Goal: Task Accomplishment & Management: Use online tool/utility

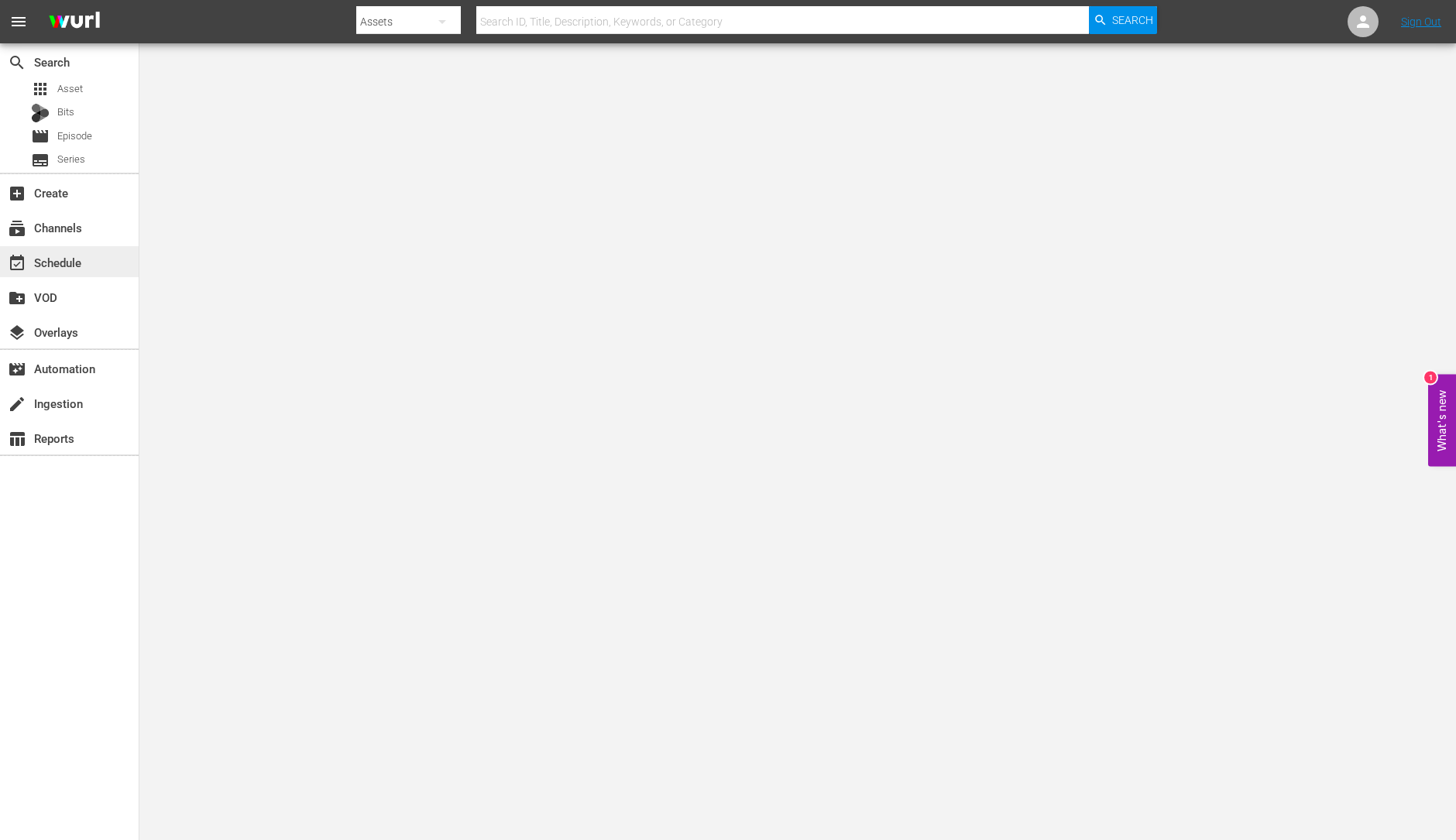
click at [52, 250] on div "event_available Schedule" at bounding box center [69, 261] width 139 height 31
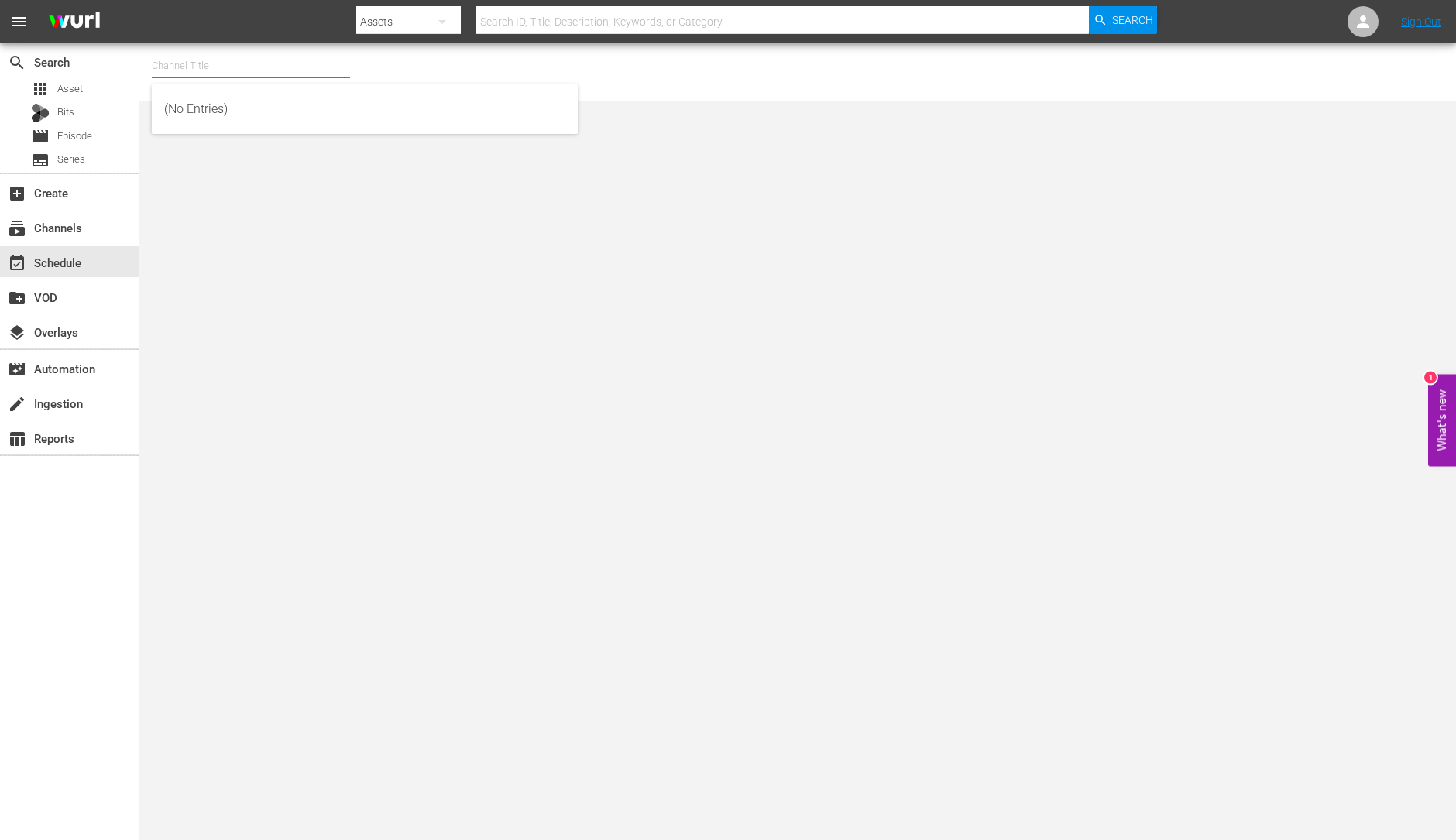
click at [214, 67] on input "text" at bounding box center [251, 66] width 199 height 38
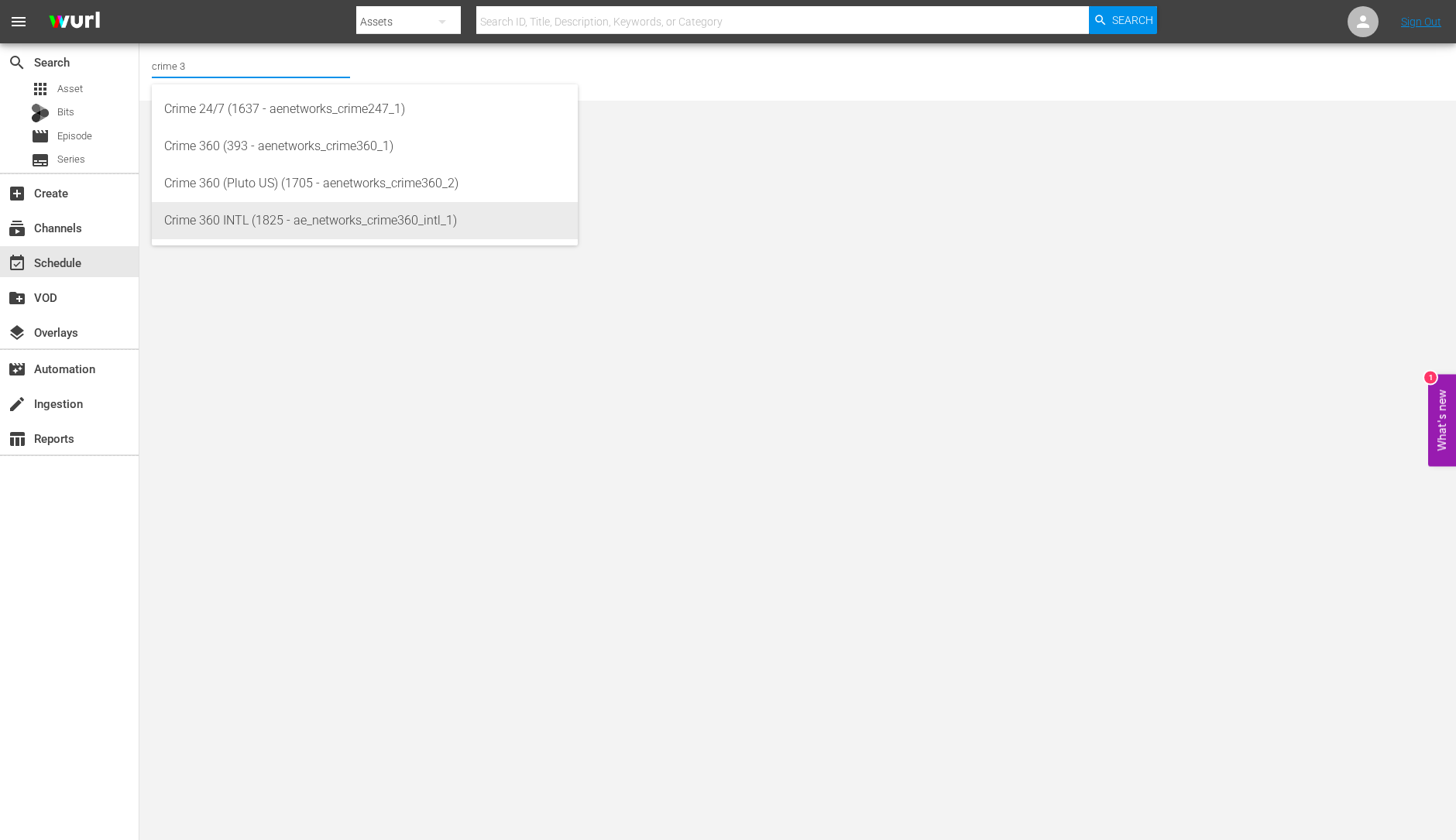
click at [290, 214] on div "Crime 360 INTL (1825 - ae_networks_crime360_intl_1)" at bounding box center [364, 221] width 401 height 38
type input "Crime 360 INTL (1825 - ae_networks_crime360_intl_1)"
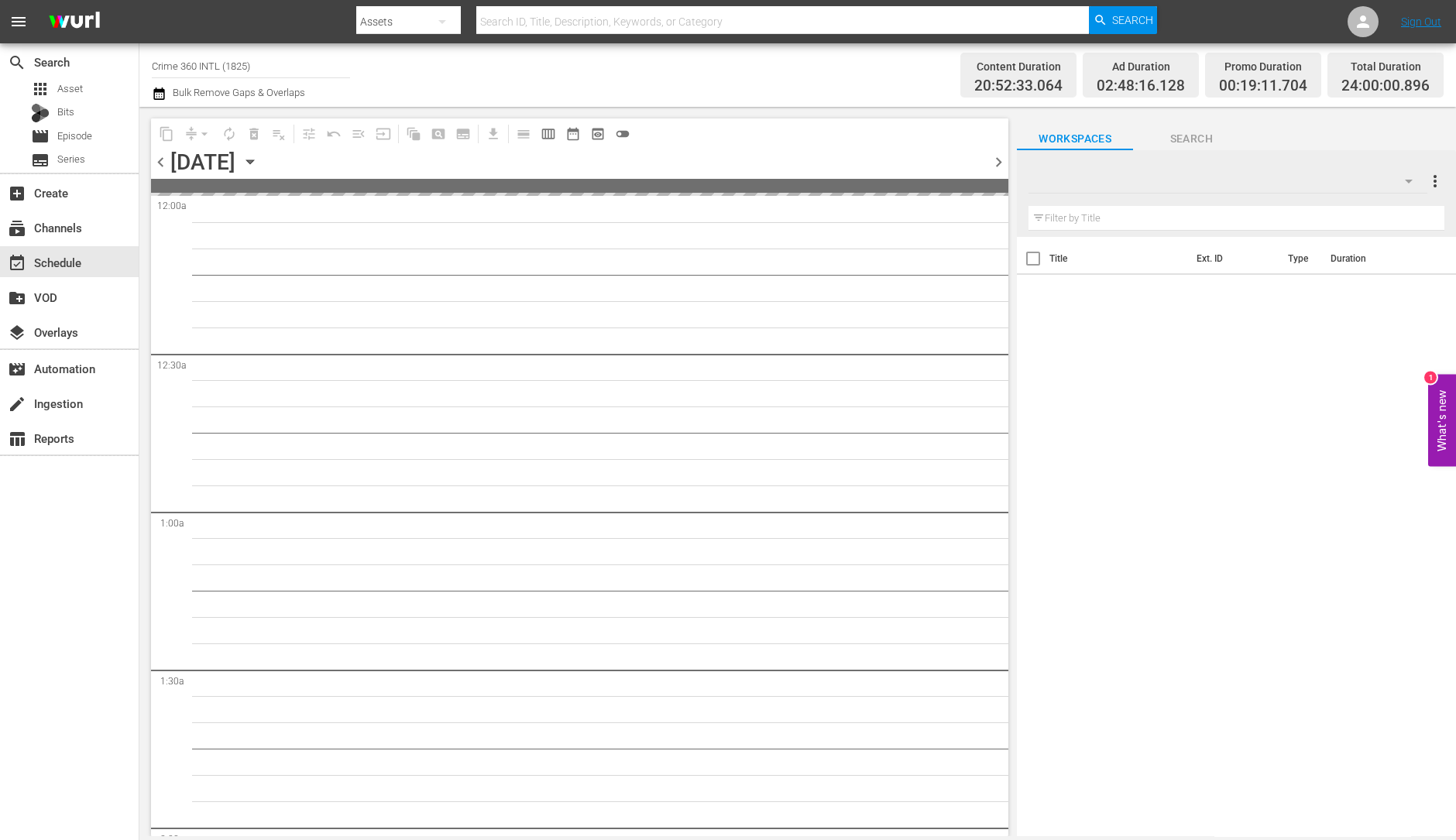
click at [1000, 158] on span "chevron_right" at bounding box center [999, 162] width 20 height 20
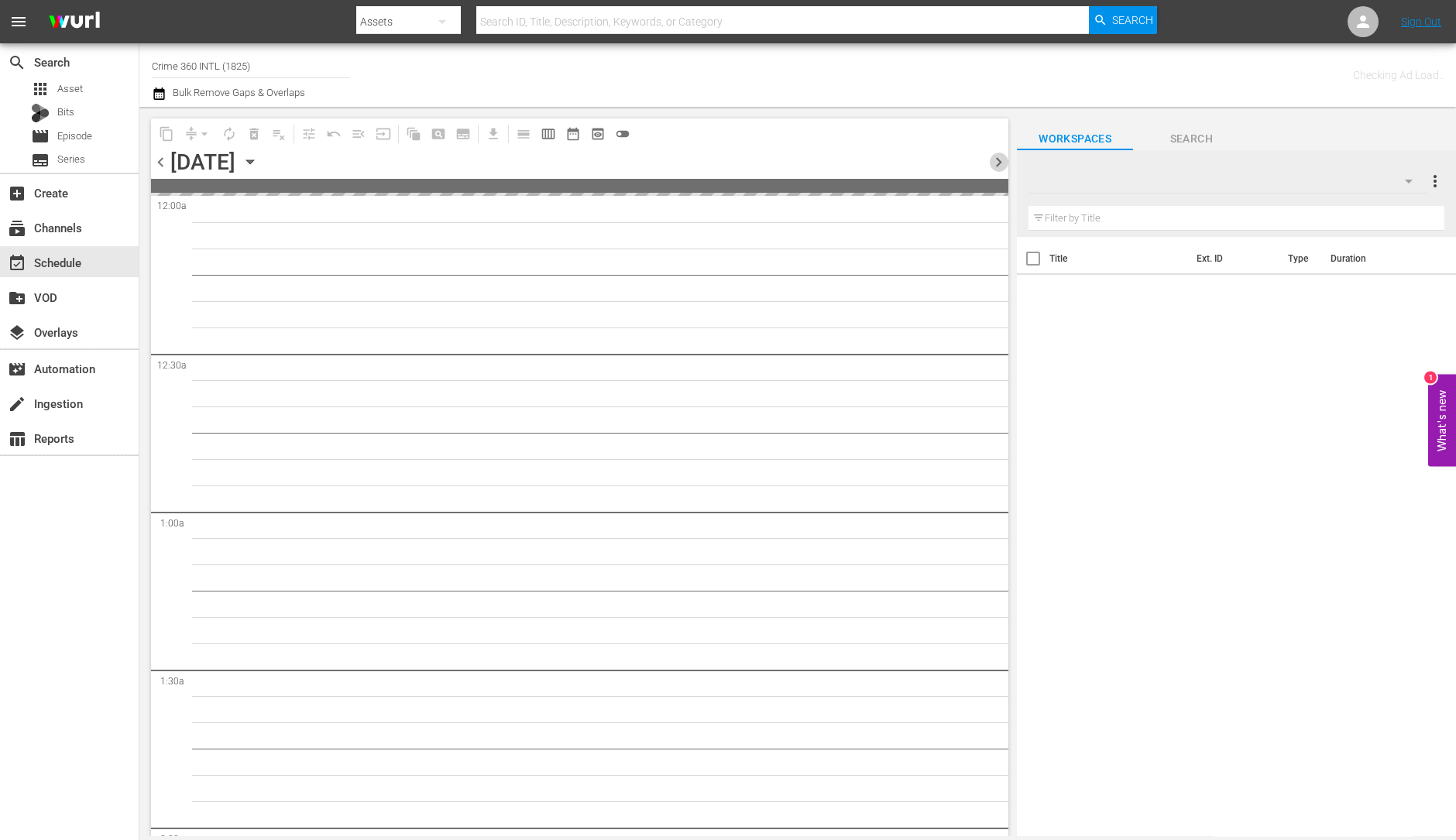
click at [1000, 158] on span "chevron_right" at bounding box center [999, 162] width 20 height 20
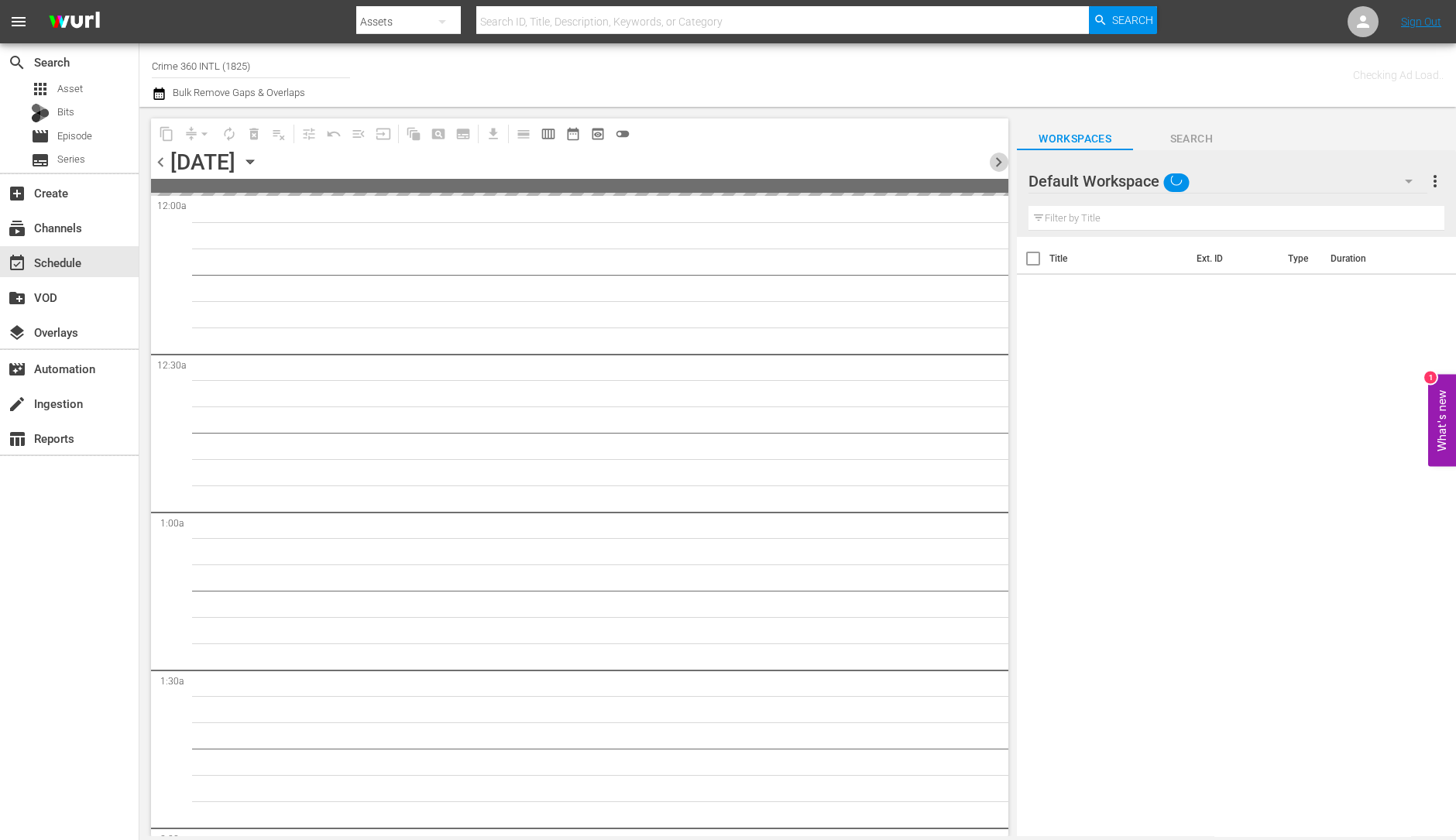
click at [1000, 158] on span "chevron_right" at bounding box center [999, 162] width 20 height 20
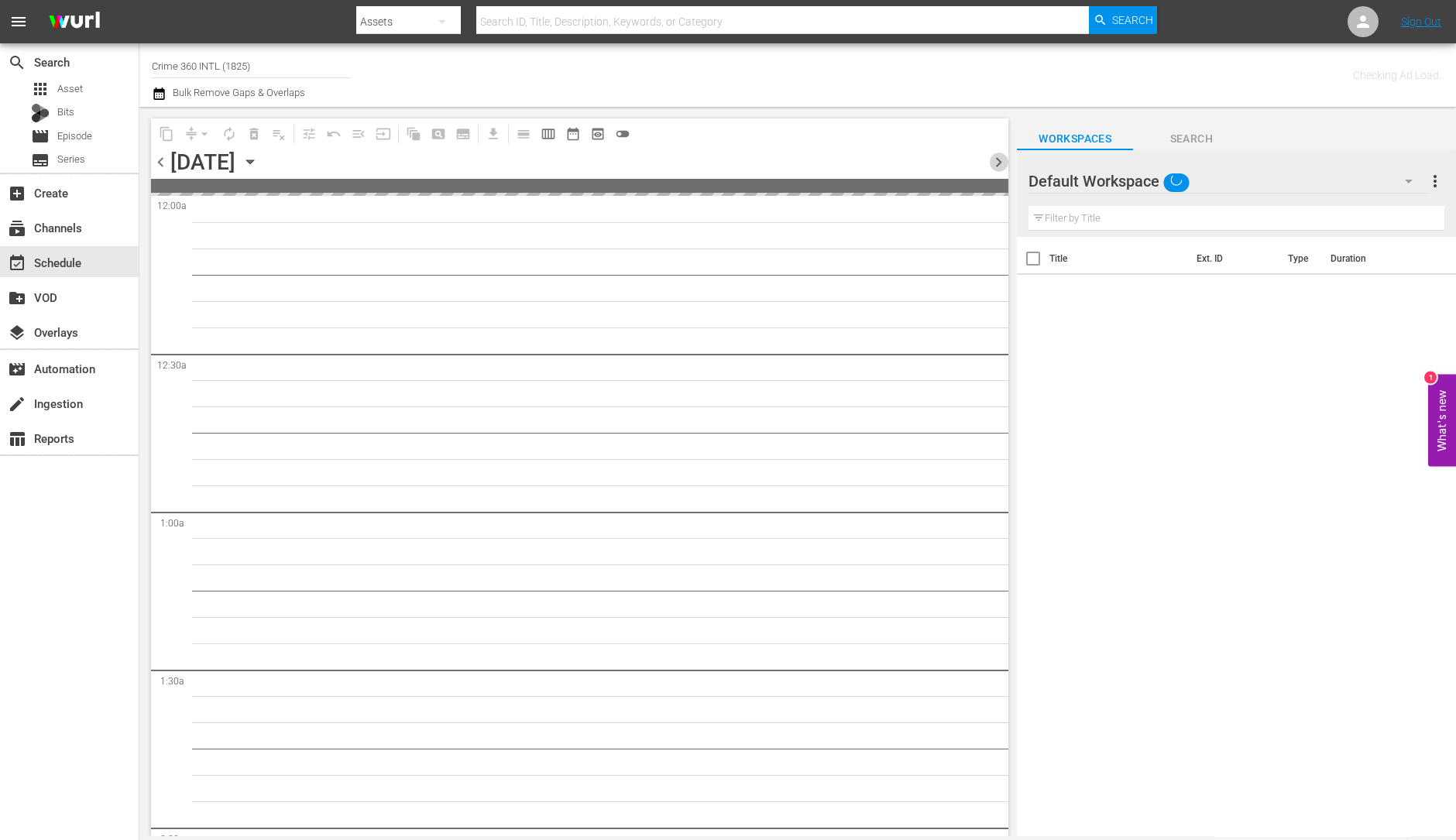
click at [1000, 158] on span "chevron_right" at bounding box center [999, 162] width 20 height 20
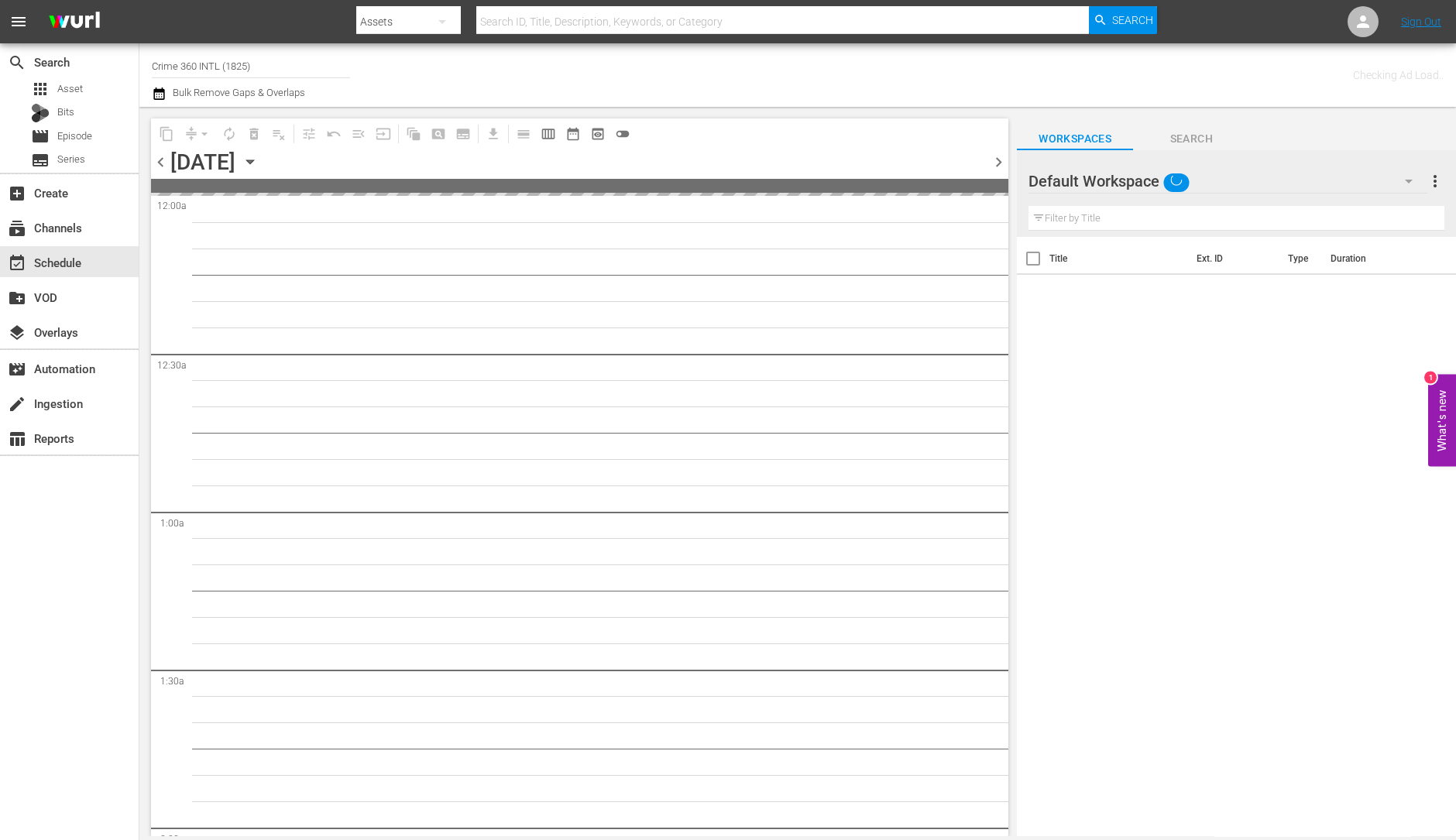
click at [1000, 158] on span "chevron_right" at bounding box center [999, 162] width 20 height 20
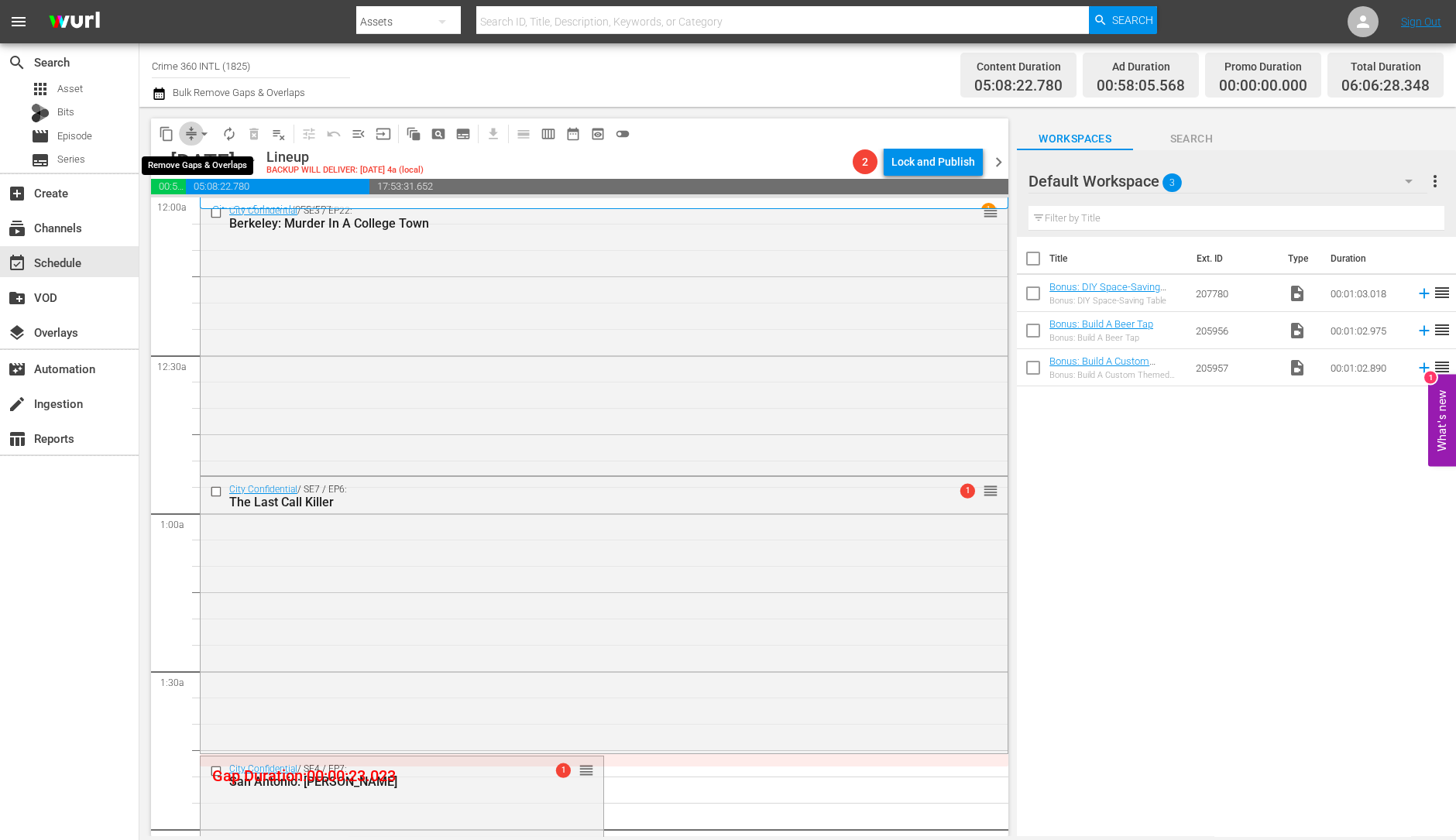
click at [191, 135] on span "compress" at bounding box center [191, 133] width 15 height 15
click at [199, 136] on span "arrow_drop_down" at bounding box center [204, 133] width 15 height 15
click at [204, 162] on li "Align to Midnight" at bounding box center [205, 165] width 163 height 26
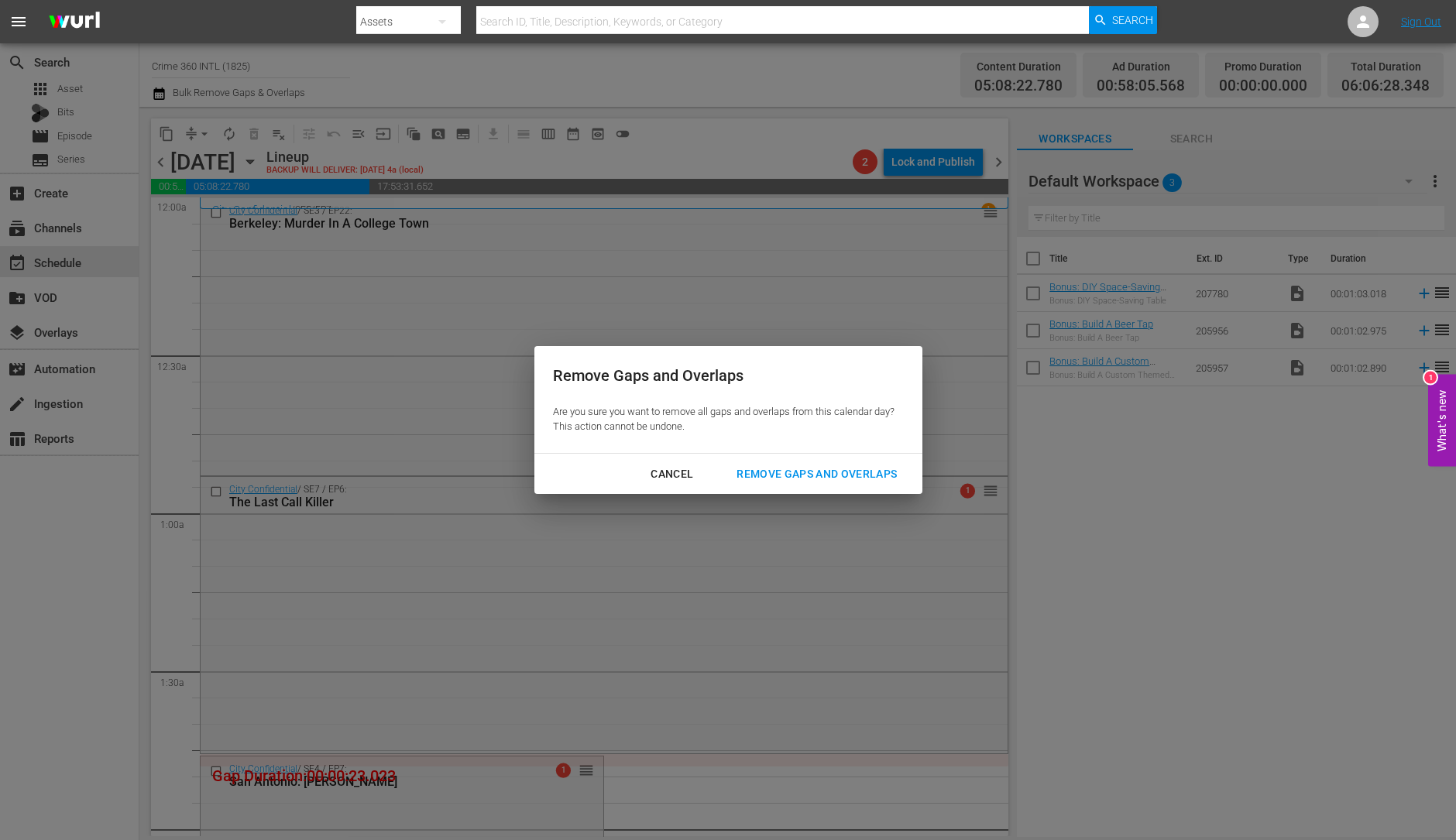
click at [893, 462] on button "Remove Gaps and Overlaps" at bounding box center [816, 474] width 198 height 29
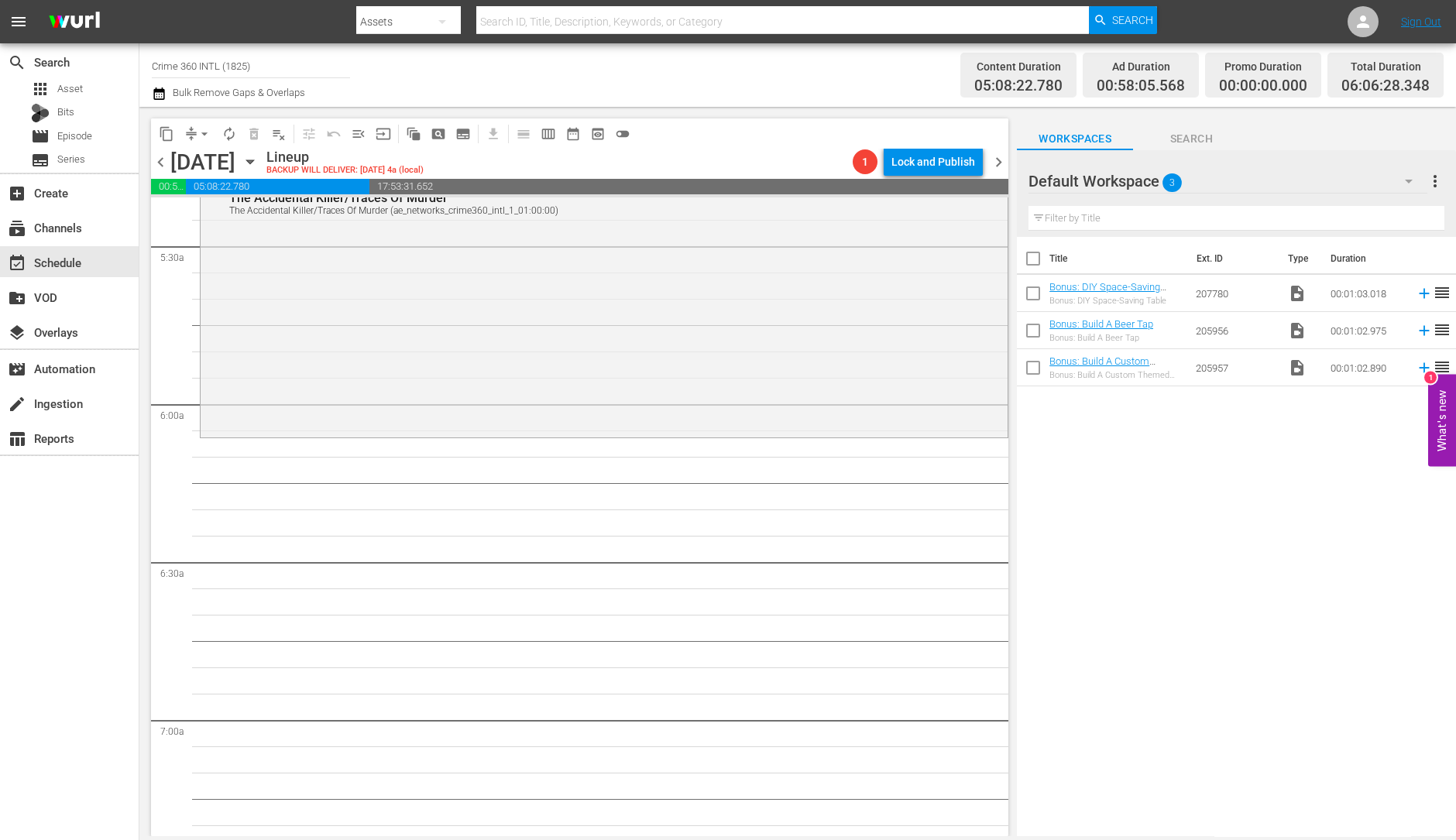
scroll to position [1639, 0]
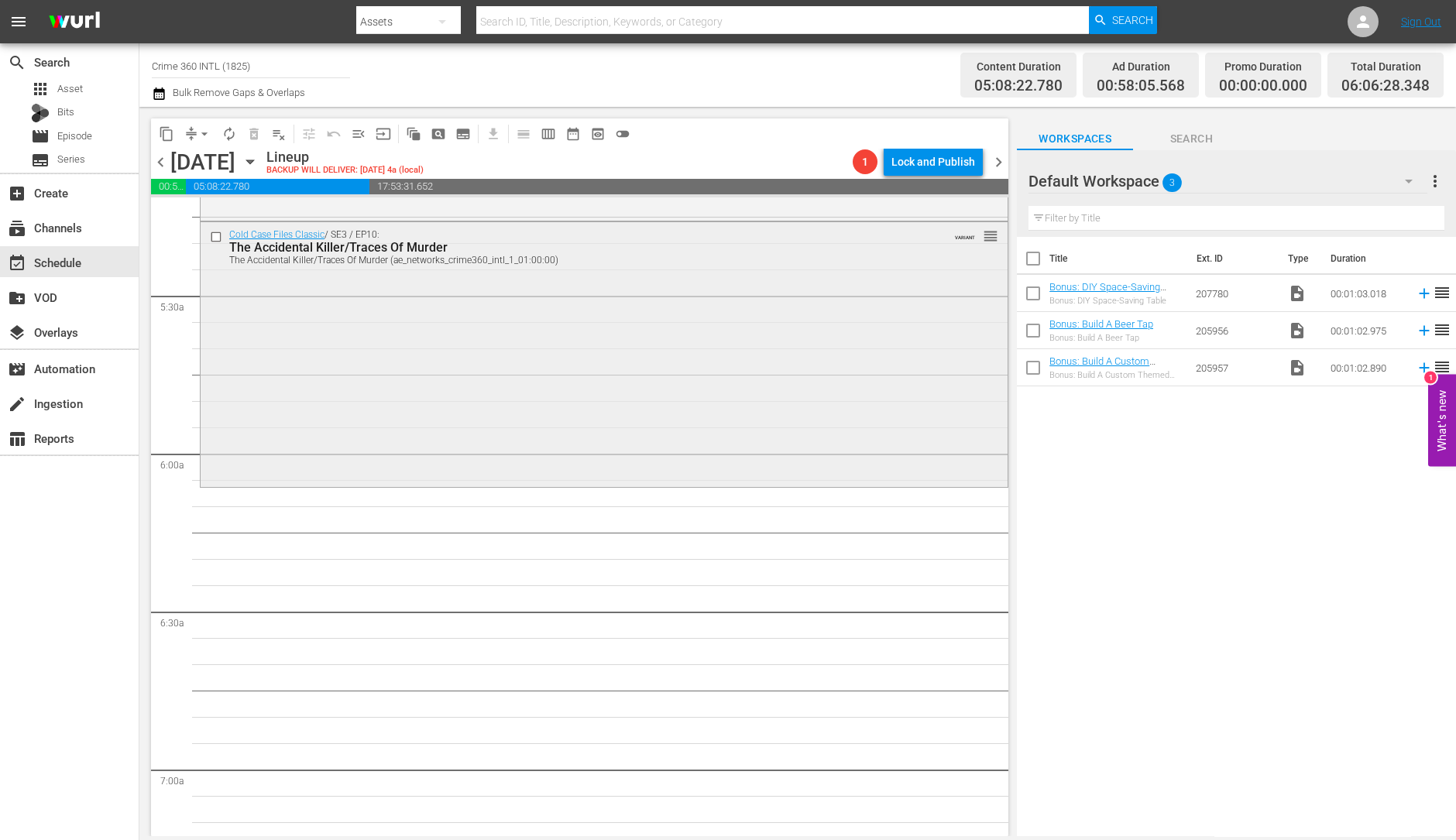
click at [644, 380] on div "Cold Case Files Classic / SE3 / EP10: The Accidental Killer/Traces Of Murder Th…" at bounding box center [604, 352] width 807 height 261
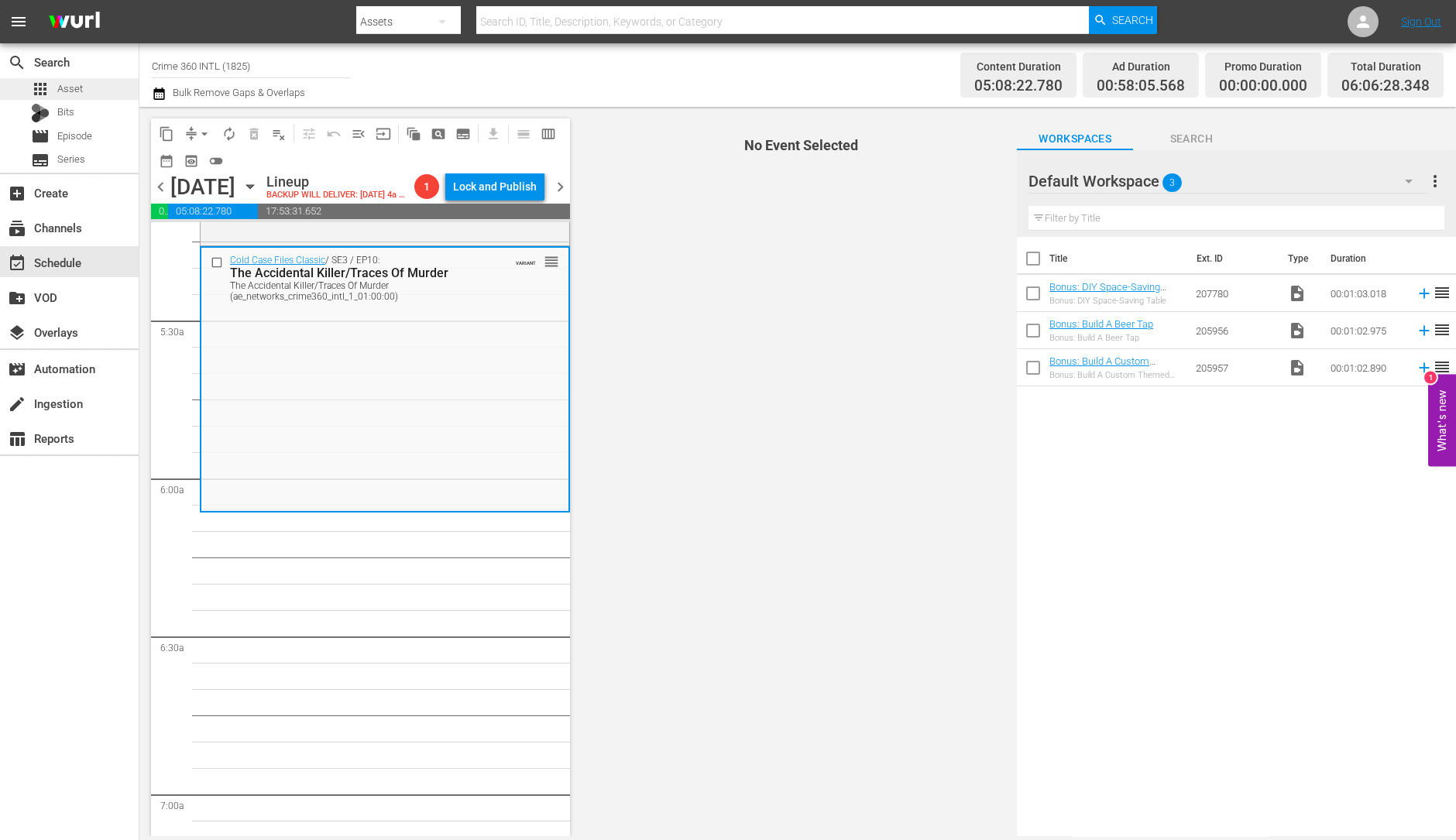
click at [89, 85] on div "apps Asset" at bounding box center [69, 89] width 139 height 21
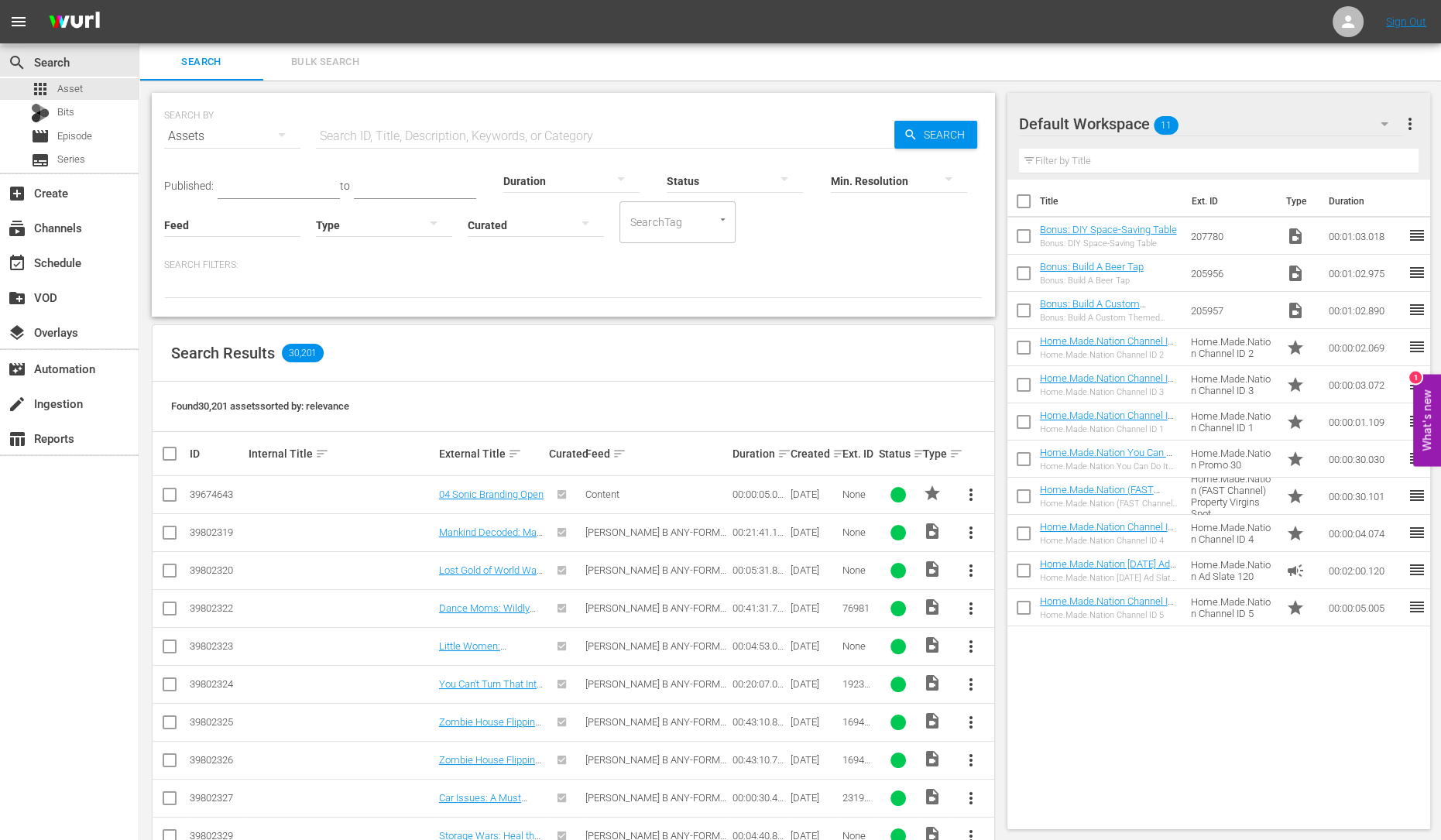
click at [1024, 199] on input "checkbox" at bounding box center [1024, 204] width 32 height 32
checkbox input "true"
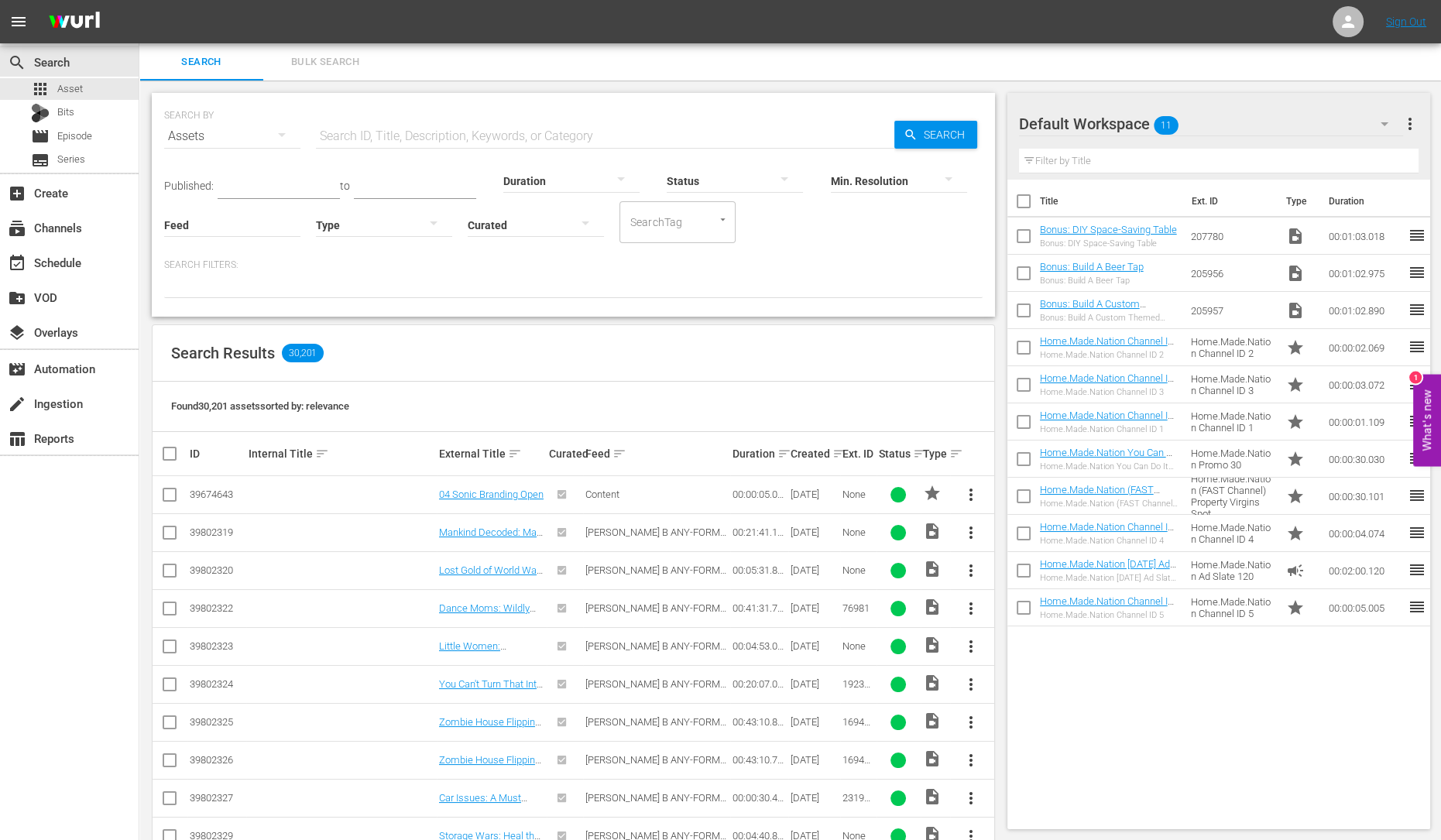
checkbox input "true"
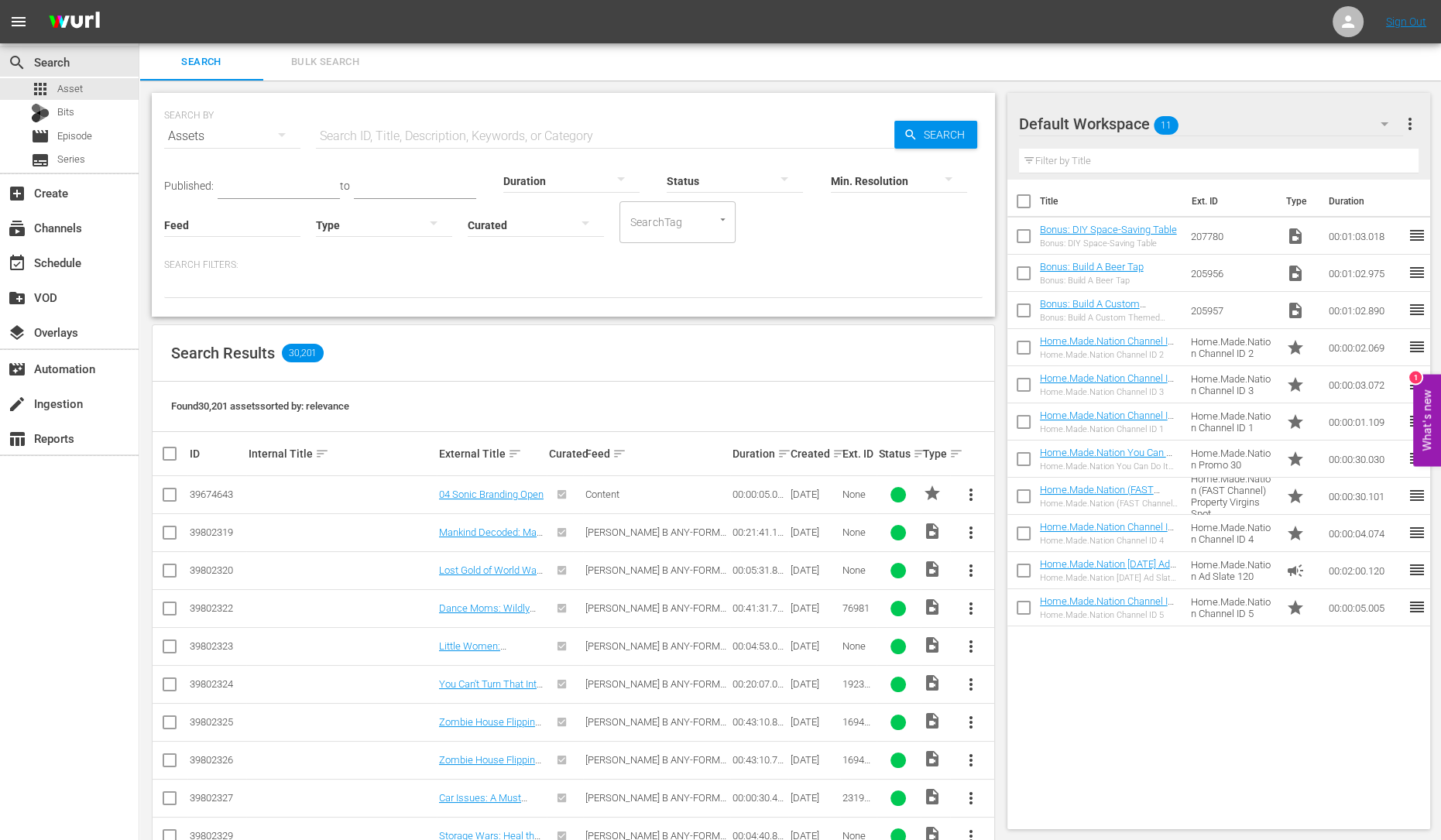
checkbox input "true"
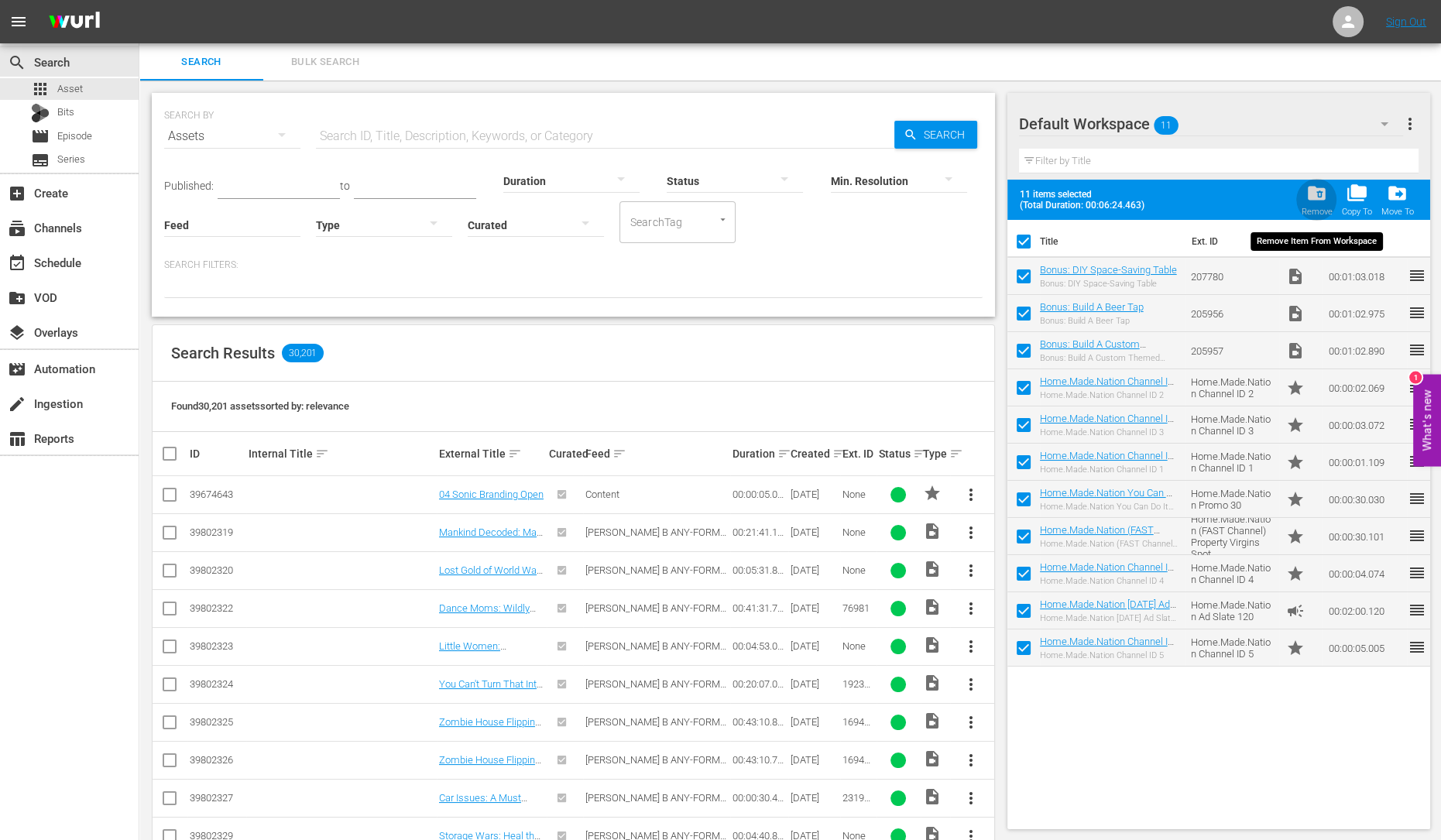
click at [1309, 195] on span "folder_delete" at bounding box center [1317, 192] width 21 height 21
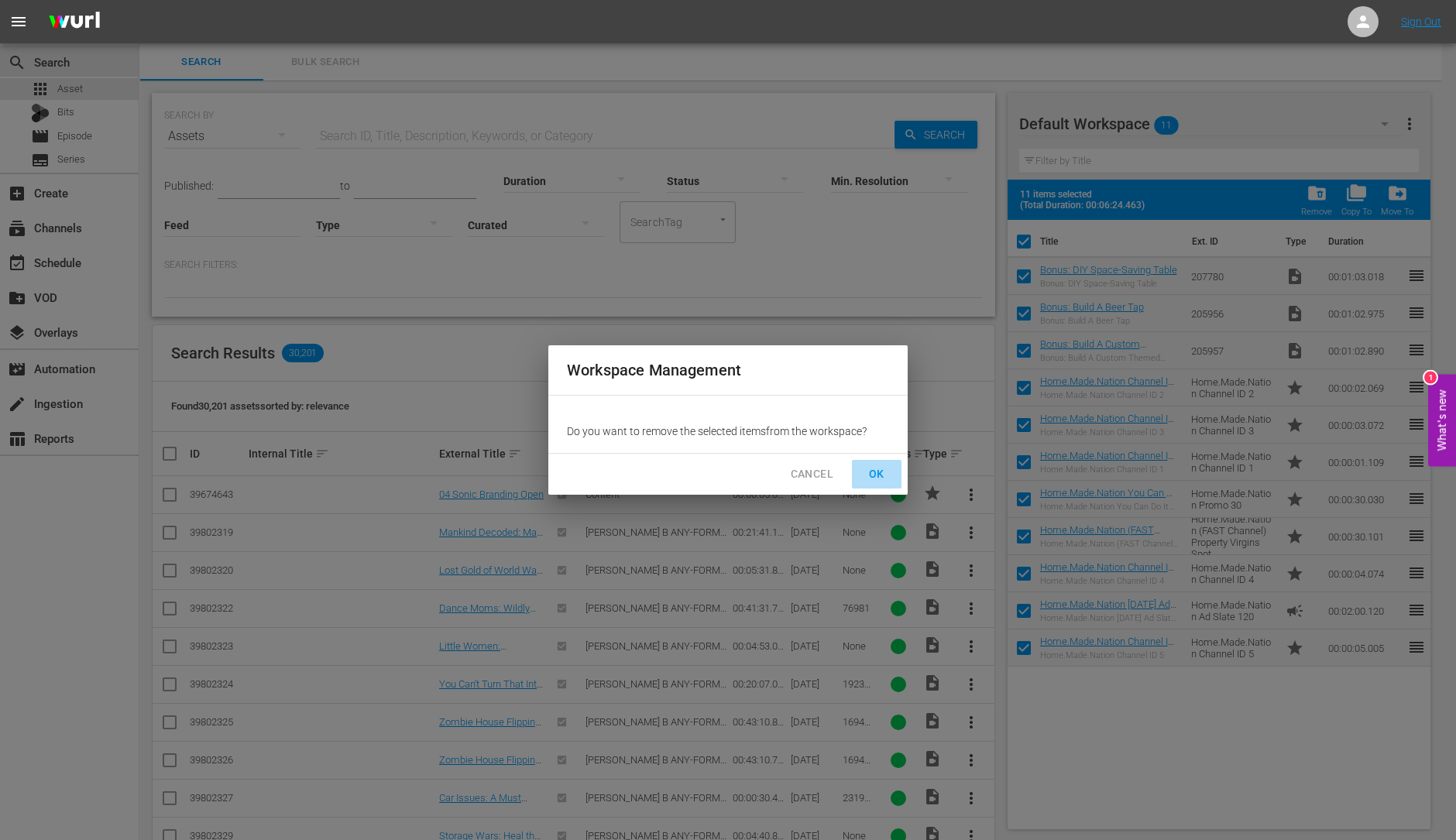
click at [873, 460] on button "OK" at bounding box center [876, 474] width 49 height 29
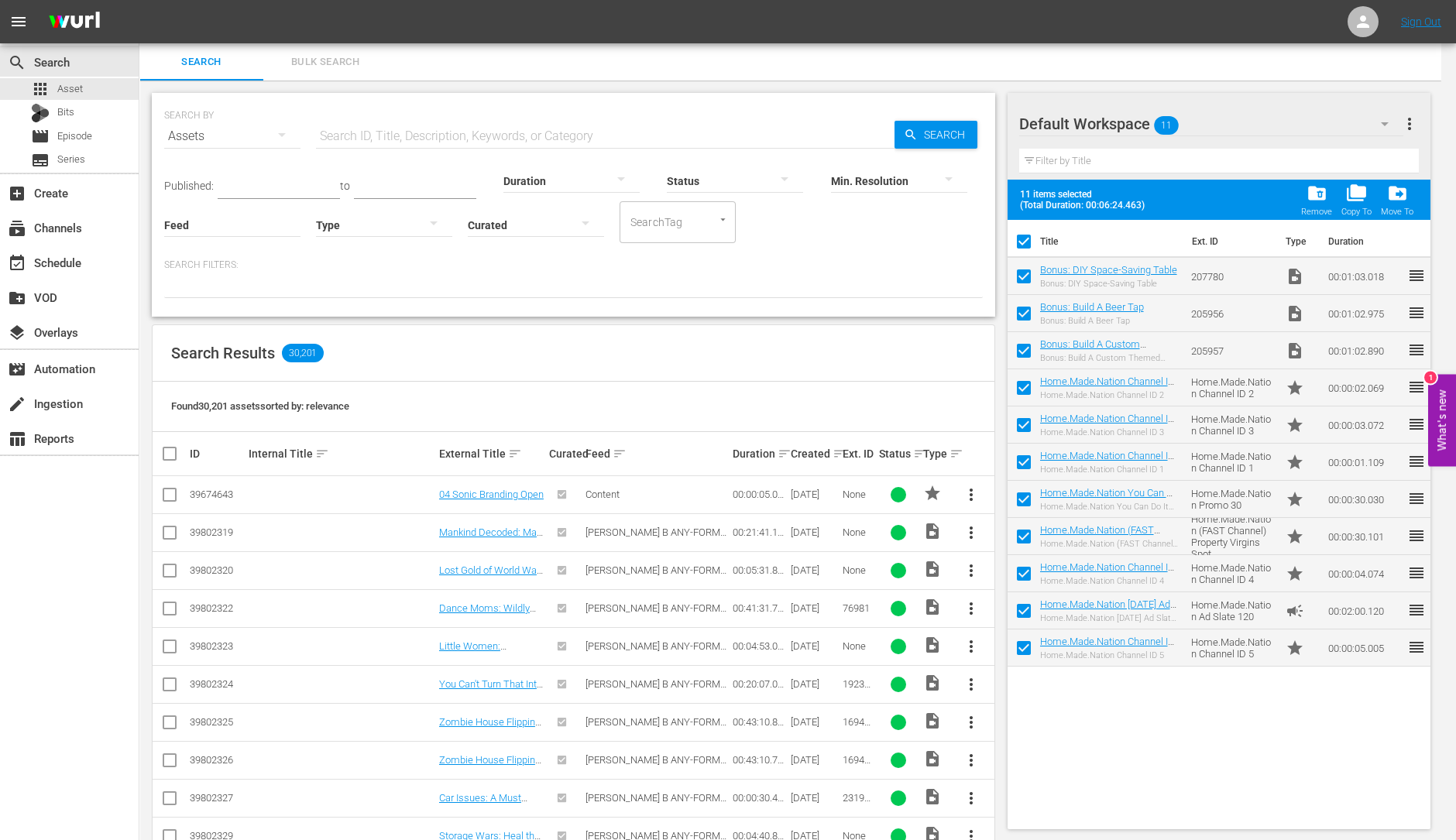
click at [873, 460] on button "OK" at bounding box center [876, 474] width 49 height 29
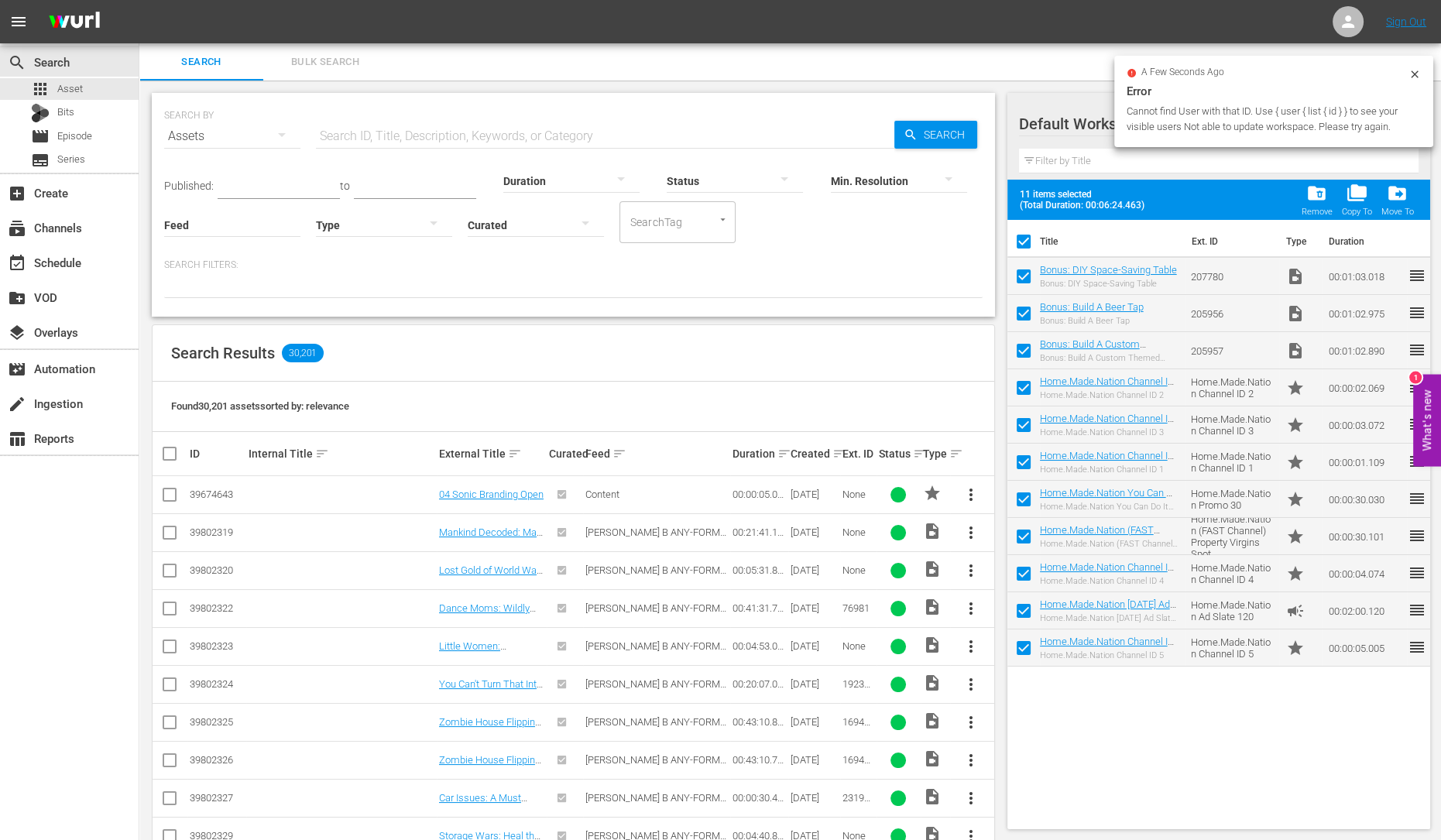
checkbox input "false"
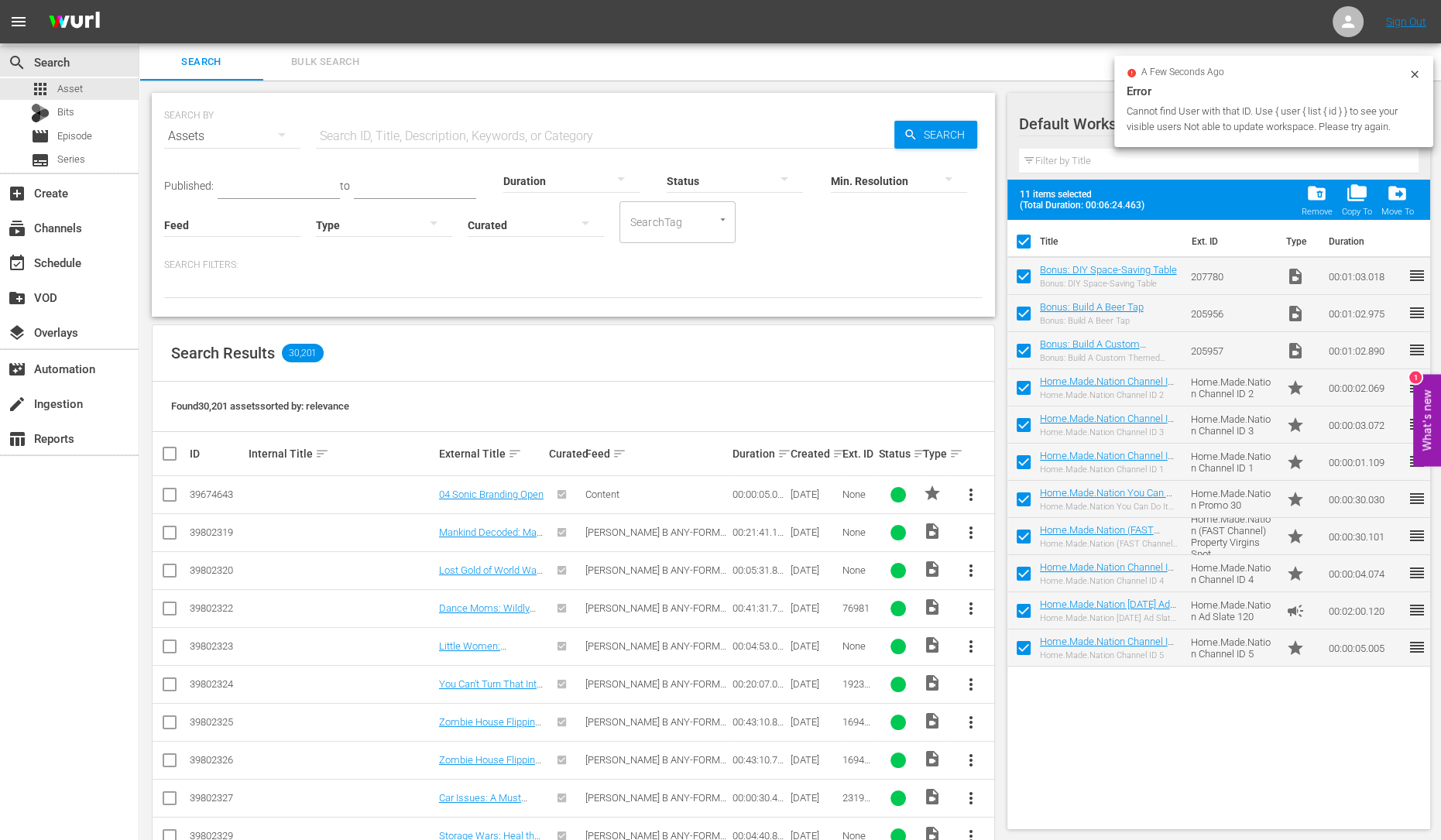
checkbox input "false"
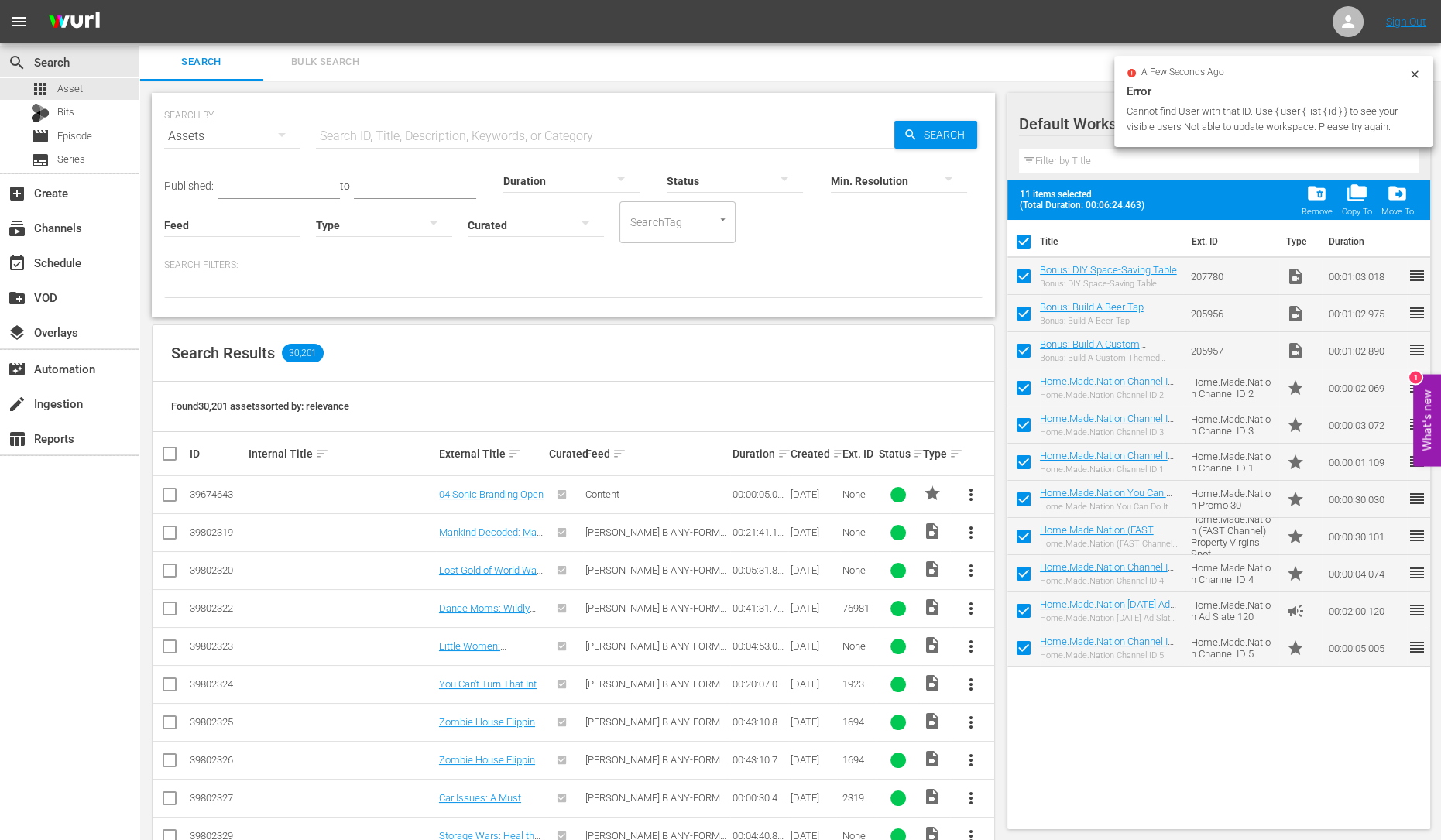
checkbox input "false"
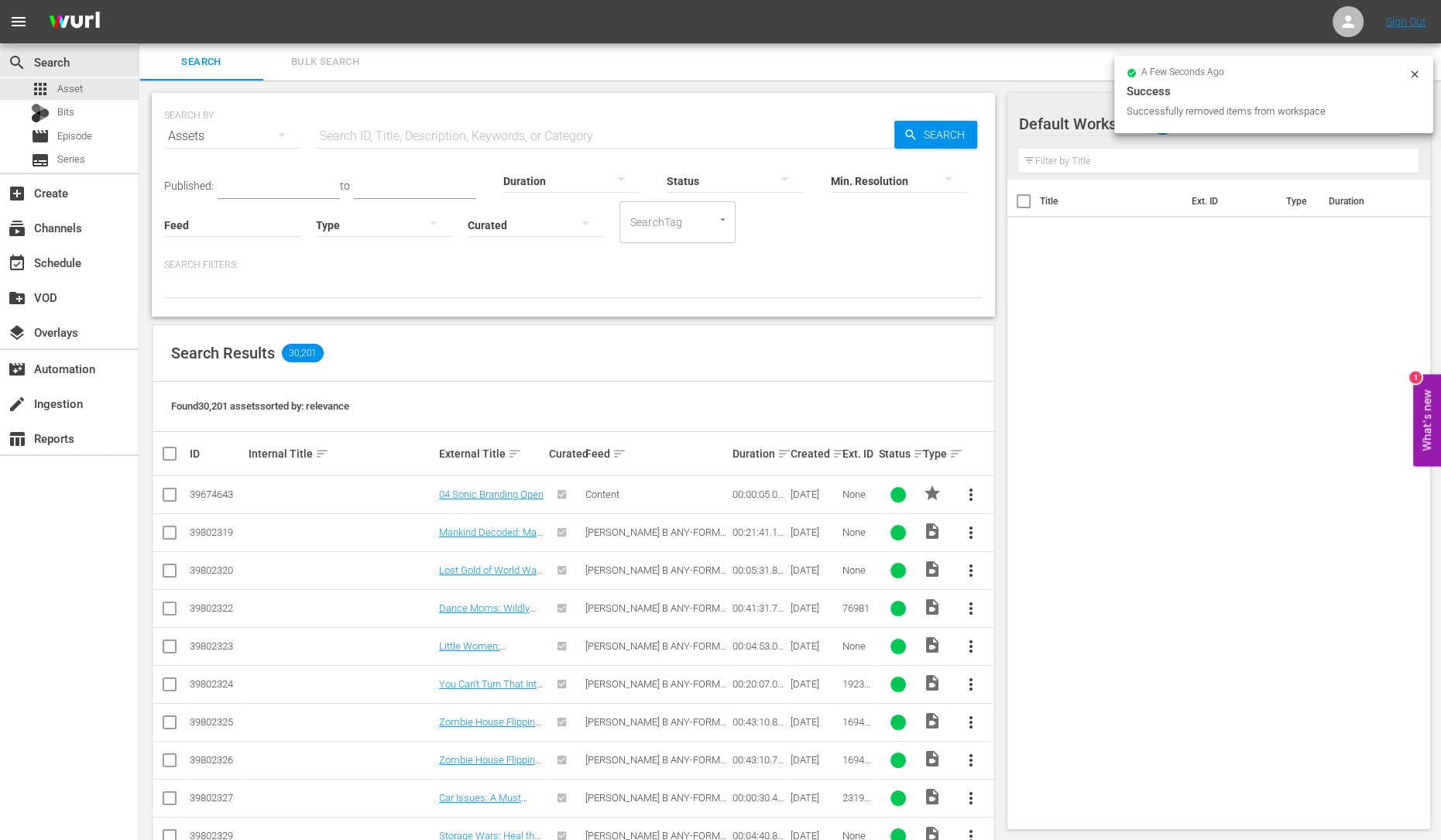
click at [1092, 118] on div at bounding box center [1075, 124] width 112 height 38
click at [1381, 123] on icon "button" at bounding box center [1385, 123] width 19 height 19
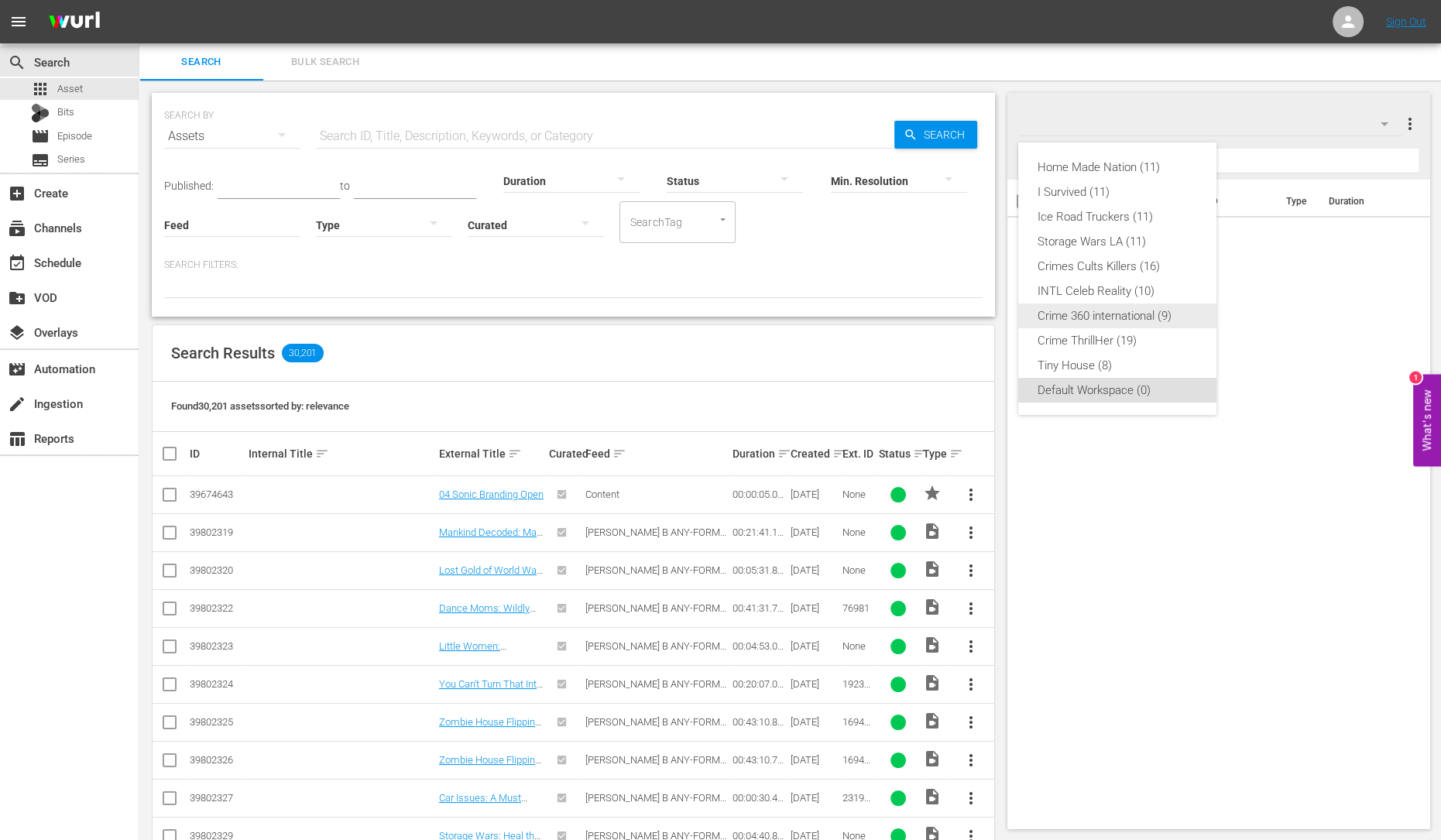
click at [1127, 312] on div "Crime 360 international (9)" at bounding box center [1118, 316] width 161 height 25
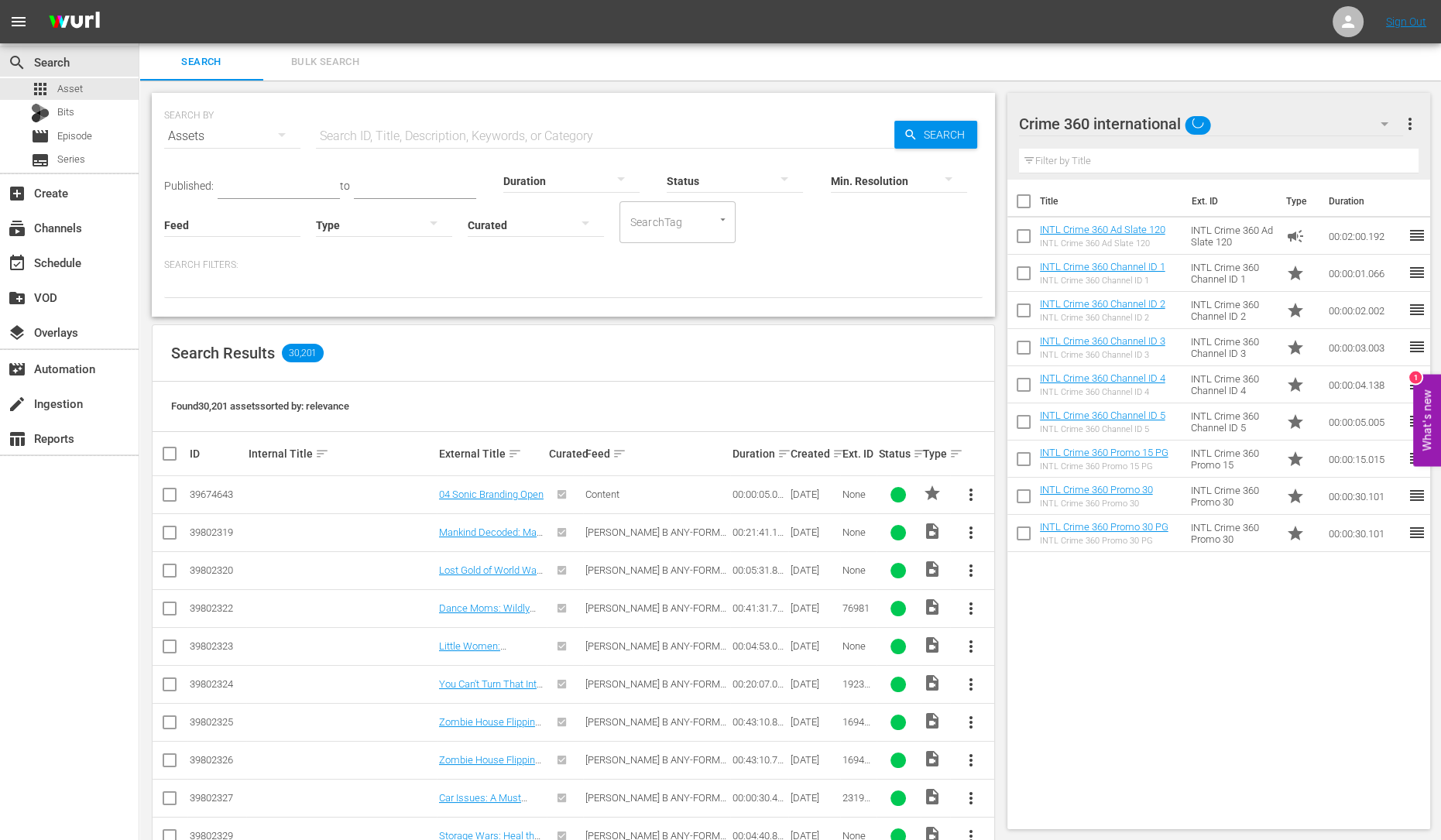
click at [1019, 197] on input "checkbox" at bounding box center [1024, 204] width 32 height 32
checkbox input "true"
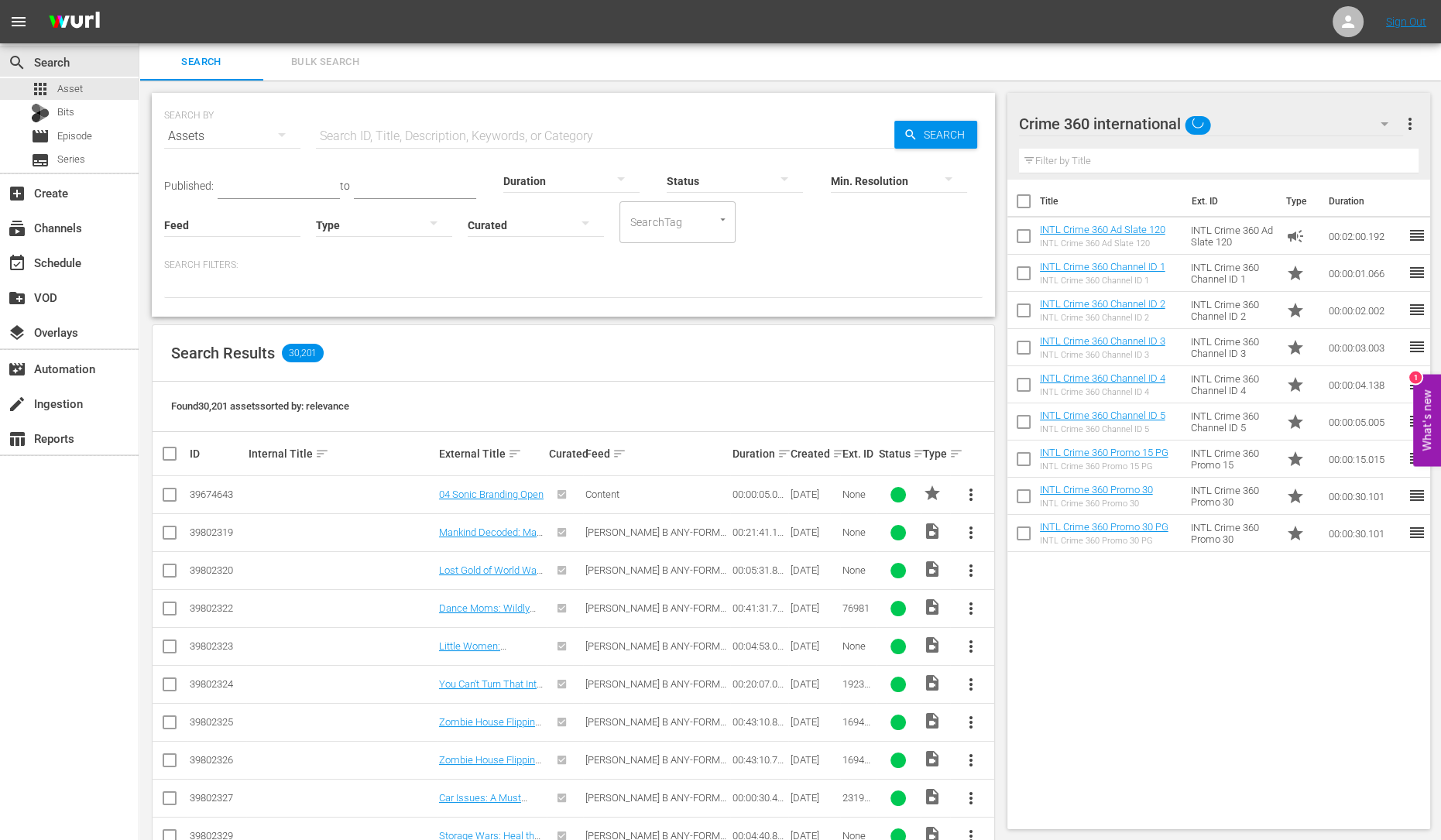
checkbox input "true"
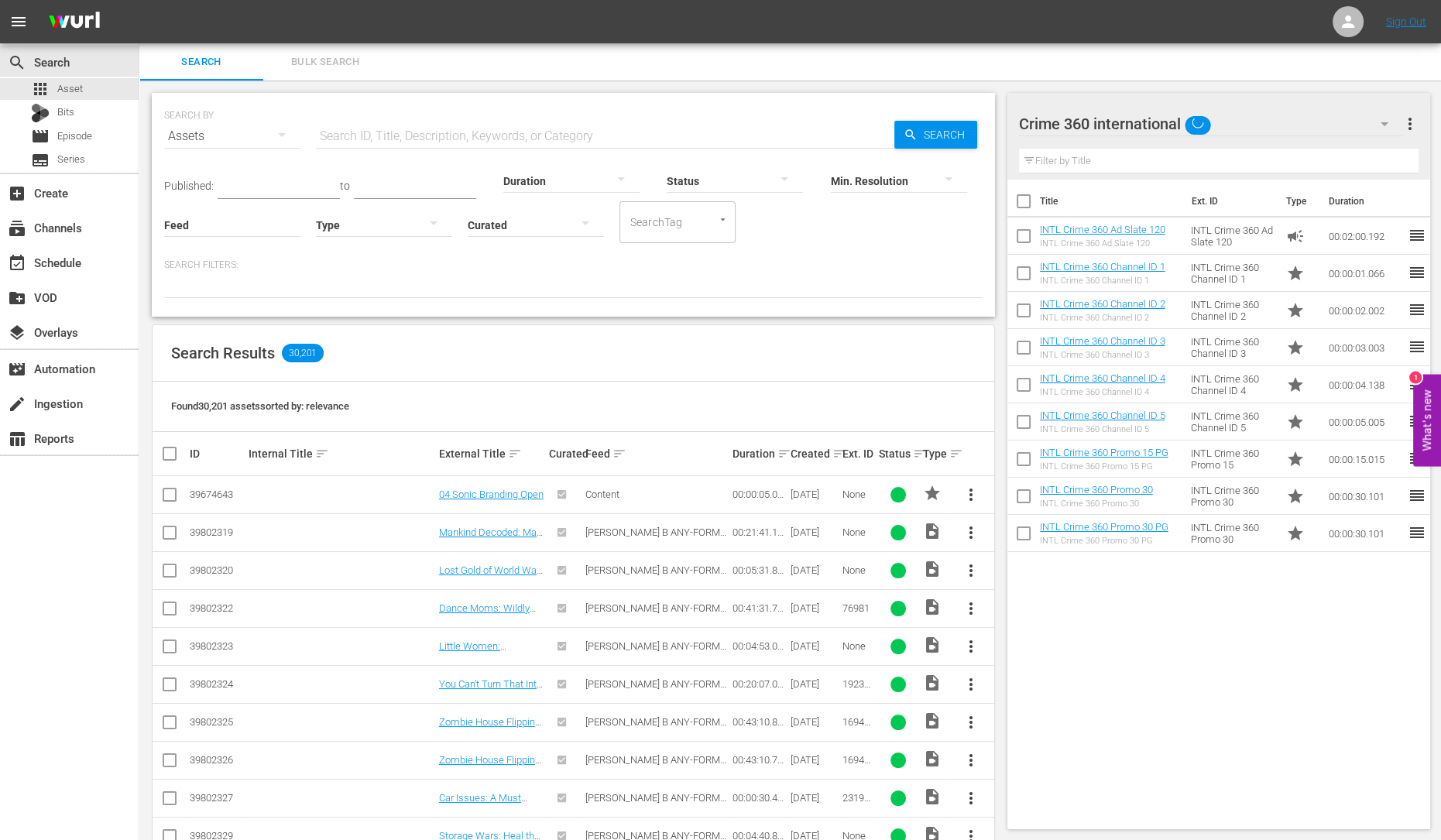
checkbox input "true"
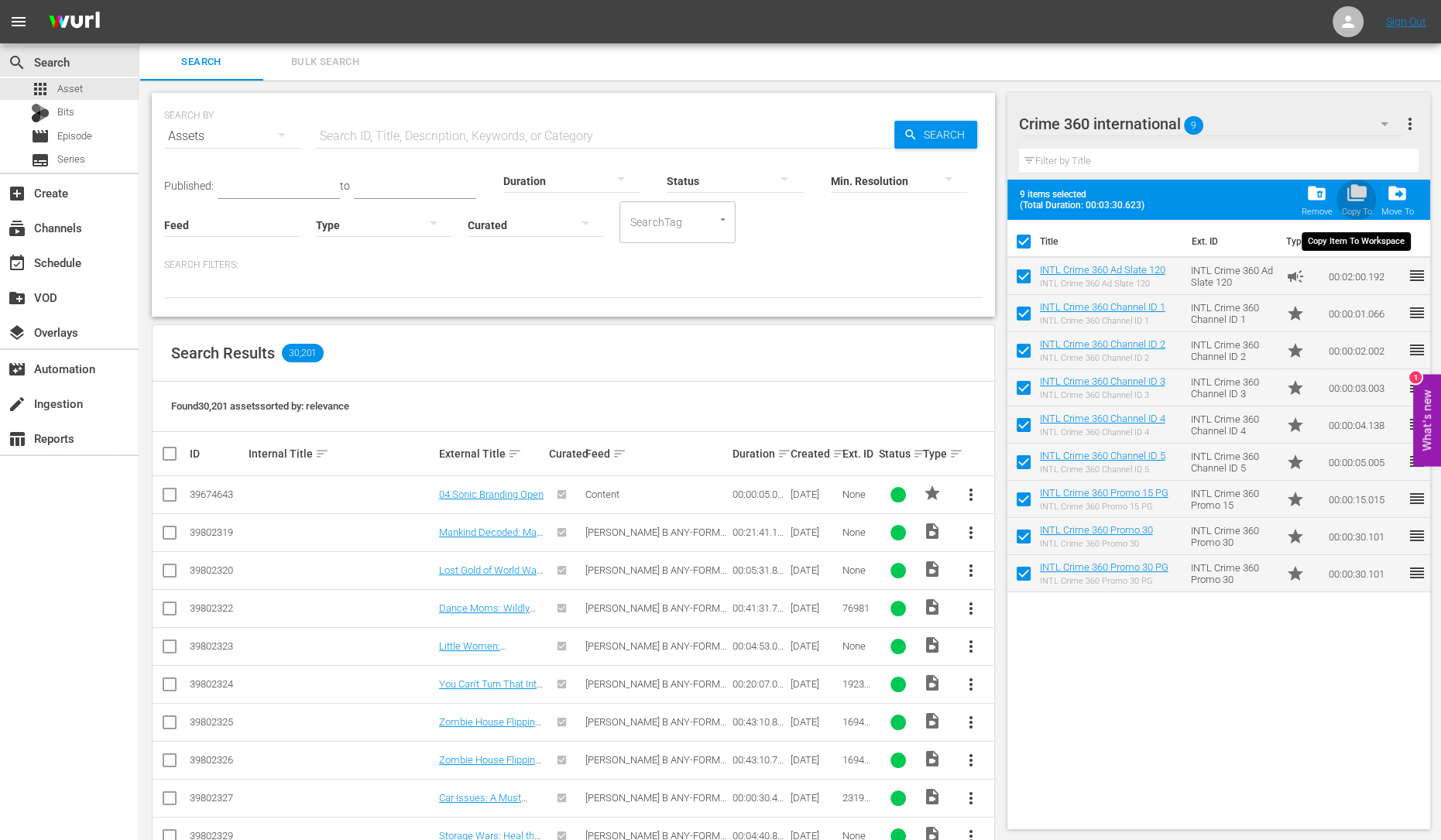
click at [1361, 187] on span "folder_copy" at bounding box center [1356, 192] width 21 height 21
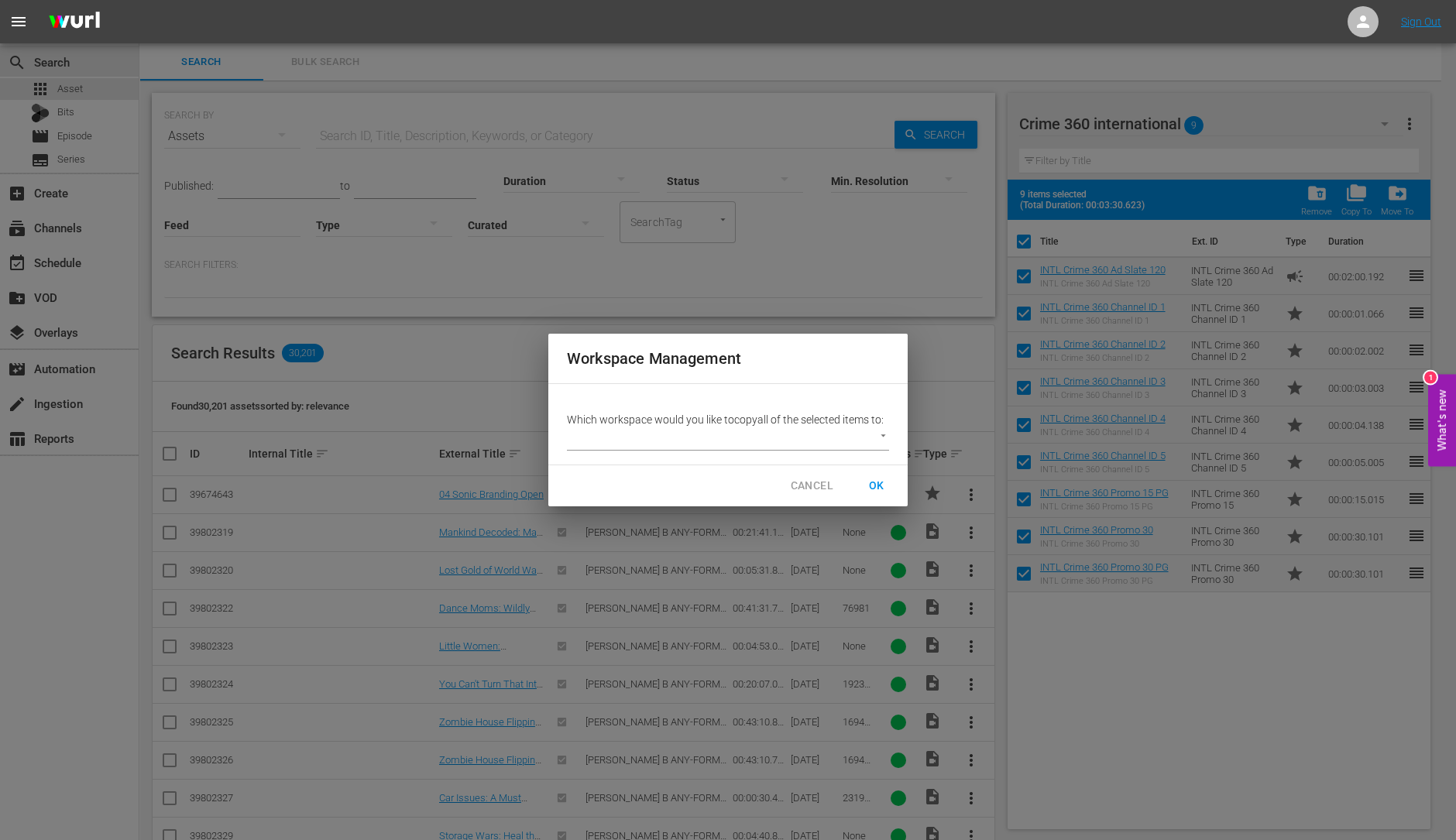
click at [844, 441] on body "menu Sign Out search Search apps Asset Bits movie Episode subtitles Series add_…" at bounding box center [728, 420] width 1456 height 840
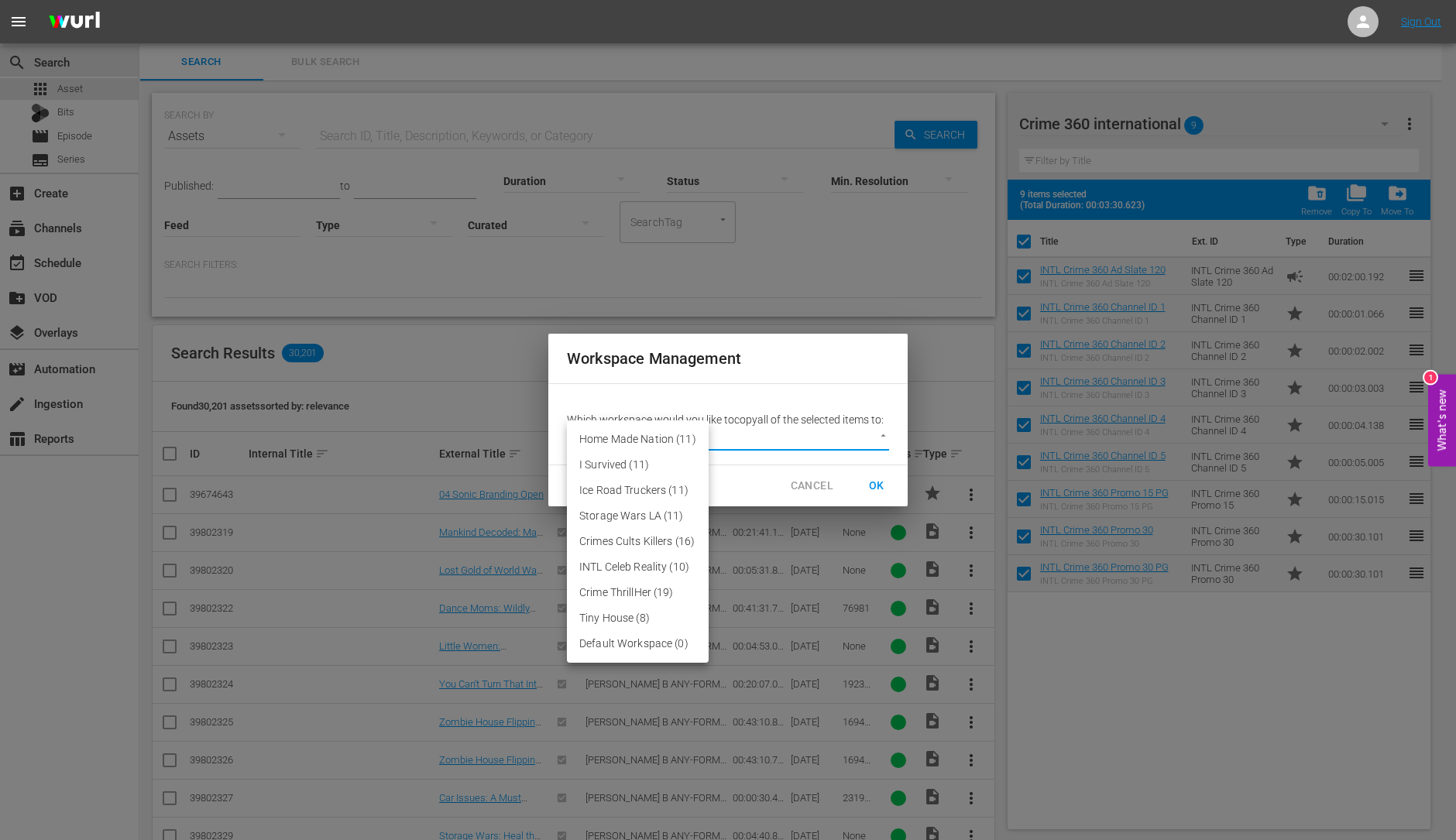
click at [656, 636] on li "Default Workspace (0)" at bounding box center [637, 643] width 141 height 26
type input "3246"
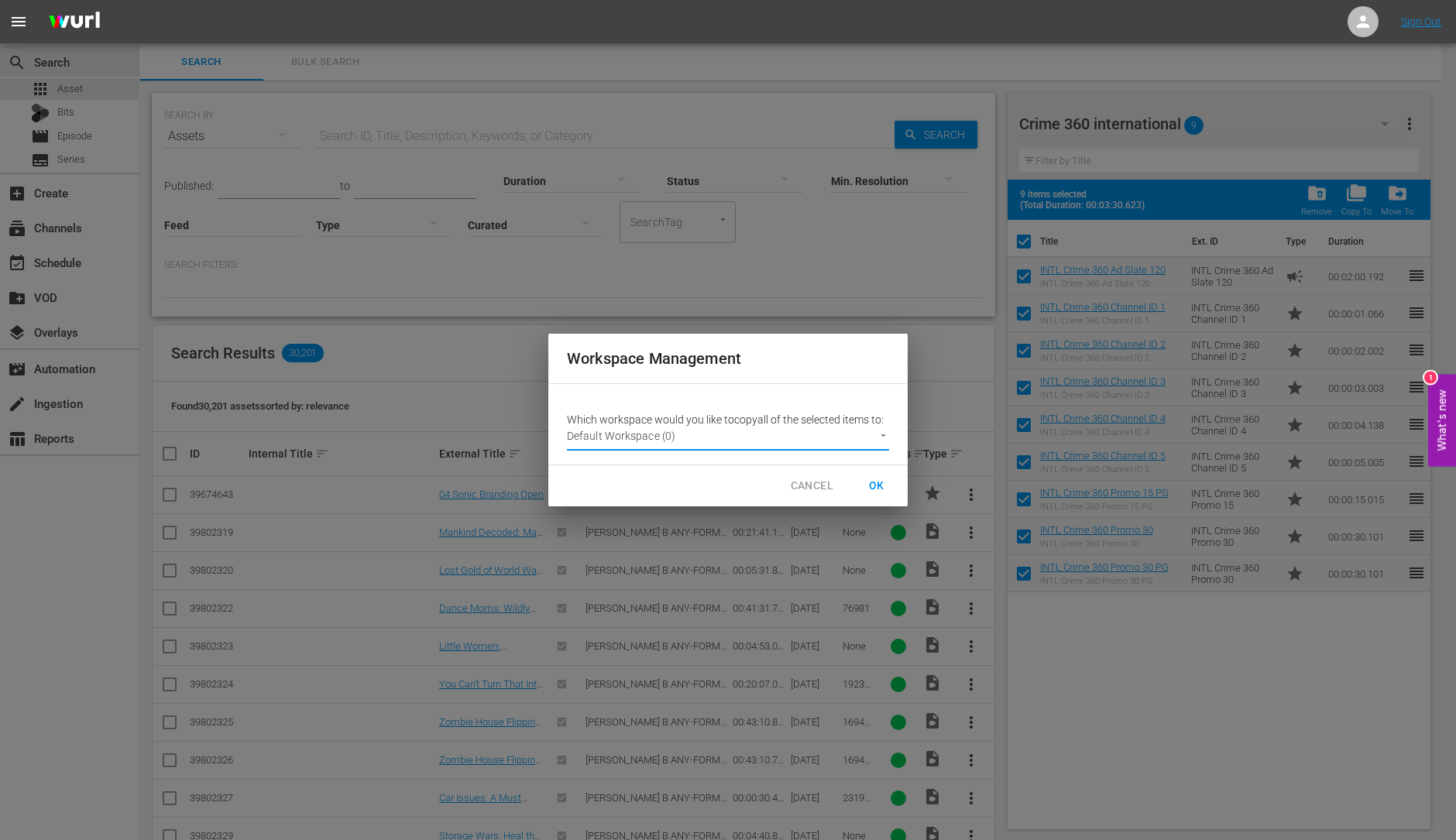
click at [878, 476] on span "OK" at bounding box center [877, 486] width 25 height 20
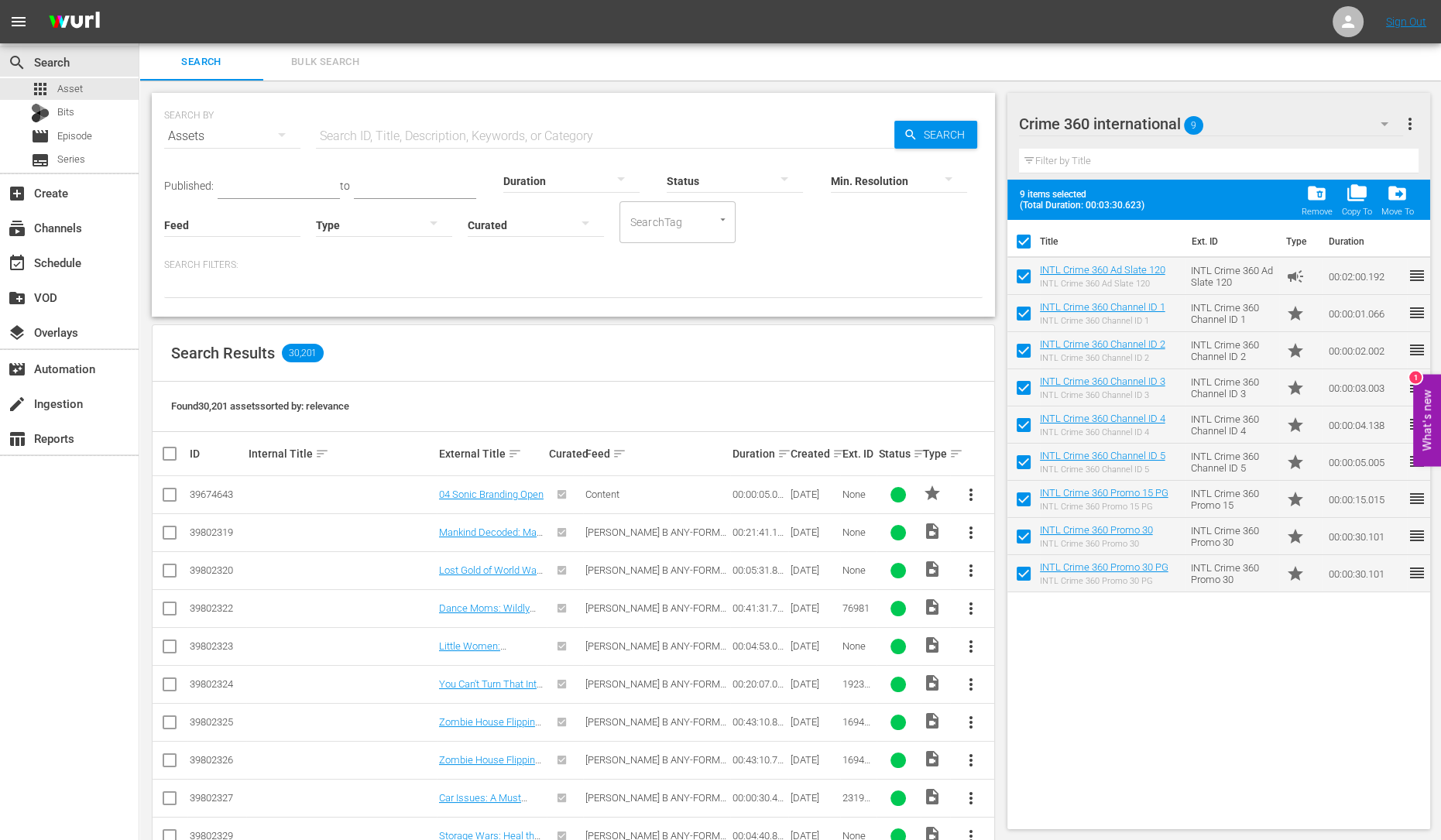
checkbox input "false"
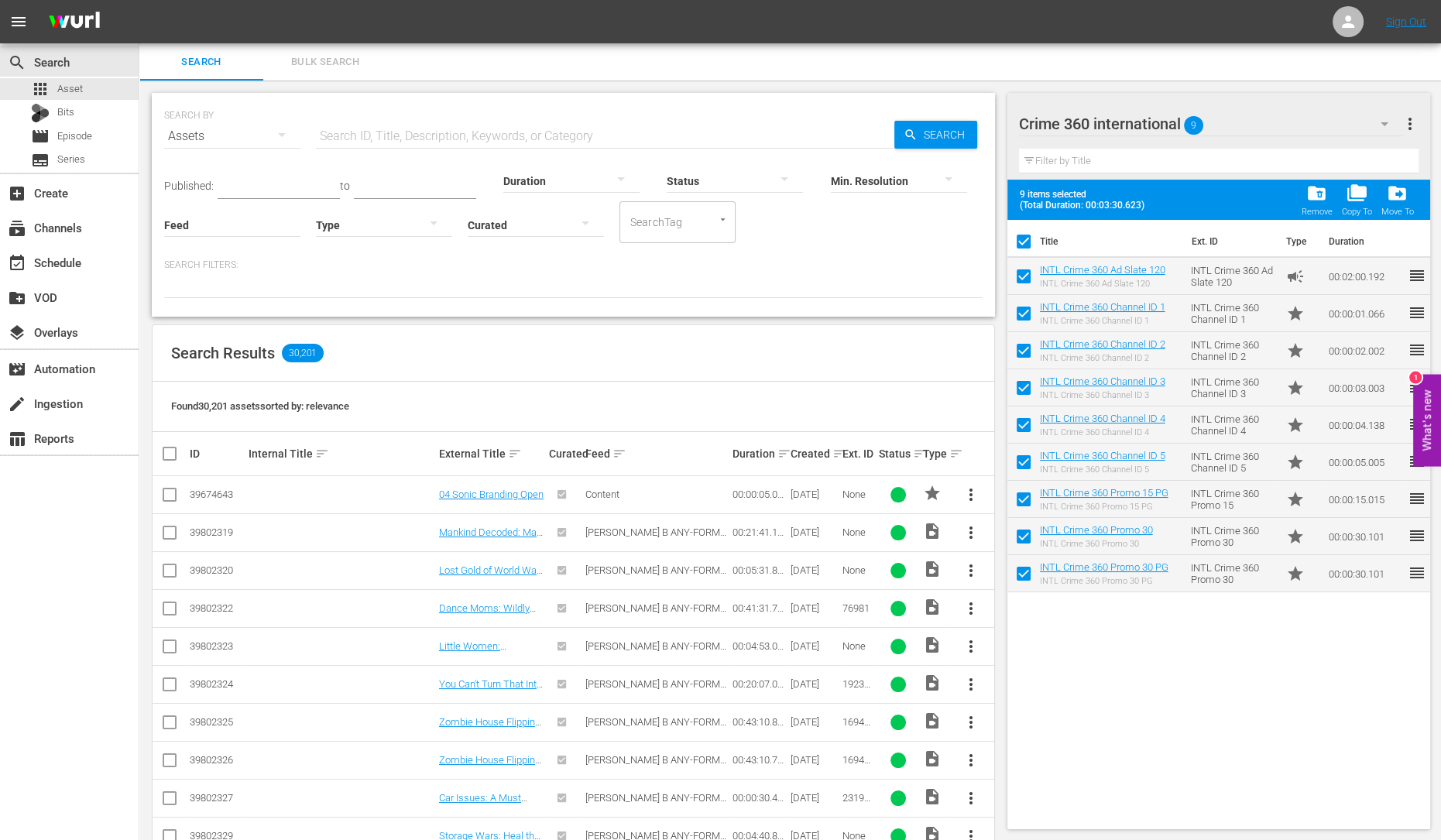
checkbox input "false"
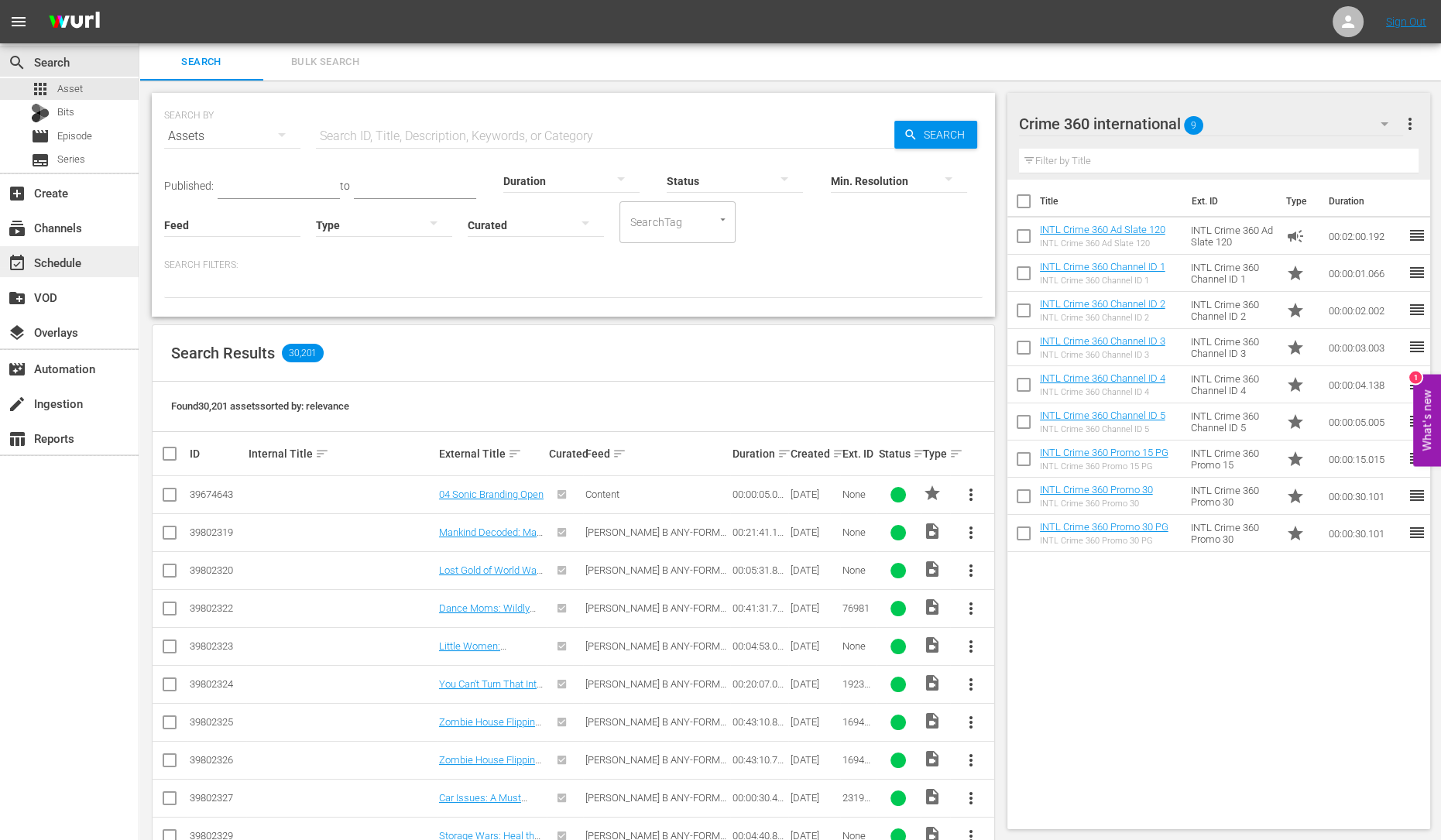
click at [50, 267] on div "event_available Schedule" at bounding box center [43, 260] width 87 height 14
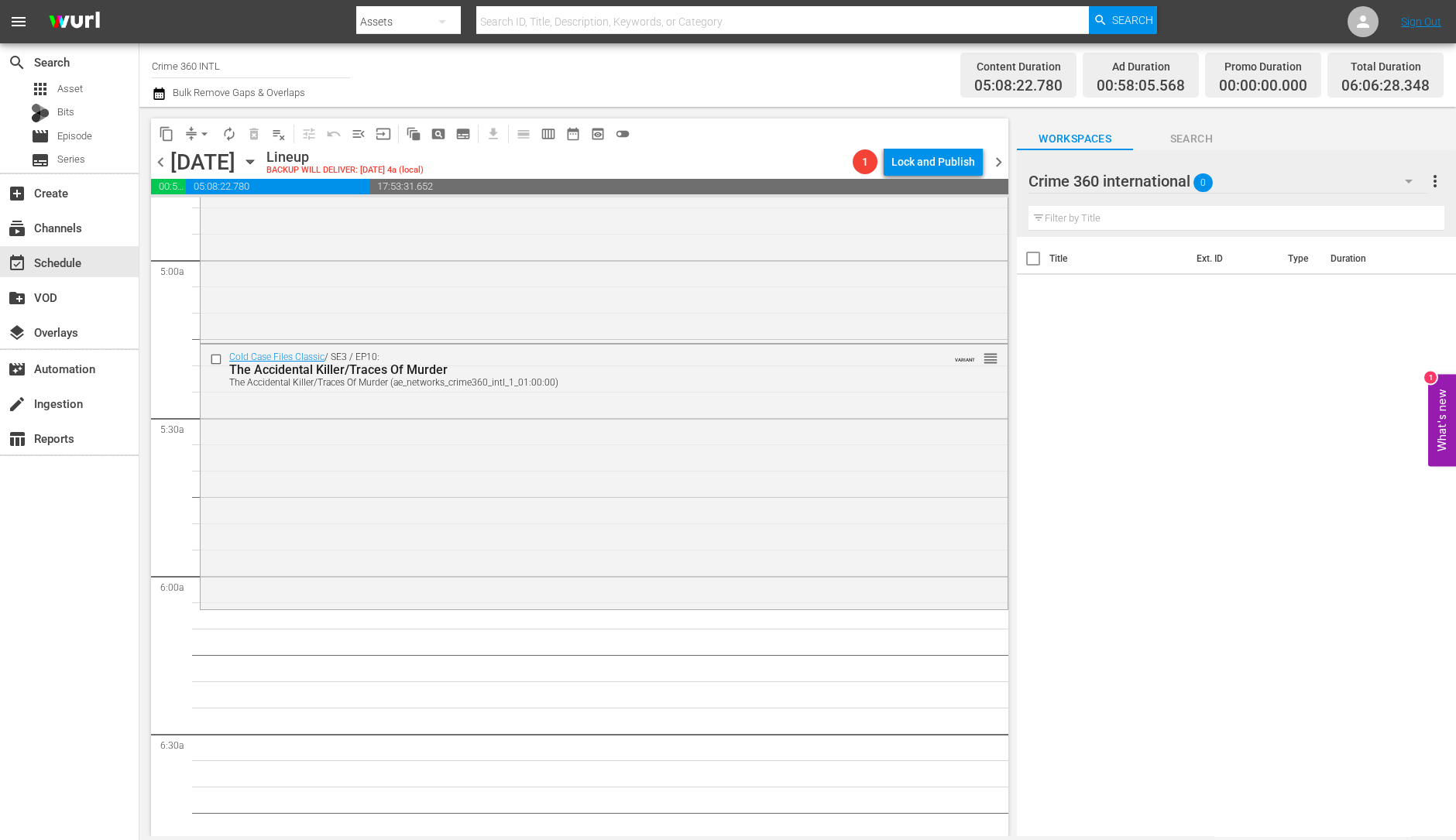
scroll to position [1518, 0]
click at [338, 502] on div "Cold Case Files Classic / SE3 / EP10: The Accidental Killer/Traces Of Murder Th…" at bounding box center [604, 473] width 807 height 261
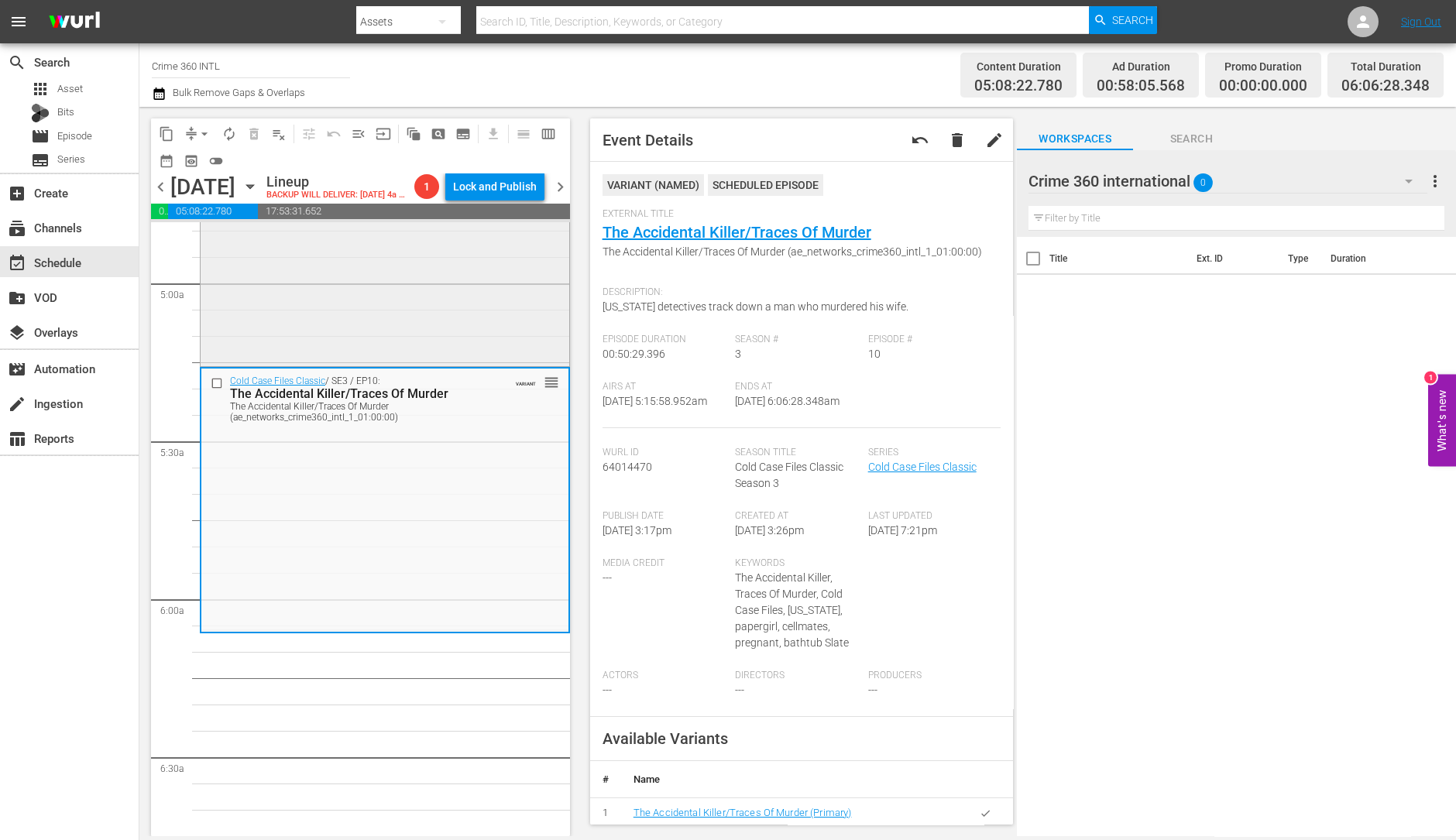
click at [442, 289] on div "Cold Case Files Classic / SE3 / EP1: "Soft" Kill/Unsolved "Soft" Kill/Unsolved …" at bounding box center [385, 228] width 369 height 270
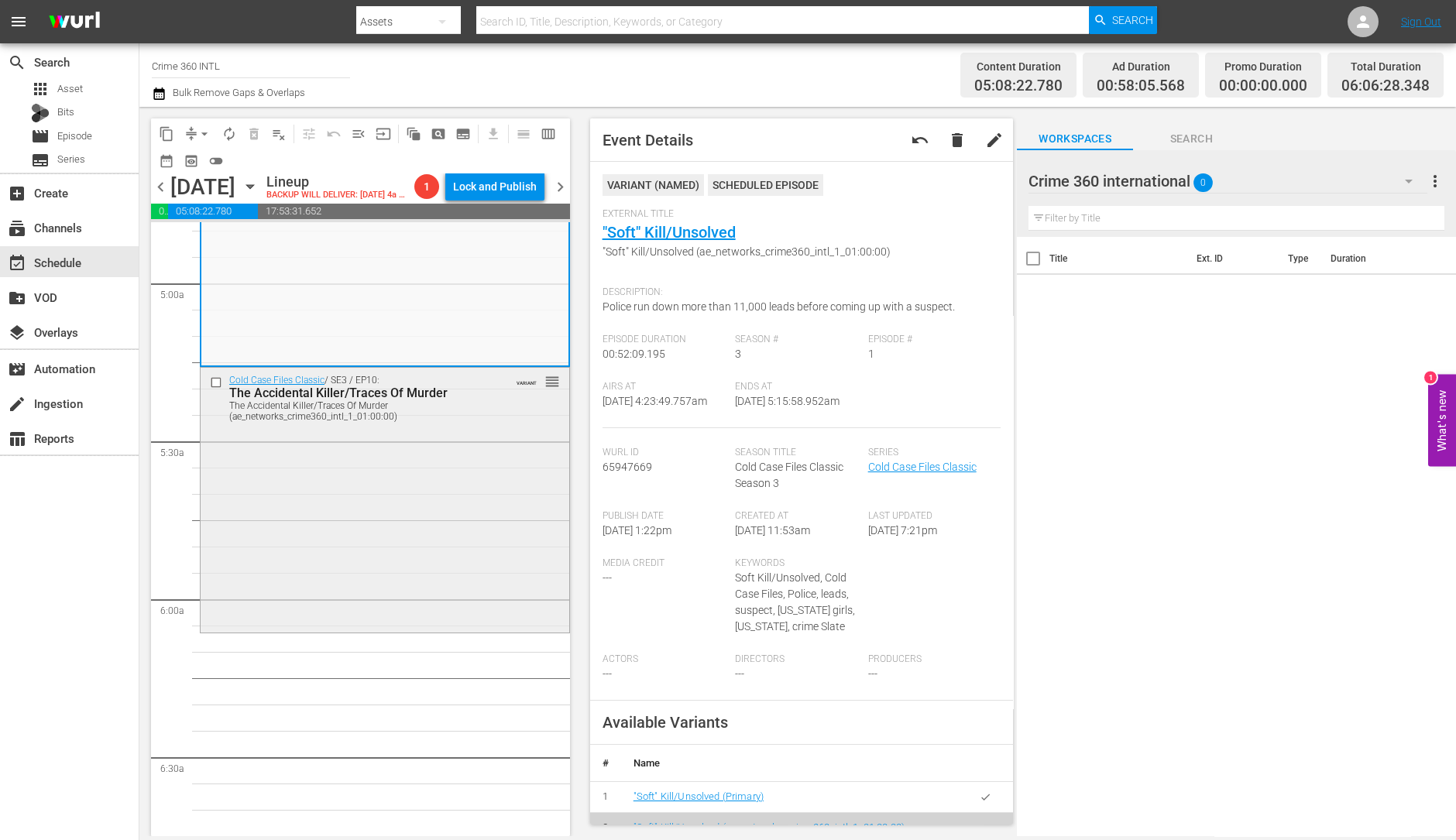
click at [437, 514] on div "Cold Case Files Classic / SE3 / EP10: The Accidental Killer/Traces Of Murder Th…" at bounding box center [385, 498] width 369 height 261
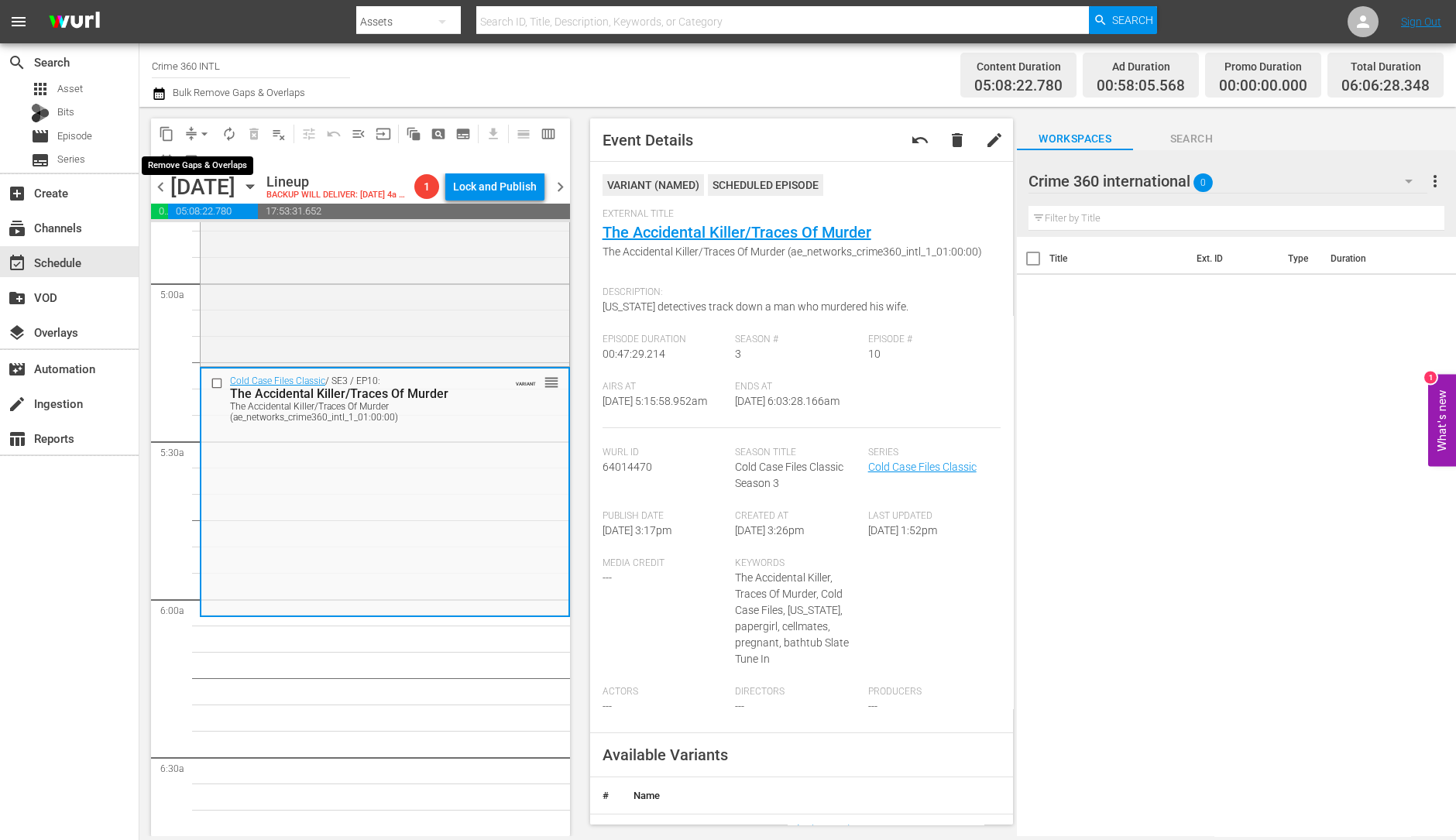
click at [203, 129] on span "arrow_drop_down" at bounding box center [204, 133] width 15 height 15
click at [209, 164] on li "Align to Midnight" at bounding box center [205, 165] width 163 height 26
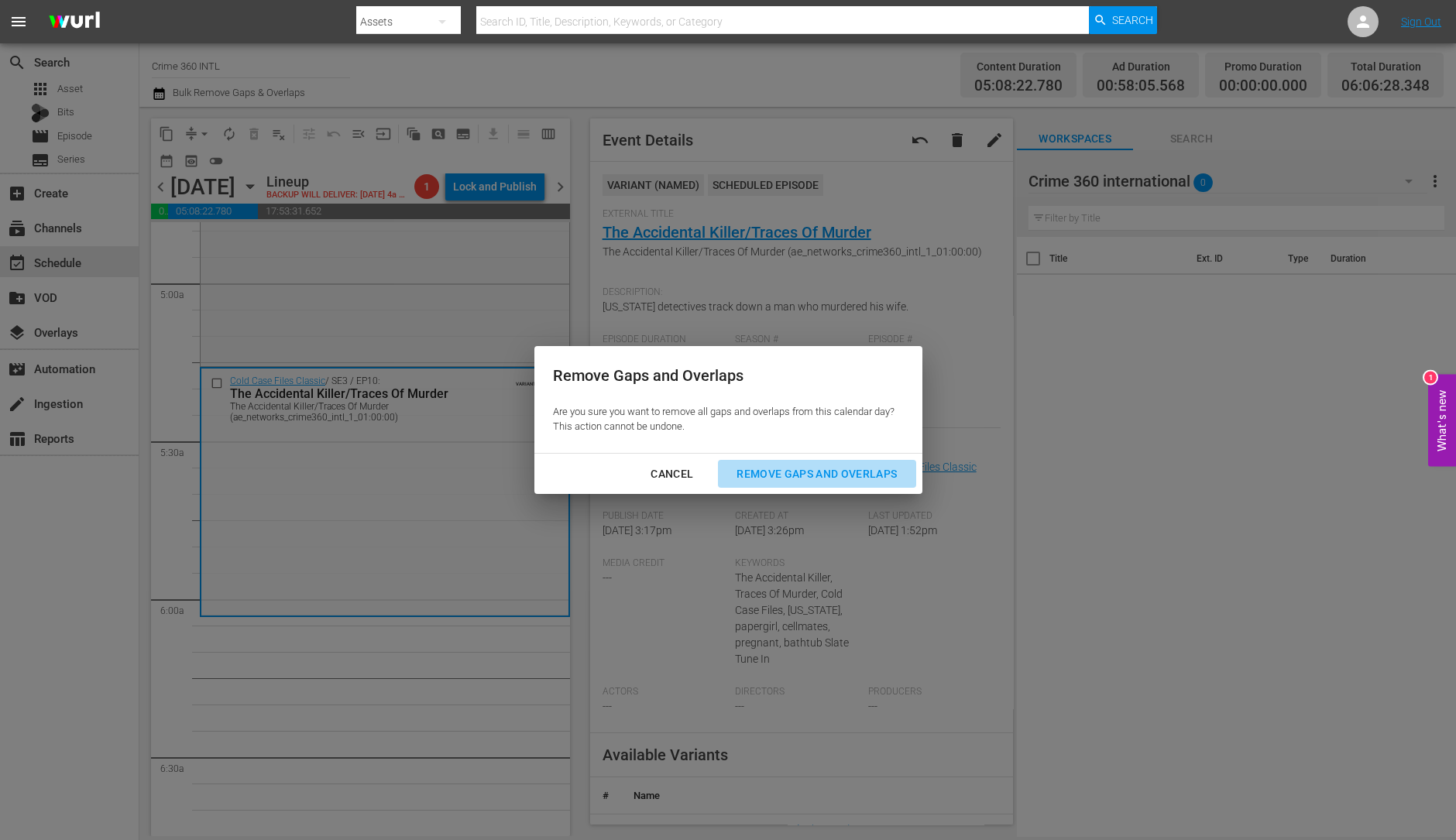
click at [869, 469] on div "Remove Gaps and Overlaps" at bounding box center [816, 474] width 185 height 20
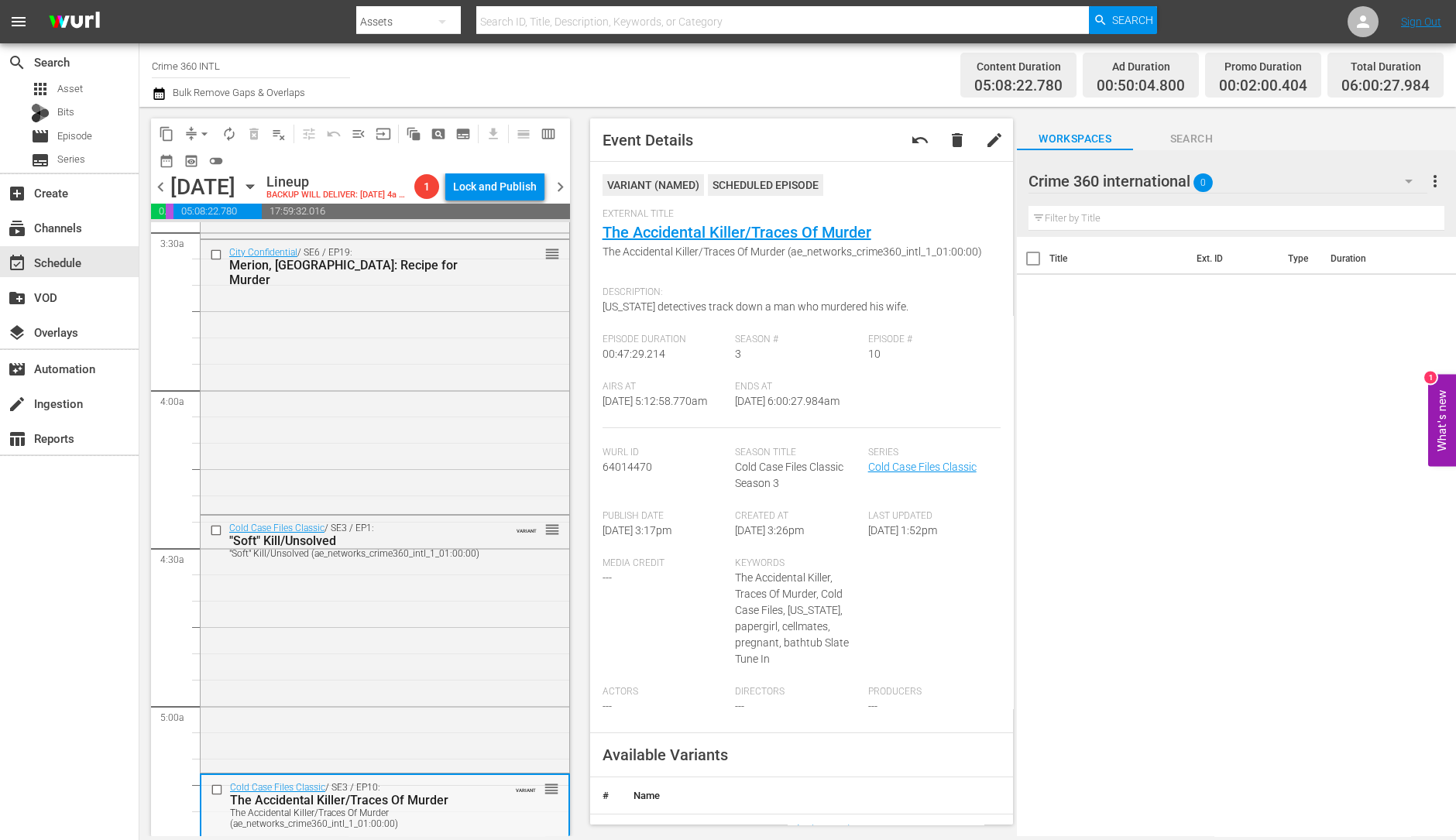
scroll to position [1095, 0]
click at [367, 436] on div "City Confidential / SE6 / EP19: Merion, PA: Recipe for Murder reorder" at bounding box center [385, 377] width 369 height 272
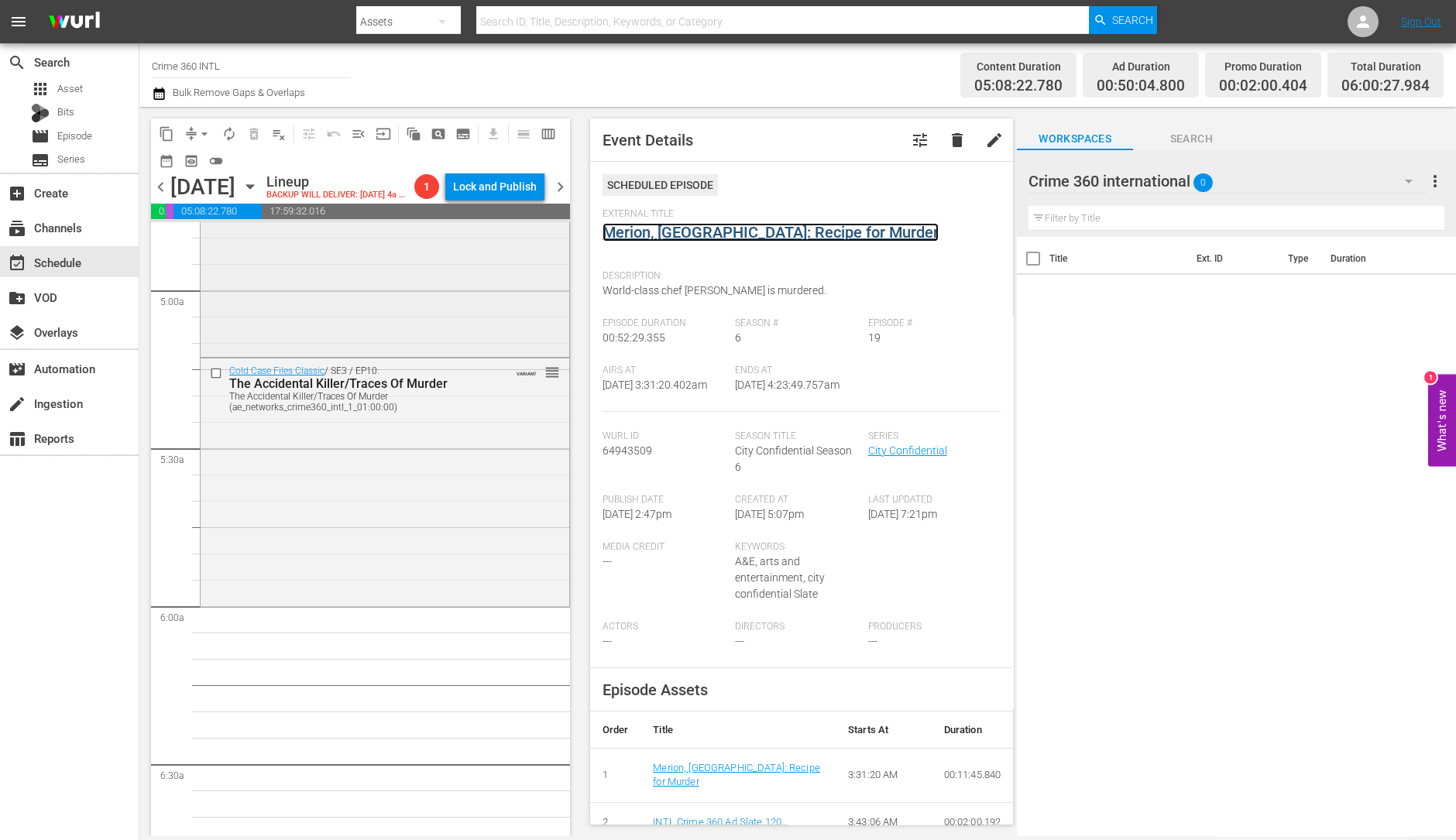
scroll to position [1522, 0]
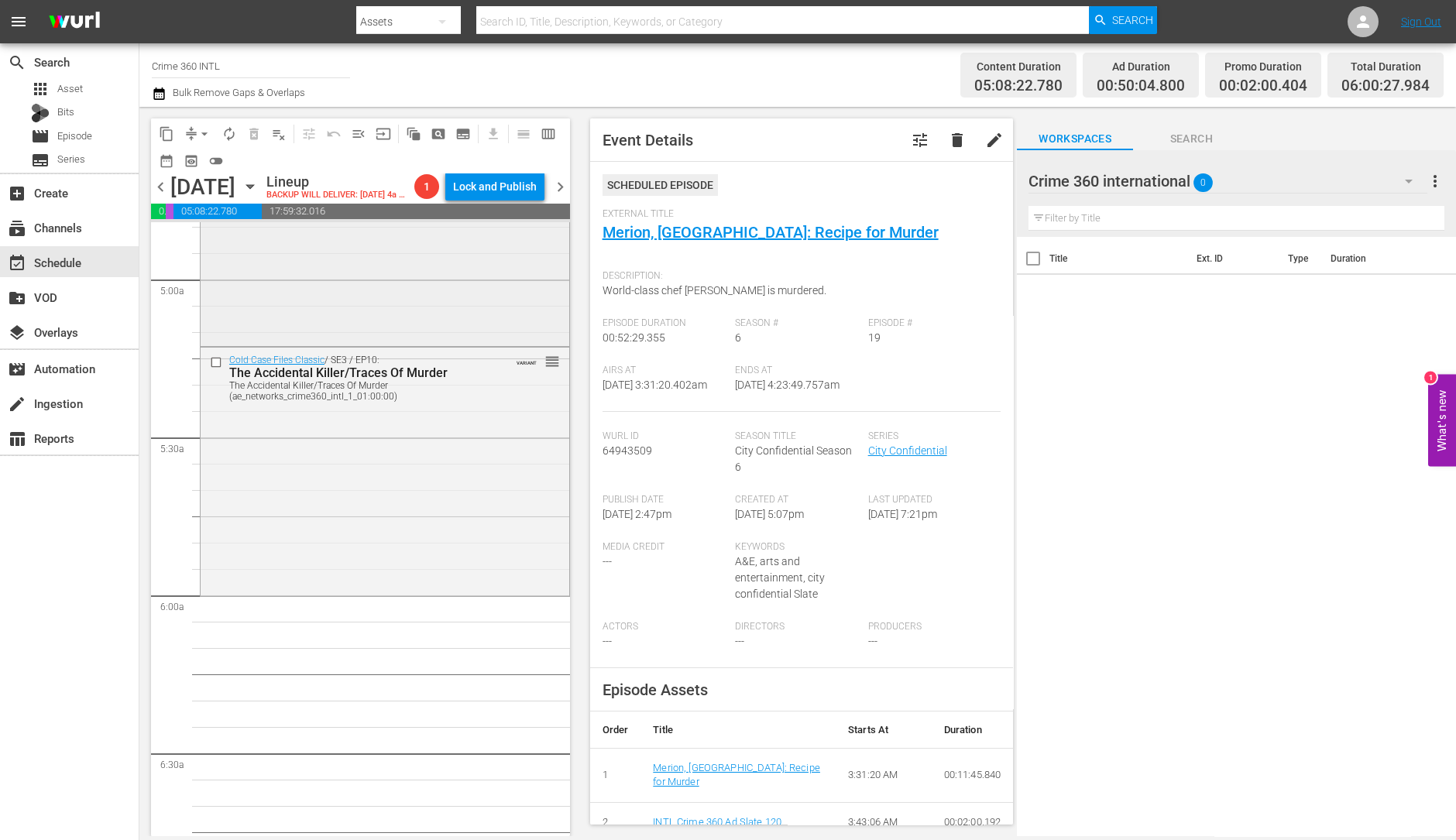
click at [371, 543] on div "Cold Case Files Classic / SE3 / EP10: The Accidental Killer/Traces Of Murder Th…" at bounding box center [385, 471] width 369 height 245
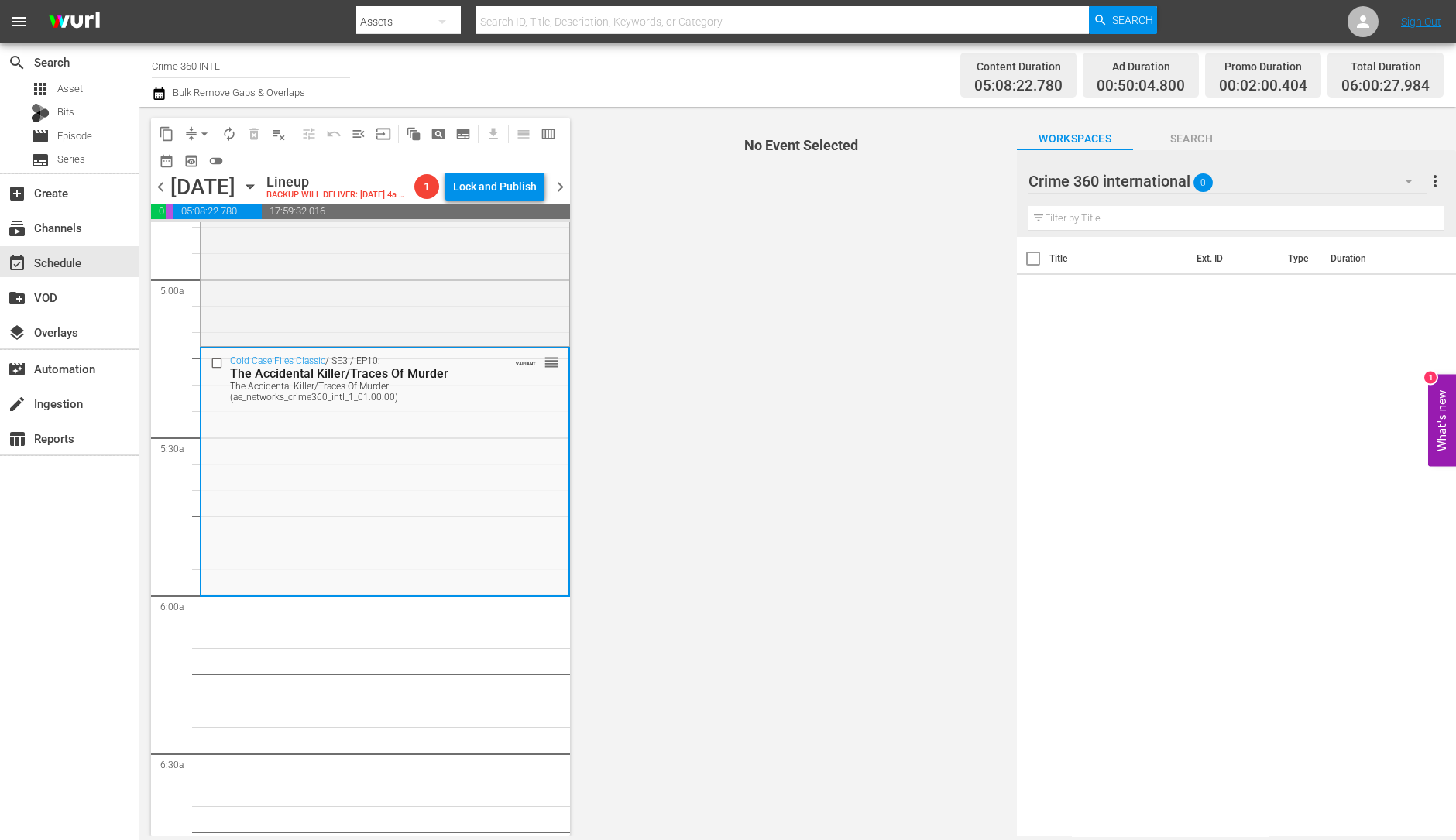
click at [199, 134] on span "arrow_drop_down" at bounding box center [204, 133] width 15 height 15
click at [205, 165] on li "Align to Midnight" at bounding box center [205, 165] width 163 height 26
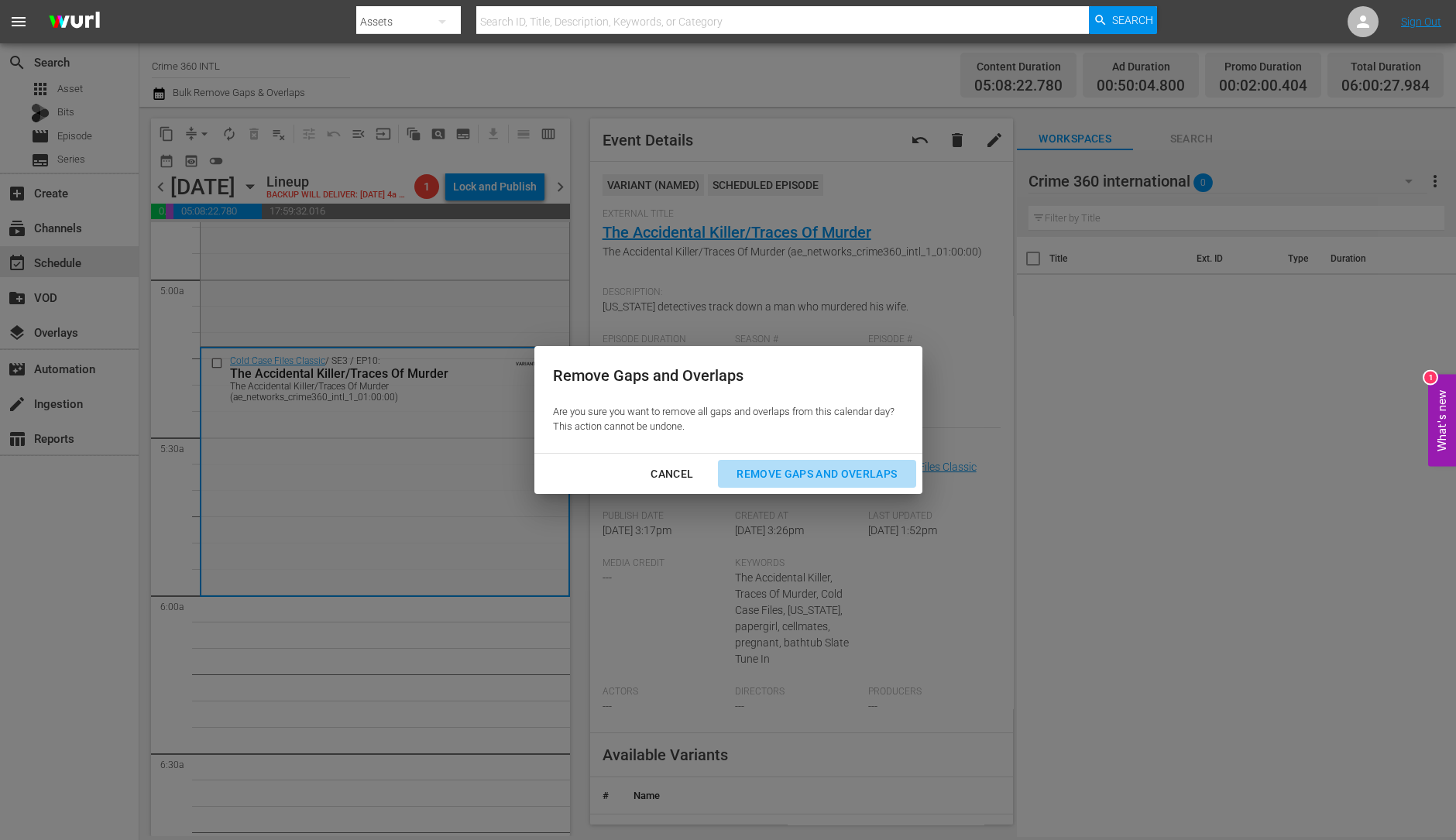
click at [794, 487] on button "Remove Gaps and Overlaps" at bounding box center [816, 474] width 198 height 29
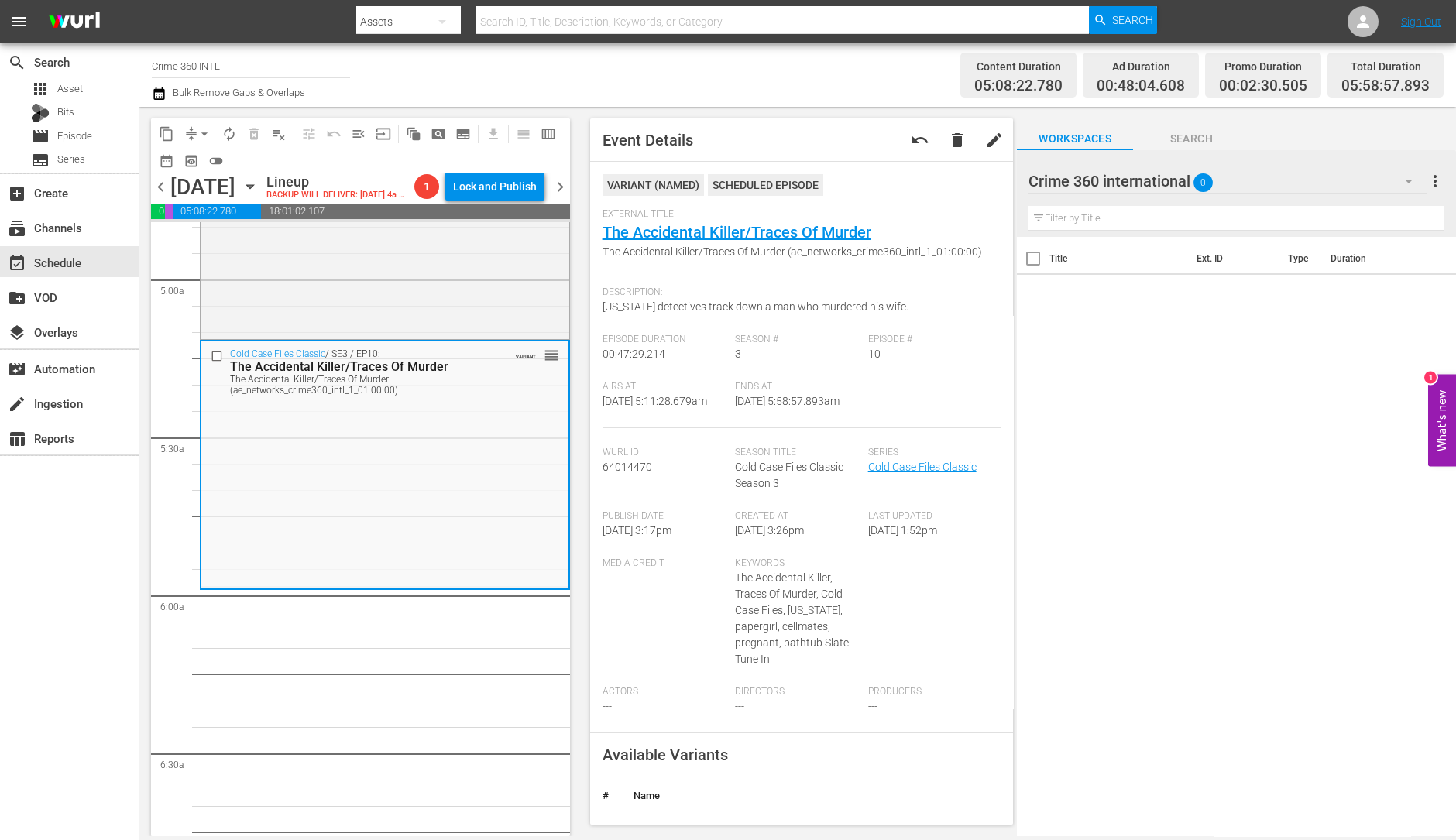
click at [209, 129] on span "arrow_drop_down" at bounding box center [204, 133] width 15 height 15
click at [201, 147] on ul "Align to Midnight Align to First Episode Align to End of Previous Day" at bounding box center [205, 191] width 163 height 89
click at [192, 161] on li "Align to Midnight" at bounding box center [205, 165] width 163 height 26
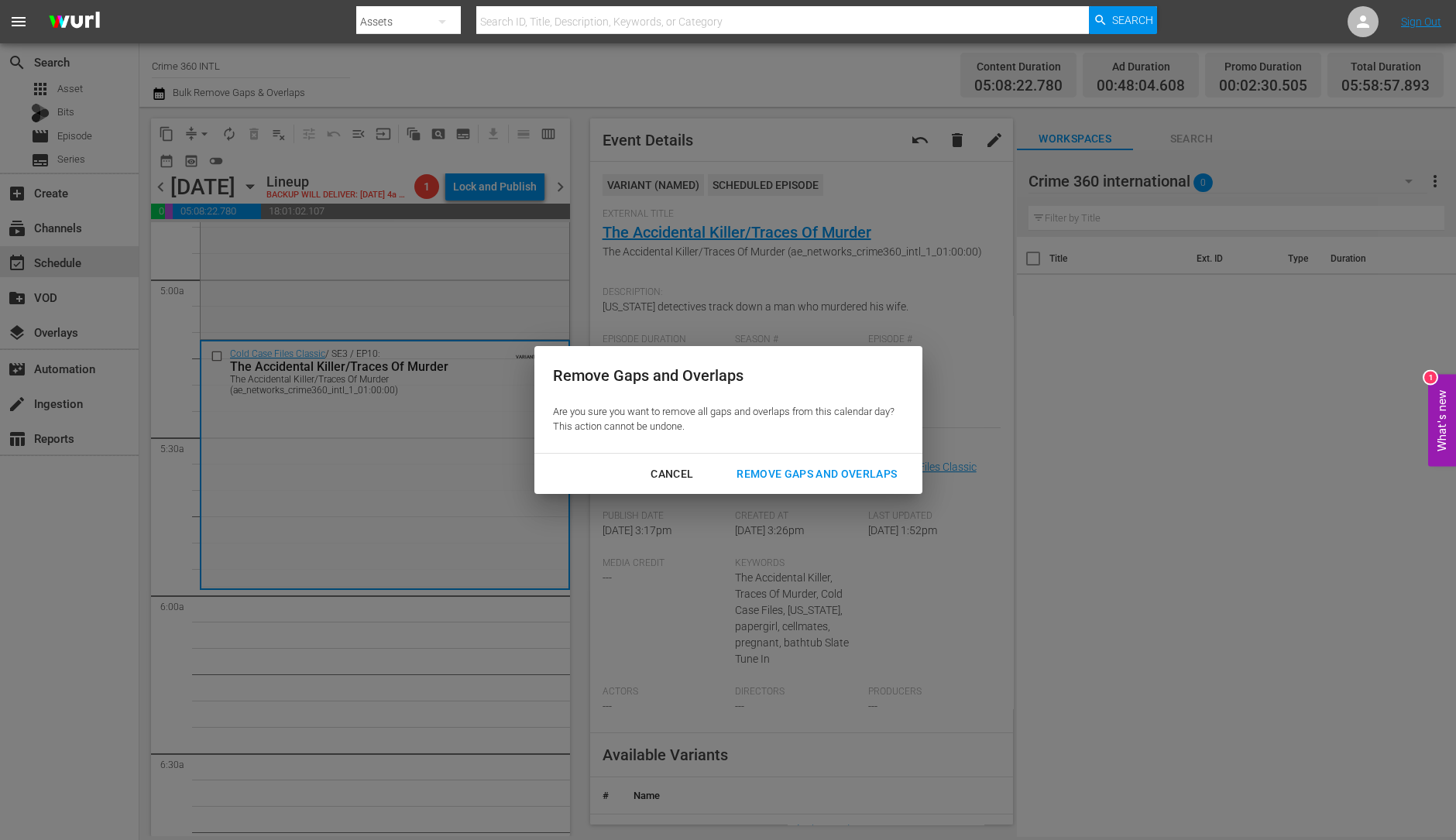
click at [848, 470] on div "Remove Gaps and Overlaps" at bounding box center [816, 474] width 185 height 20
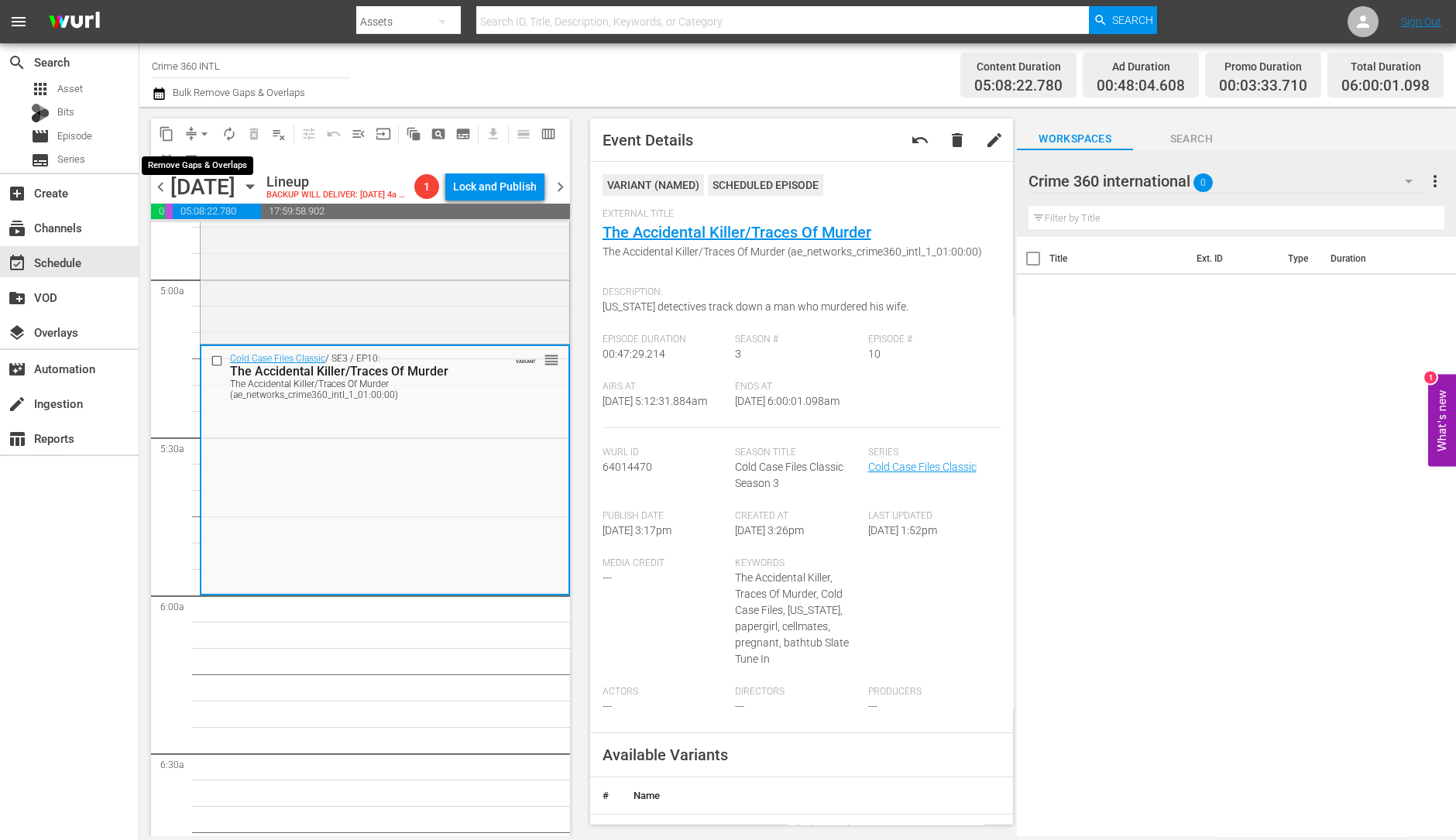
click at [207, 133] on span "arrow_drop_down" at bounding box center [204, 133] width 15 height 15
click at [200, 155] on li "Align to Midnight" at bounding box center [205, 165] width 163 height 26
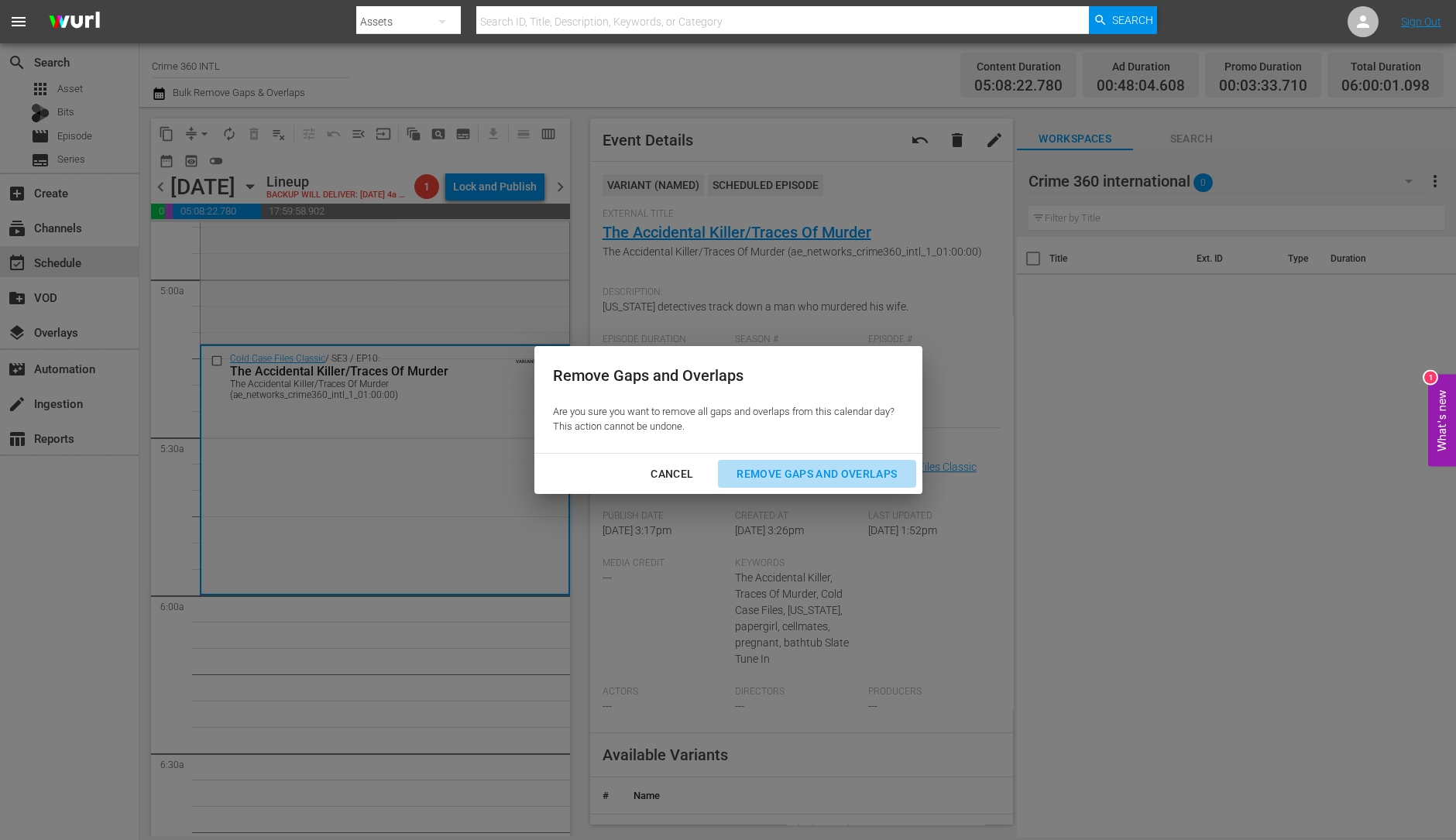
click at [793, 475] on div "Remove Gaps and Overlaps" at bounding box center [816, 474] width 185 height 20
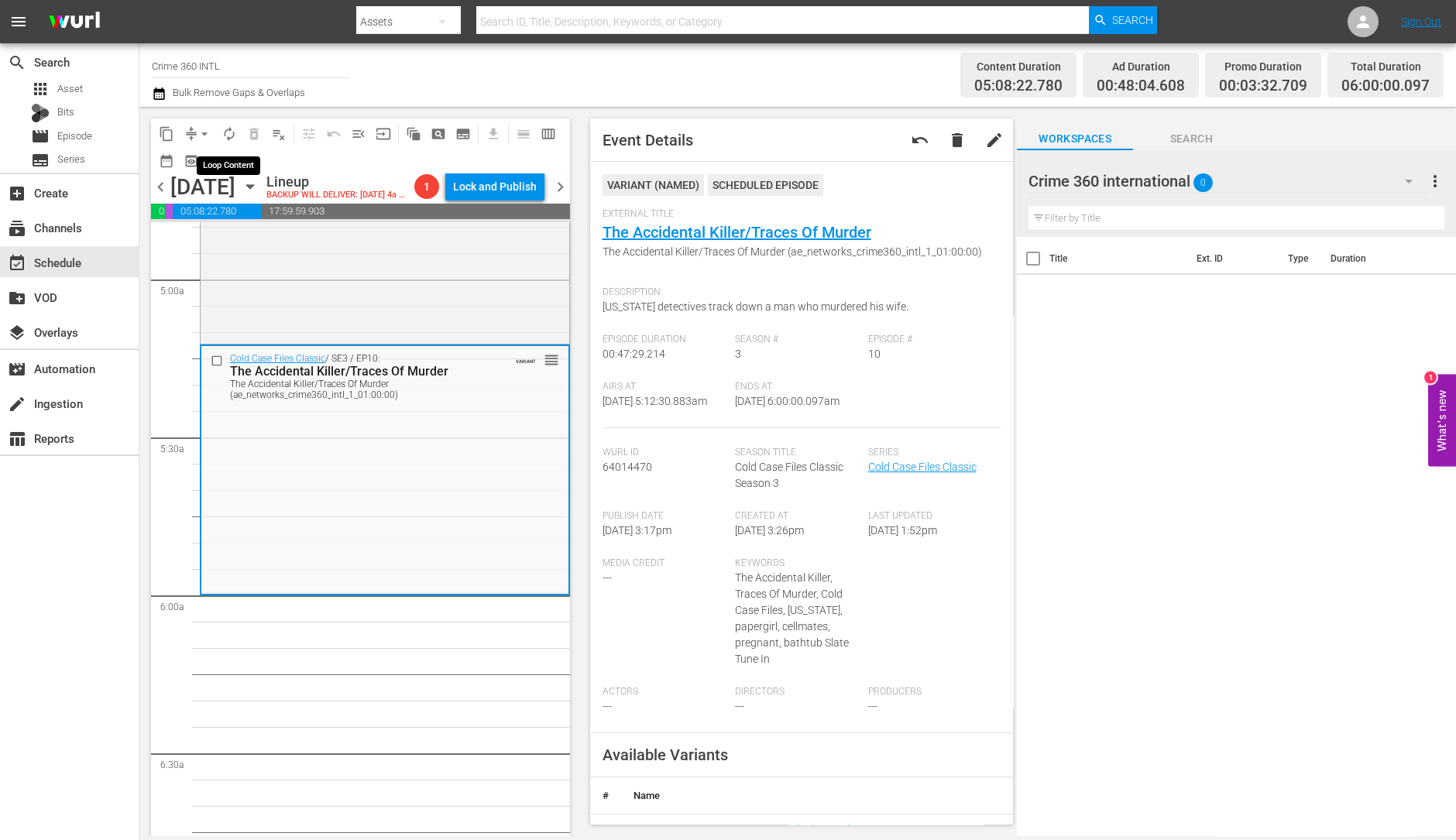
click at [226, 122] on button "autorenew_outlined" at bounding box center [229, 134] width 25 height 25
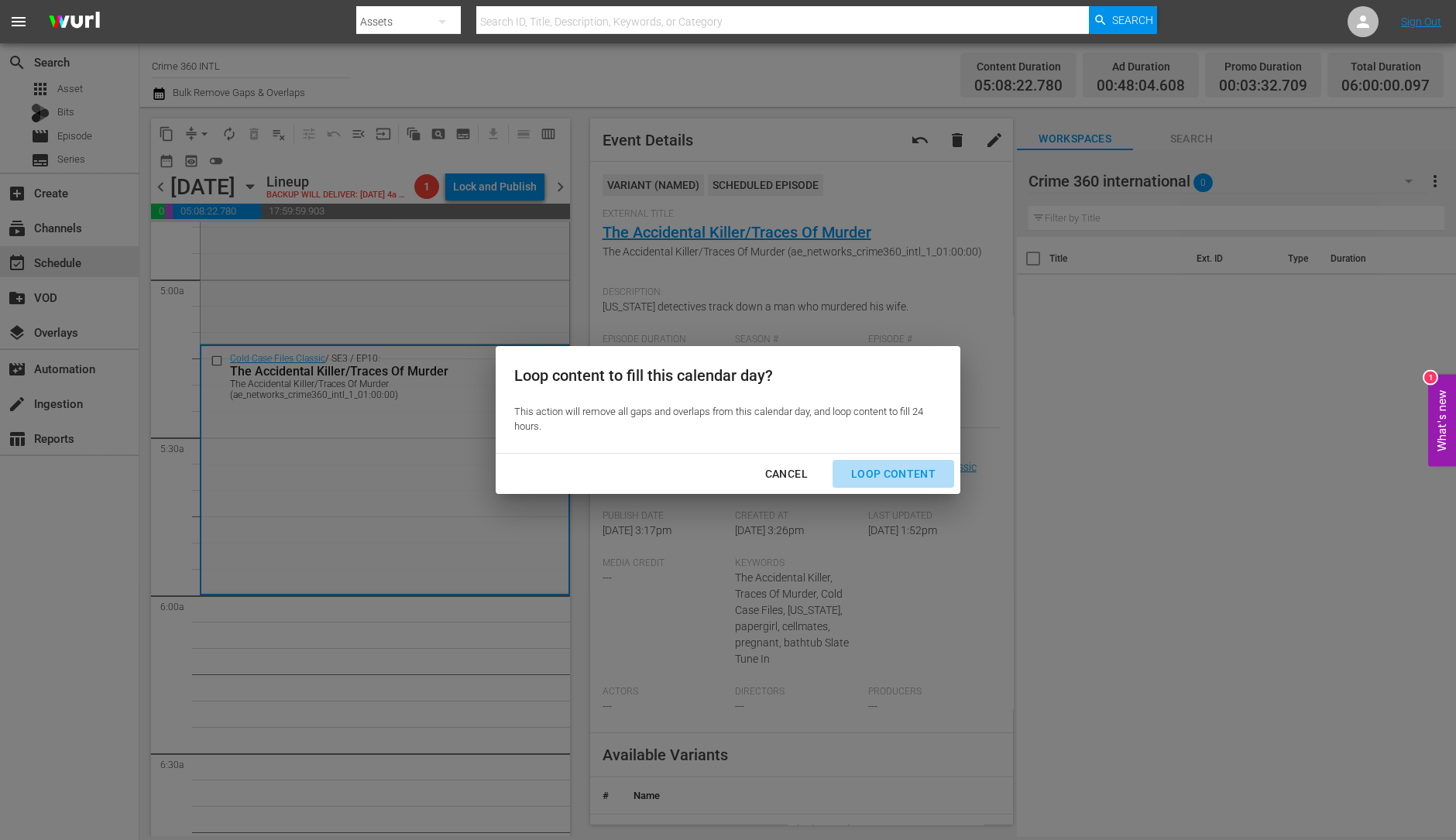
click at [926, 466] on div "Loop Content" at bounding box center [893, 474] width 109 height 20
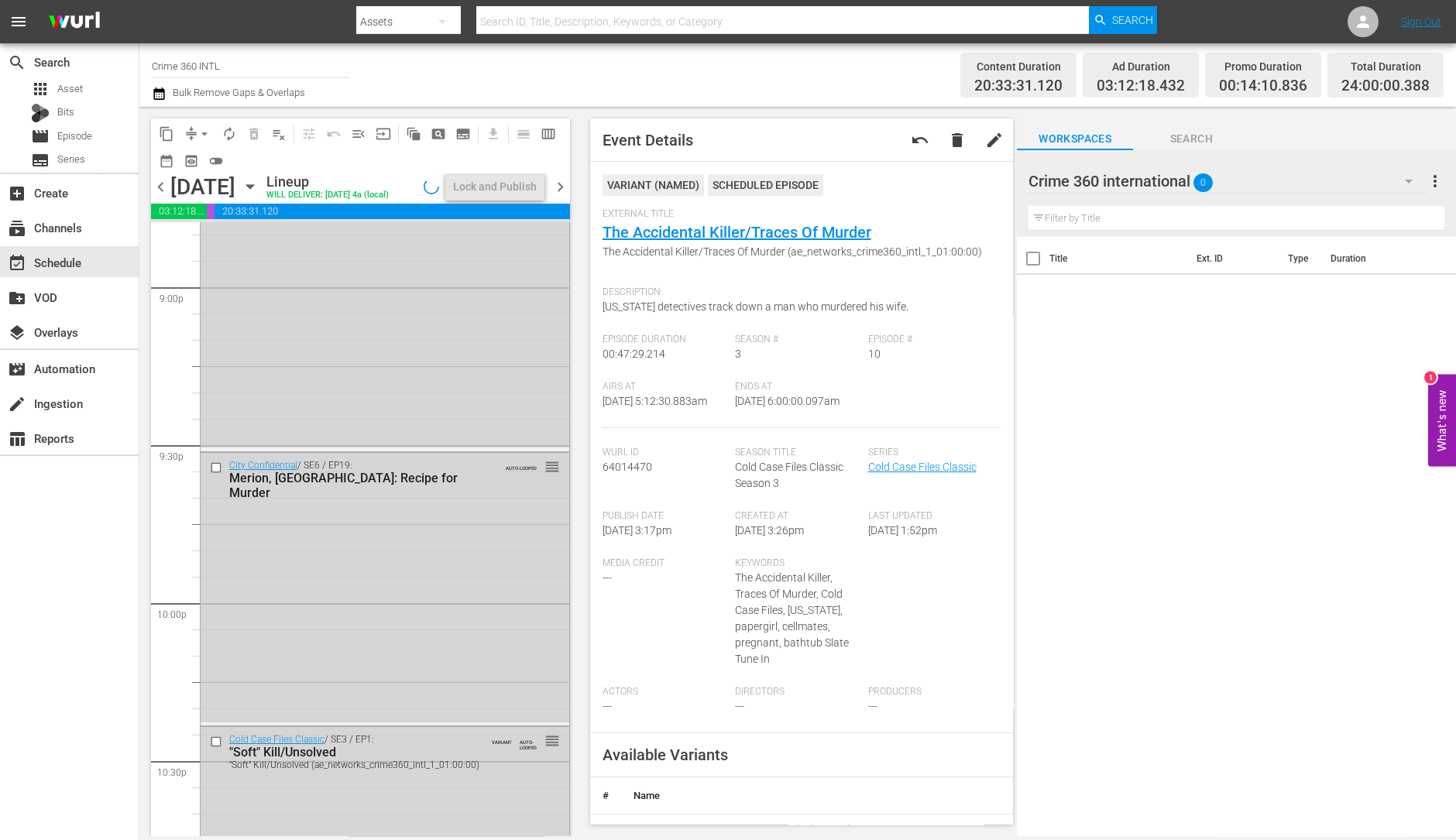
scroll to position [6990, 0]
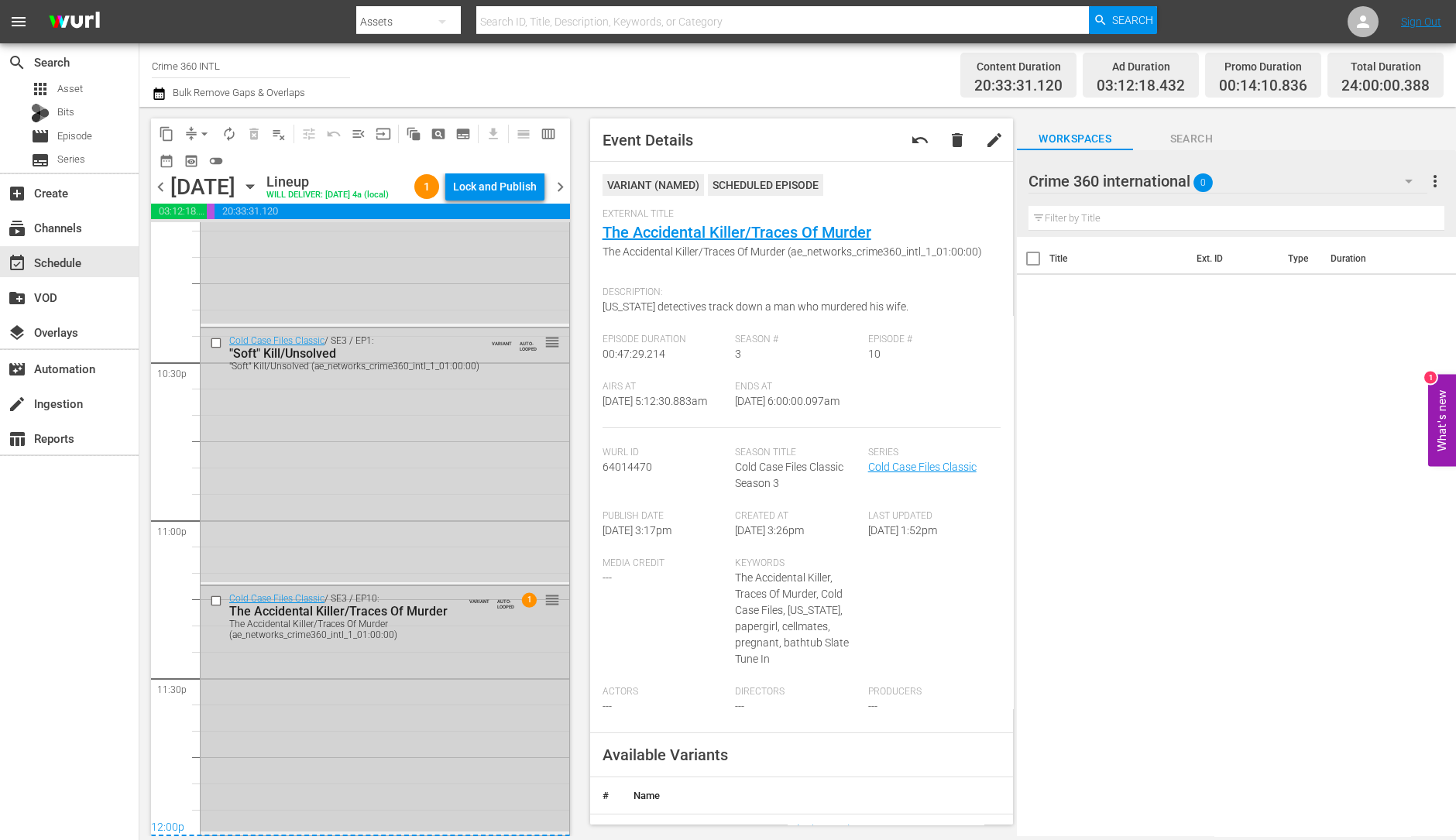
click at [422, 680] on div "Cold Case Files Classic / SE3 / EP10: The Accidental Killer/Traces Of Murder Th…" at bounding box center [385, 708] width 369 height 245
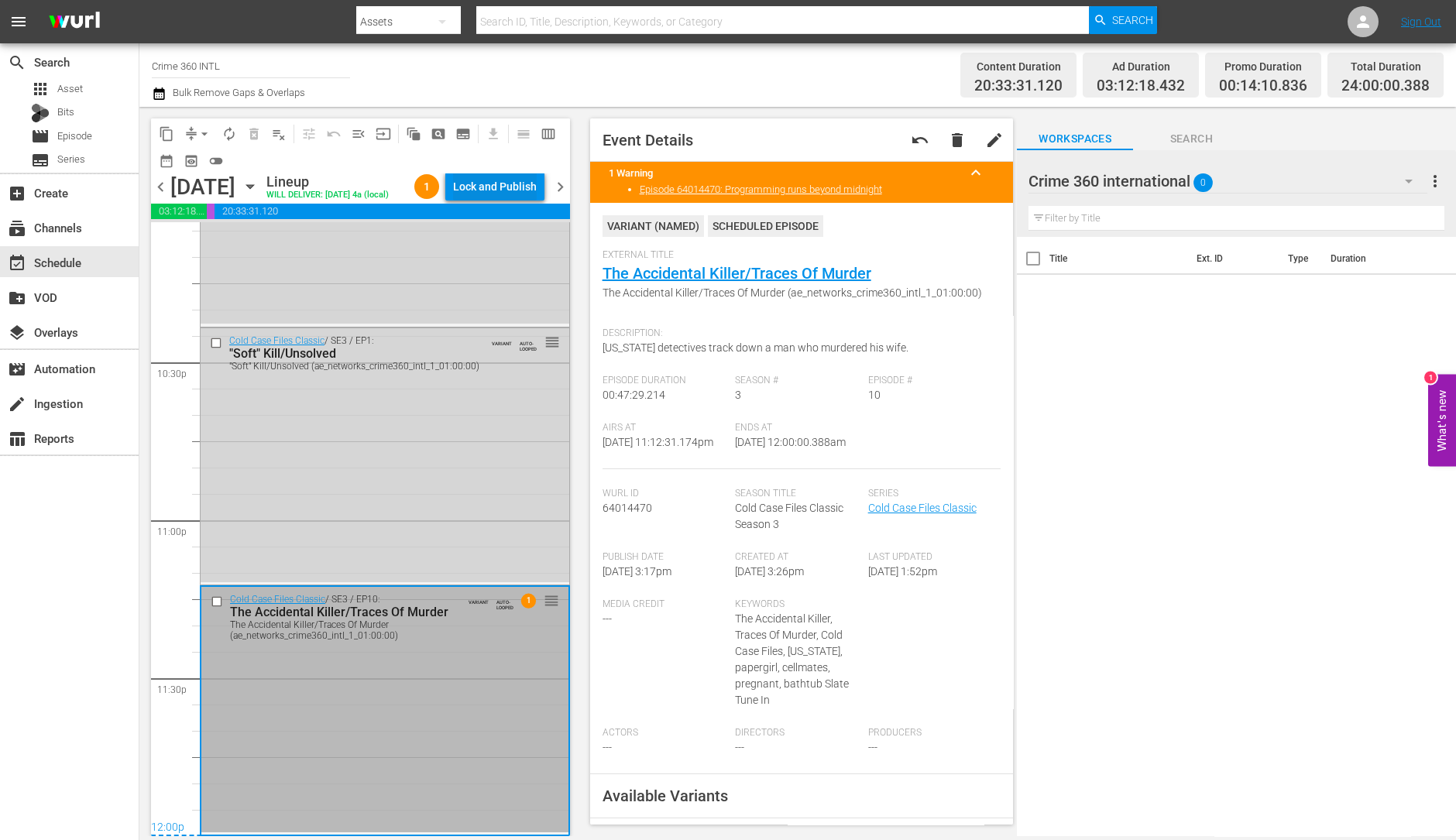
click at [512, 180] on div "Lock and Publish" at bounding box center [494, 186] width 83 height 28
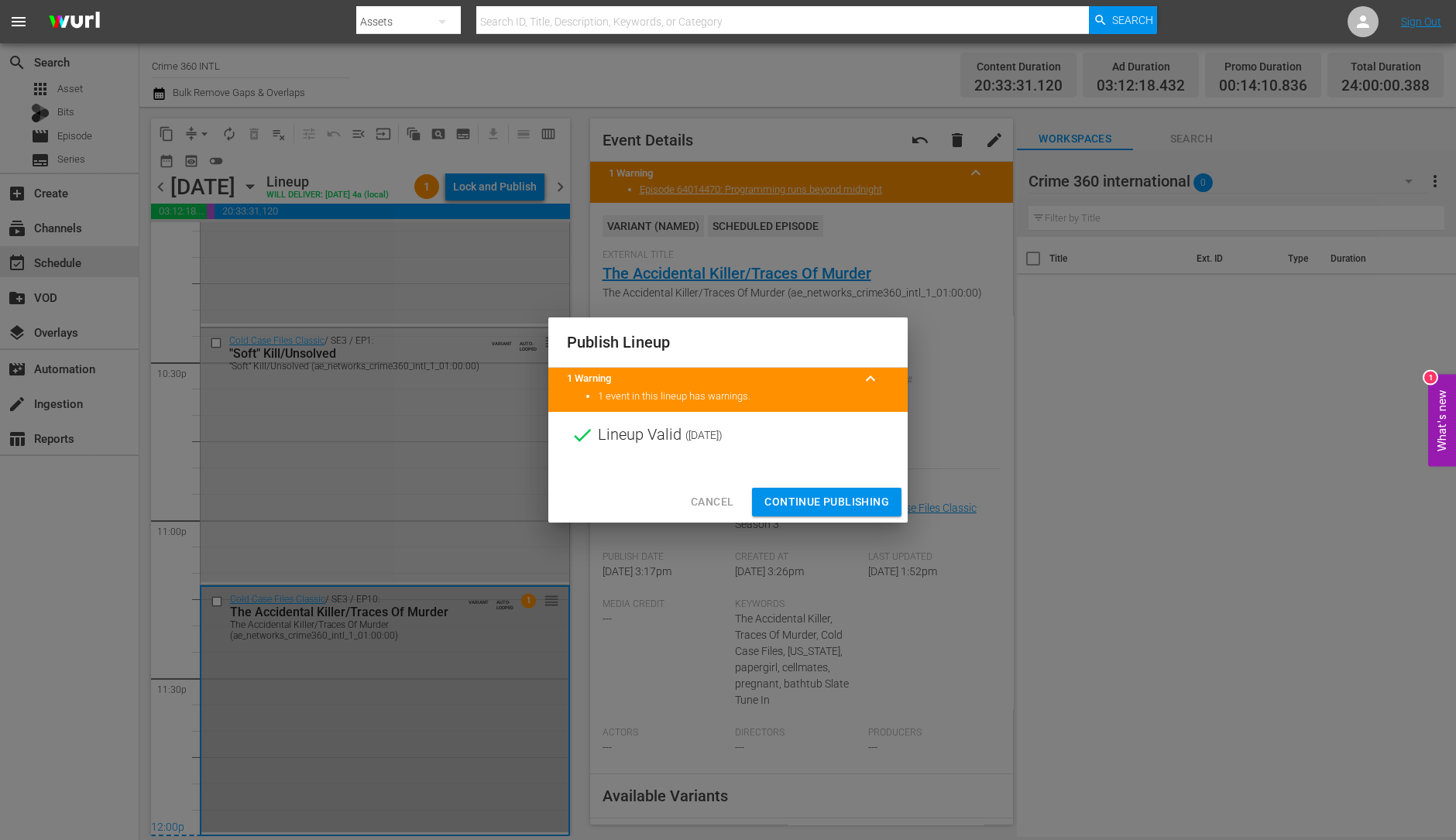
click at [830, 502] on span "Continue Publishing" at bounding box center [826, 502] width 124 height 20
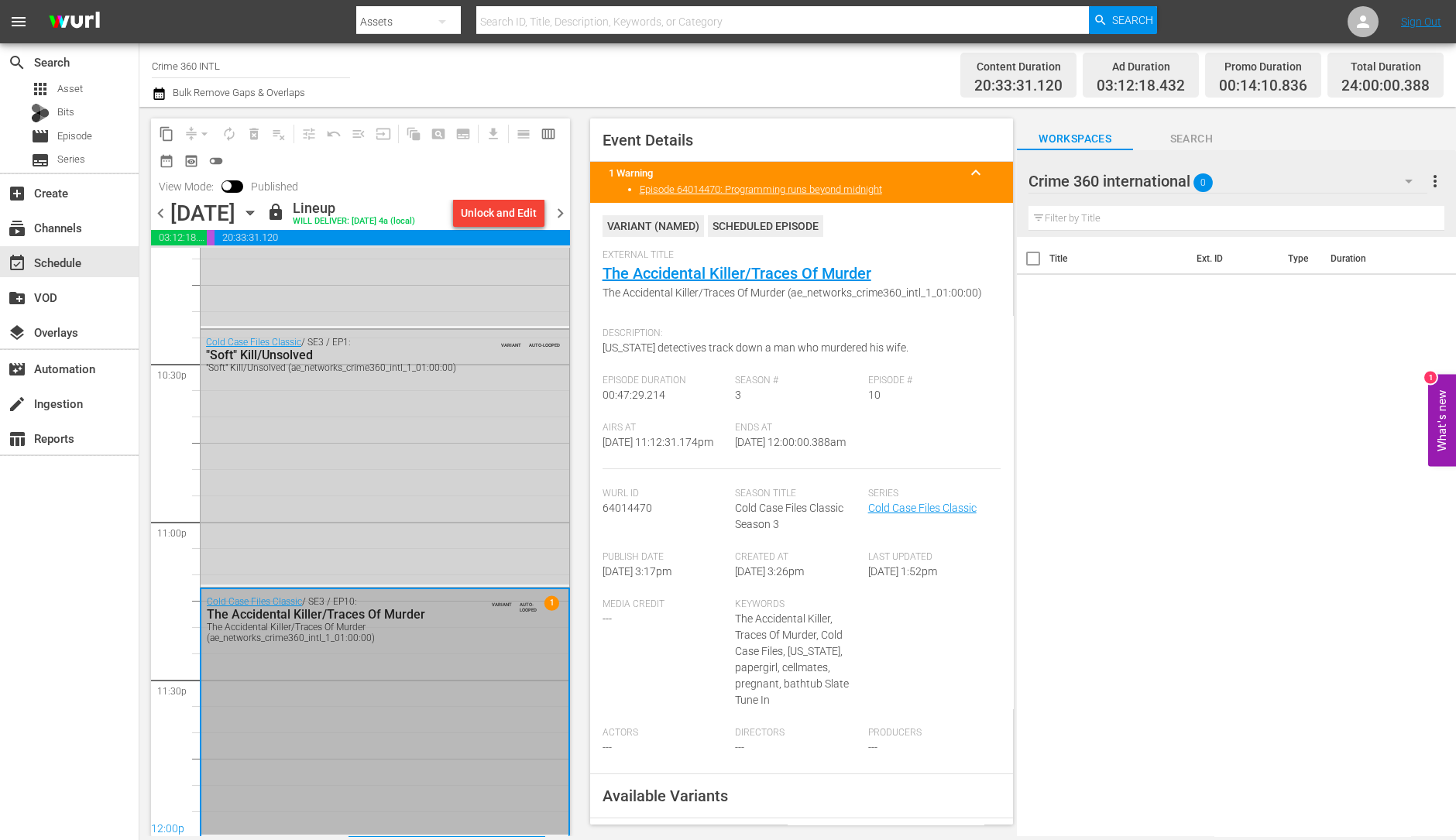
scroll to position [6991, 0]
click at [562, 207] on span "chevron_right" at bounding box center [560, 214] width 20 height 20
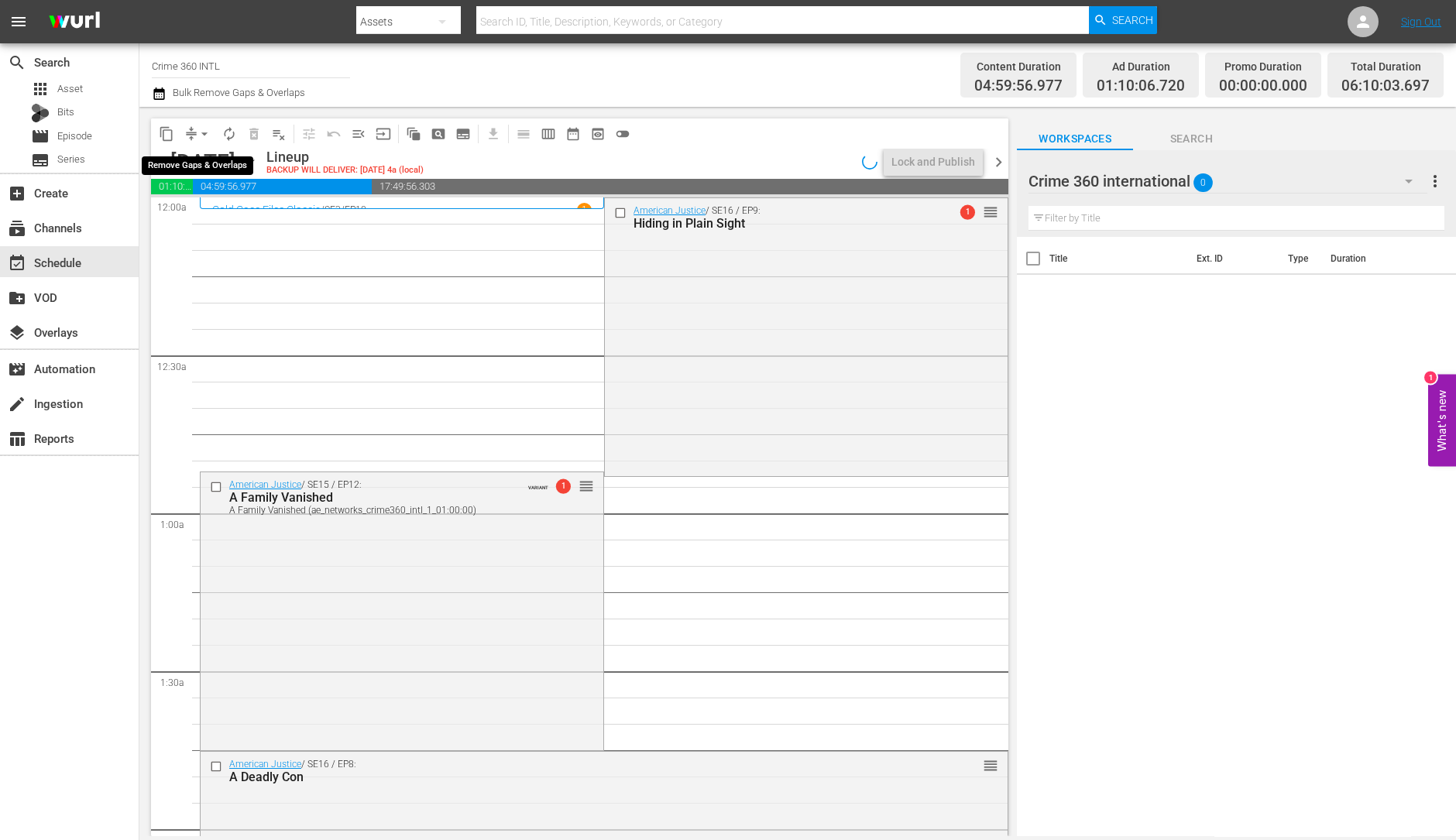
click at [201, 135] on span "arrow_drop_down" at bounding box center [204, 133] width 15 height 15
click at [201, 156] on li "Align to Midnight" at bounding box center [205, 165] width 163 height 26
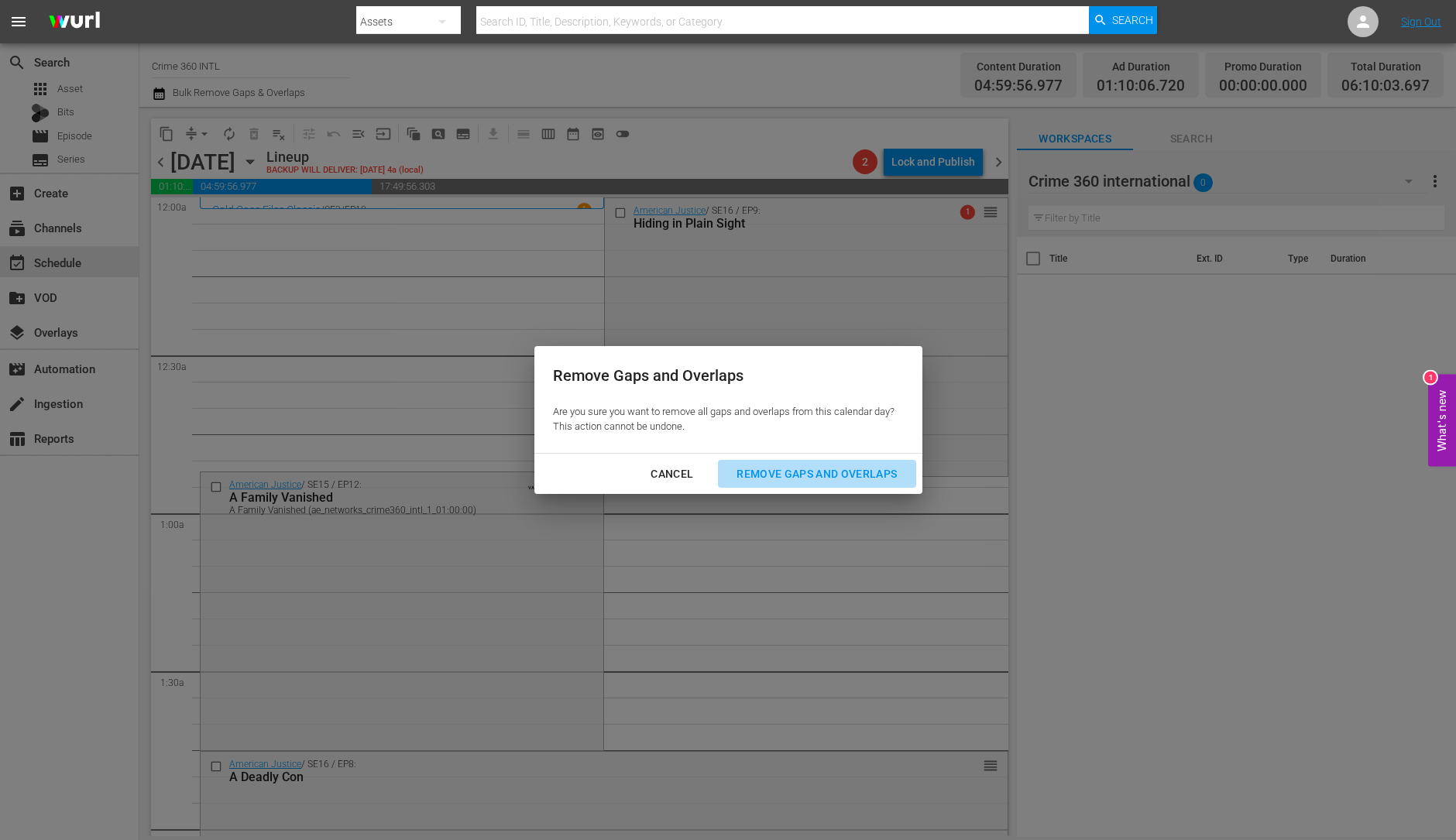
click at [817, 468] on div "Remove Gaps and Overlaps" at bounding box center [816, 474] width 185 height 20
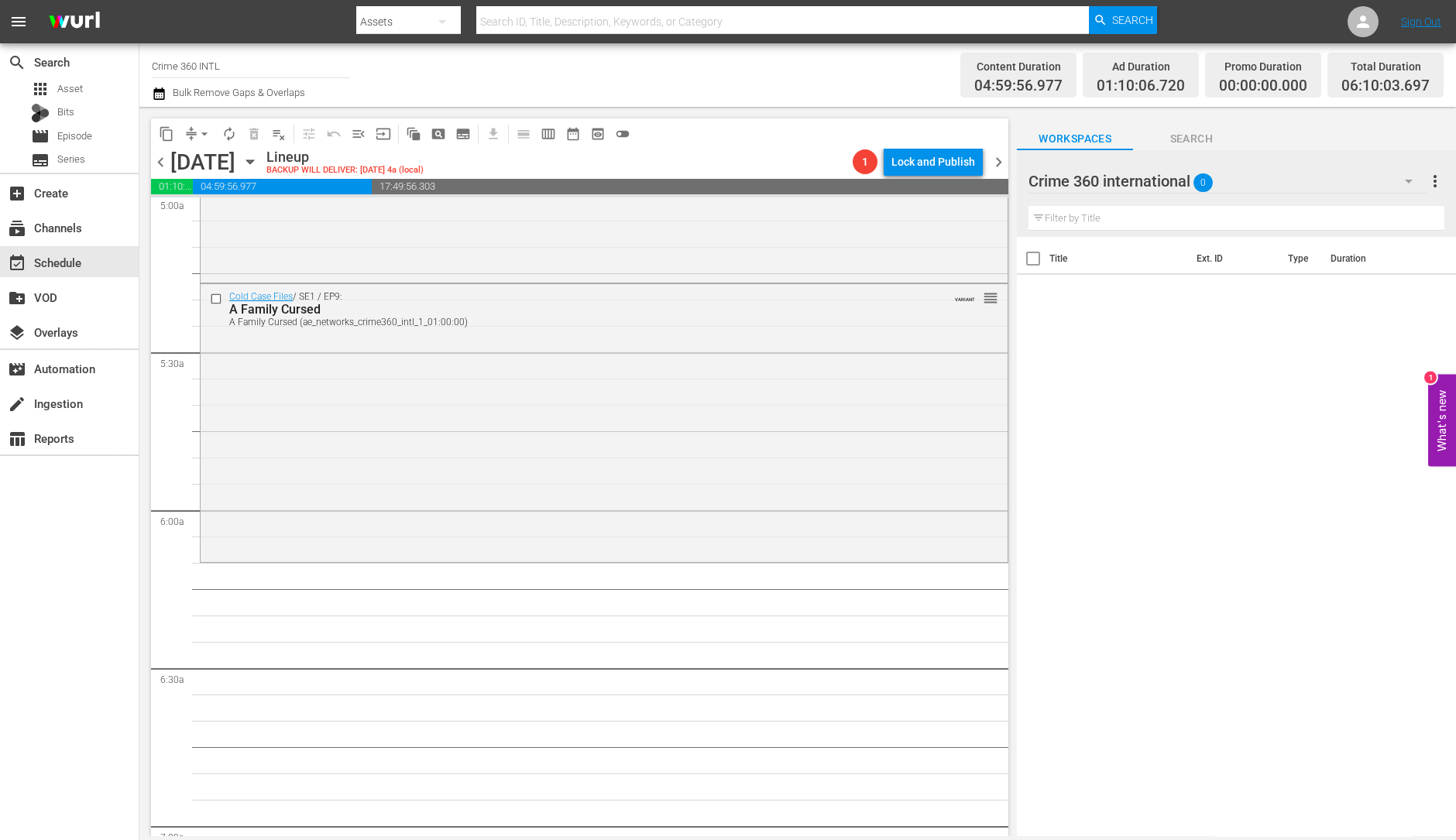
scroll to position [1577, 0]
click at [549, 440] on div "Cold Case Files / SE1 / EP9: A Family Cursed A Family Cursed (ae_networks_crime…" at bounding box center [604, 427] width 807 height 275
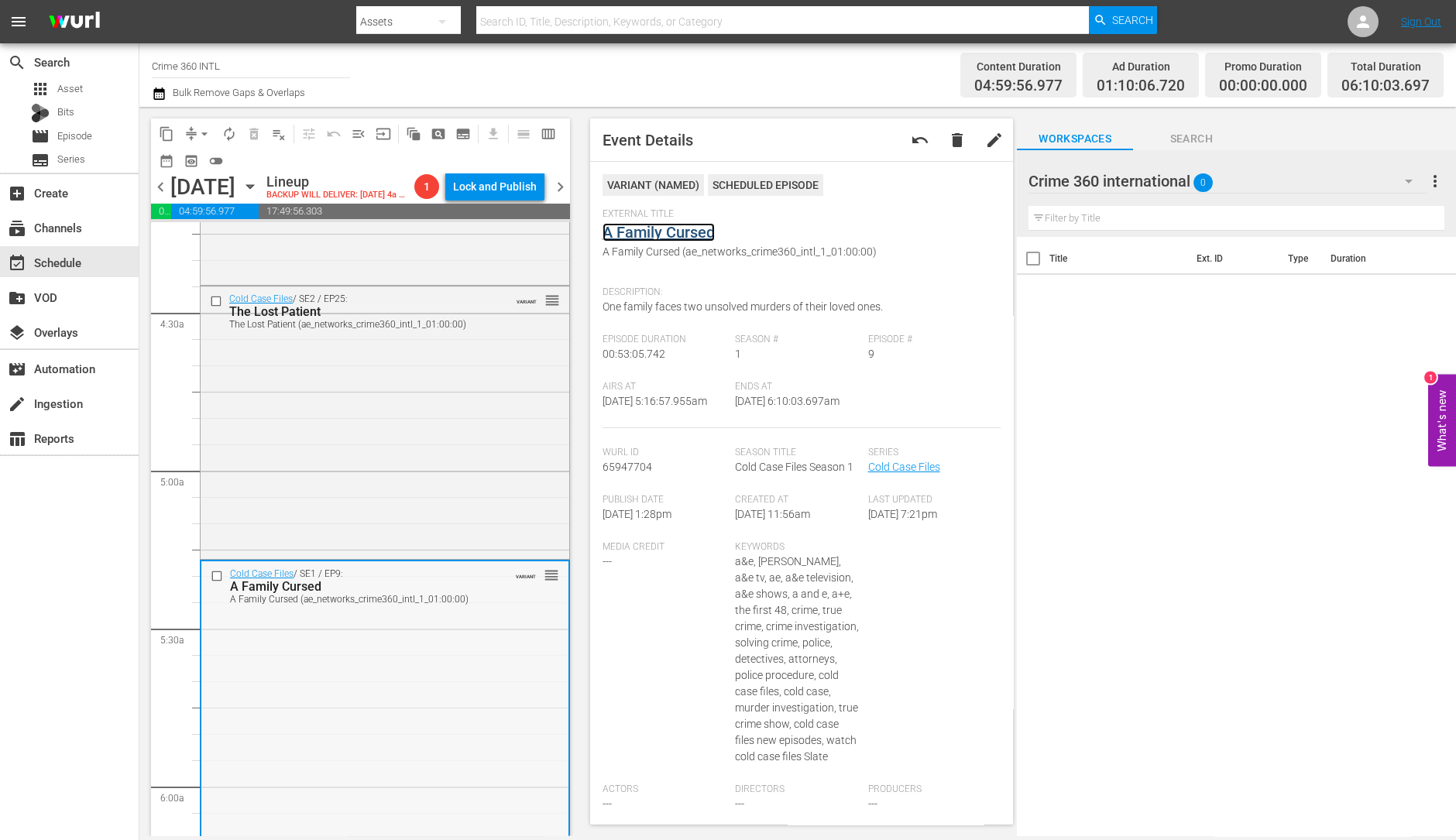
scroll to position [1329, 0]
click at [432, 405] on div "Cold Case Files / SE2 / EP25: The Lost Patient The Lost Patient (ae_networks_cr…" at bounding box center [385, 422] width 369 height 269
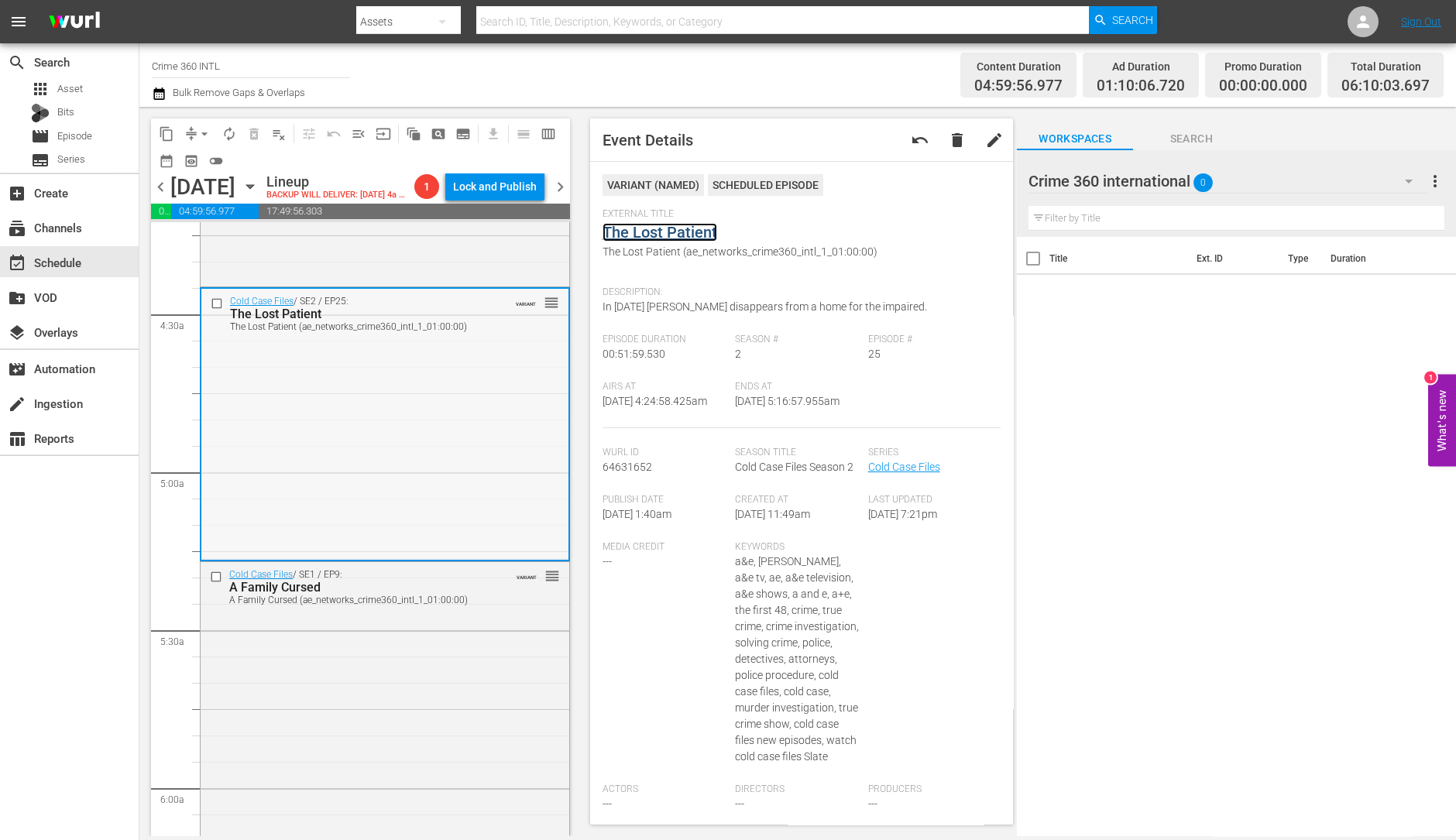
scroll to position [1102, 0]
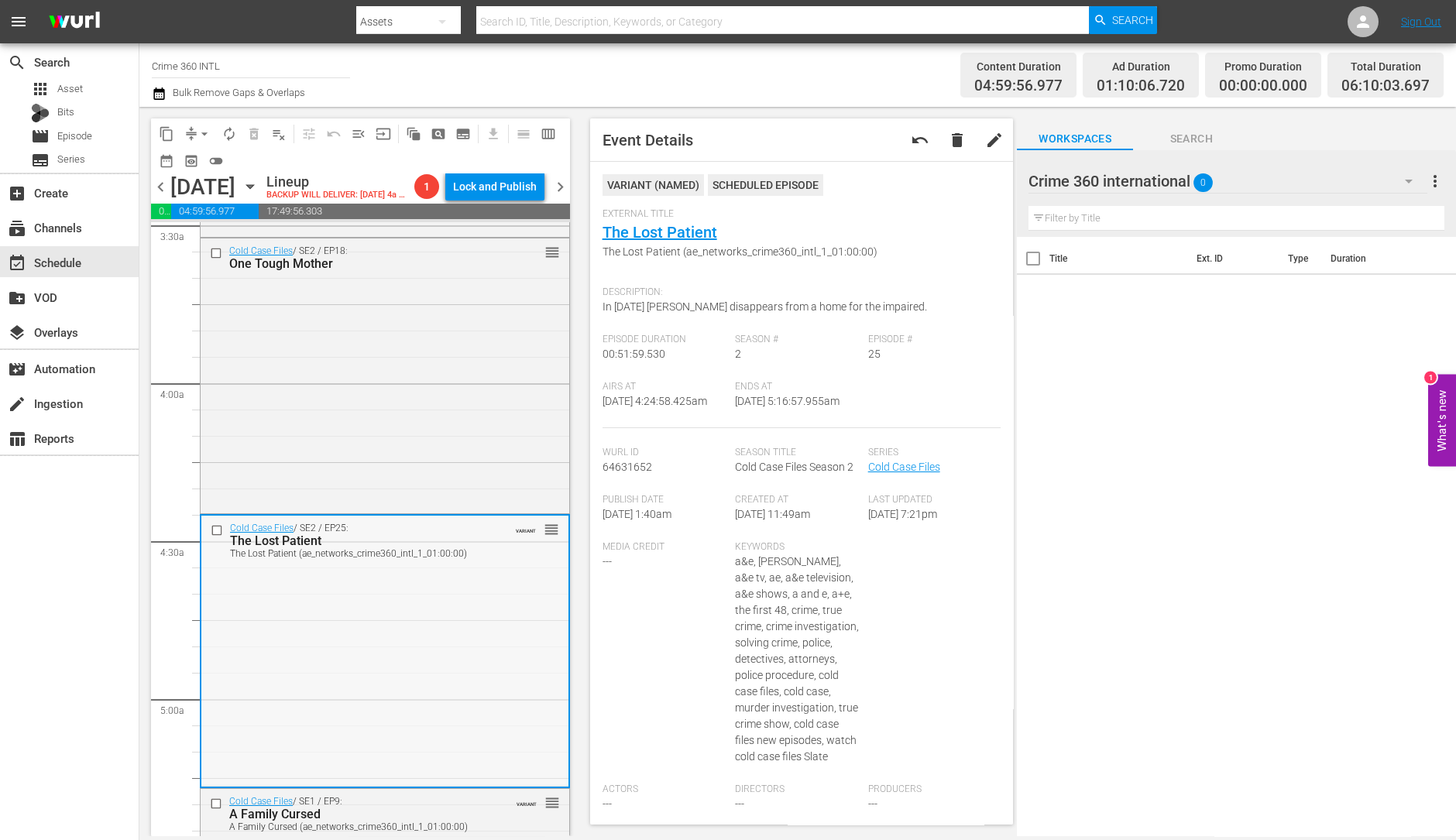
click at [412, 449] on div "Cold Case Files / SE2 / EP18: One Tough Mother reorder" at bounding box center [385, 375] width 369 height 273
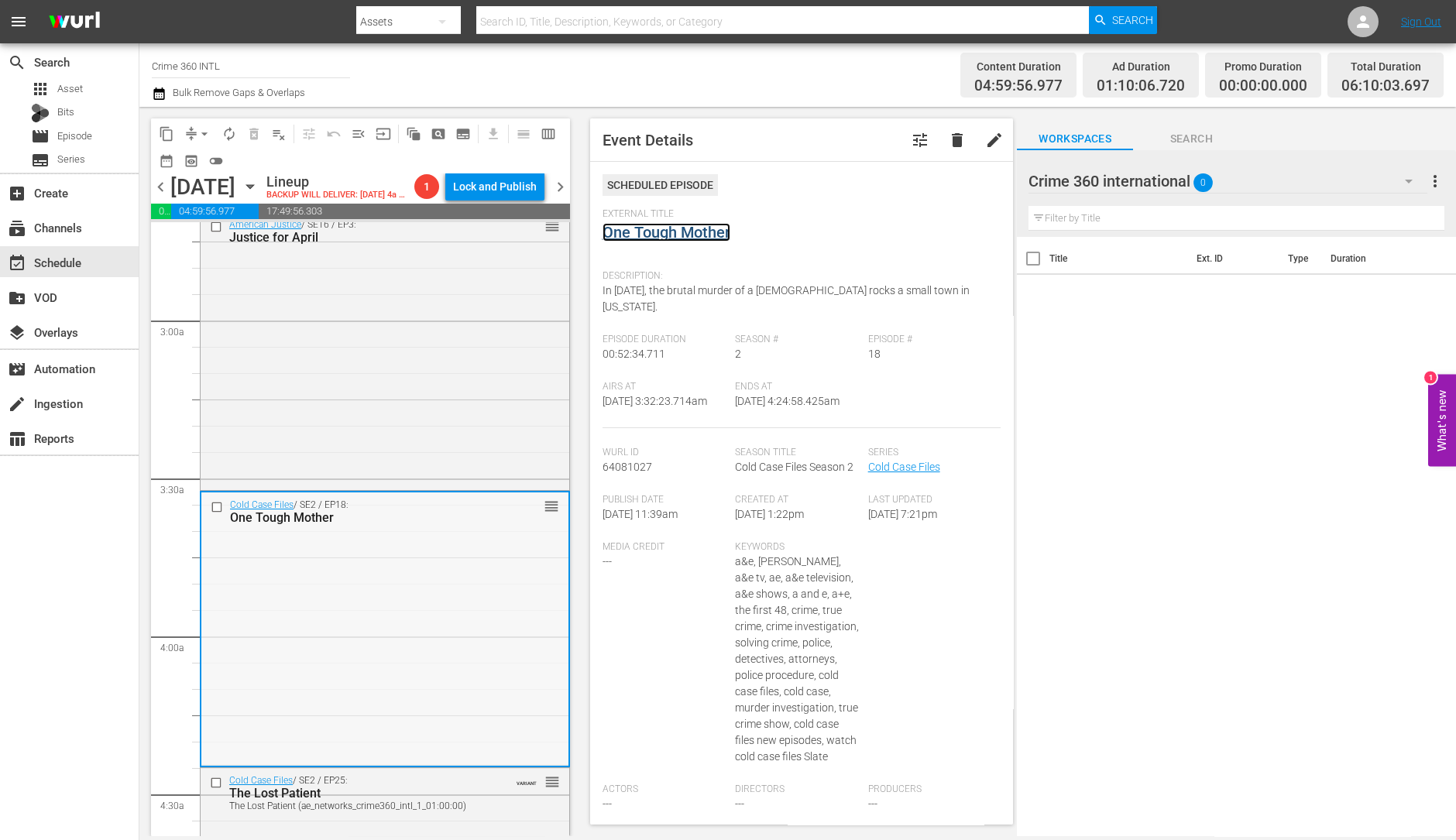
scroll to position [847, 0]
click at [441, 375] on div "American Justice / SE16 / EP3: Justice for April reorder" at bounding box center [385, 352] width 369 height 275
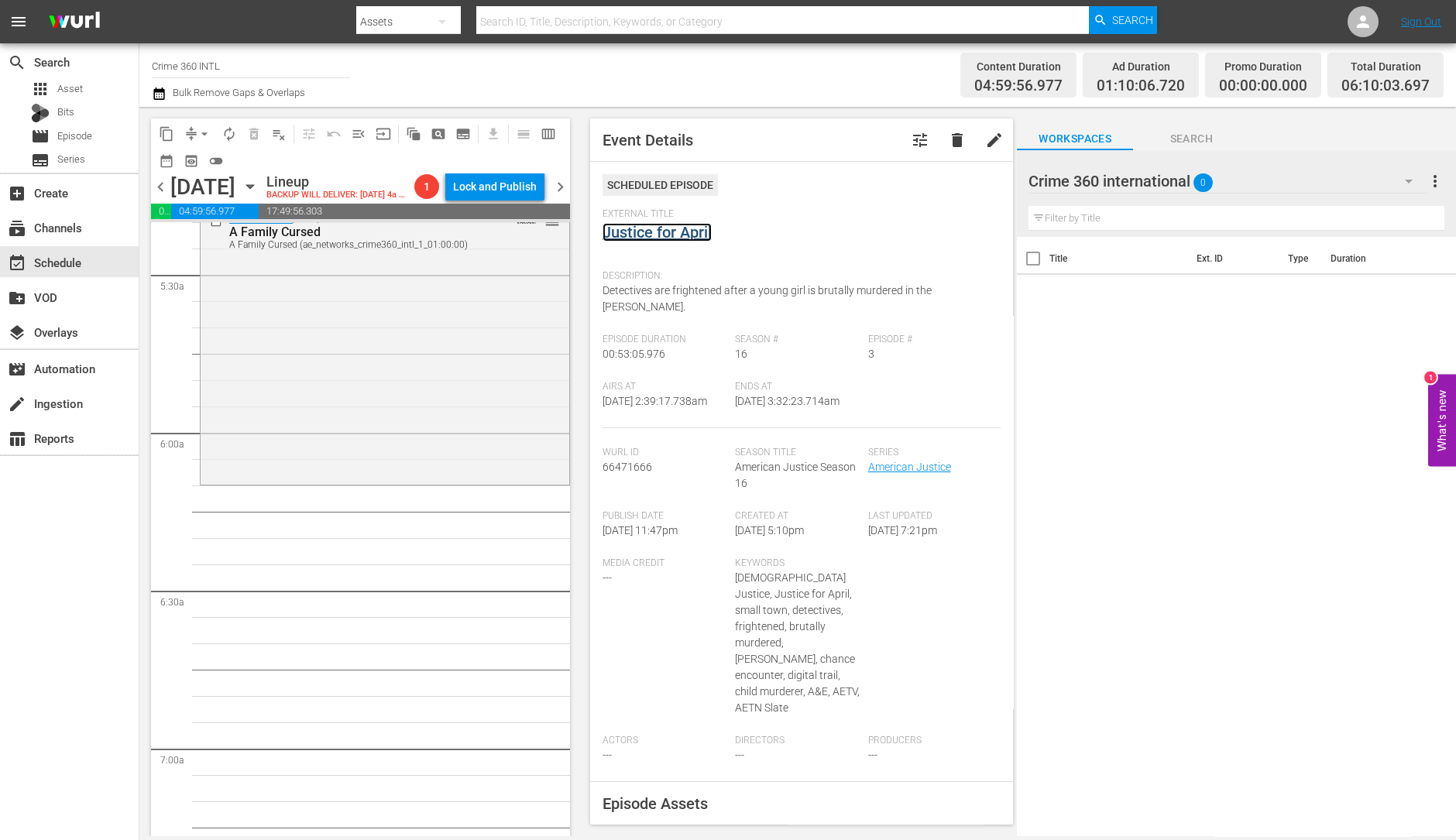
scroll to position [1685, 0]
click at [412, 379] on div "Cold Case Files / SE1 / EP9: A Family Cursed A Family Cursed (ae_networks_crime…" at bounding box center [385, 343] width 369 height 275
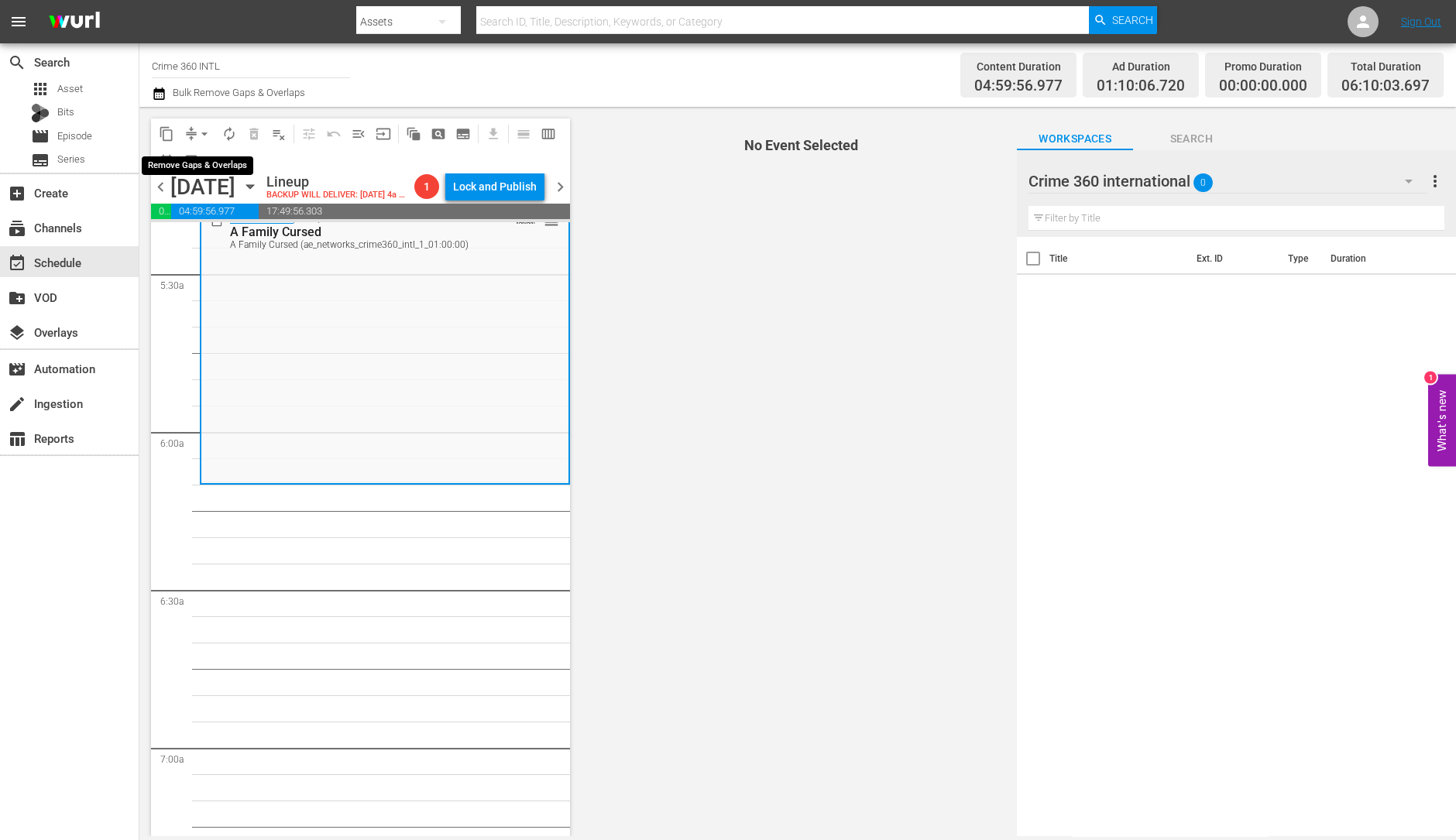
click at [201, 133] on span "arrow_drop_down" at bounding box center [204, 133] width 15 height 15
click at [213, 161] on li "Align to Midnight" at bounding box center [205, 165] width 163 height 26
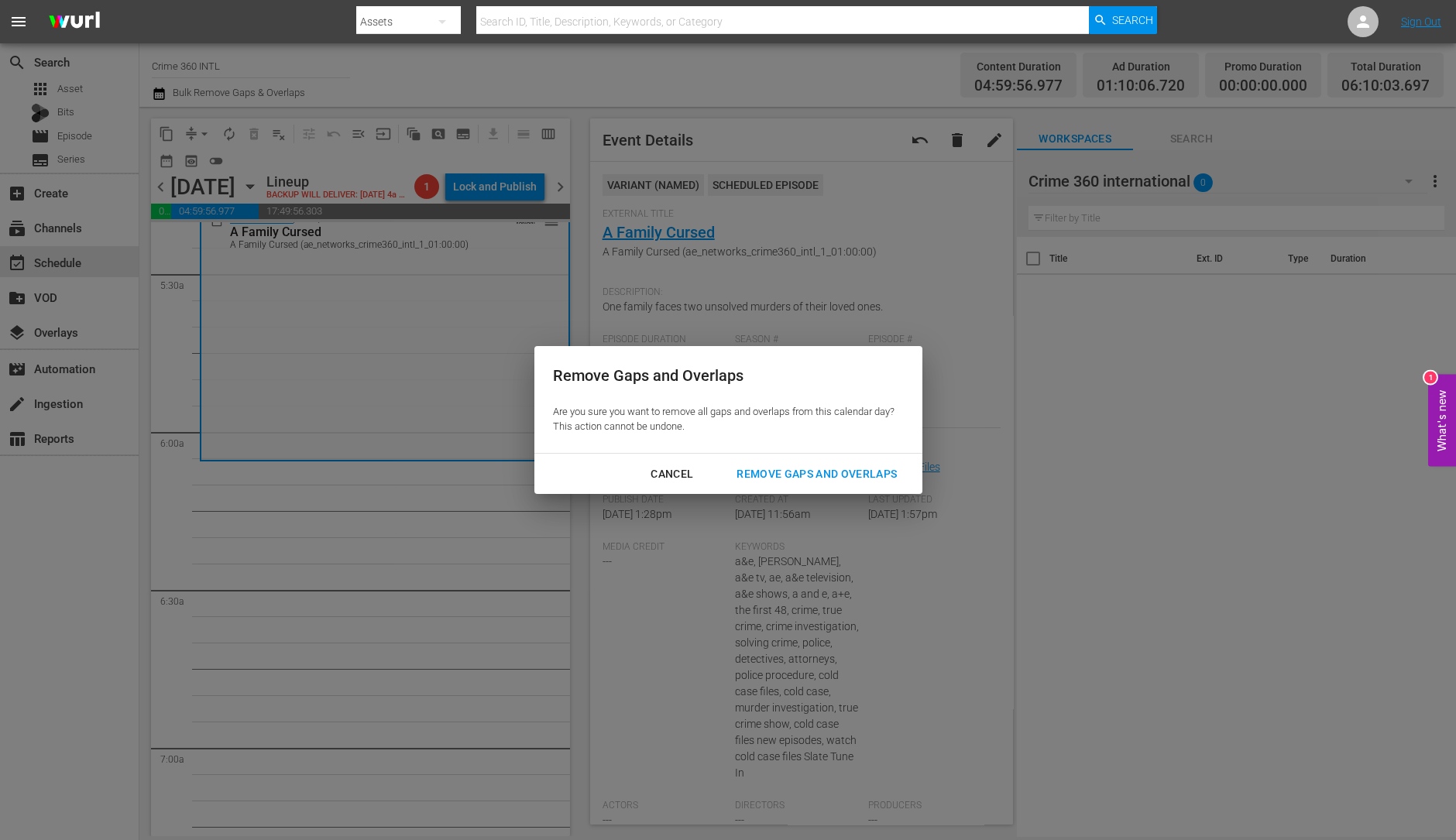
click at [768, 476] on div "Remove Gaps and Overlaps" at bounding box center [816, 474] width 185 height 20
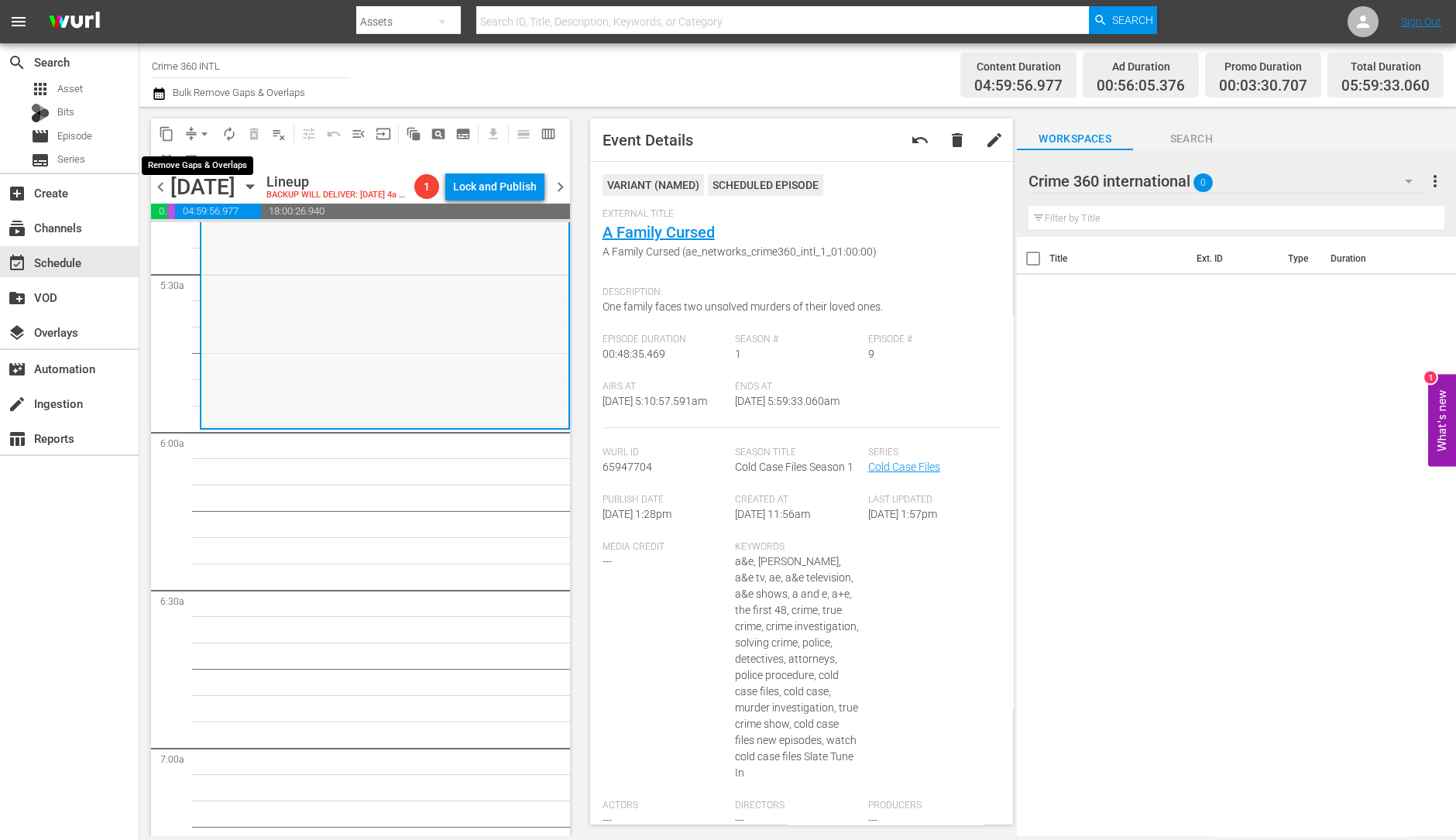
click at [209, 123] on button "arrow_drop_down" at bounding box center [205, 134] width 25 height 25
click at [198, 161] on li "Align to Midnight" at bounding box center [205, 165] width 163 height 26
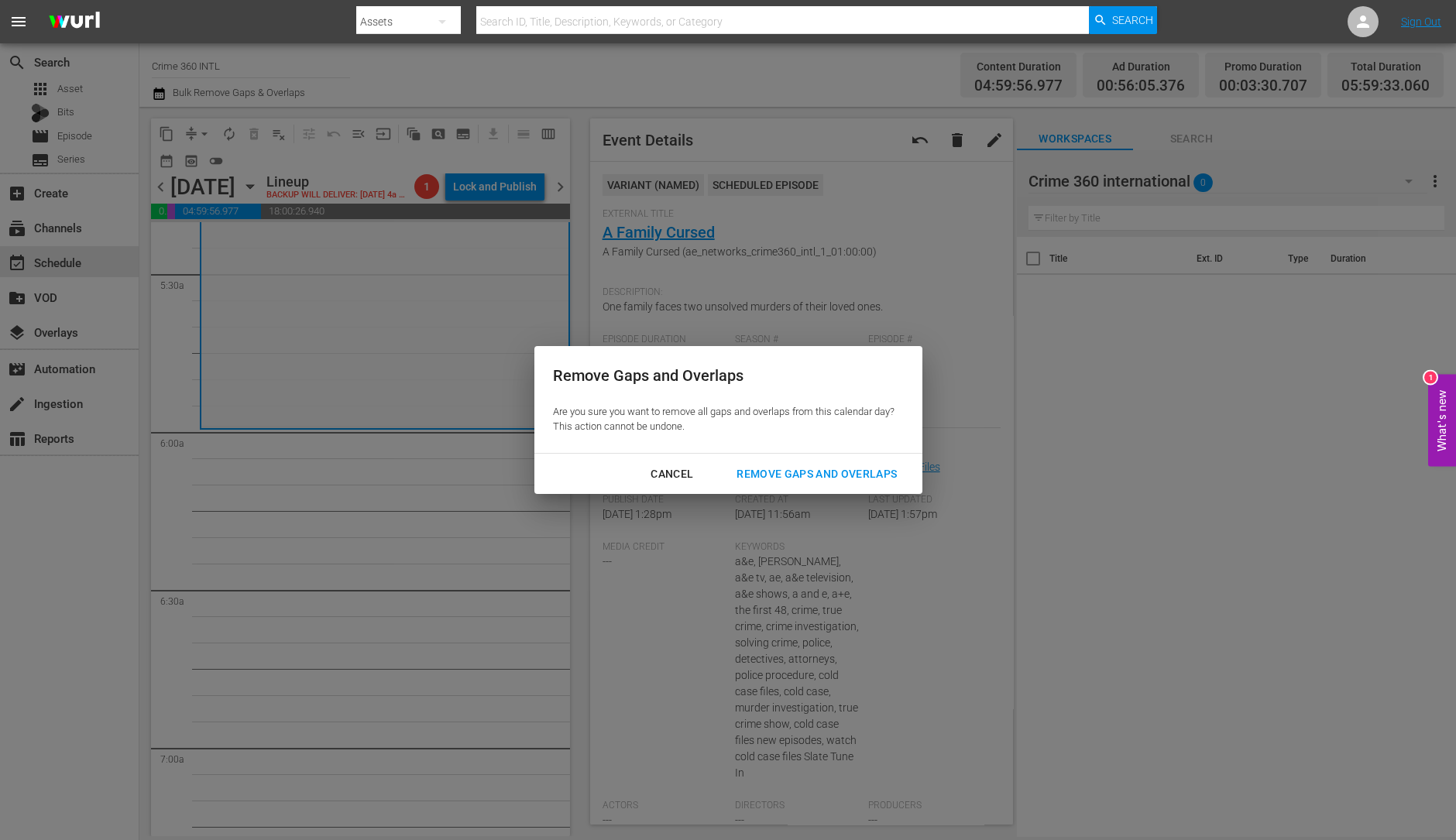
click at [845, 479] on div "Remove Gaps and Overlaps" at bounding box center [816, 474] width 185 height 20
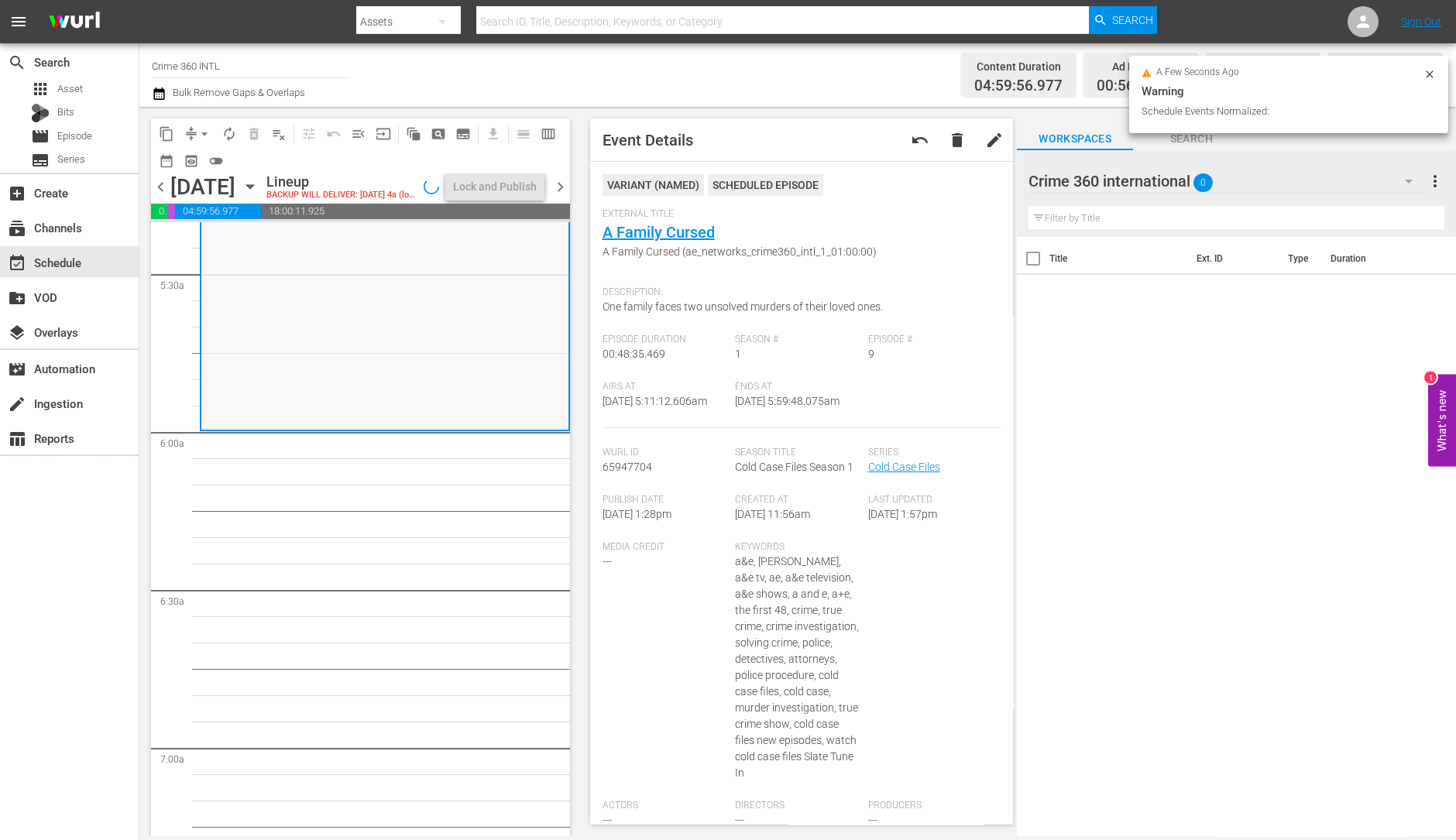
scroll to position [1659, 0]
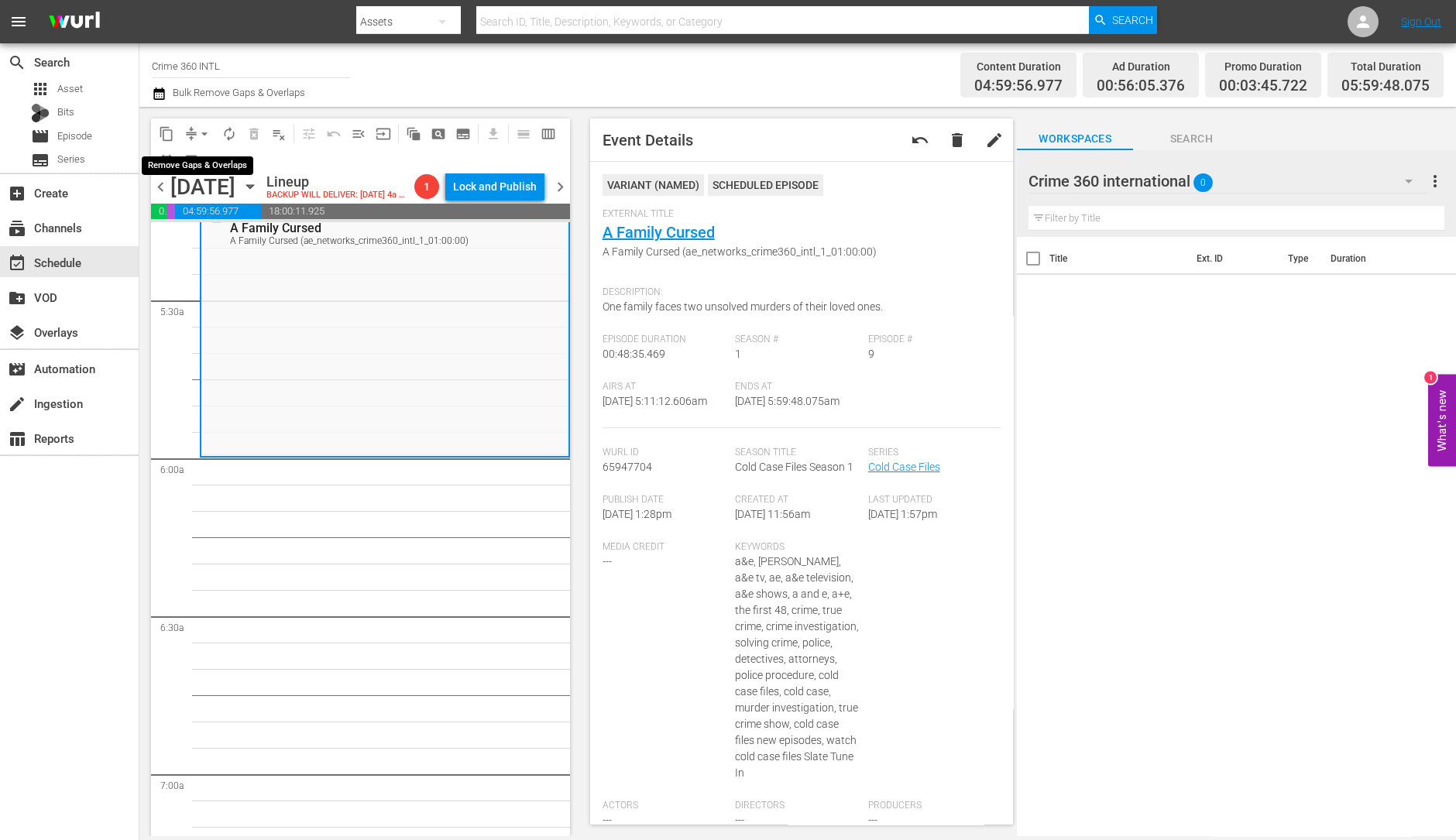
click at [199, 128] on span "arrow_drop_down" at bounding box center [204, 133] width 15 height 15
click at [209, 168] on li "Align to Midnight" at bounding box center [205, 165] width 163 height 26
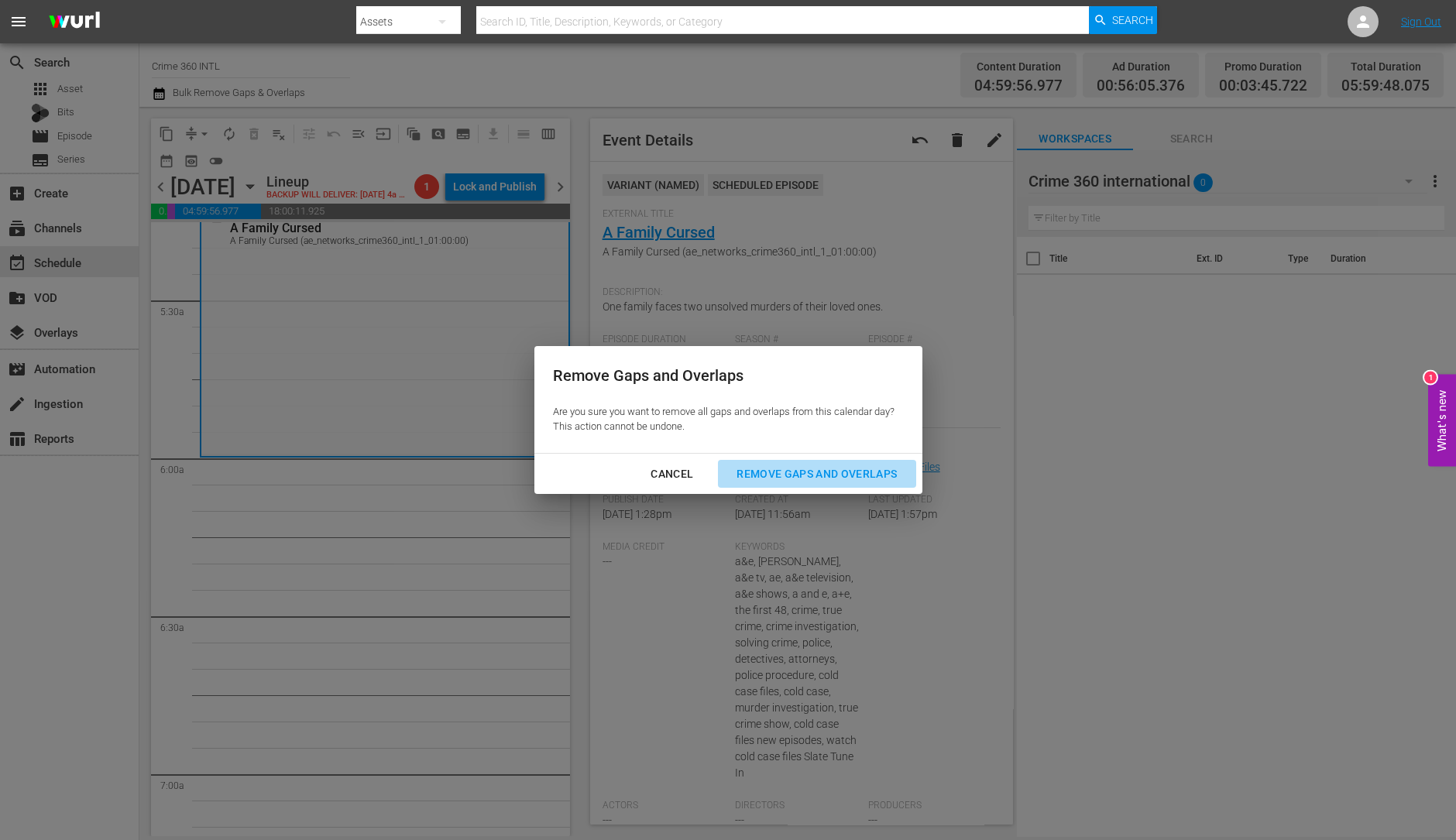
click at [802, 462] on button "Remove Gaps and Overlaps" at bounding box center [816, 474] width 198 height 29
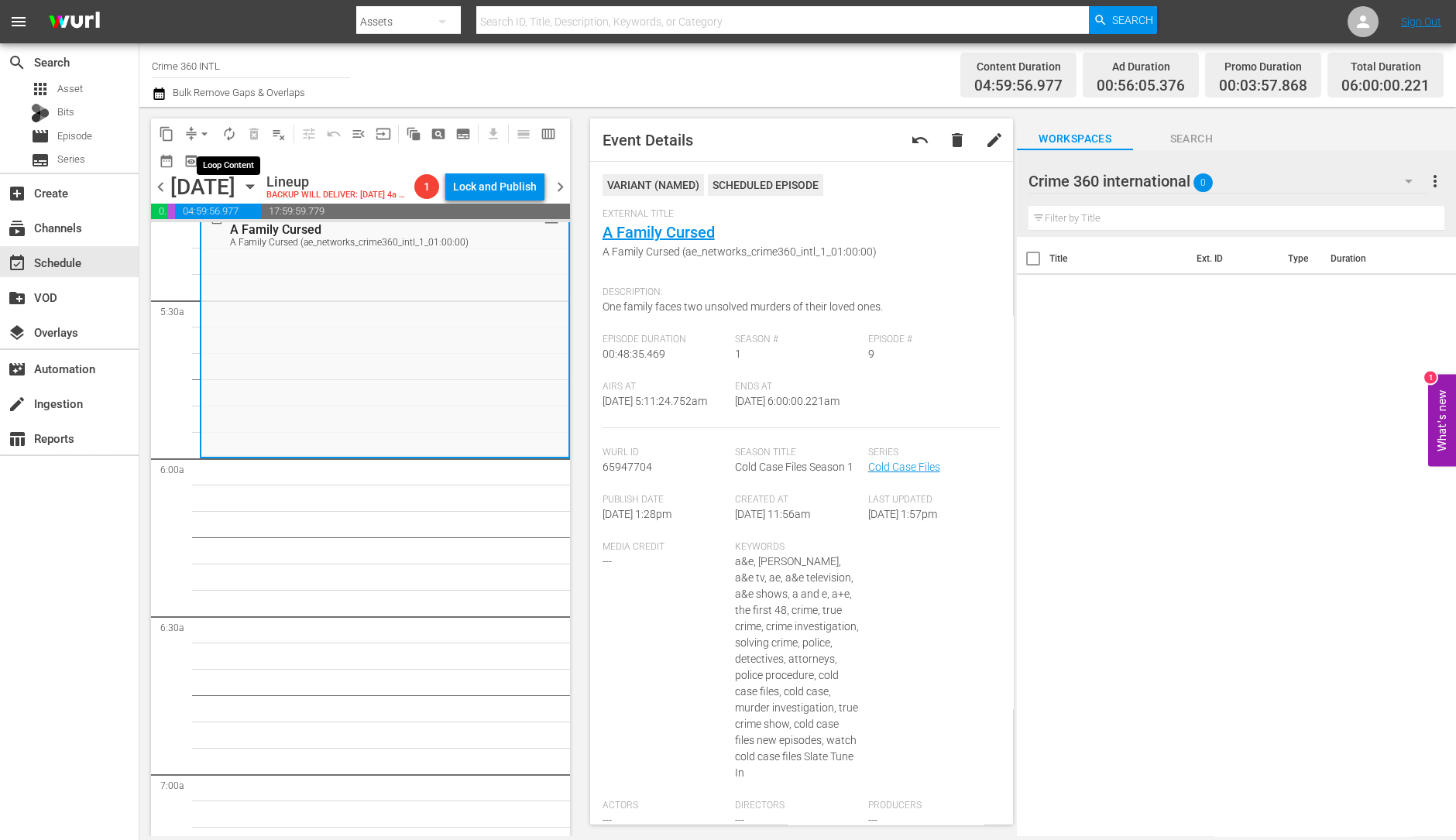
click at [227, 134] on span "autorenew_outlined" at bounding box center [228, 133] width 15 height 15
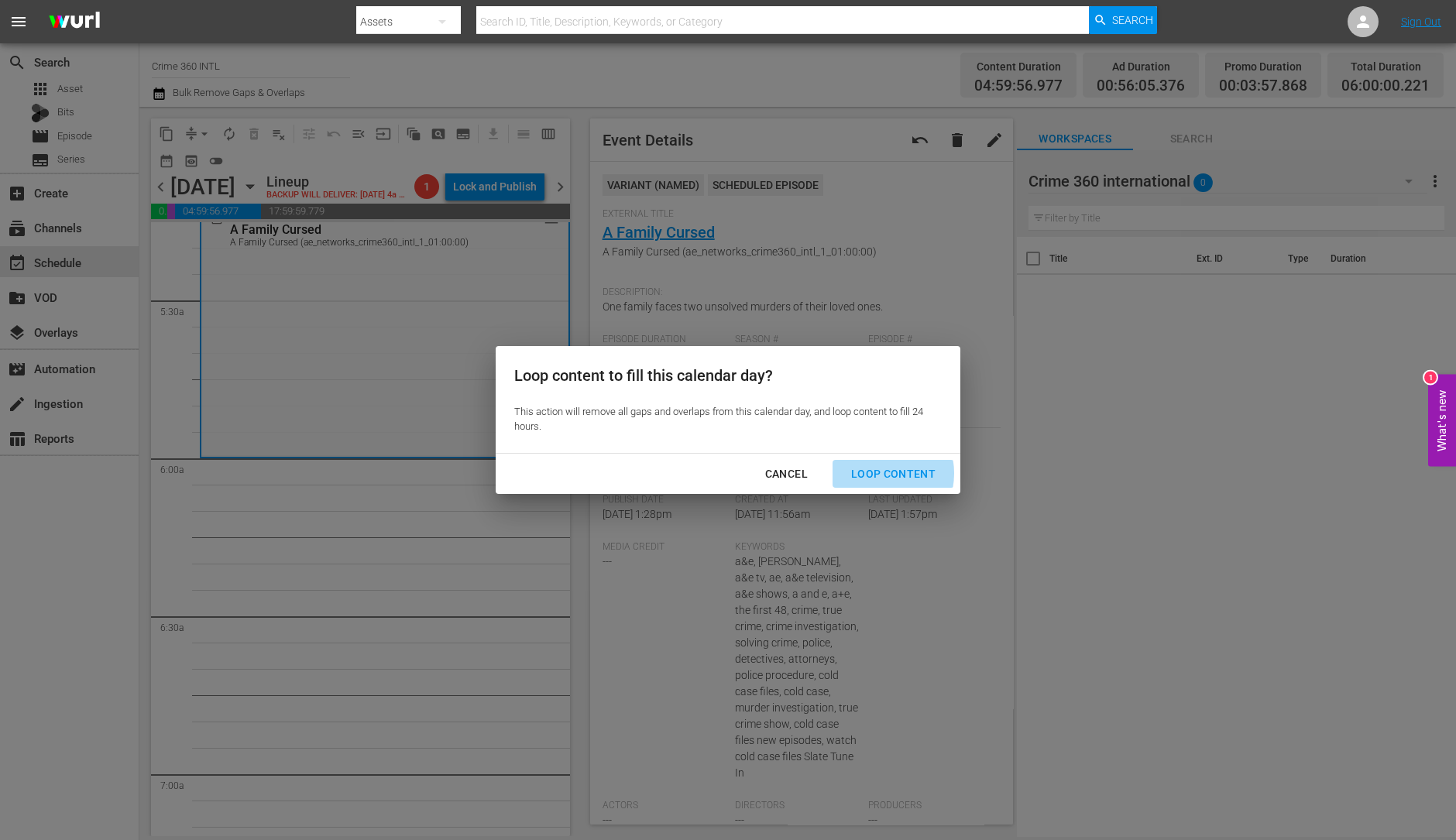
click at [875, 474] on div "Loop Content" at bounding box center [893, 474] width 109 height 20
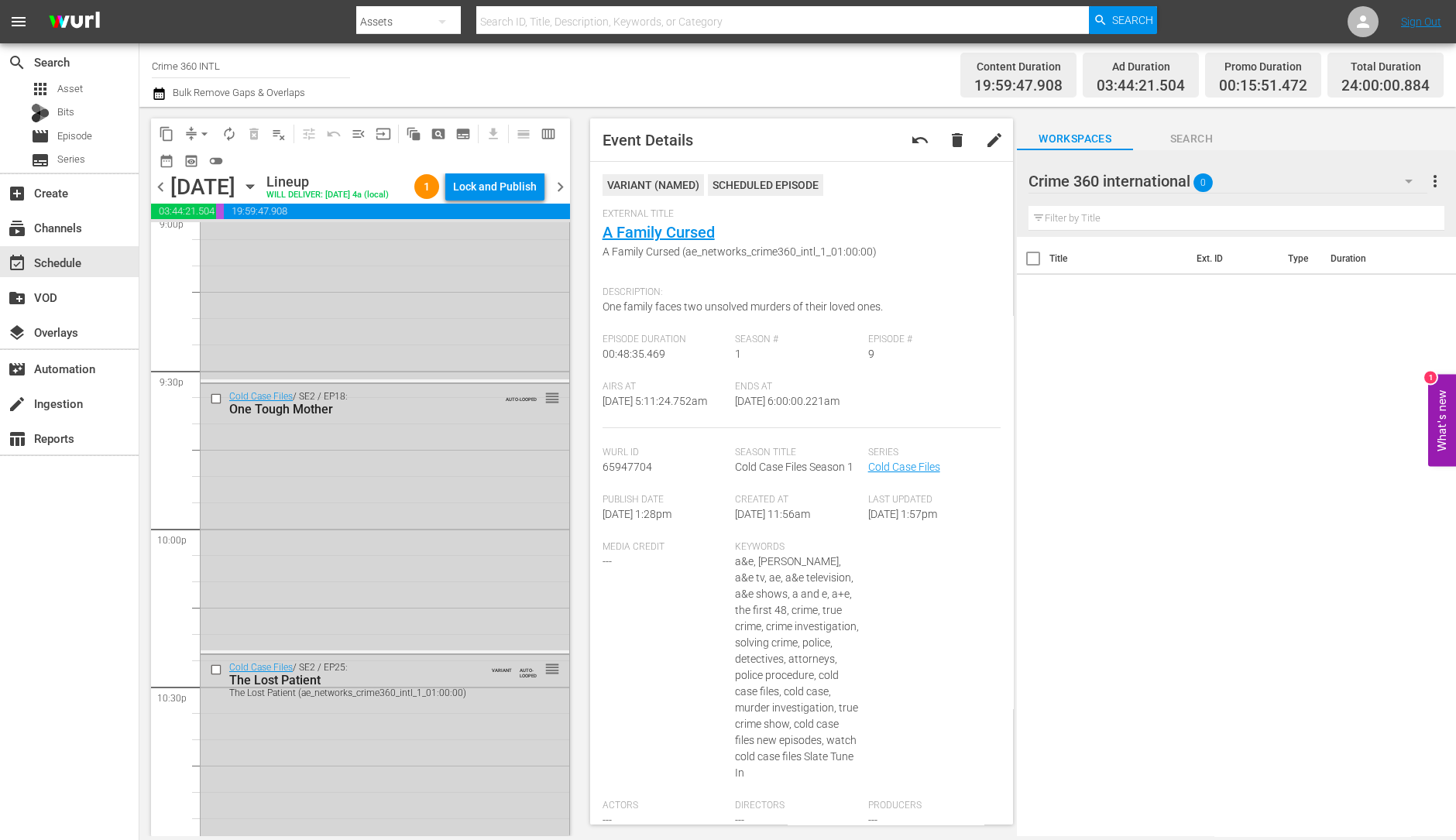
scroll to position [6990, 0]
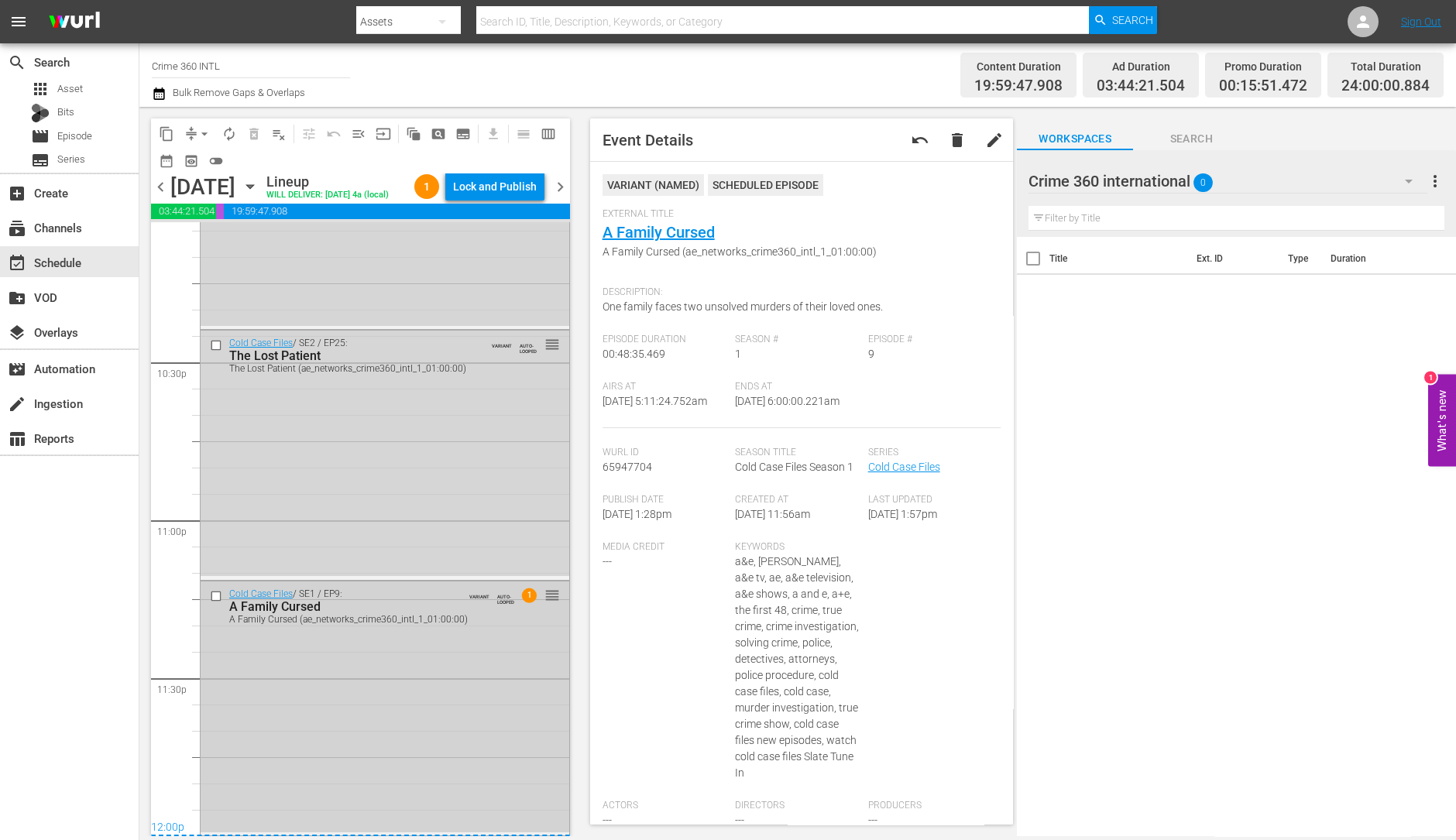
click at [383, 658] on div "Cold Case Files / SE1 / EP9: A Family Cursed A Family Cursed (ae_networks_crime…" at bounding box center [385, 707] width 369 height 250
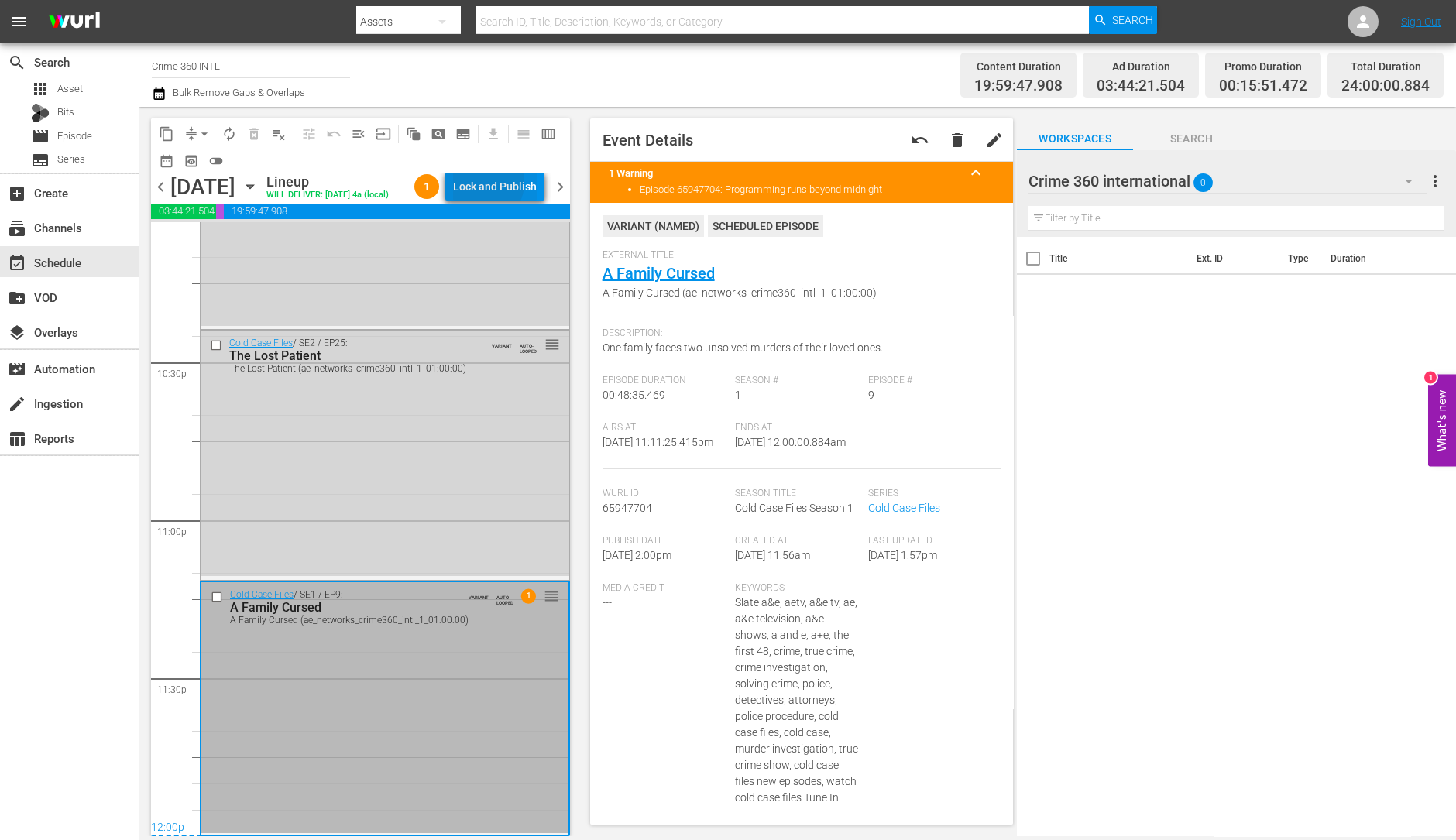
click at [500, 186] on div "Lock and Publish" at bounding box center [494, 186] width 83 height 28
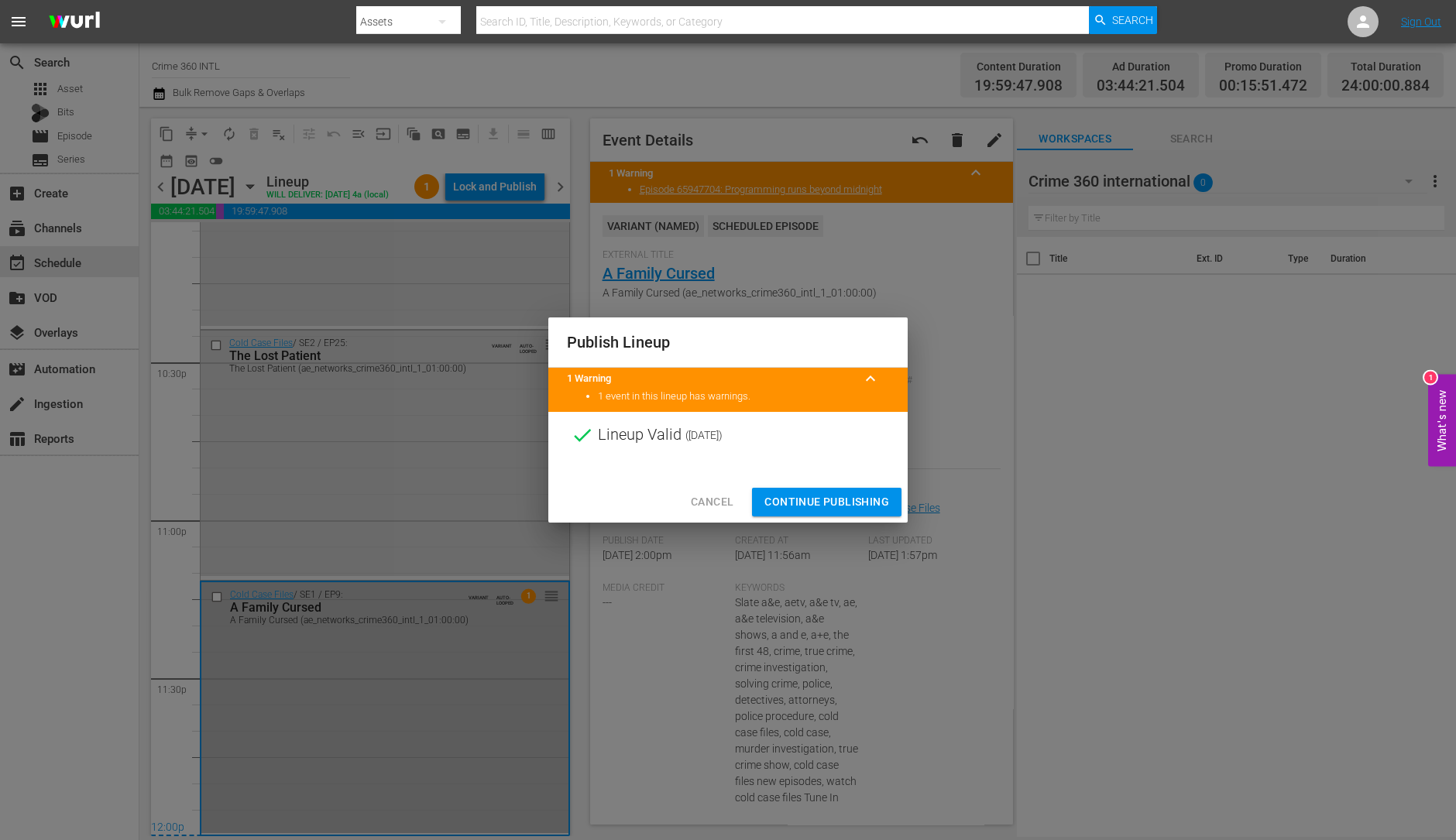
click at [872, 501] on span "Continue Publishing" at bounding box center [826, 502] width 124 height 20
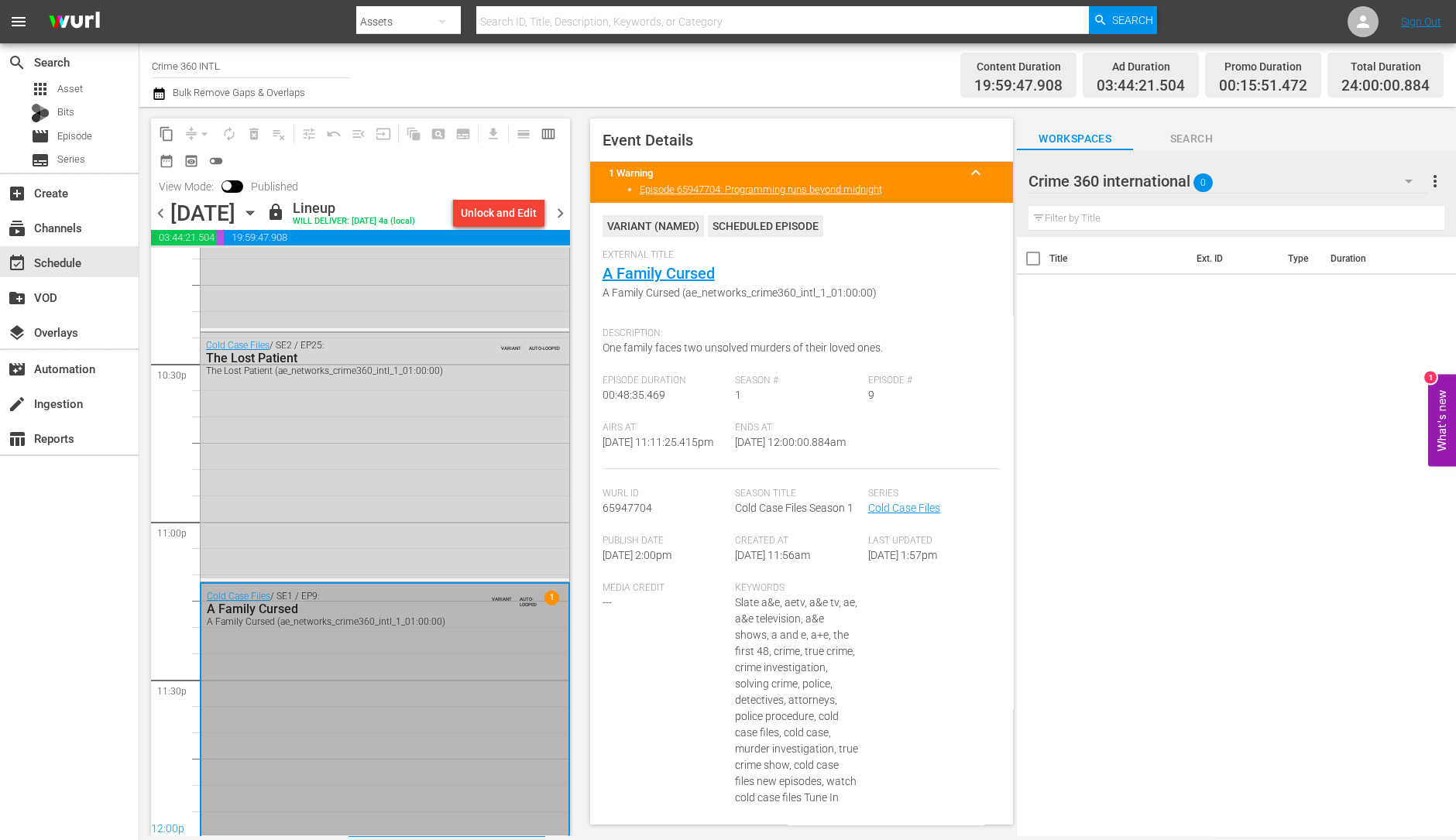
scroll to position [6991, 0]
click at [556, 215] on span "chevron_right" at bounding box center [560, 214] width 20 height 20
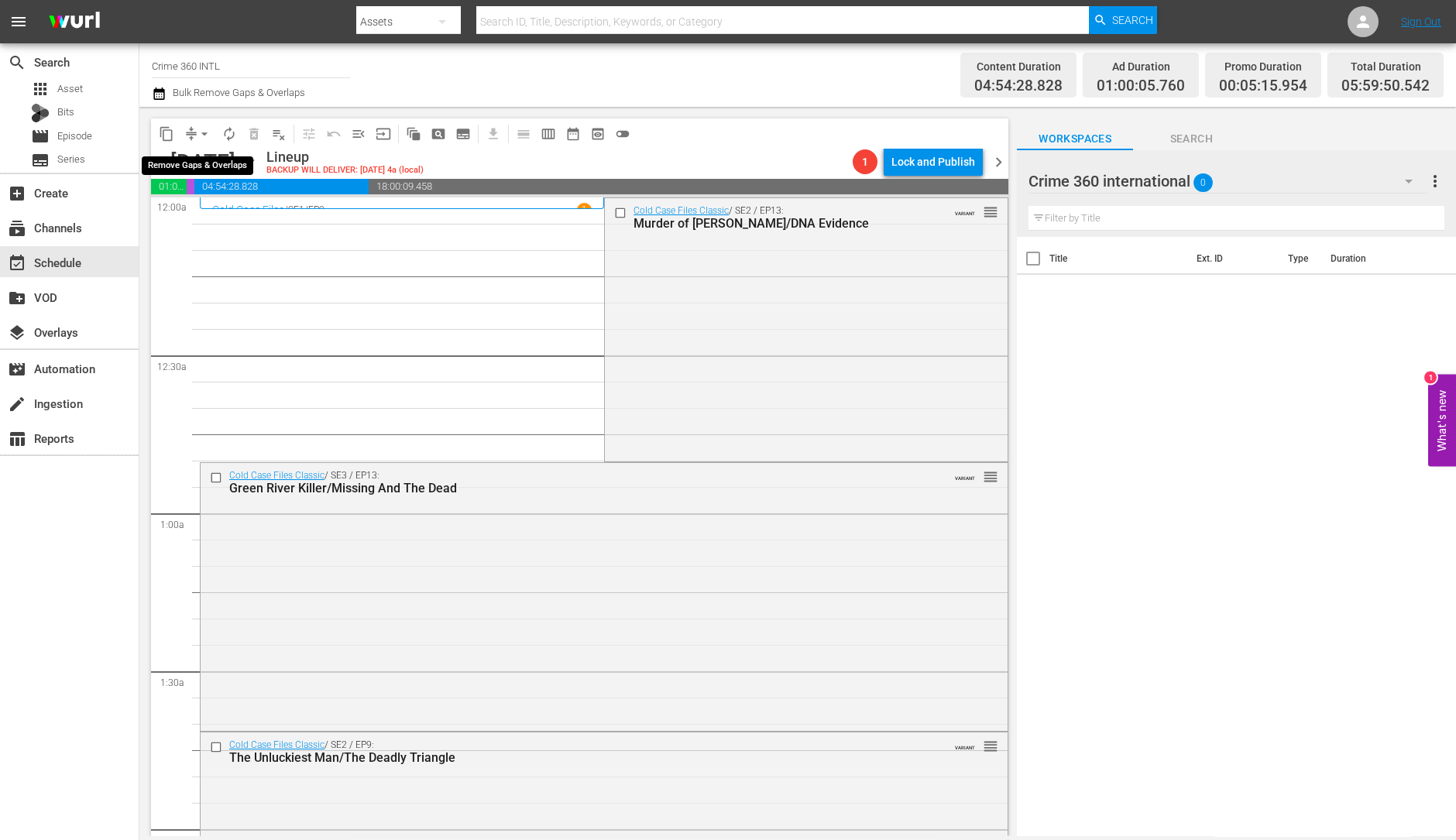
click at [205, 134] on span "arrow_drop_down" at bounding box center [204, 133] width 15 height 15
click at [204, 153] on li "Align to Midnight" at bounding box center [205, 165] width 163 height 26
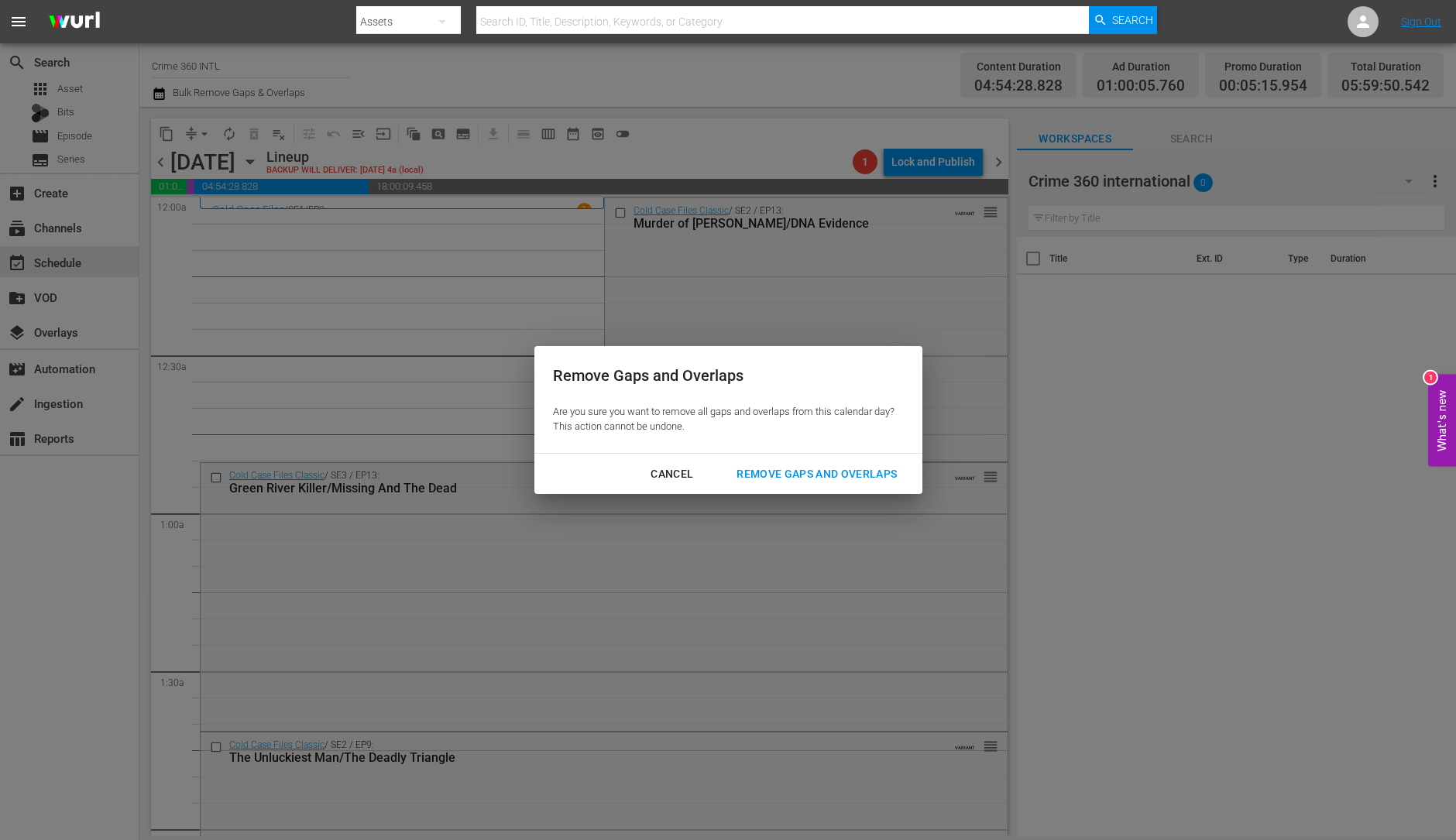
click at [843, 474] on div "Remove Gaps and Overlaps" at bounding box center [816, 474] width 185 height 20
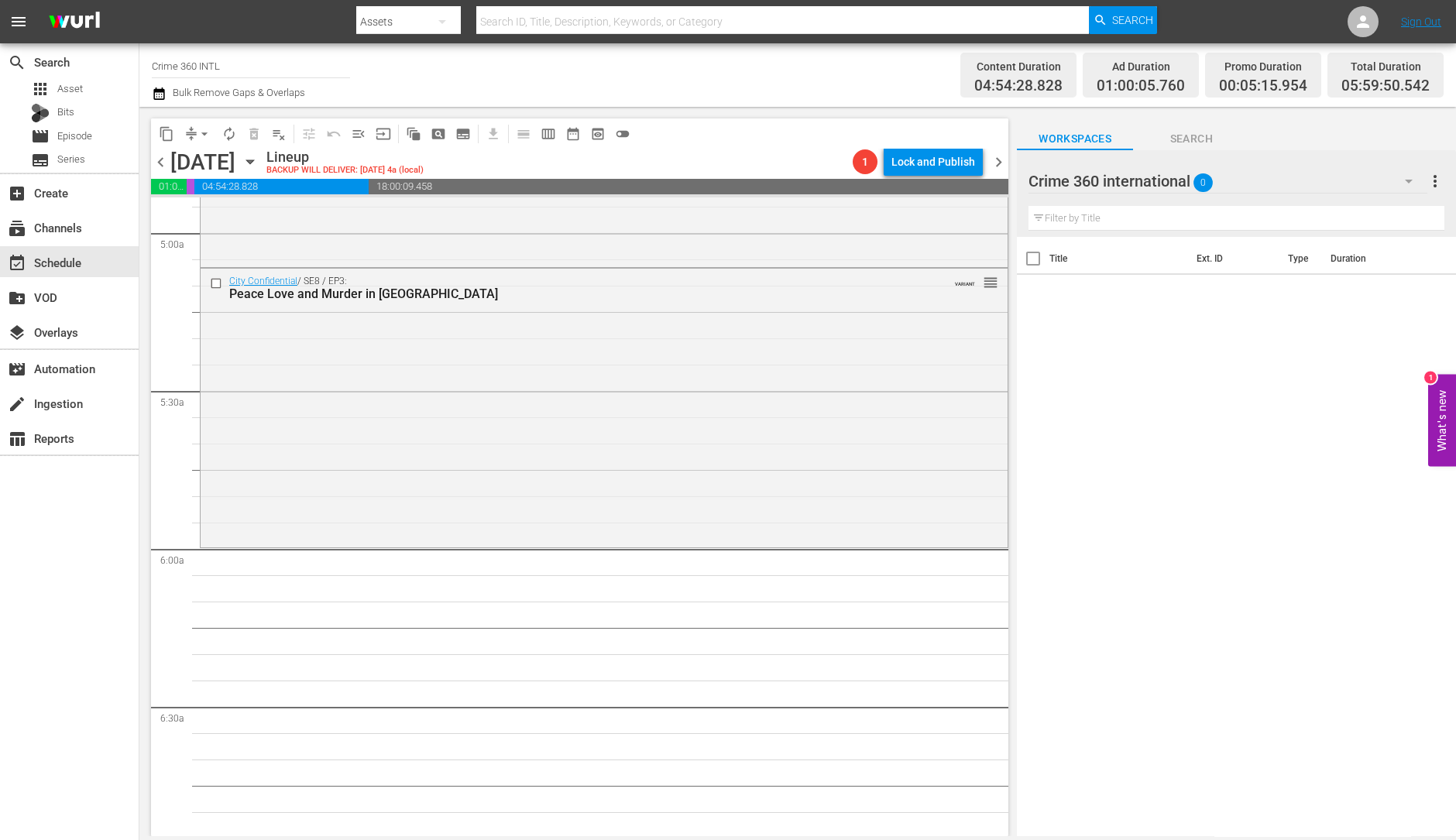
scroll to position [1516, 0]
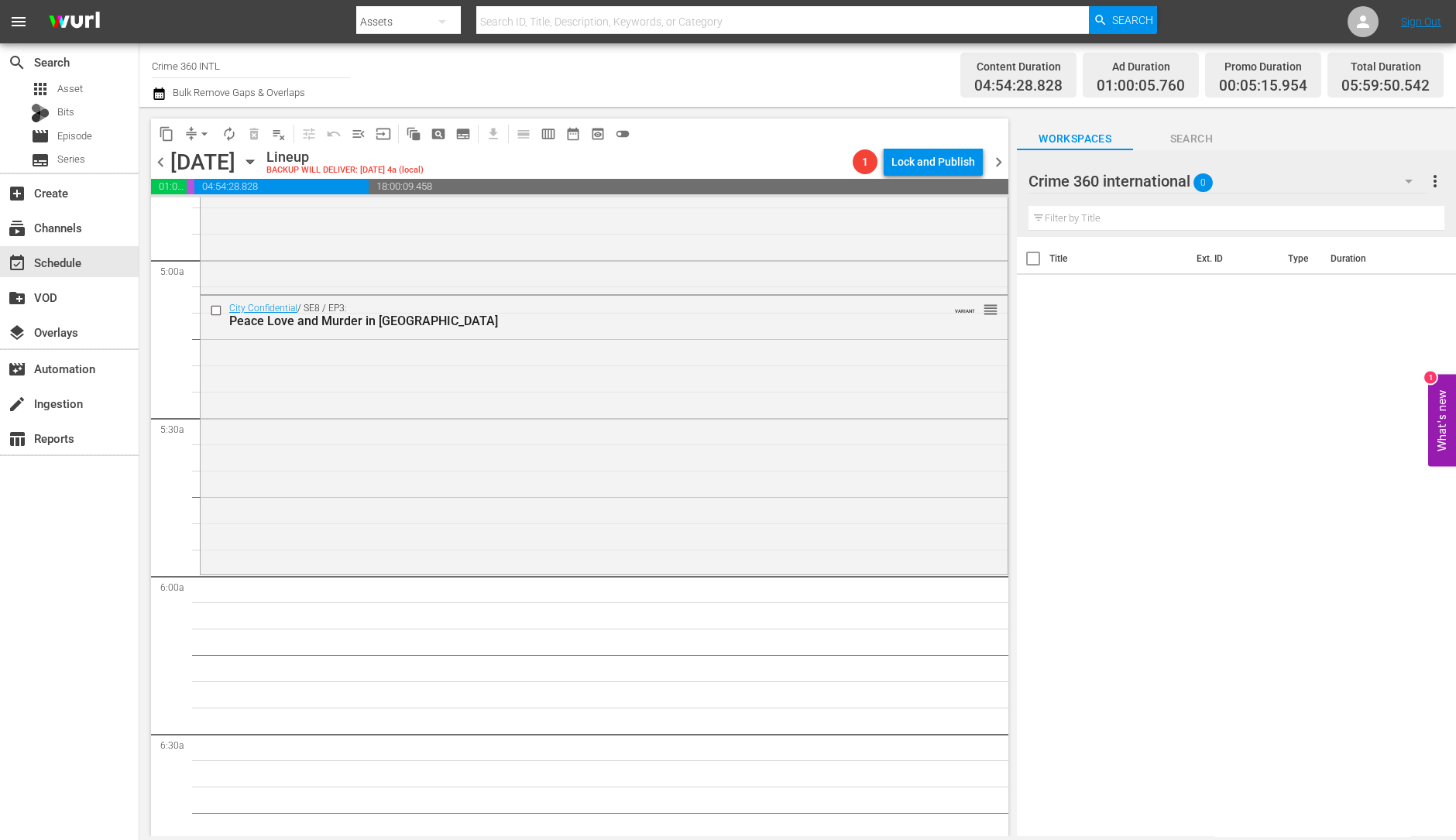
click at [626, 511] on div "City Confidential / SE8 / EP3: Peace Love and Murder in Marin VARIANT reorder" at bounding box center [604, 434] width 807 height 276
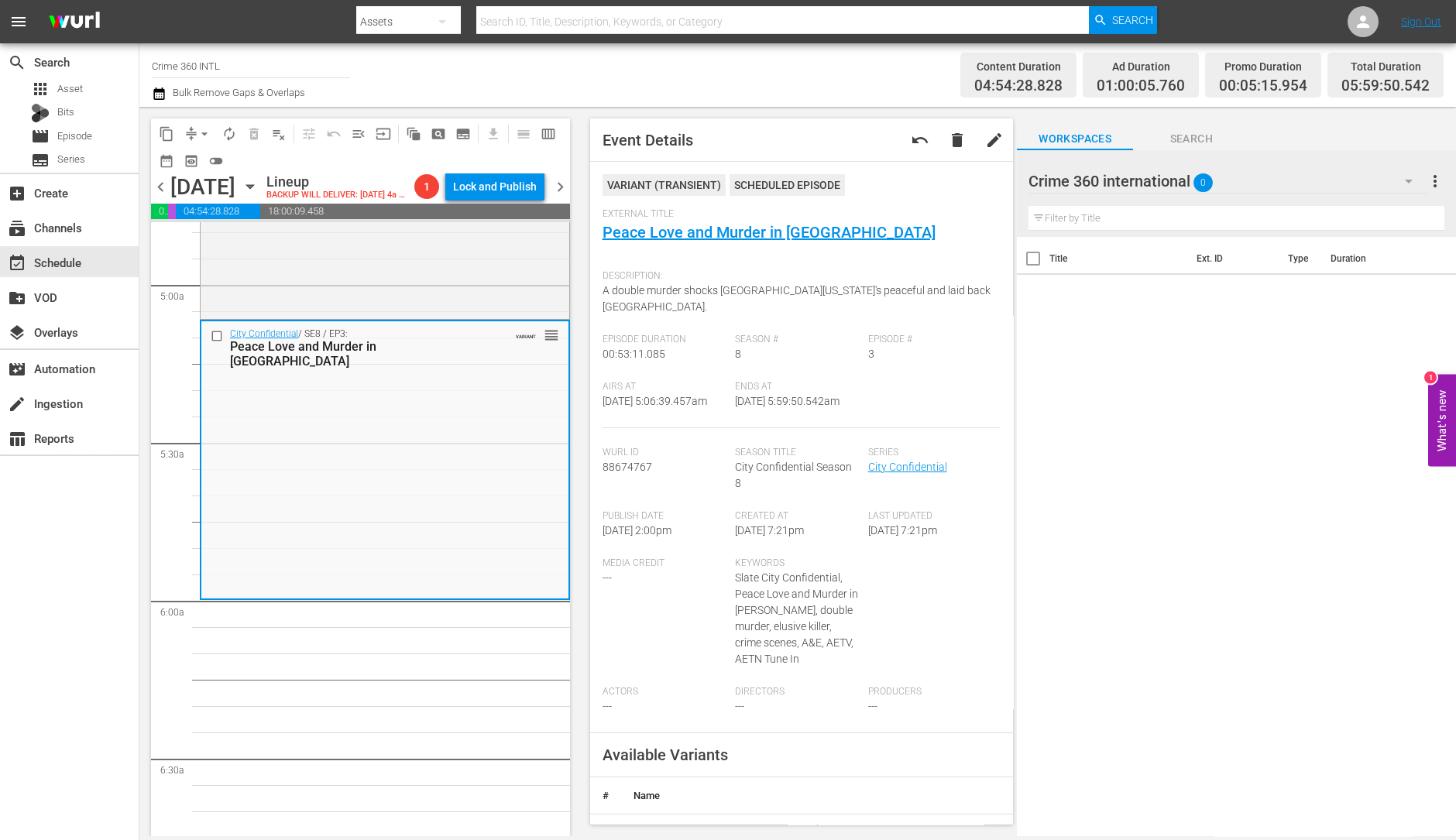
click at [200, 132] on span "arrow_drop_down" at bounding box center [204, 133] width 15 height 15
click at [210, 153] on li "Align to Midnight" at bounding box center [205, 165] width 163 height 26
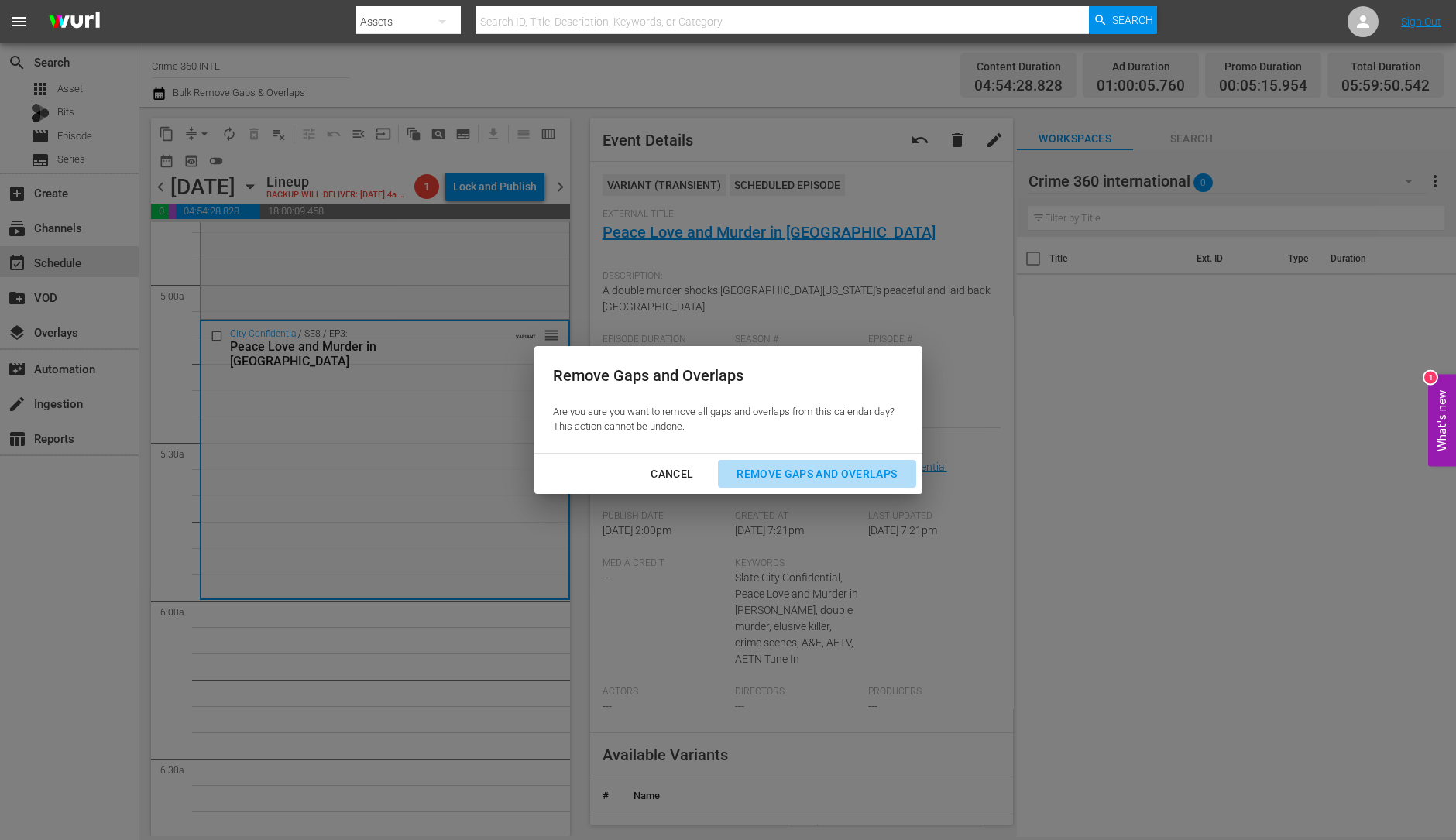
click at [794, 480] on div "Remove Gaps and Overlaps" at bounding box center [816, 474] width 185 height 20
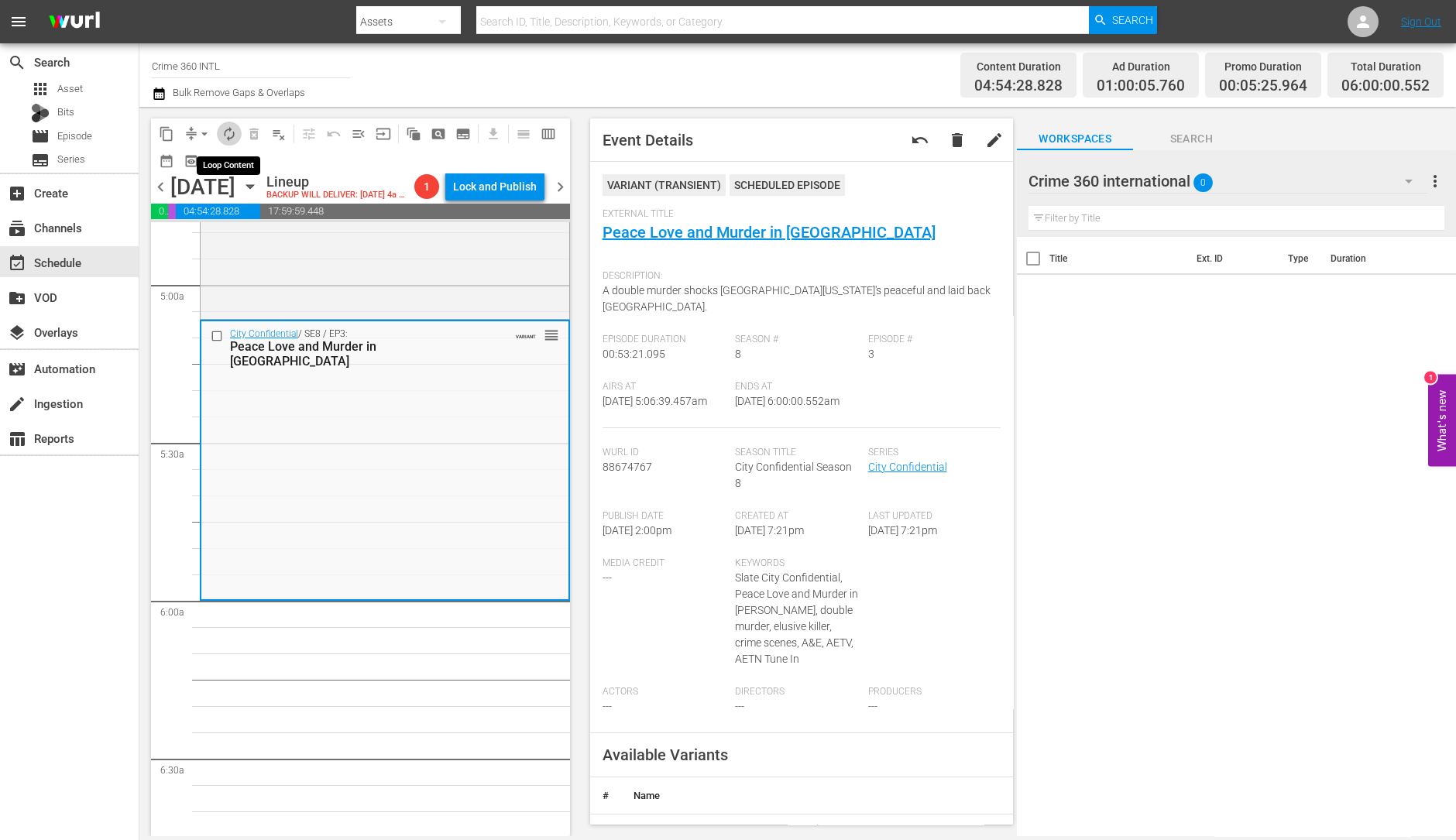
click at [225, 130] on span "autorenew_outlined" at bounding box center [228, 133] width 15 height 15
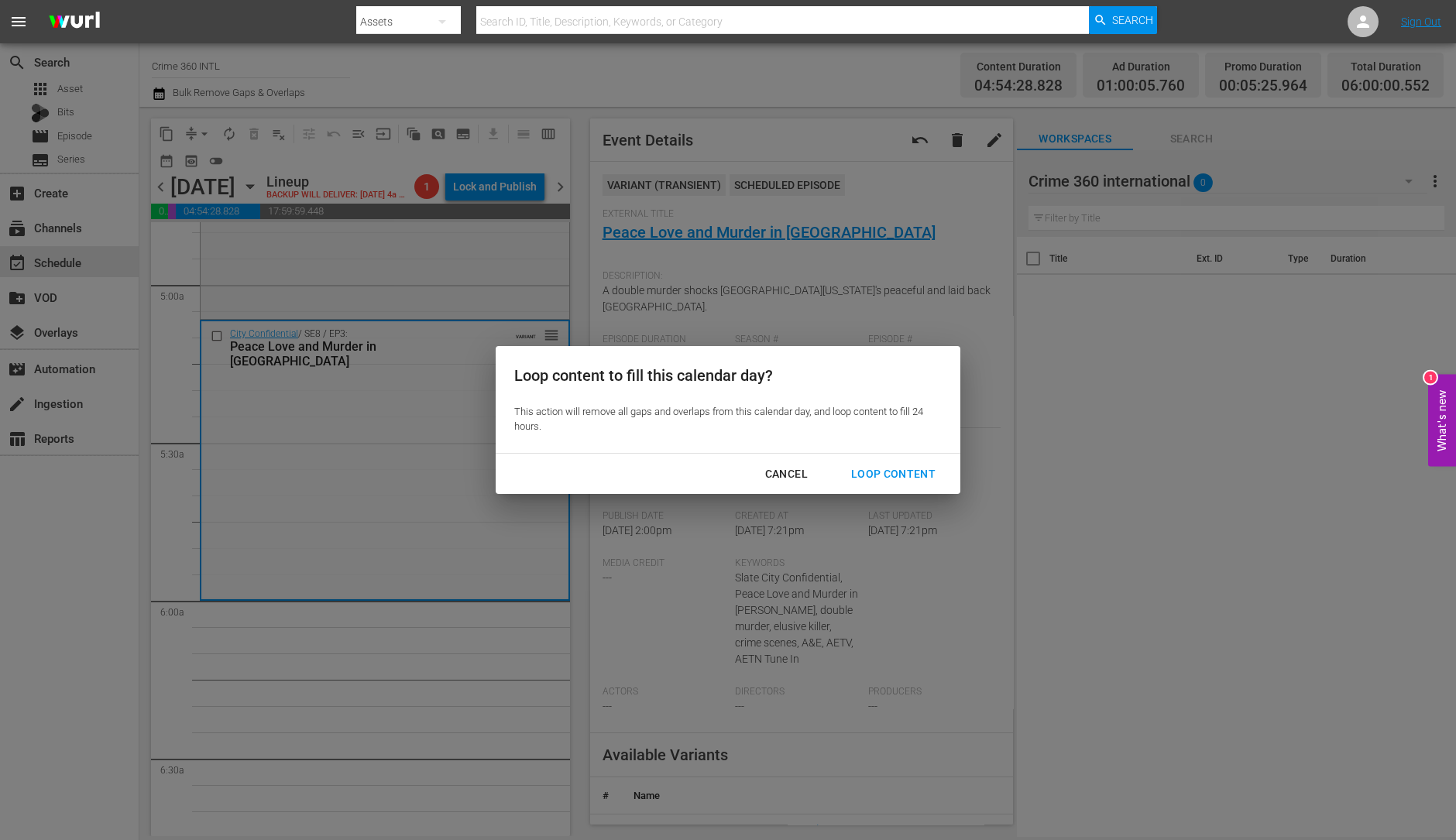
click at [902, 478] on div "Loop Content" at bounding box center [893, 474] width 109 height 20
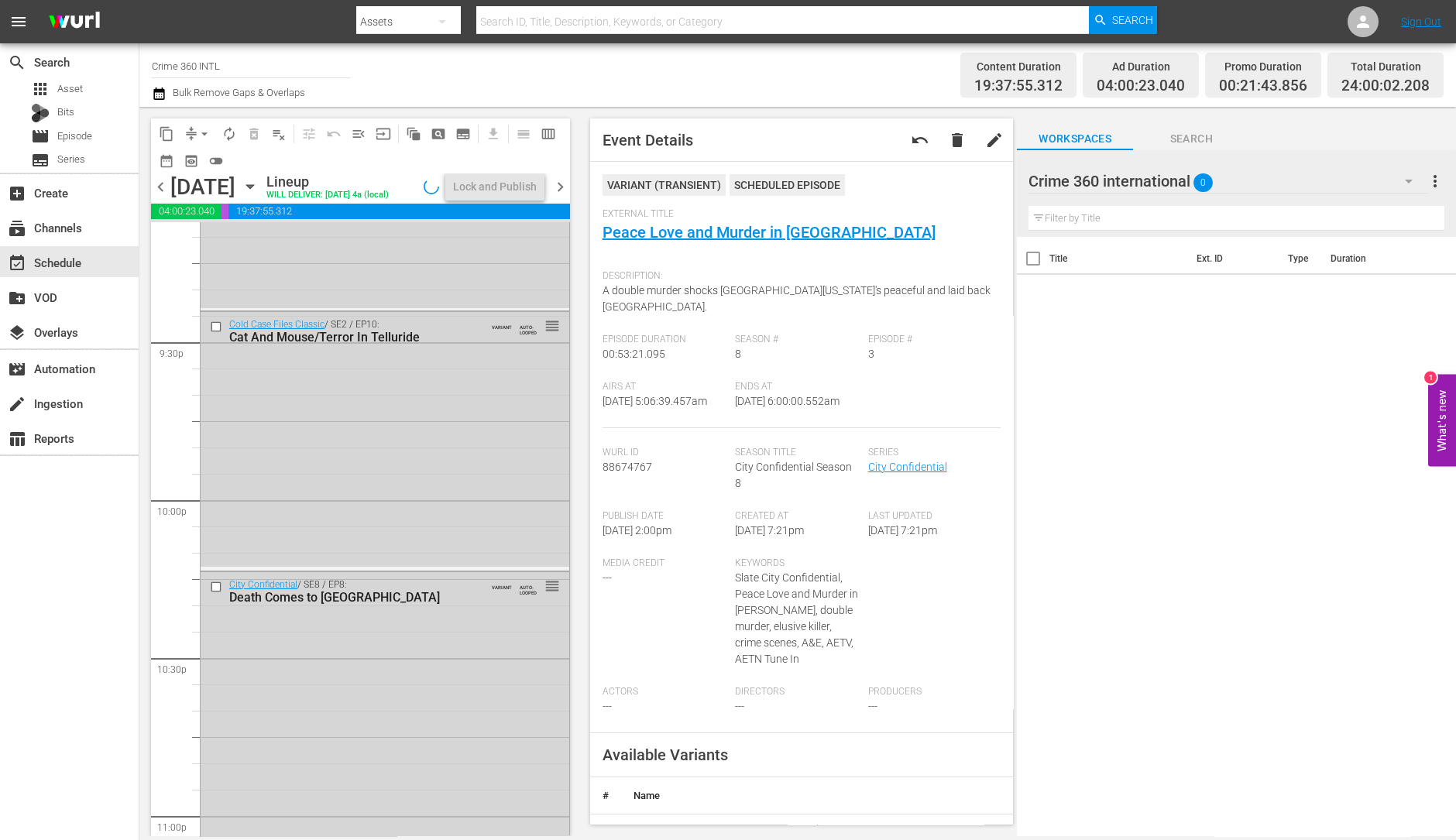
scroll to position [6990, 0]
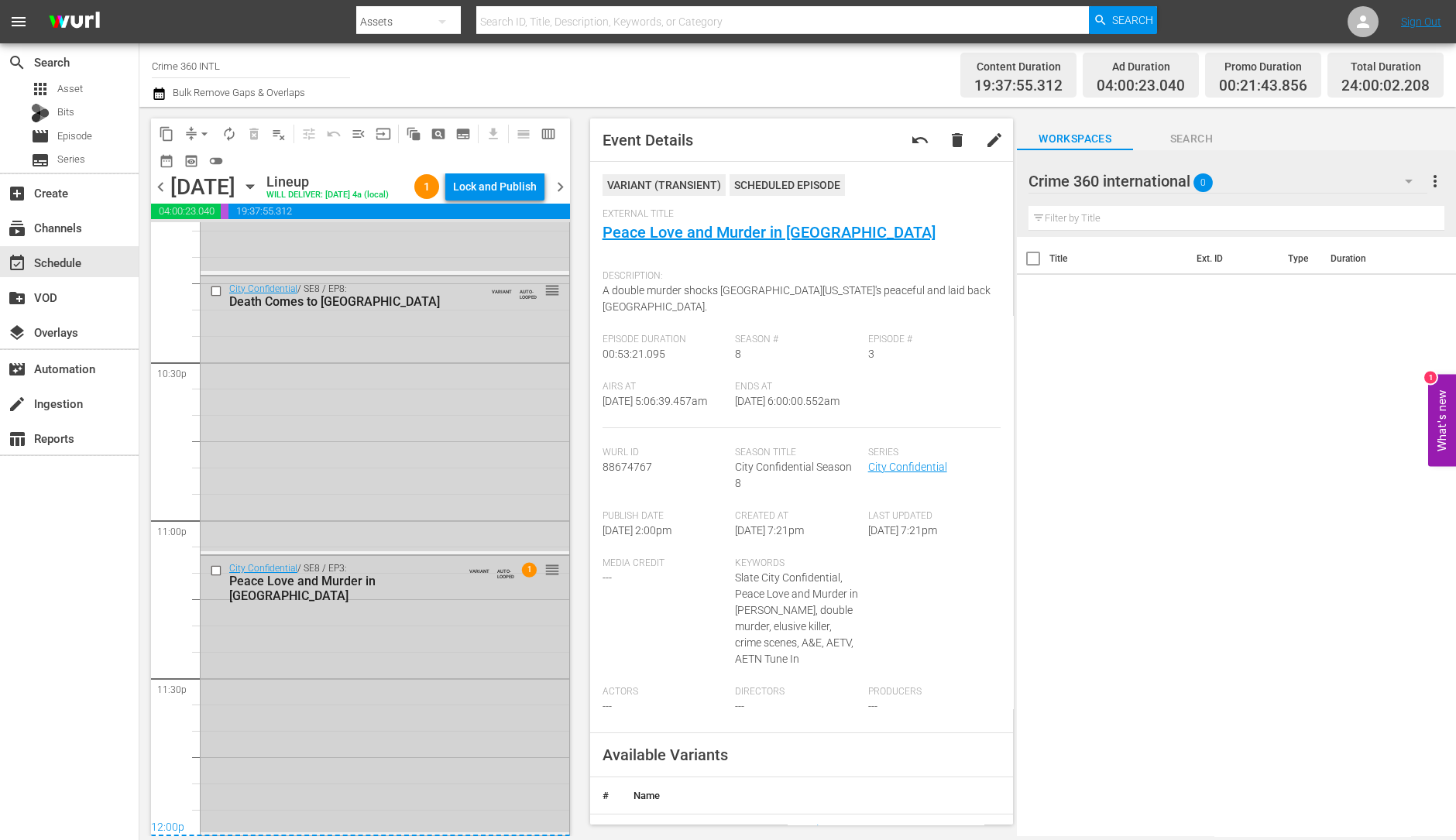
click at [307, 629] on div "City Confidential / SE8 / EP3: Peace Love and Murder in Marin VARIANT AUTO-LOOP…" at bounding box center [385, 693] width 369 height 276
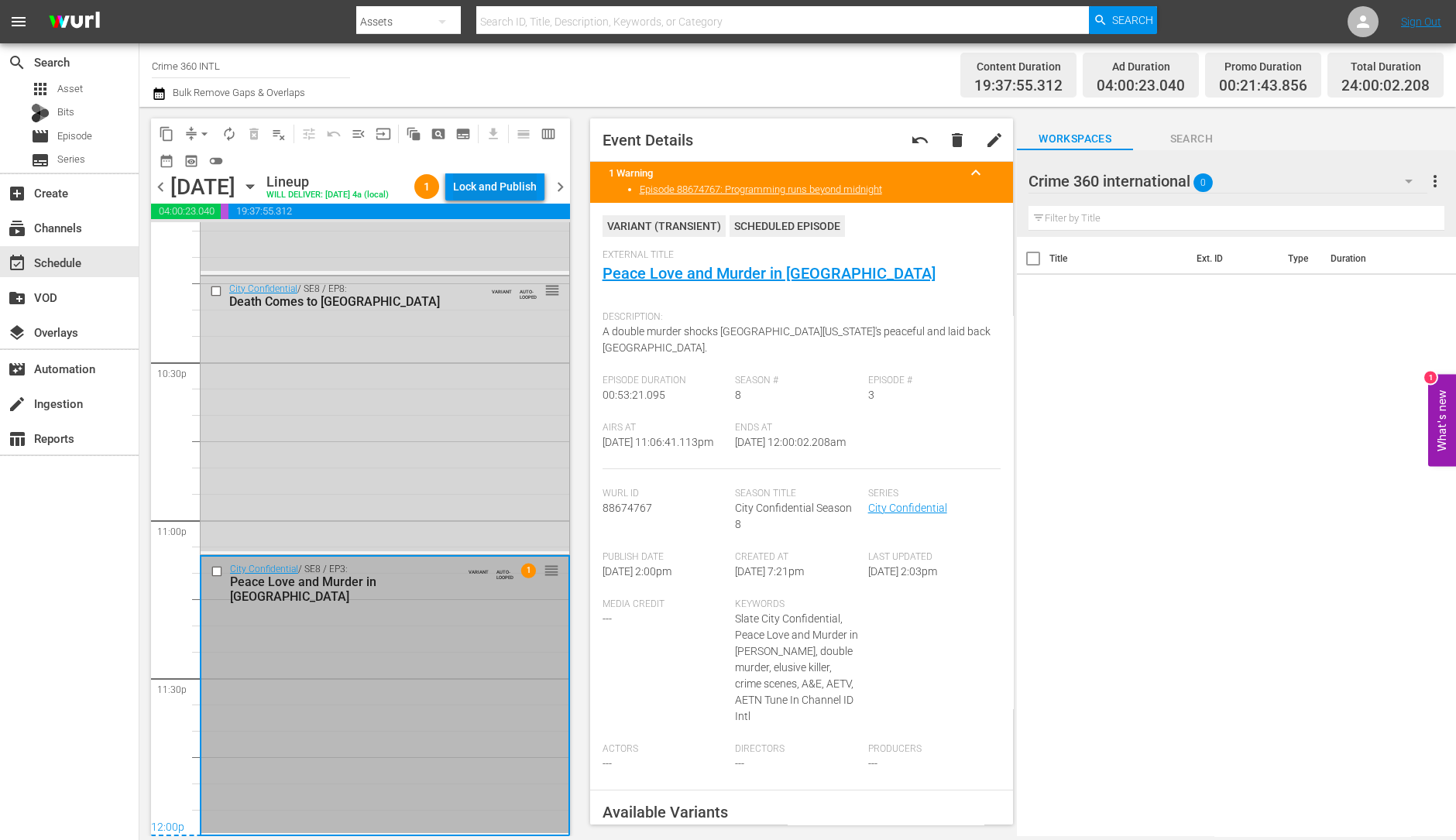
click at [501, 181] on div "Lock and Publish" at bounding box center [494, 186] width 83 height 28
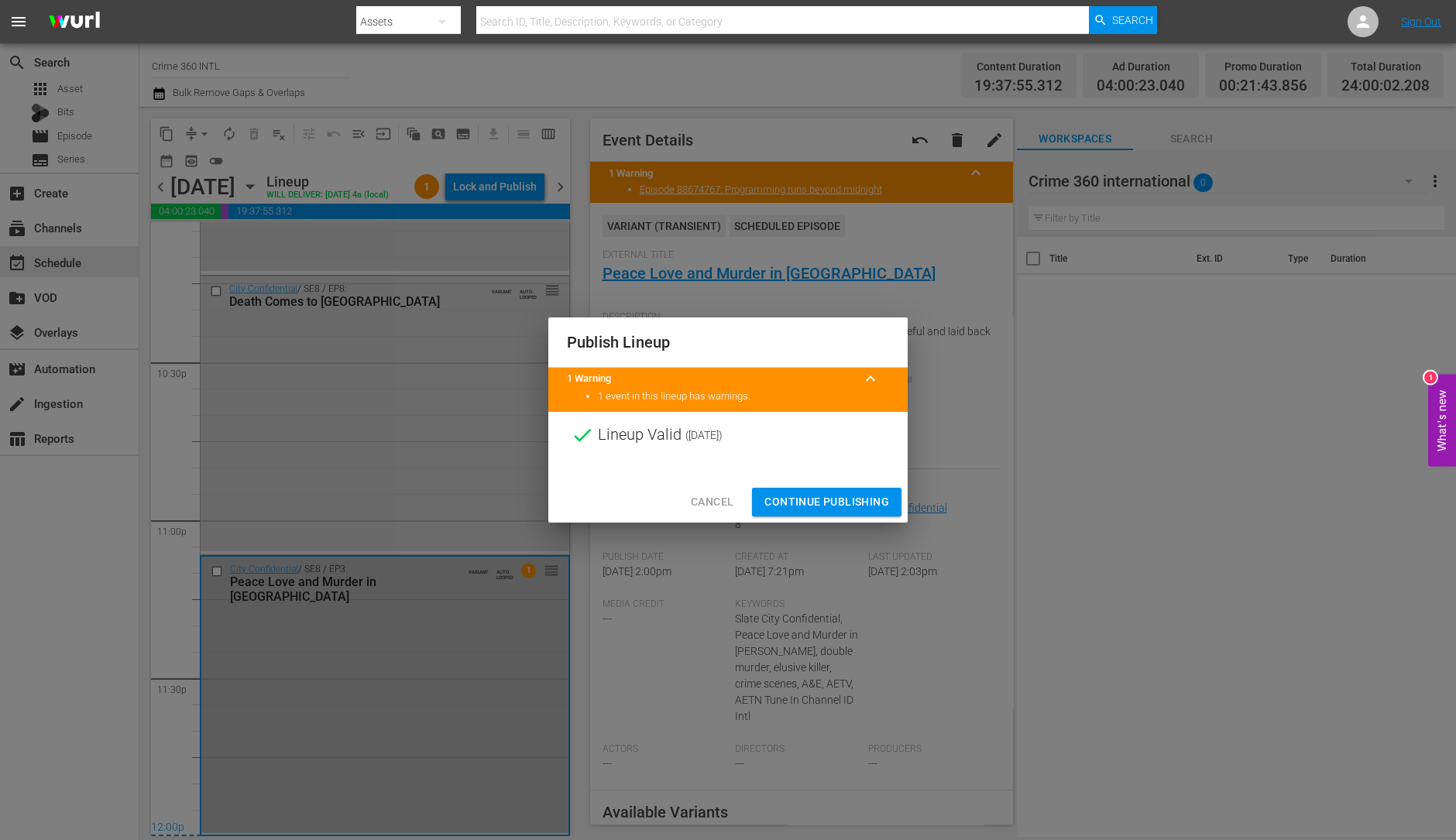
click at [790, 512] on button "Continue Publishing" at bounding box center [826, 502] width 149 height 29
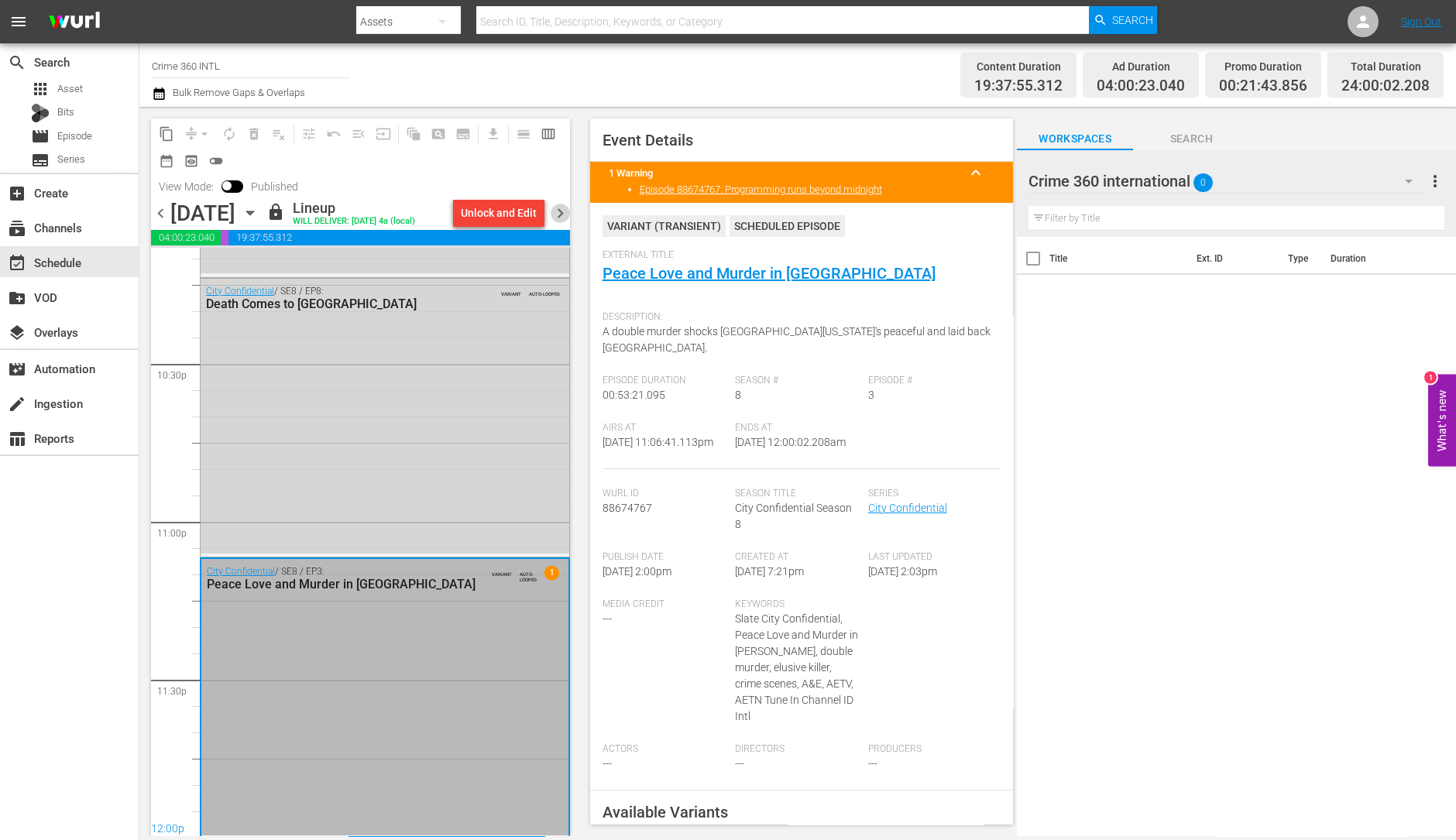
click at [561, 223] on span "chevron_right" at bounding box center [560, 214] width 20 height 20
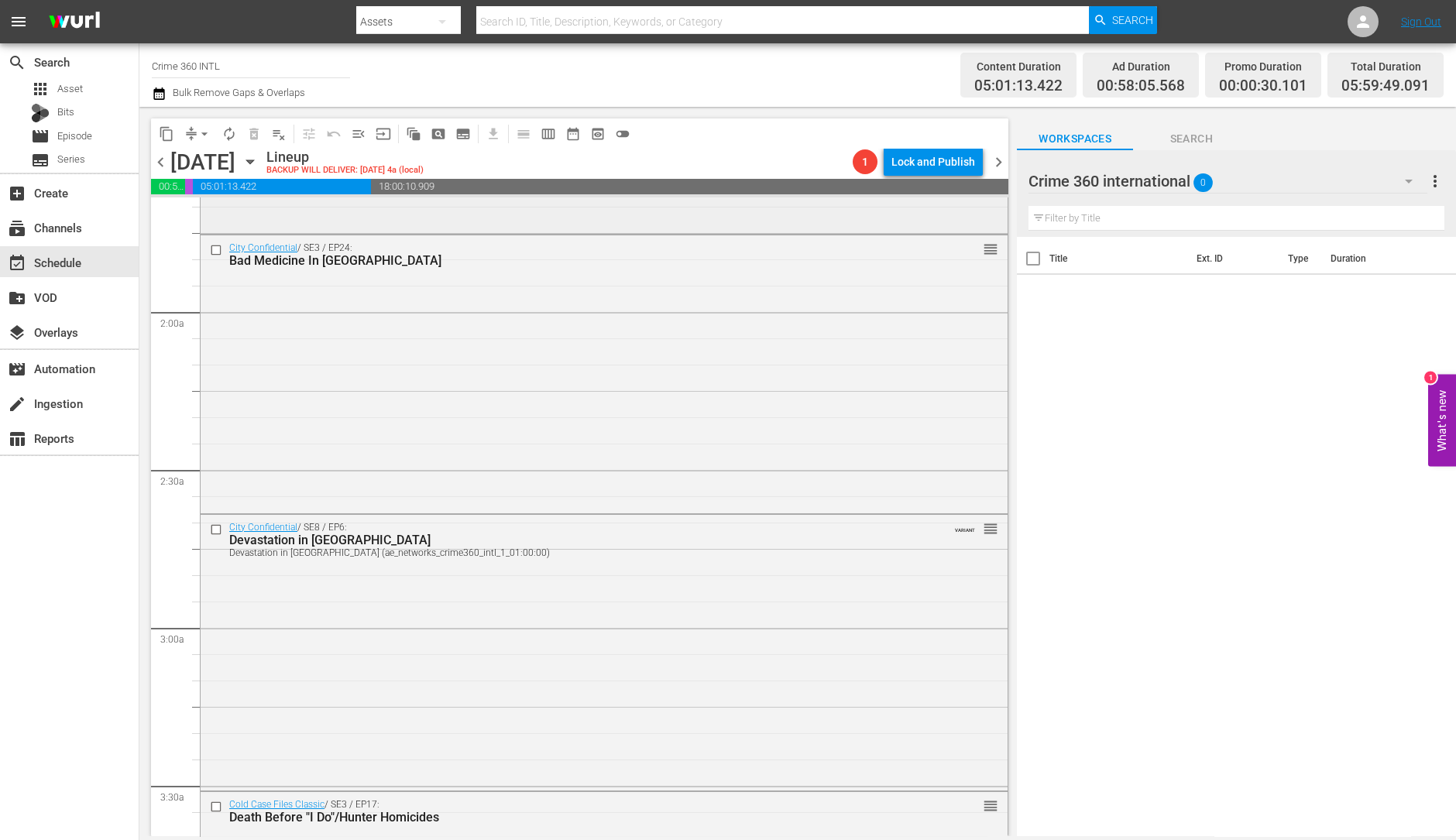
scroll to position [488, 0]
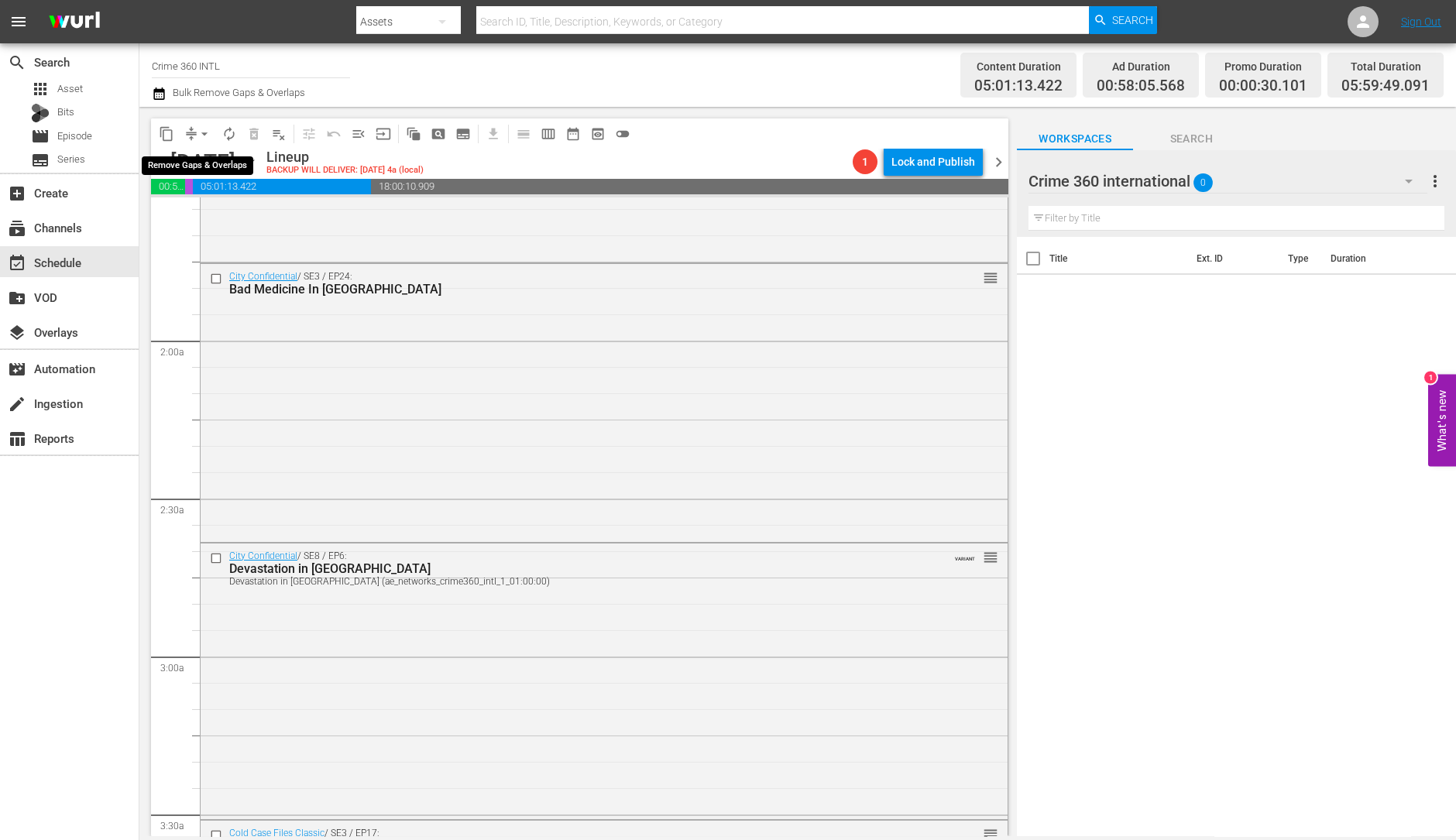
click at [209, 140] on span "arrow_drop_down" at bounding box center [204, 133] width 15 height 15
click at [209, 170] on li "Align to Midnight" at bounding box center [205, 165] width 163 height 26
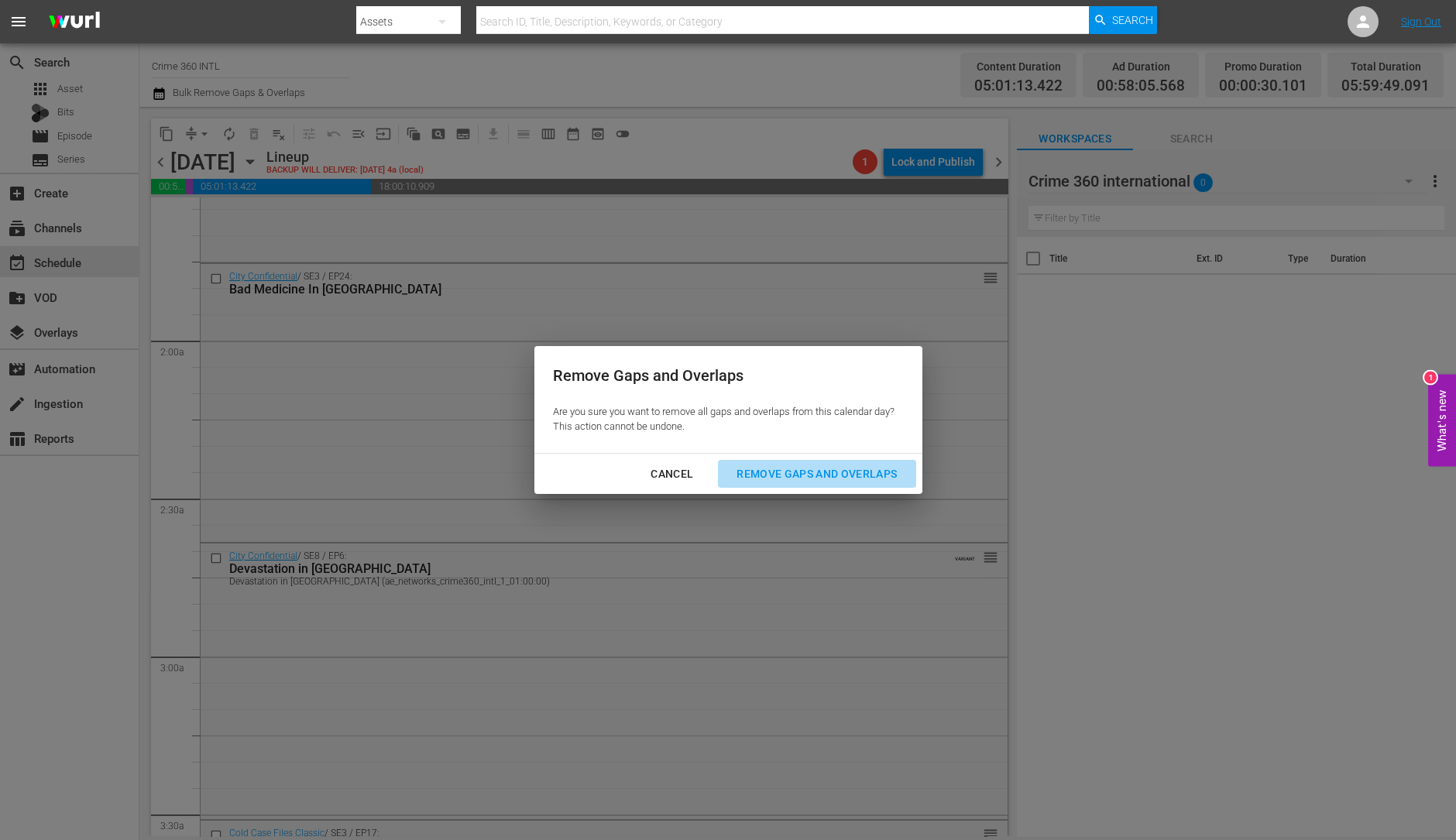
click at [756, 469] on div "Remove Gaps and Overlaps" at bounding box center [816, 474] width 185 height 20
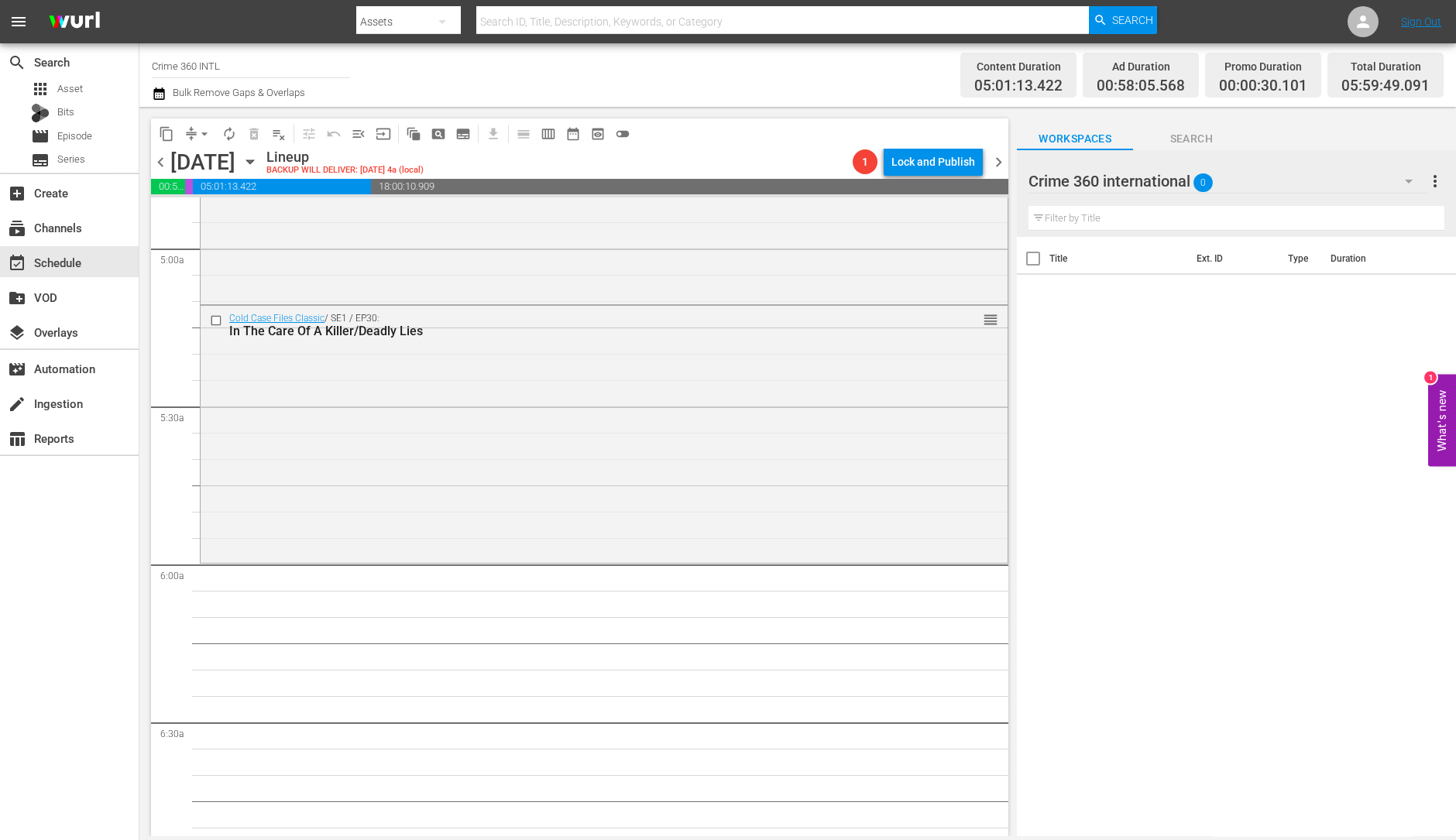
scroll to position [1531, 0]
click at [328, 392] on div "Cold Case Files Classic / SE1 / EP30: In The Care Of A Killer/Deadly Lies reord…" at bounding box center [604, 430] width 807 height 254
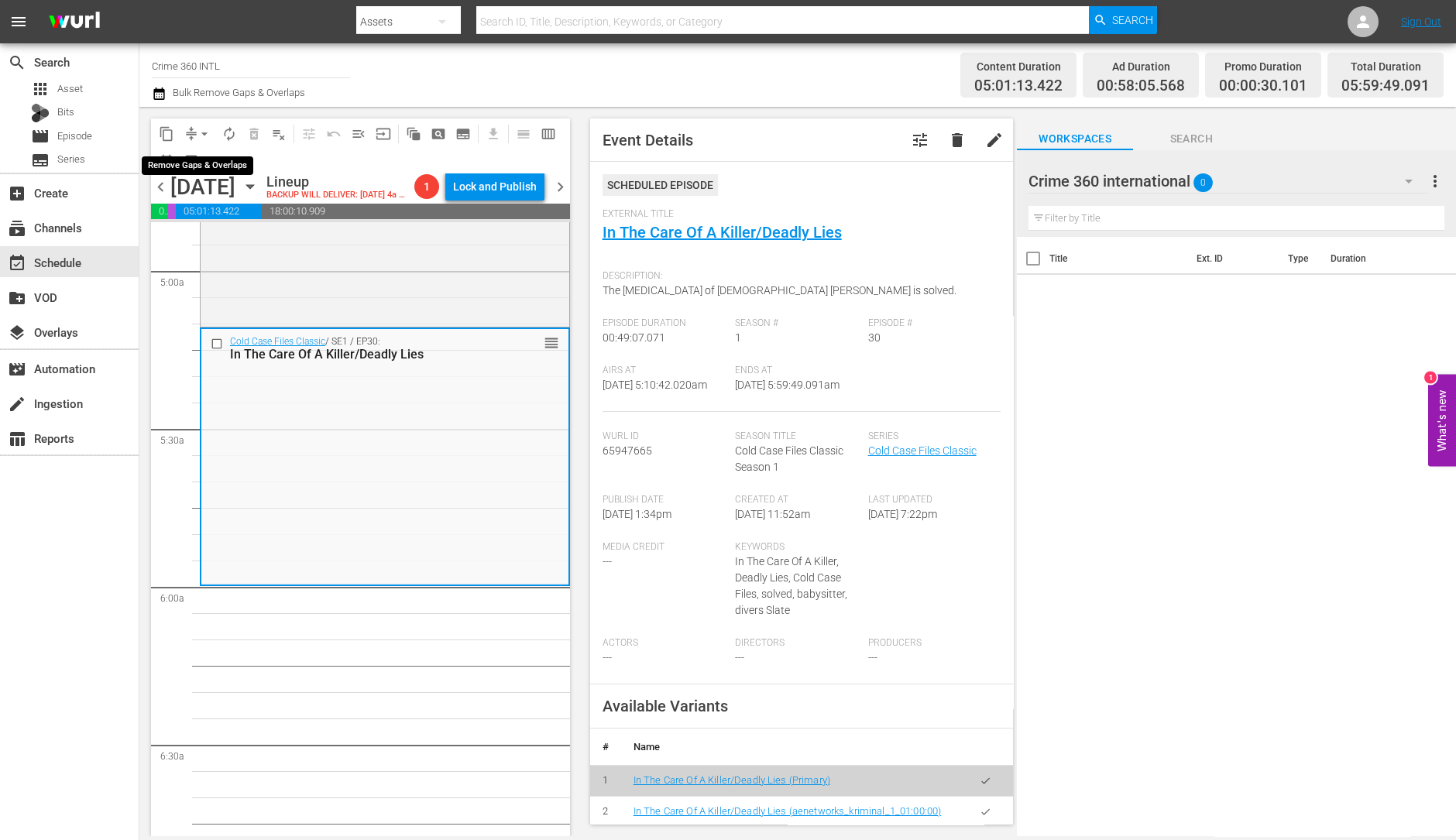
click at [206, 130] on span "arrow_drop_down" at bounding box center [204, 133] width 15 height 15
click at [222, 159] on li "Align to Midnight" at bounding box center [205, 165] width 163 height 26
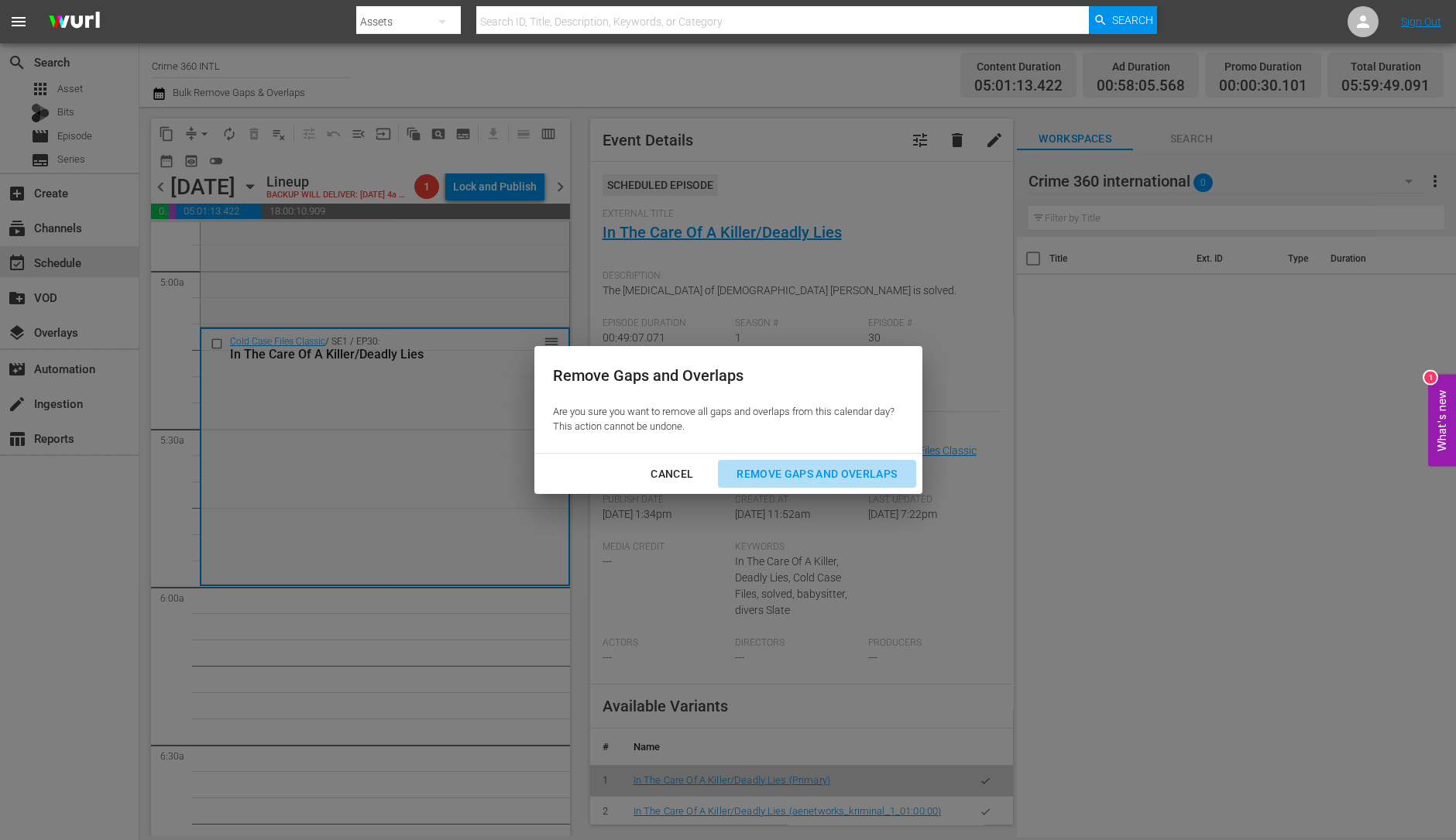
click at [856, 478] on div "Remove Gaps and Overlaps" at bounding box center [816, 474] width 185 height 20
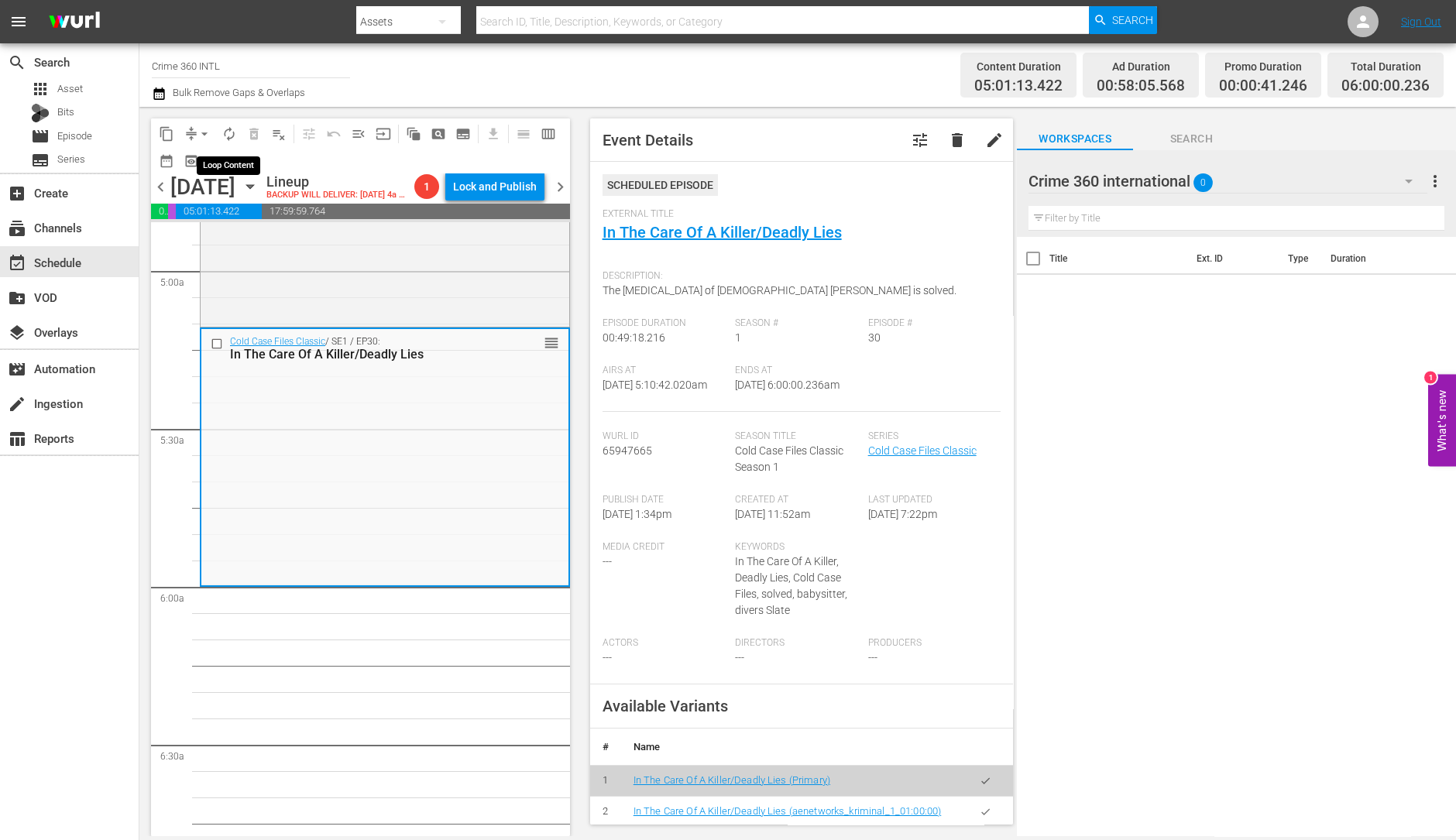
click at [220, 134] on button "autorenew_outlined" at bounding box center [229, 134] width 25 height 25
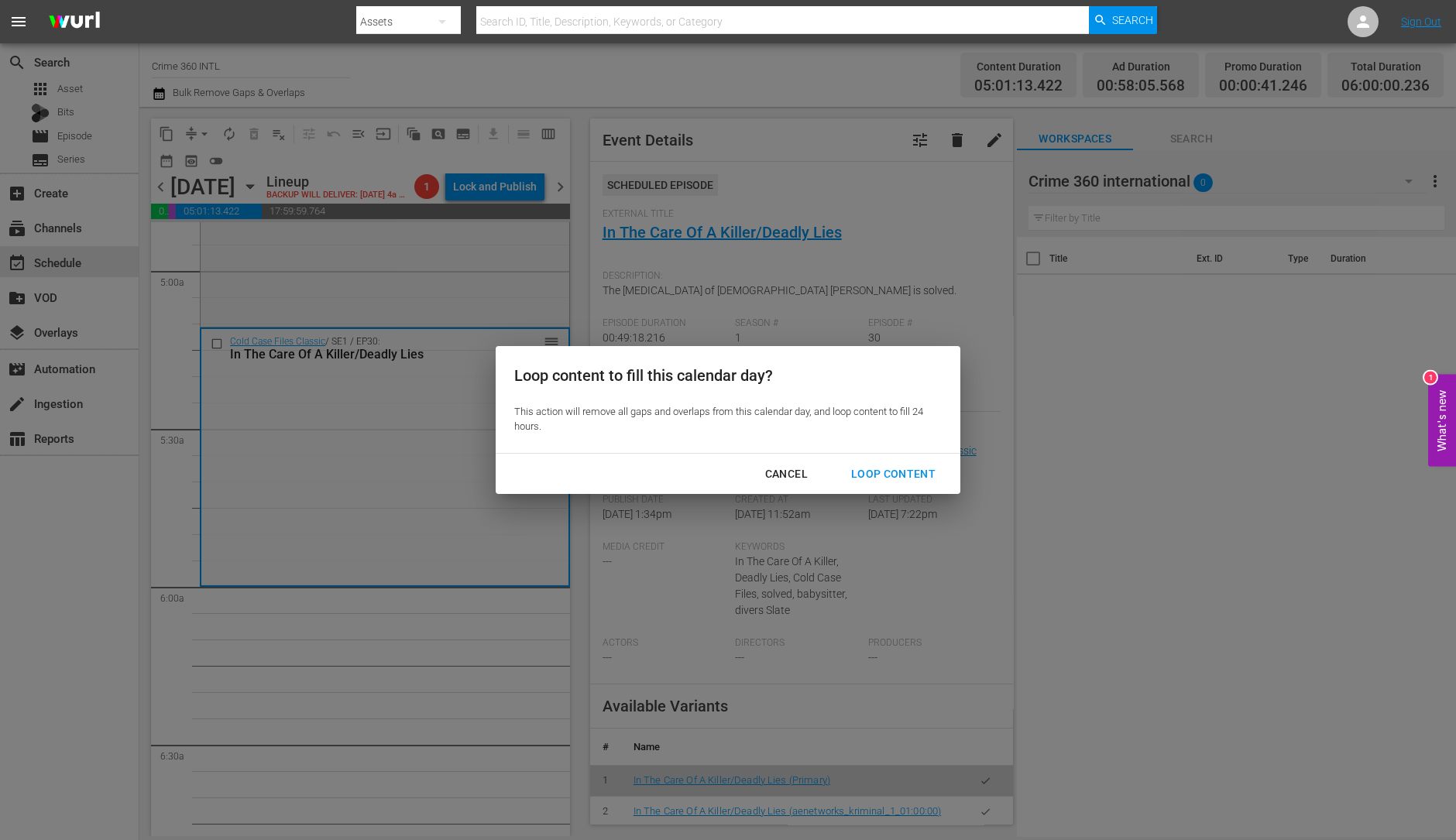
click at [886, 478] on div "Loop Content" at bounding box center [893, 474] width 109 height 20
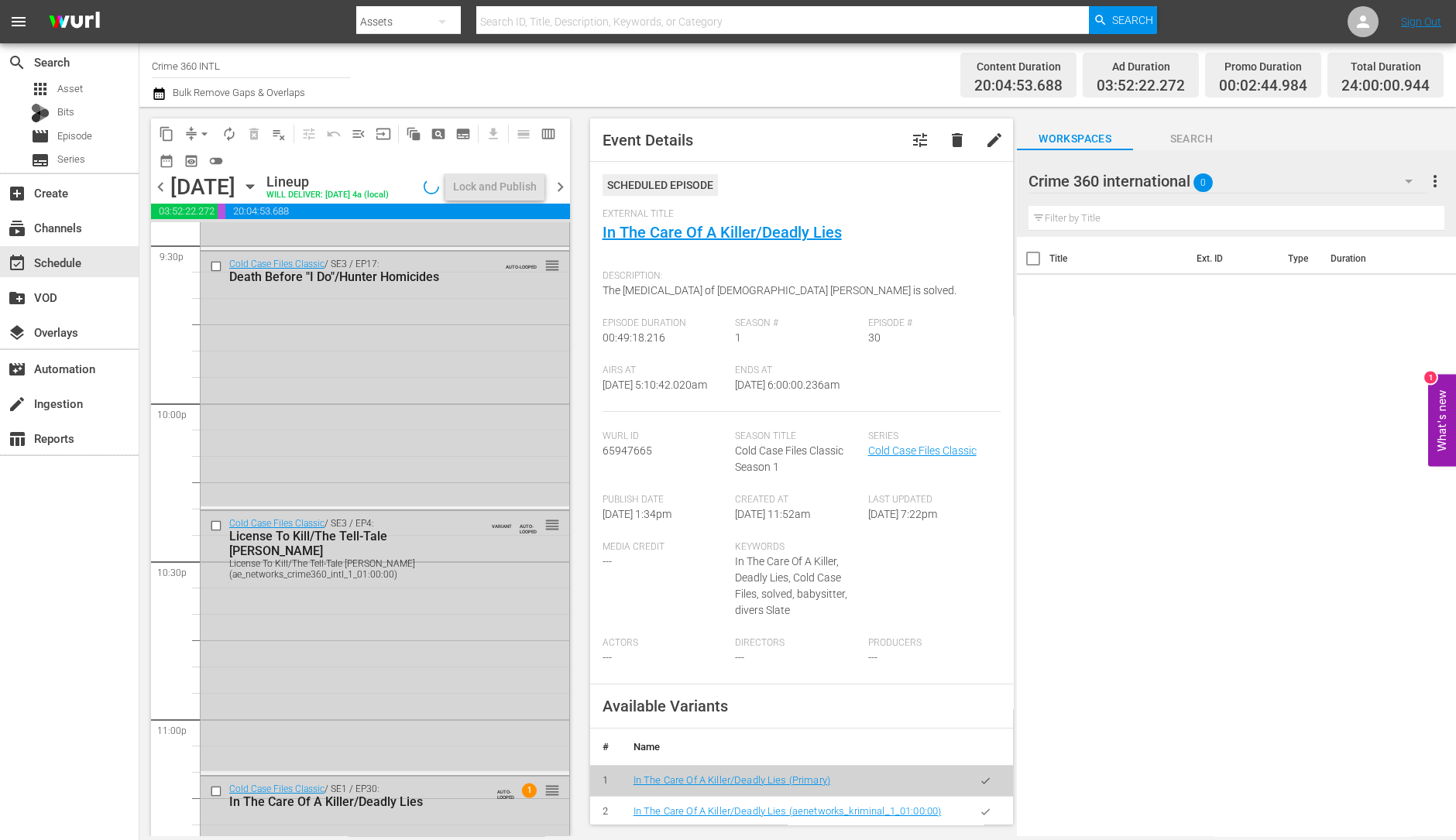
scroll to position [6990, 0]
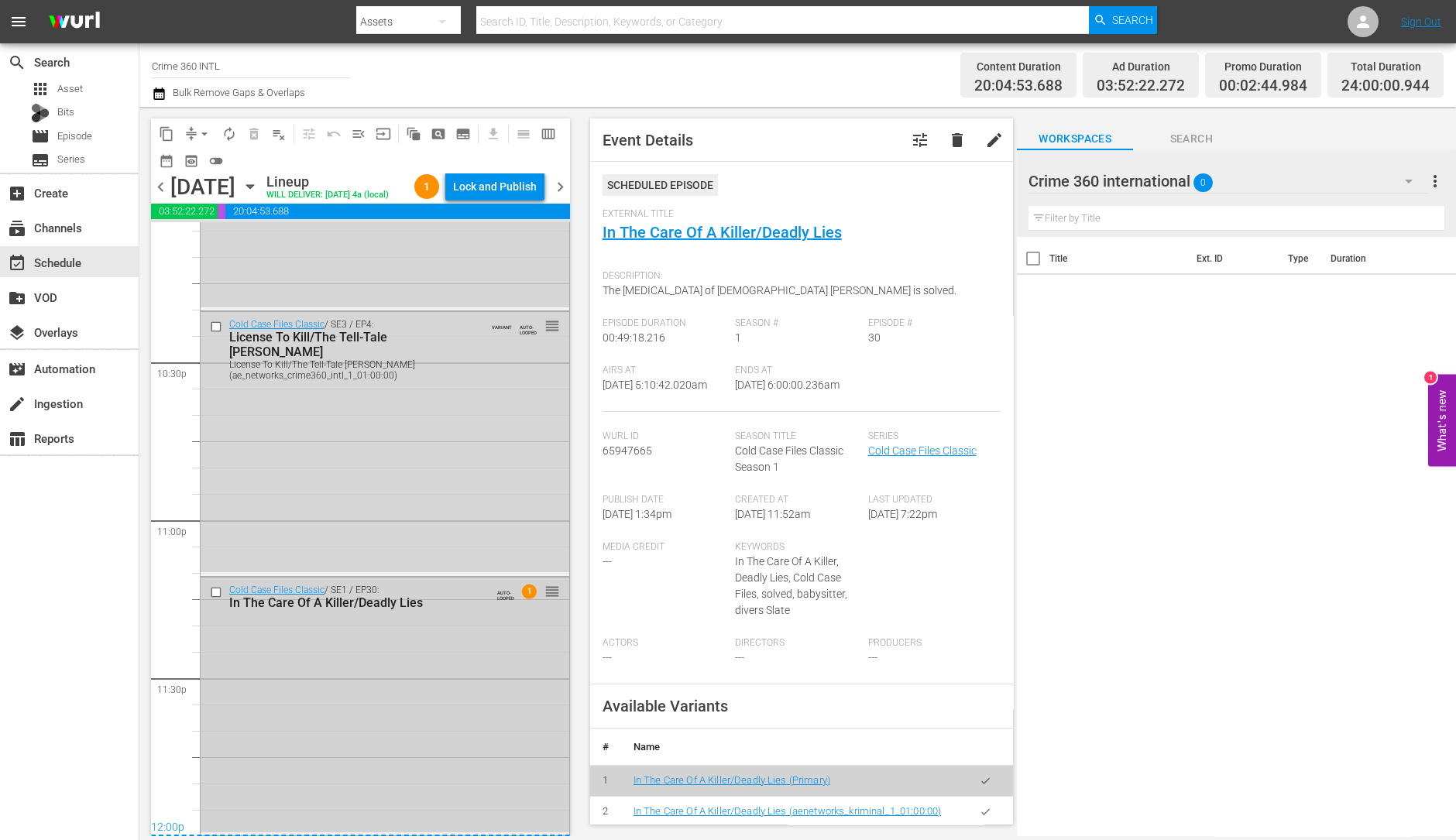
click at [353, 699] on div "Cold Case Files Classic / SE1 / EP30: In The Care Of A Killer/Deadly Lies AUTO-…" at bounding box center [385, 705] width 369 height 255
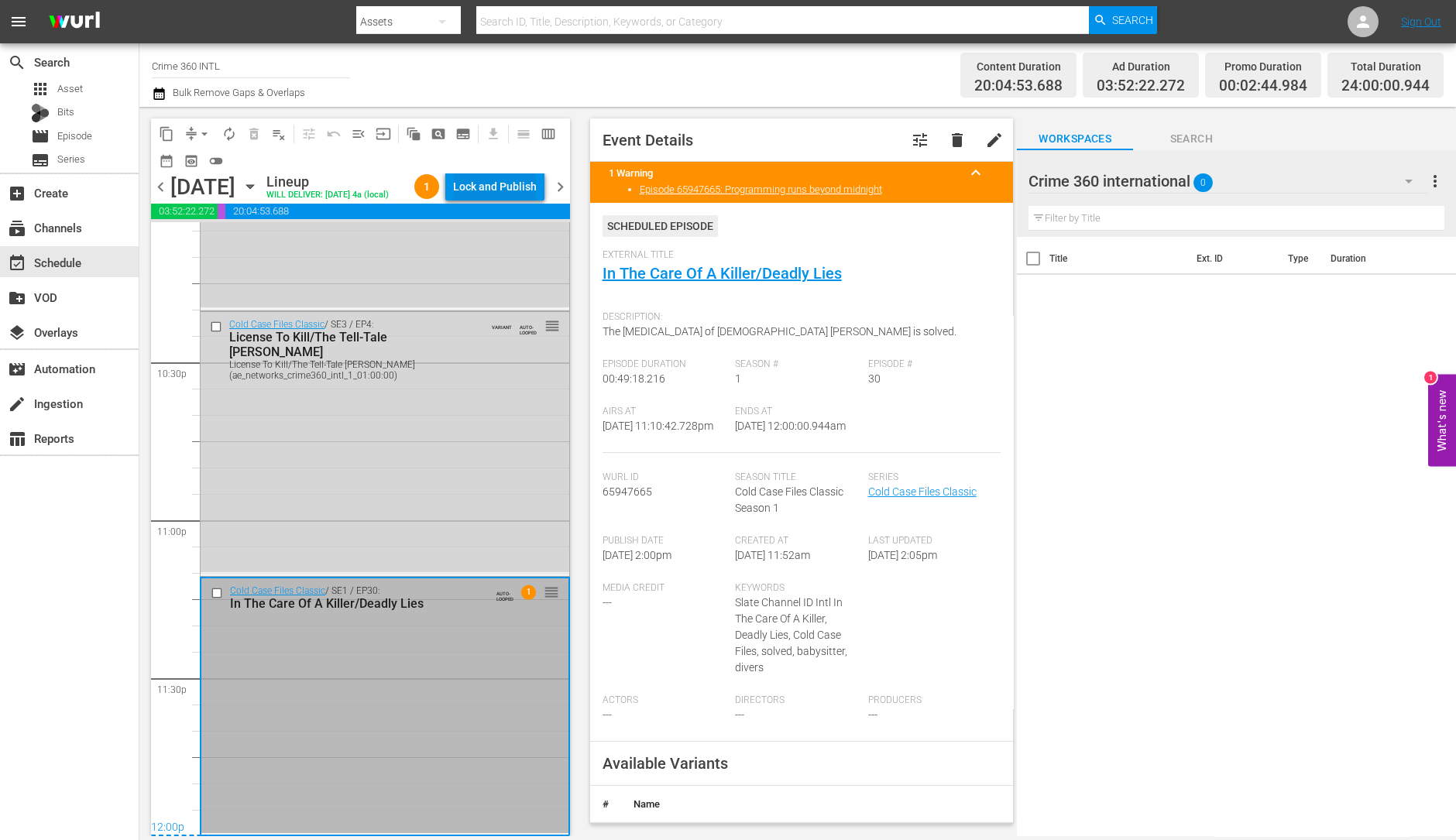
click at [515, 190] on div "Lock and Publish" at bounding box center [494, 186] width 83 height 28
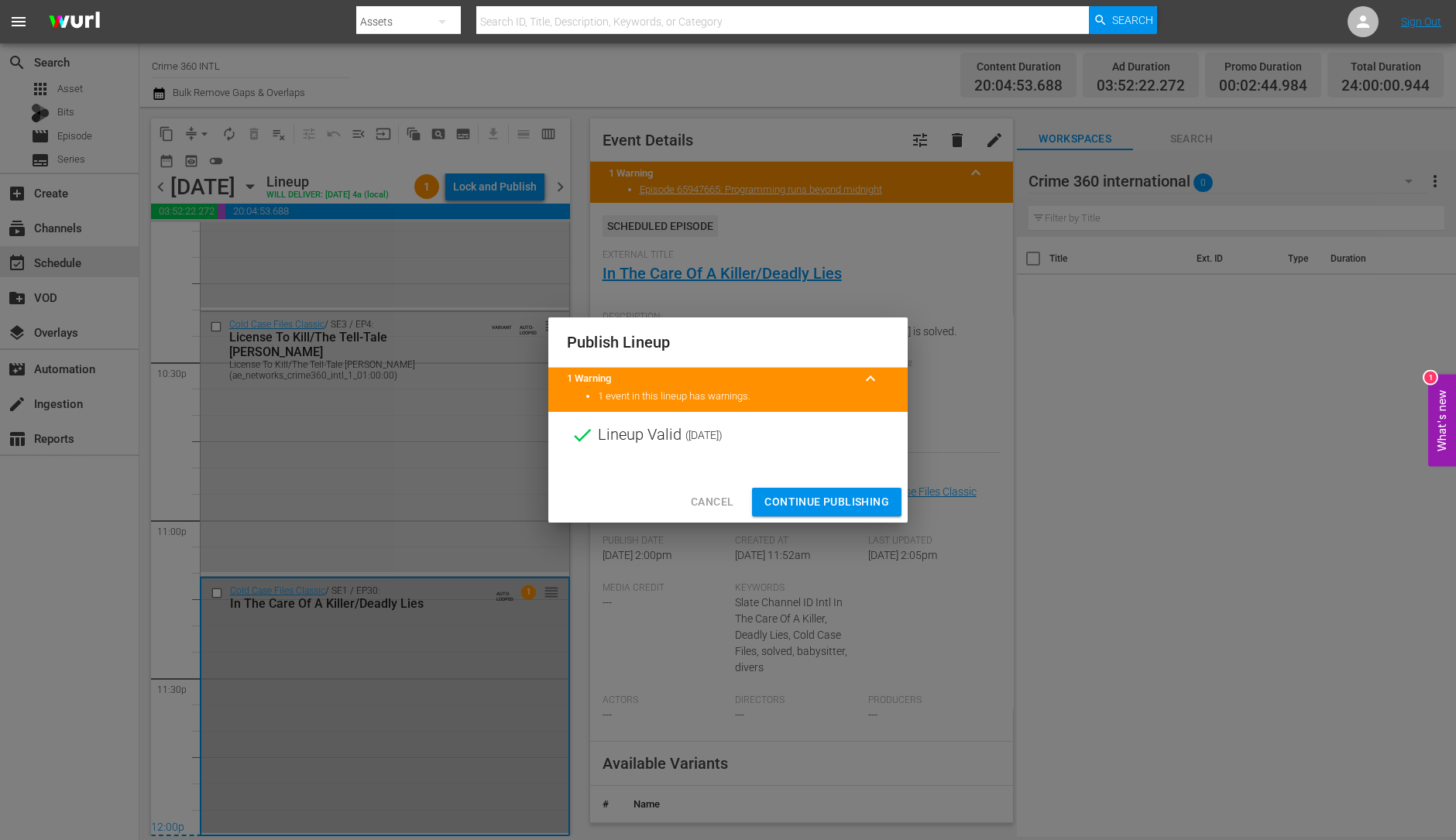
click at [794, 505] on span "Continue Publishing" at bounding box center [826, 502] width 124 height 20
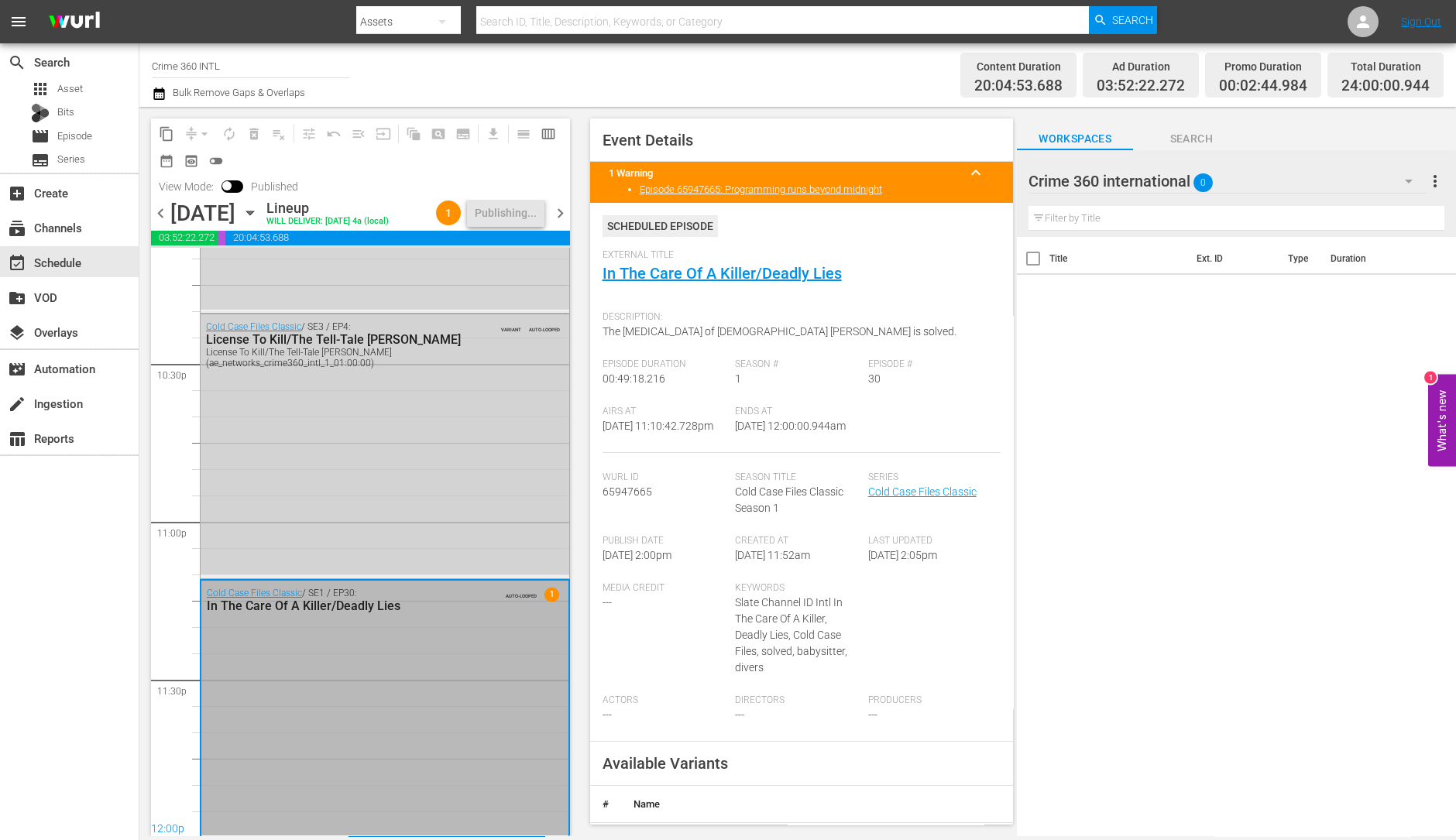
scroll to position [7017, 0]
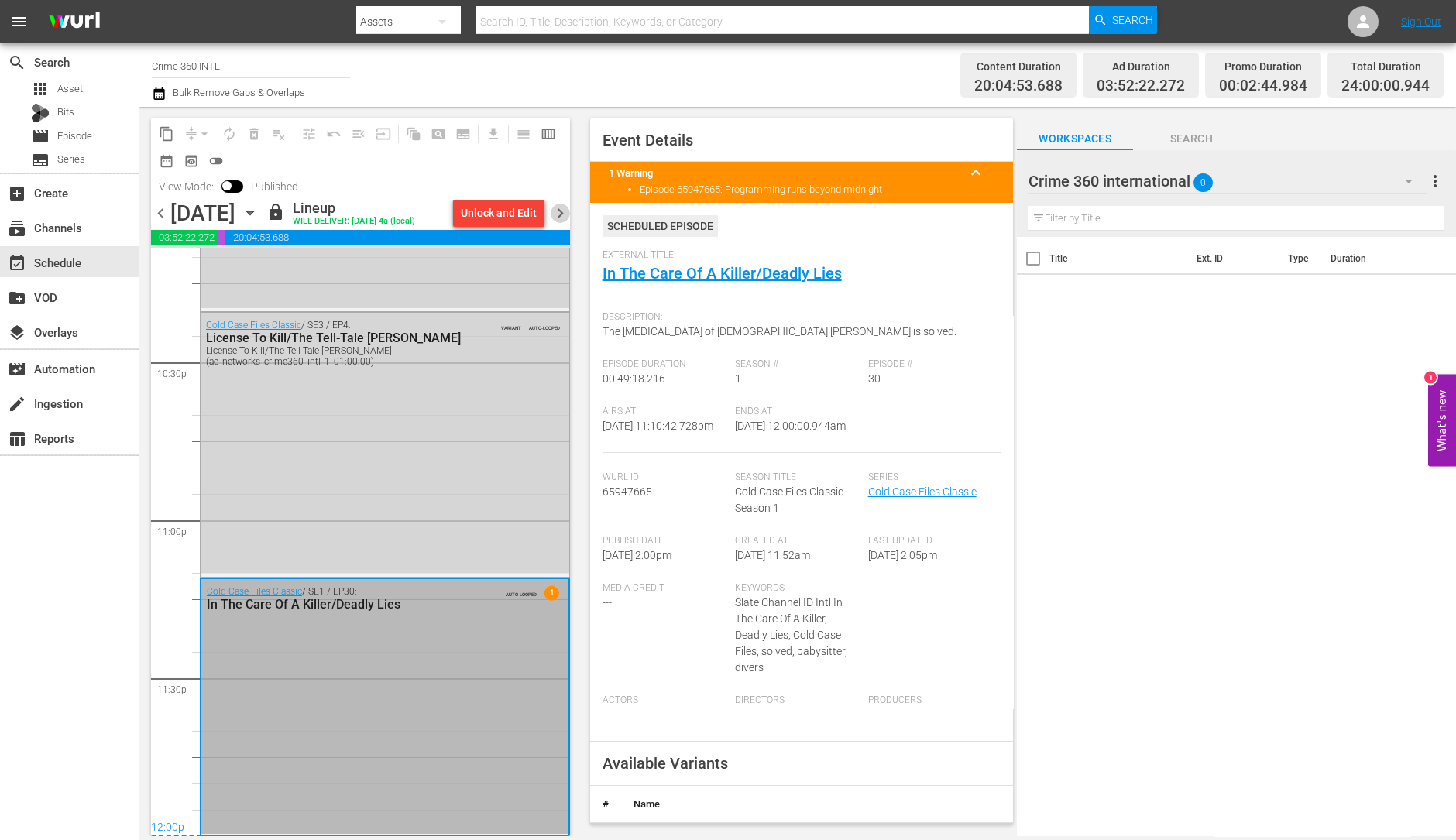
click at [555, 223] on span "chevron_right" at bounding box center [560, 214] width 20 height 20
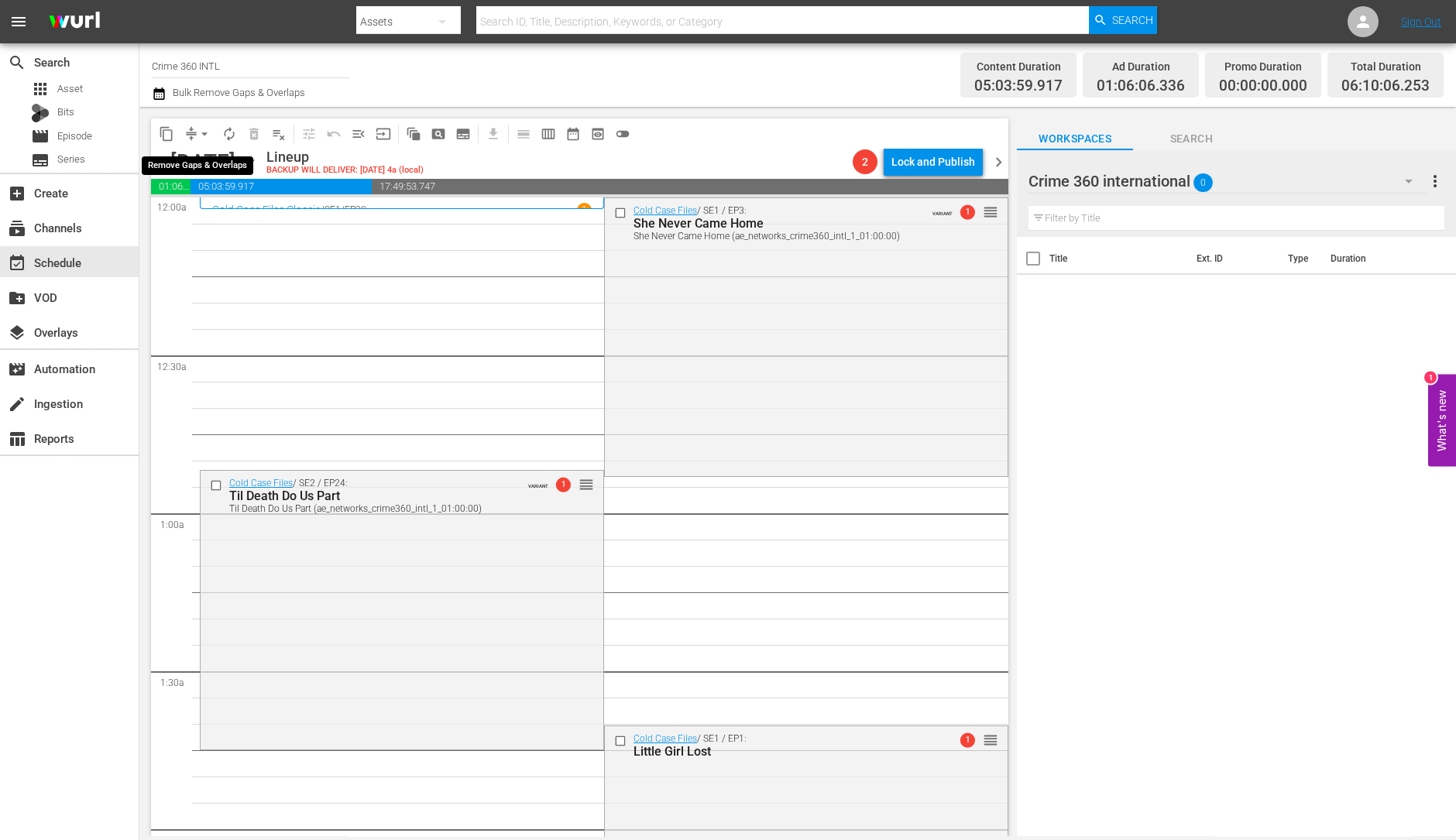
click at [199, 132] on span "arrow_drop_down" at bounding box center [204, 133] width 15 height 15
click at [212, 157] on li "Align to Midnight" at bounding box center [205, 165] width 163 height 26
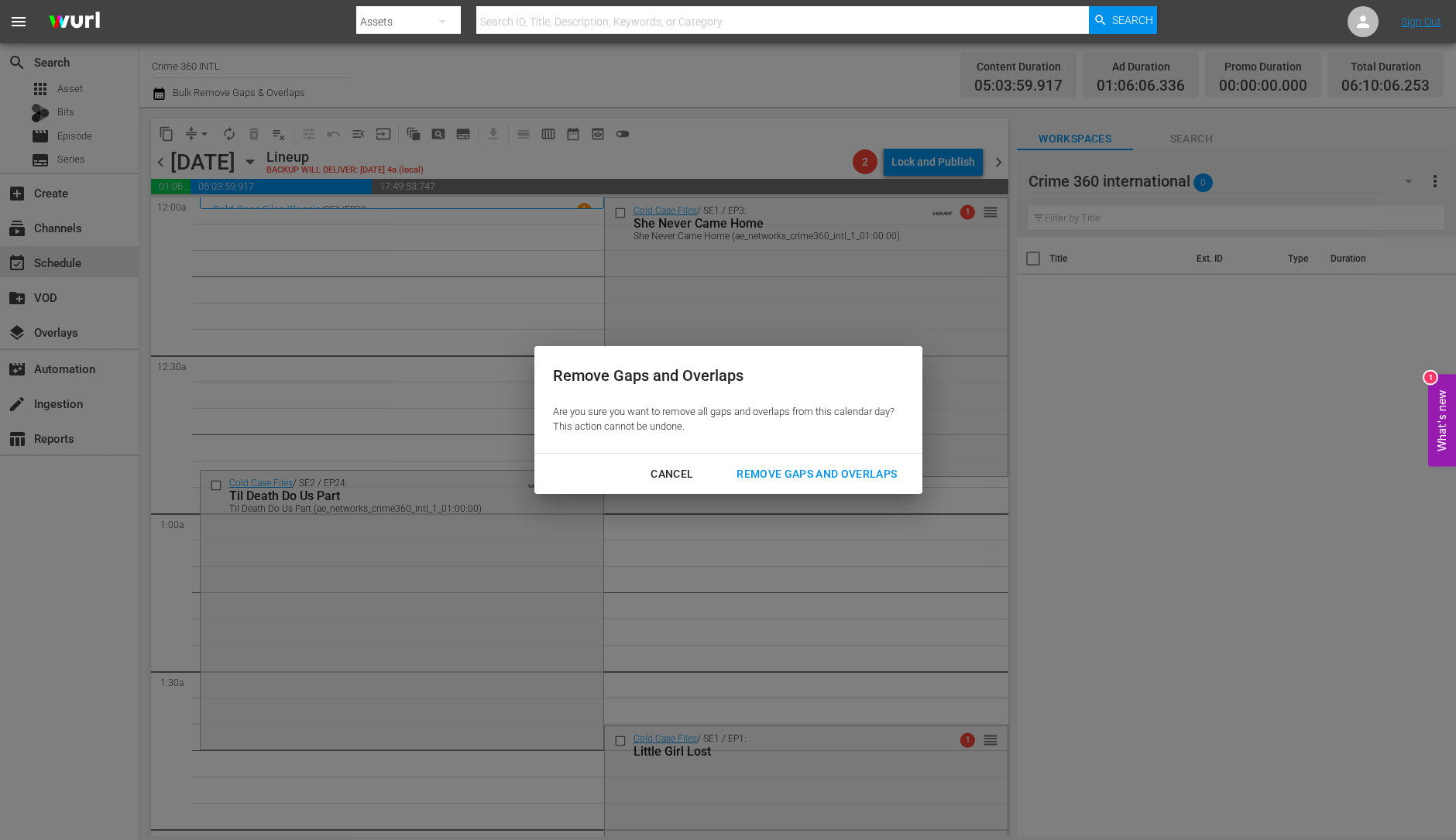
click at [853, 478] on div "Remove Gaps and Overlaps" at bounding box center [816, 474] width 185 height 20
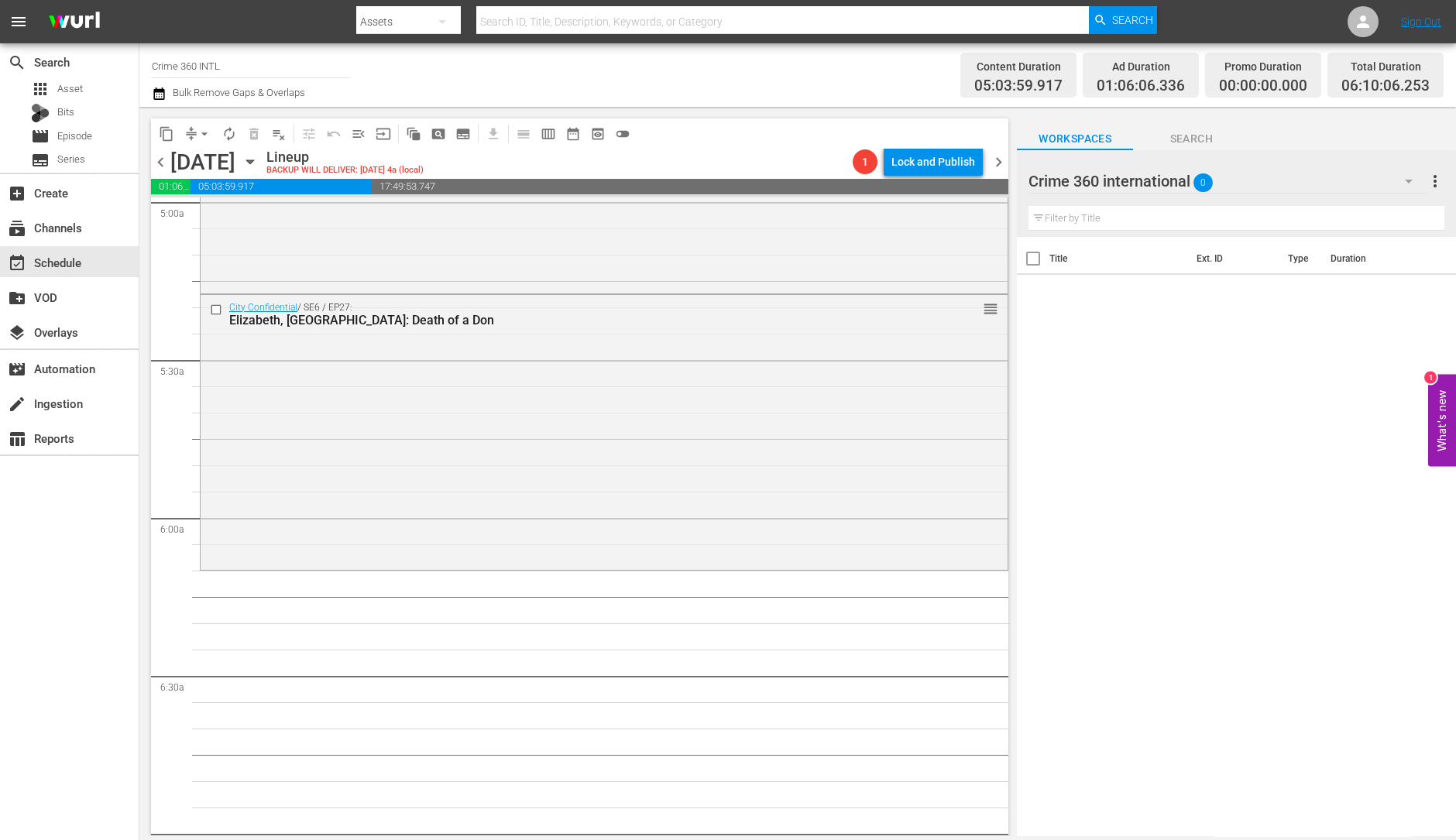
scroll to position [1607, 0]
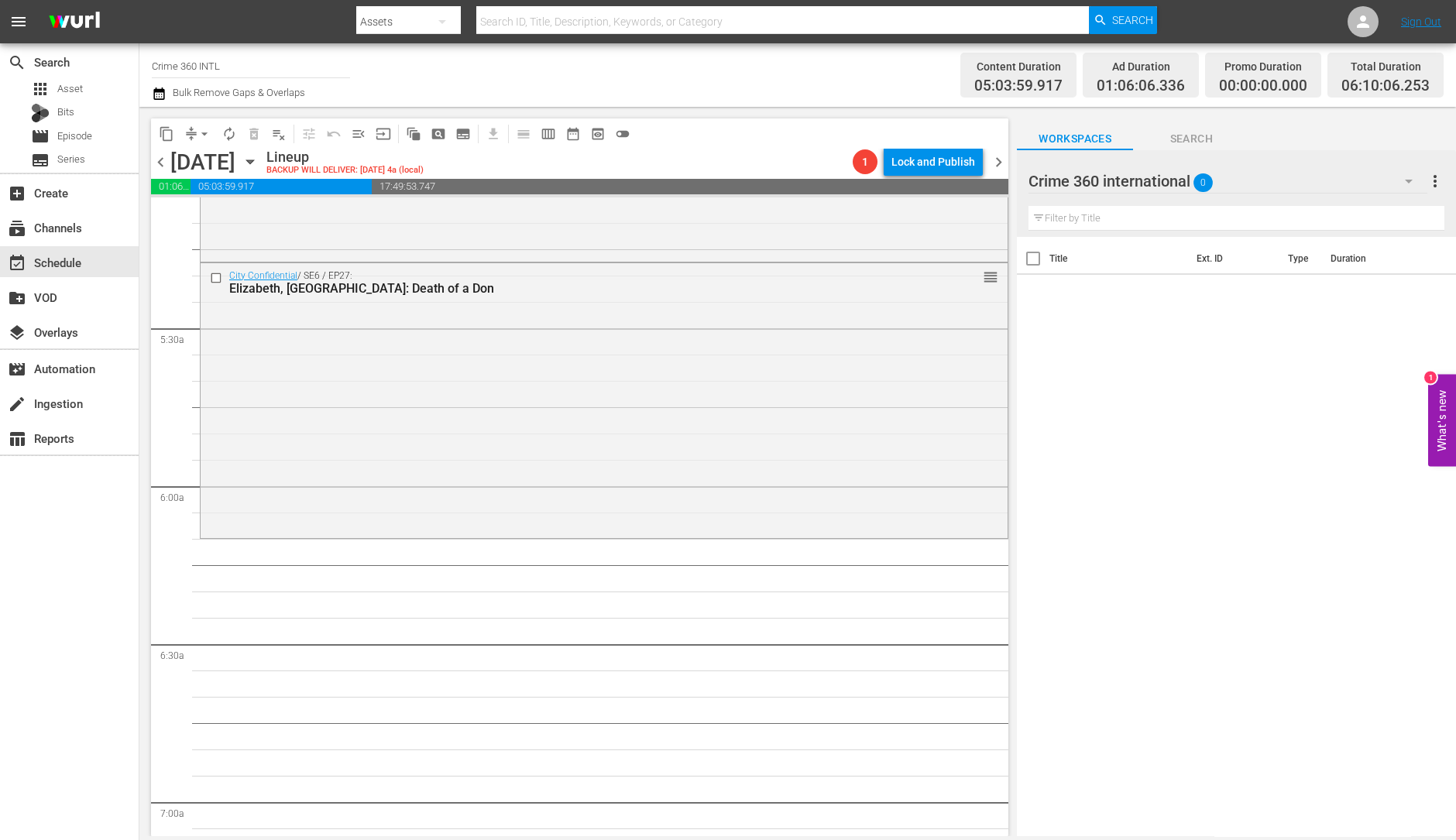
click at [647, 528] on div "City Confidential / SE6 / EP27: Elizabeth, NJ: Death of a Don reorder" at bounding box center [604, 399] width 807 height 272
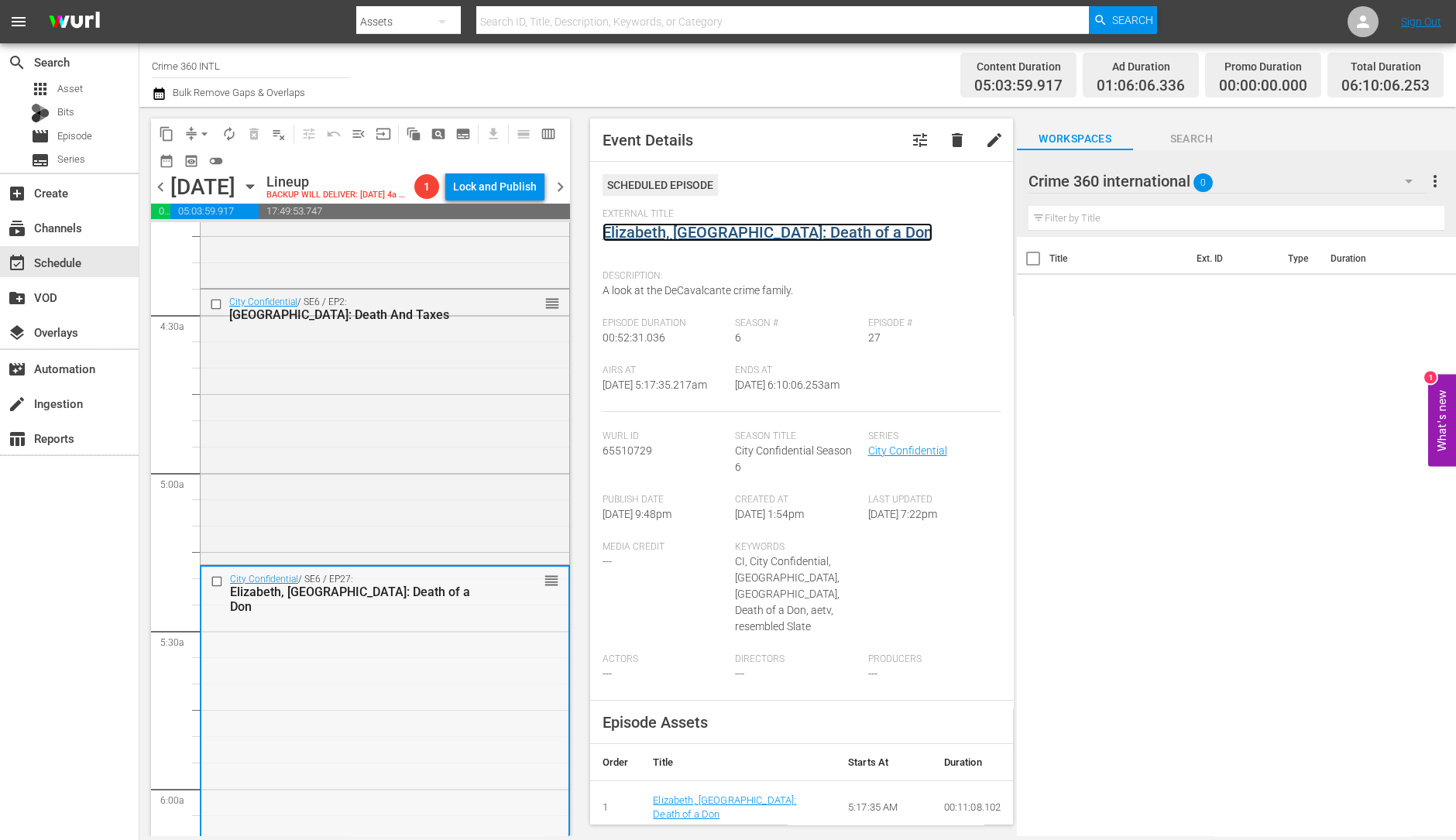
scroll to position [1327, 0]
click at [472, 484] on div "City Confidential / SE6 / EP2: Milford: Death And Taxes reorder" at bounding box center [385, 427] width 369 height 272
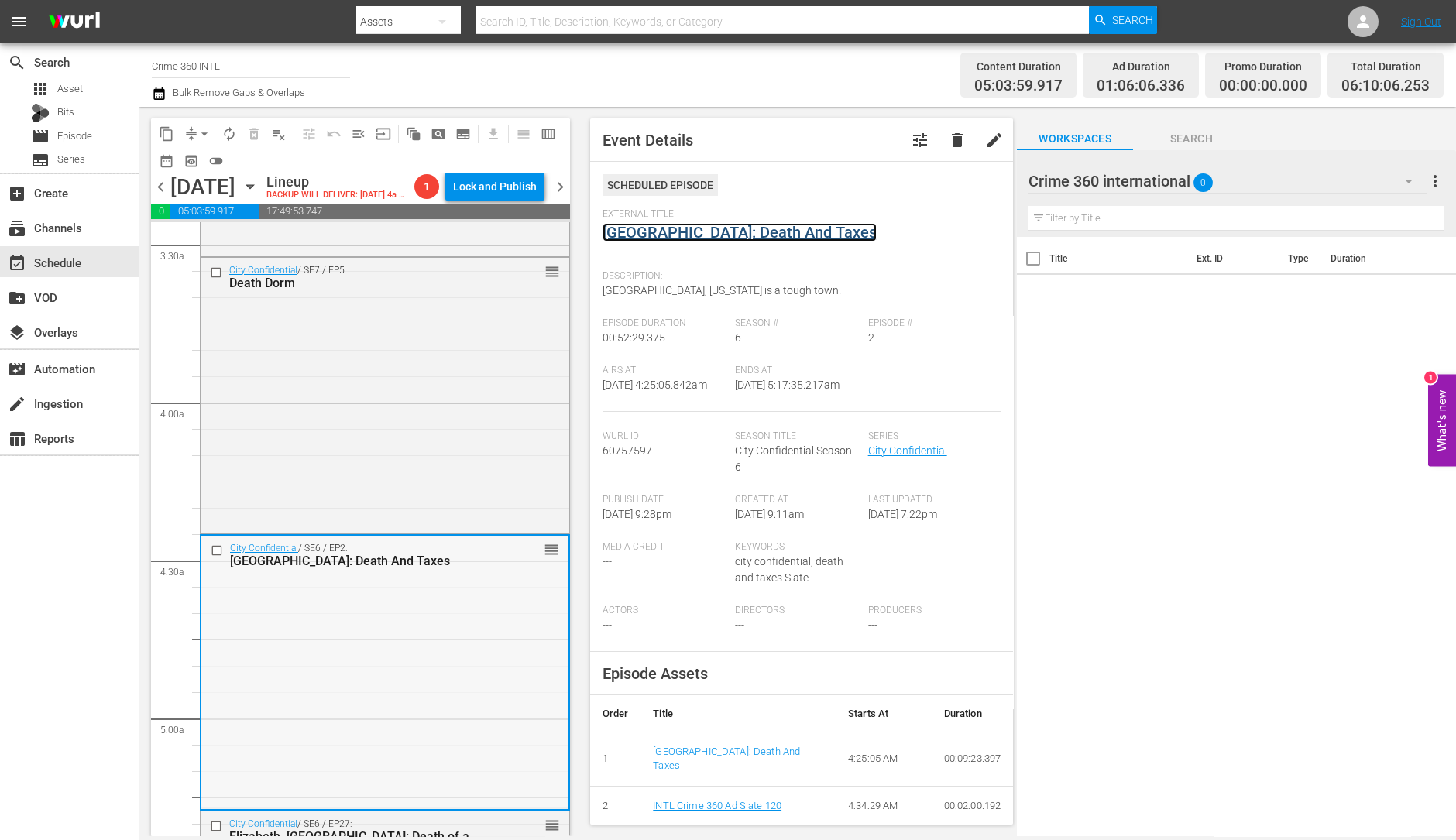
scroll to position [1082, 0]
click at [289, 404] on div "City Confidential / SE7 / EP5: Death Dorm reorder" at bounding box center [385, 395] width 369 height 273
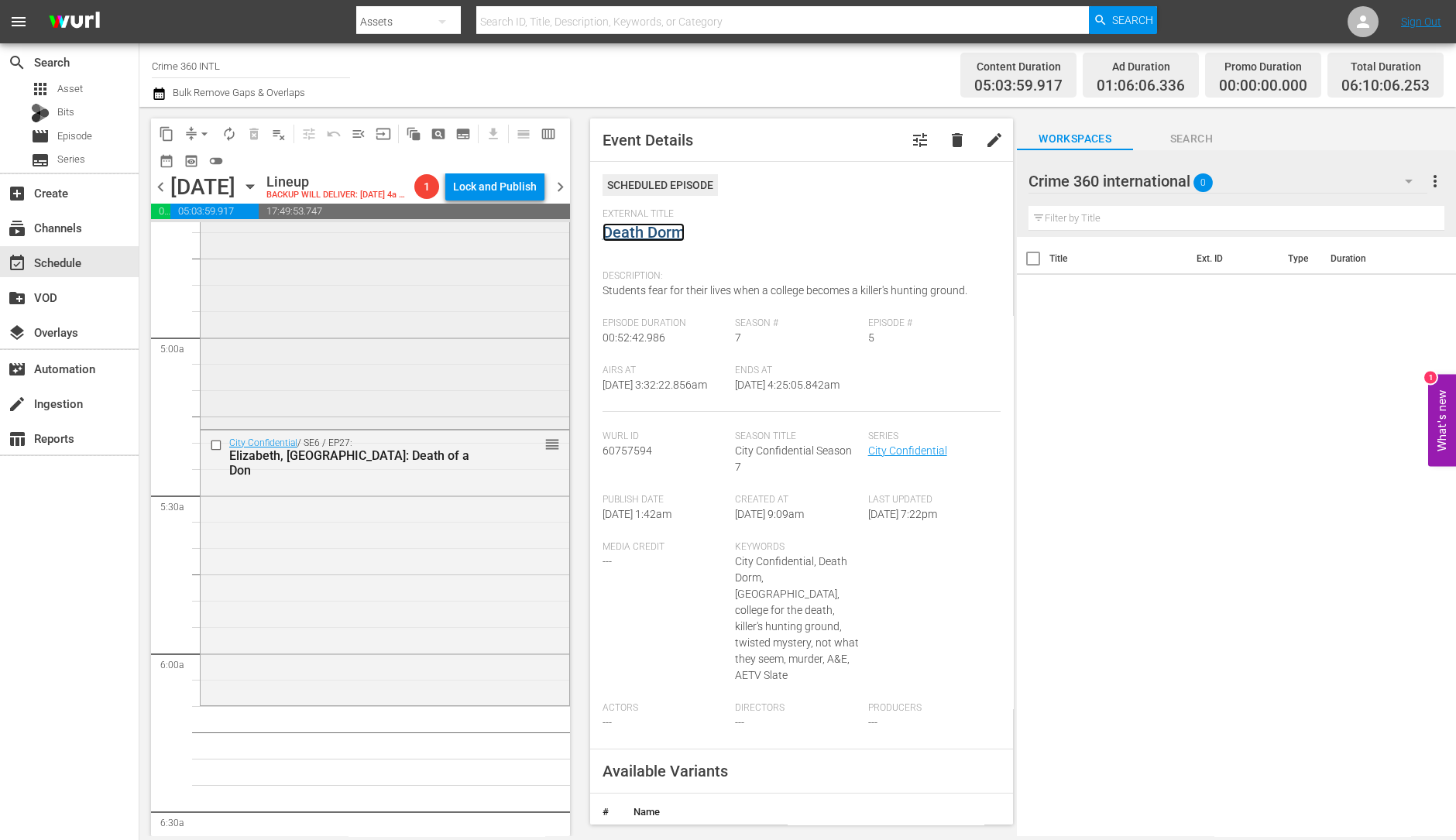
scroll to position [1464, 0]
click at [396, 632] on div "City Confidential / SE6 / EP27: Elizabeth, NJ: Death of a Don reorder" at bounding box center [385, 565] width 369 height 272
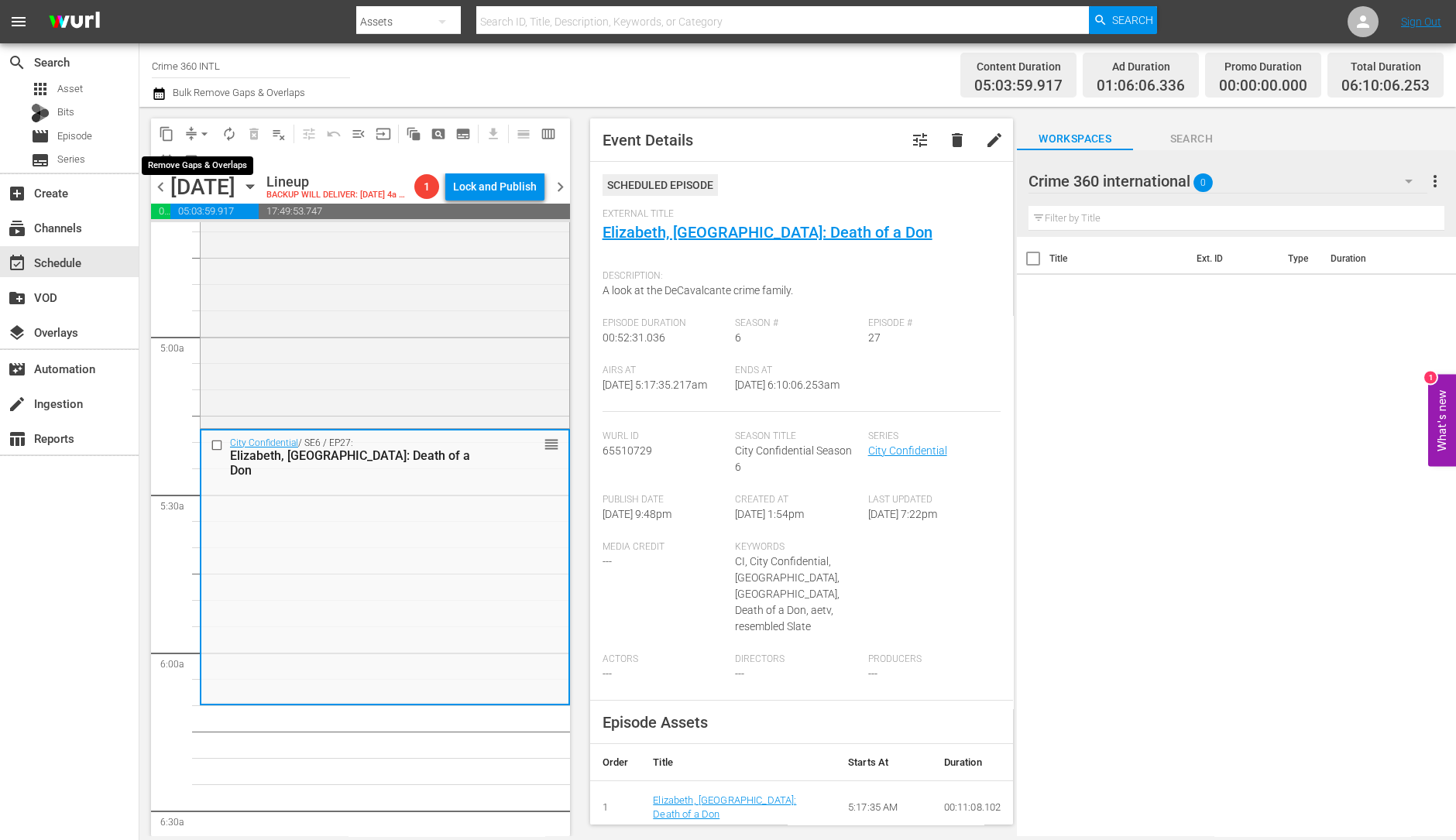
click at [202, 135] on span "arrow_drop_down" at bounding box center [204, 133] width 15 height 15
click at [203, 159] on li "Align to Midnight" at bounding box center [205, 165] width 163 height 26
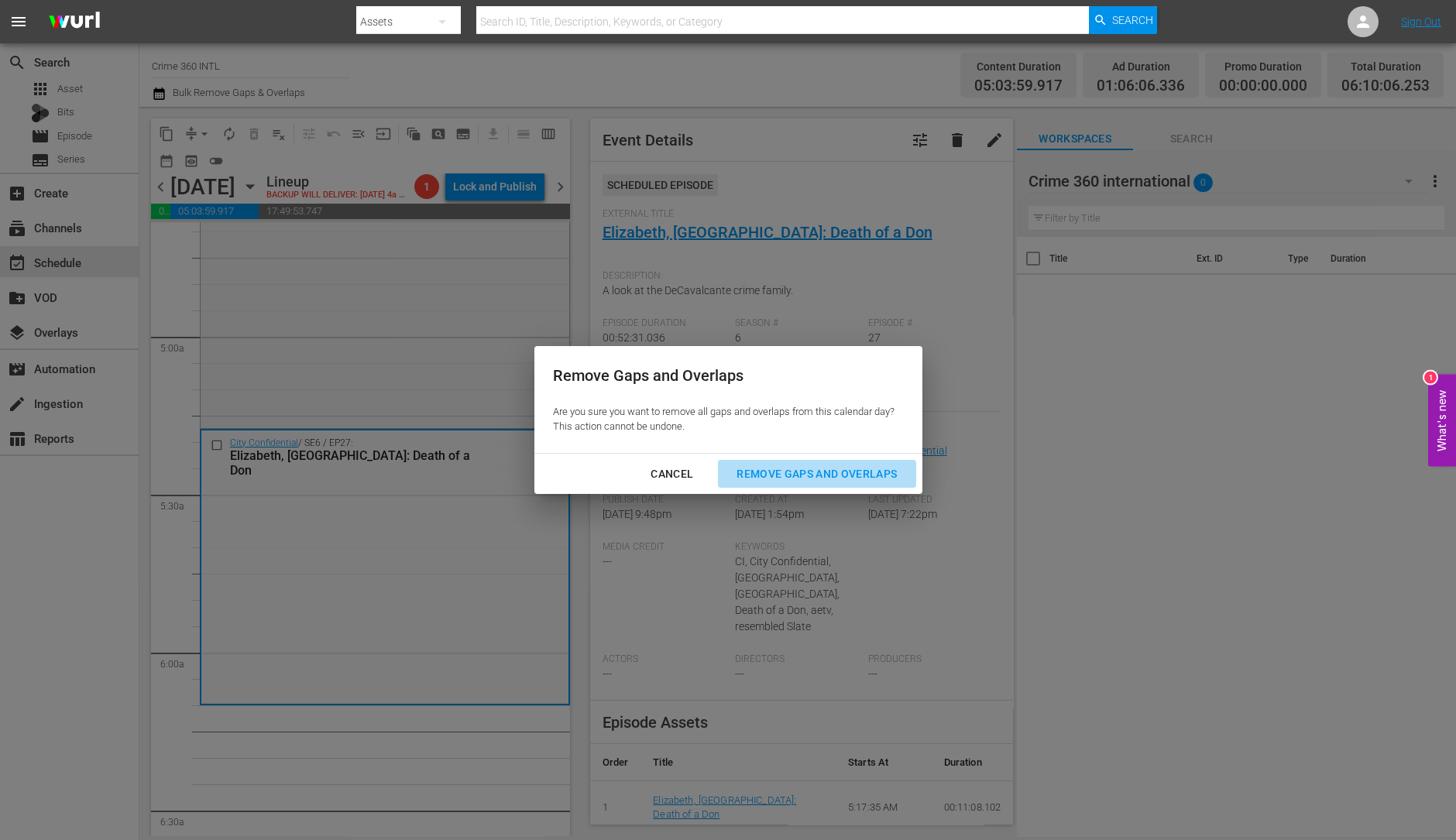
click at [788, 464] on div "Remove Gaps and Overlaps" at bounding box center [816, 474] width 185 height 20
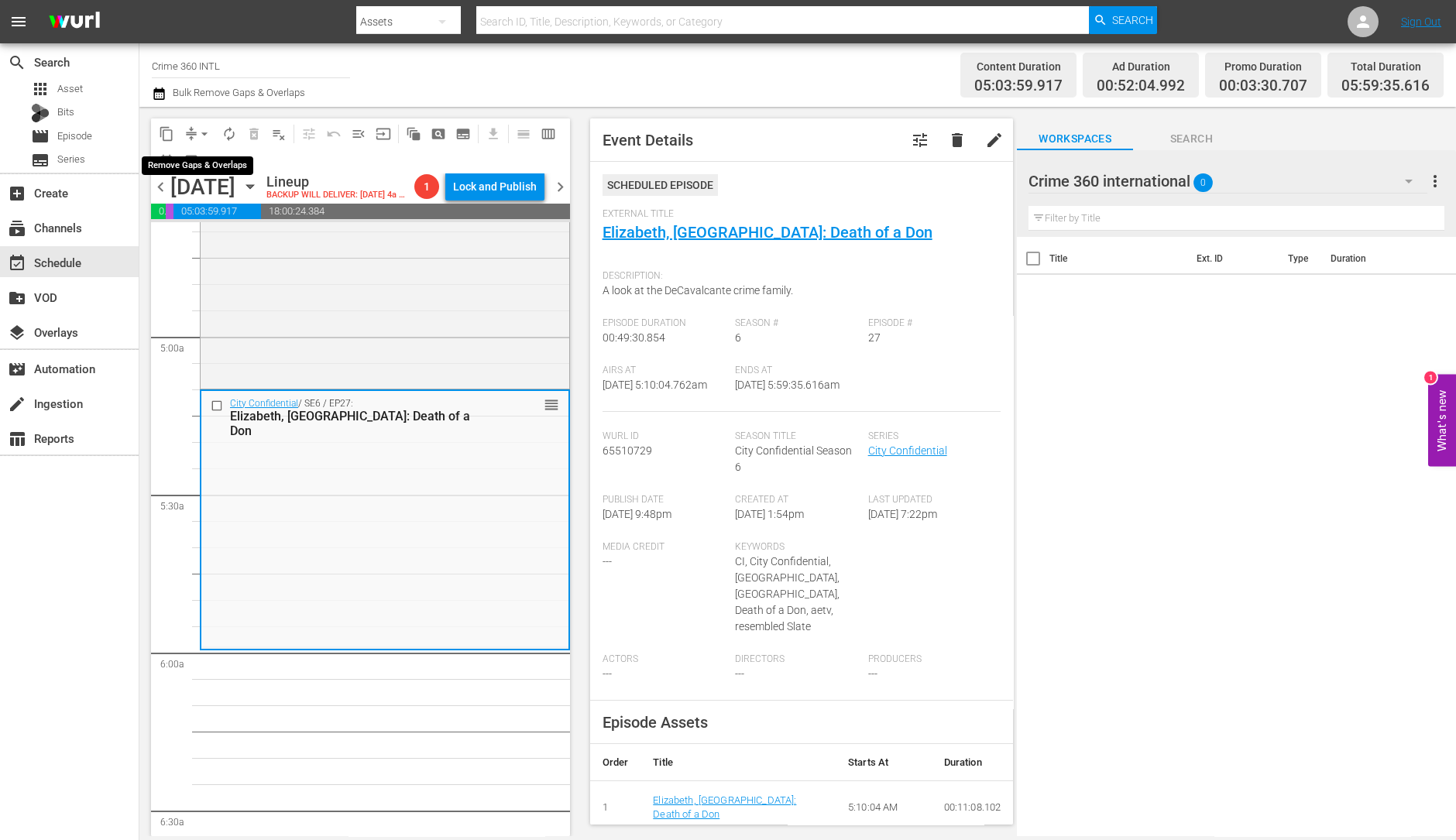
click at [198, 130] on span "arrow_drop_down" at bounding box center [204, 133] width 15 height 15
click at [201, 155] on li "Align to Midnight" at bounding box center [205, 165] width 163 height 26
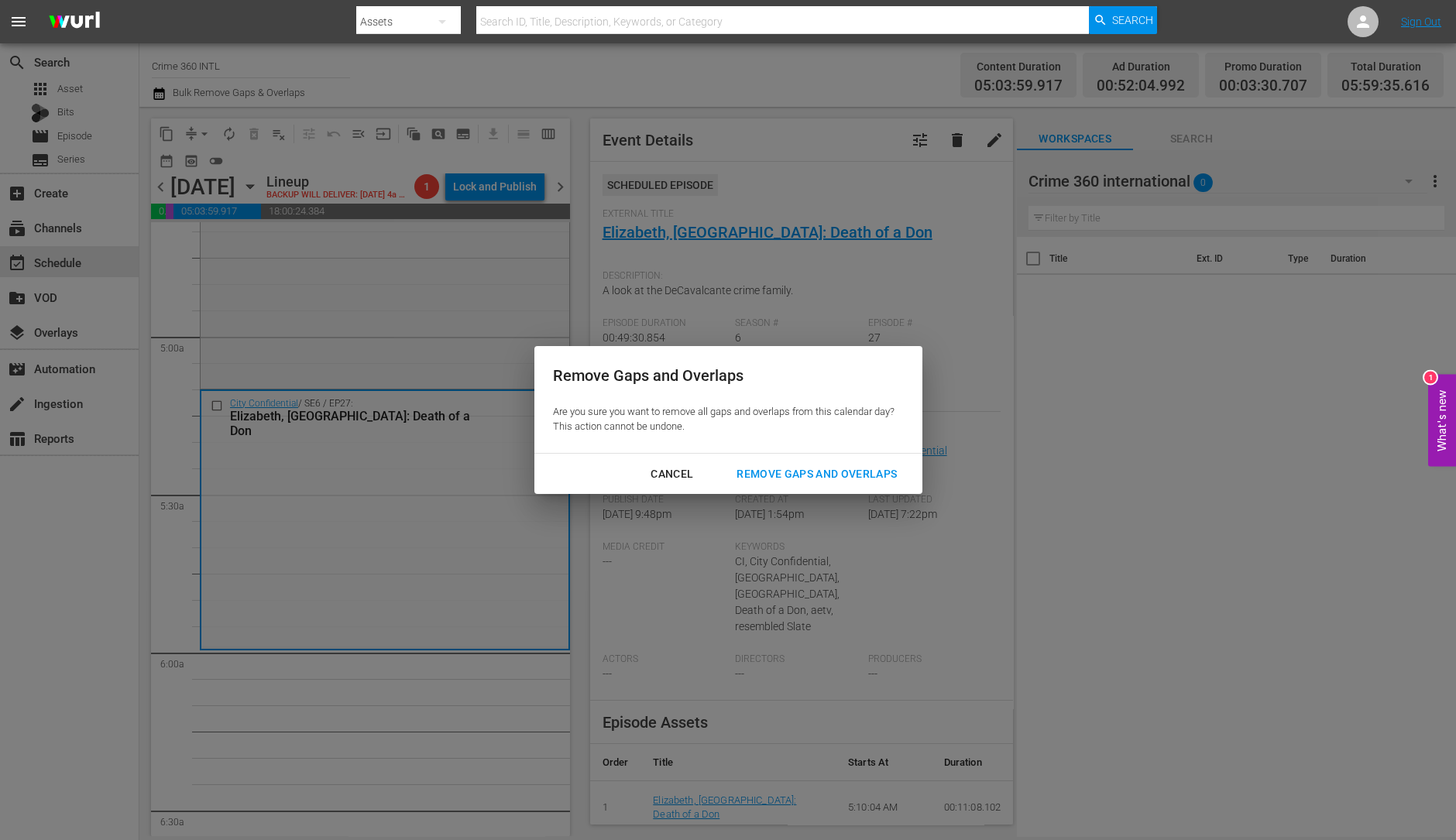
click at [804, 471] on div "Remove Gaps and Overlaps" at bounding box center [816, 474] width 185 height 20
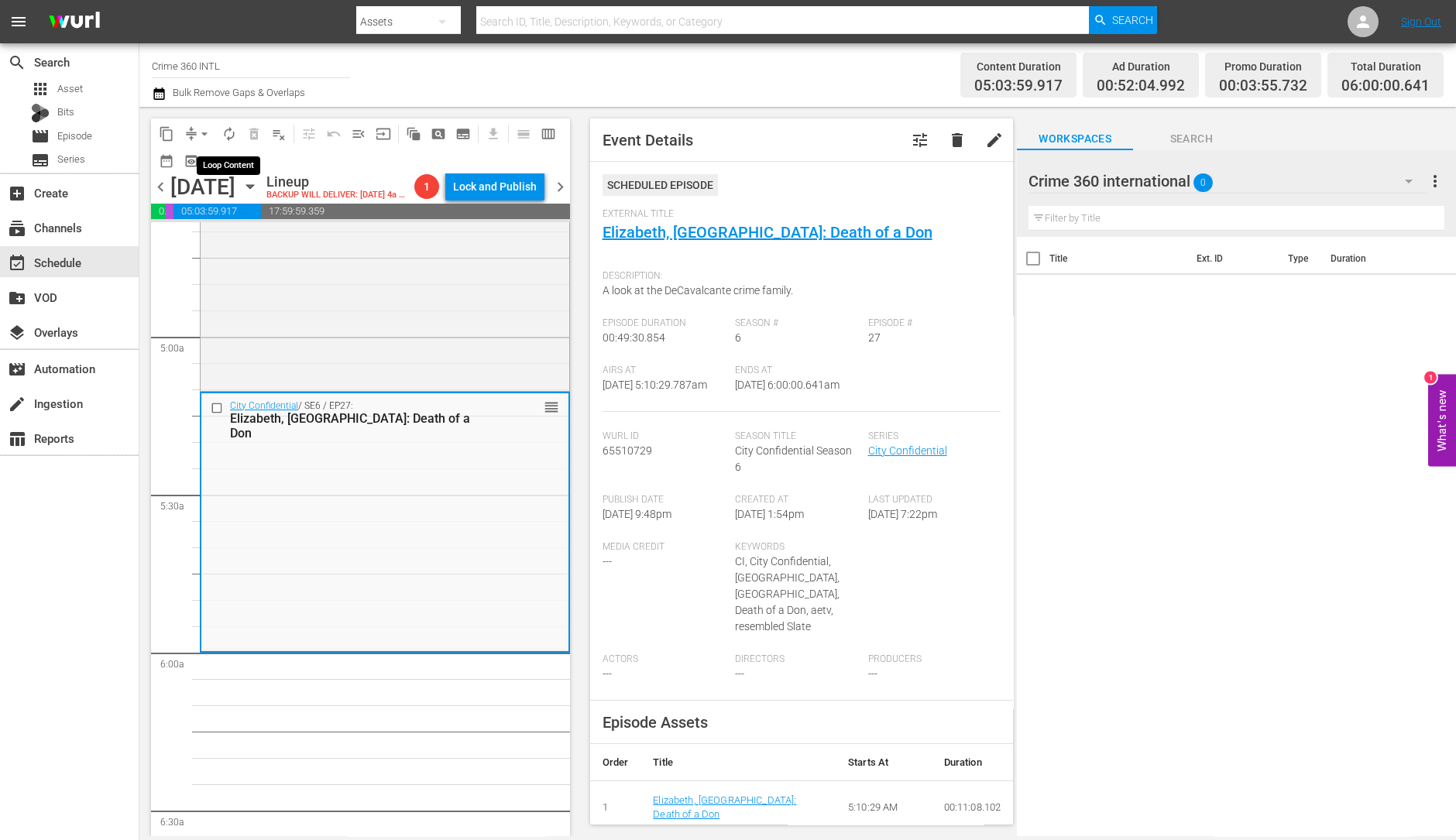
click at [235, 143] on button "autorenew_outlined" at bounding box center [229, 134] width 25 height 25
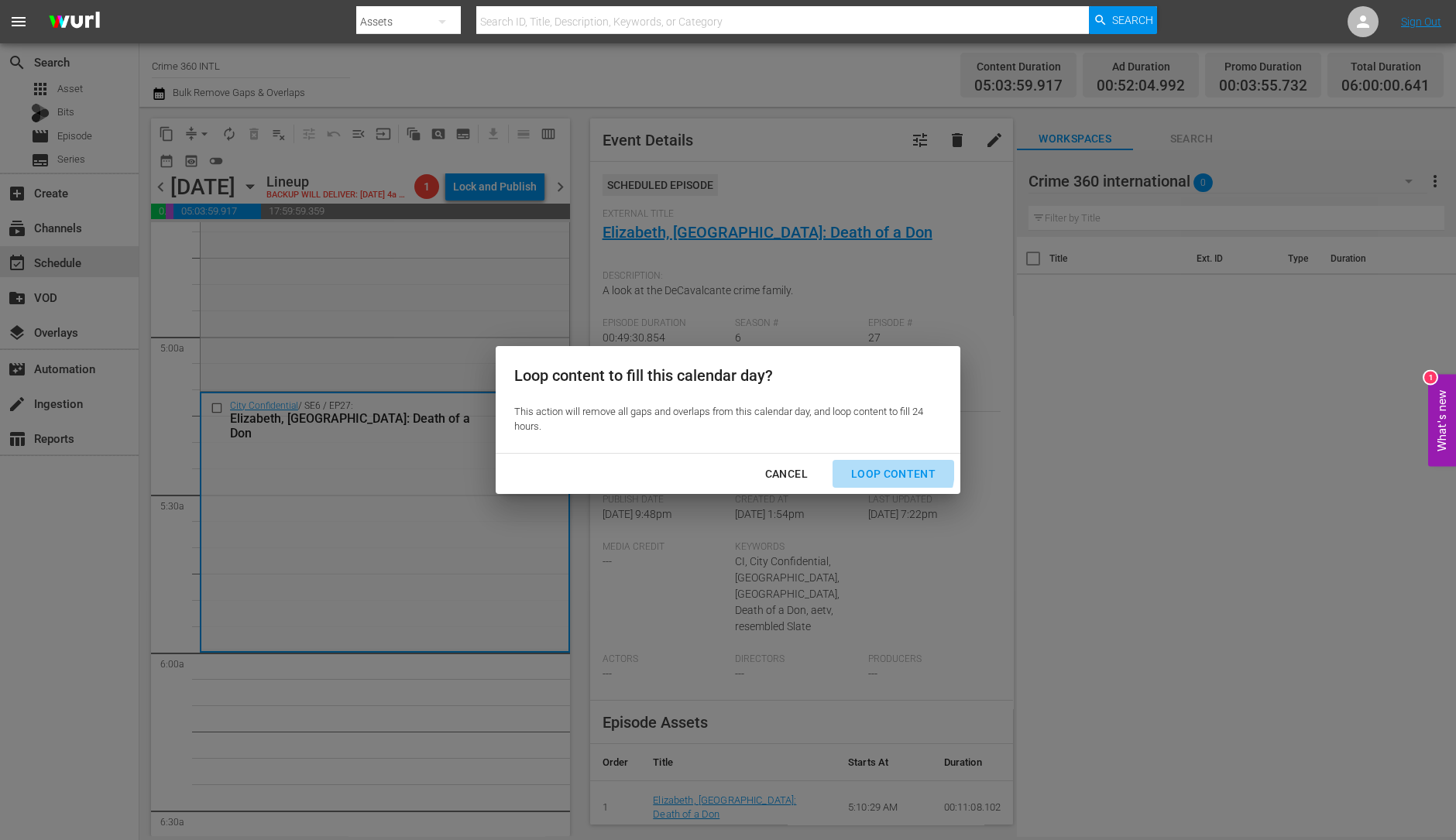
click at [875, 469] on div "Loop Content" at bounding box center [893, 474] width 109 height 20
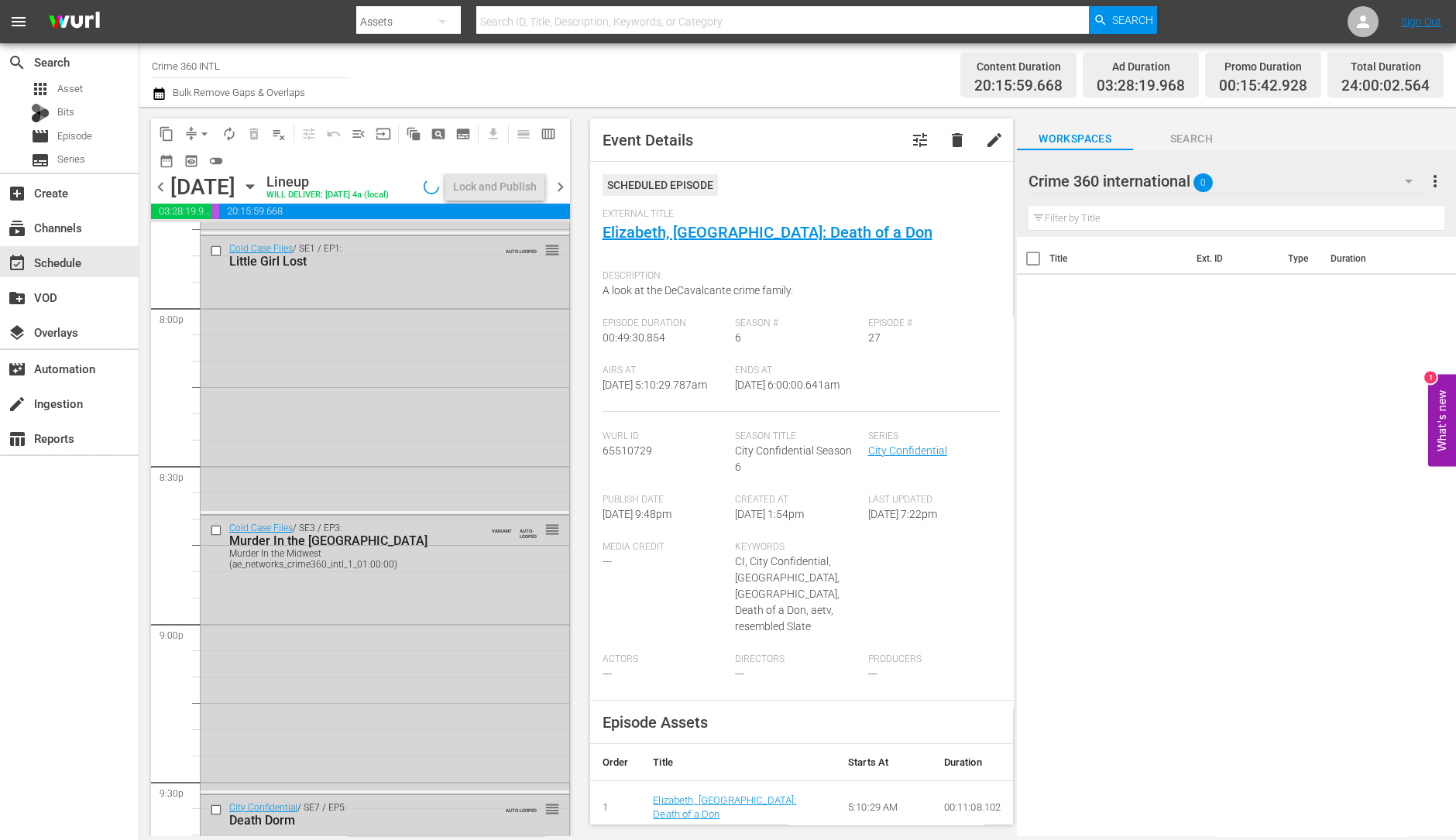
scroll to position [6990, 0]
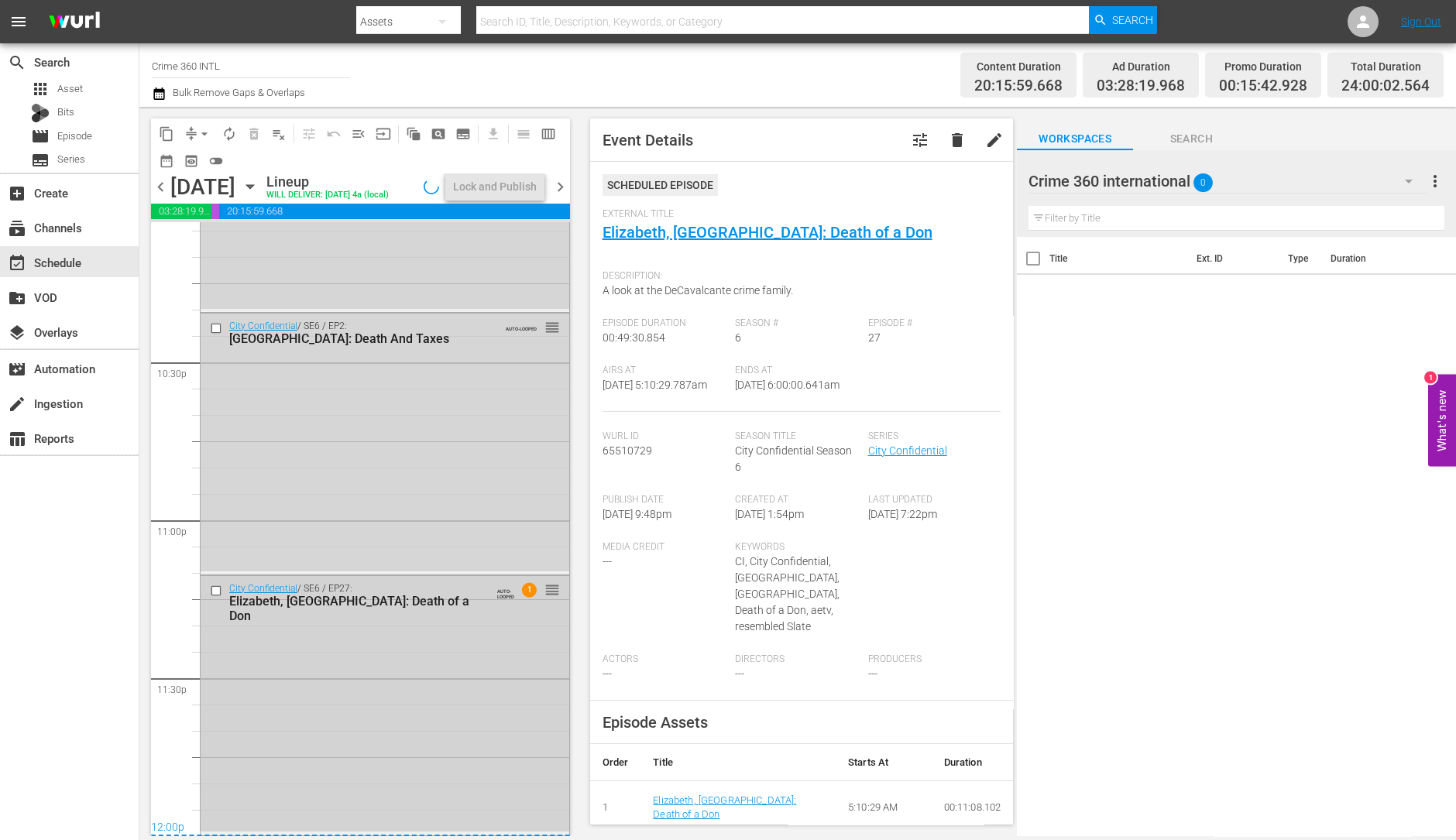
click at [403, 702] on div "City Confidential / SE6 / EP27: Elizabeth, NJ: Death of a Don AUTO-LOOPED 1 reo…" at bounding box center [385, 704] width 369 height 256
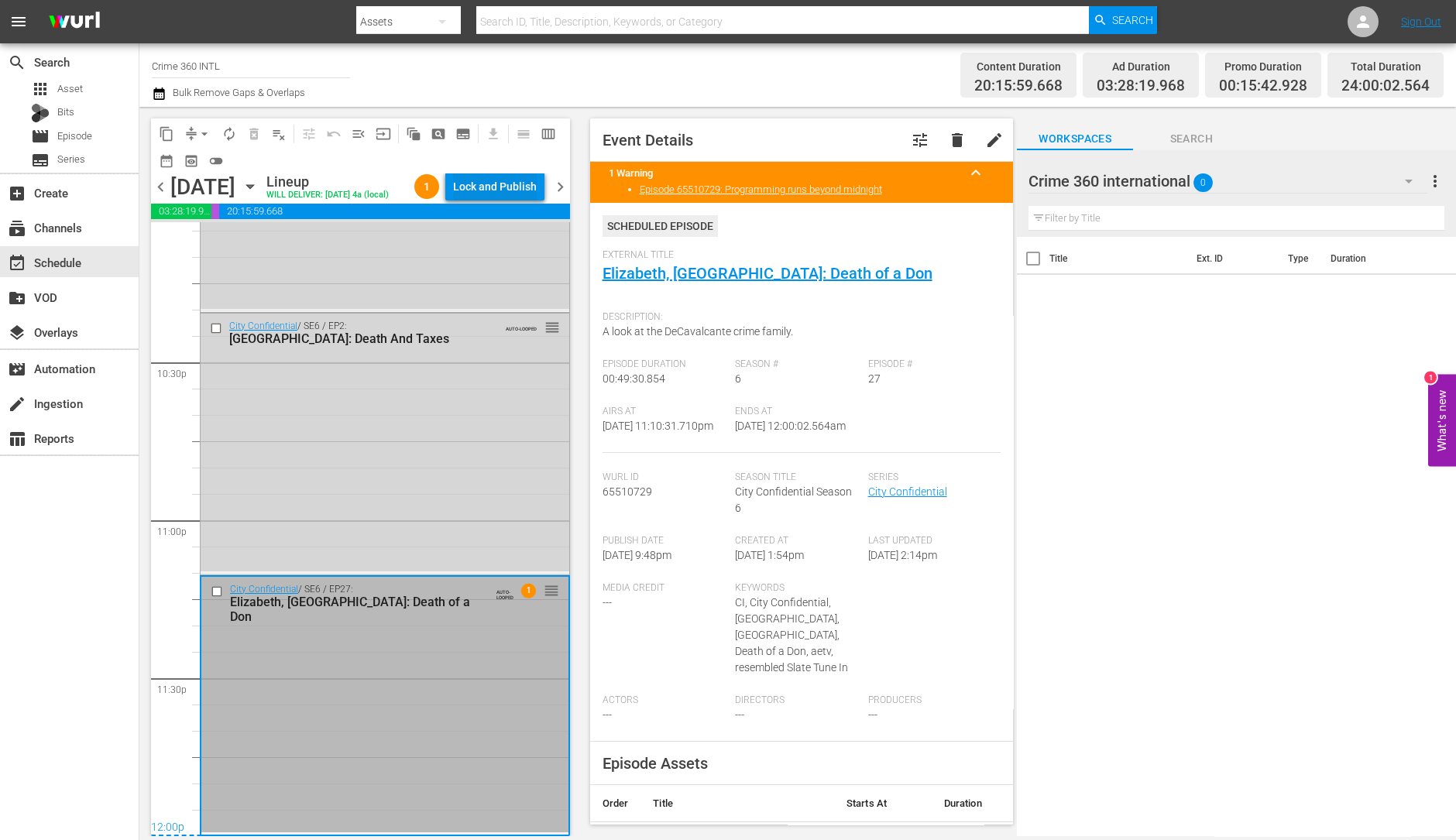
click at [503, 191] on div "Lock and Publish" at bounding box center [494, 186] width 83 height 28
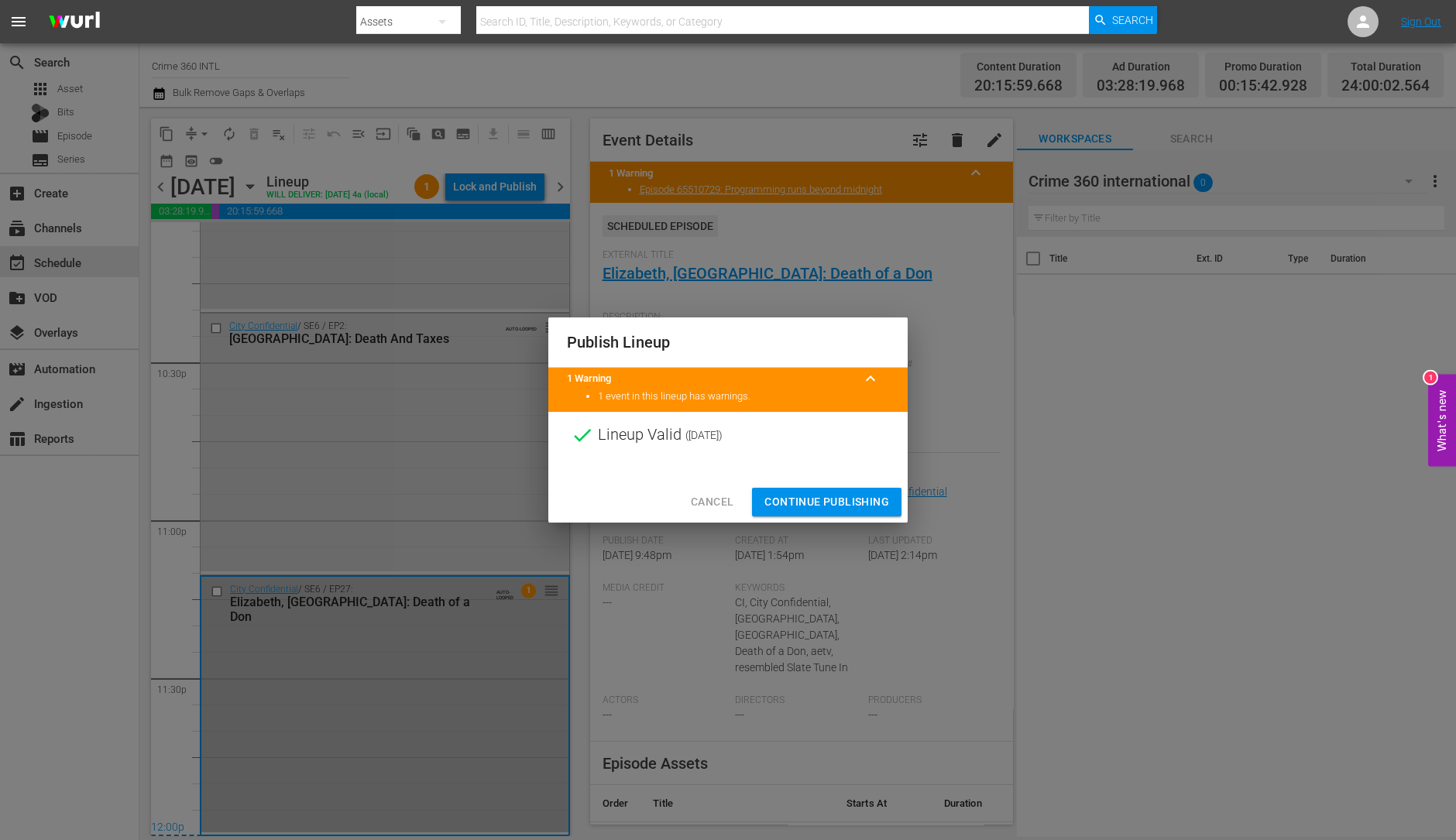
click at [829, 504] on span "Continue Publishing" at bounding box center [826, 502] width 124 height 20
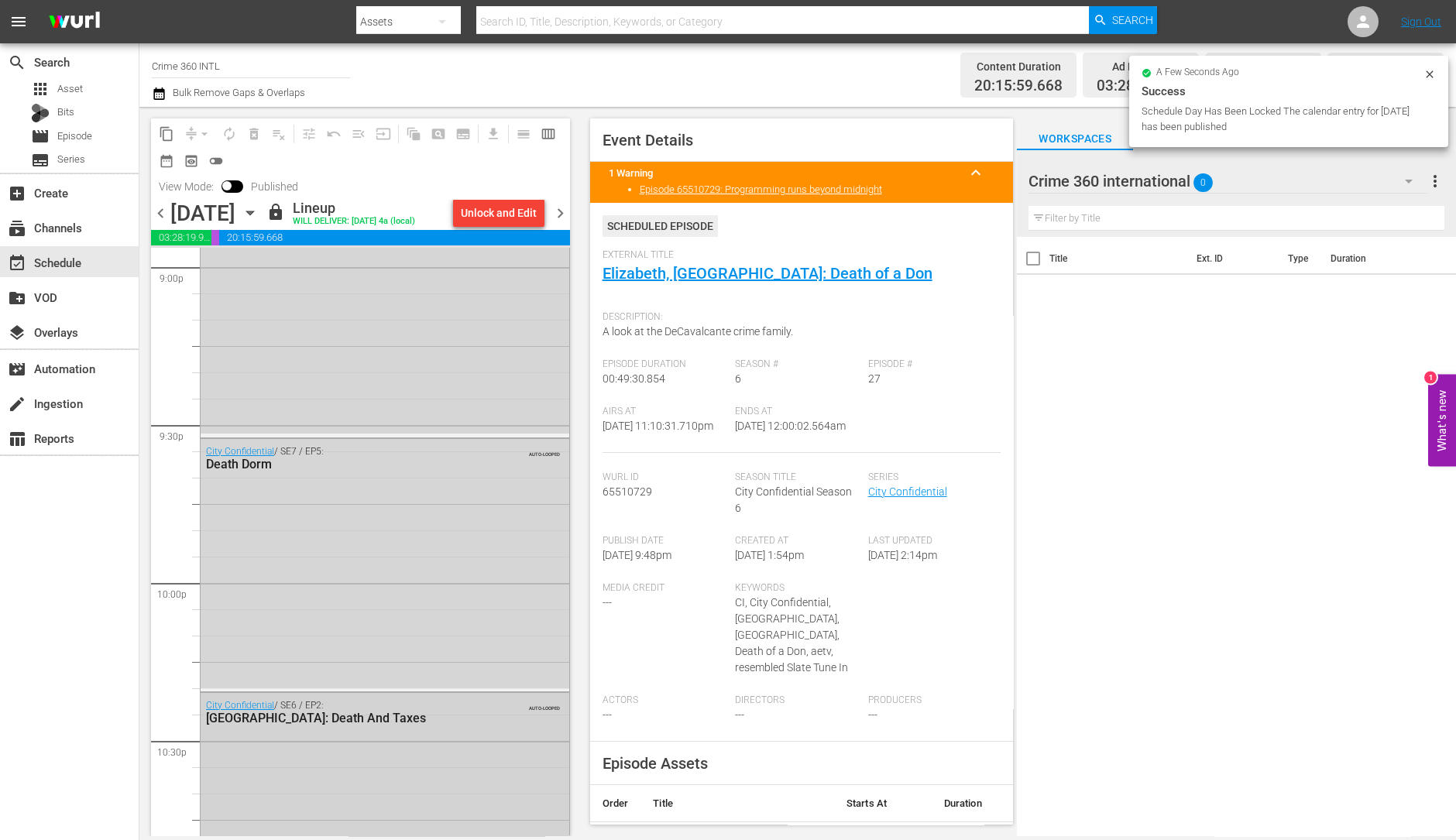
scroll to position [6607, 0]
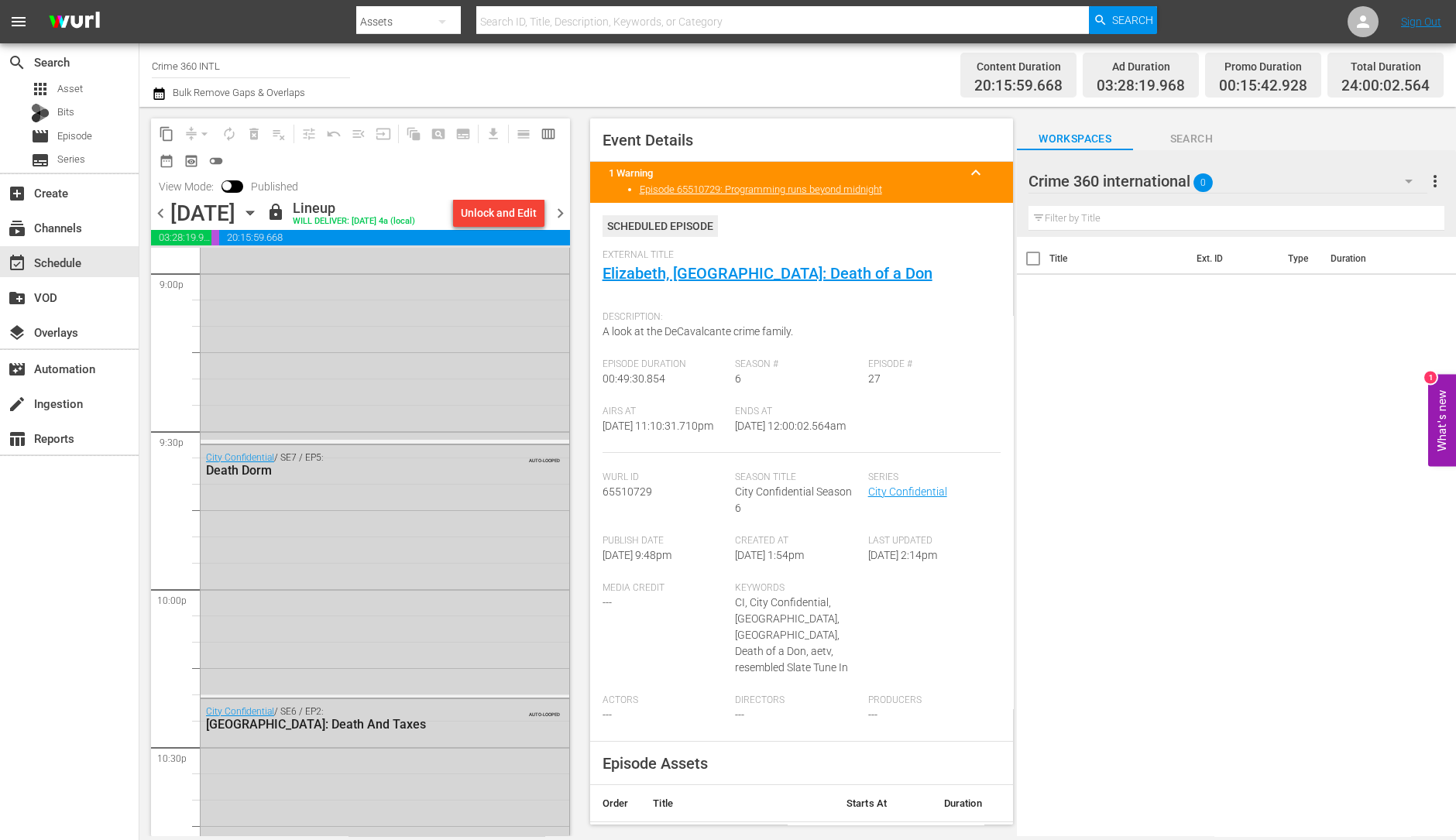
click at [566, 218] on span "chevron_right" at bounding box center [560, 214] width 20 height 20
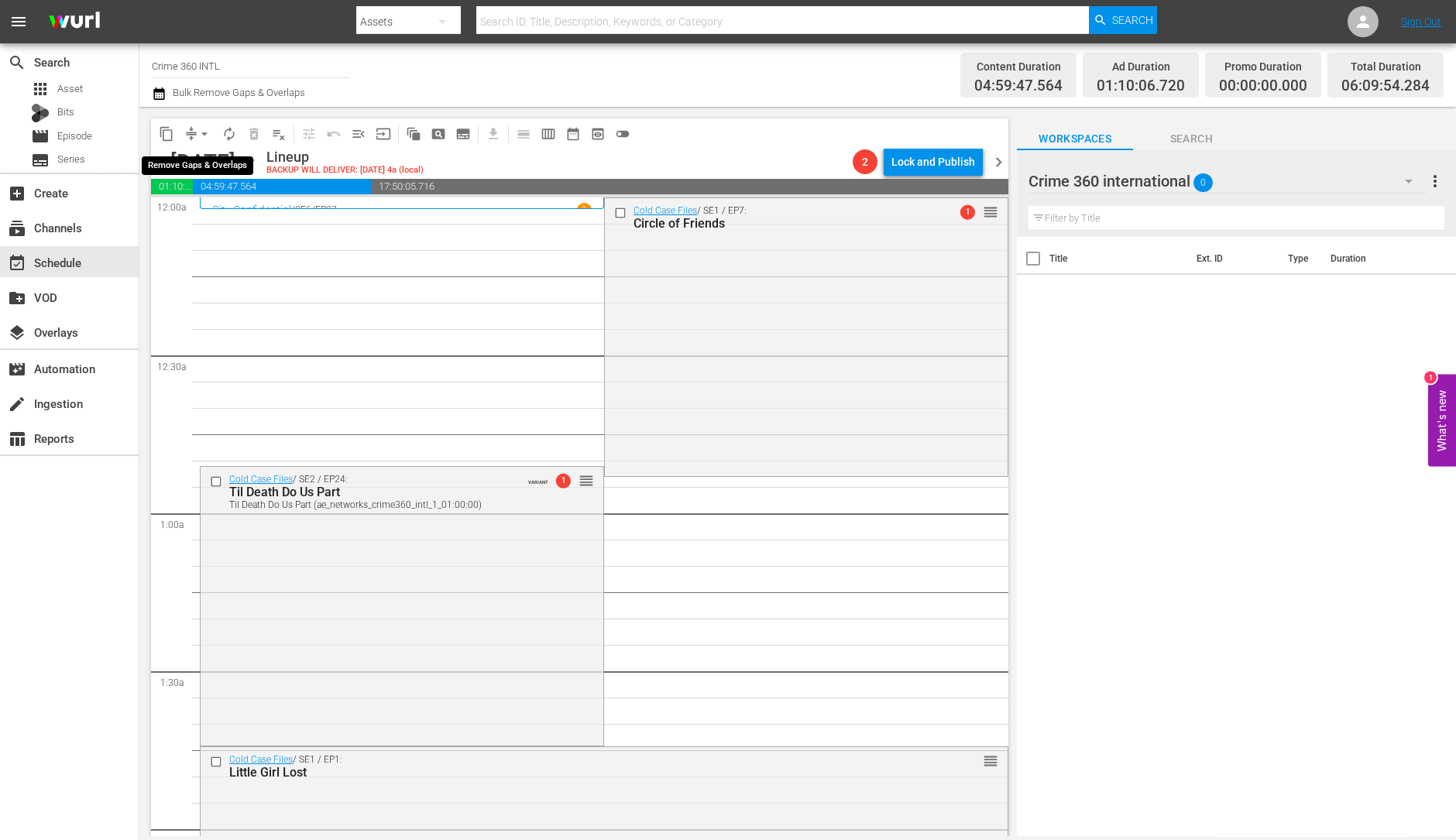
click at [205, 137] on span "arrow_drop_down" at bounding box center [204, 133] width 15 height 15
click at [205, 164] on li "Align to Midnight" at bounding box center [205, 165] width 163 height 26
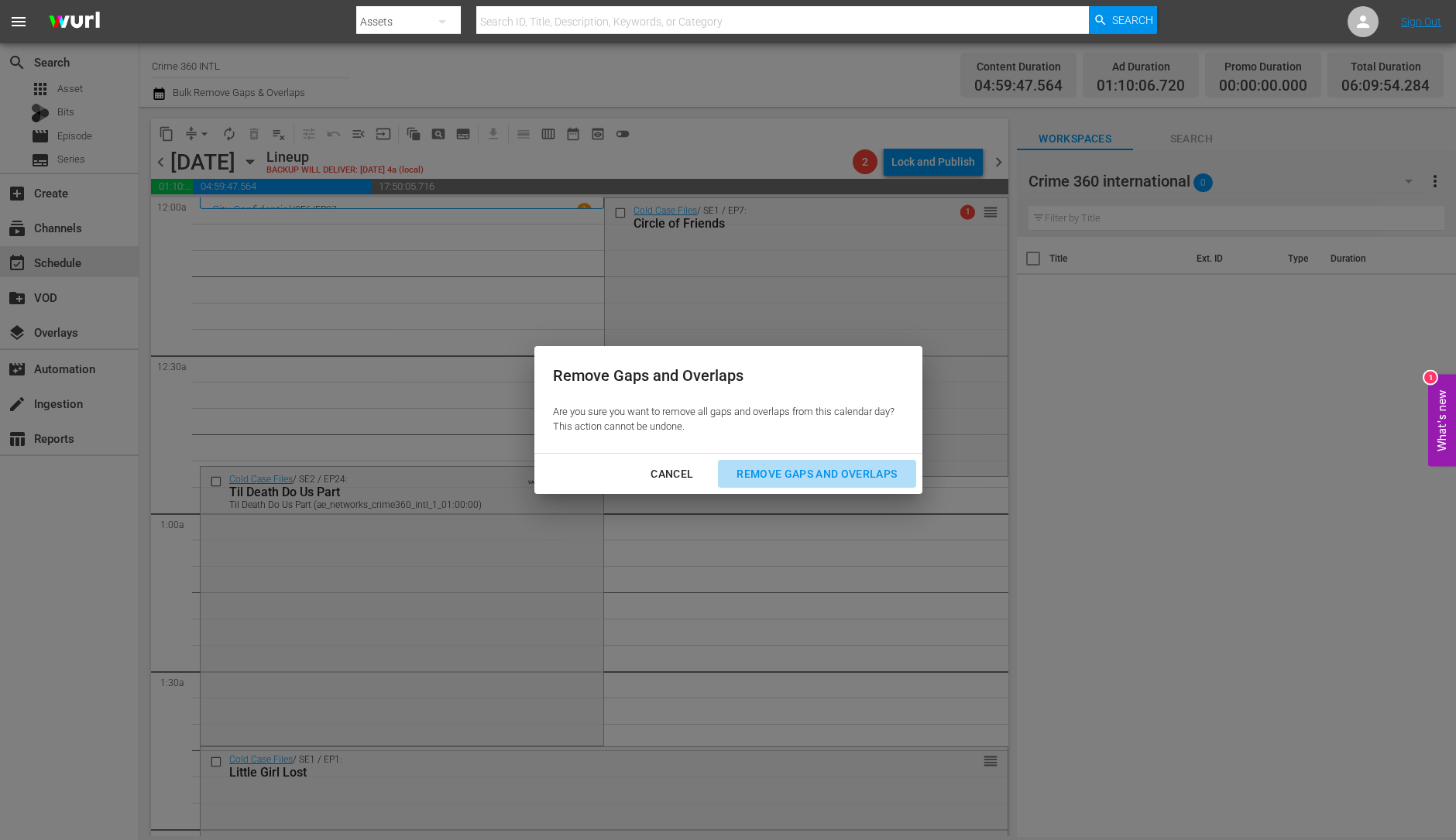
click at [830, 478] on div "Remove Gaps and Overlaps" at bounding box center [816, 474] width 185 height 20
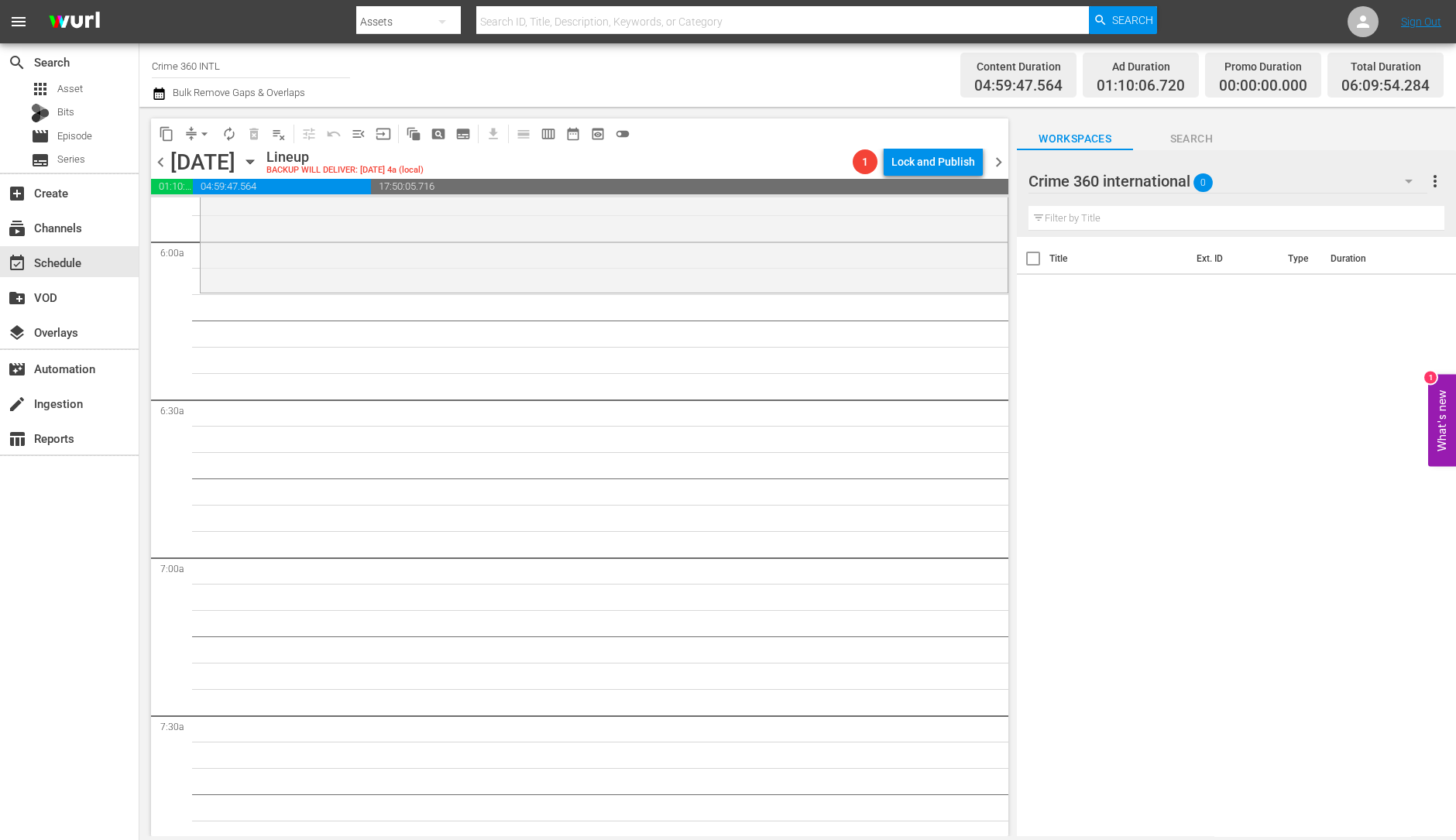
scroll to position [1645, 0]
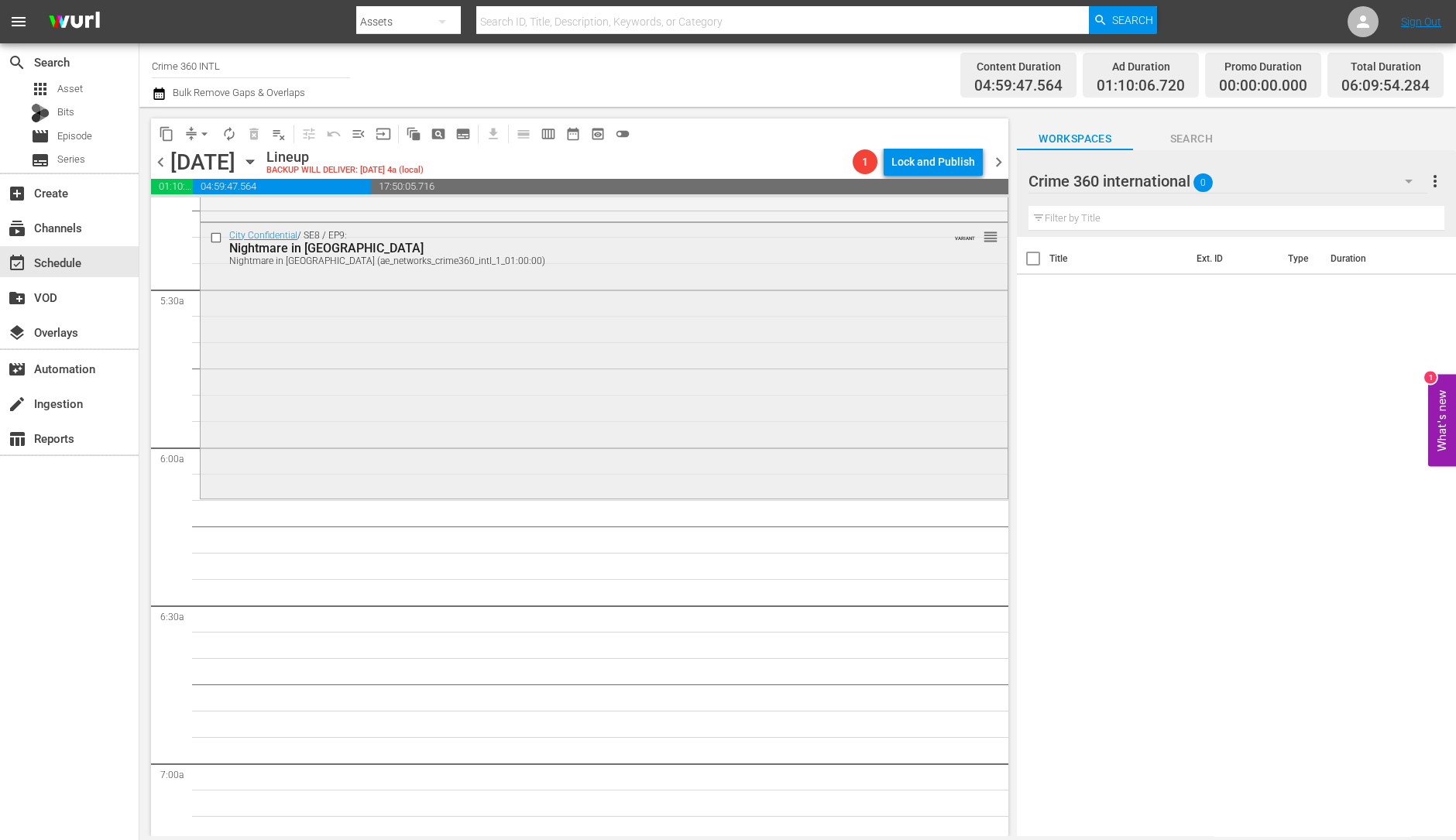
click at [379, 437] on div "City Confidential / SE8 / EP9: Nightmare in New England Nightmare in New Englan…" at bounding box center [604, 359] width 807 height 273
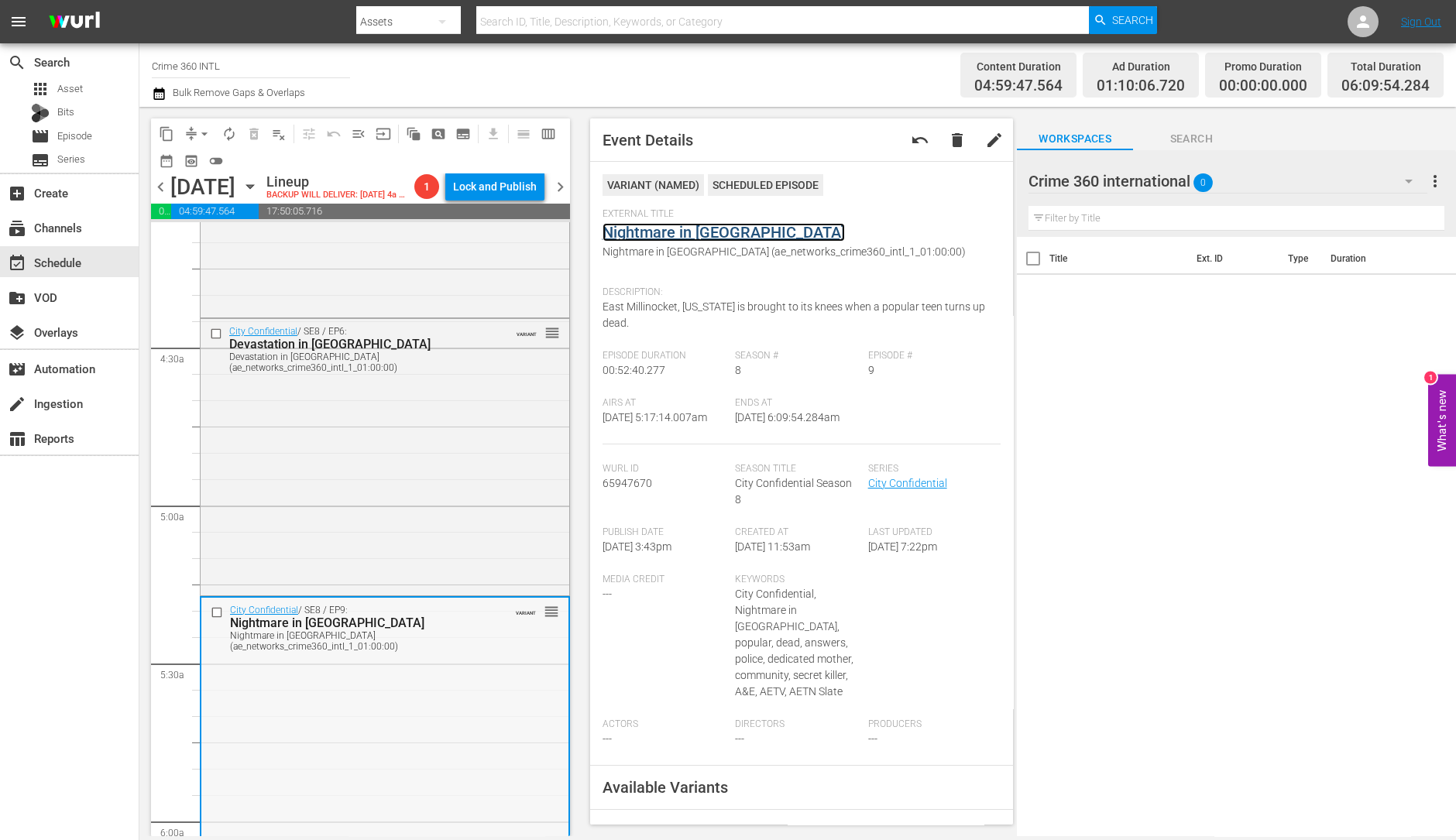
scroll to position [1294, 0]
click at [457, 454] on div "City Confidential / SE8 / EP6: Devastation in Delta Township Devastation in Del…" at bounding box center [385, 456] width 369 height 273
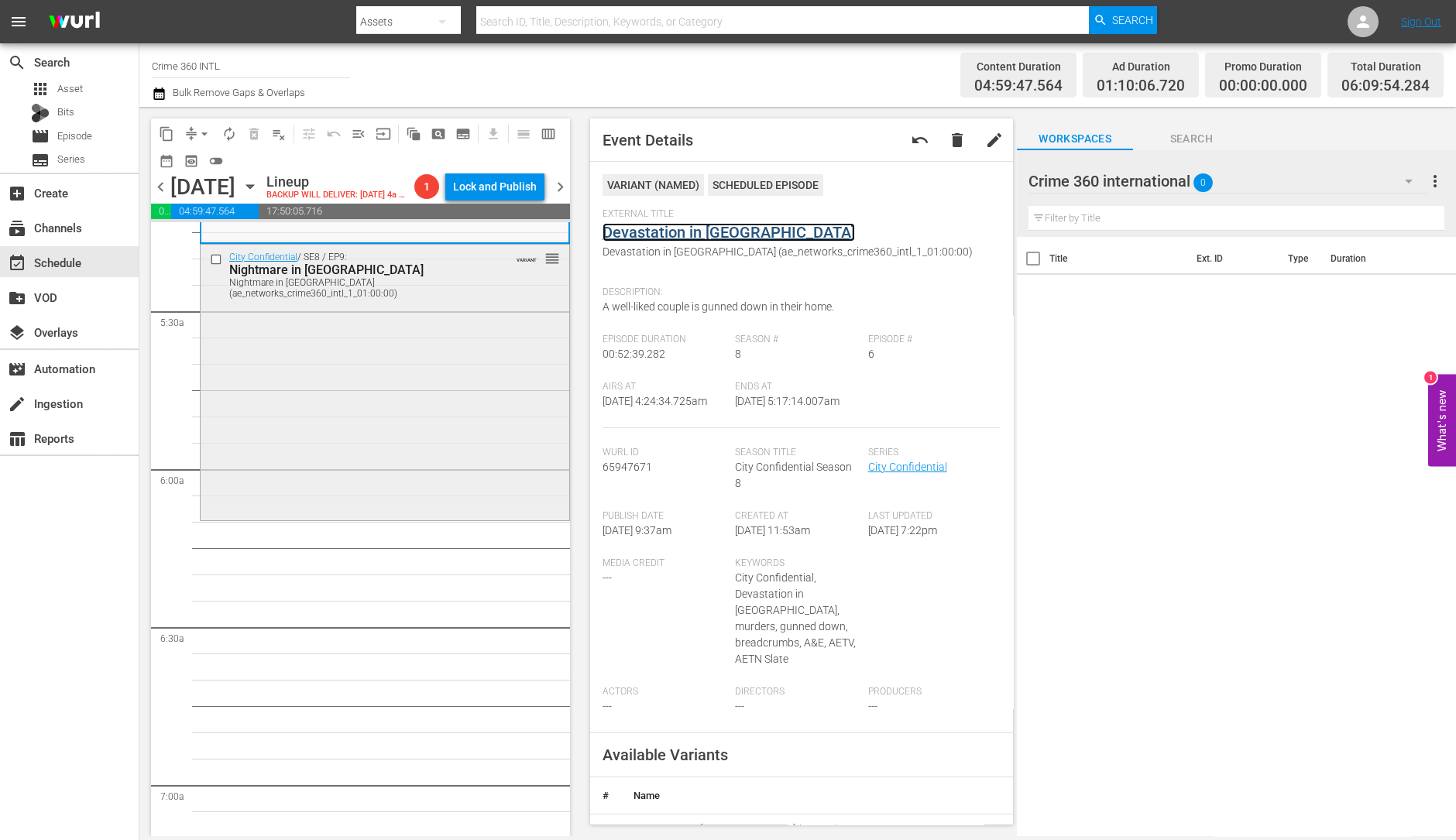
scroll to position [1649, 0]
click at [365, 435] on div "City Confidential / SE8 / EP9: Nightmare in New England Nightmare in New Englan…" at bounding box center [385, 380] width 369 height 273
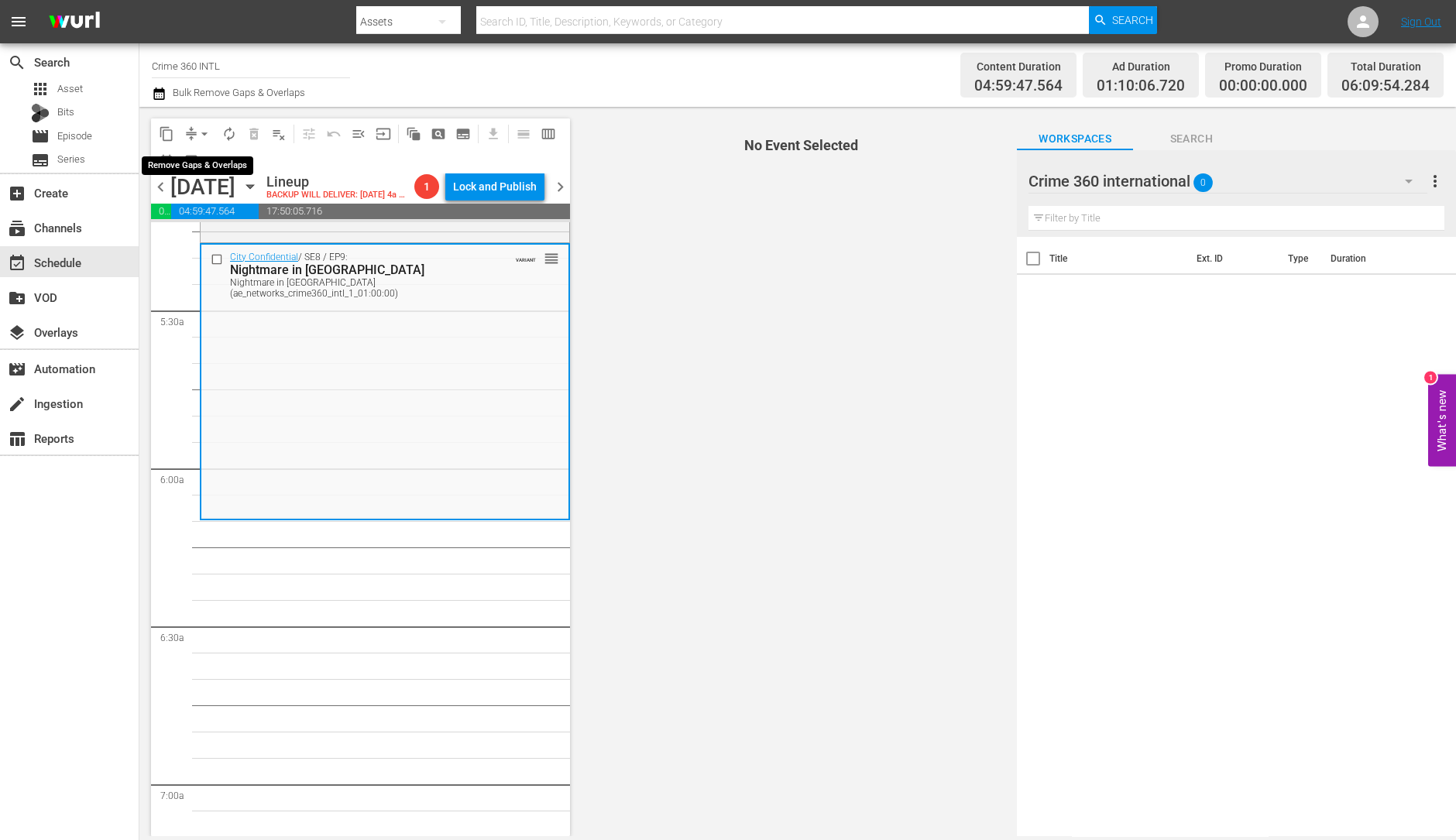
click at [200, 137] on span "arrow_drop_down" at bounding box center [204, 133] width 15 height 15
click at [210, 167] on li "Align to Midnight" at bounding box center [205, 165] width 163 height 26
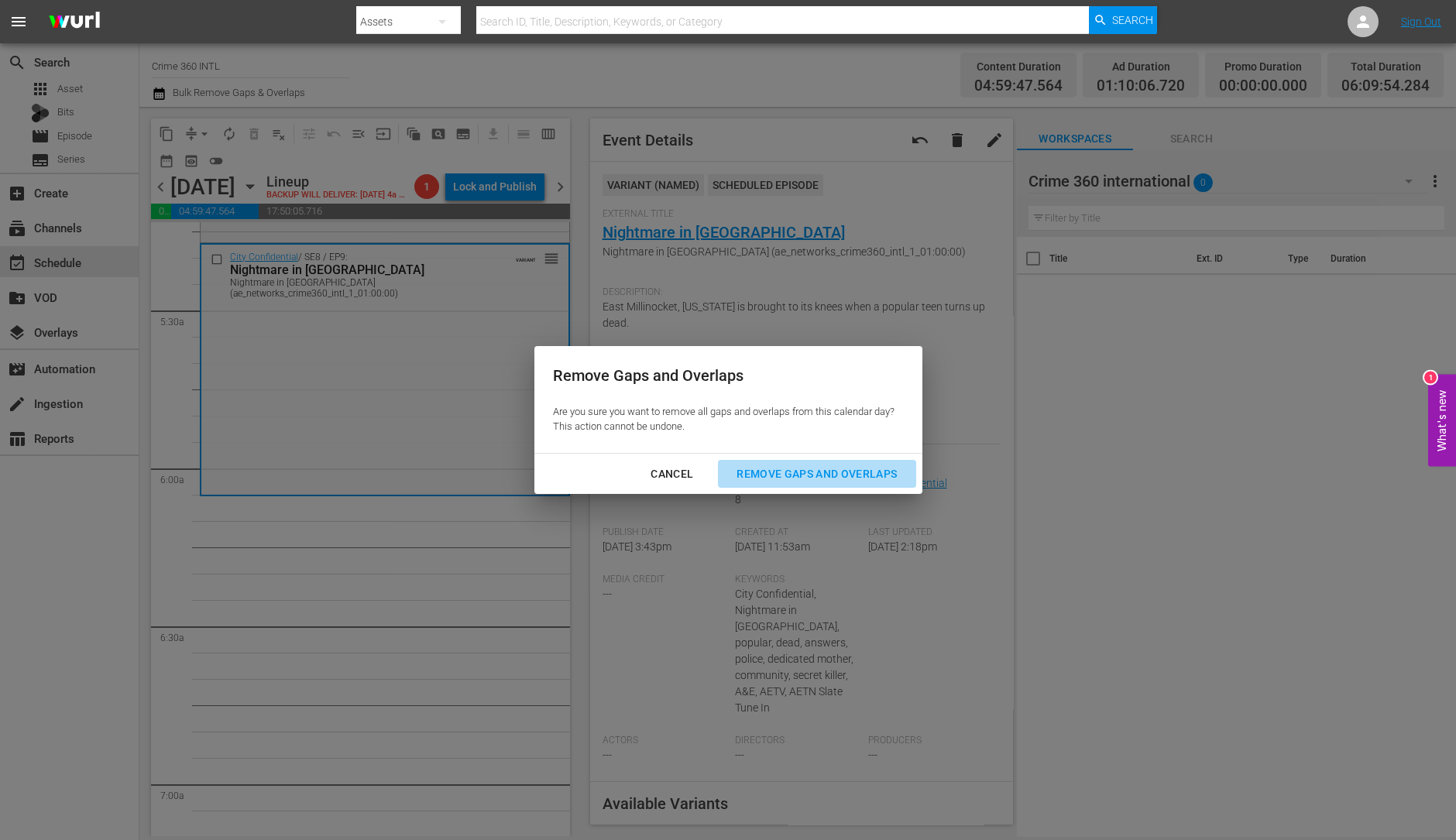
click at [850, 481] on div "Remove Gaps and Overlaps" at bounding box center [816, 474] width 185 height 20
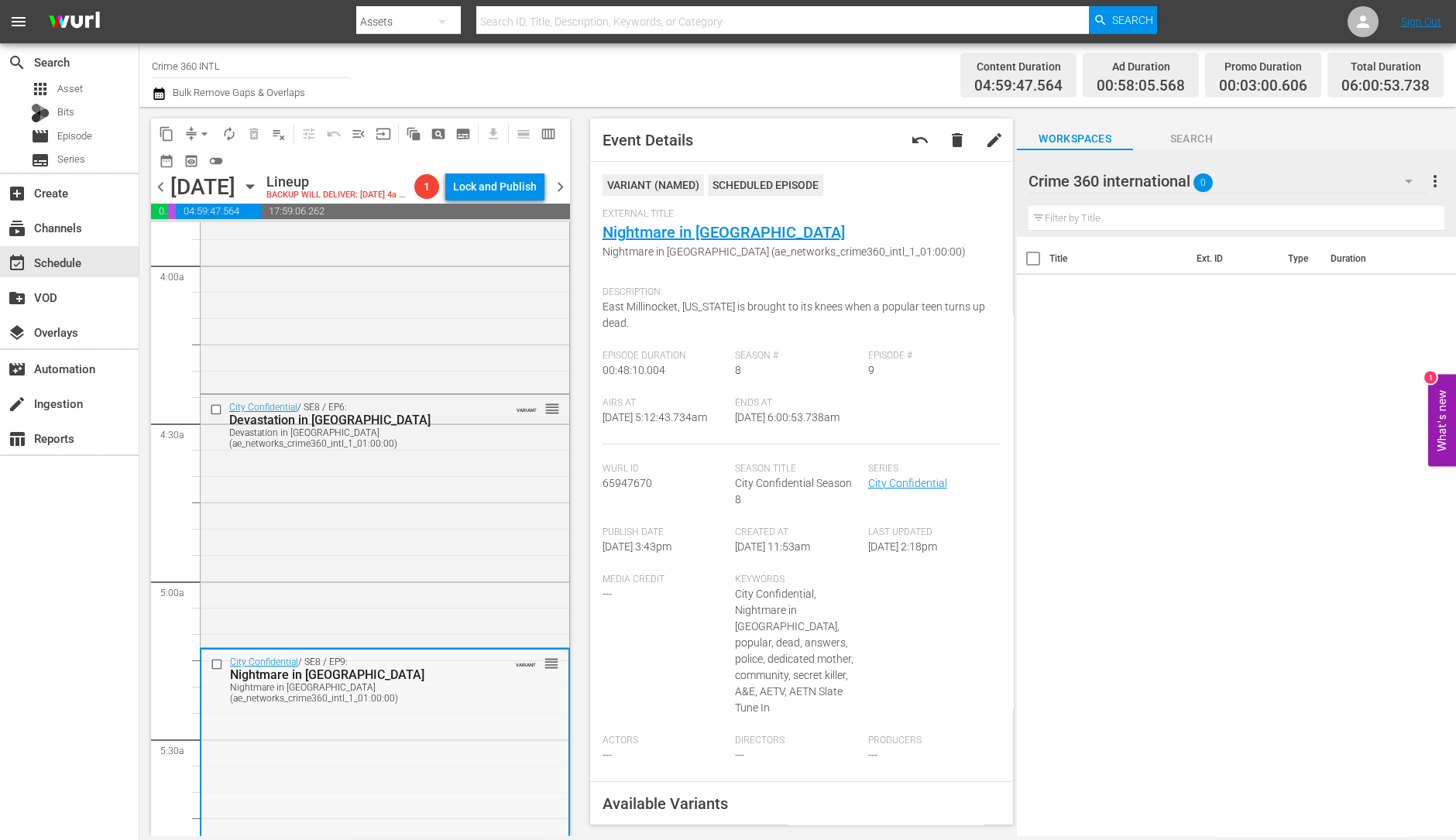
scroll to position [1131, 0]
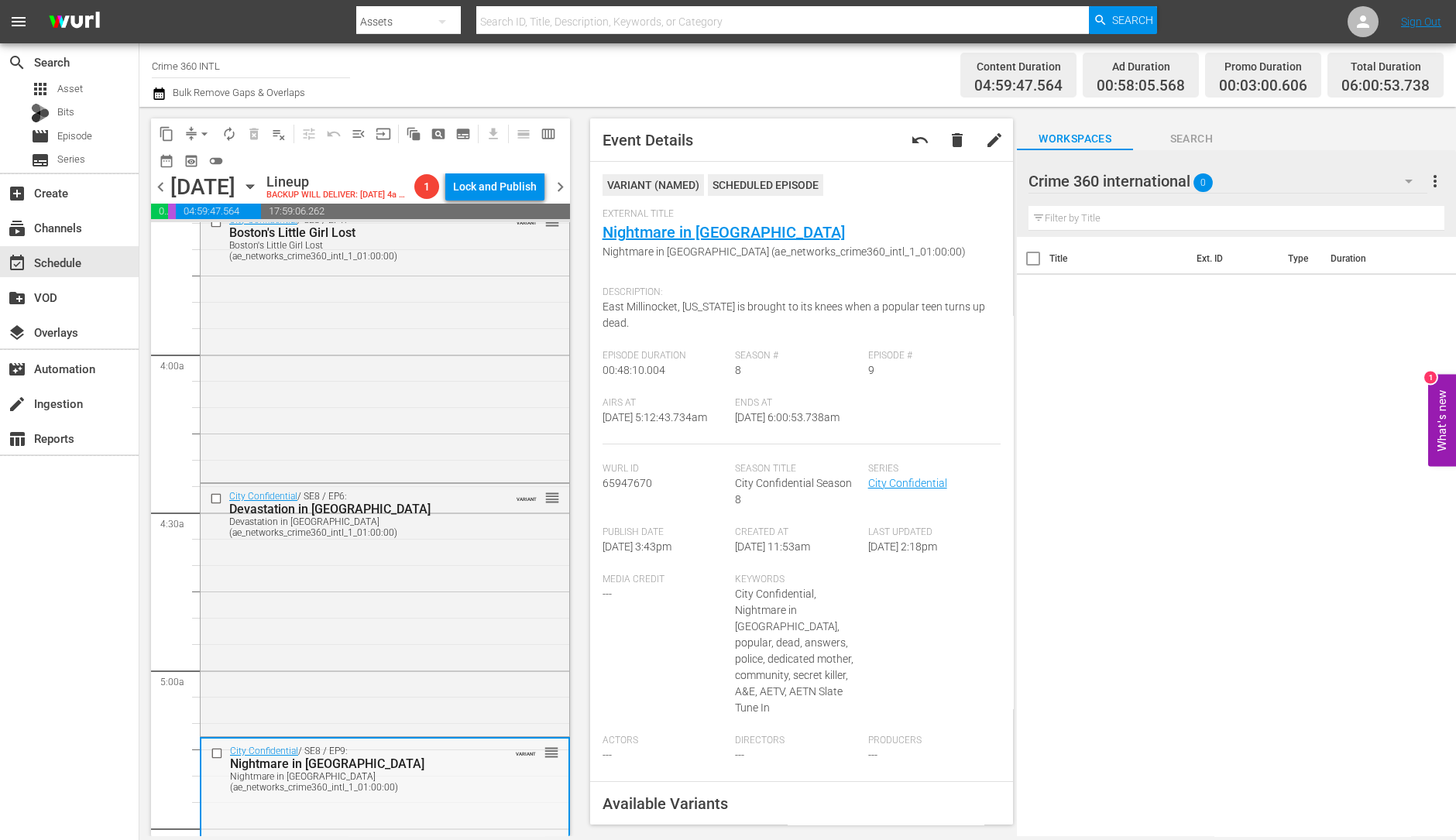
click at [521, 315] on div "City Confidential / SE8 / EP1: Boston's Little Girl Lost Boston's Little Girl L…" at bounding box center [385, 344] width 369 height 273
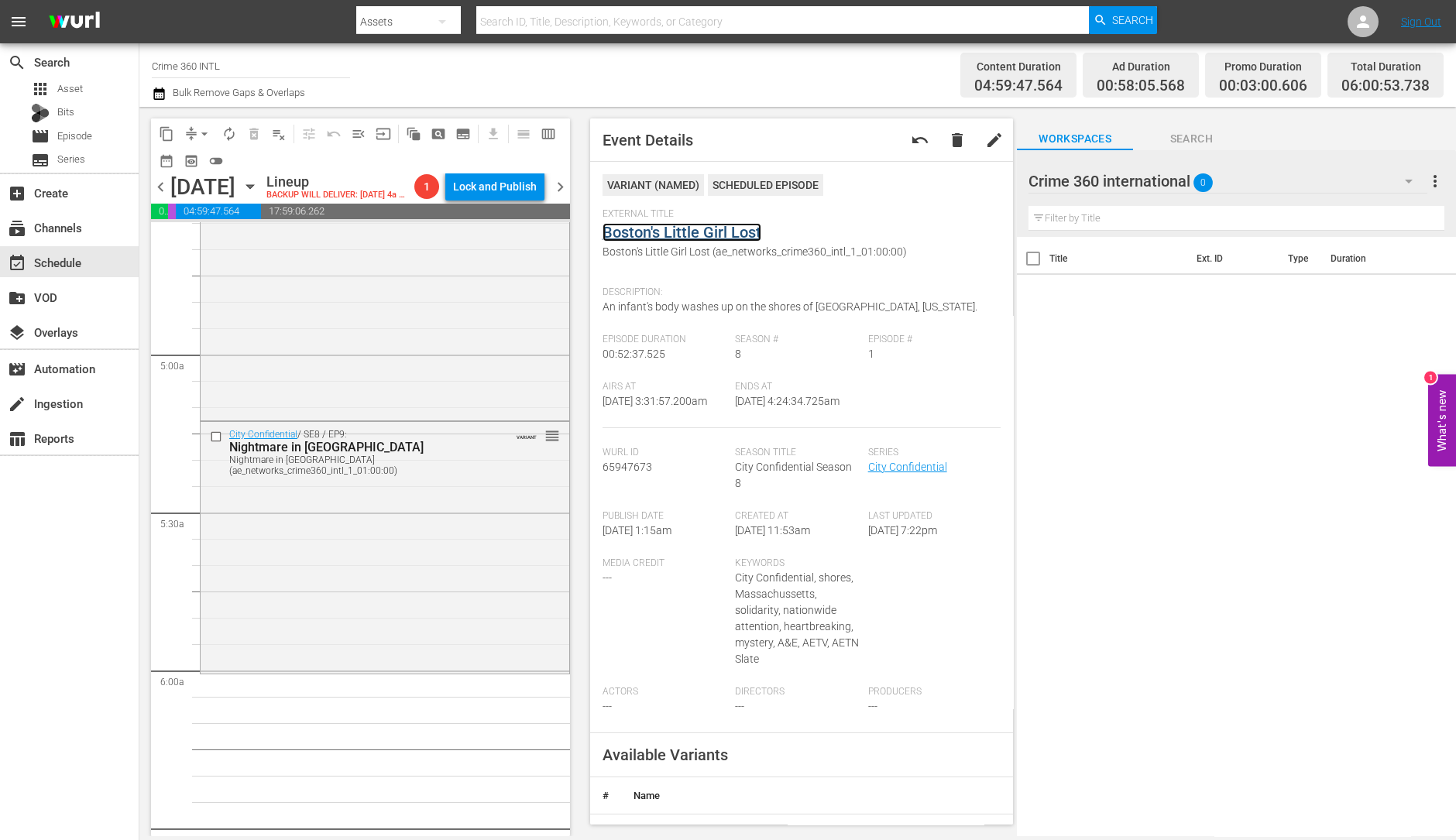
scroll to position [1448, 0]
click at [289, 521] on div "City Confidential / SE8 / EP9: Nightmare in New England Nightmare in New Englan…" at bounding box center [385, 545] width 369 height 250
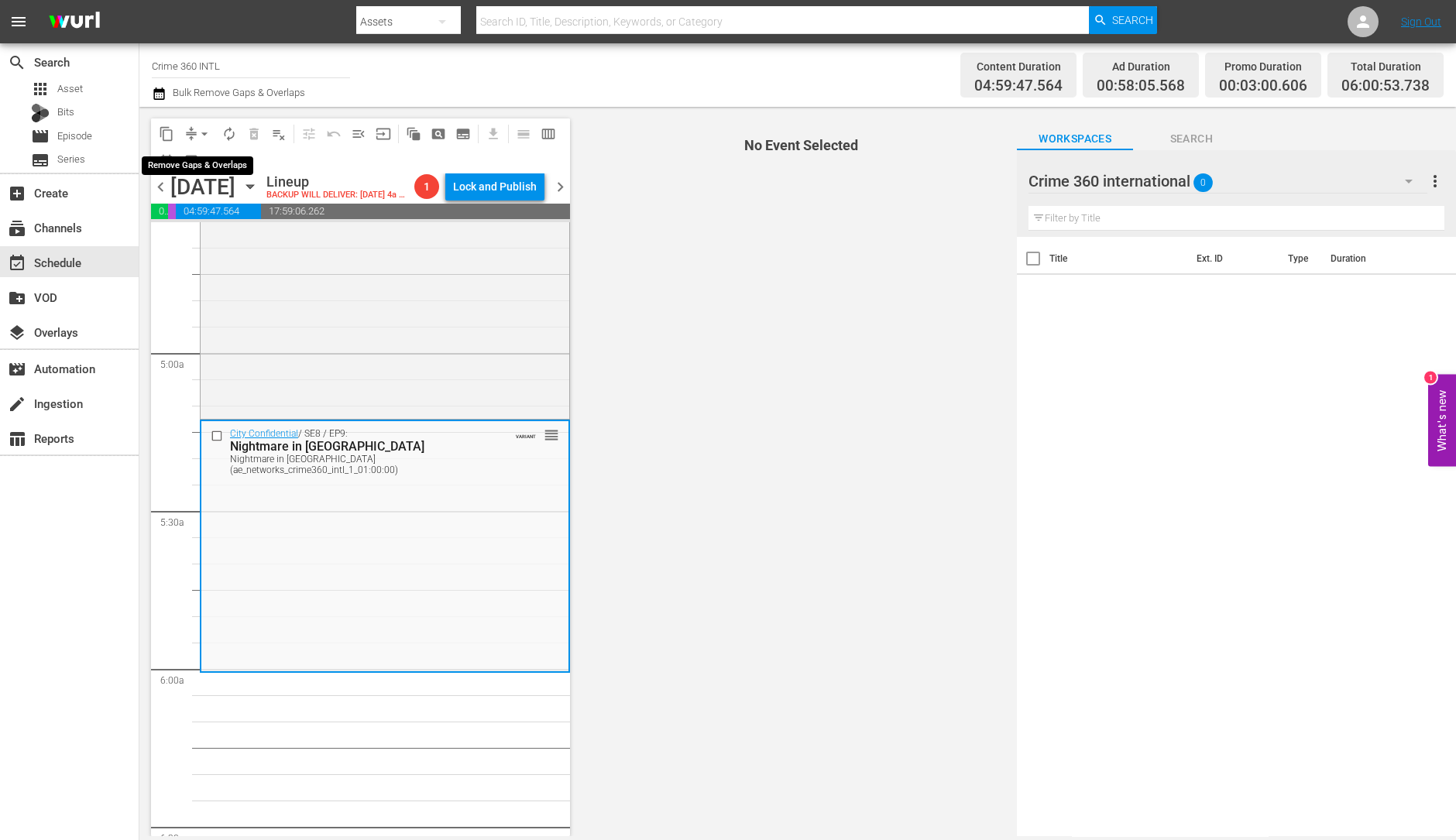
click at [198, 130] on span "arrow_drop_down" at bounding box center [204, 133] width 15 height 15
click at [199, 155] on li "Align to Midnight" at bounding box center [205, 165] width 163 height 26
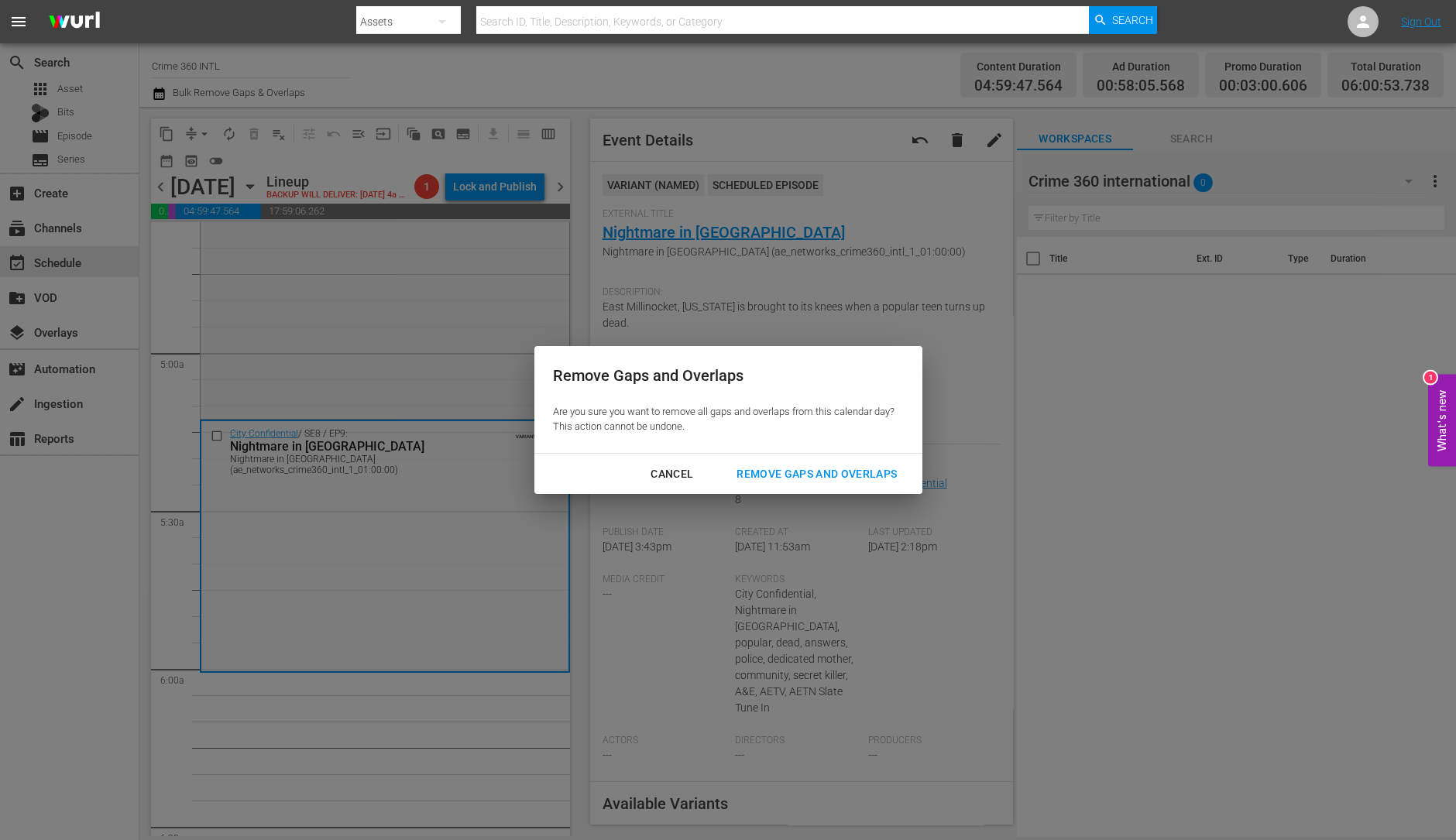
click at [804, 472] on div "Remove Gaps and Overlaps" at bounding box center [816, 474] width 185 height 20
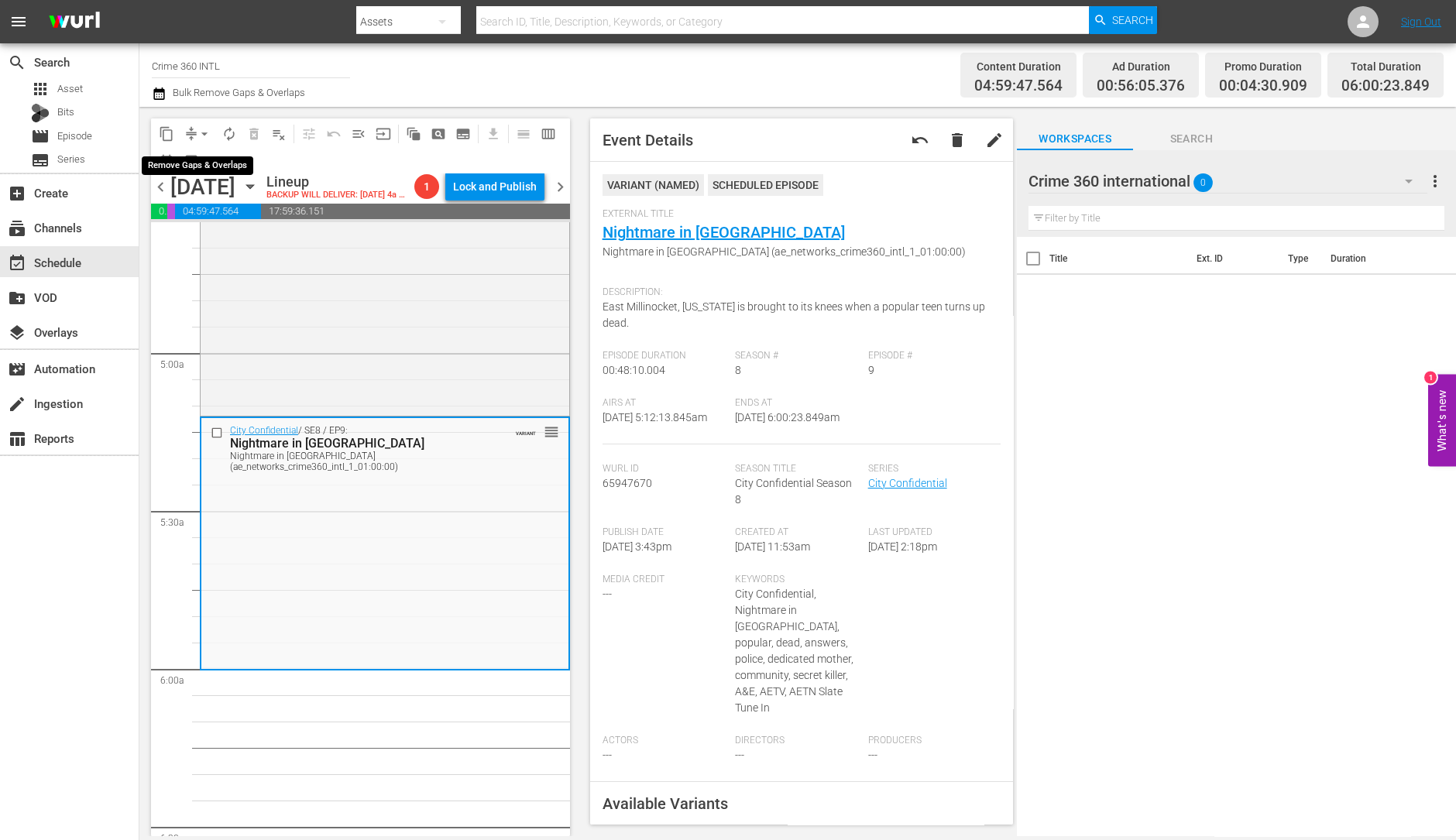
click at [204, 127] on span "arrow_drop_down" at bounding box center [204, 133] width 15 height 15
click at [199, 161] on li "Align to Midnight" at bounding box center [205, 165] width 163 height 26
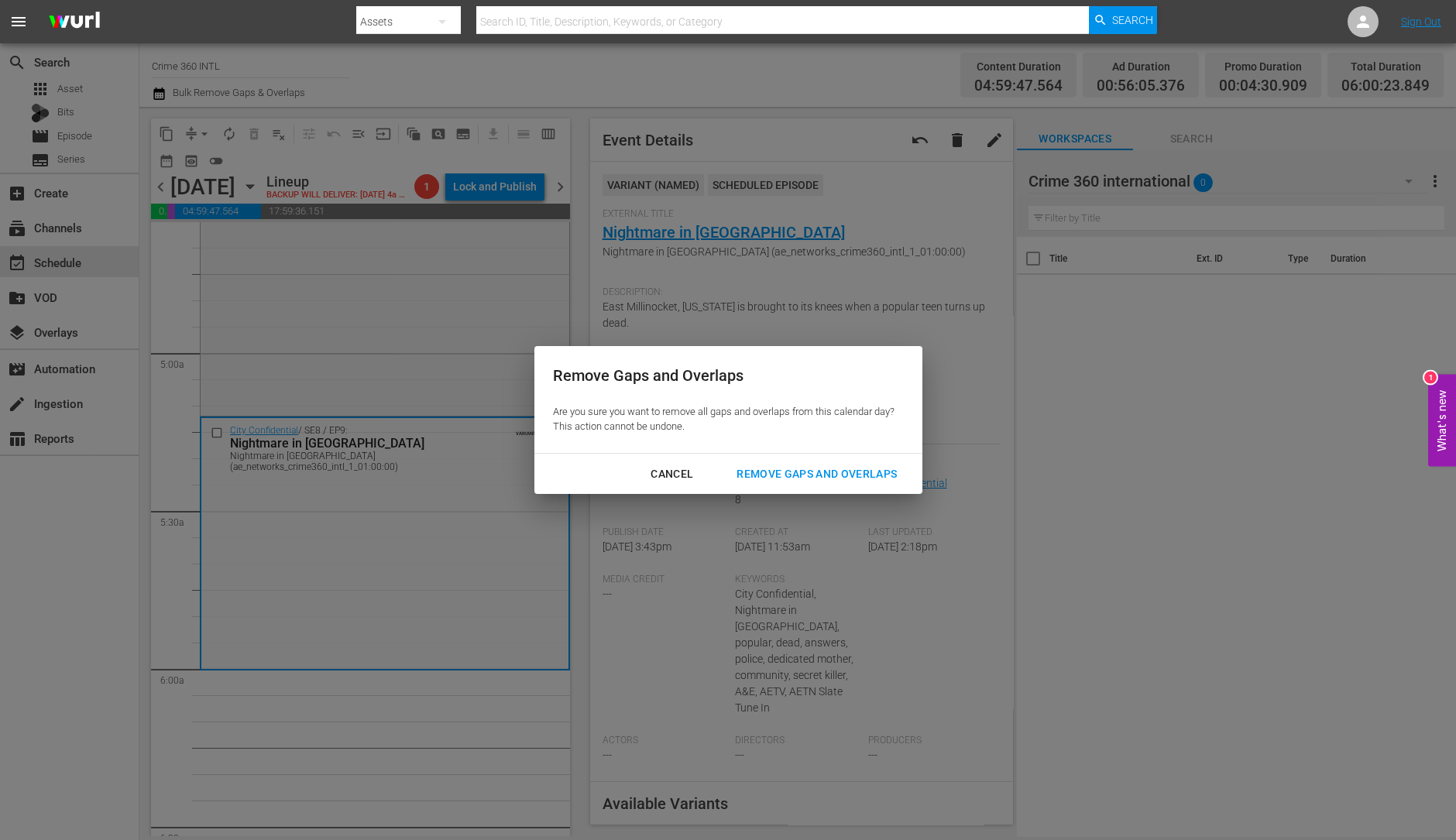
click at [771, 462] on button "Remove Gaps and Overlaps" at bounding box center [816, 474] width 198 height 29
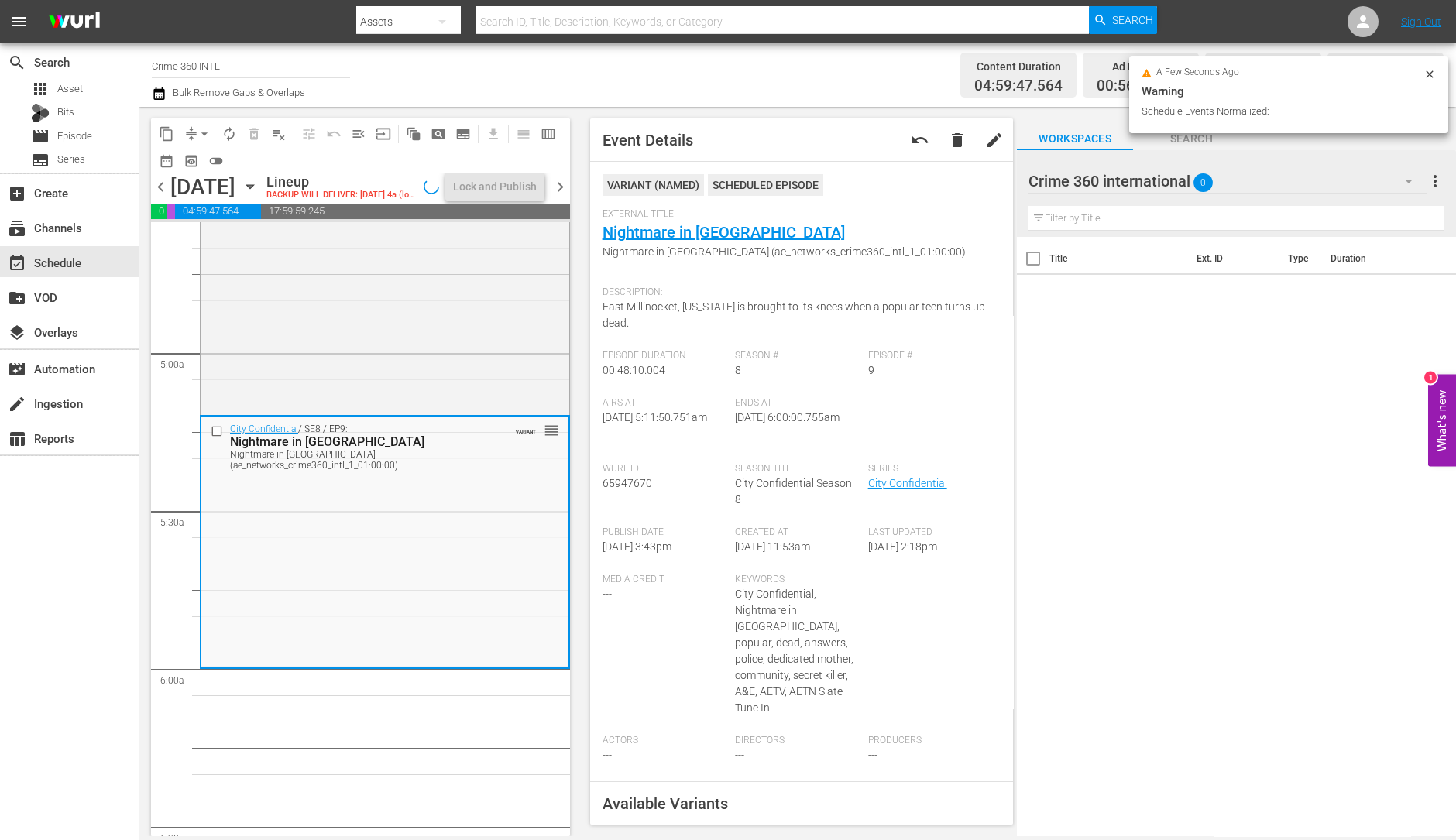
scroll to position [1422, 0]
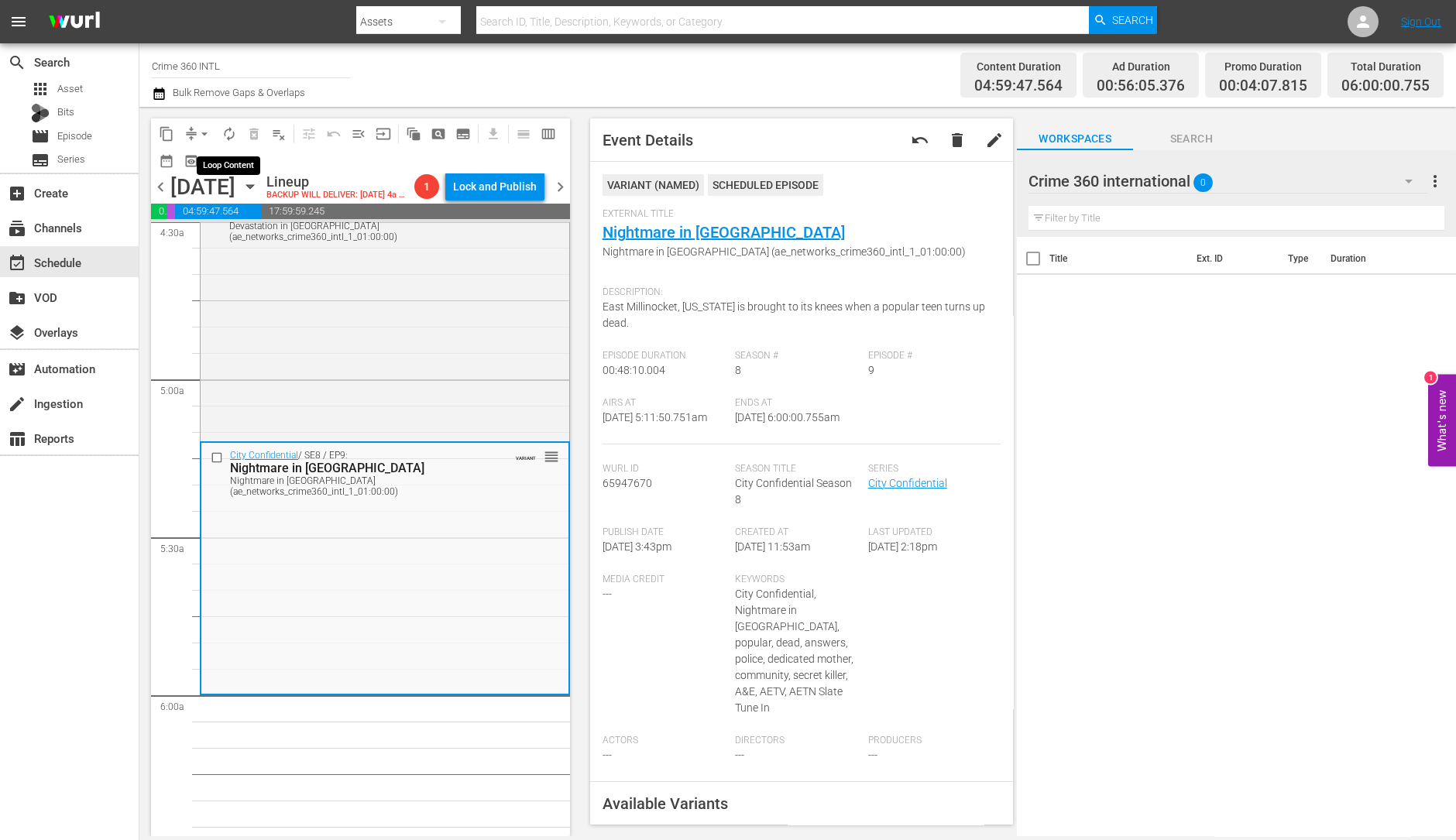
click at [232, 137] on span "autorenew_outlined" at bounding box center [228, 133] width 15 height 15
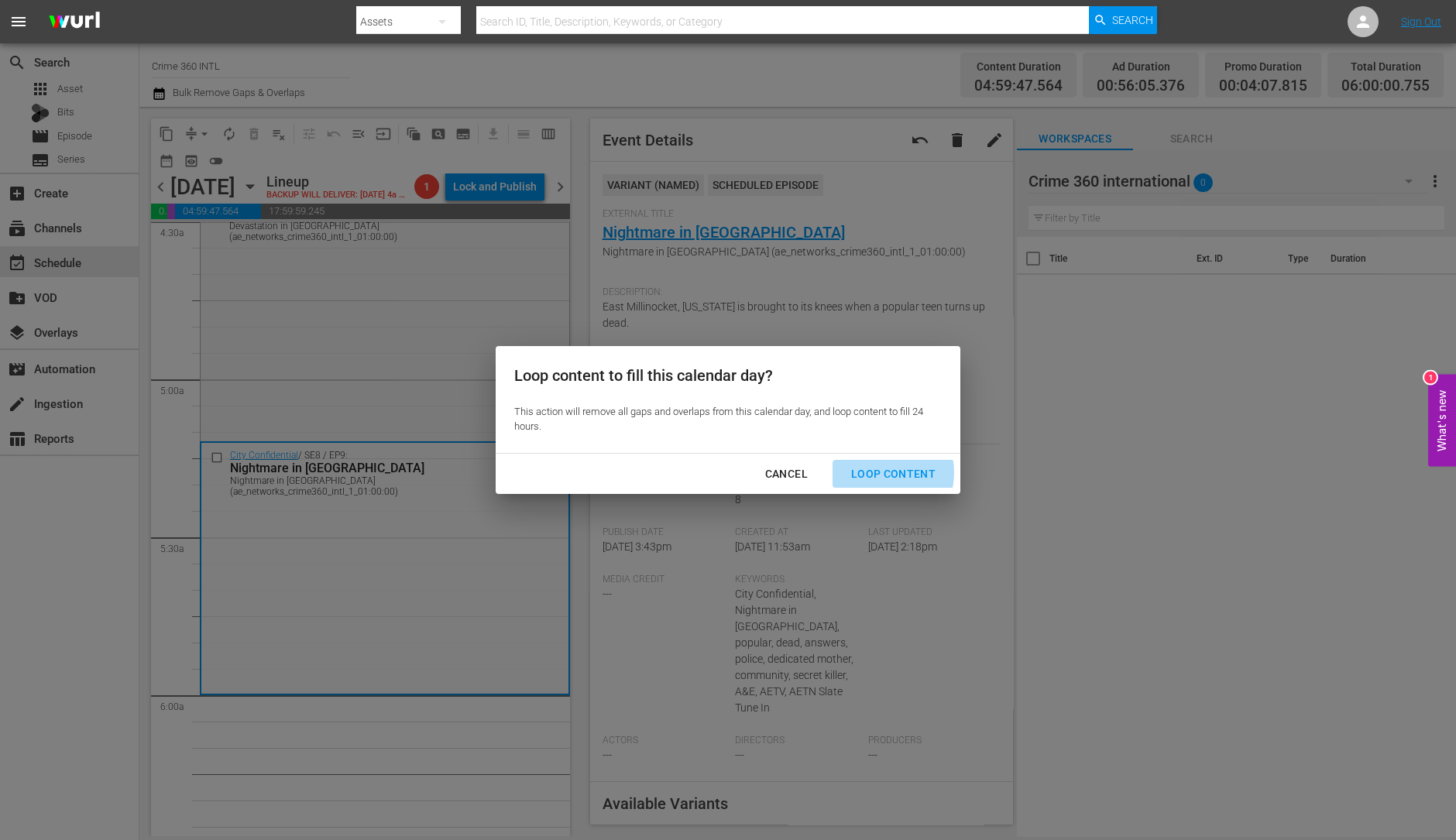
click at [872, 473] on div "Loop Content" at bounding box center [893, 474] width 109 height 20
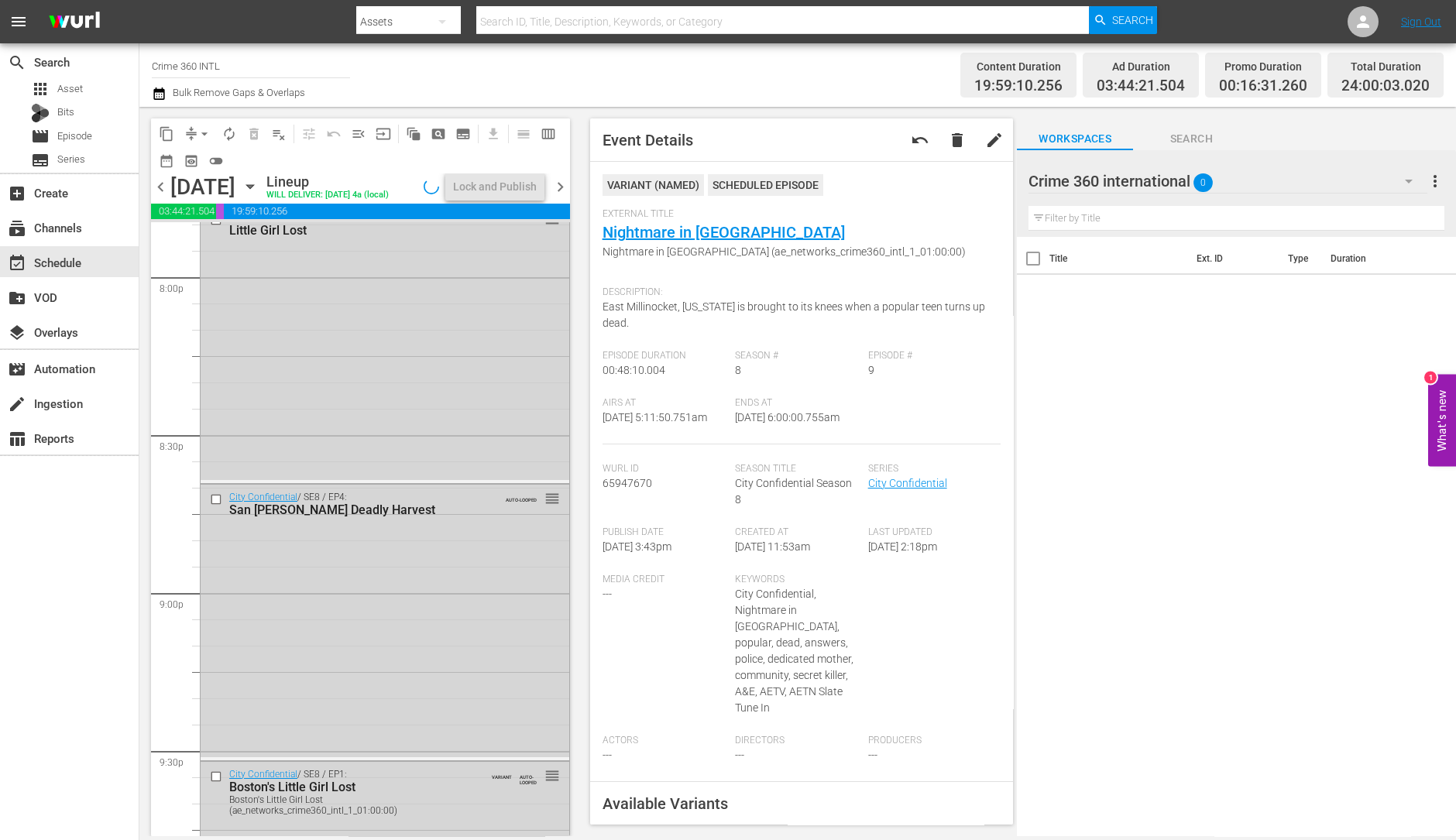
scroll to position [6990, 0]
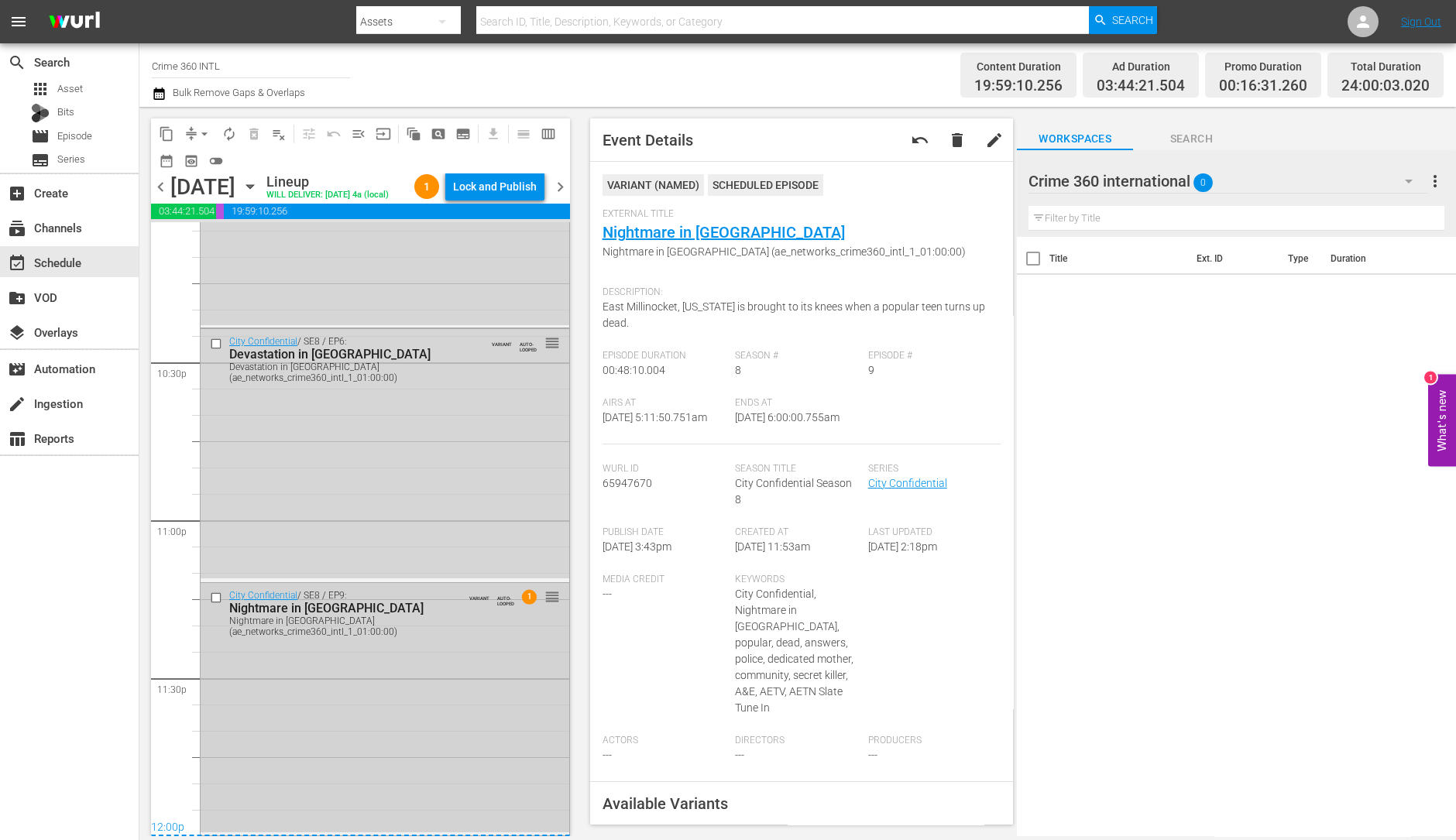
click at [330, 784] on div "City Confidential / SE8 / EP9: Nightmare in New England Nightmare in New Englan…" at bounding box center [385, 708] width 369 height 250
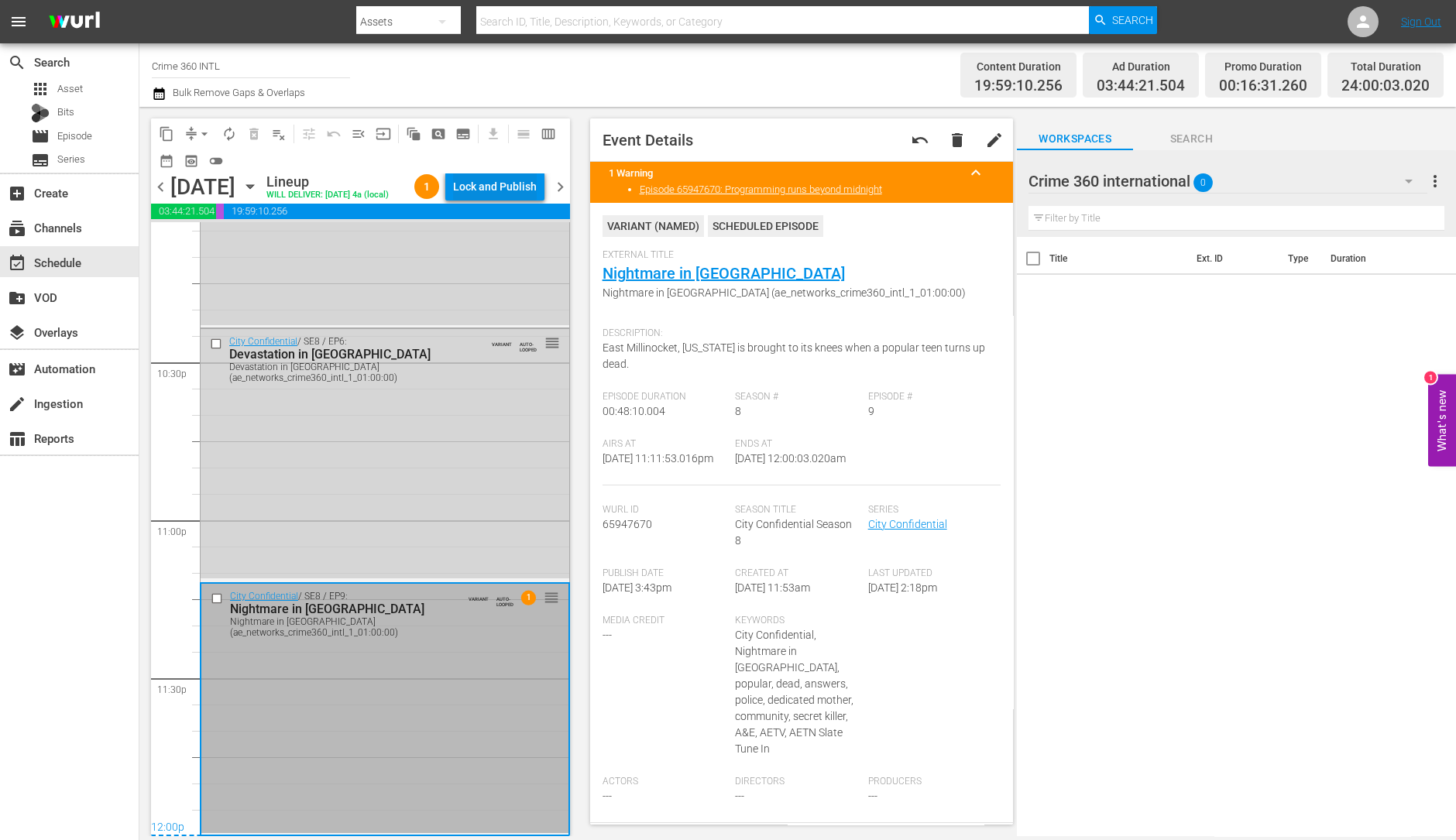
click at [521, 179] on div "Lock and Publish" at bounding box center [494, 186] width 83 height 28
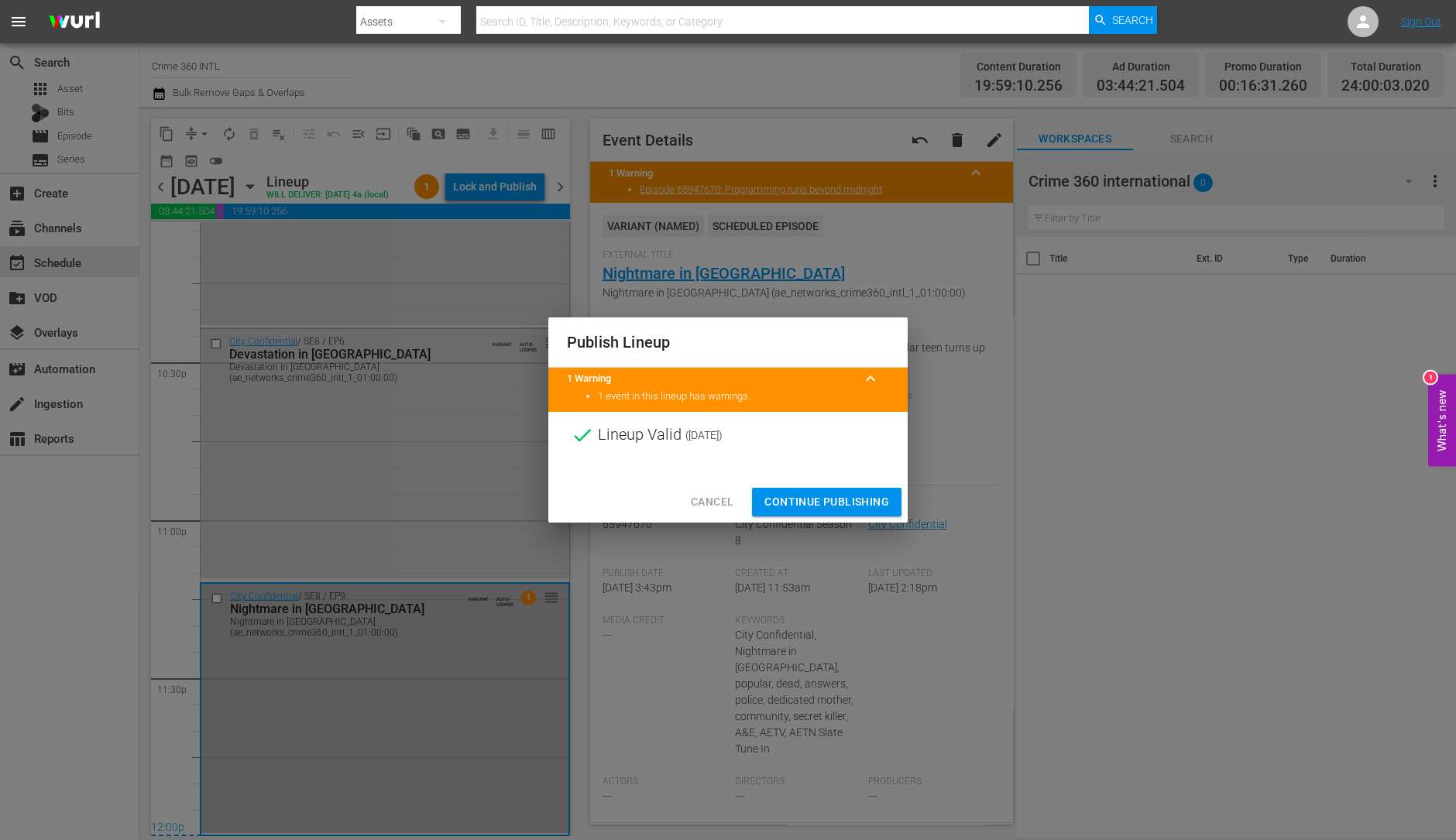
click at [831, 497] on span "Continue Publishing" at bounding box center [826, 502] width 124 height 20
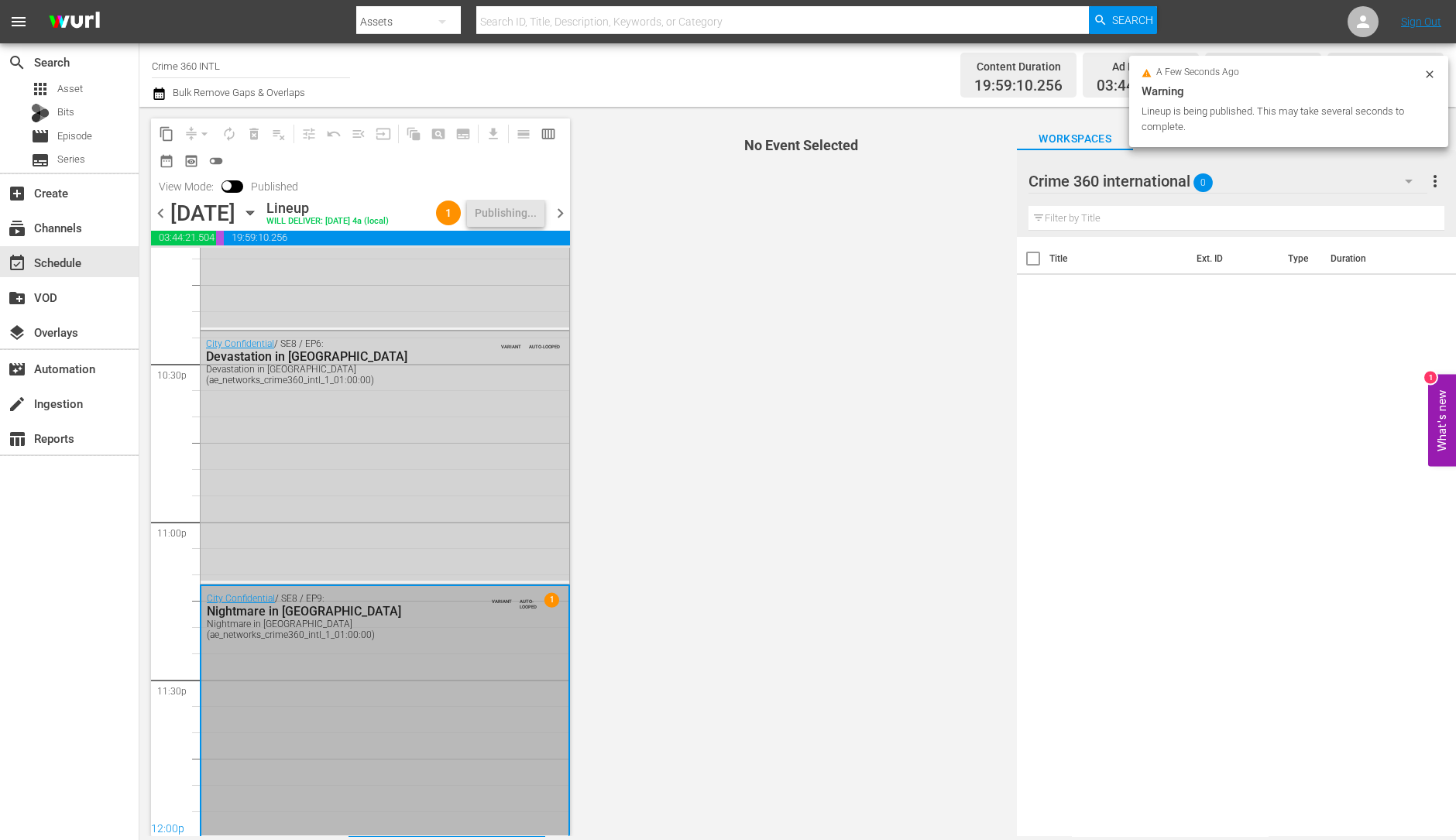
scroll to position [7017, 0]
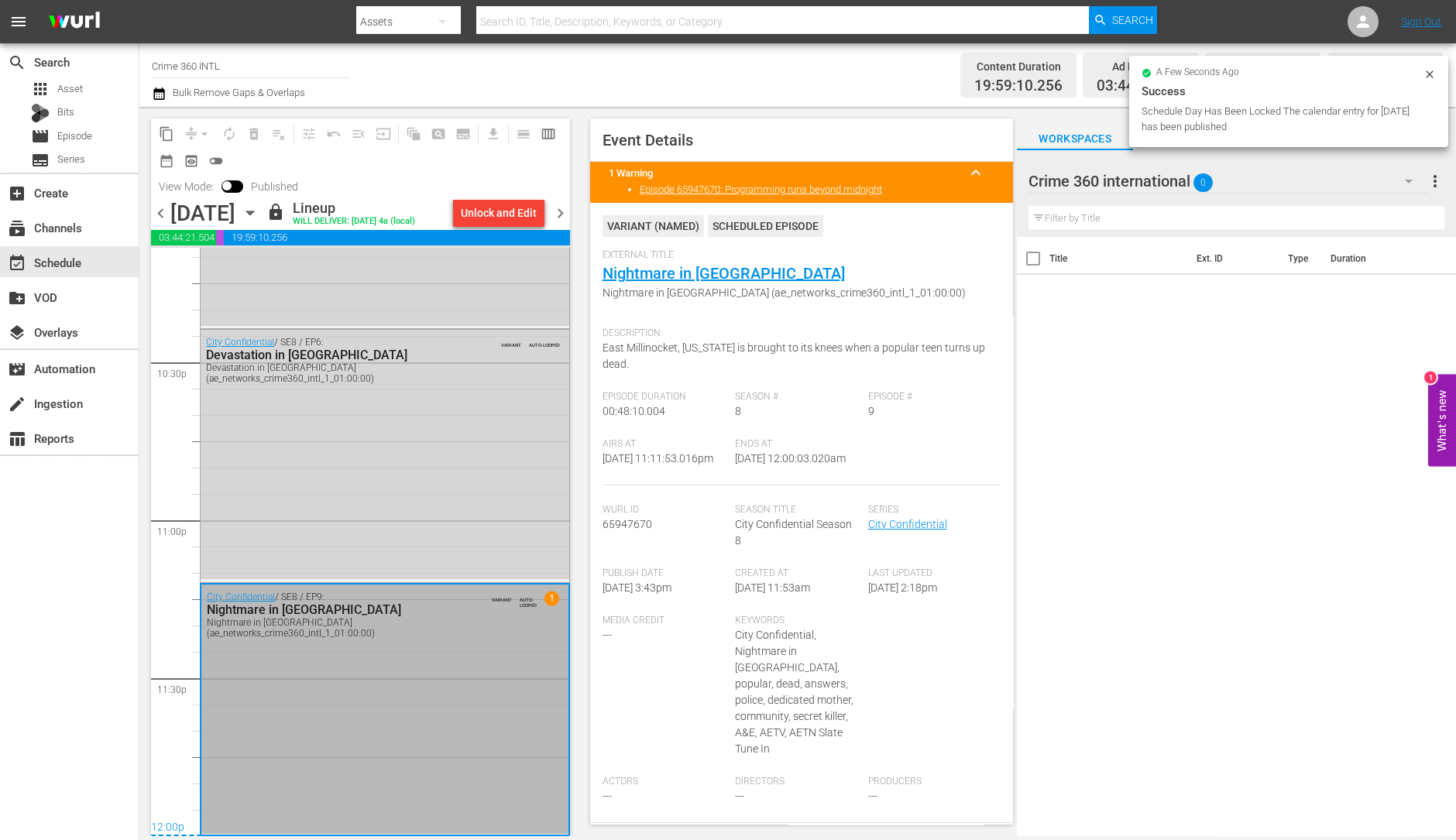
click at [561, 223] on span "chevron_right" at bounding box center [560, 214] width 20 height 20
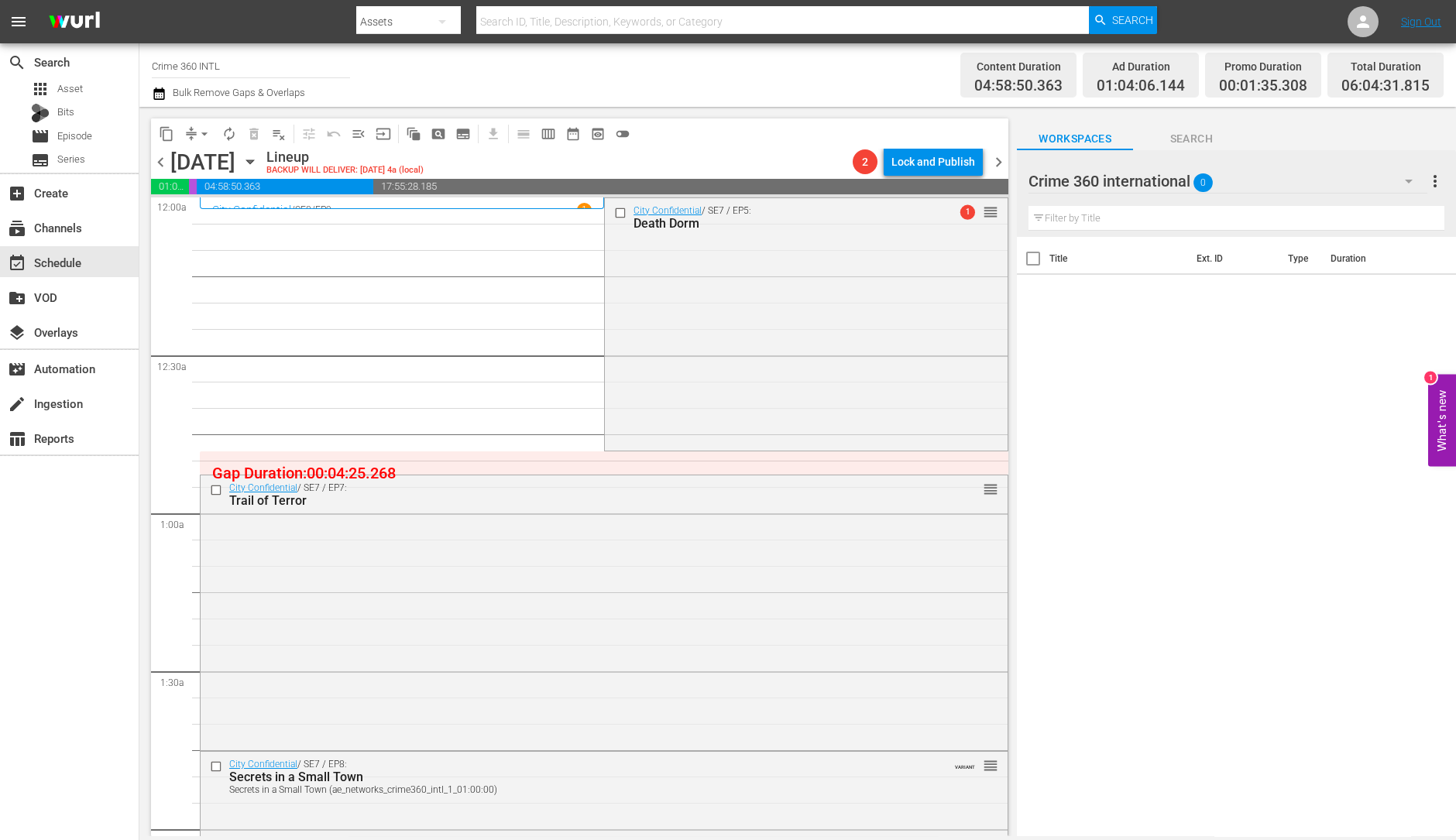
click at [200, 133] on span "arrow_drop_down" at bounding box center [204, 133] width 15 height 15
click at [200, 160] on li "Align to Midnight" at bounding box center [205, 165] width 163 height 26
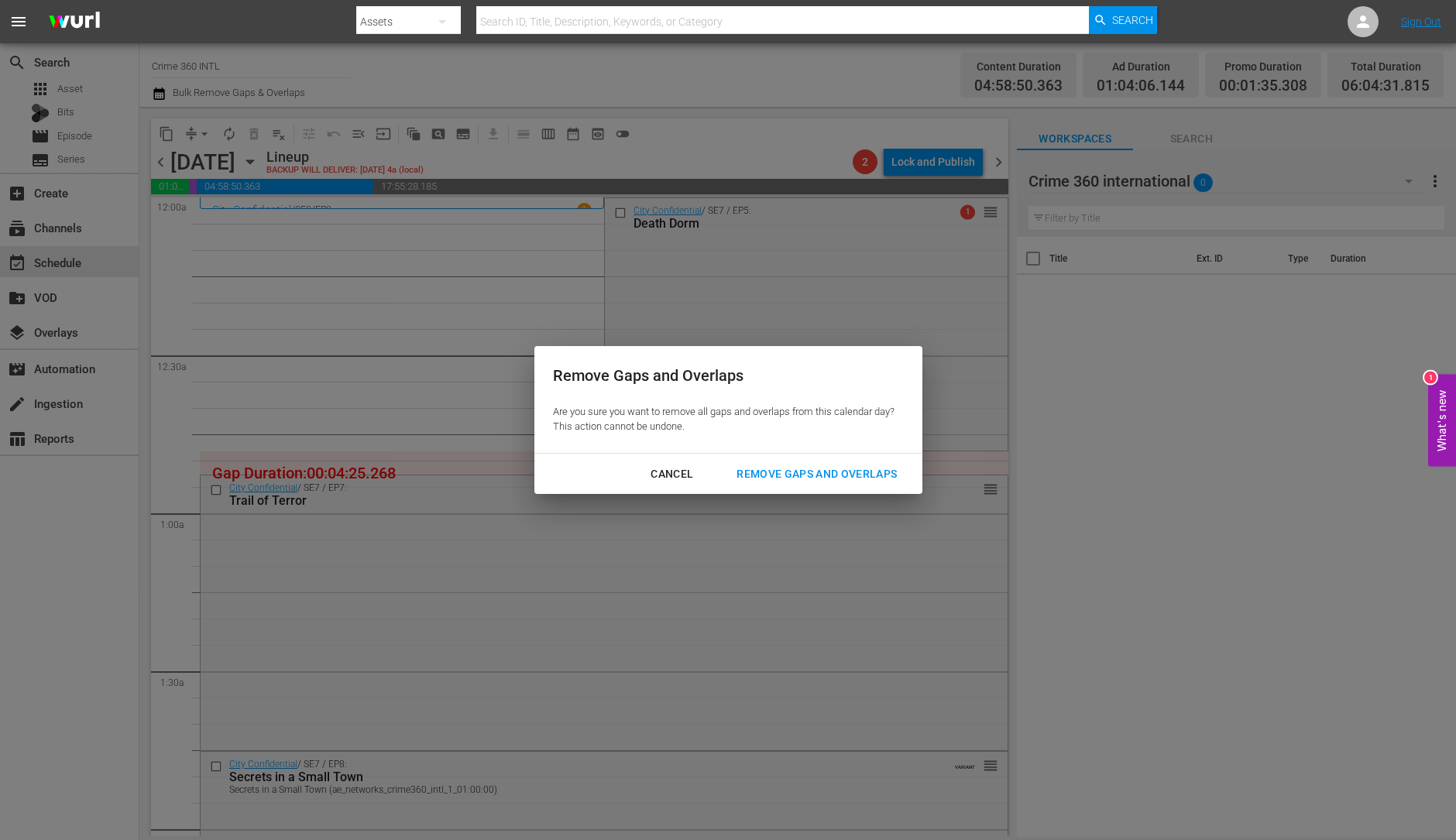
click at [832, 486] on button "Remove Gaps and Overlaps" at bounding box center [816, 474] width 198 height 29
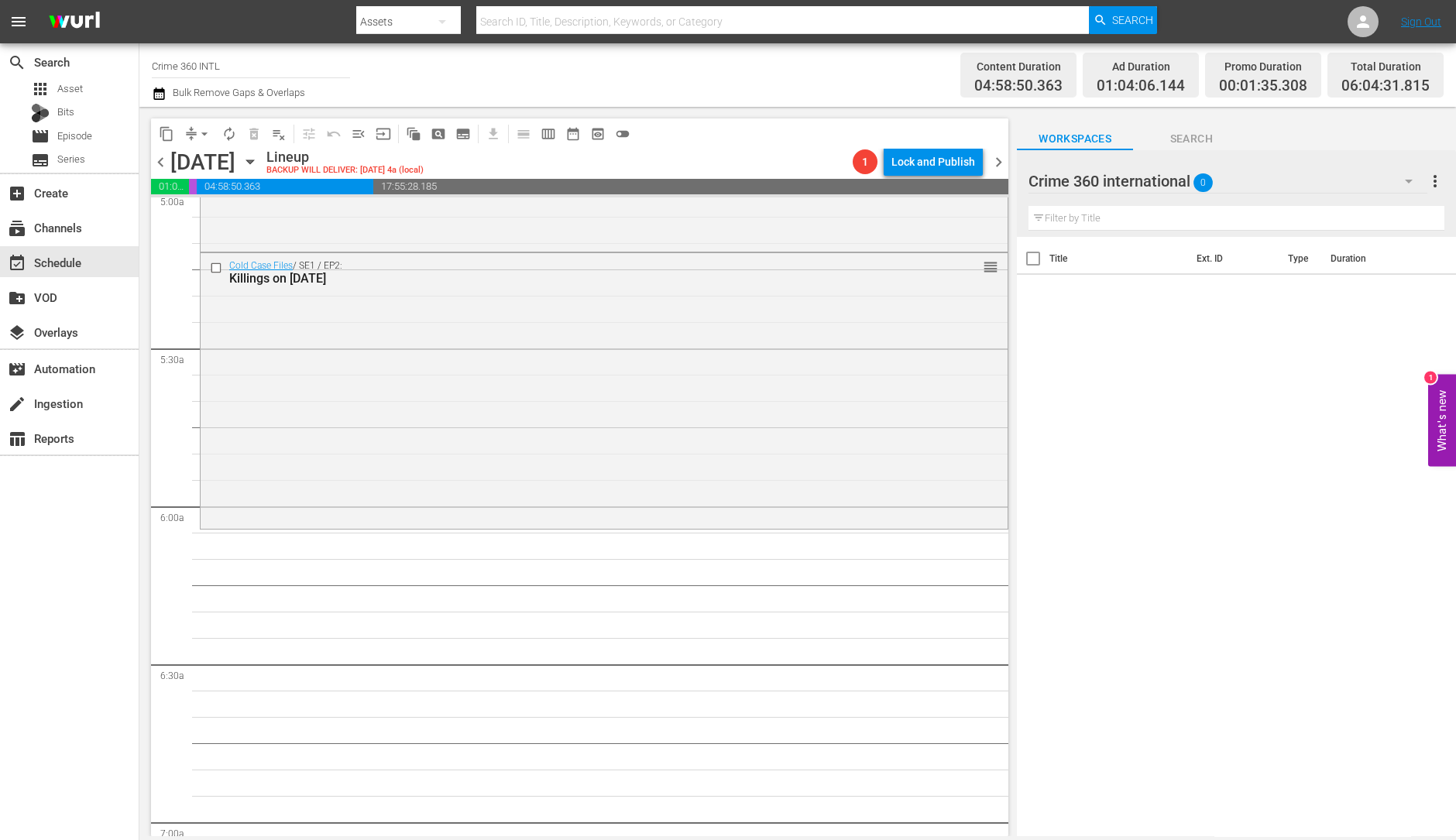
scroll to position [1587, 0]
click at [507, 439] on div "Cold Case Files / SE1 / EP2: Killings on Christmas Eve reorder" at bounding box center [604, 388] width 807 height 273
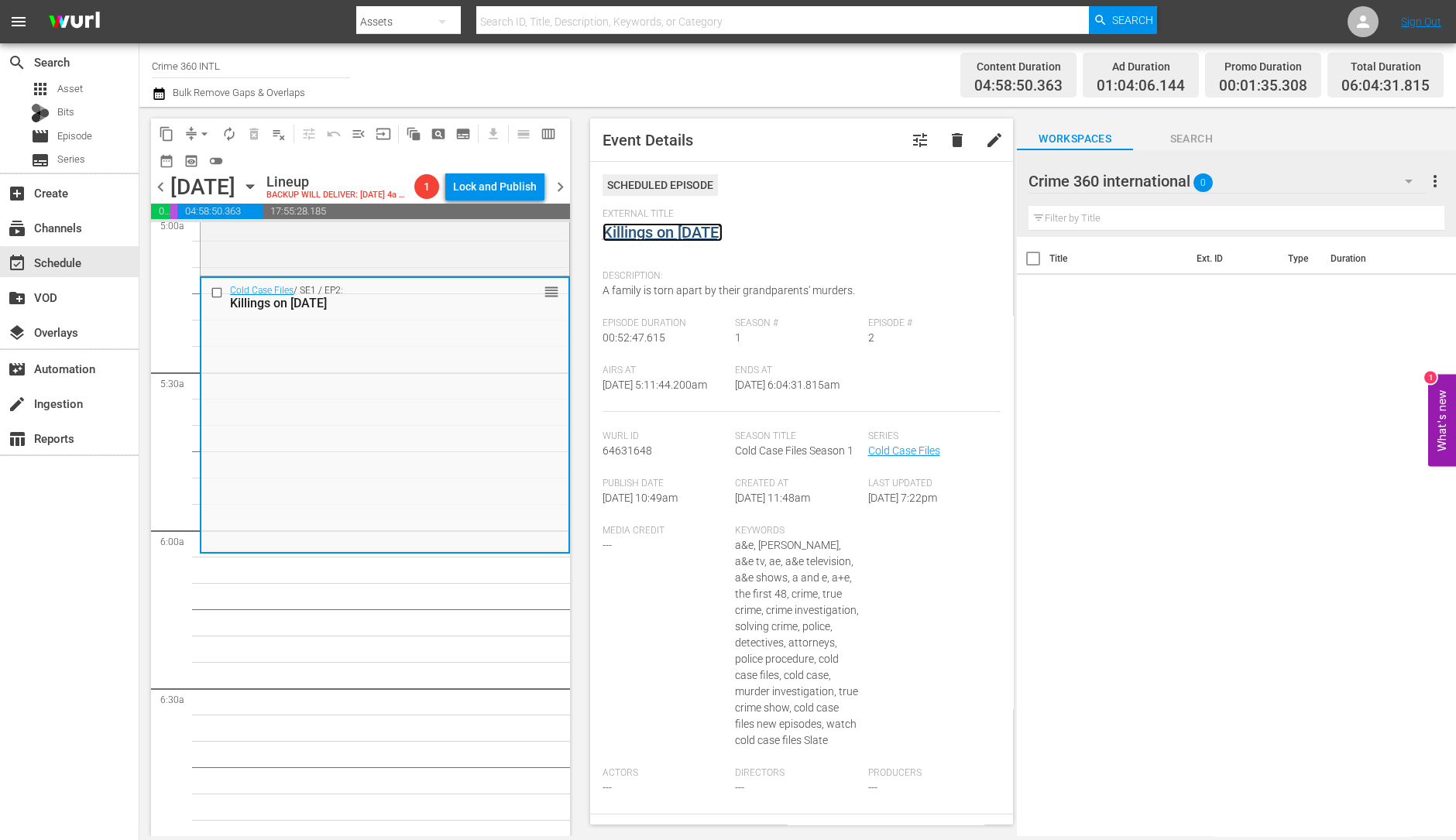
drag, startPoint x: 694, startPoint y: 229, endPoint x: 723, endPoint y: 241, distance: 31.4
click at [722, 241] on link "Killings on Christmas Eve" at bounding box center [662, 232] width 120 height 19
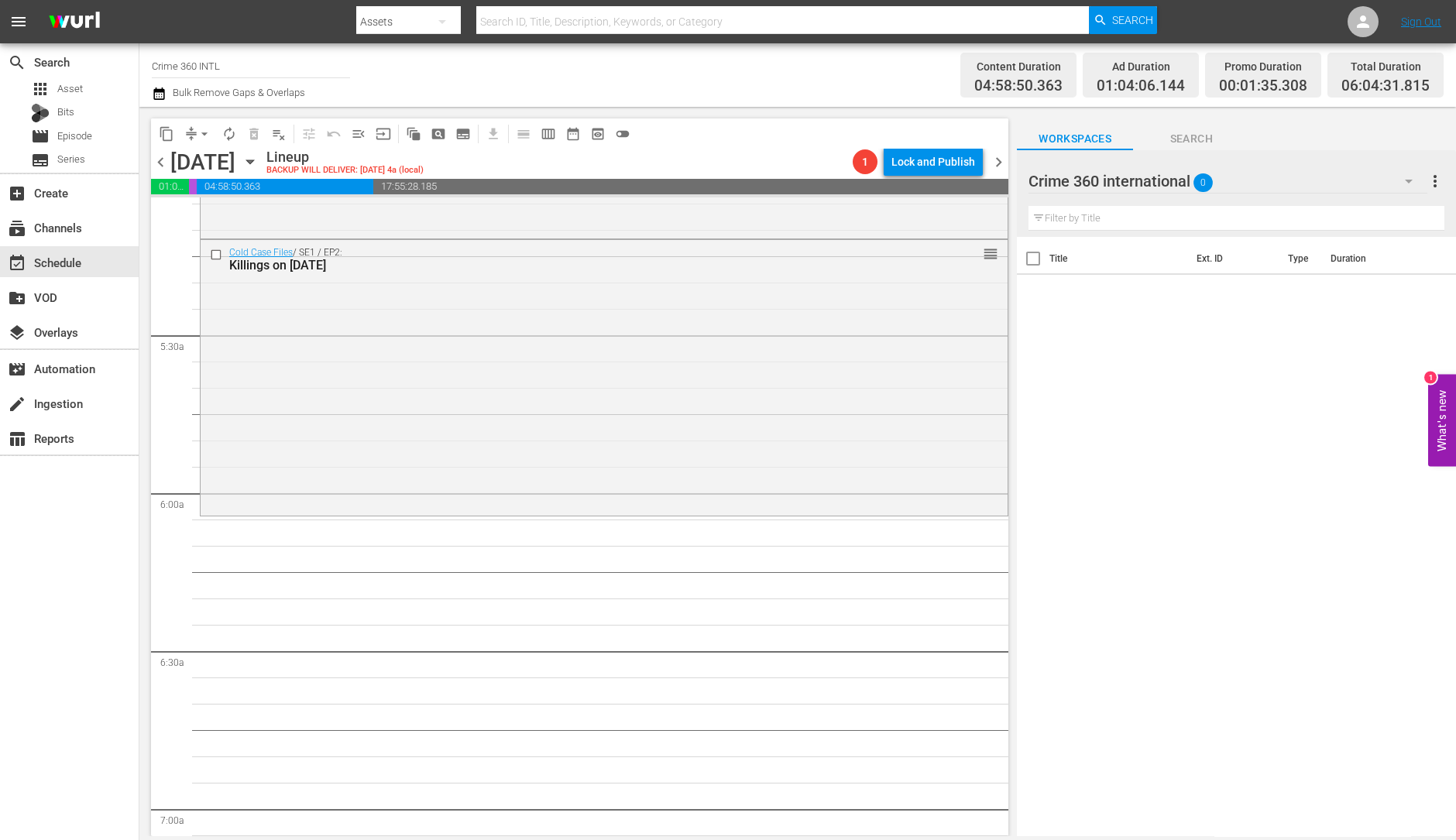
scroll to position [1600, 0]
click at [524, 408] on div "Cold Case Files / SE1 / EP2: Killings on Christmas Eve reorder" at bounding box center [604, 375] width 807 height 273
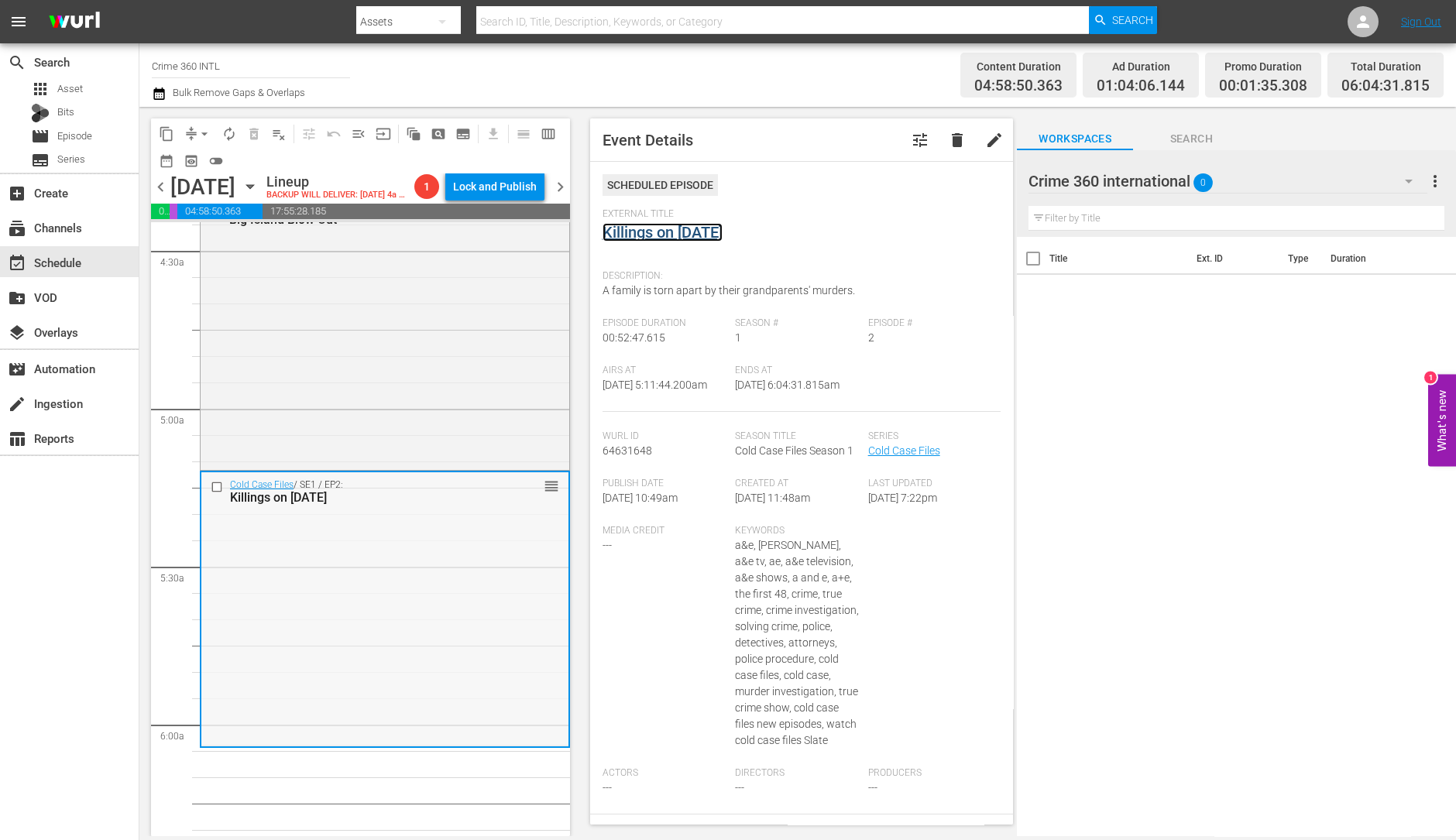
scroll to position [1383, 0]
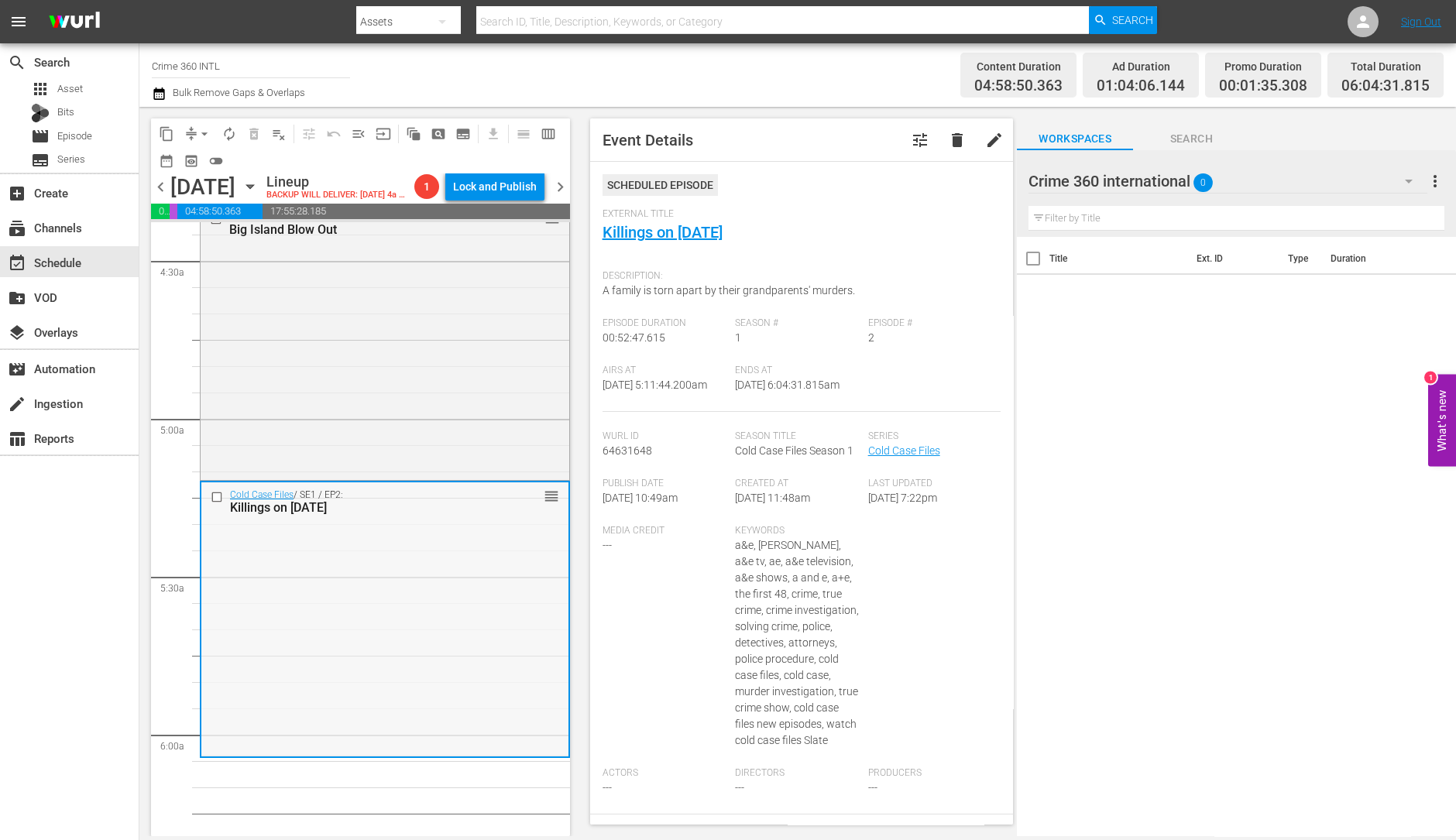
click at [367, 472] on div "City Confidential / SE8 / EP5: Big Island Blow Out reorder" at bounding box center [385, 340] width 369 height 273
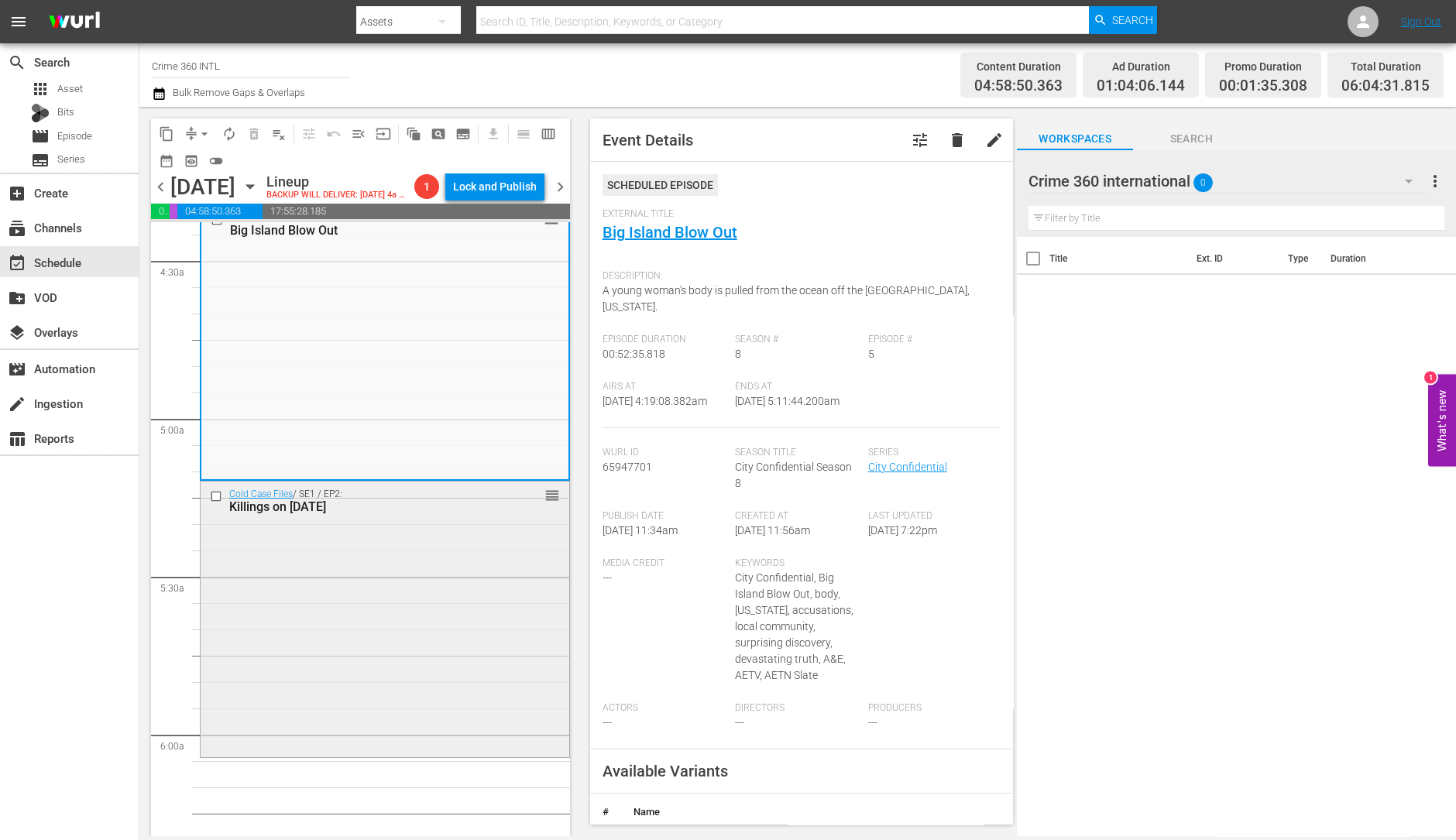
click at [296, 561] on div "Cold Case Files / SE1 / EP2: Killings on Christmas Eve reorder" at bounding box center [385, 617] width 369 height 273
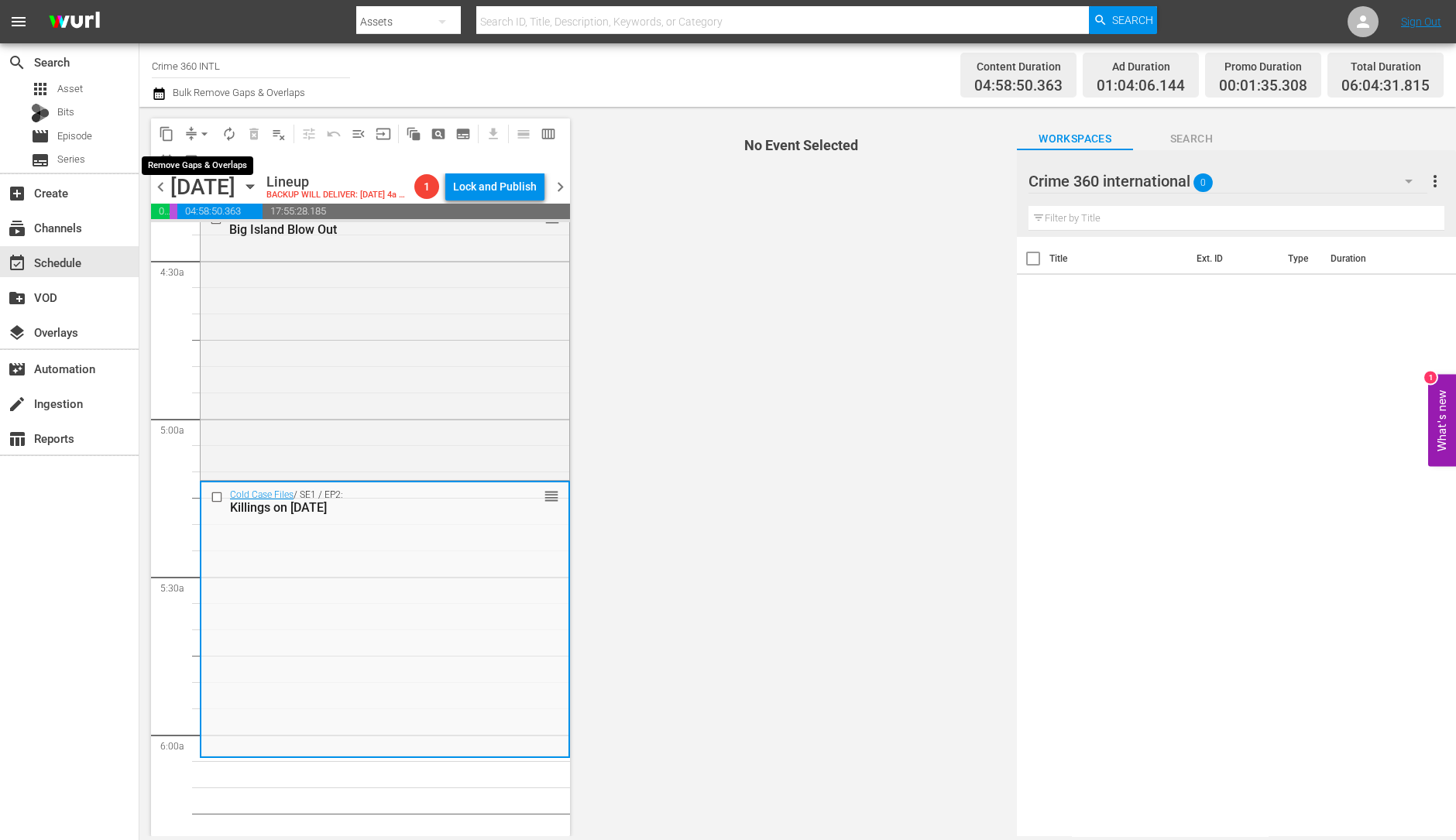
click at [201, 126] on span "arrow_drop_down" at bounding box center [204, 133] width 15 height 15
click at [204, 157] on li "Align to Midnight" at bounding box center [205, 165] width 163 height 26
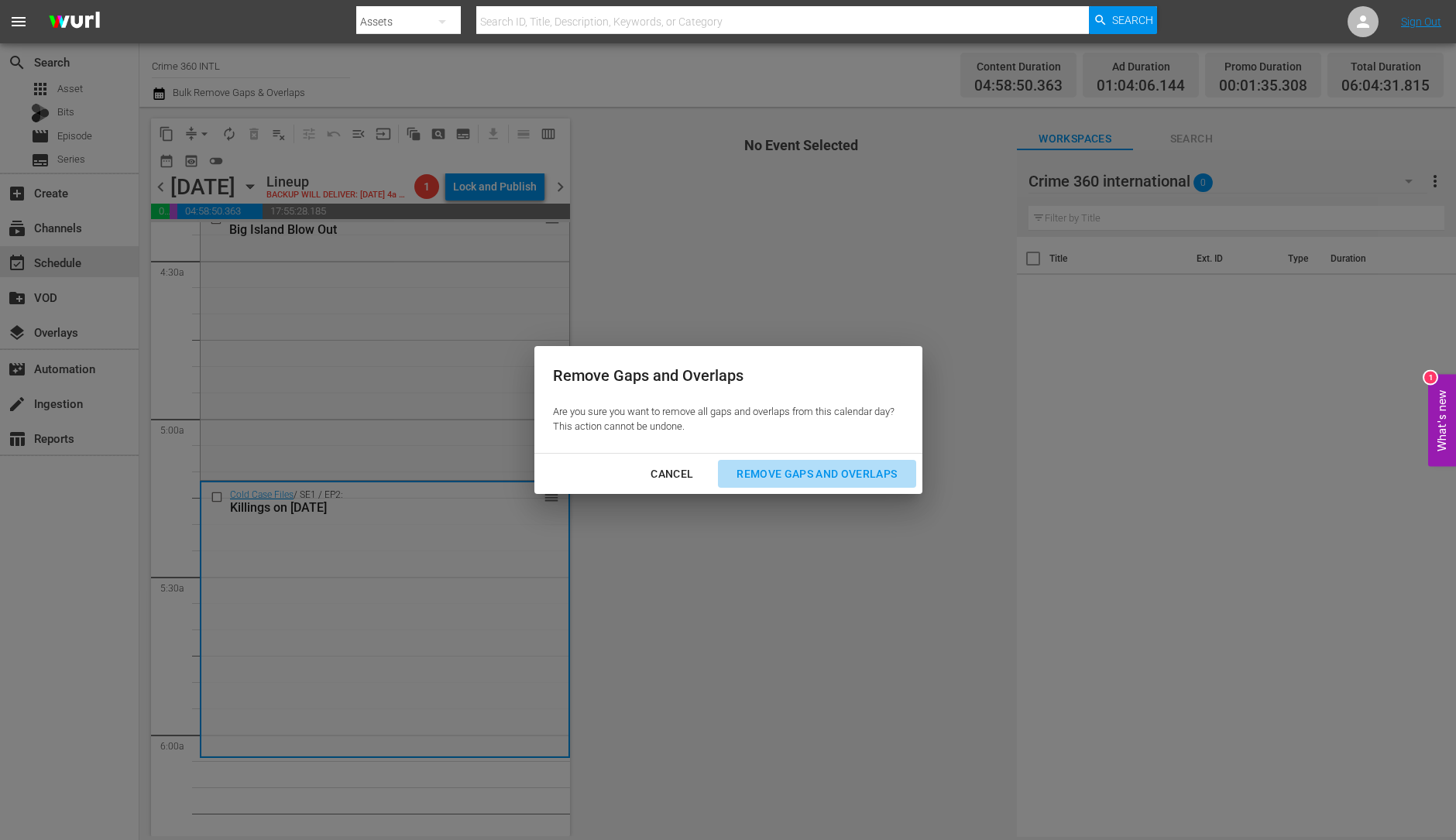
click at [887, 474] on div "Remove Gaps and Overlaps" at bounding box center [816, 474] width 185 height 20
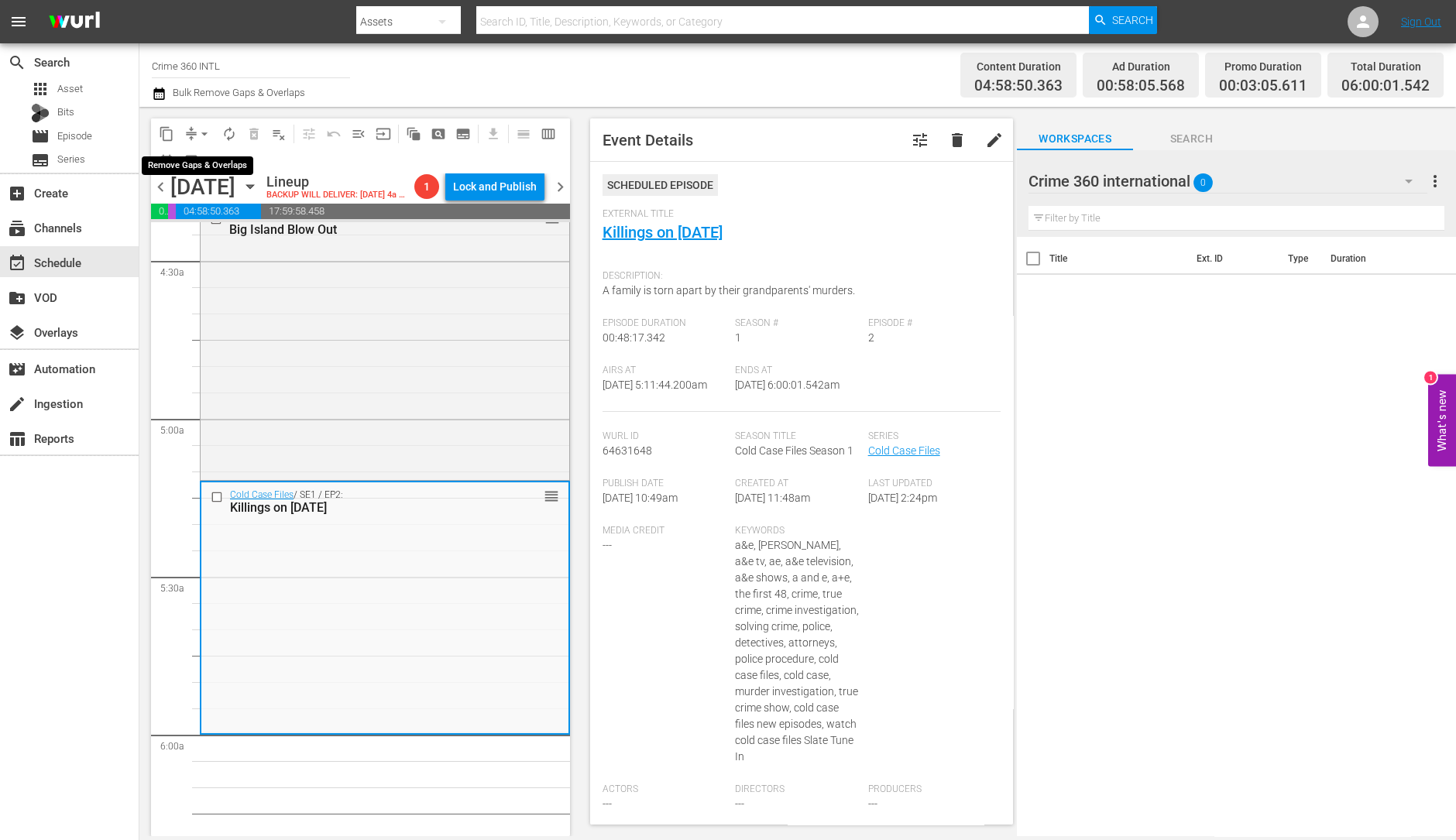
click at [198, 134] on span "arrow_drop_down" at bounding box center [204, 133] width 15 height 15
click at [200, 159] on li "Align to Midnight" at bounding box center [205, 165] width 163 height 26
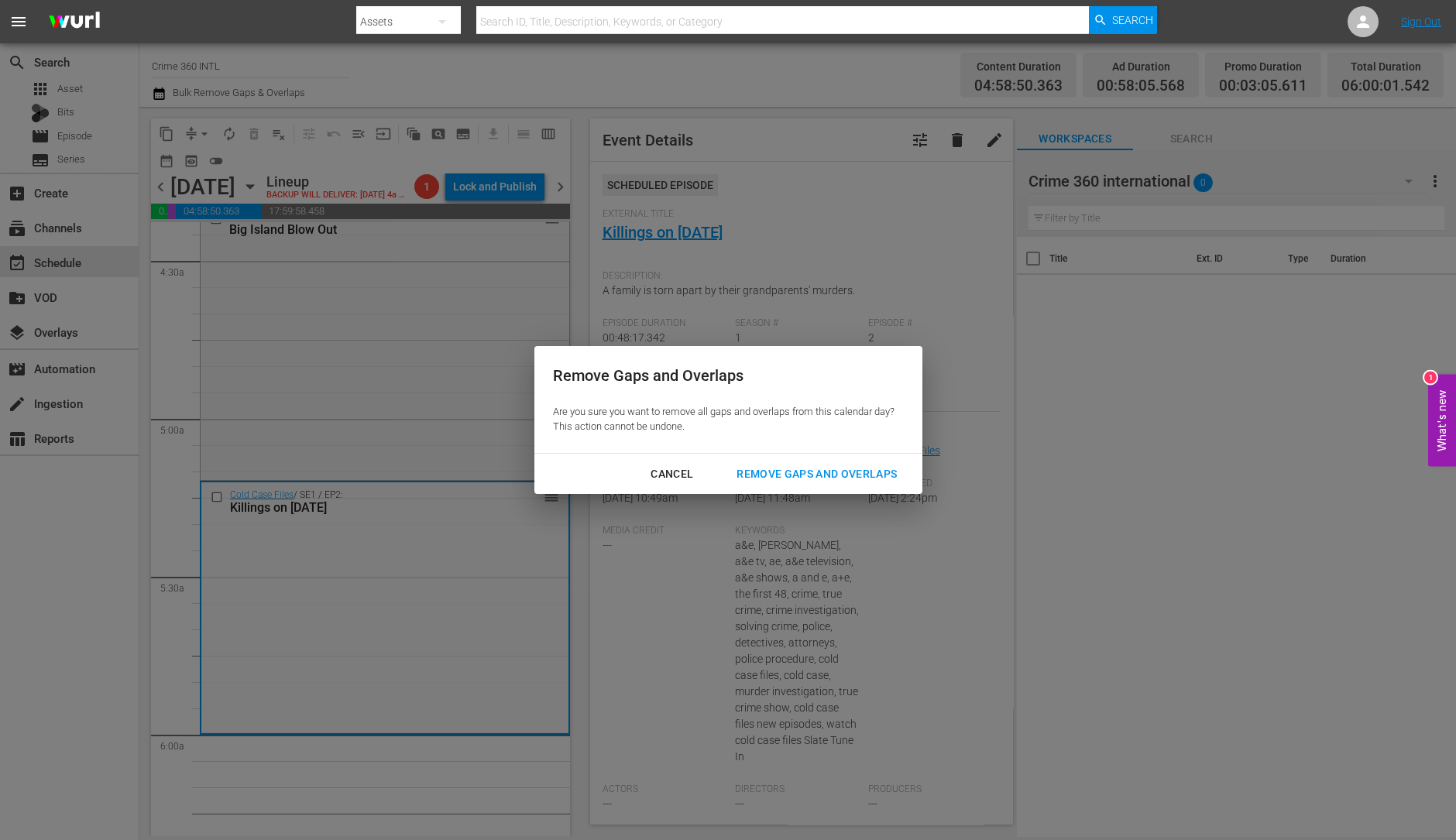
click at [835, 477] on div "Remove Gaps and Overlaps" at bounding box center [816, 474] width 185 height 20
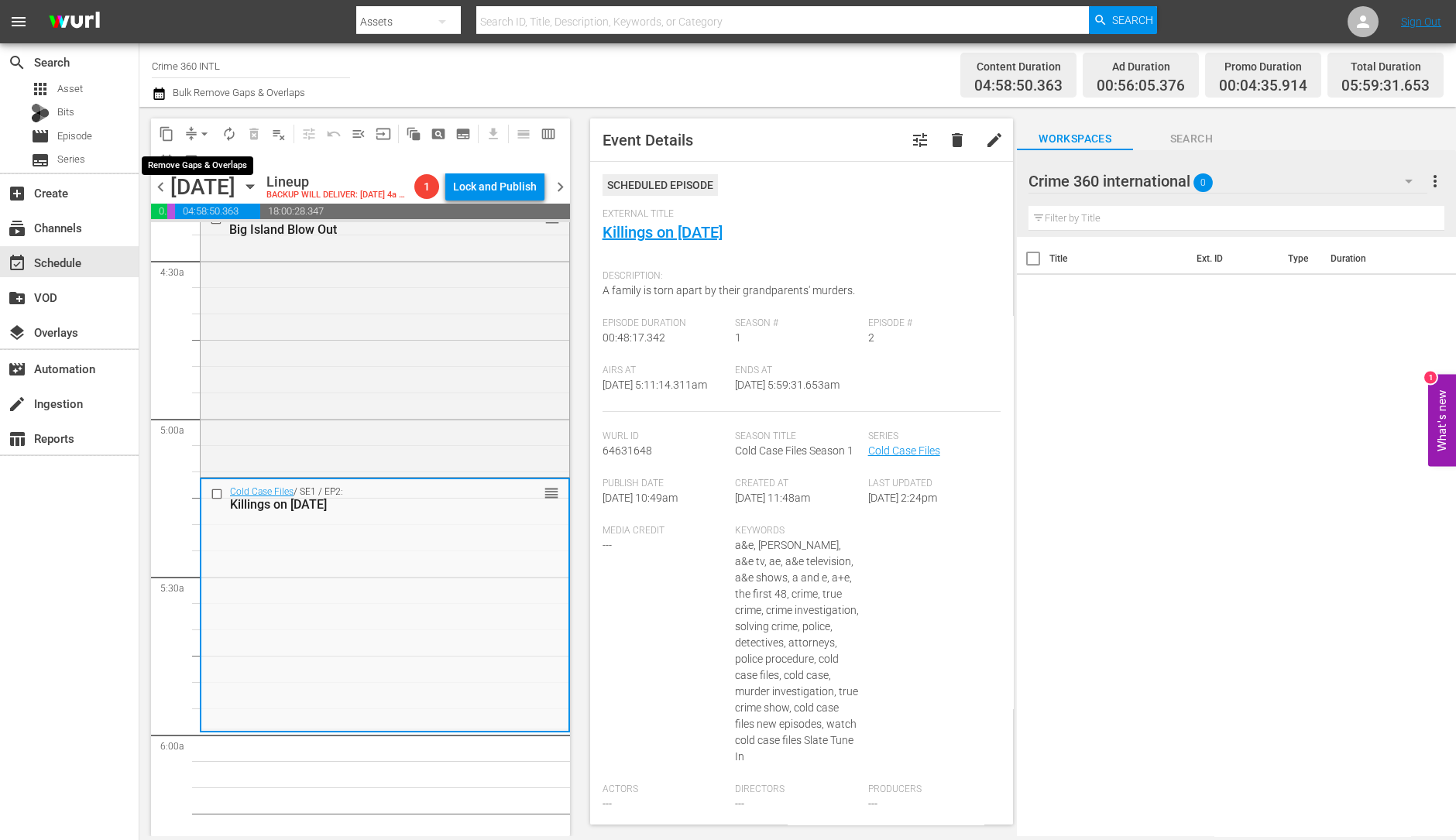
click at [200, 132] on span "arrow_drop_down" at bounding box center [204, 133] width 15 height 15
click at [199, 154] on li "Align to Midnight" at bounding box center [205, 165] width 163 height 26
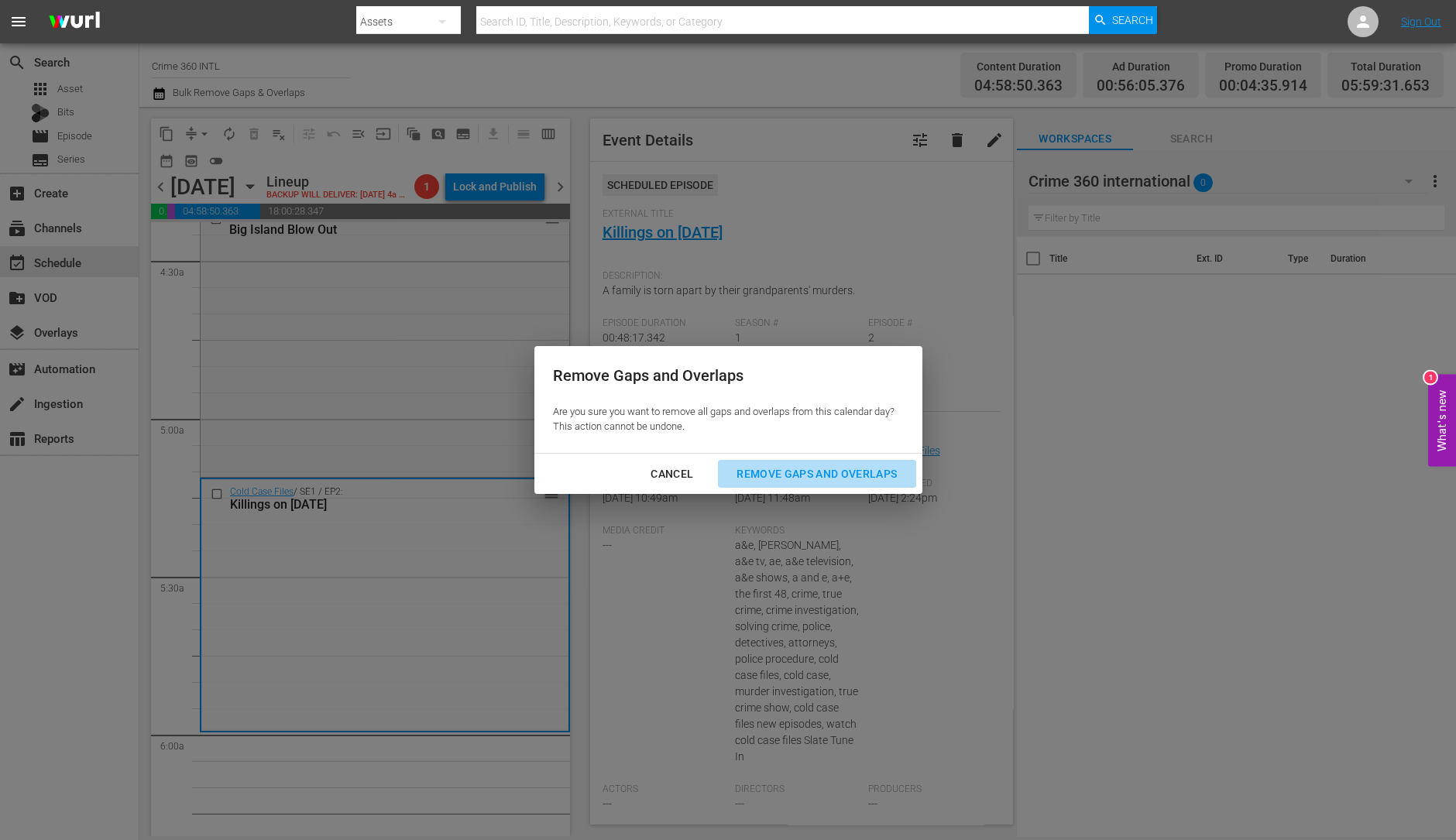
click at [811, 476] on div "Remove Gaps and Overlaps" at bounding box center [816, 474] width 185 height 20
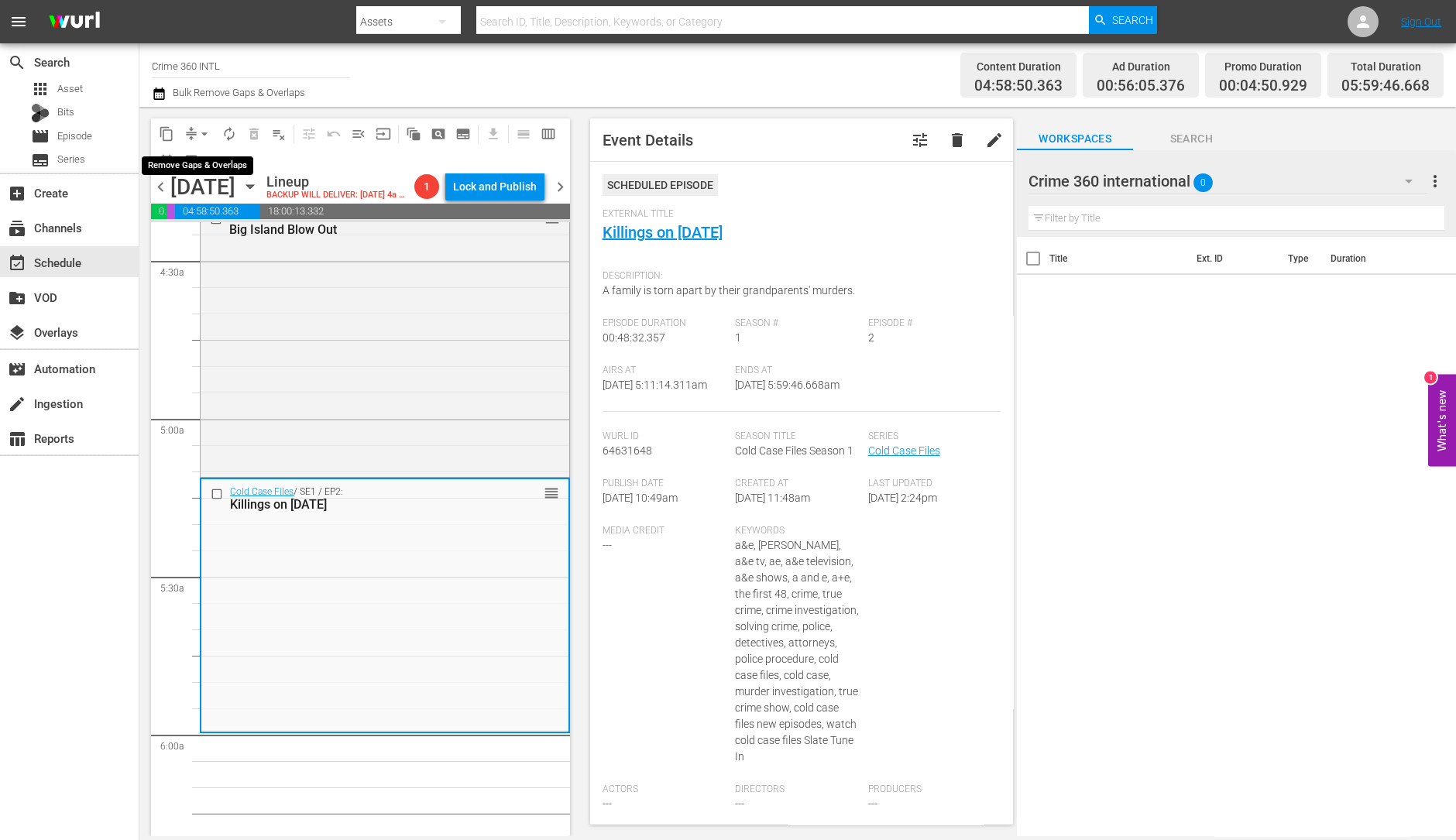
click at [200, 133] on span "arrow_drop_down" at bounding box center [204, 133] width 15 height 15
click at [196, 148] on ul "Align to Midnight Align to First Episode Align to End of Previous Day" at bounding box center [205, 191] width 163 height 89
click at [186, 160] on li "Align to Midnight" at bounding box center [205, 165] width 163 height 26
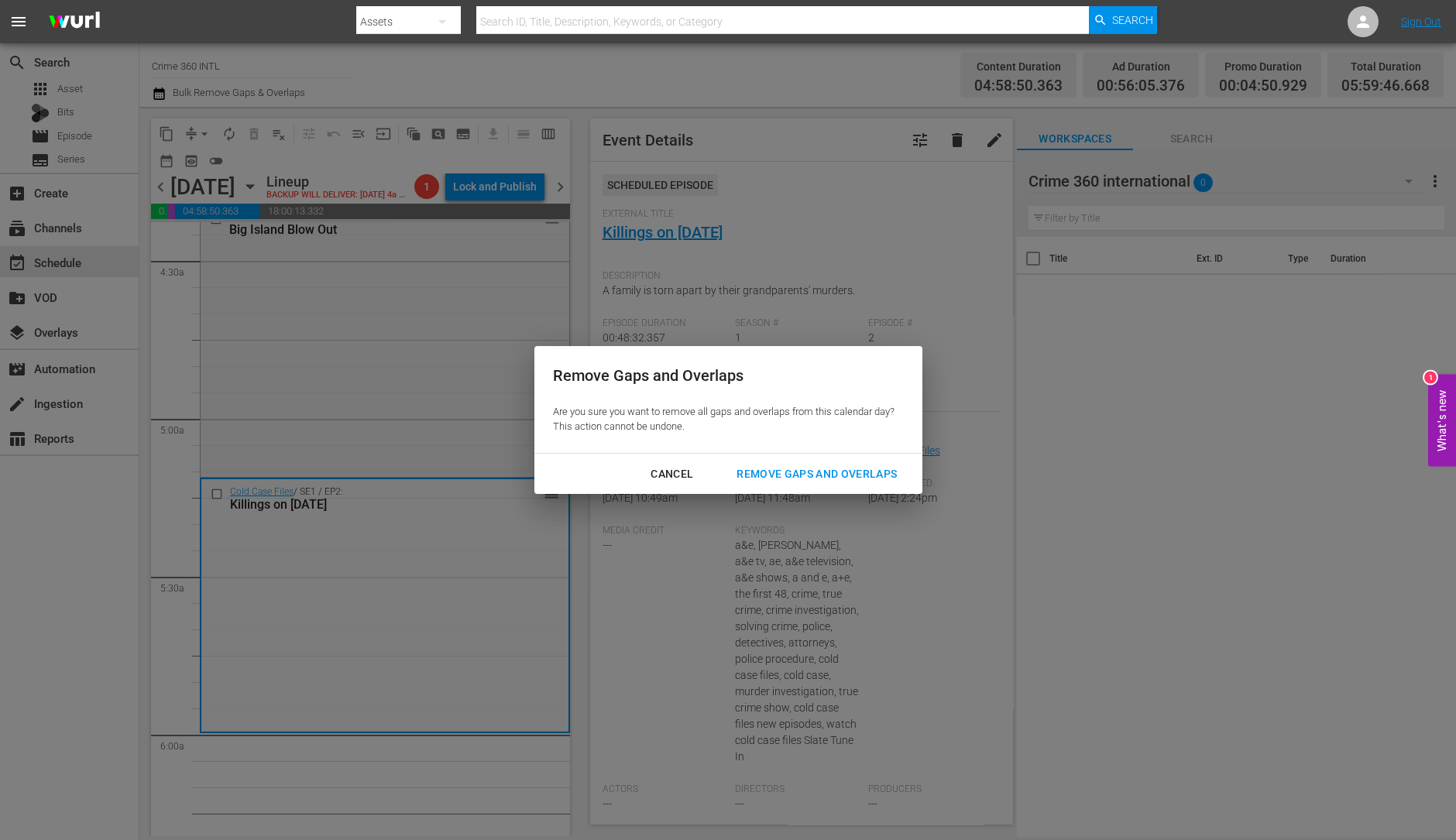
click at [762, 470] on div "Remove Gaps and Overlaps" at bounding box center [816, 474] width 185 height 20
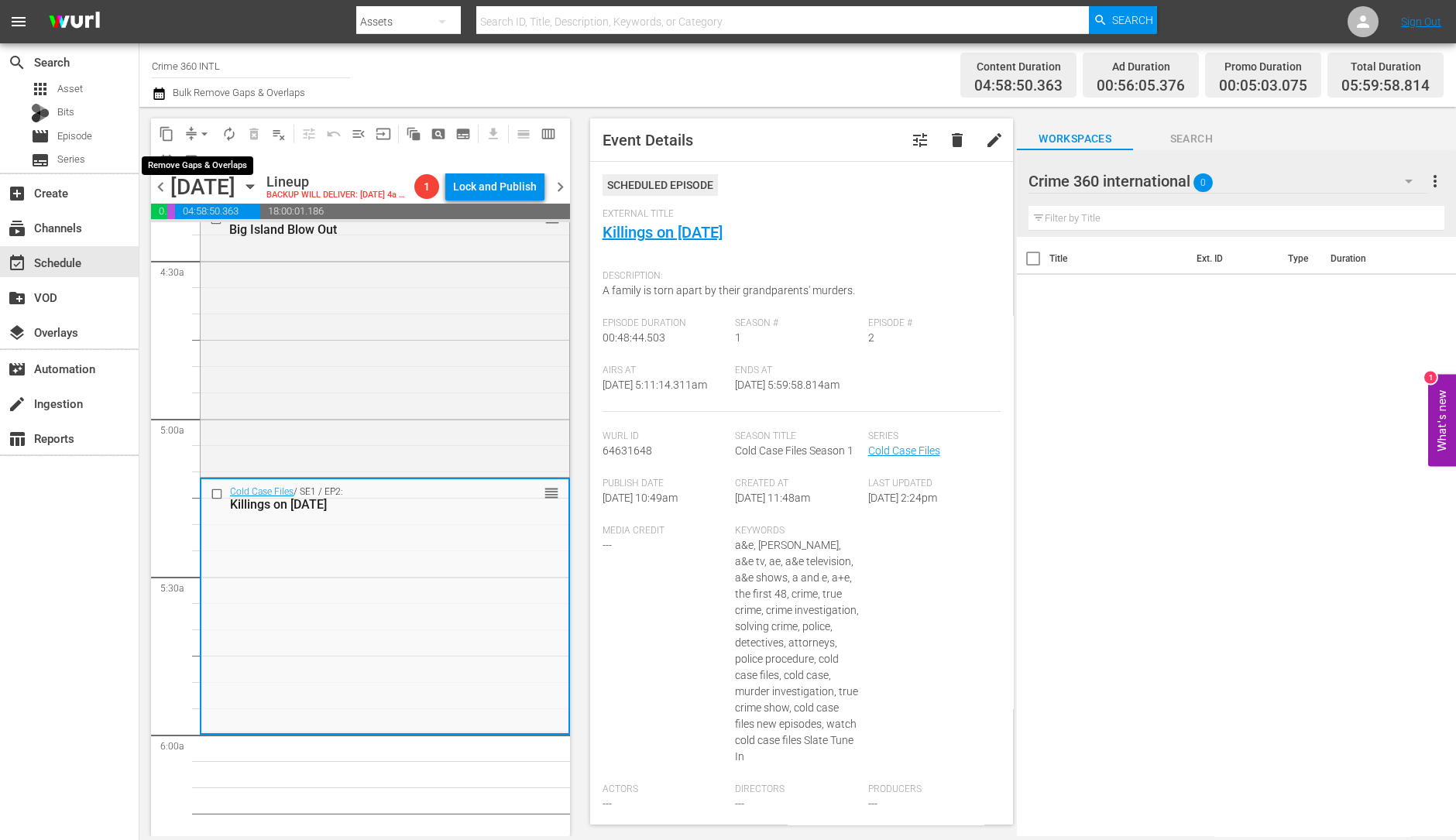
click at [204, 126] on span "arrow_drop_down" at bounding box center [204, 133] width 15 height 15
click at [217, 158] on li "Align to Midnight" at bounding box center [205, 165] width 163 height 26
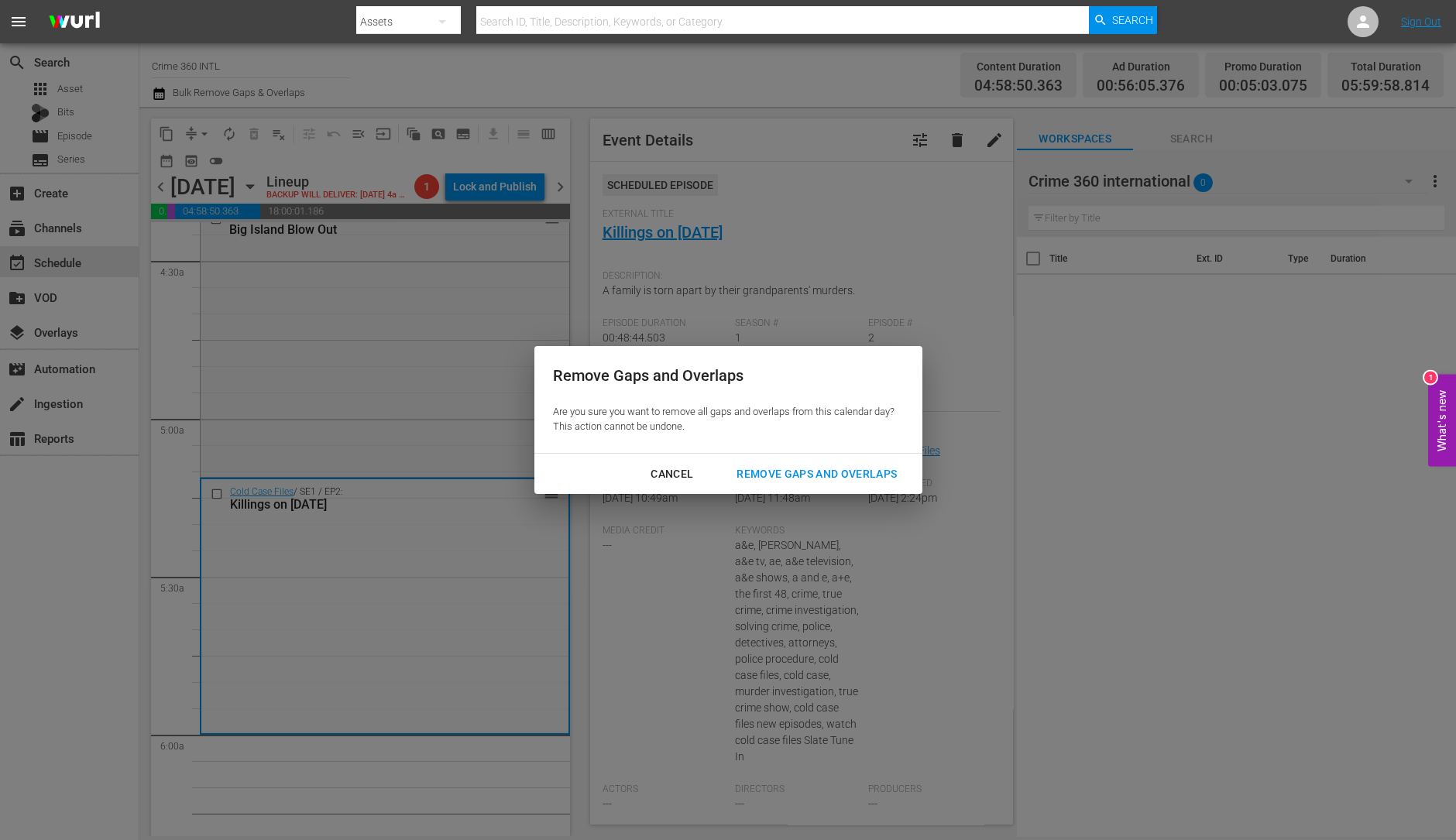
click at [813, 470] on div "Remove Gaps and Overlaps" at bounding box center [816, 474] width 185 height 20
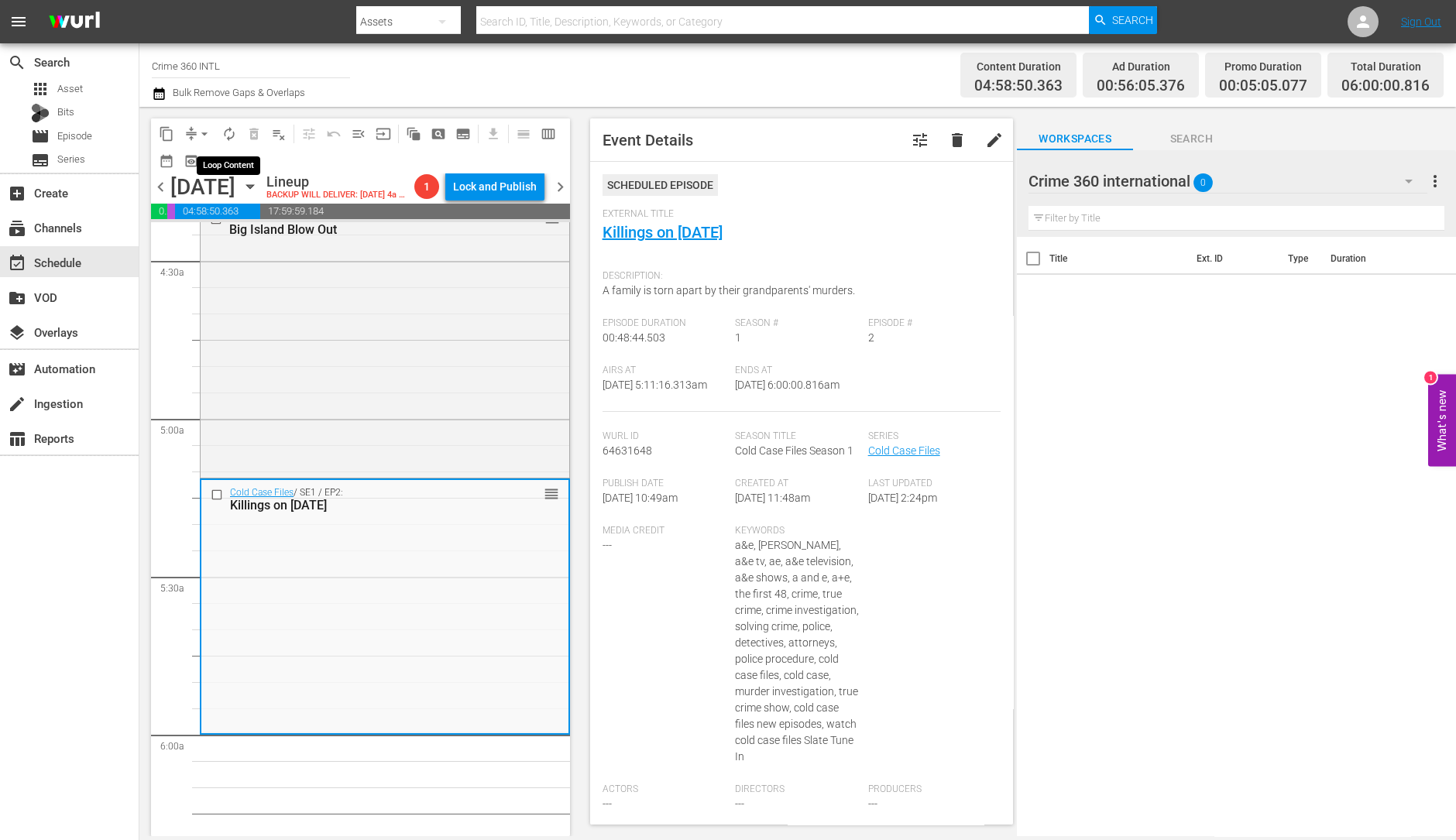
click at [220, 123] on span "autorenew_outlined" at bounding box center [229, 134] width 25 height 25
click at [228, 132] on span "autorenew_outlined" at bounding box center [228, 133] width 15 height 15
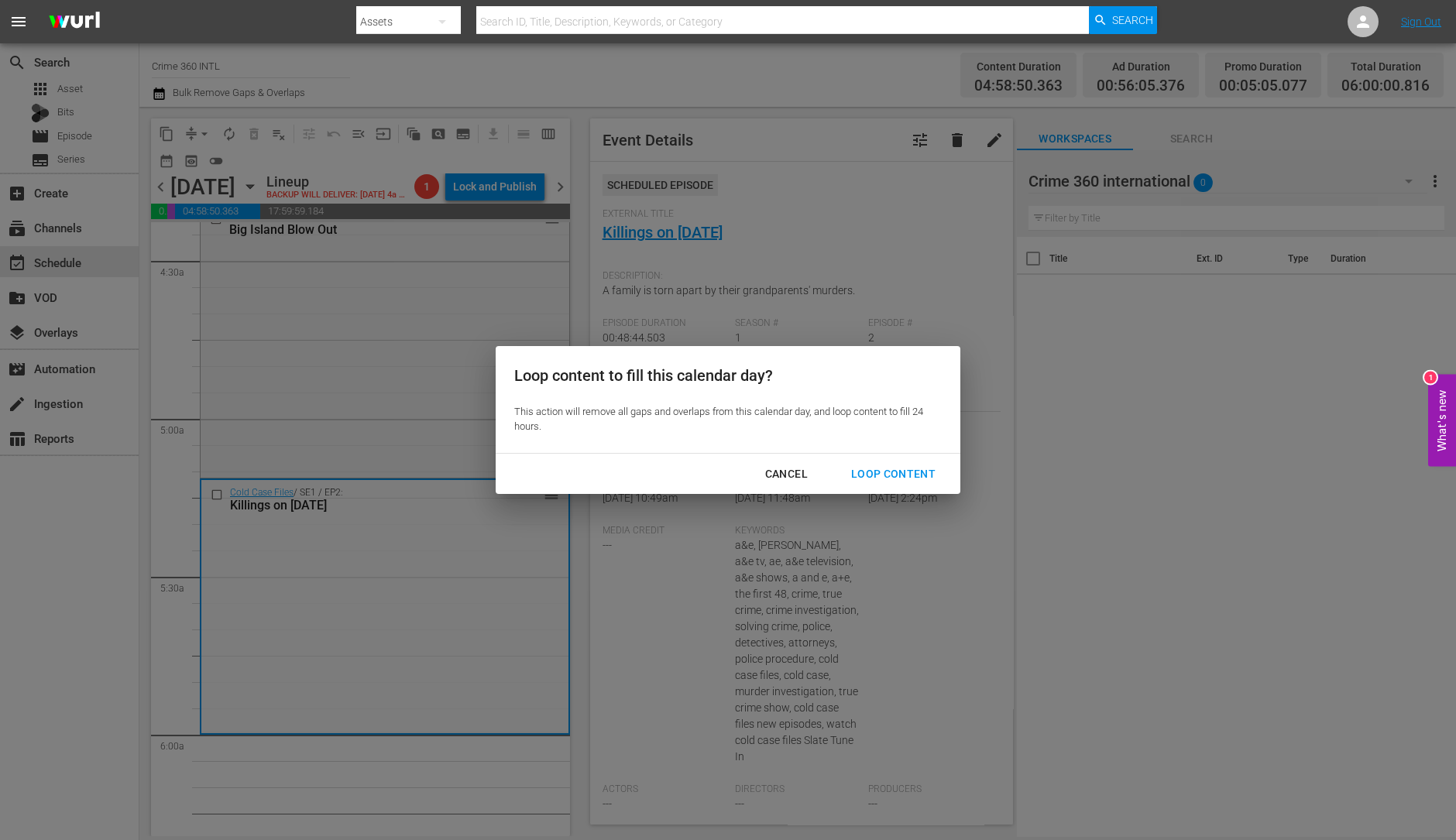
click at [904, 485] on button "Loop Content" at bounding box center [893, 474] width 122 height 29
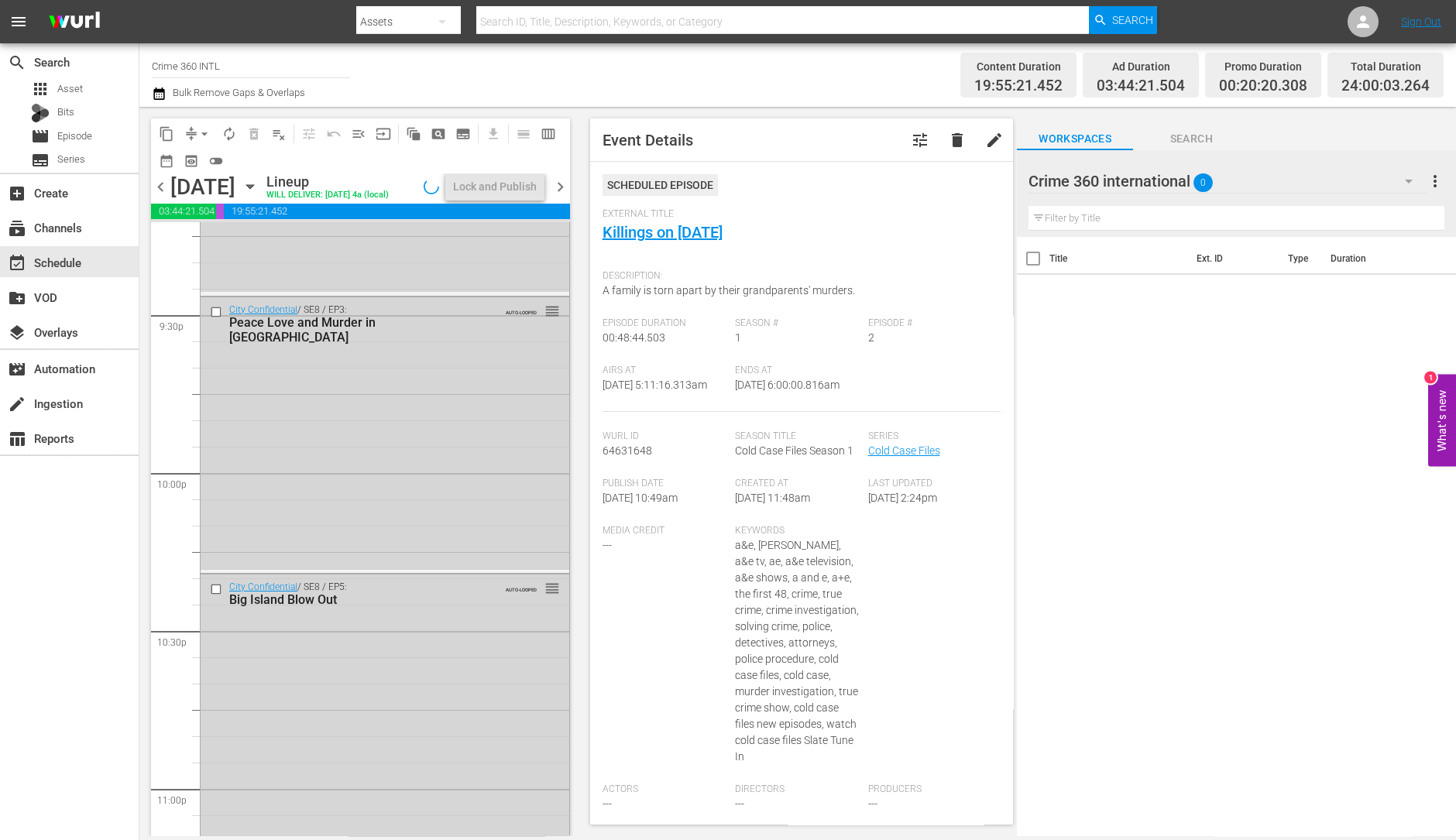
scroll to position [6990, 0]
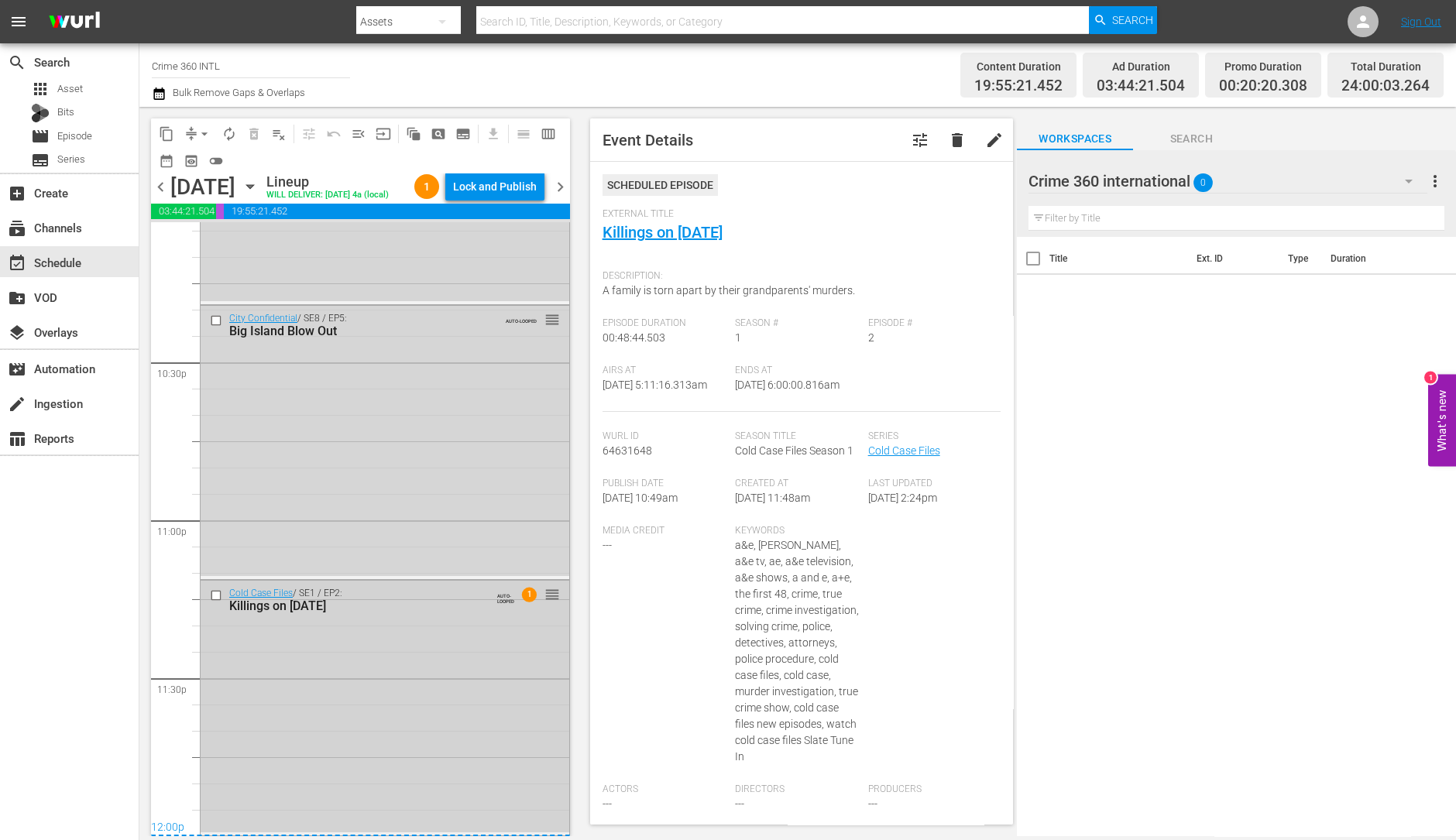
click at [418, 624] on div "Cold Case Files / SE1 / EP2: Killings on Christmas Eve AUTO-LOOPED 1 reorder" at bounding box center [385, 706] width 369 height 251
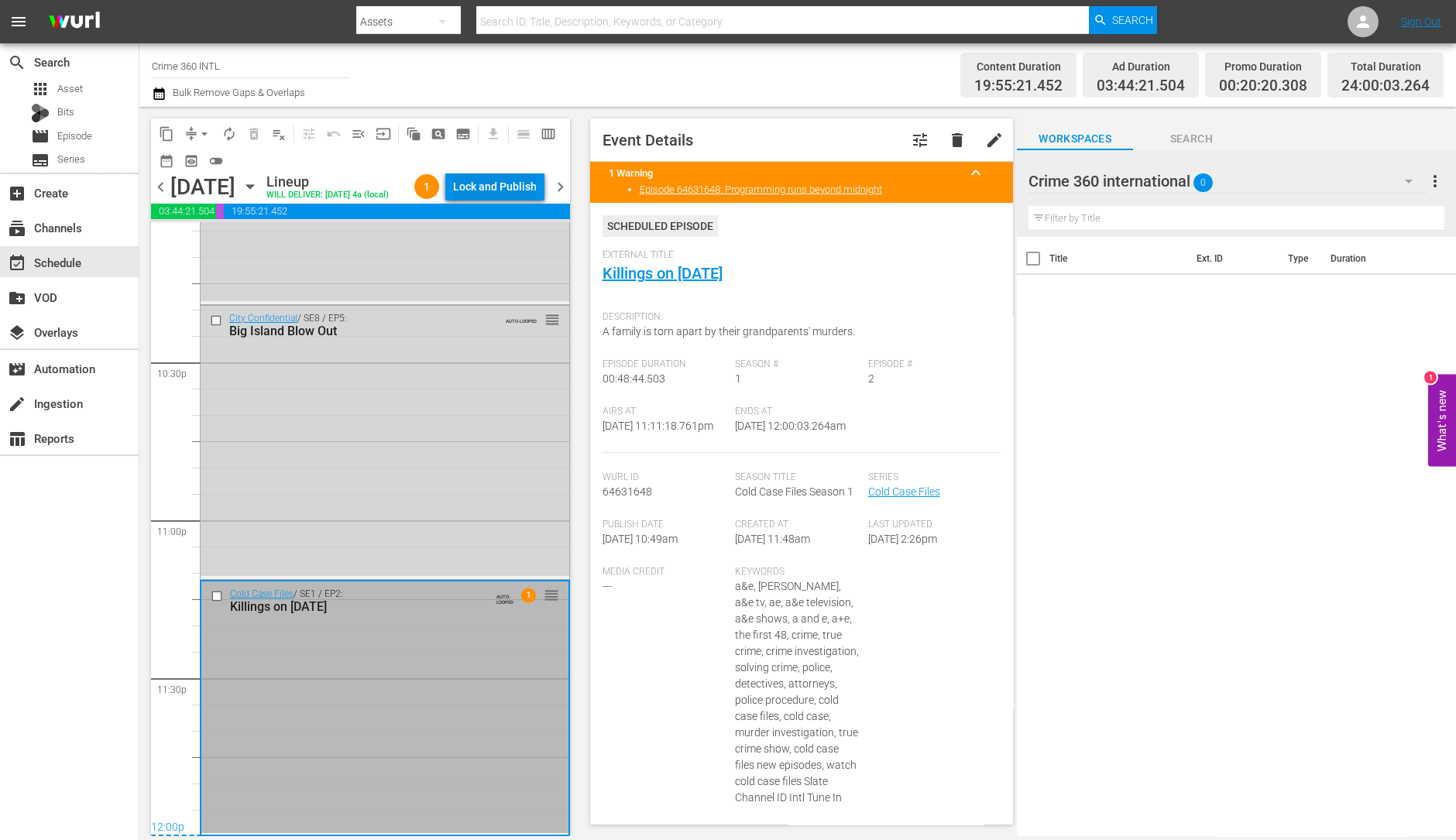
click at [511, 185] on div "Lock and Publish" at bounding box center [494, 186] width 83 height 28
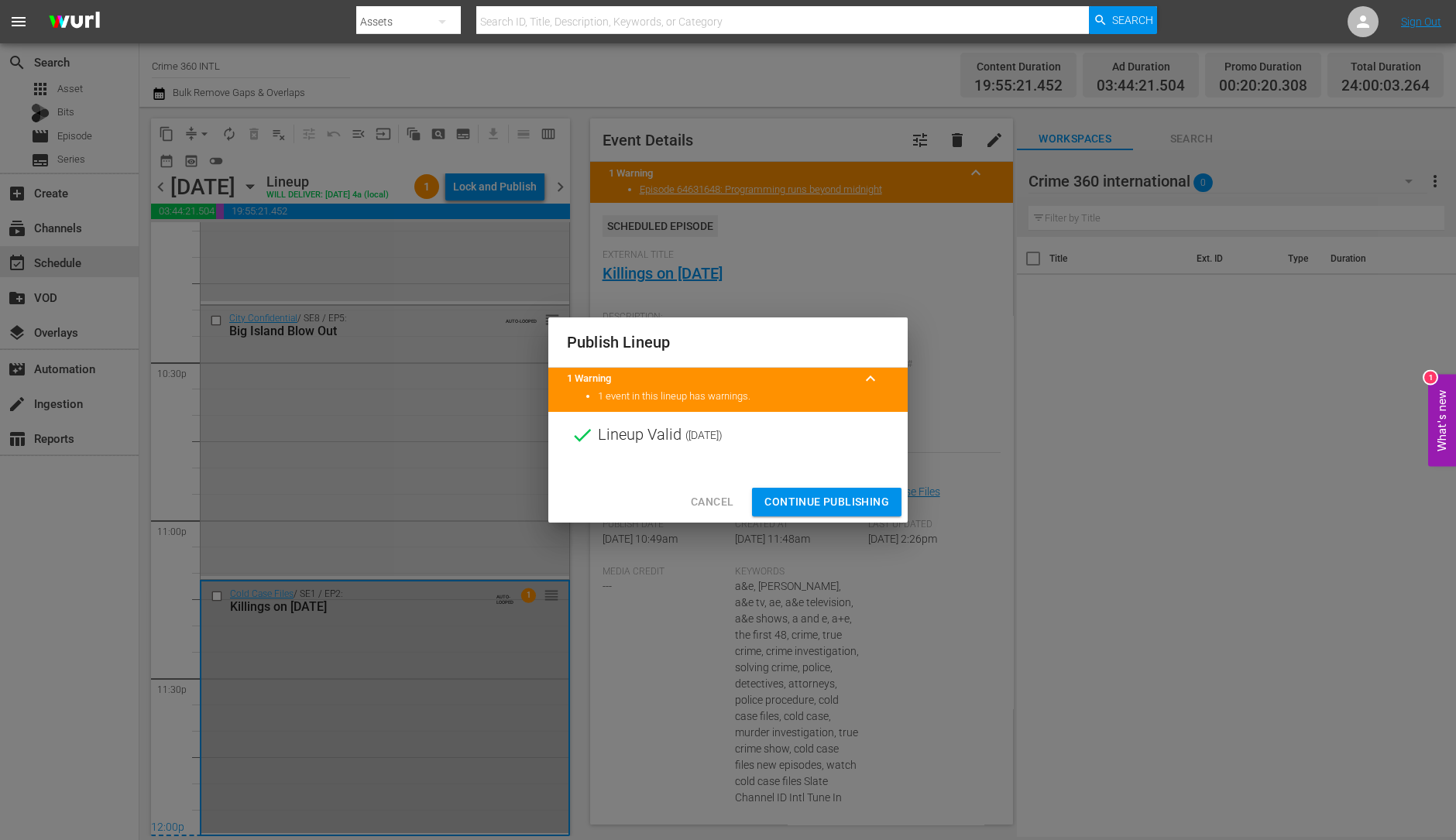
click at [843, 512] on button "Continue Publishing" at bounding box center [826, 502] width 149 height 29
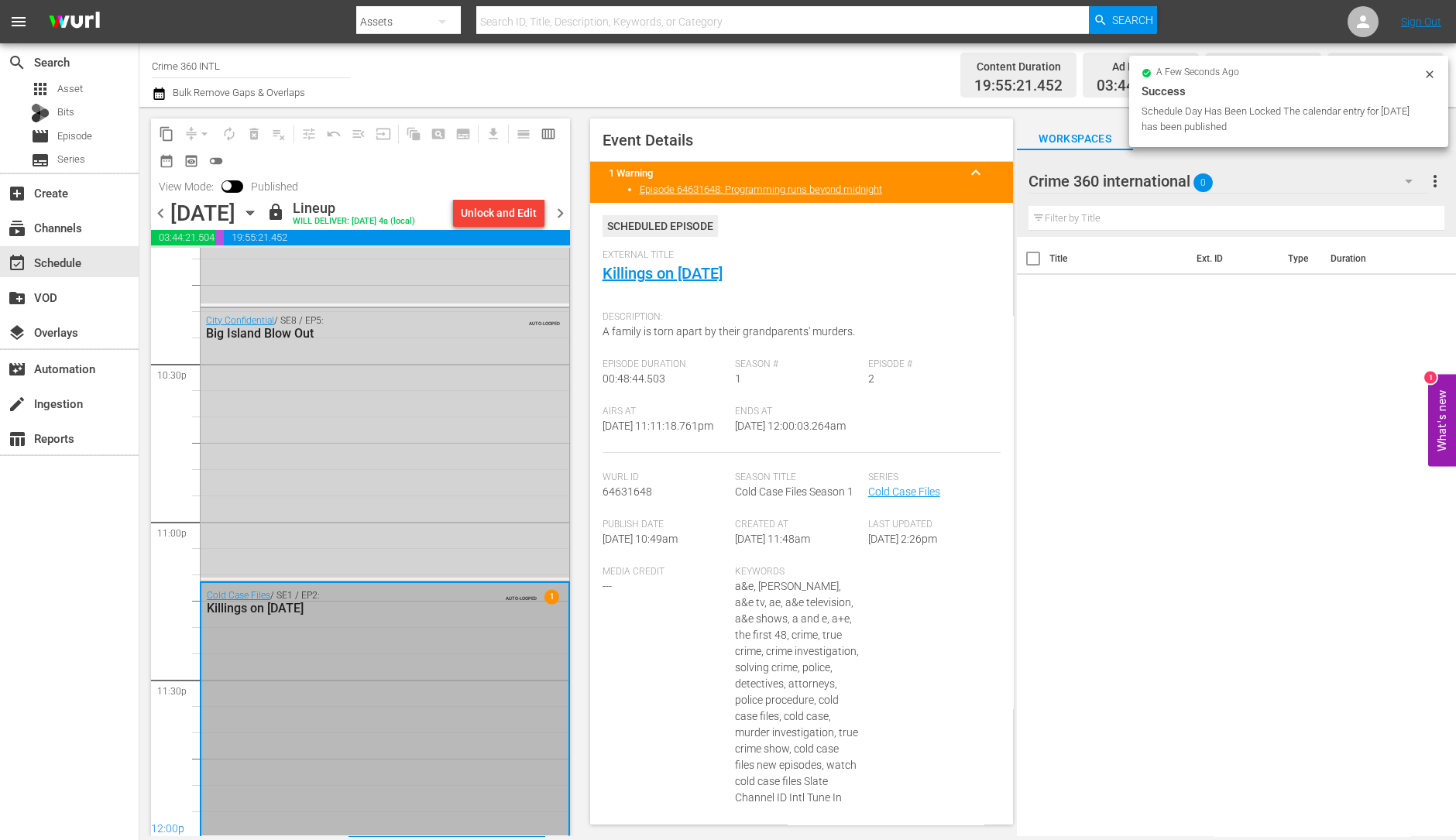
scroll to position [6991, 0]
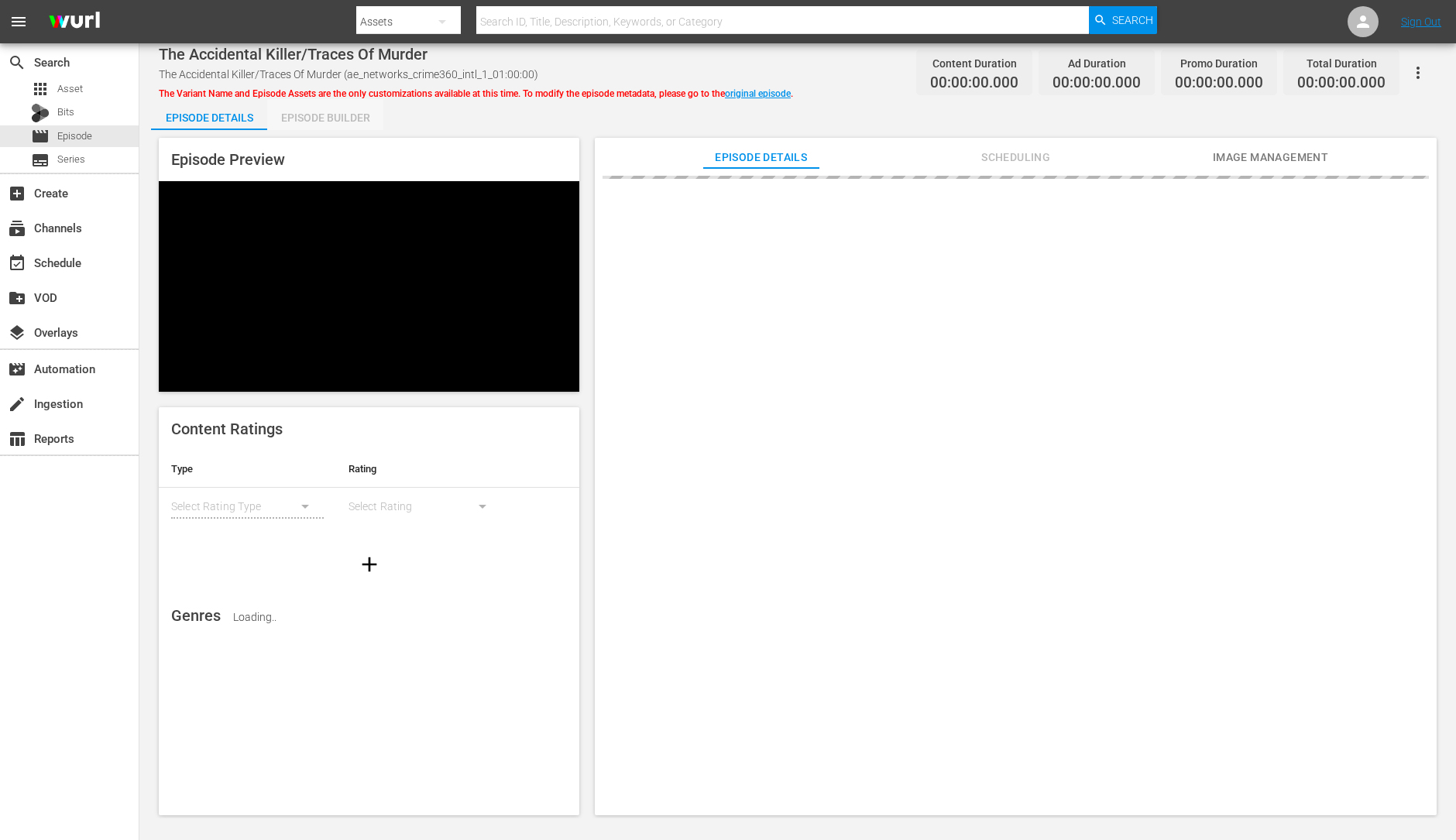
click at [334, 105] on div "Episode Builder" at bounding box center [326, 118] width 116 height 38
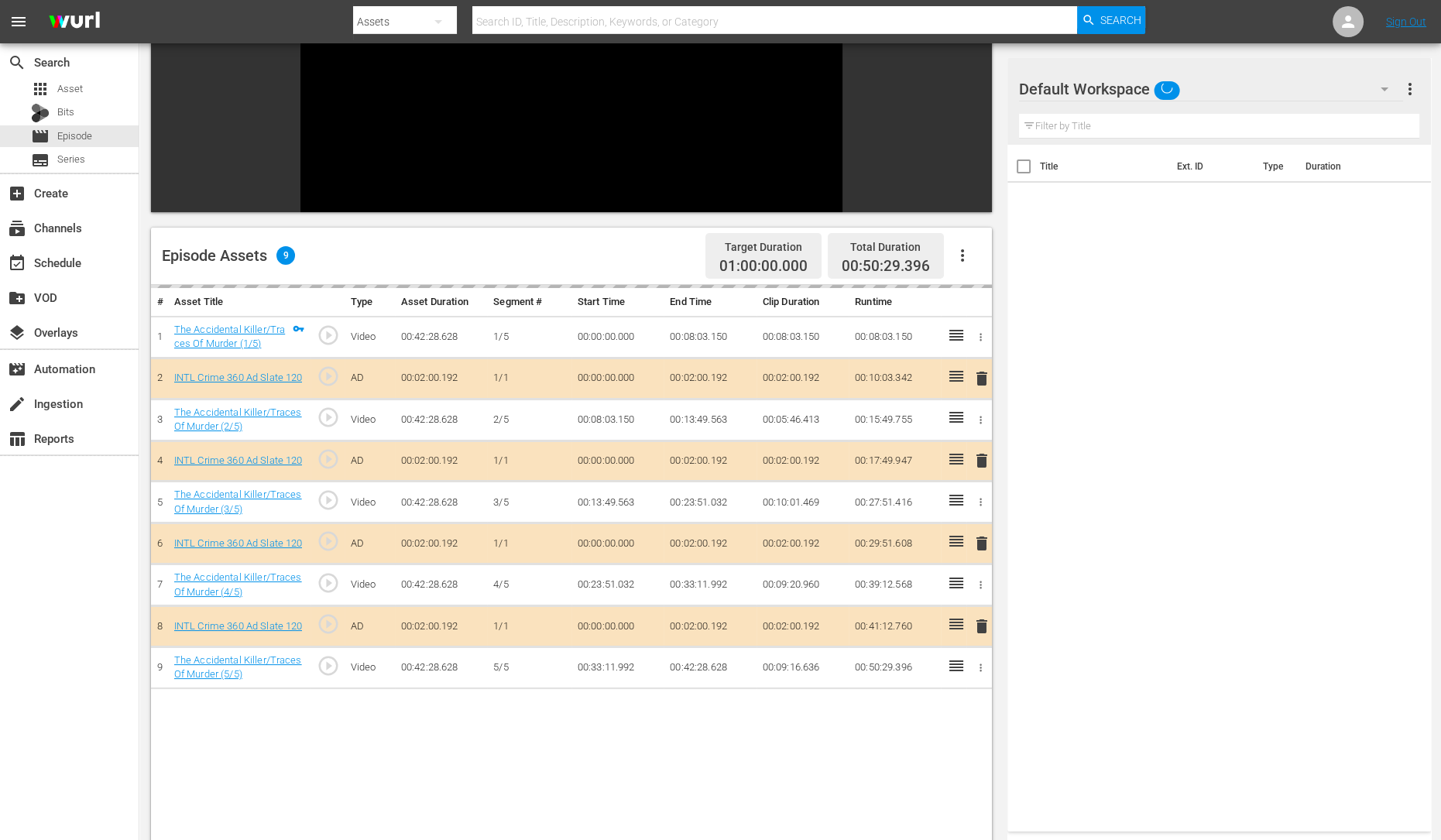
scroll to position [191, 0]
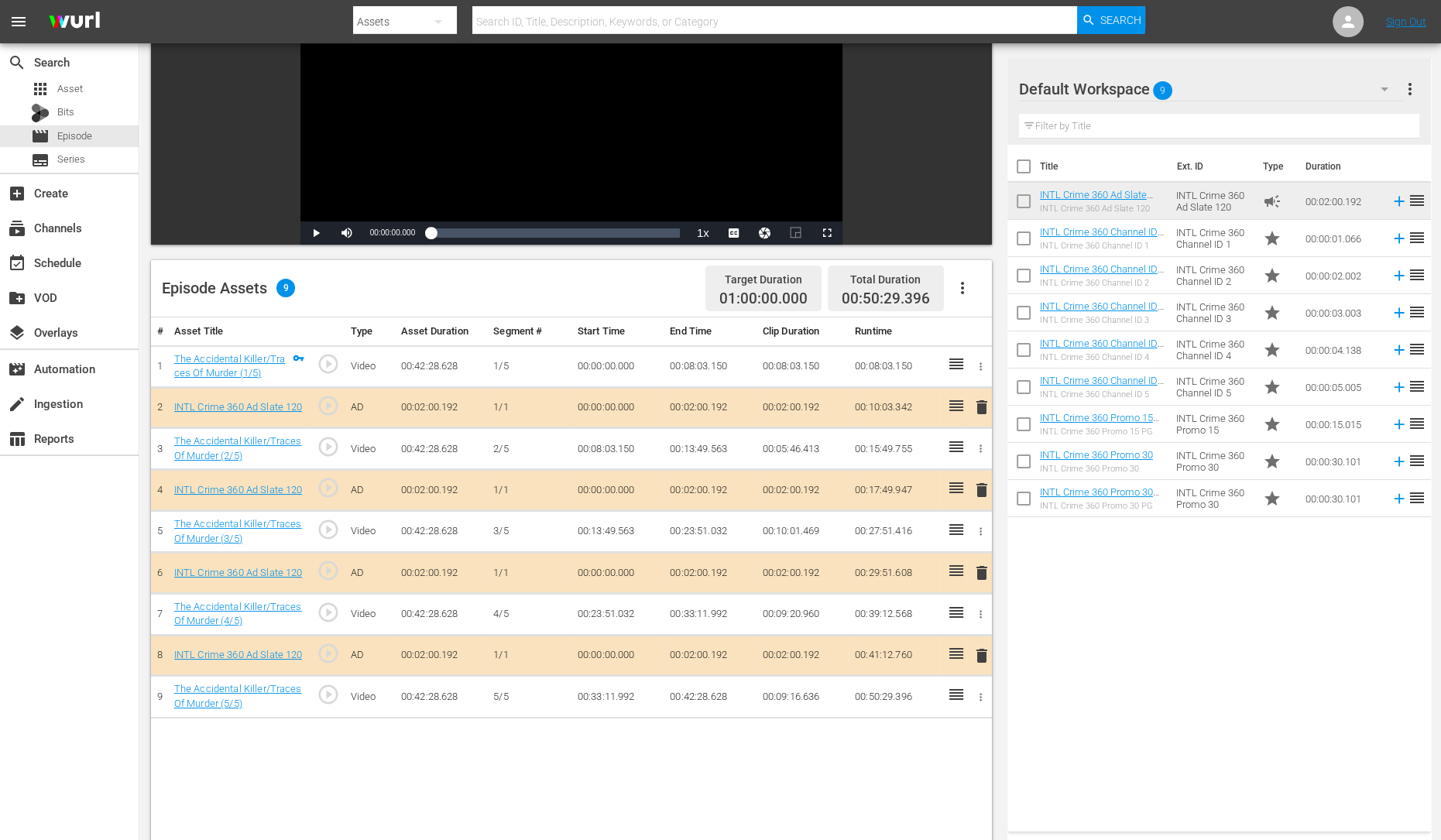
click at [984, 488] on span "delete" at bounding box center [982, 489] width 19 height 19
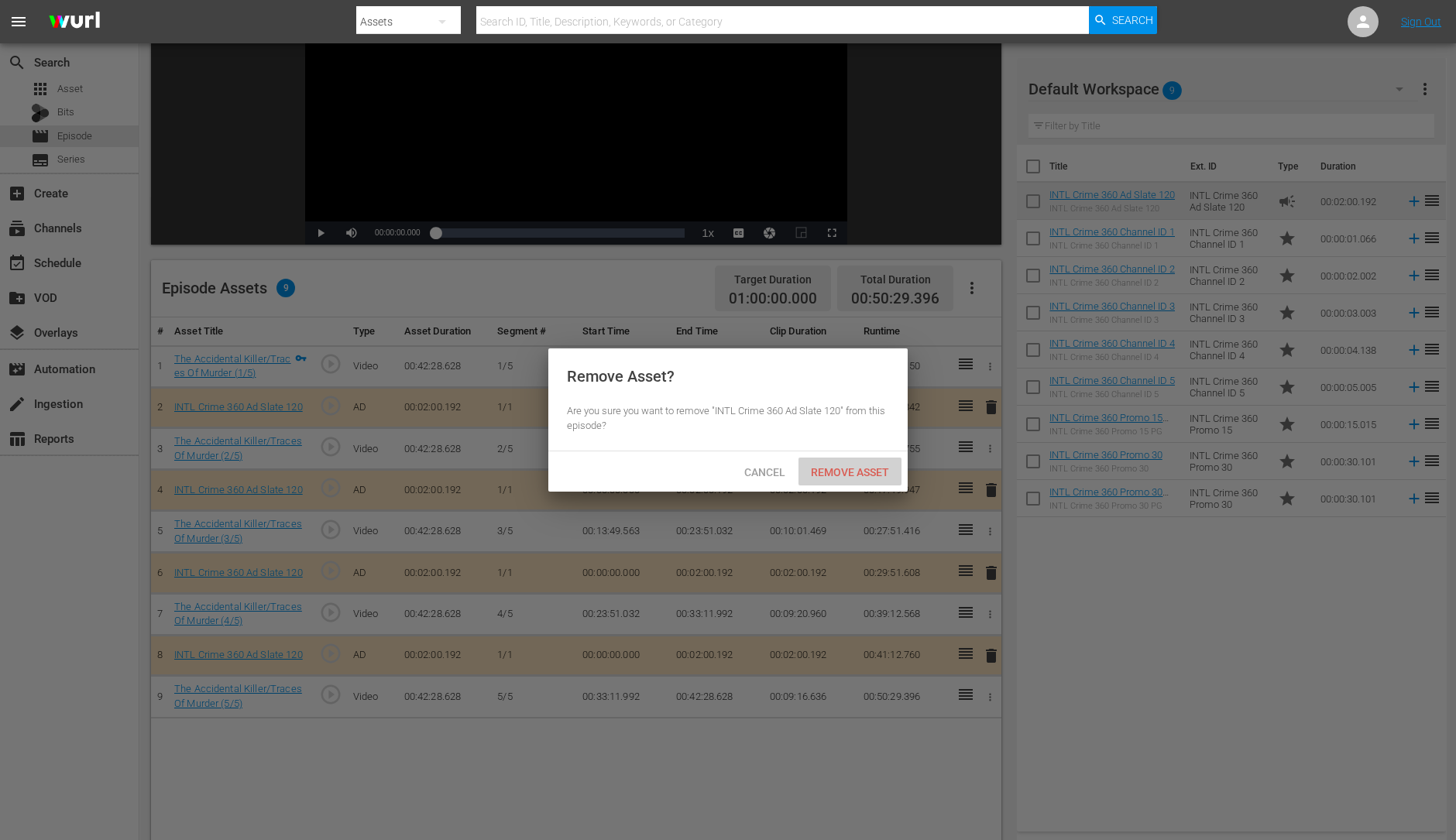
click at [849, 472] on span "Remove Asset" at bounding box center [849, 472] width 103 height 13
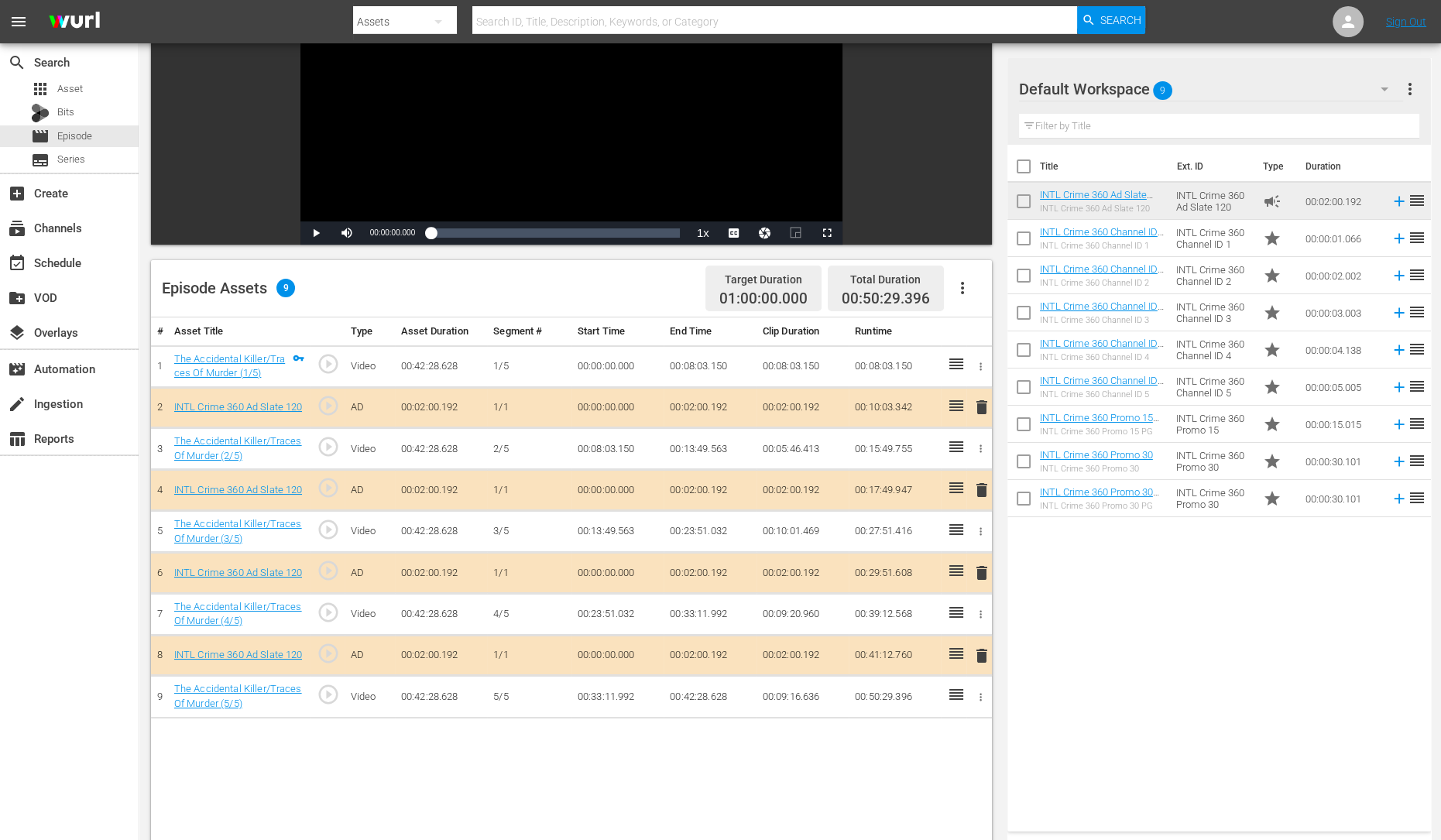
click at [978, 569] on span "delete" at bounding box center [982, 573] width 19 height 19
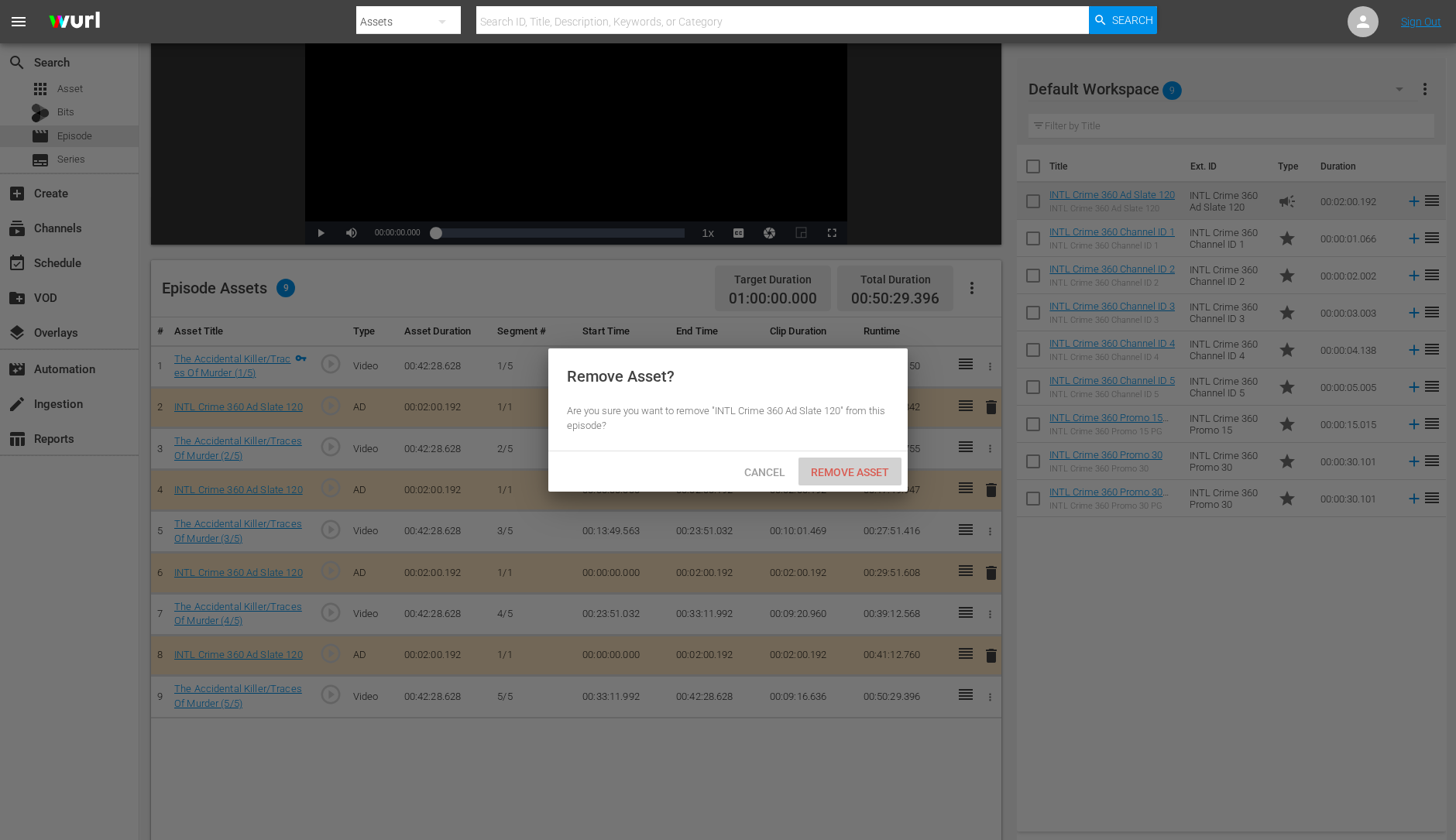
click at [844, 469] on span "Remove Asset" at bounding box center [849, 472] width 103 height 13
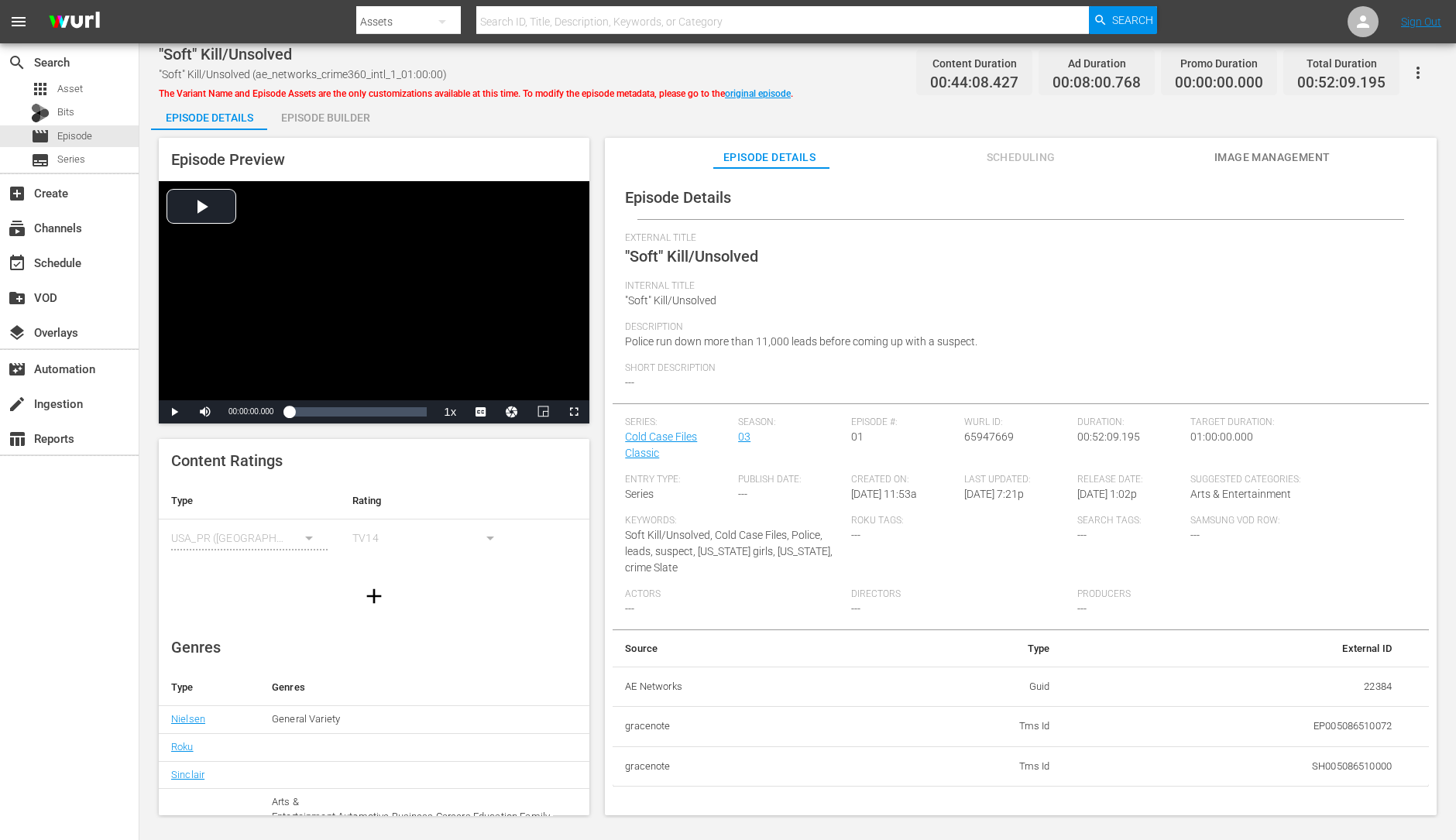
click at [337, 118] on div "Episode Builder" at bounding box center [326, 118] width 116 height 38
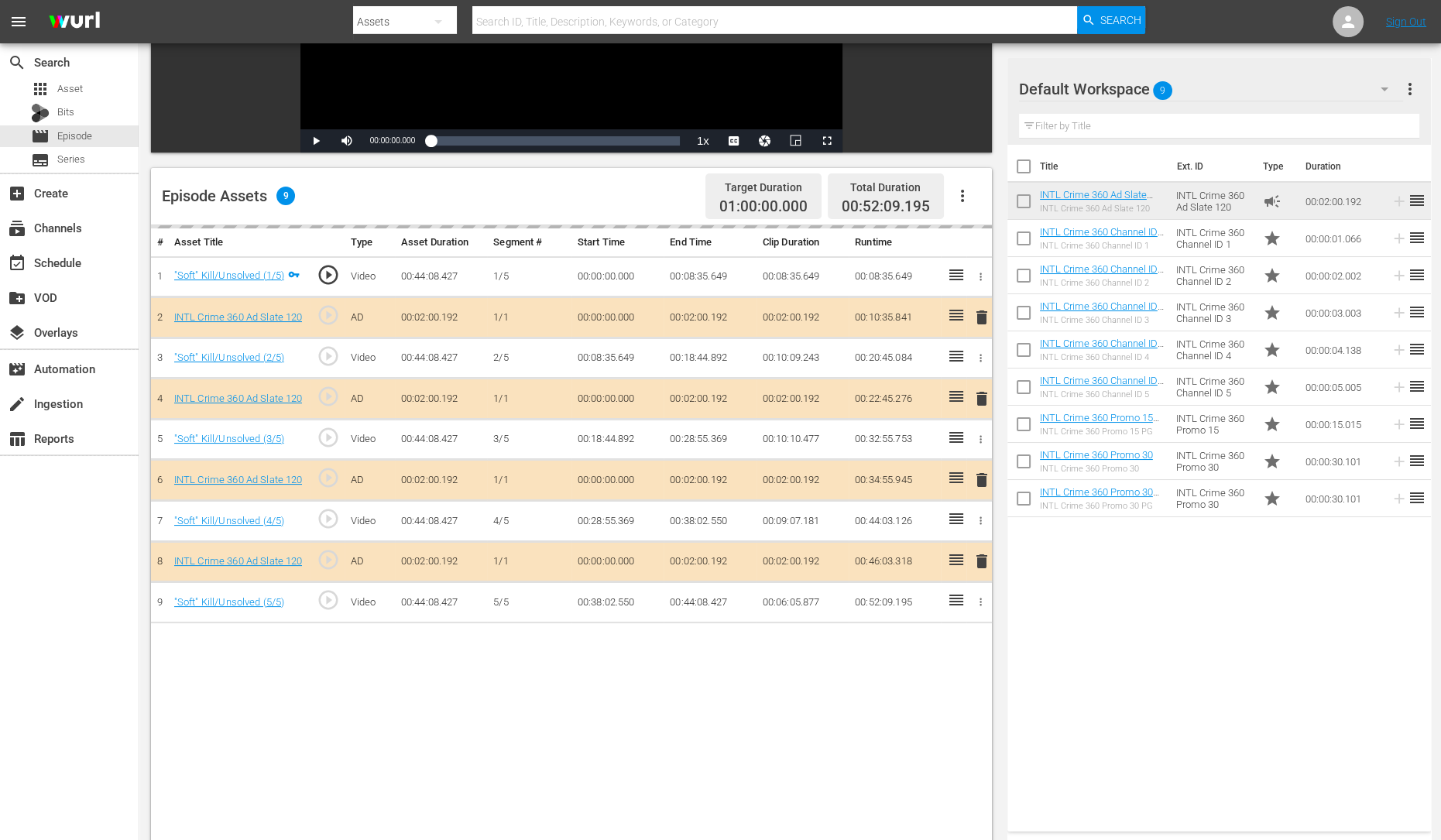
scroll to position [291, 0]
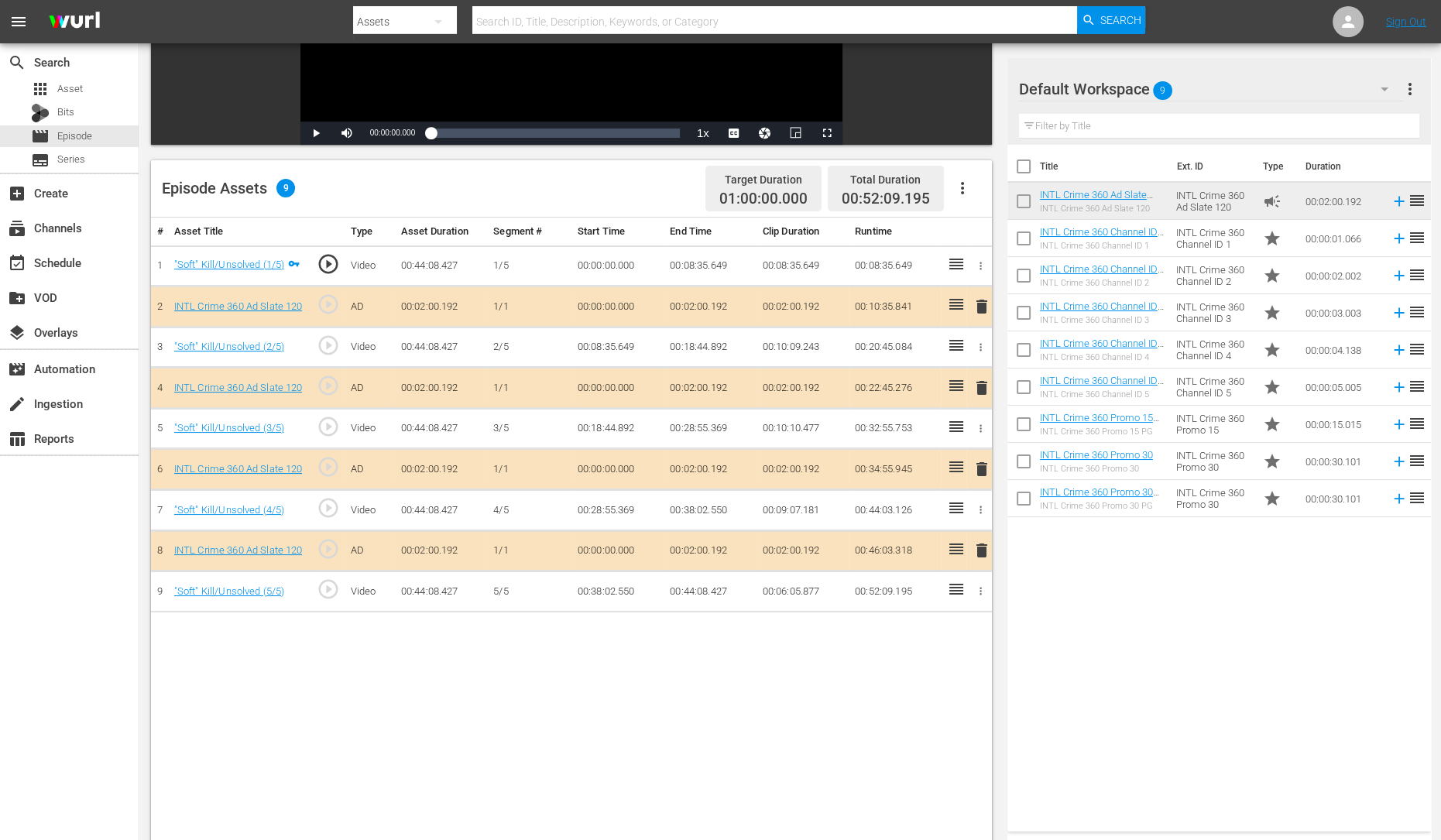
click at [985, 388] on span "delete" at bounding box center [982, 387] width 19 height 19
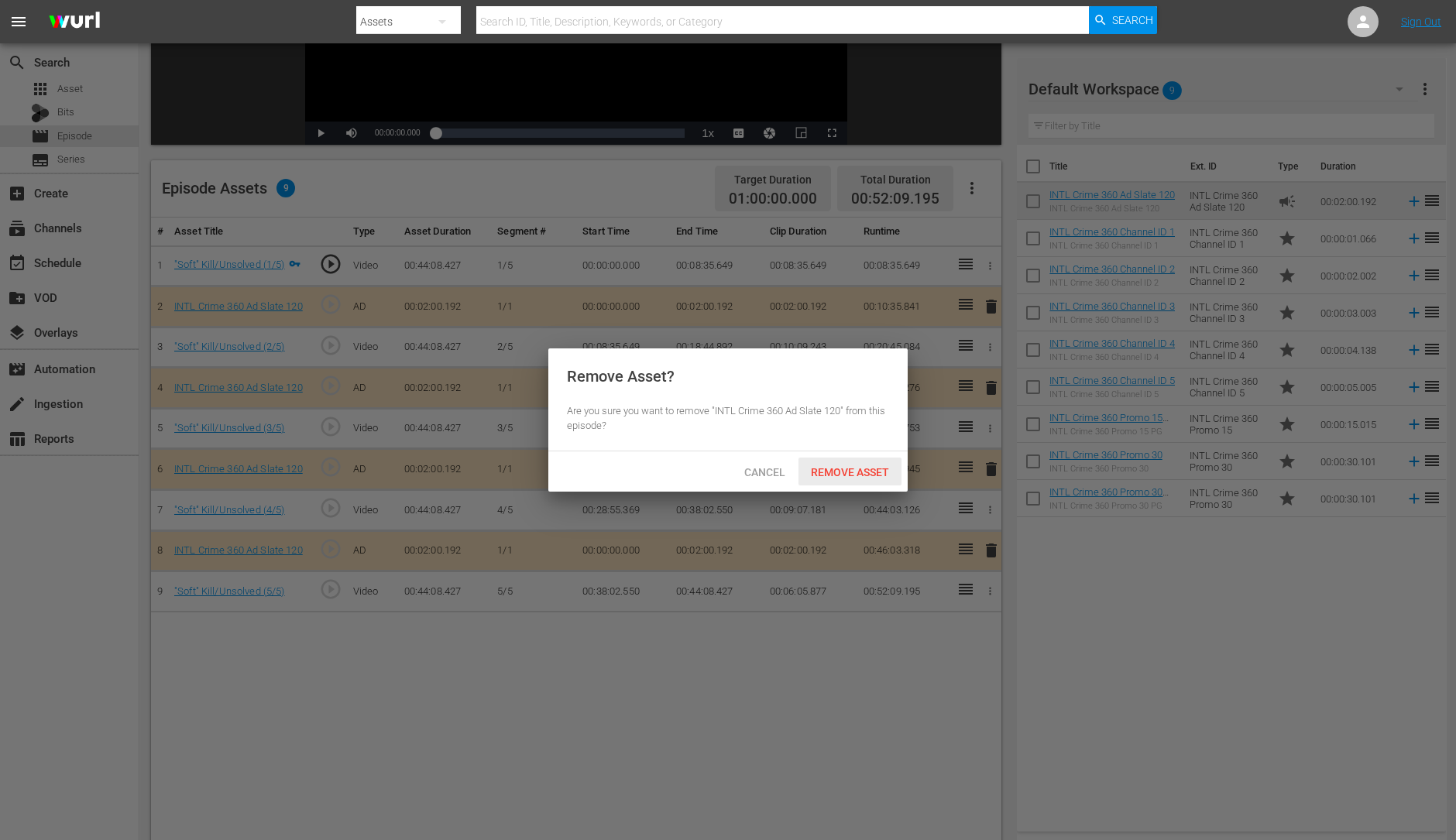
click at [837, 468] on span "Remove Asset" at bounding box center [849, 472] width 103 height 13
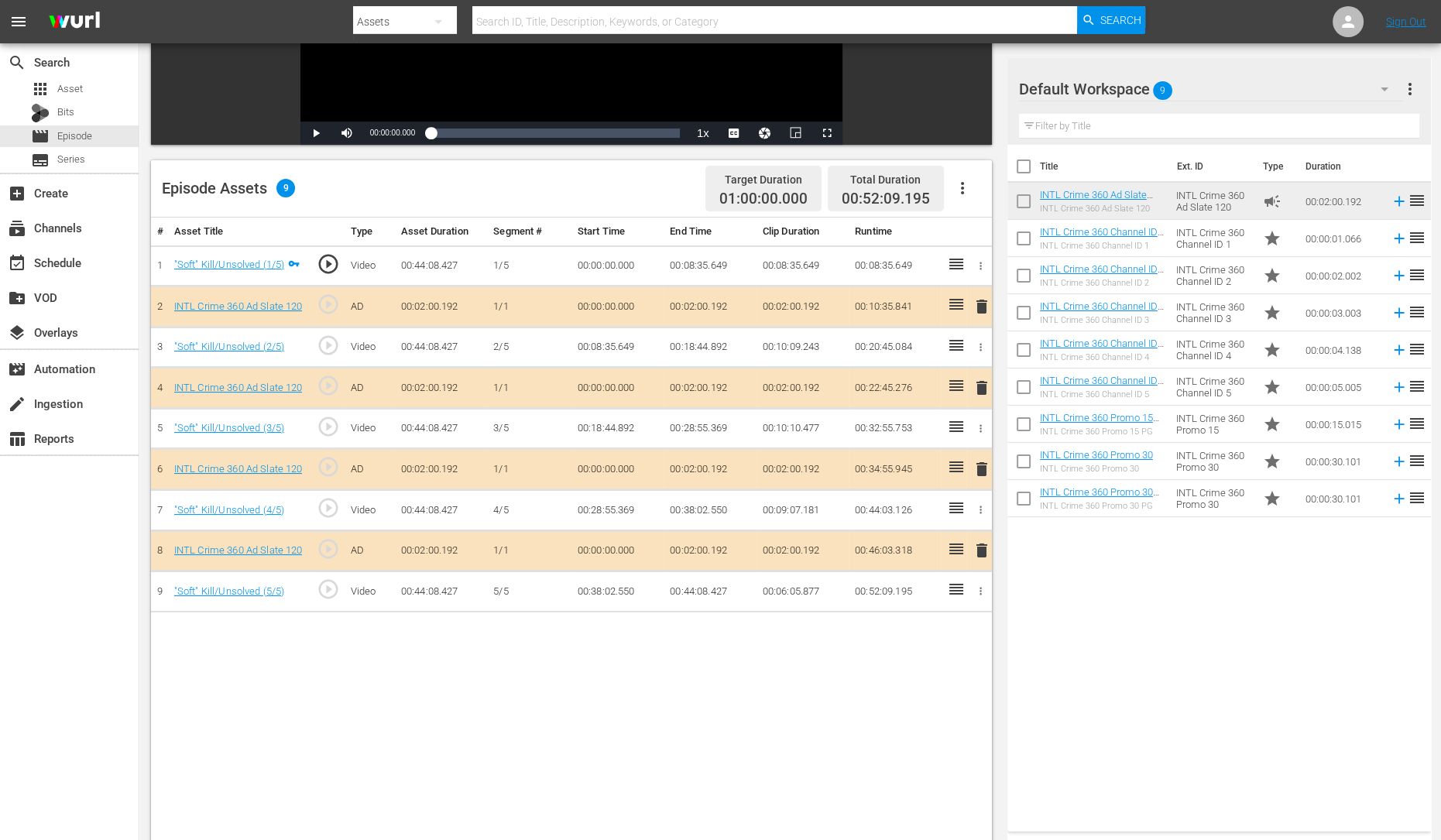
click at [974, 462] on span "delete" at bounding box center [982, 469] width 19 height 19
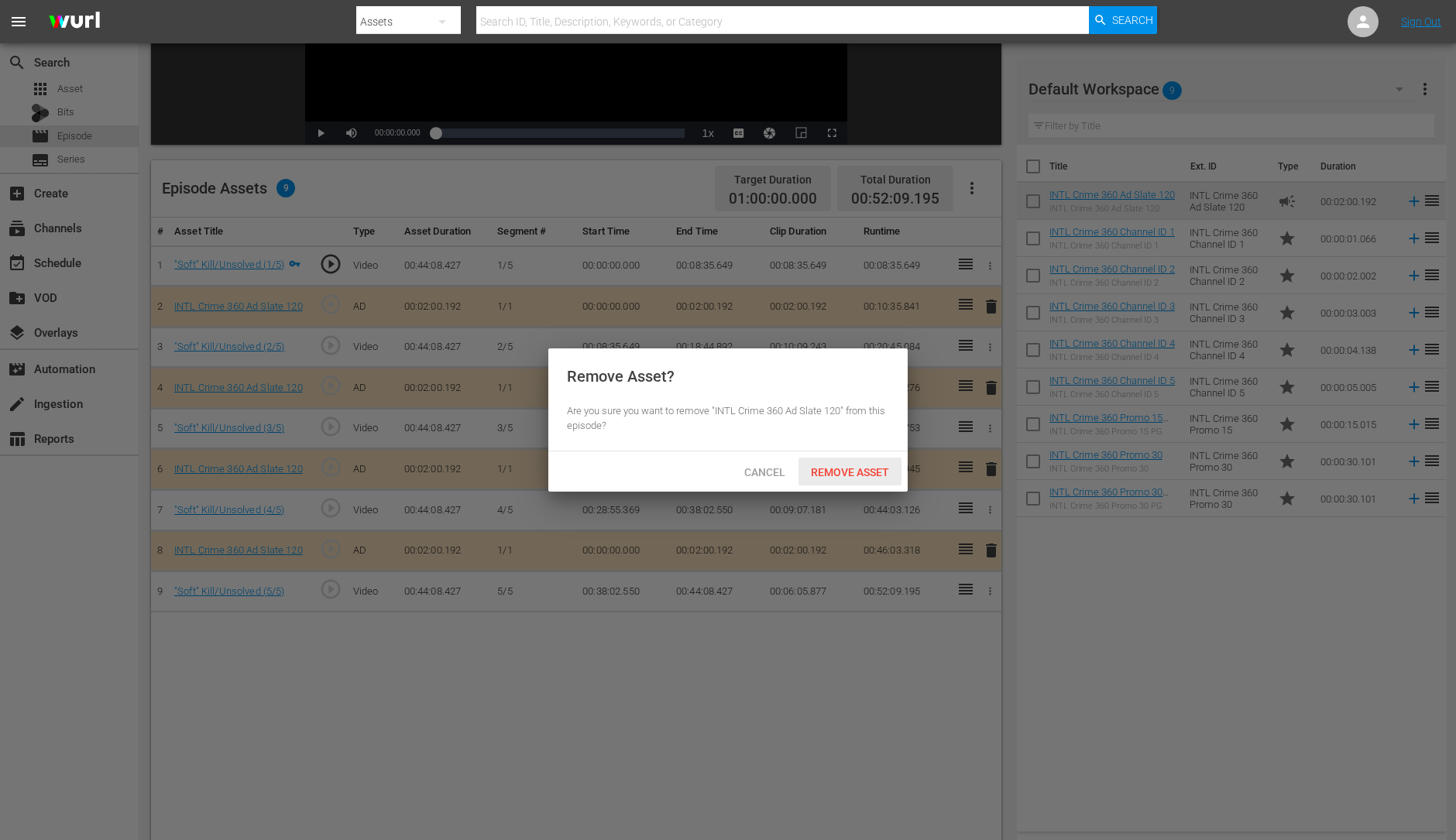
click at [837, 468] on span "Remove Asset" at bounding box center [849, 472] width 103 height 13
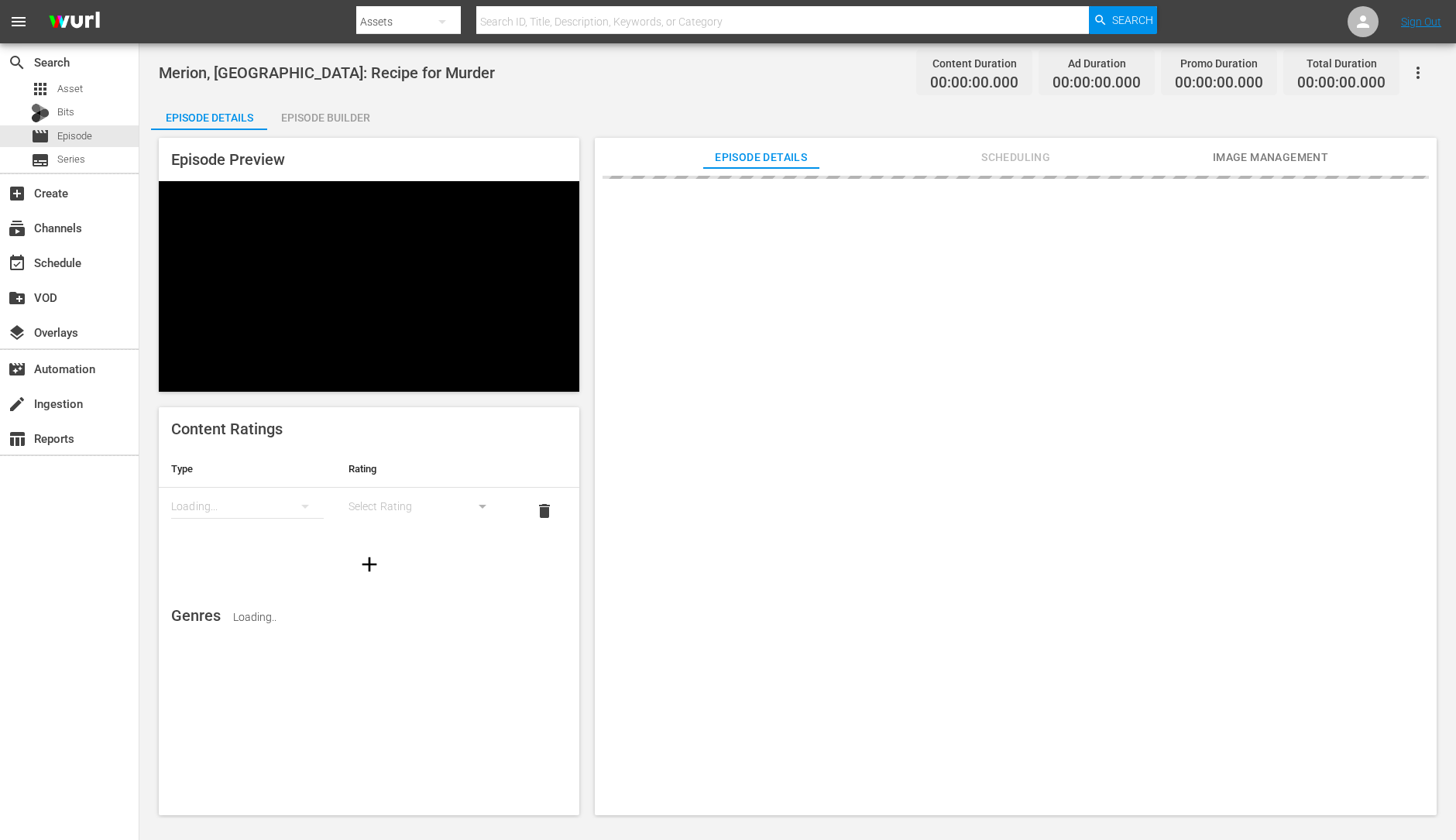
click at [343, 114] on div "Episode Builder" at bounding box center [326, 118] width 116 height 38
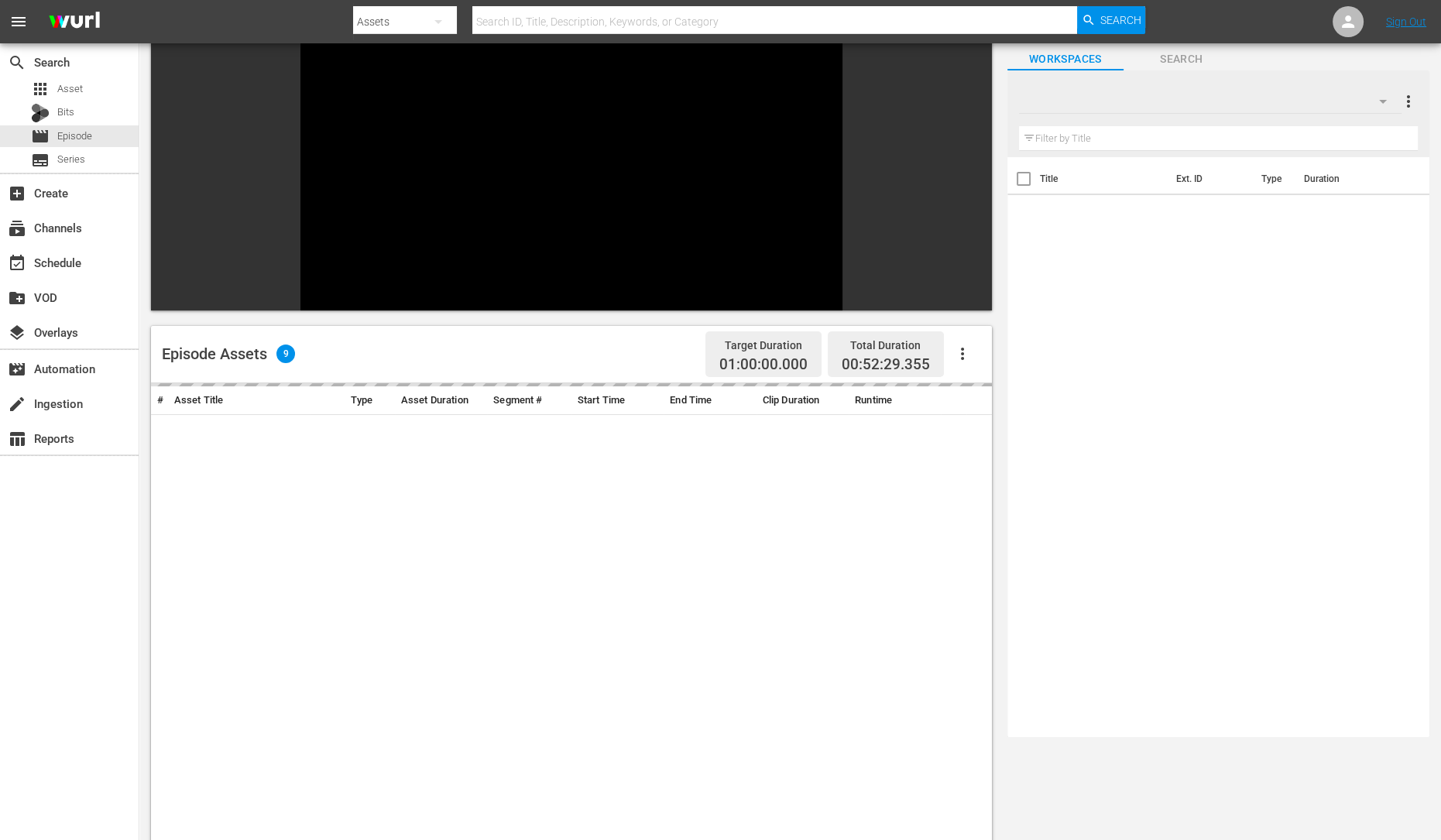
scroll to position [92, 0]
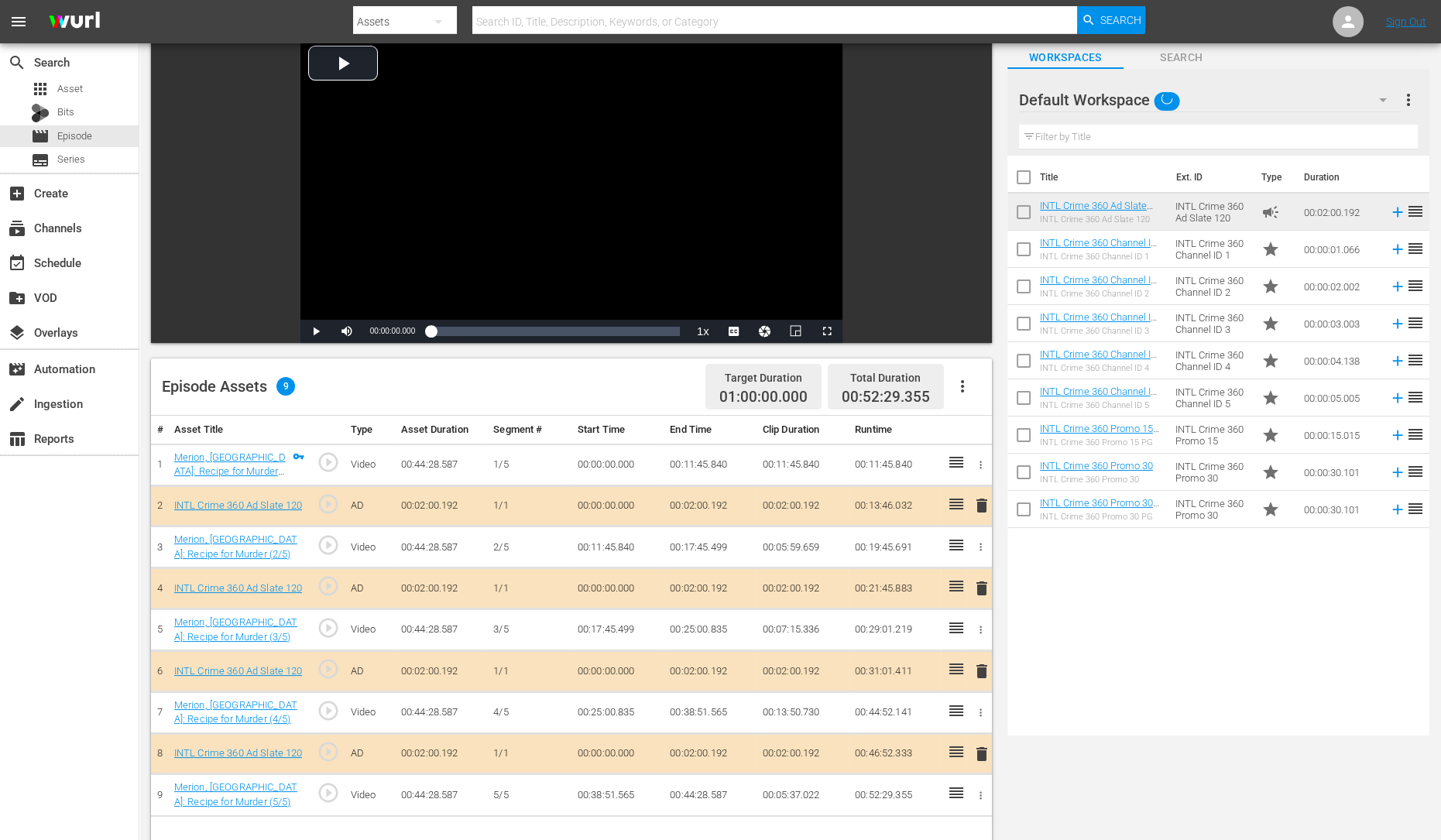
click at [980, 593] on span "delete" at bounding box center [982, 588] width 19 height 19
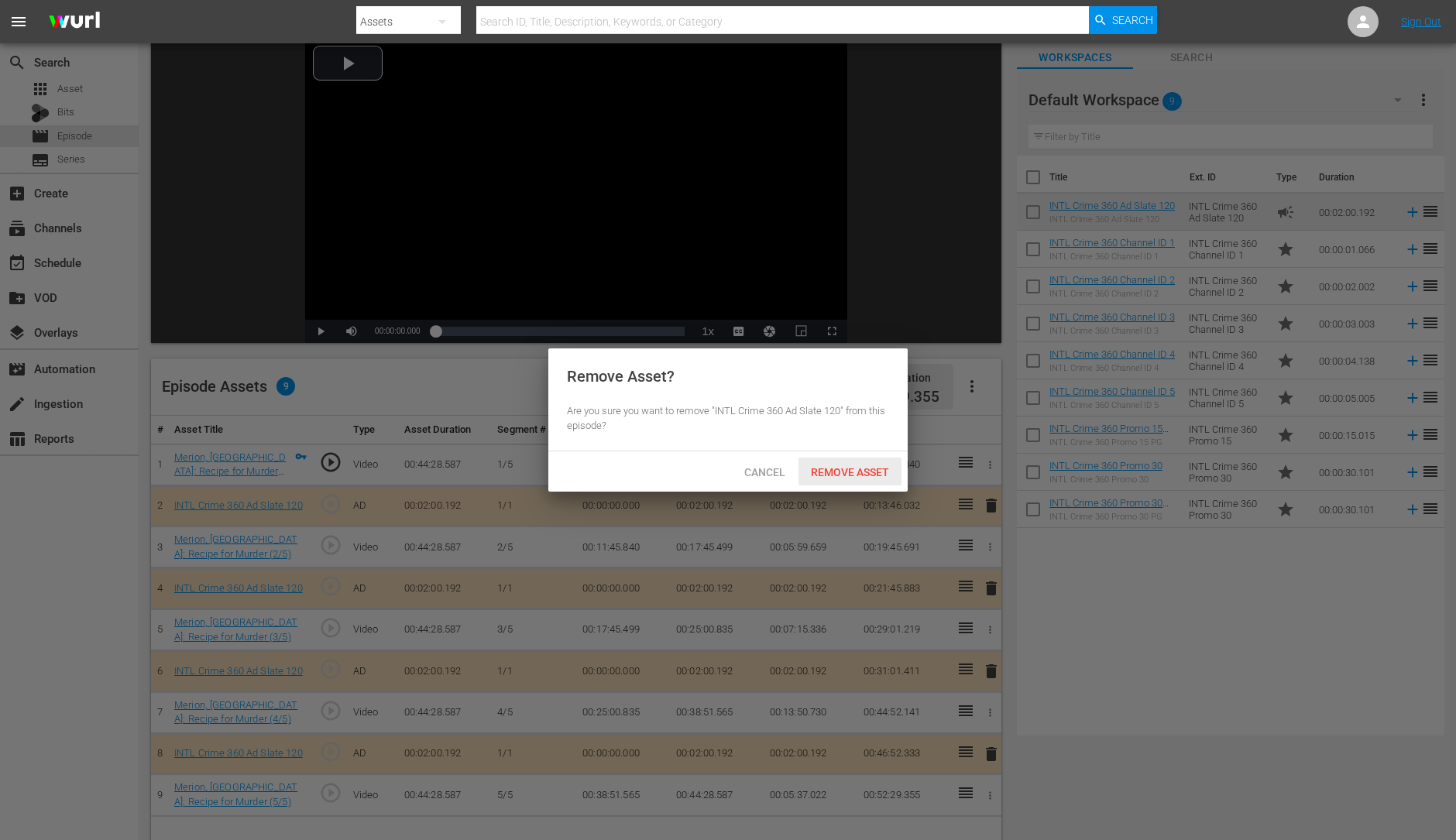
click at [837, 466] on span "Remove Asset" at bounding box center [849, 472] width 103 height 13
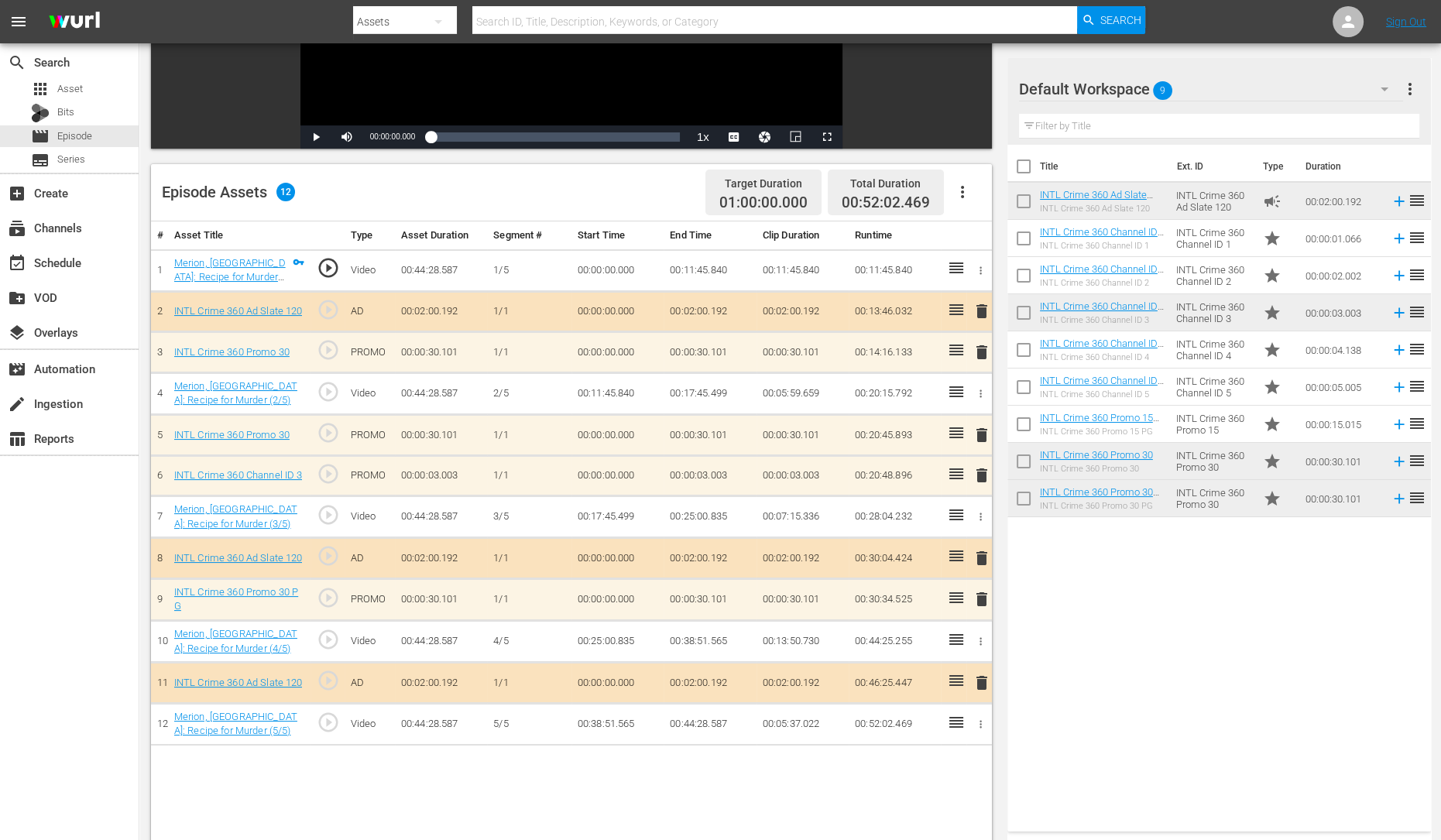
scroll to position [292, 0]
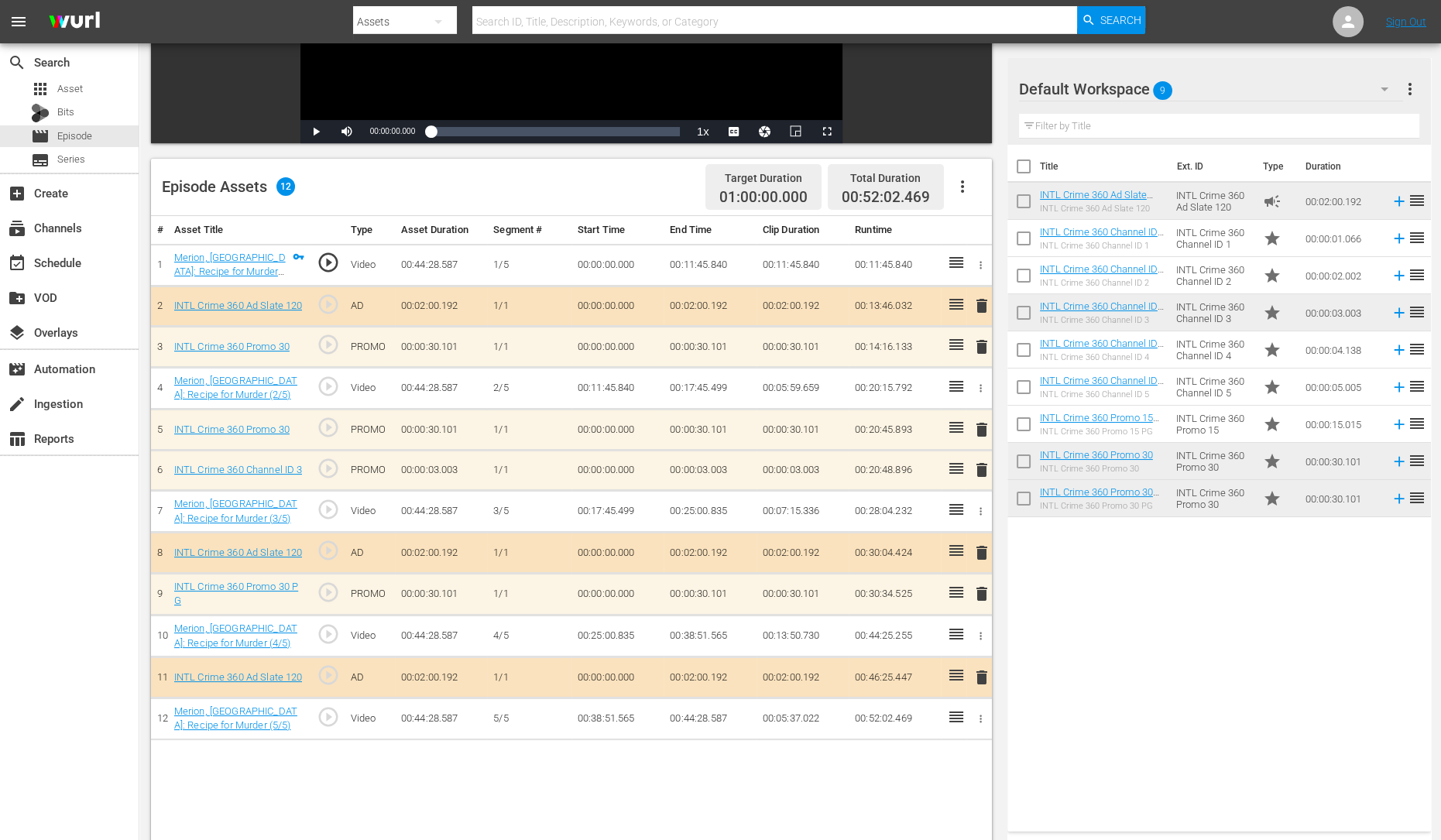
click at [984, 471] on span "delete" at bounding box center [982, 470] width 19 height 19
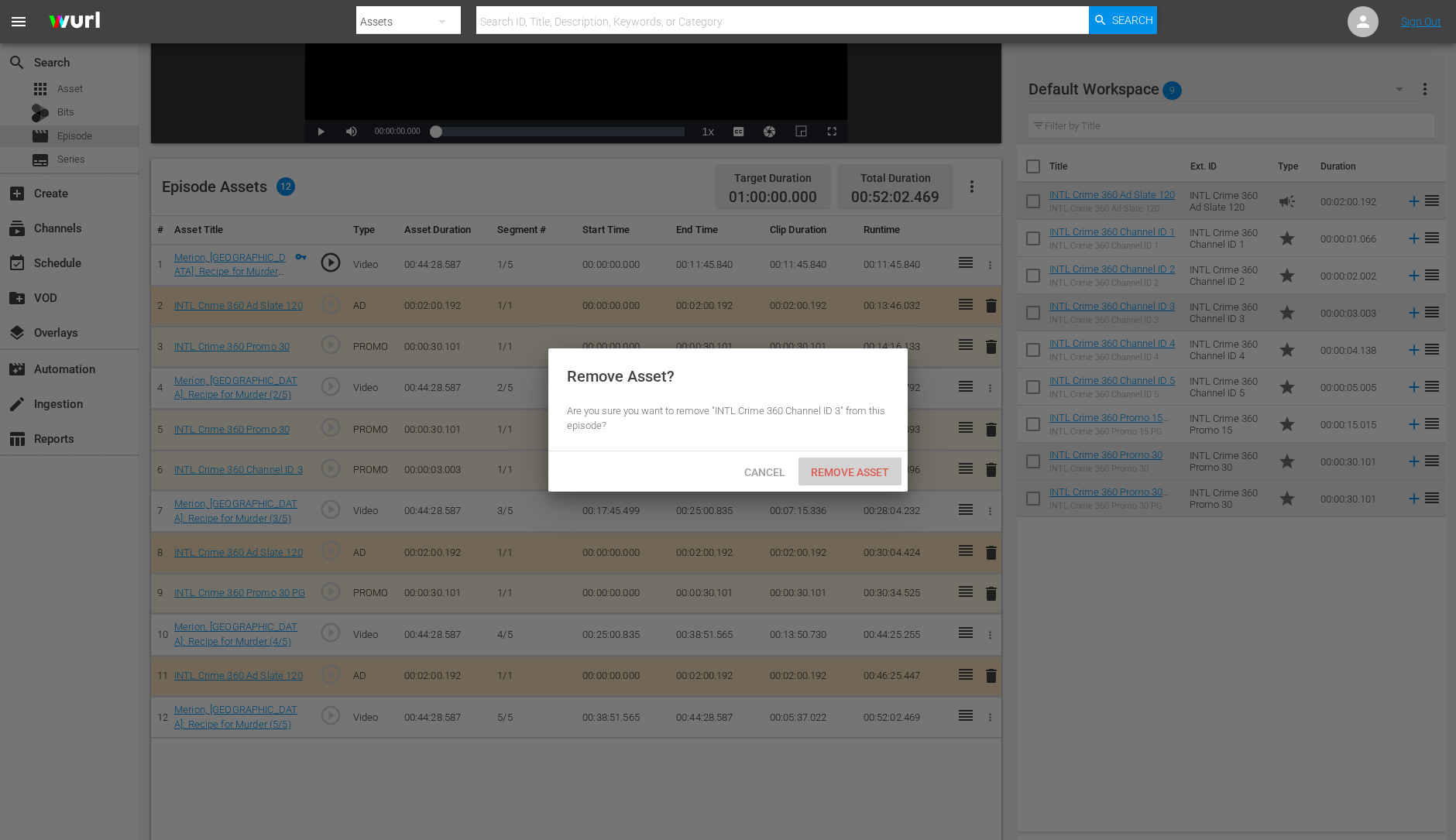
click at [887, 474] on span "Remove Asset" at bounding box center [849, 472] width 103 height 13
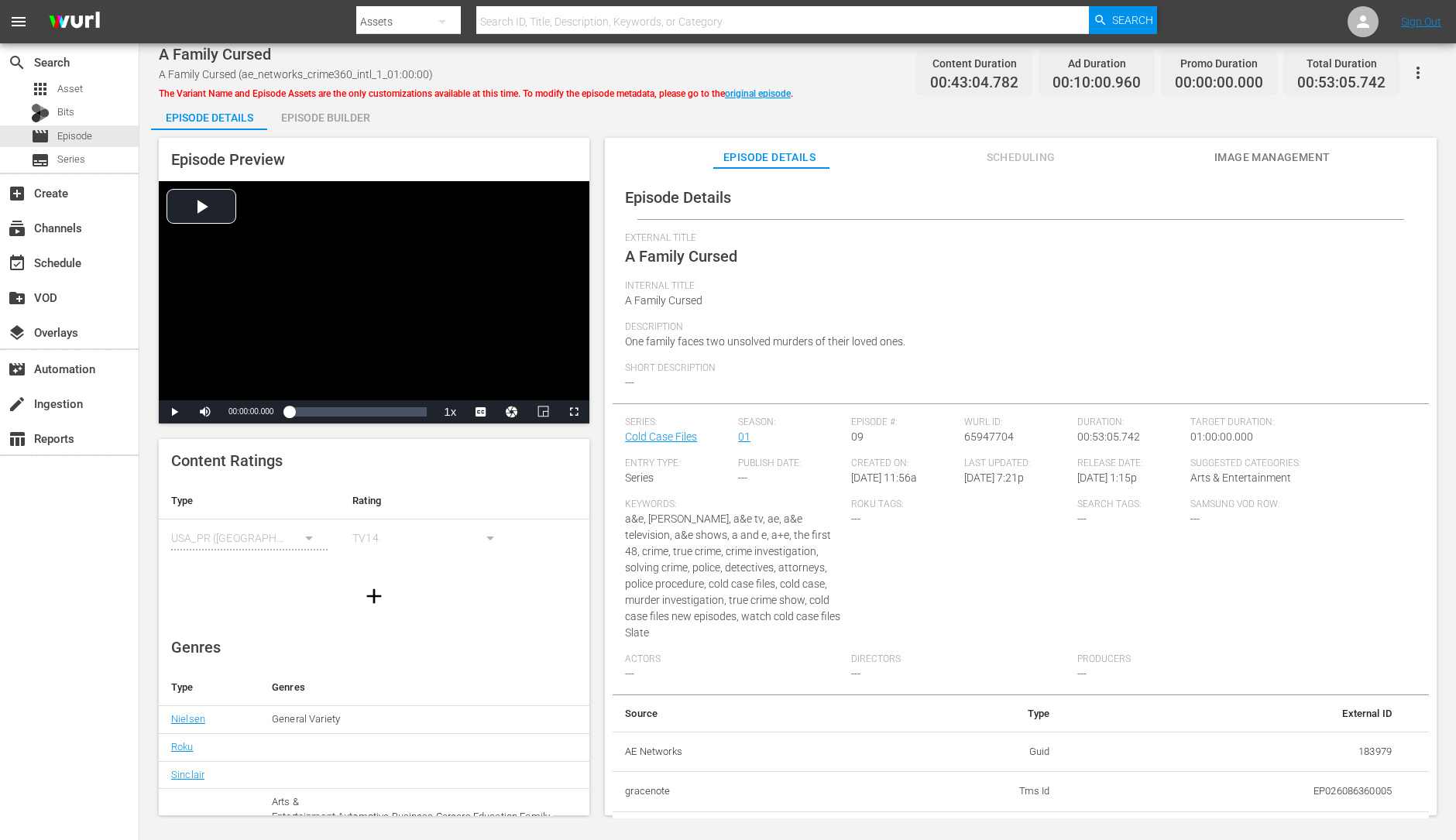
click at [357, 131] on div "Episode Preview Video Player is loading. Play Video Play Mute Current Time 00:0…" at bounding box center [797, 479] width 1293 height 698
click at [344, 116] on div "Episode Builder" at bounding box center [326, 118] width 116 height 38
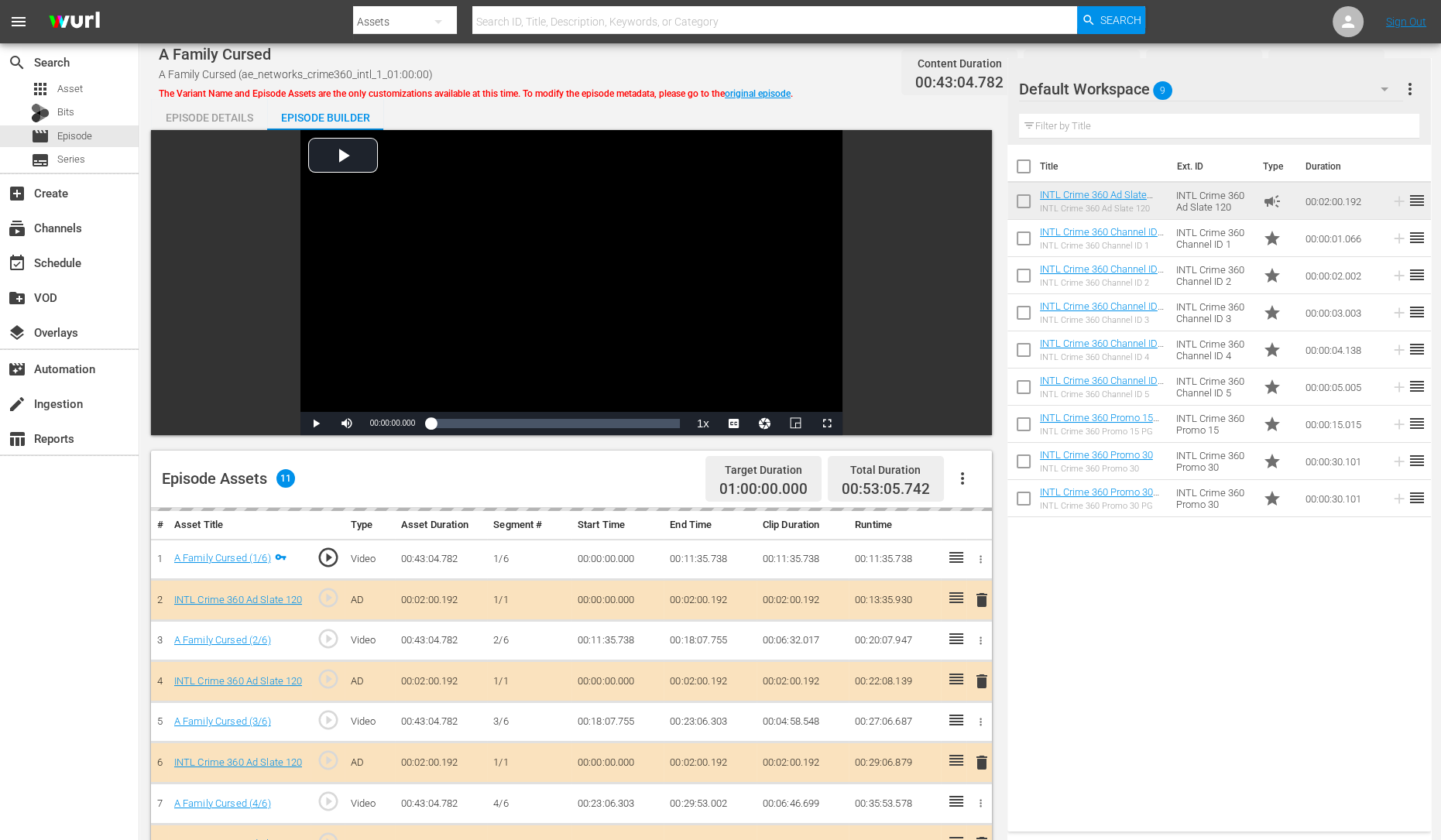
scroll to position [340, 0]
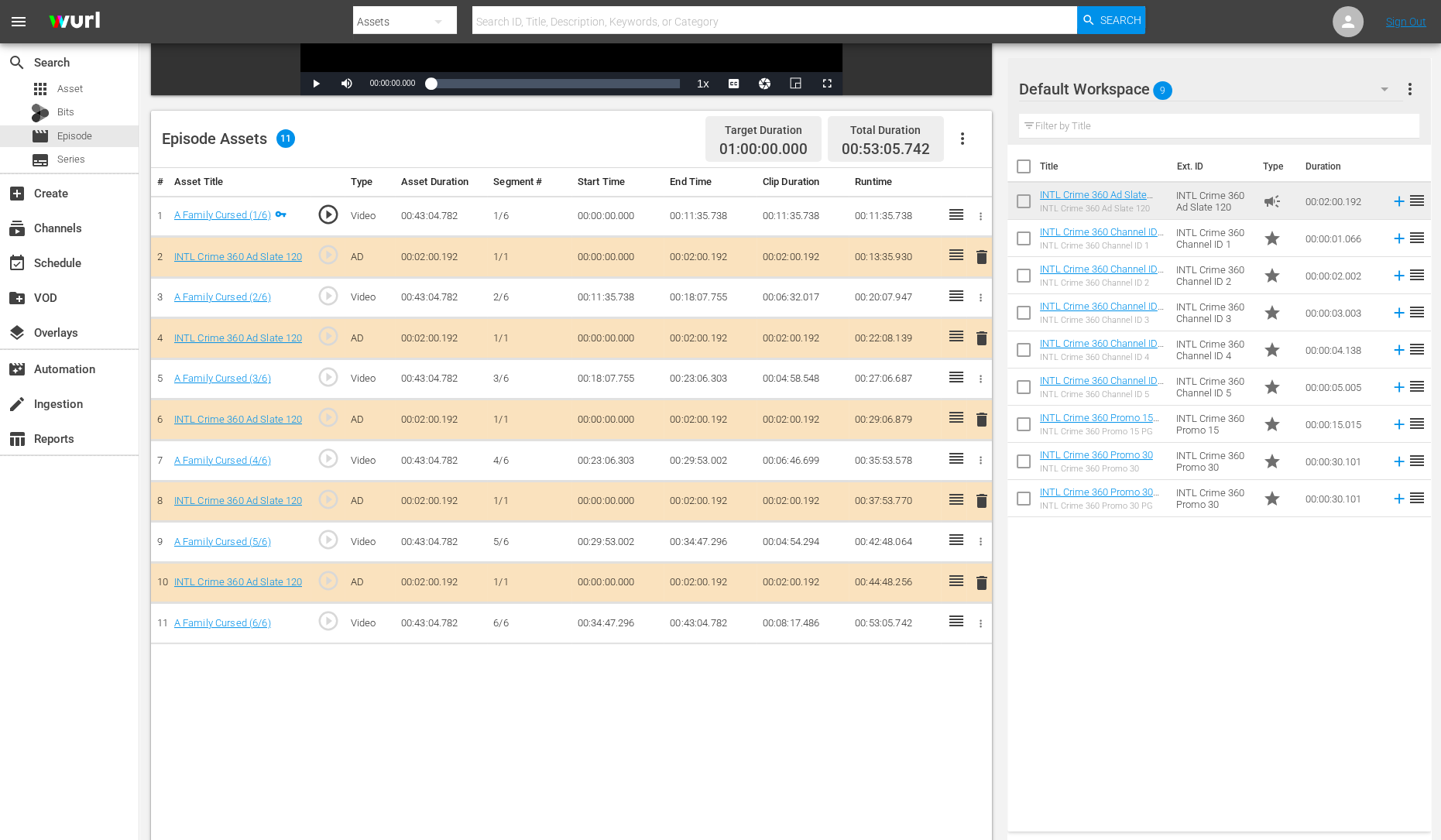
click at [983, 342] on span "delete" at bounding box center [982, 338] width 19 height 19
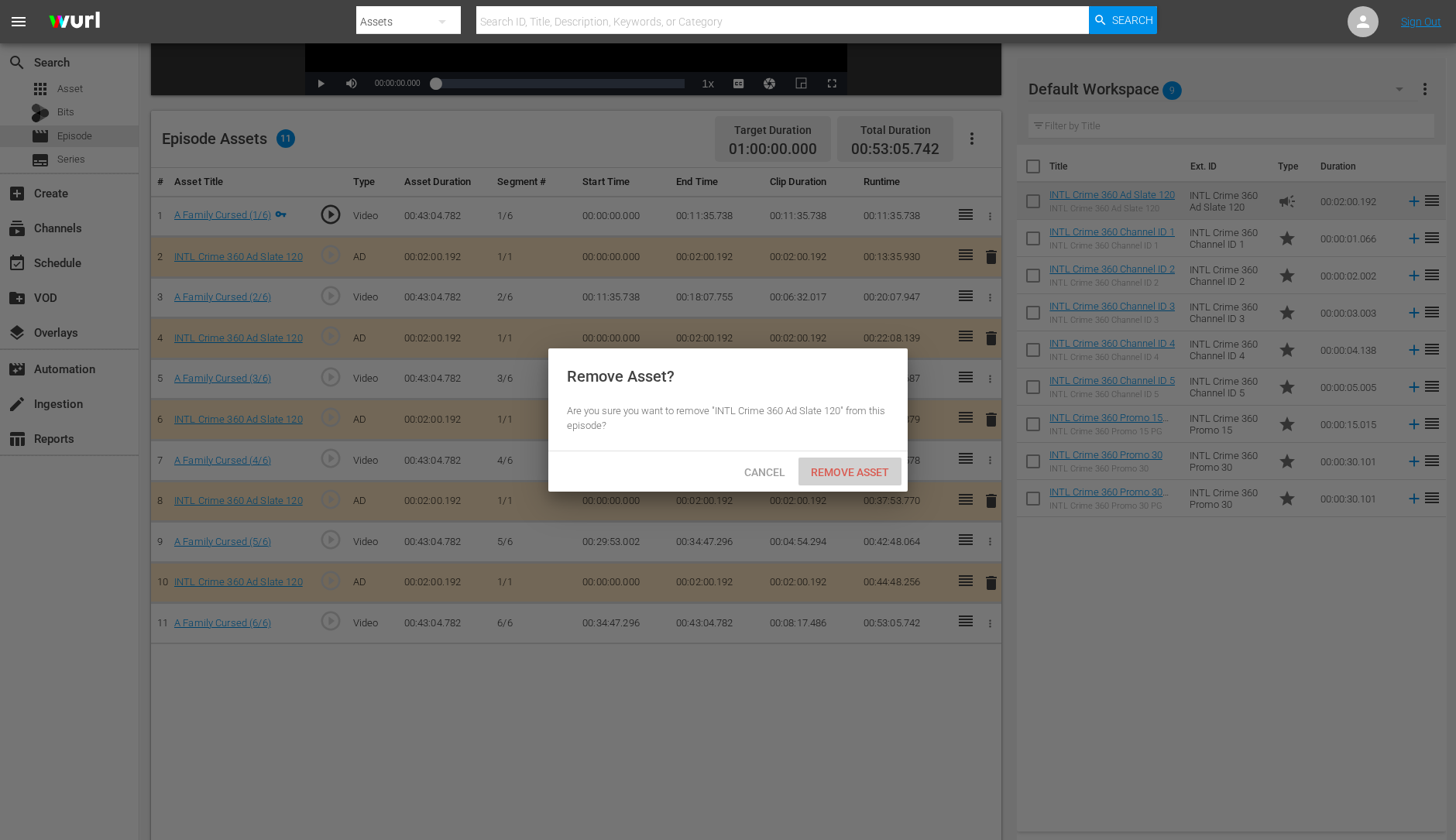
click at [850, 475] on span "Remove Asset" at bounding box center [849, 472] width 103 height 13
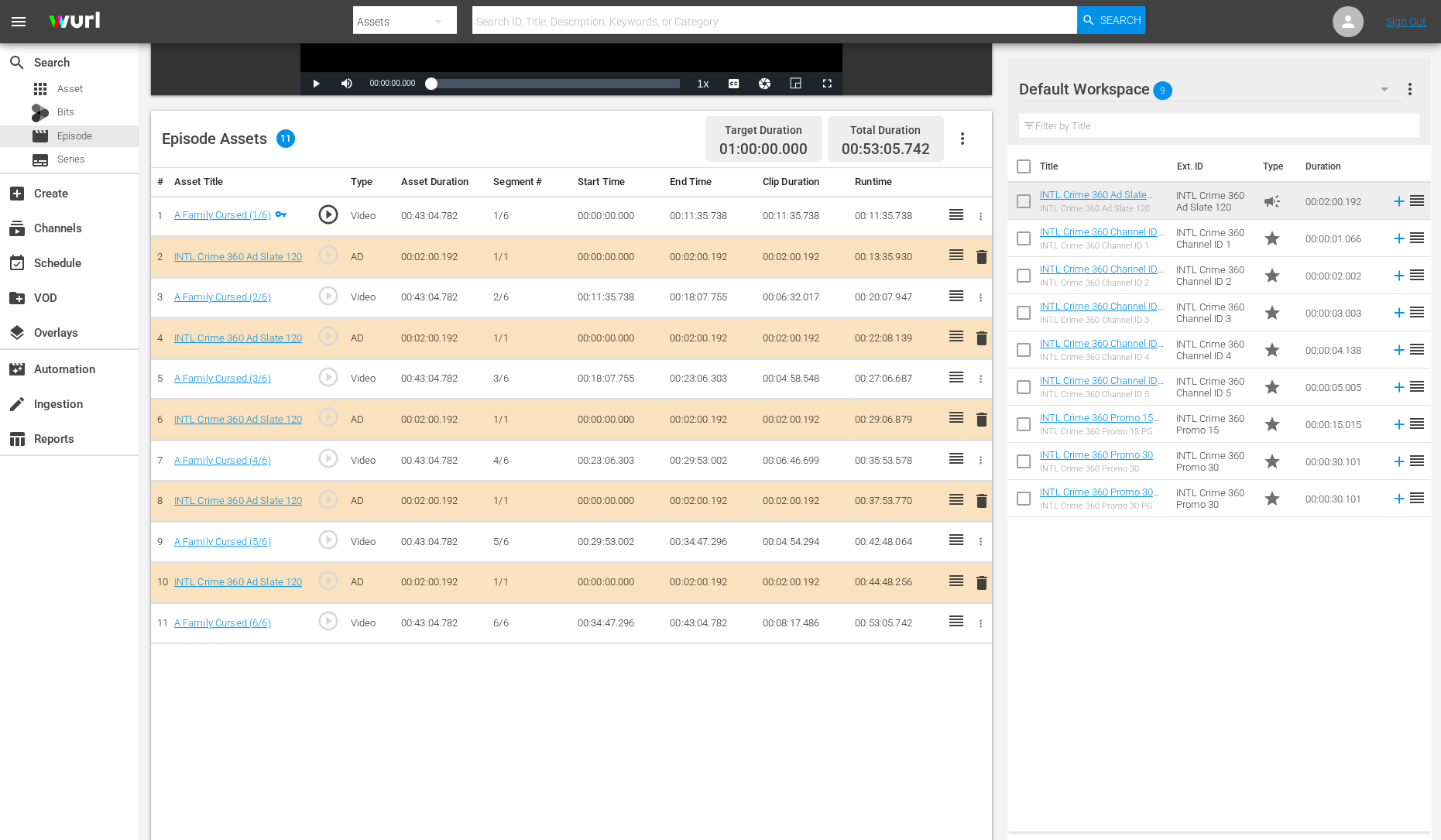
click at [977, 412] on span "delete" at bounding box center [982, 420] width 19 height 19
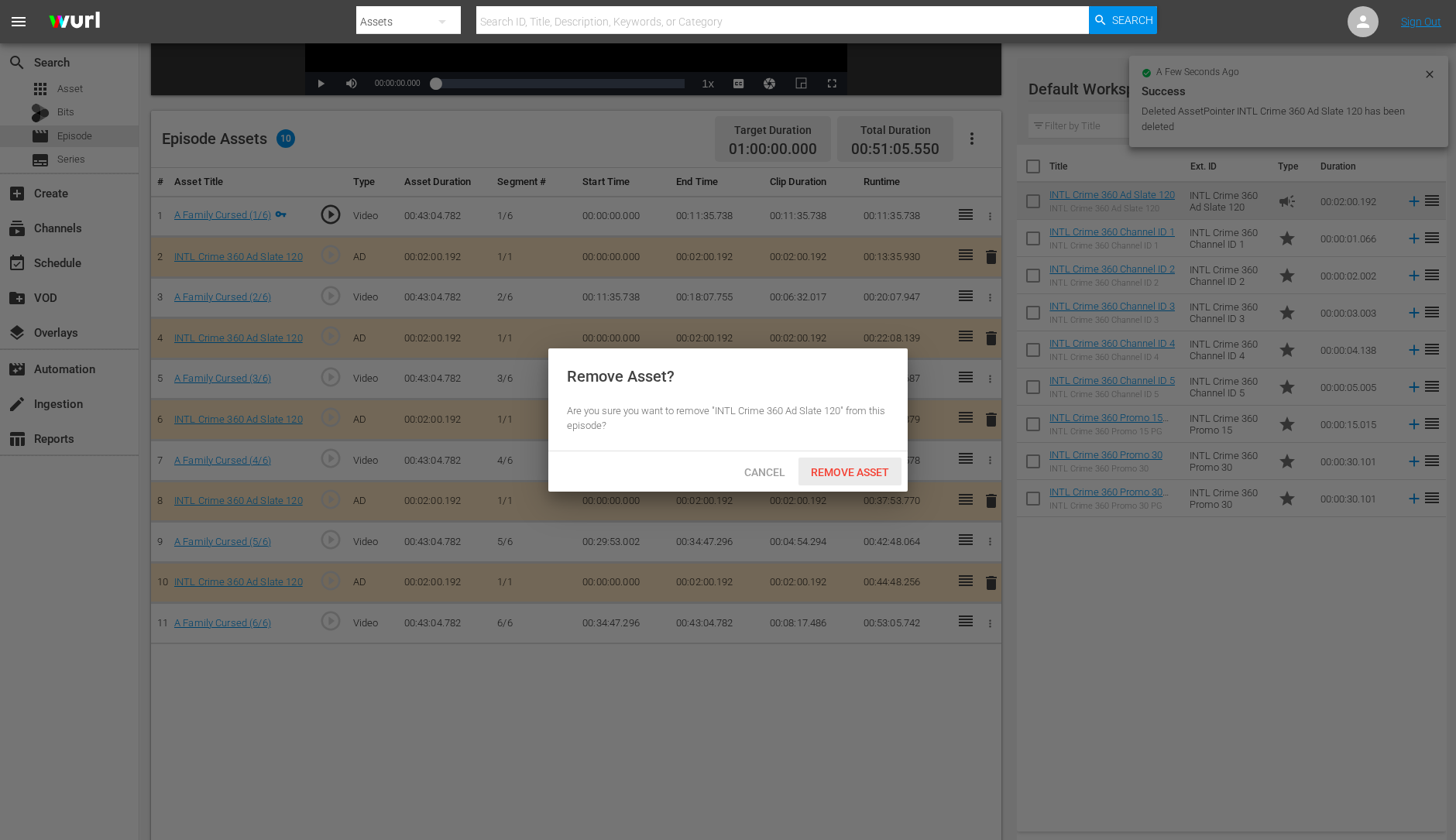
click at [872, 462] on div "Remove Asset" at bounding box center [849, 471] width 103 height 29
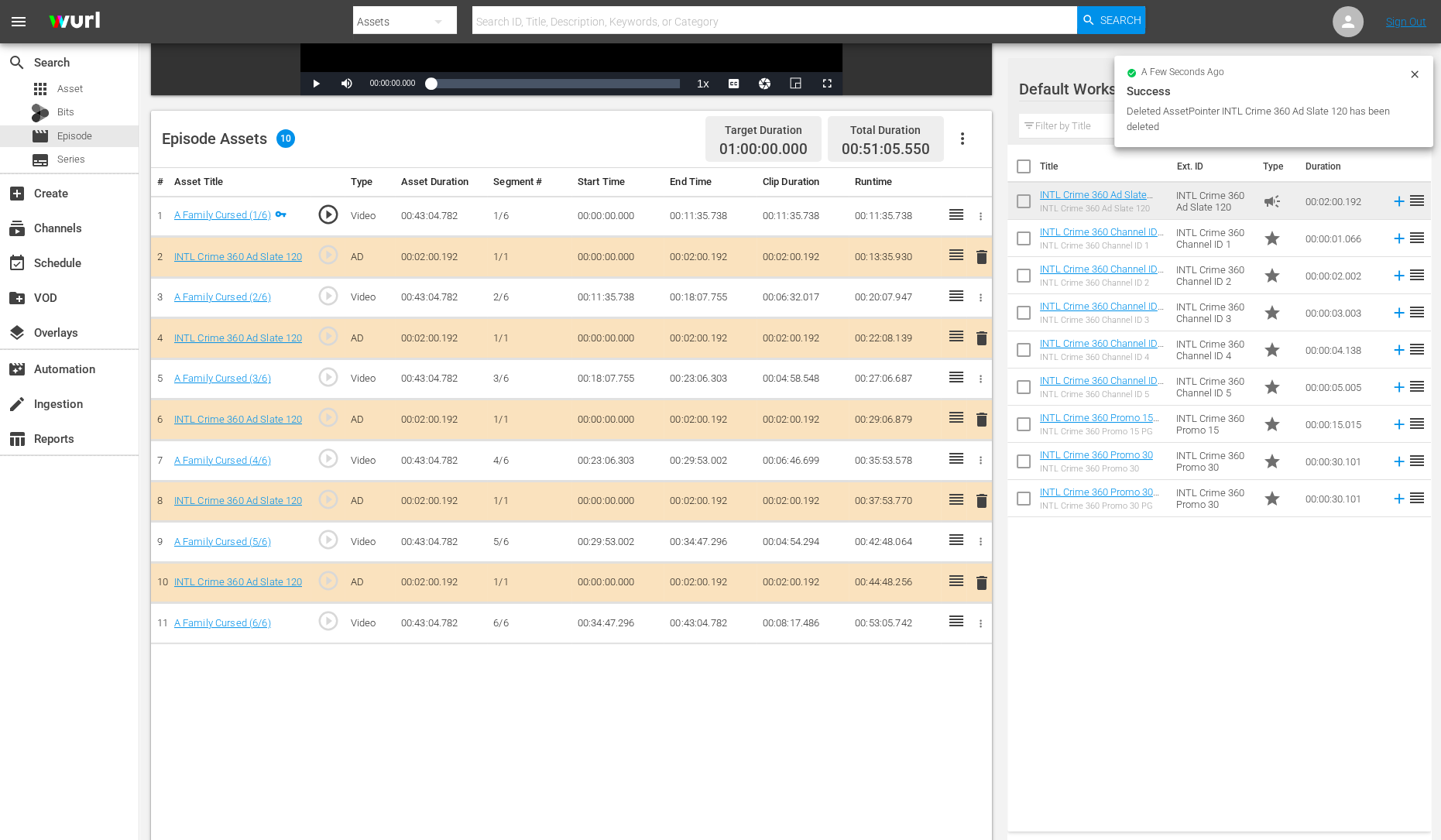
click at [976, 496] on span "delete" at bounding box center [982, 501] width 19 height 19
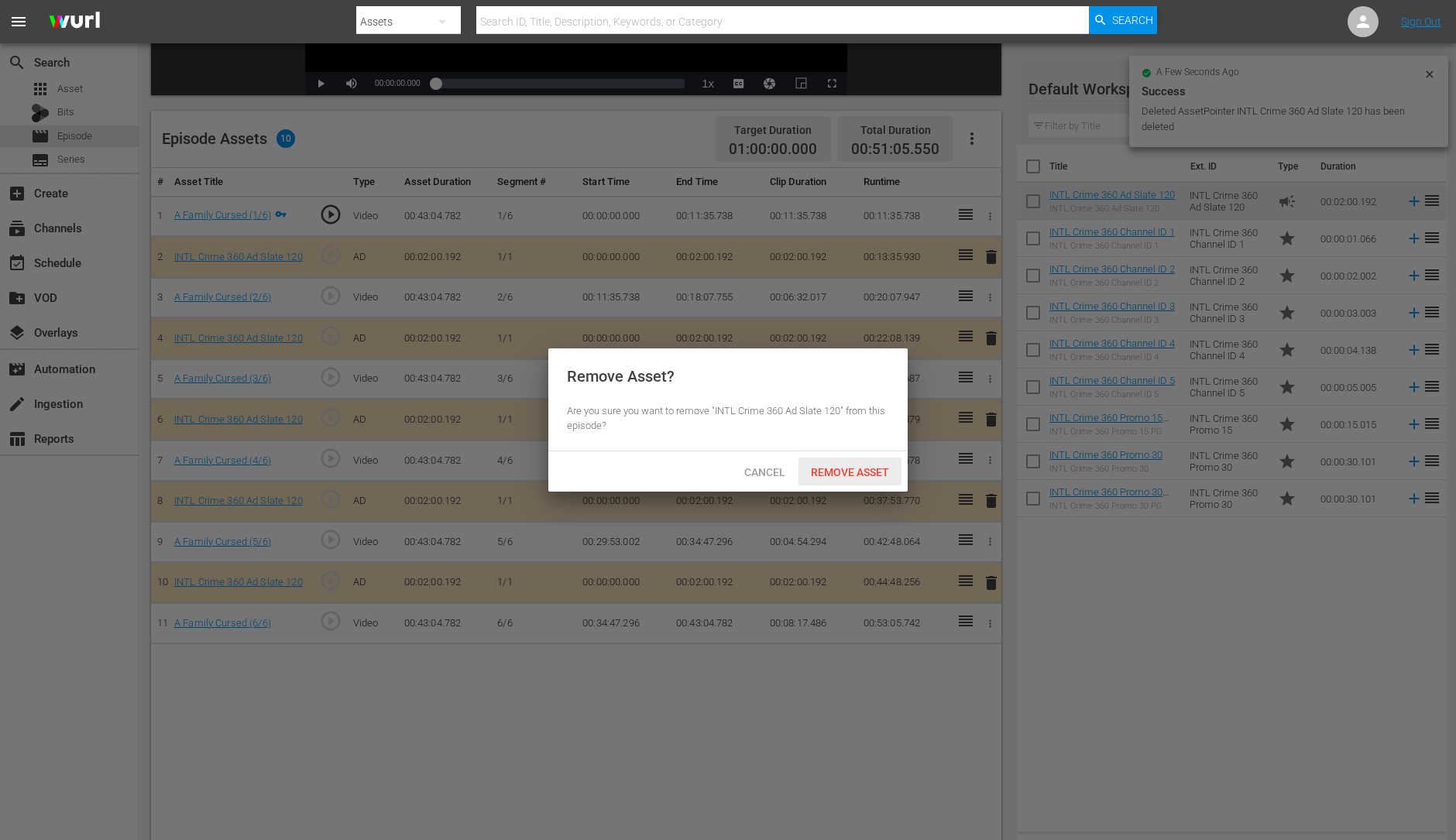
click at [852, 466] on span "Remove Asset" at bounding box center [849, 472] width 103 height 13
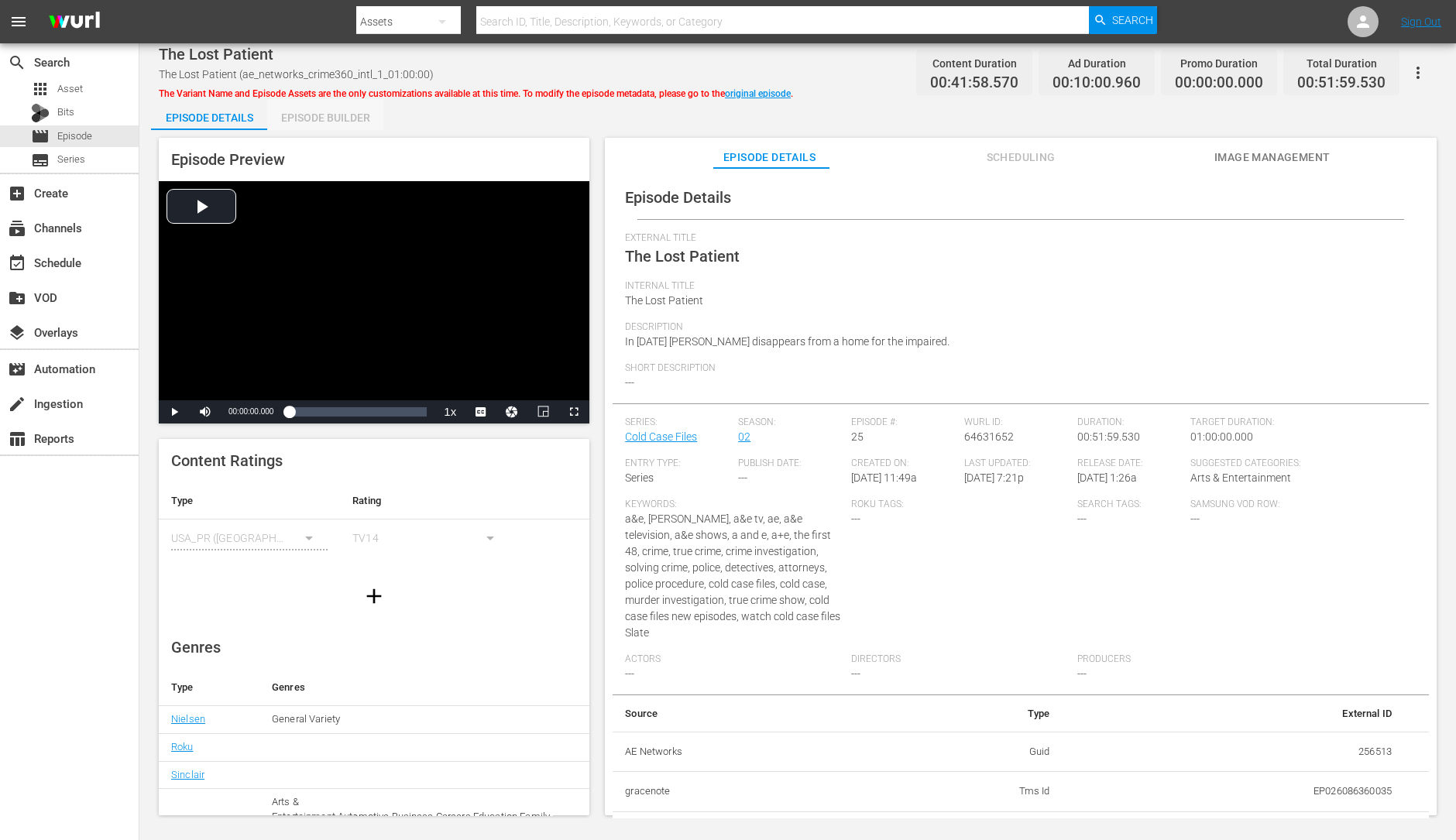
click at [318, 106] on div "Episode Builder" at bounding box center [326, 118] width 116 height 38
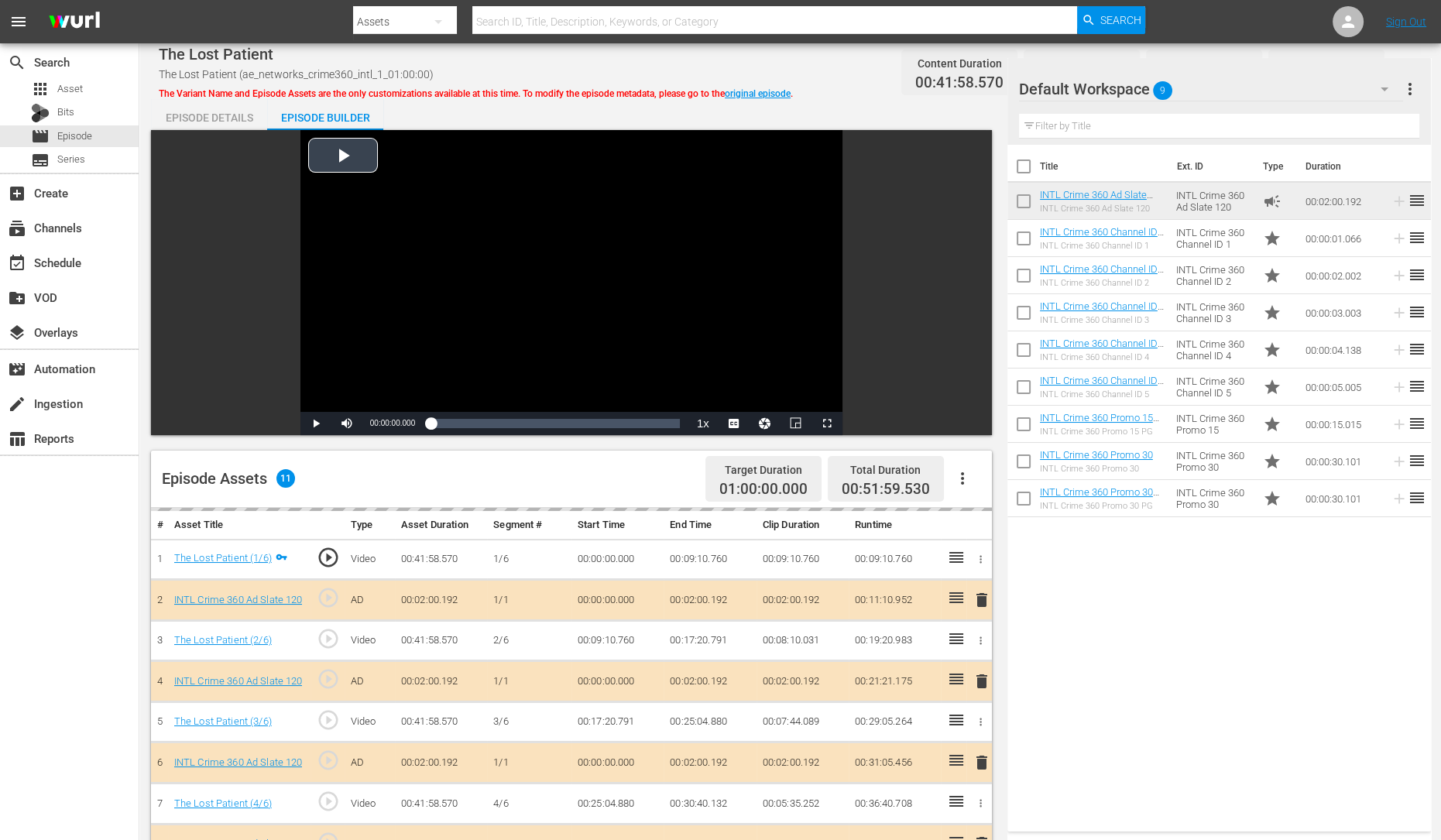
scroll to position [259, 0]
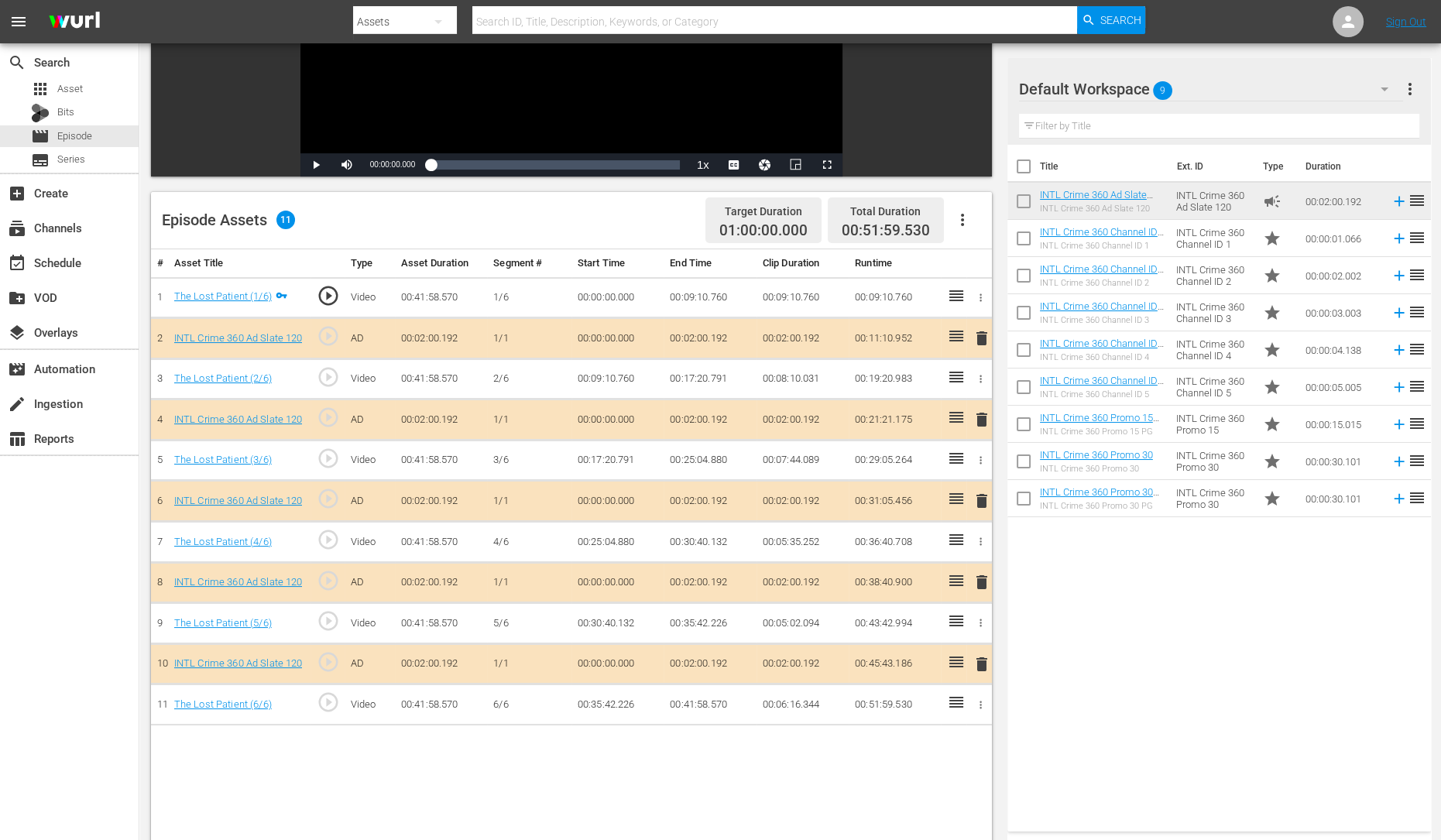
click at [981, 415] on span "delete" at bounding box center [982, 420] width 19 height 19
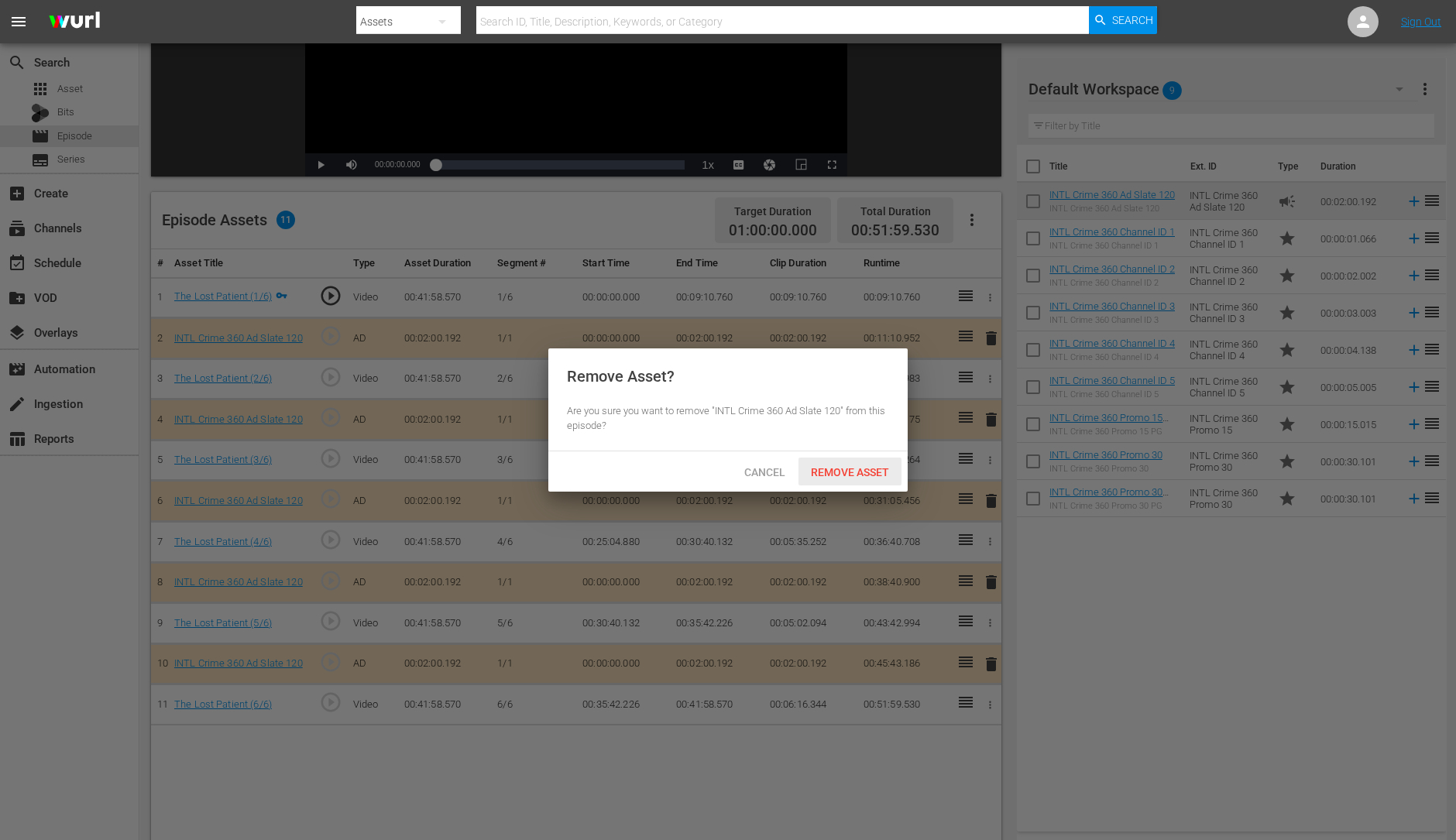
click at [883, 463] on div "Remove Asset" at bounding box center [849, 471] width 103 height 29
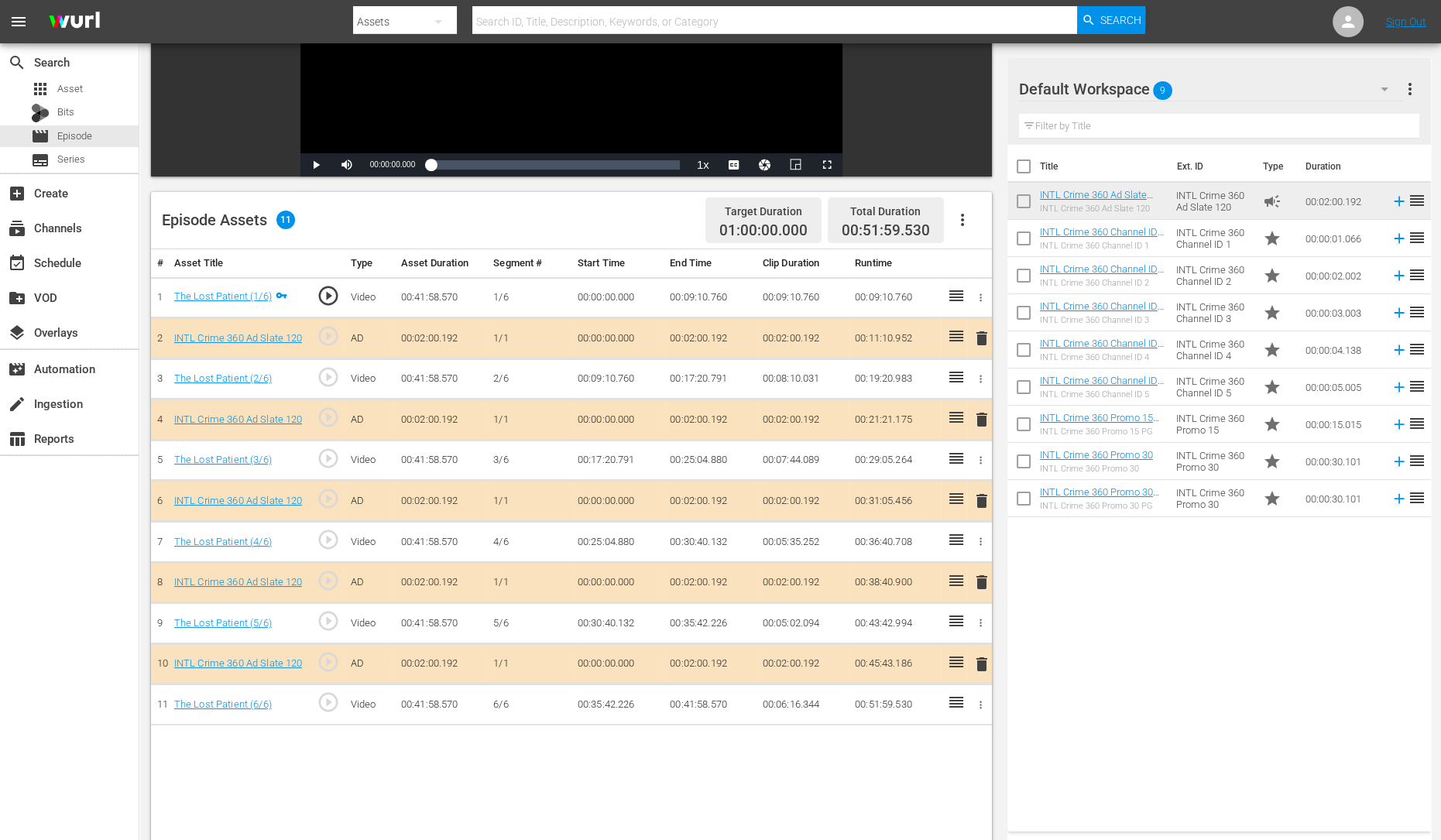
click at [984, 497] on span "delete" at bounding box center [982, 501] width 19 height 19
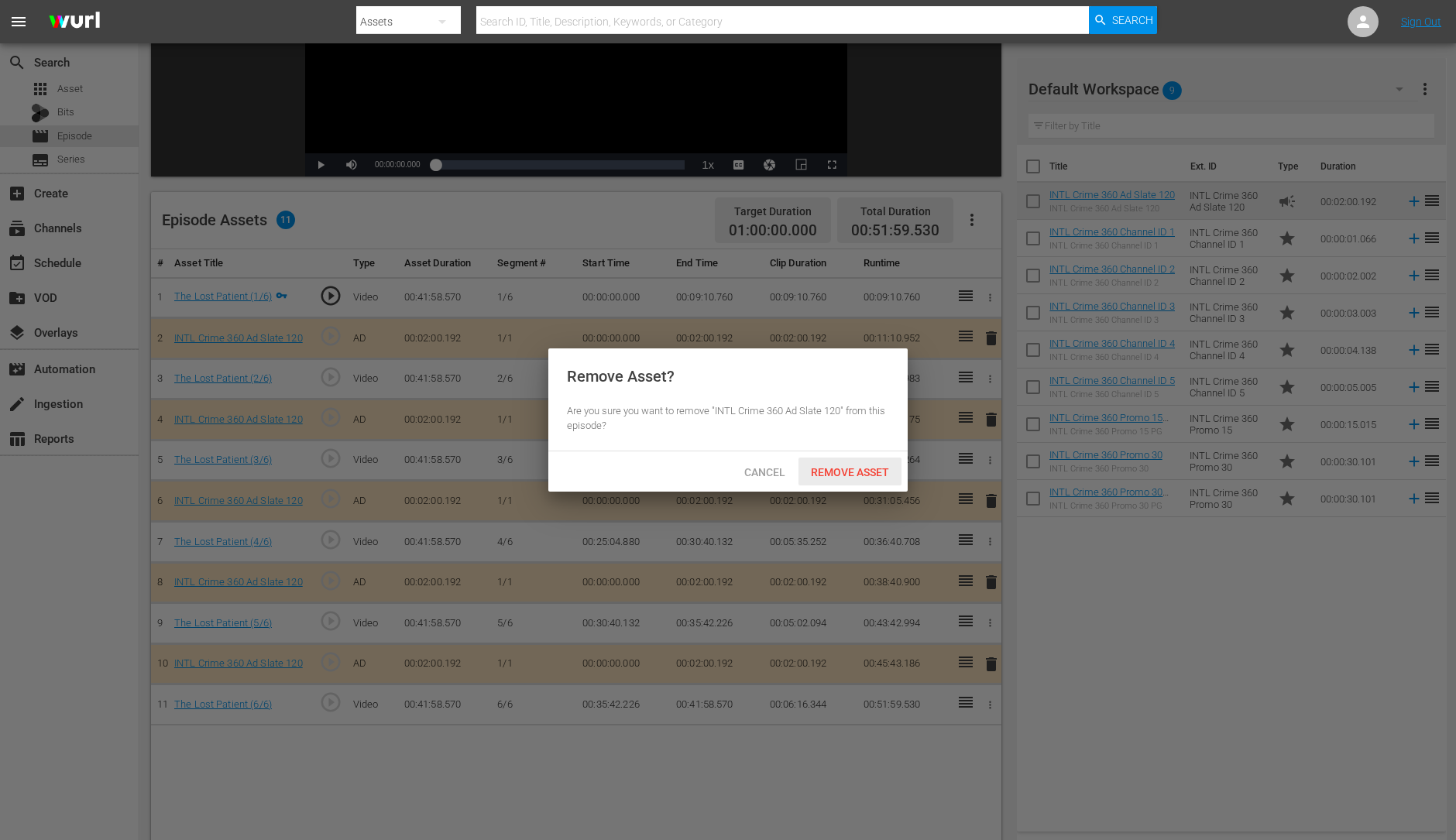
click at [839, 458] on div "Remove Asset" at bounding box center [849, 471] width 103 height 29
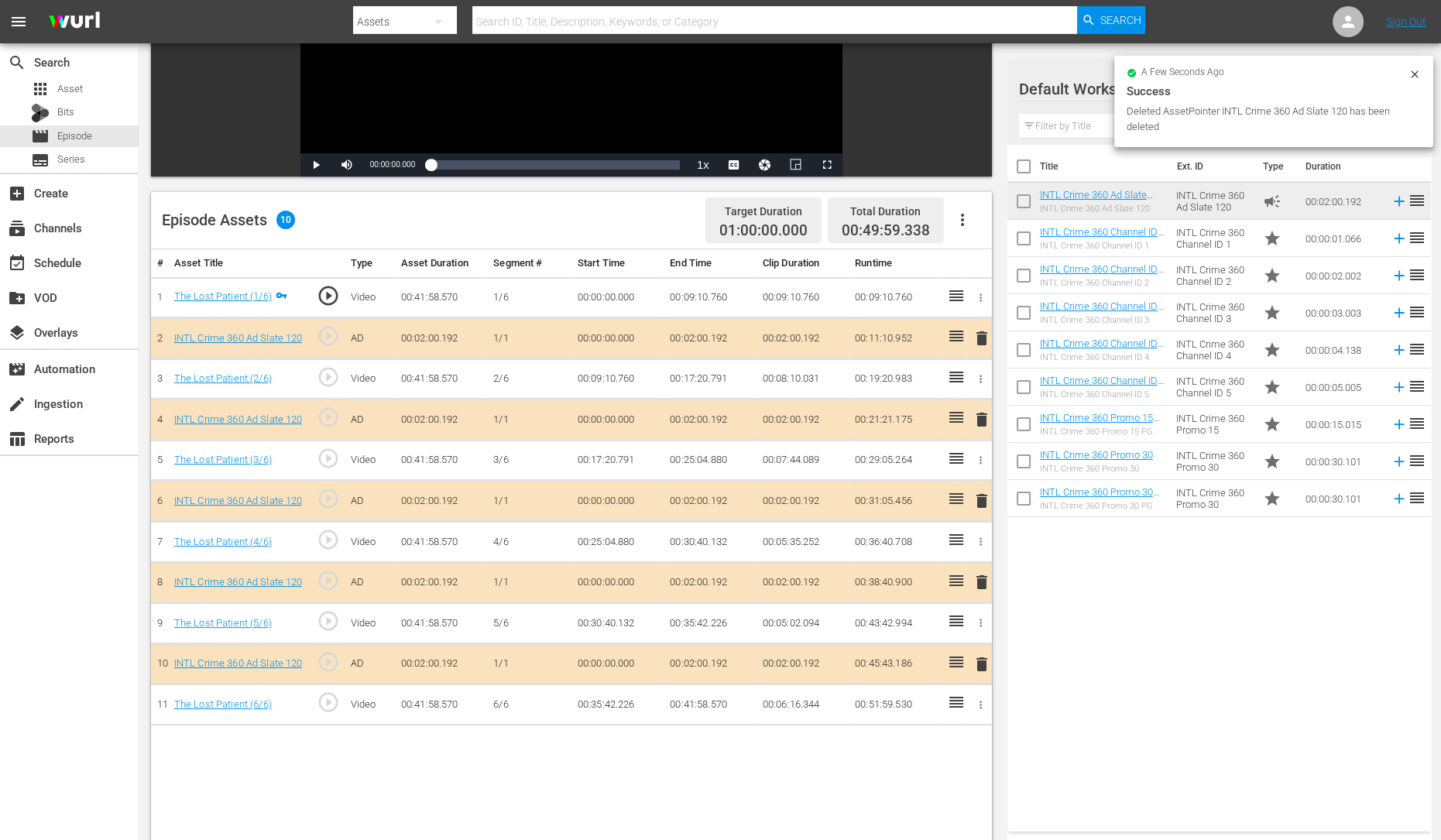
click at [975, 573] on span "delete" at bounding box center [982, 581] width 19 height 19
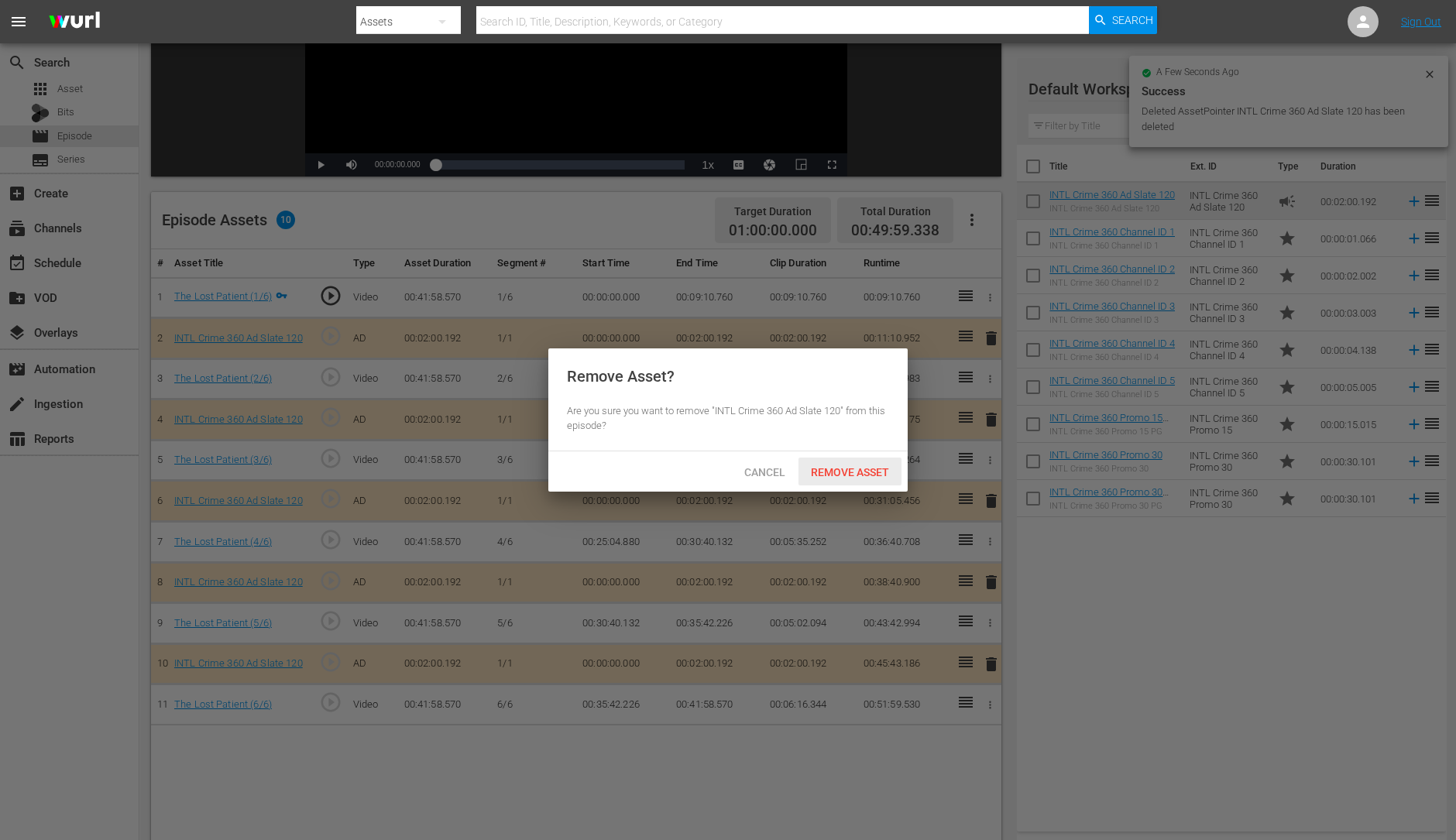
click at [838, 470] on span "Remove Asset" at bounding box center [849, 472] width 103 height 13
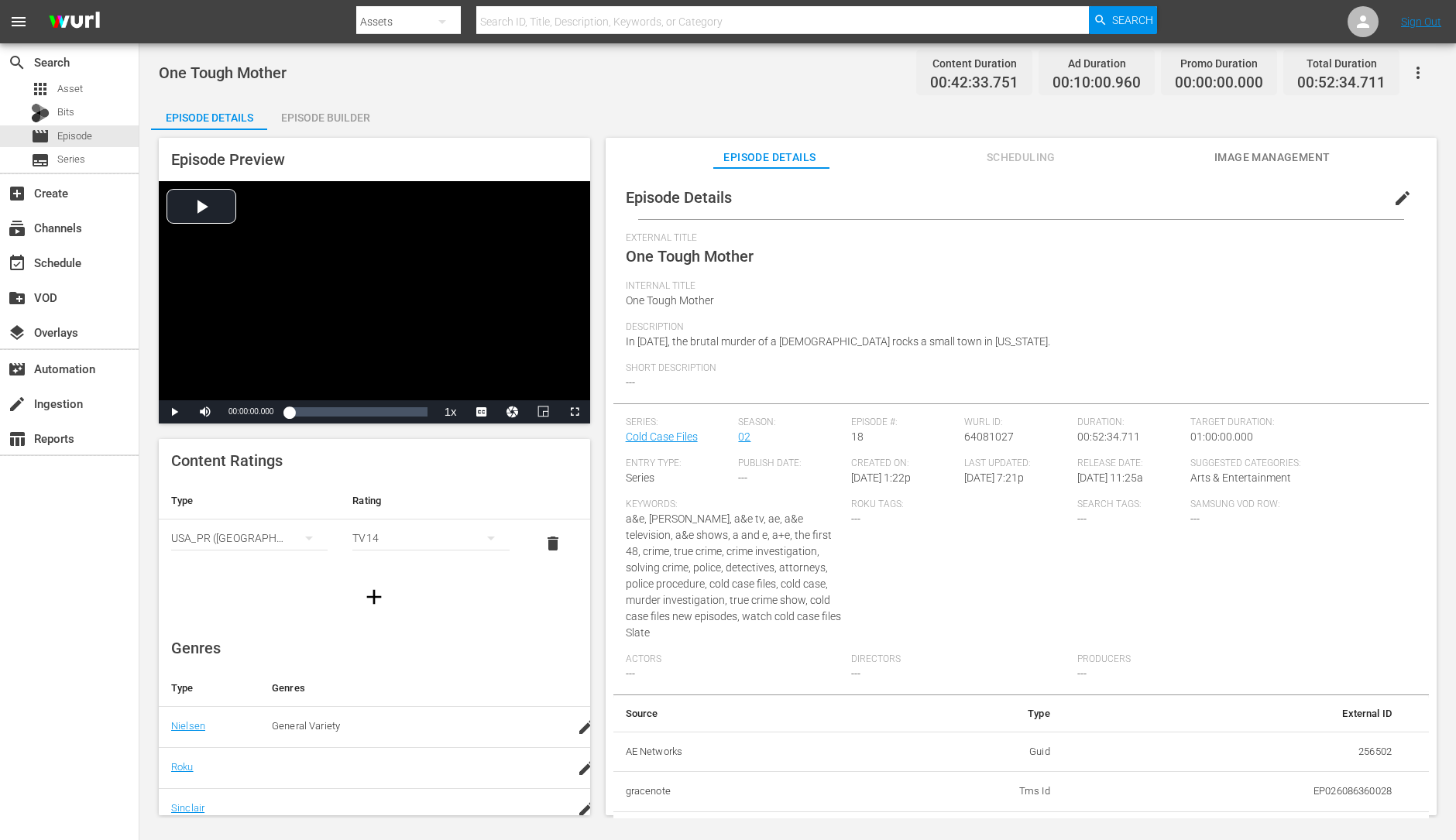
click at [349, 120] on div "Episode Builder" at bounding box center [326, 118] width 116 height 38
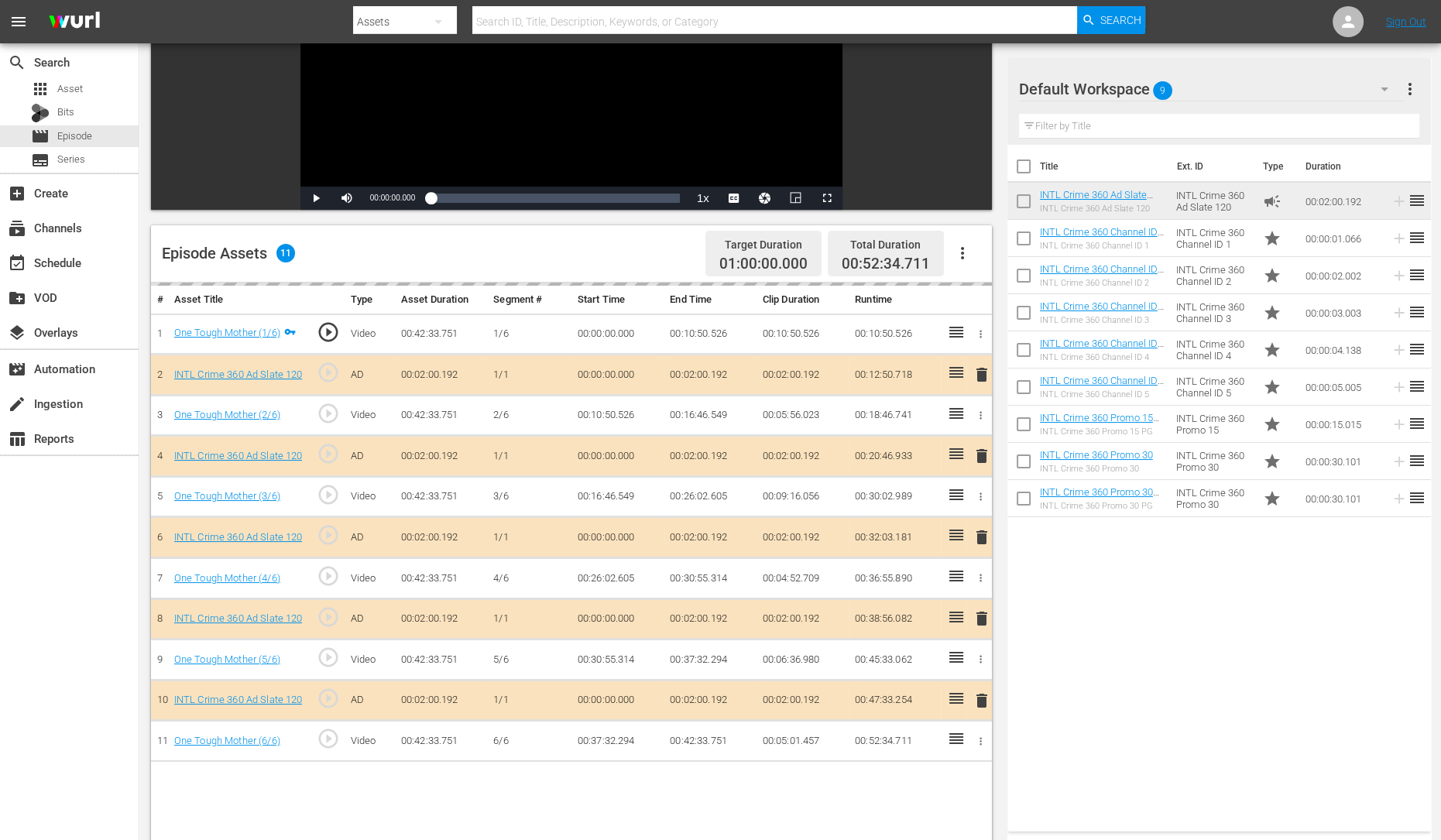
scroll to position [227, 0]
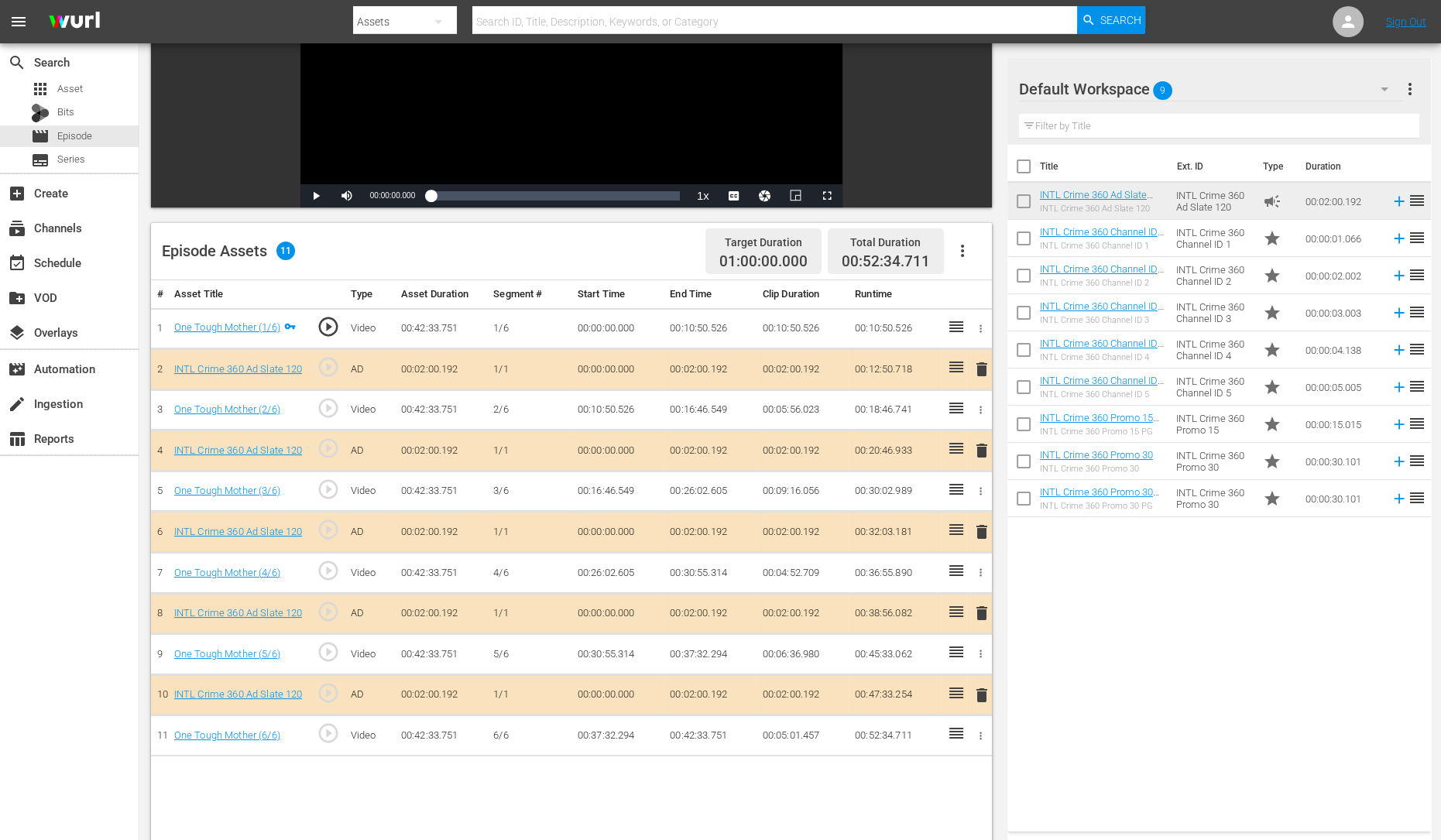
click at [974, 536] on span "delete" at bounding box center [982, 531] width 19 height 19
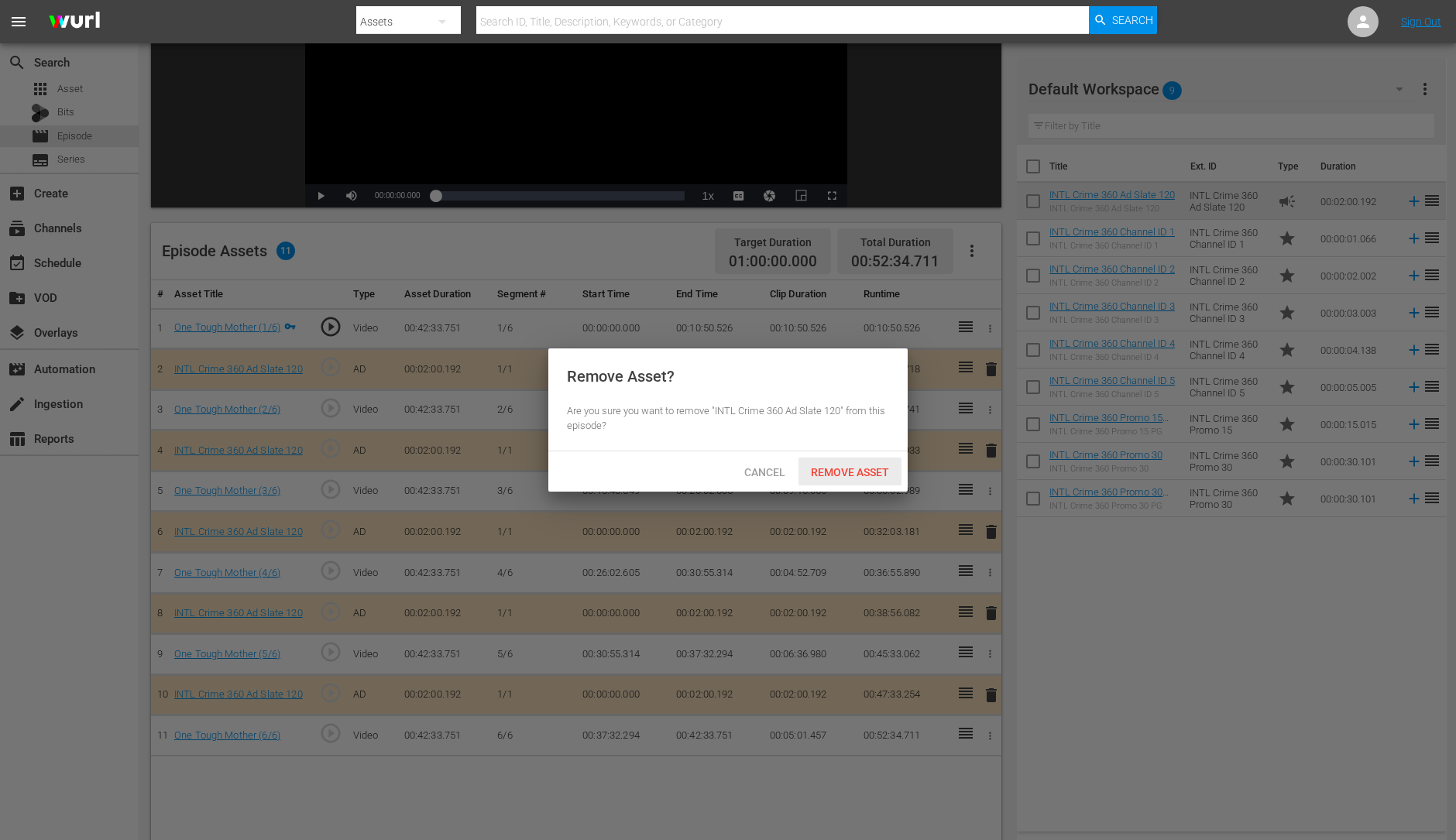
click at [831, 466] on span "Remove Asset" at bounding box center [849, 472] width 103 height 13
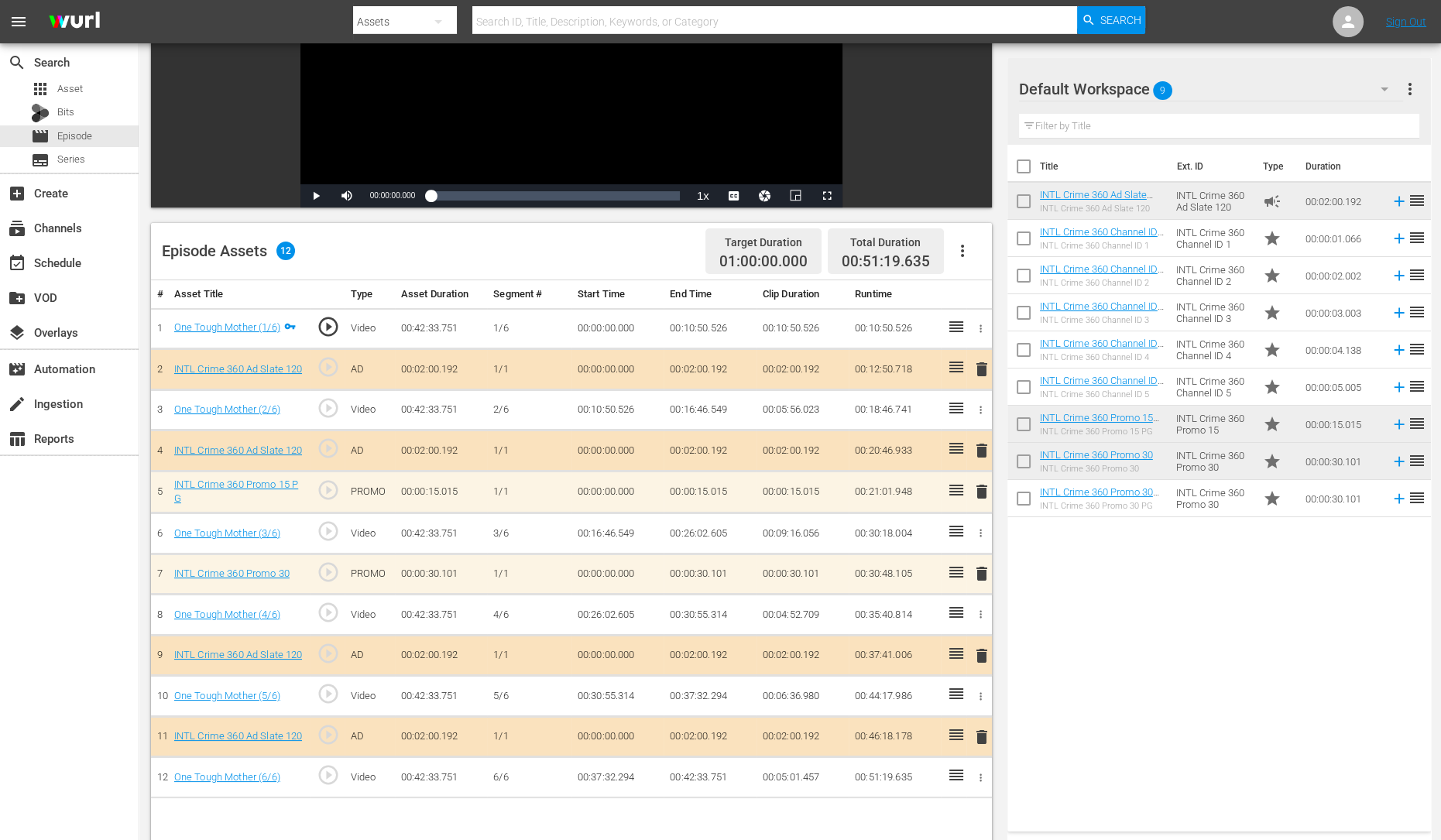
scroll to position [334, 0]
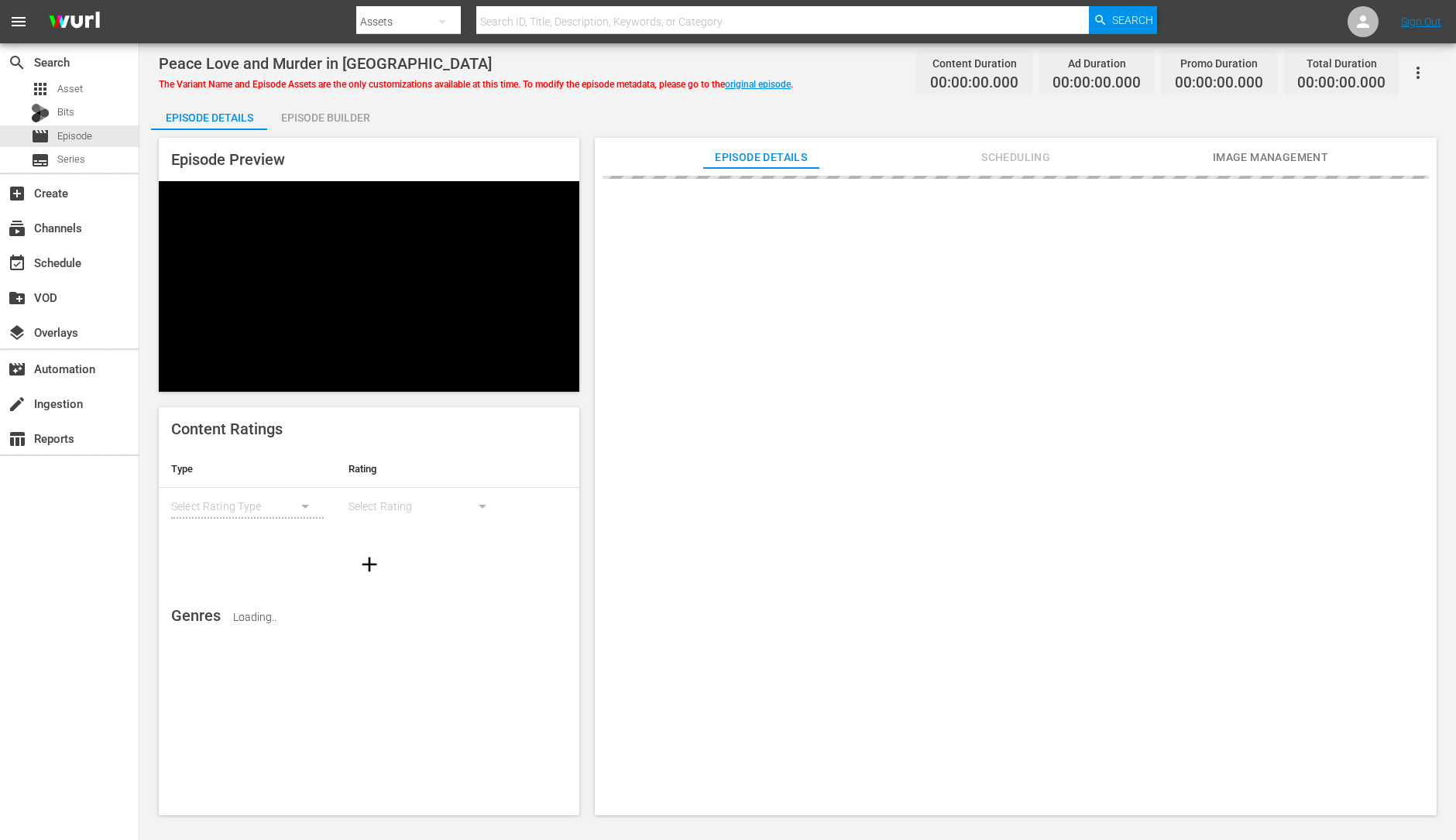
click at [290, 123] on div "Episode Builder" at bounding box center [326, 118] width 116 height 38
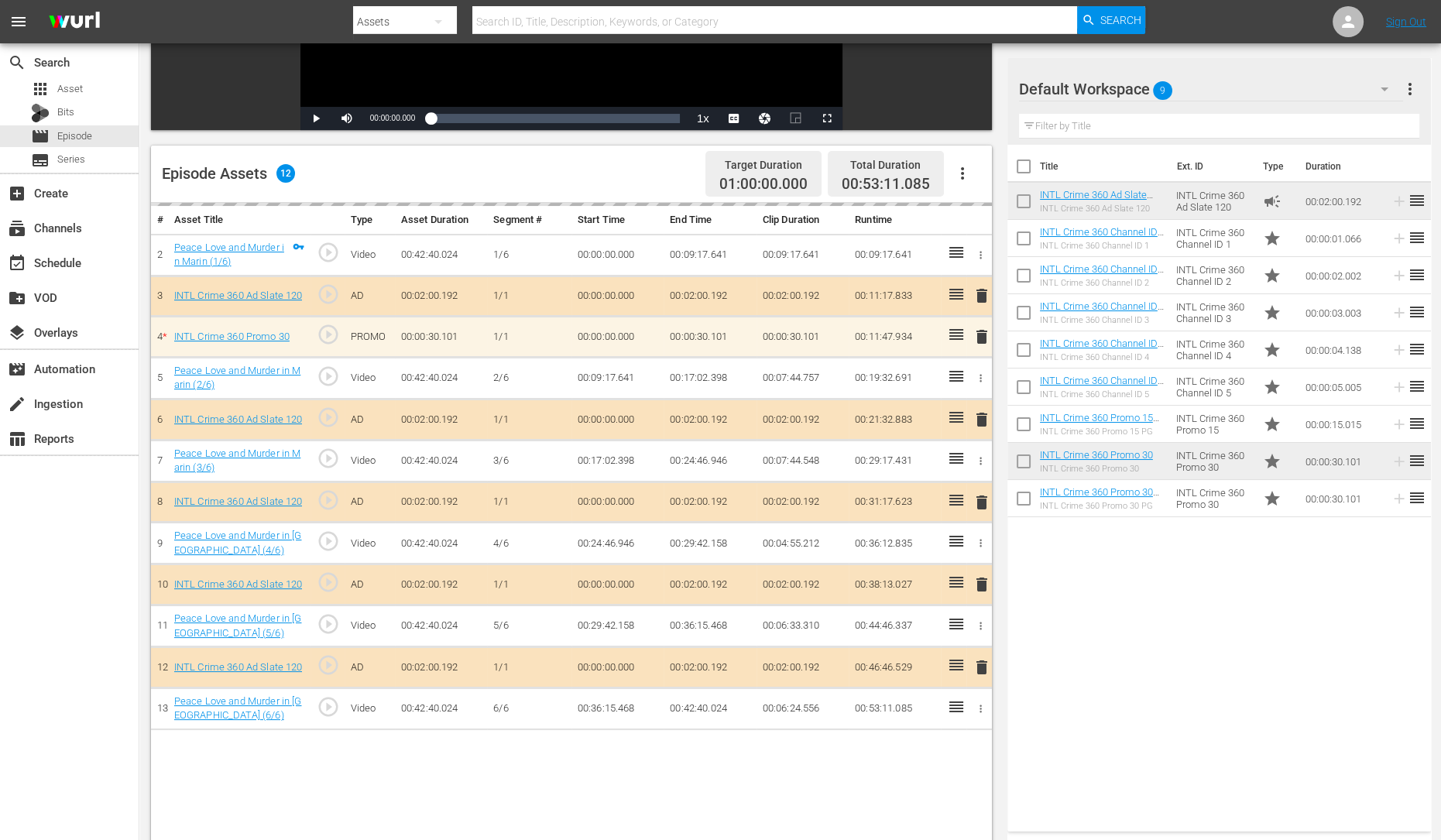
scroll to position [313, 0]
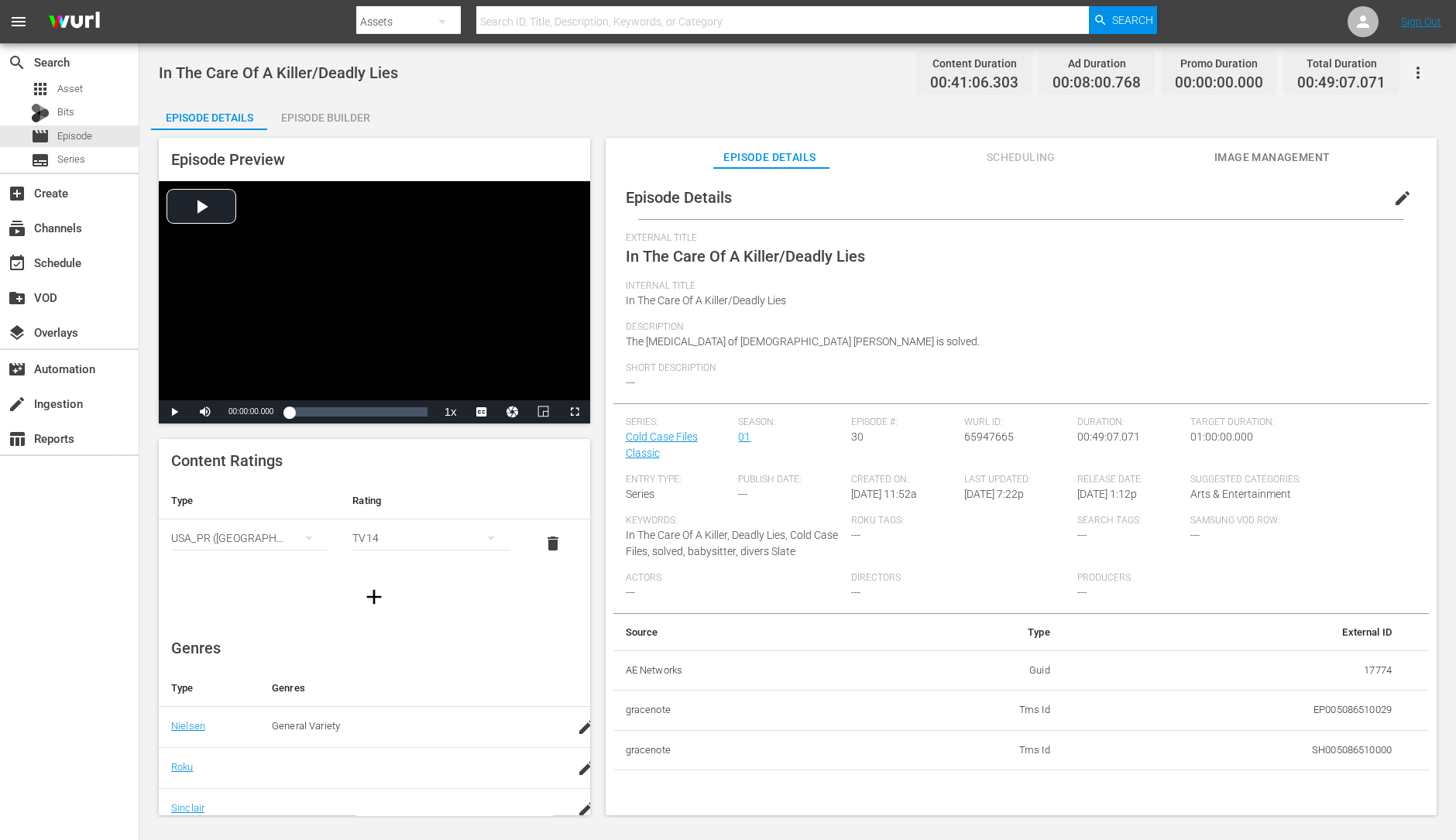
click at [317, 123] on div "Episode Builder" at bounding box center [326, 118] width 116 height 38
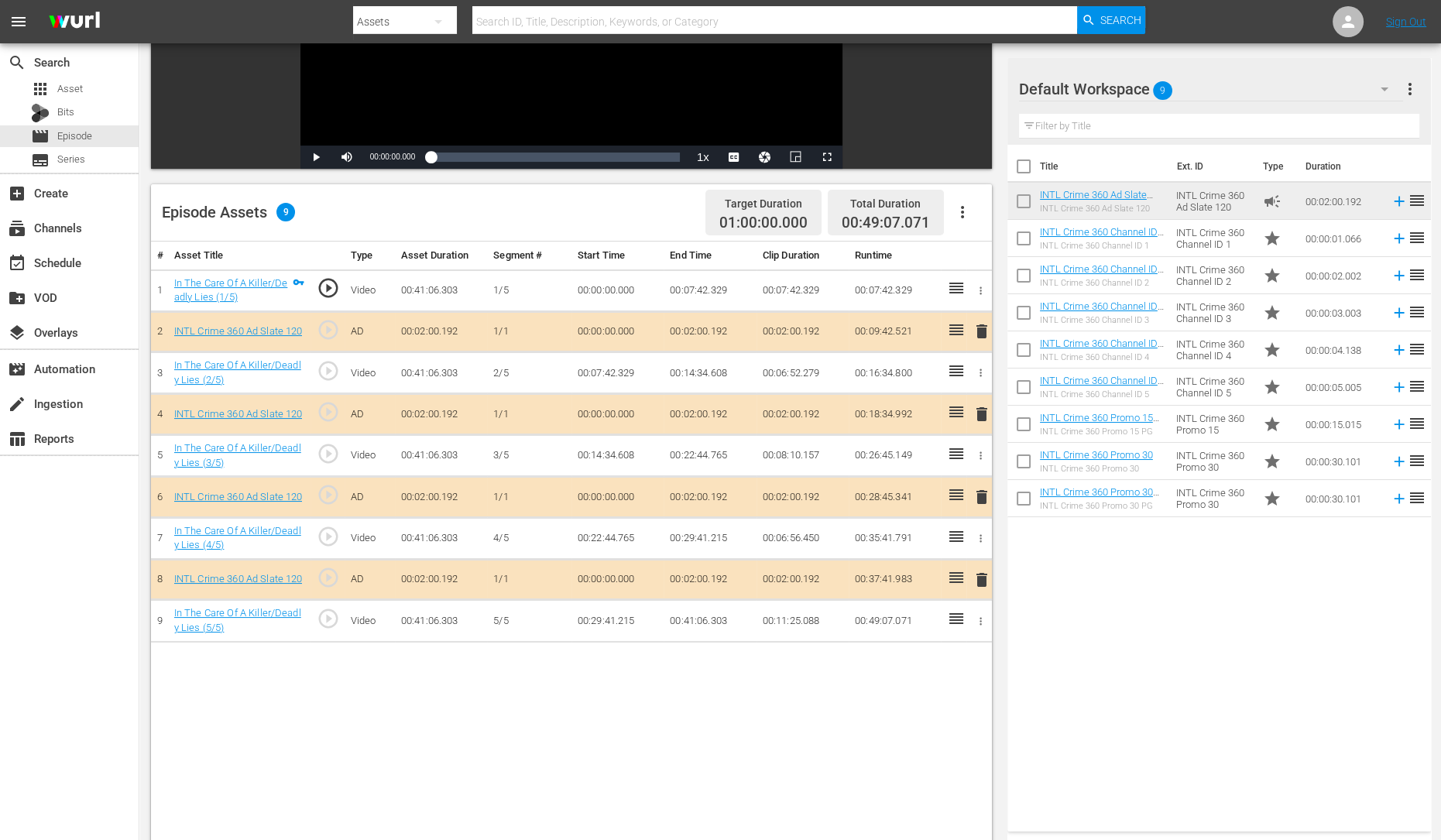
scroll to position [267, 0]
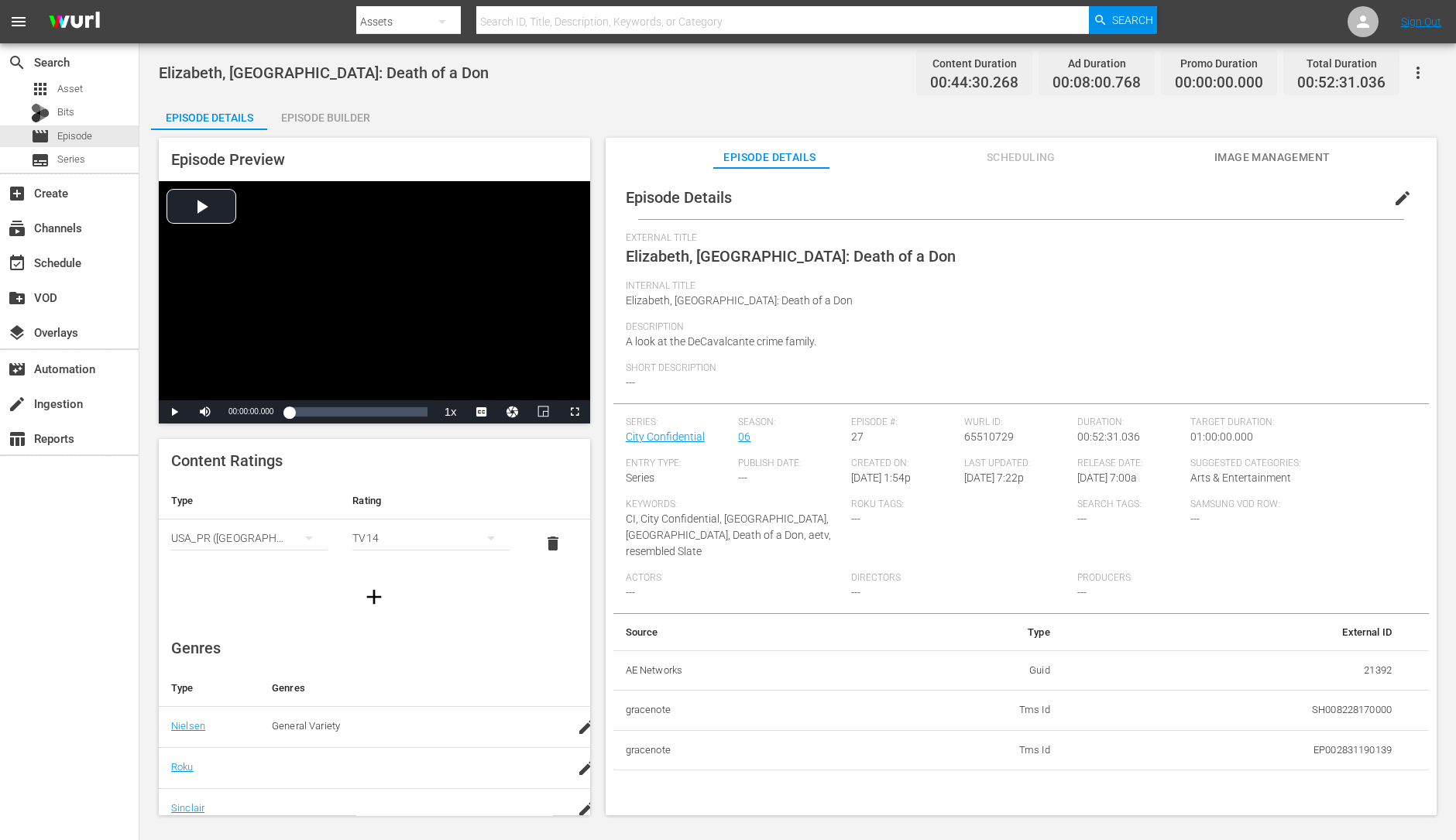
click at [327, 139] on div "Episode Preview Video Player is loading. Play Video Play Mute Current Time 00:0…" at bounding box center [374, 280] width 431 height 285
click at [311, 115] on div "Episode Builder" at bounding box center [326, 118] width 116 height 38
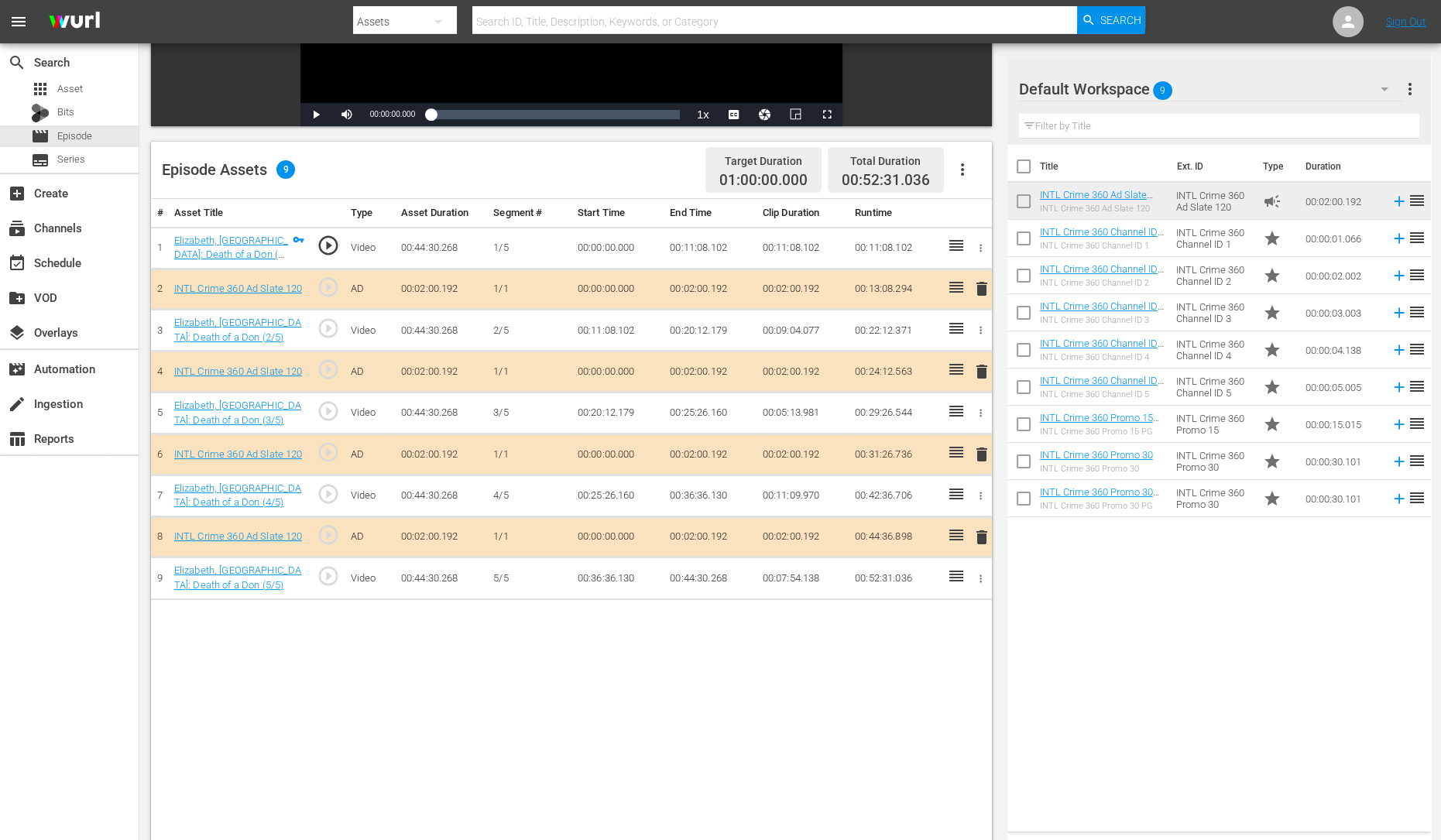
scroll to position [310, 0]
click at [977, 370] on span "delete" at bounding box center [982, 369] width 19 height 19
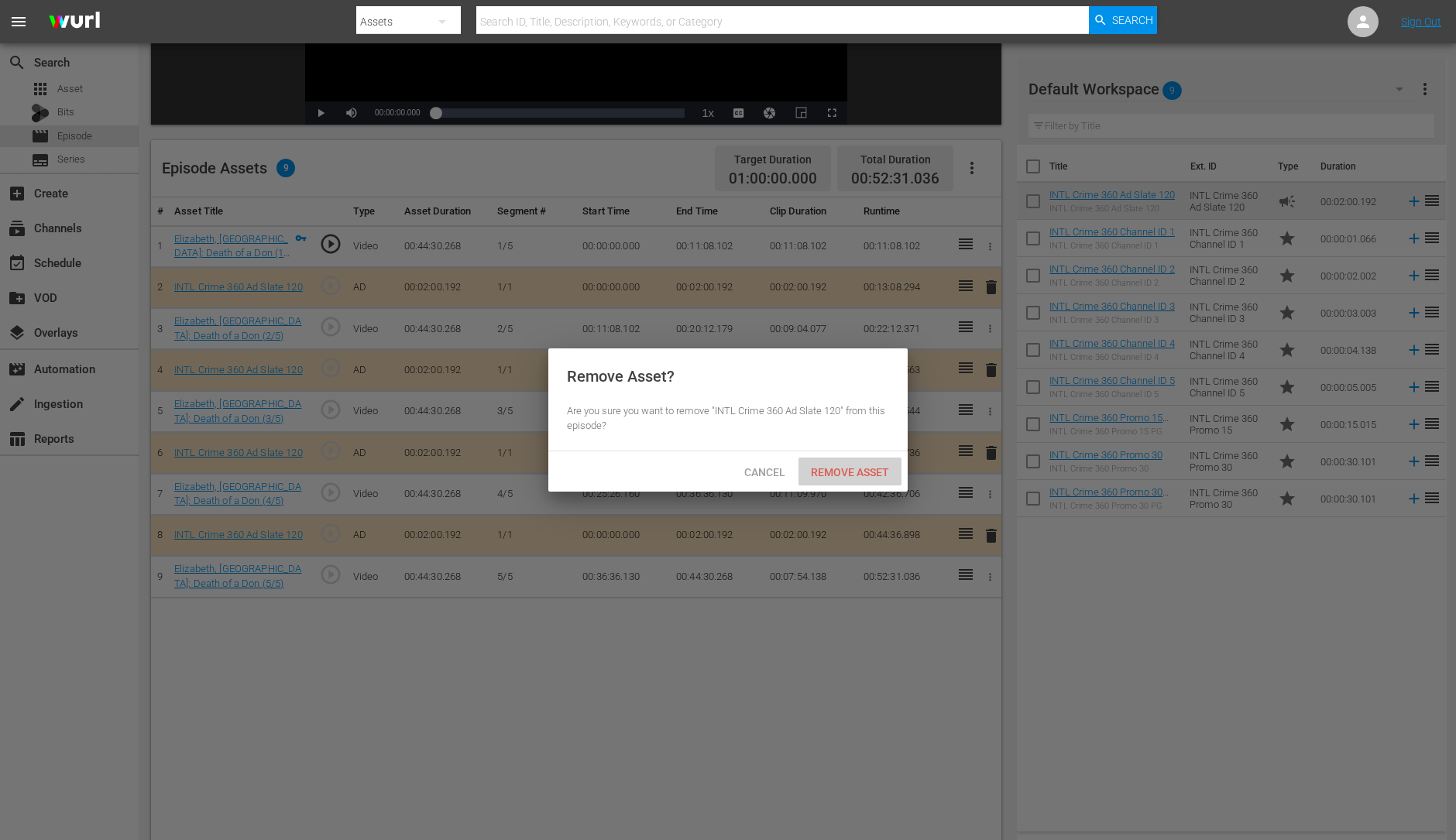
click at [838, 466] on span "Remove Asset" at bounding box center [849, 472] width 103 height 13
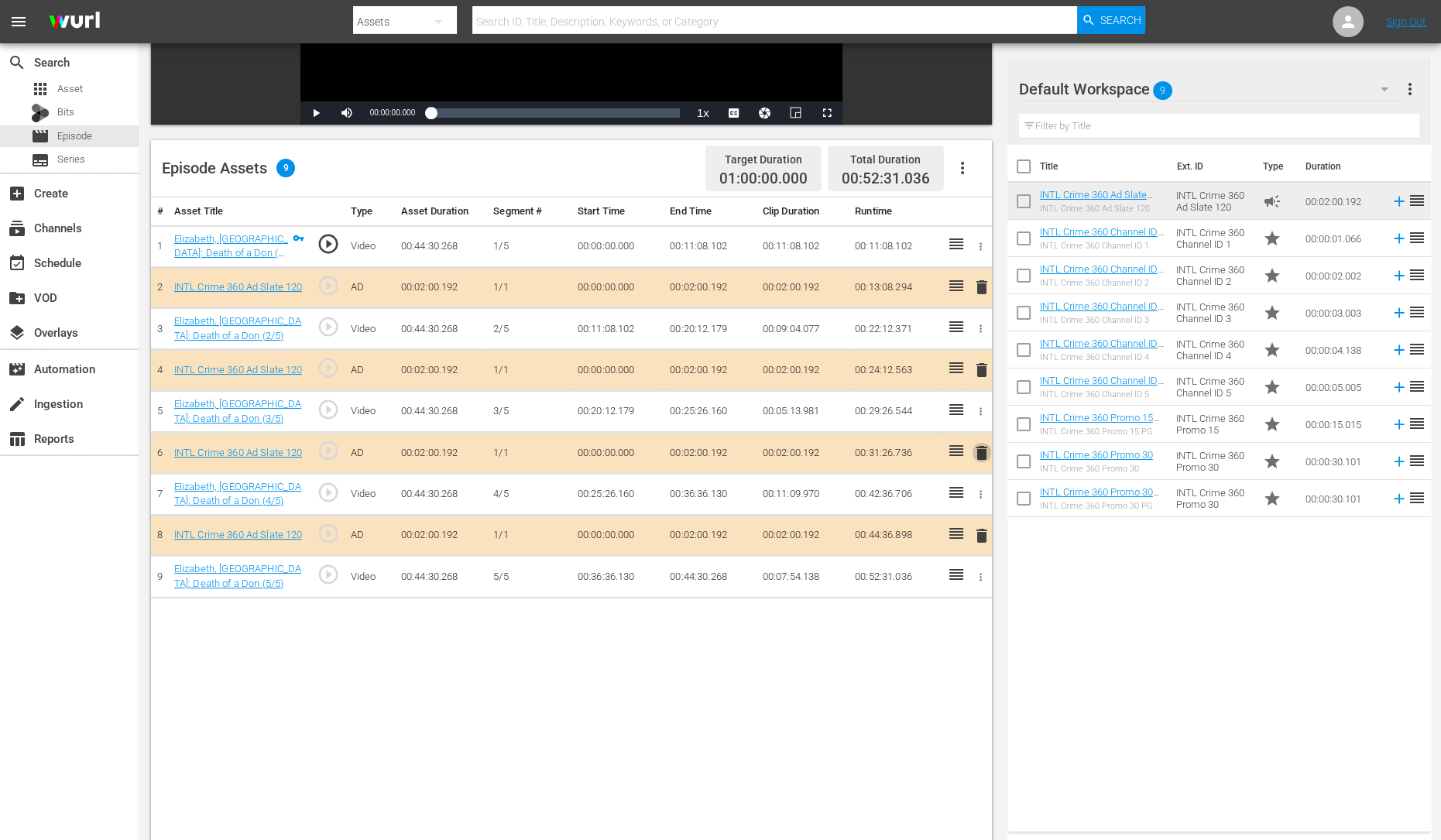
click at [975, 445] on span "delete" at bounding box center [982, 453] width 19 height 19
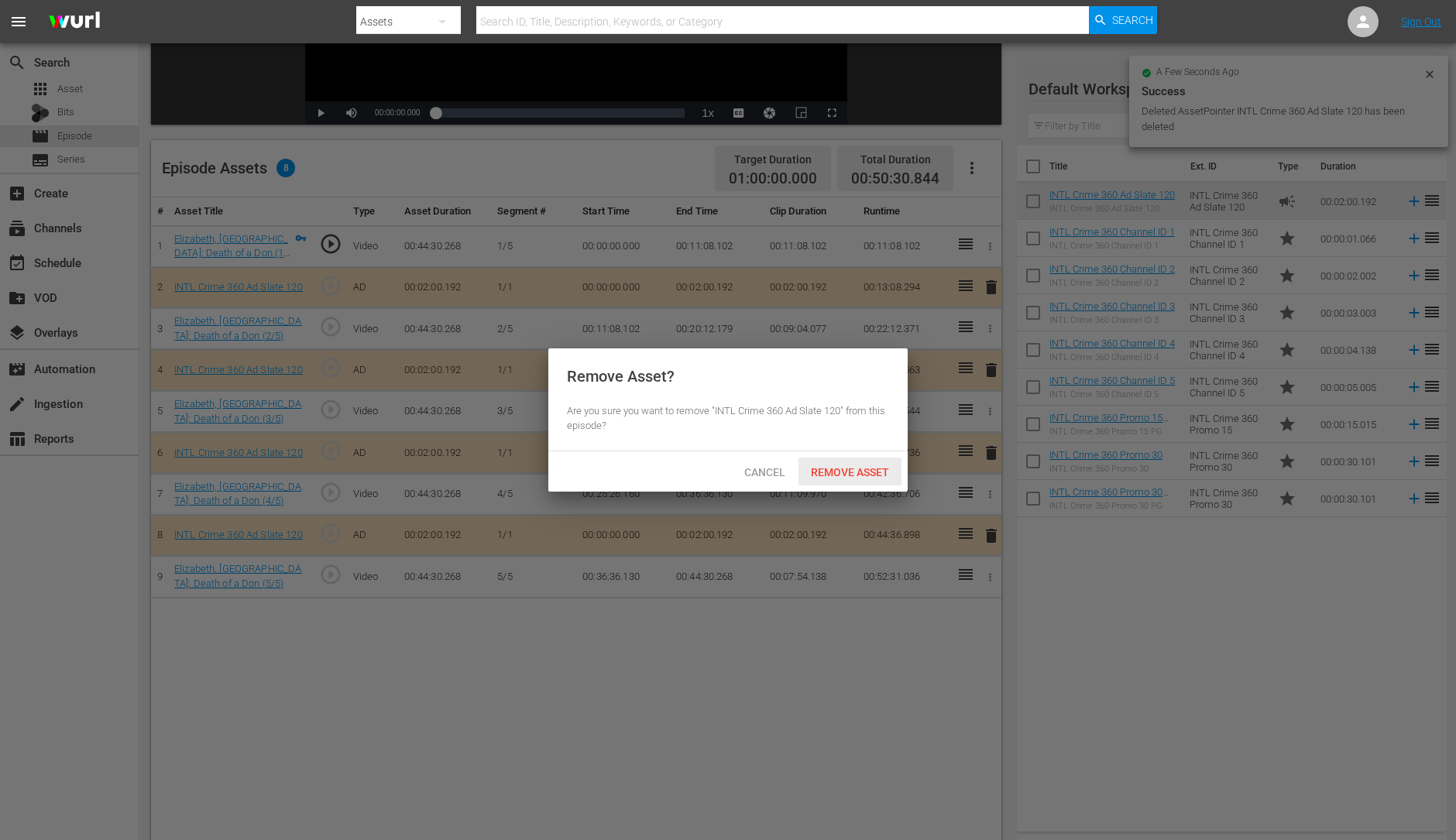
click at [867, 471] on span "Remove Asset" at bounding box center [849, 472] width 103 height 13
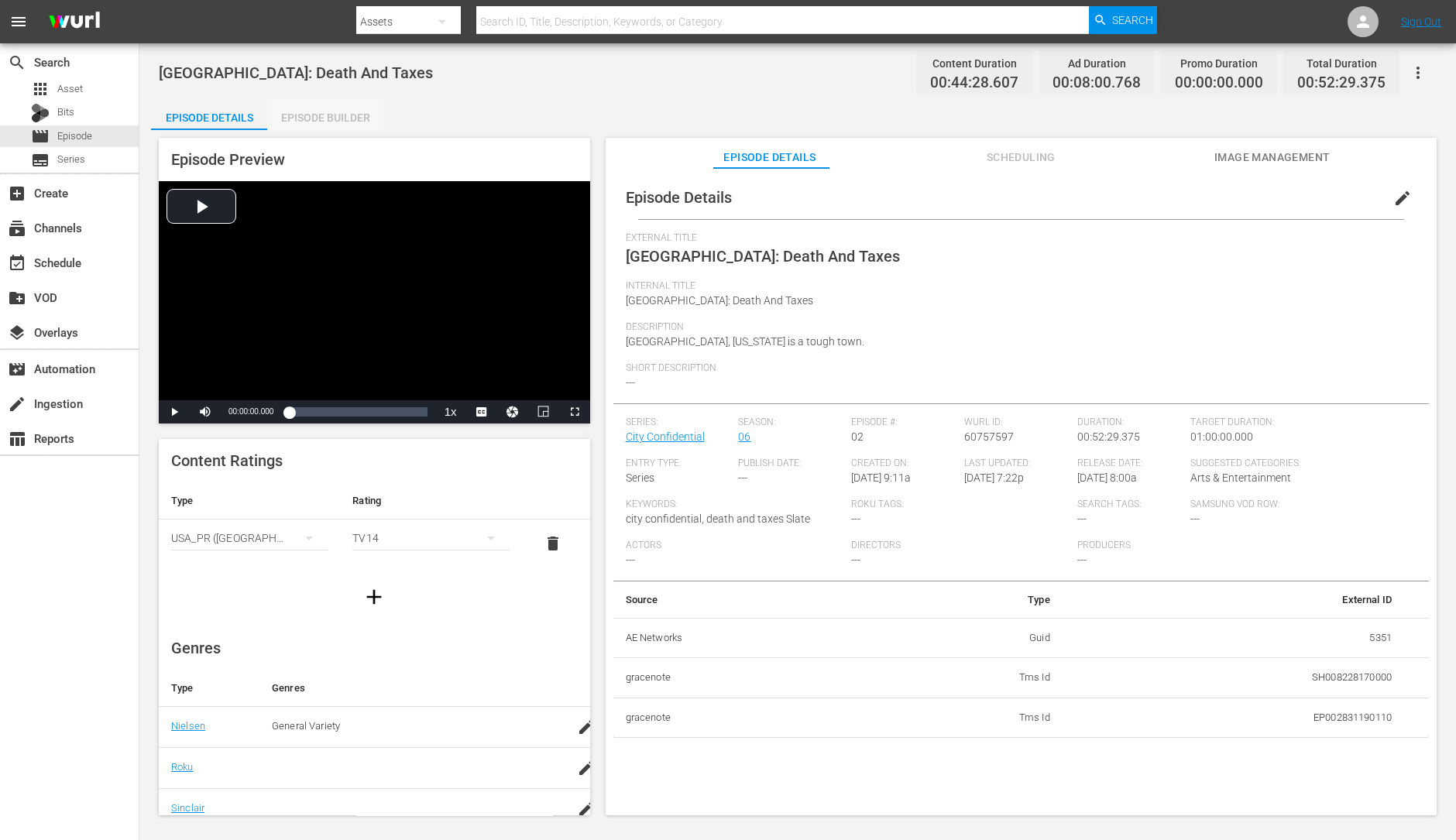
click at [296, 123] on div "Episode Builder" at bounding box center [326, 118] width 116 height 38
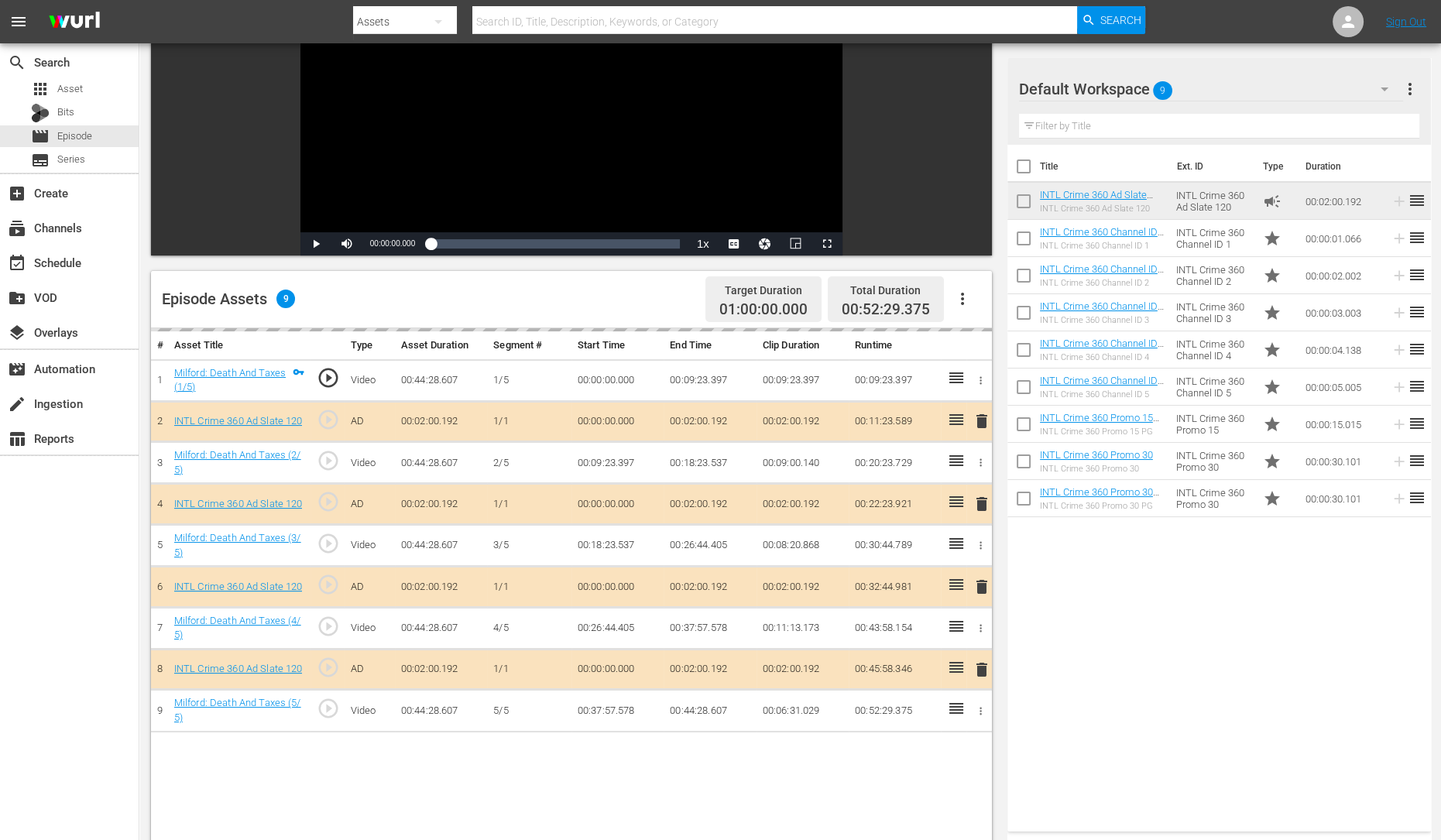
scroll to position [213, 0]
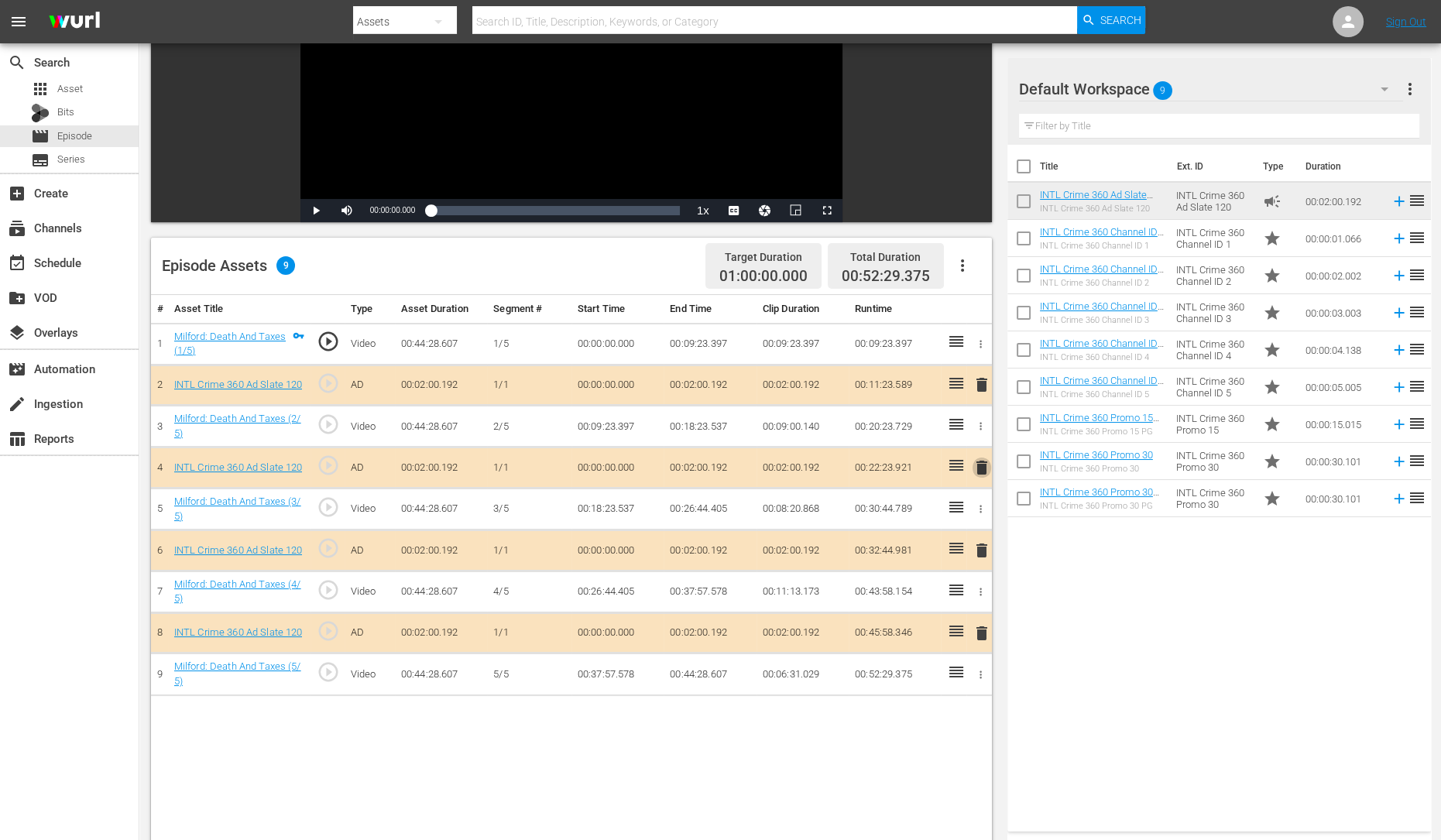
click at [984, 471] on span "delete" at bounding box center [982, 467] width 19 height 19
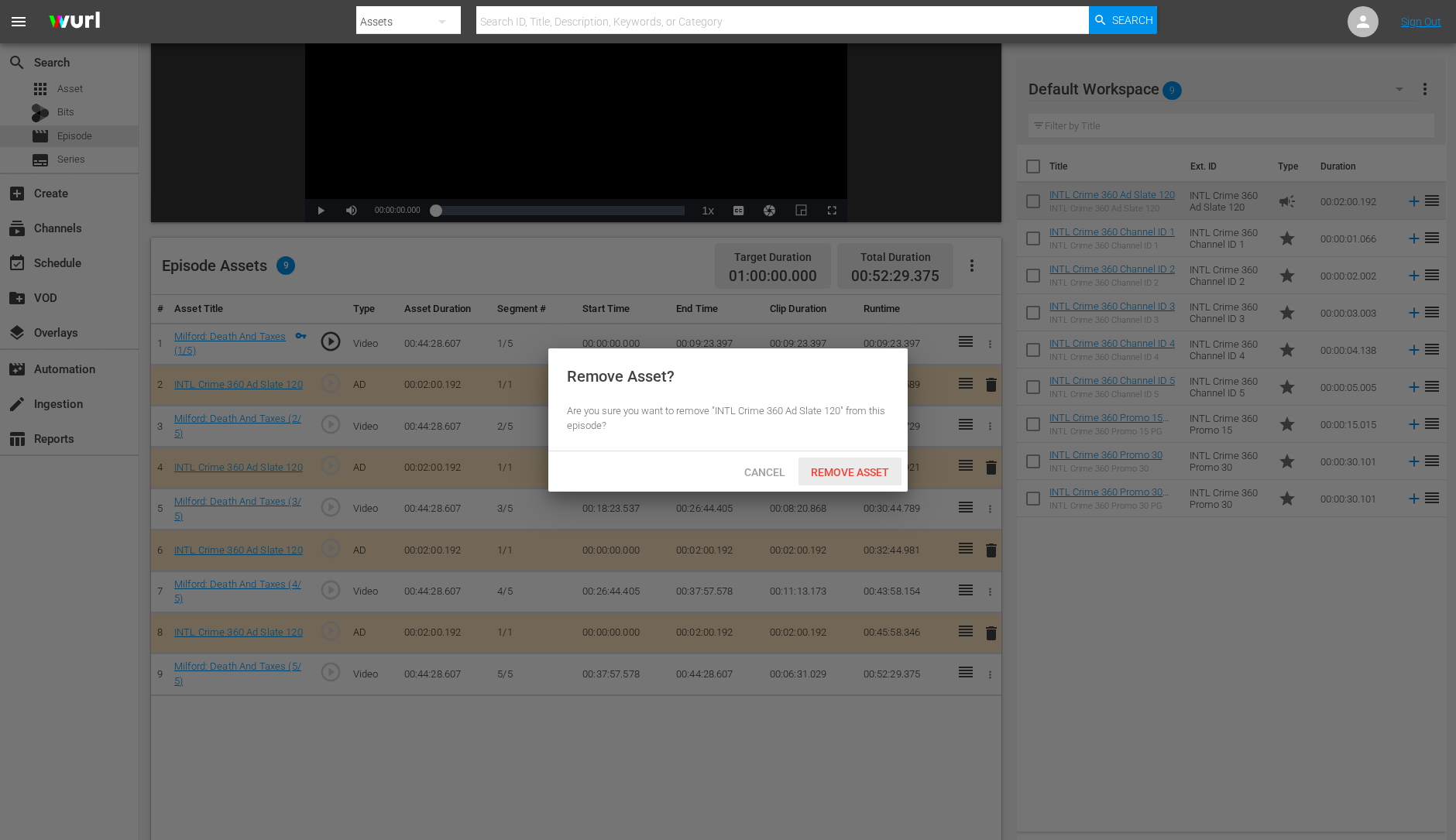
click at [860, 468] on span "Remove Asset" at bounding box center [849, 472] width 103 height 13
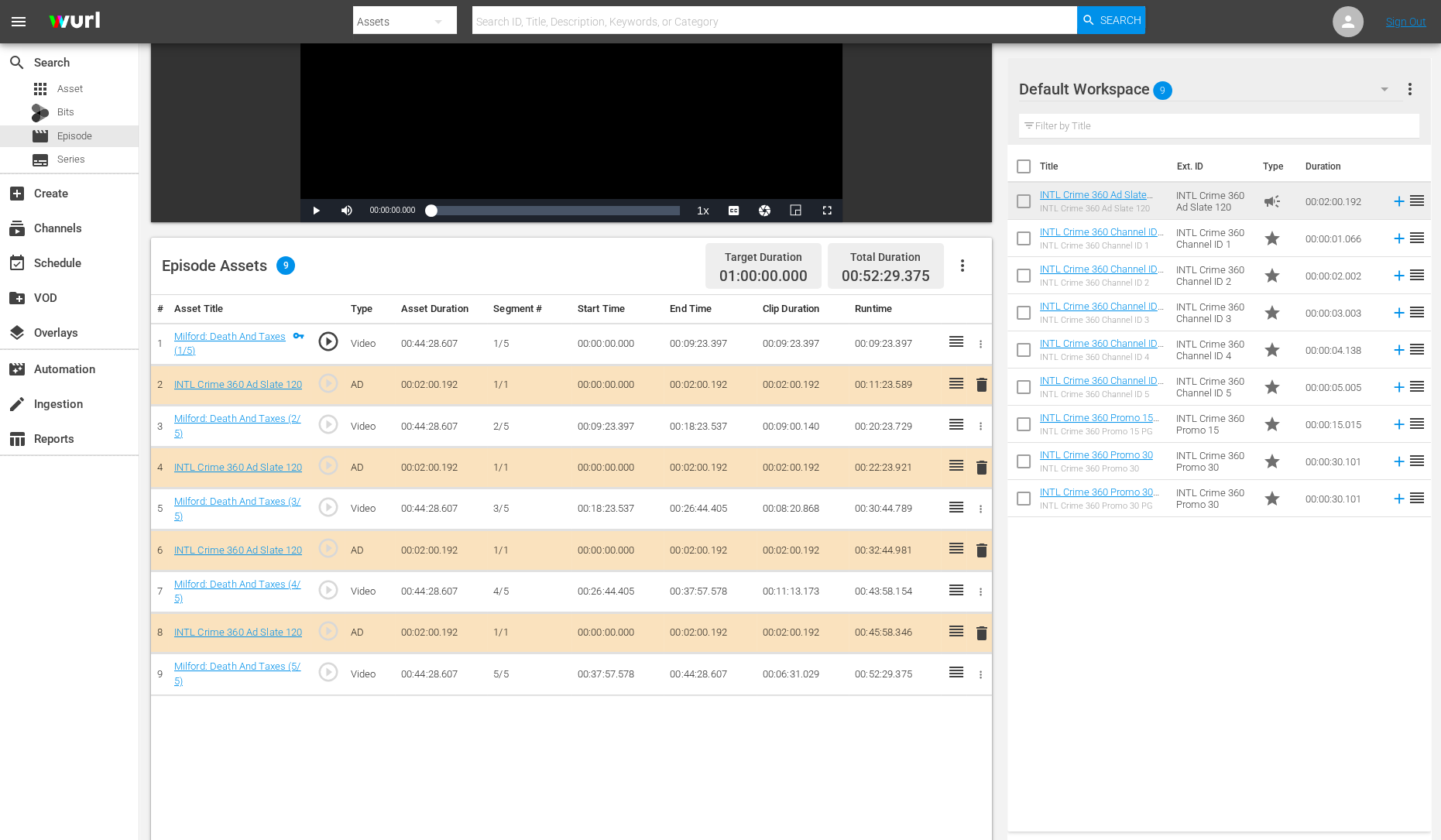
click at [986, 556] on span "delete" at bounding box center [982, 550] width 19 height 19
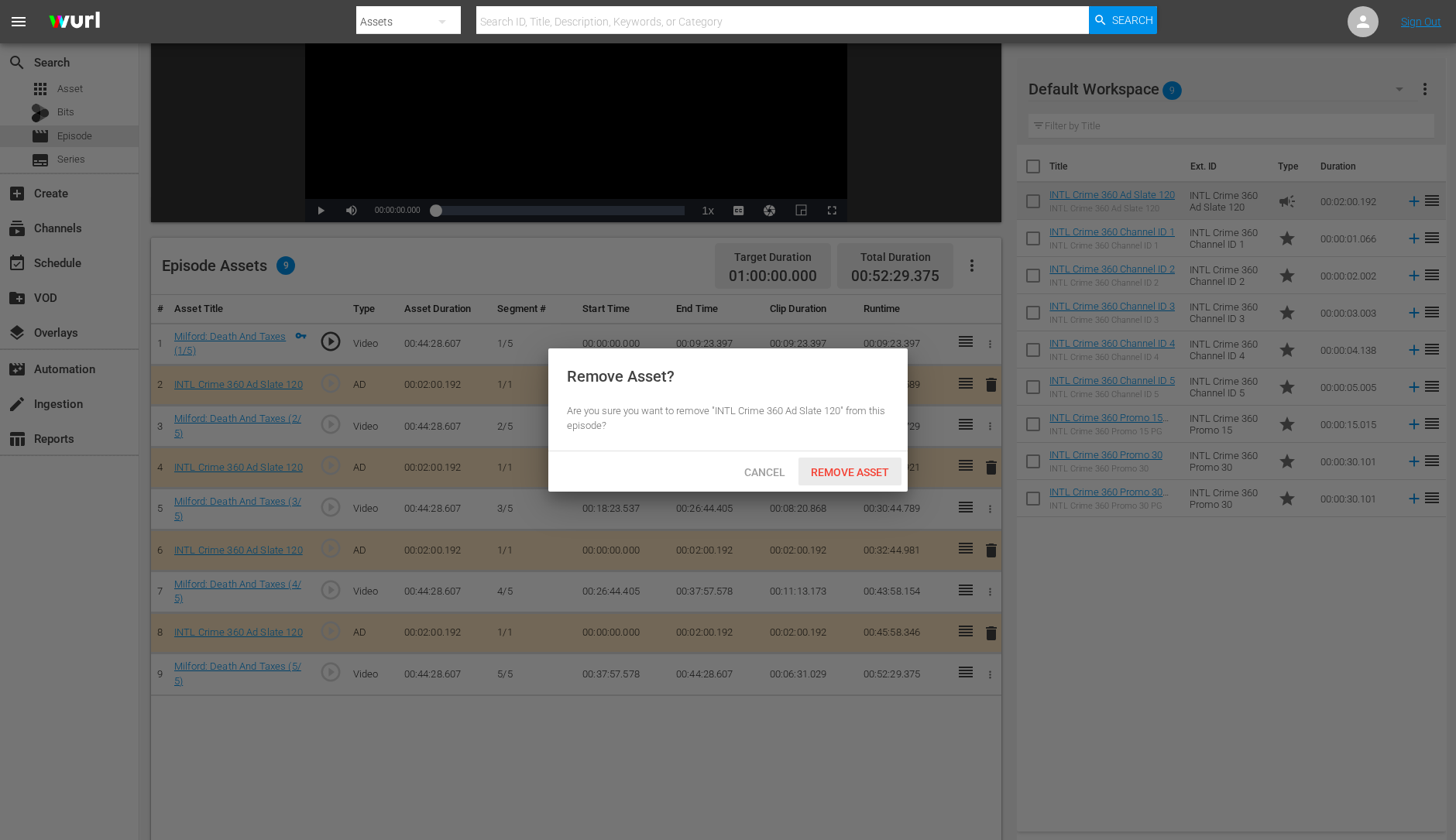
click at [872, 478] on div "Remove Asset" at bounding box center [849, 471] width 103 height 29
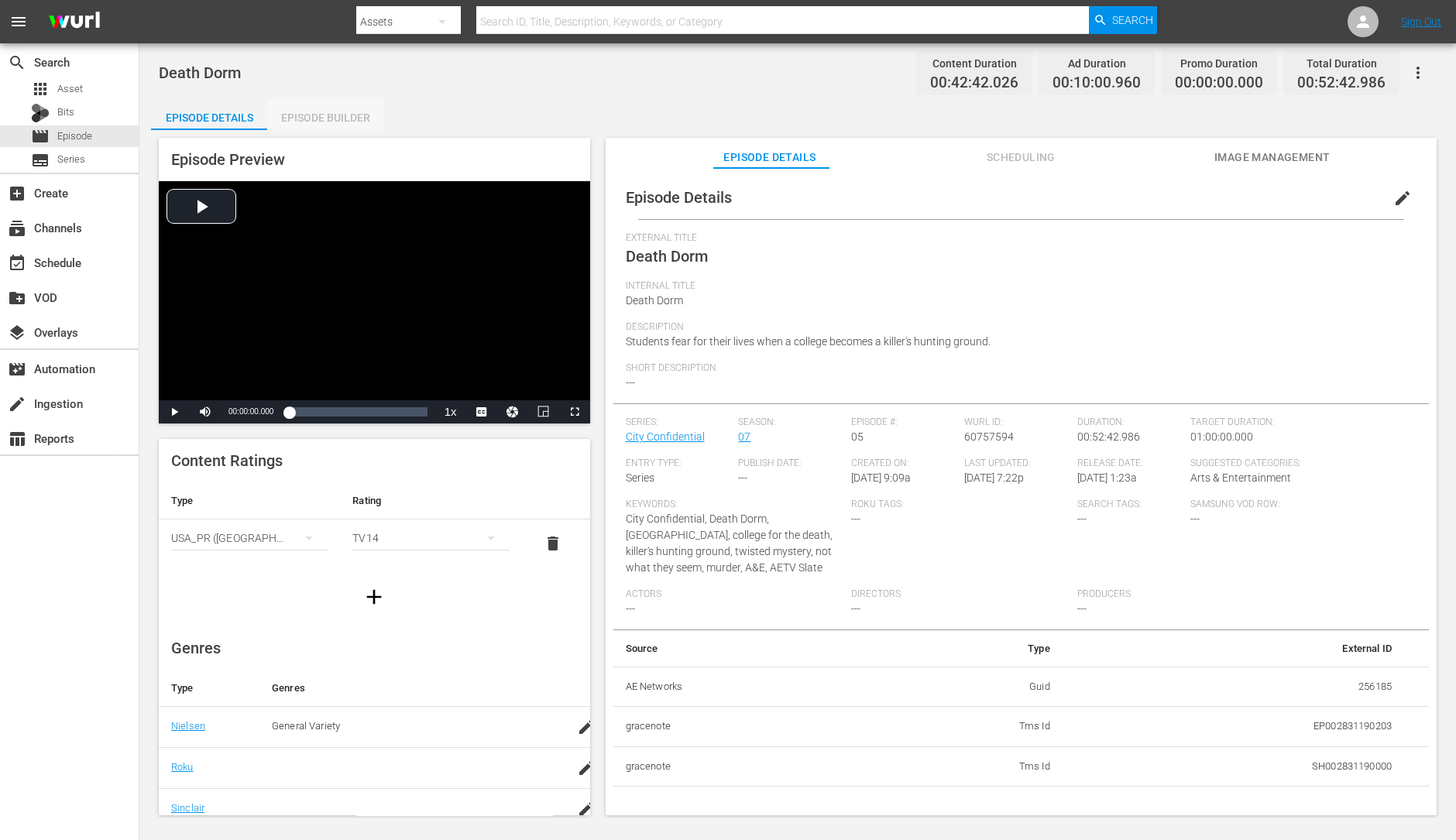
click at [334, 118] on div "Episode Builder" at bounding box center [326, 118] width 116 height 38
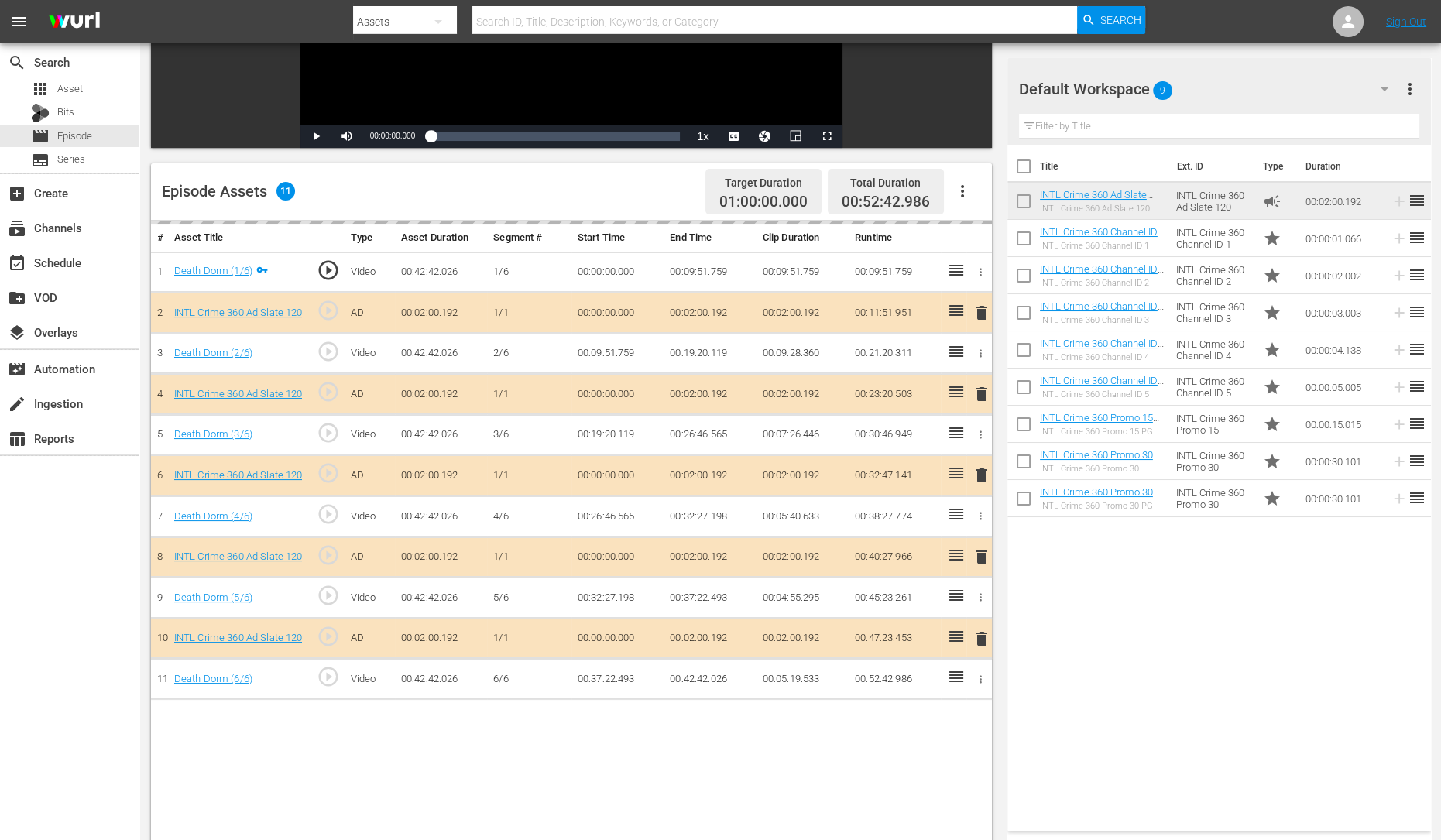
scroll to position [288, 0]
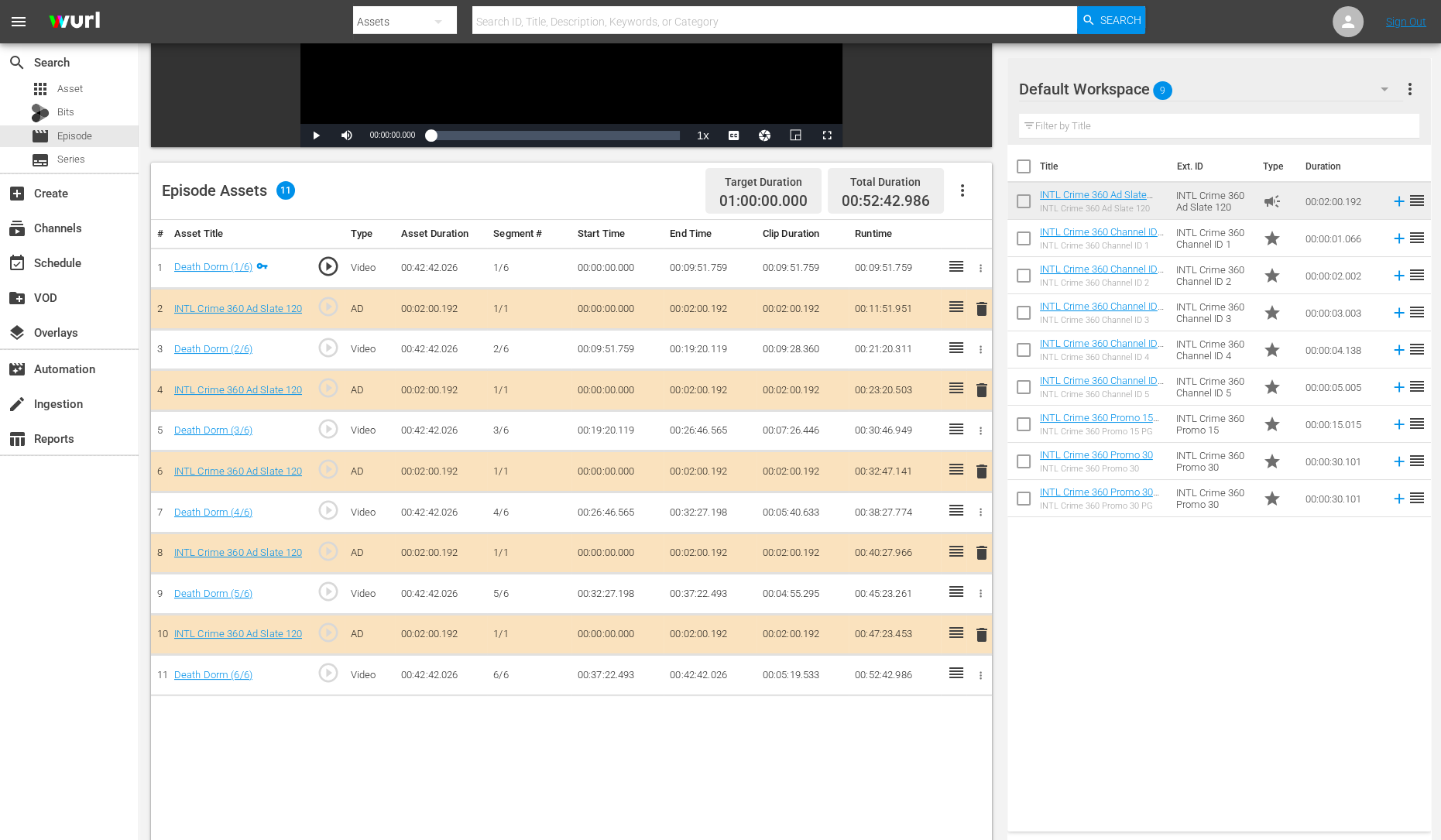
click at [973, 373] on td "delete" at bounding box center [979, 391] width 26 height 41
click at [982, 384] on span "delete" at bounding box center [982, 390] width 19 height 19
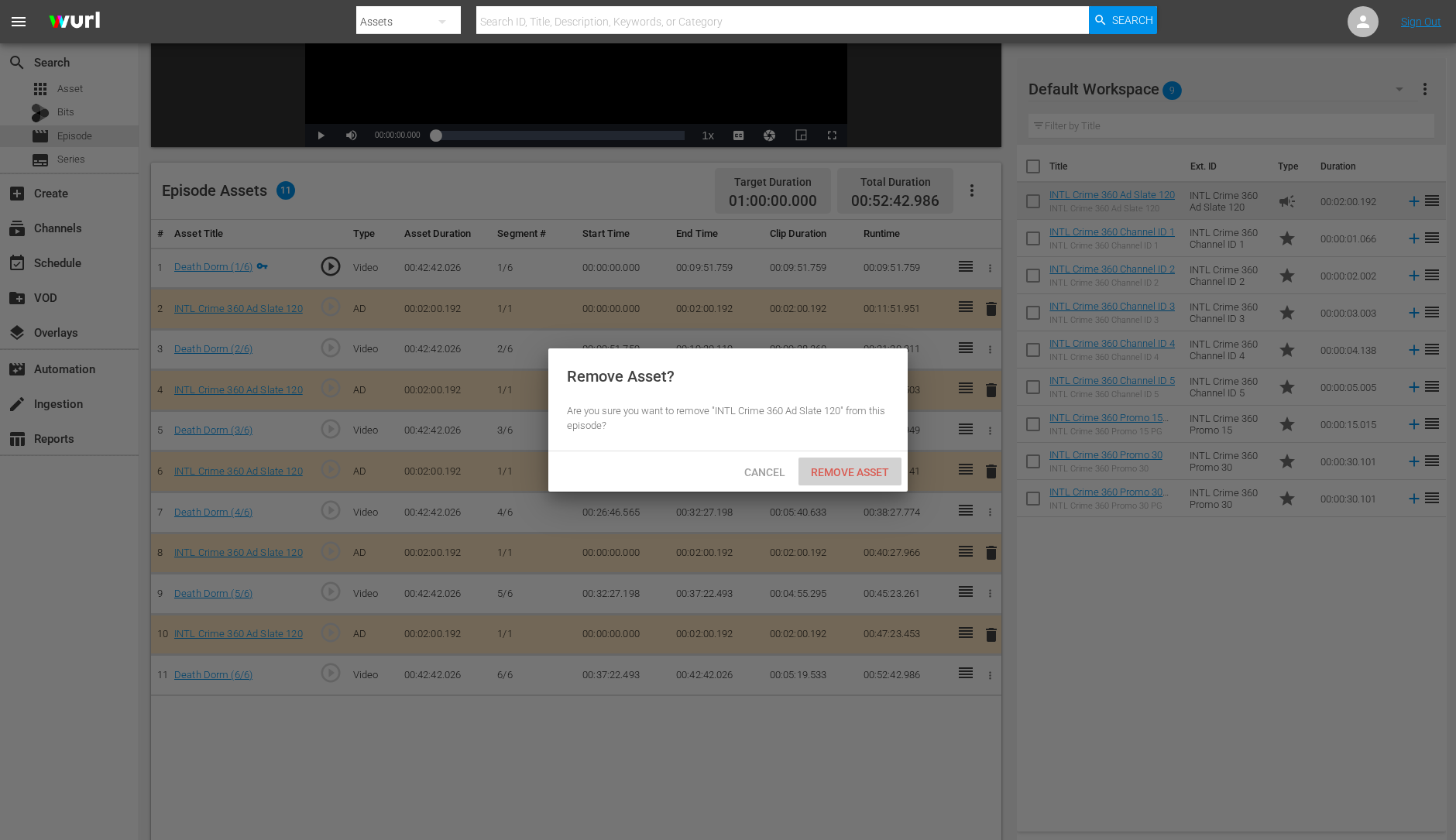
click at [831, 474] on span "Remove Asset" at bounding box center [849, 472] width 103 height 13
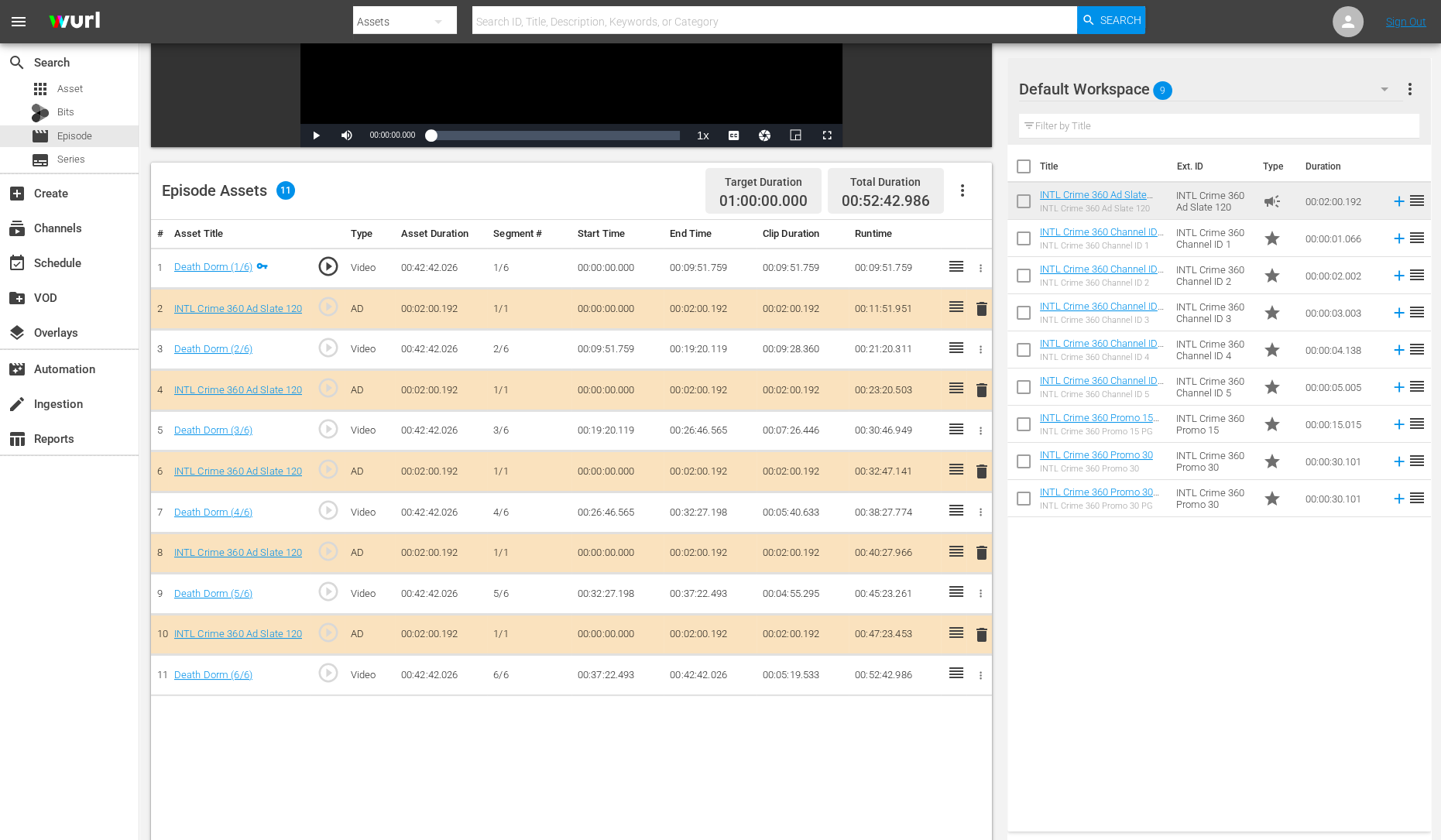
click at [979, 462] on span "delete" at bounding box center [982, 471] width 19 height 19
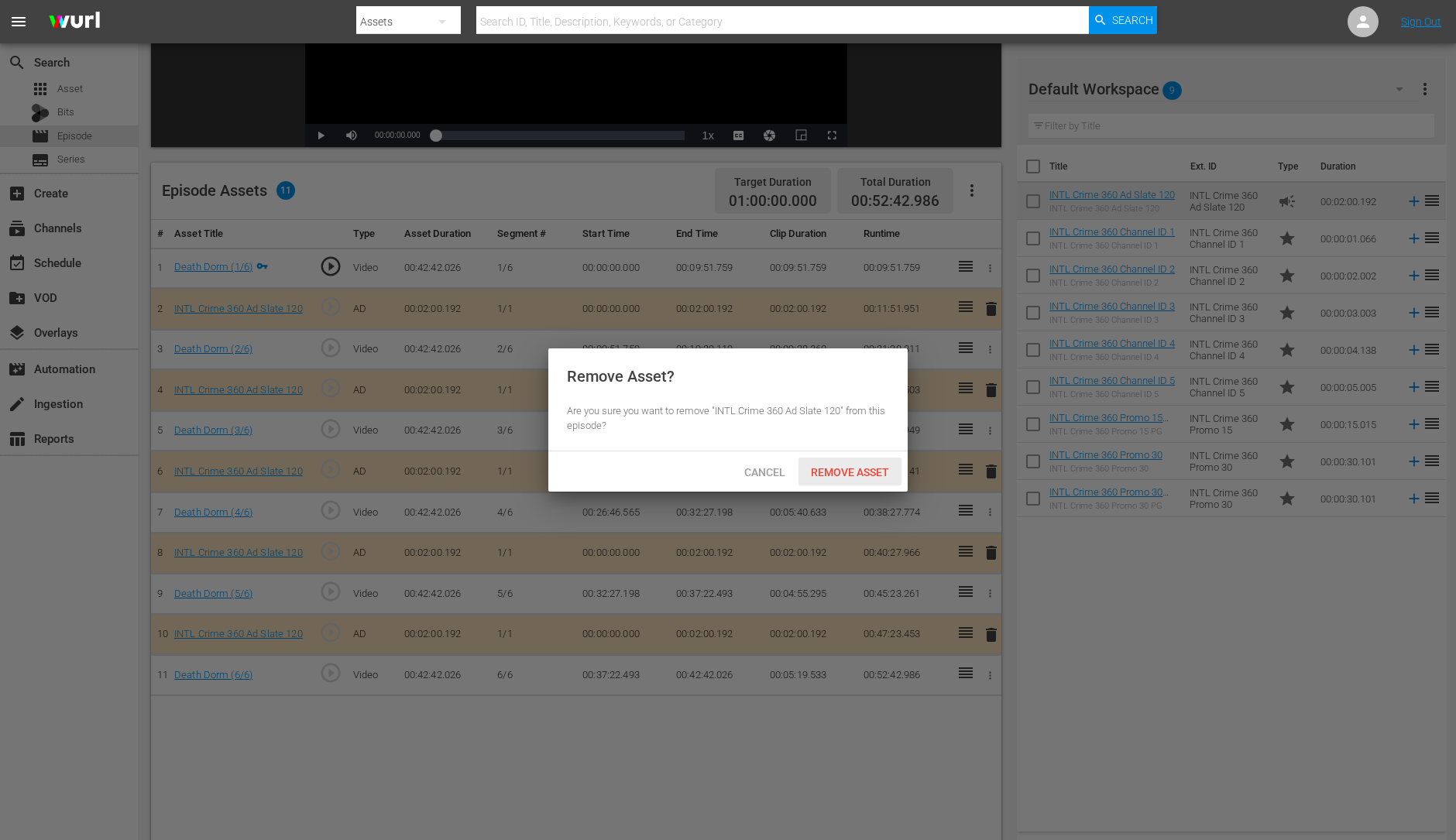
click at [825, 471] on span "Remove Asset" at bounding box center [849, 472] width 103 height 13
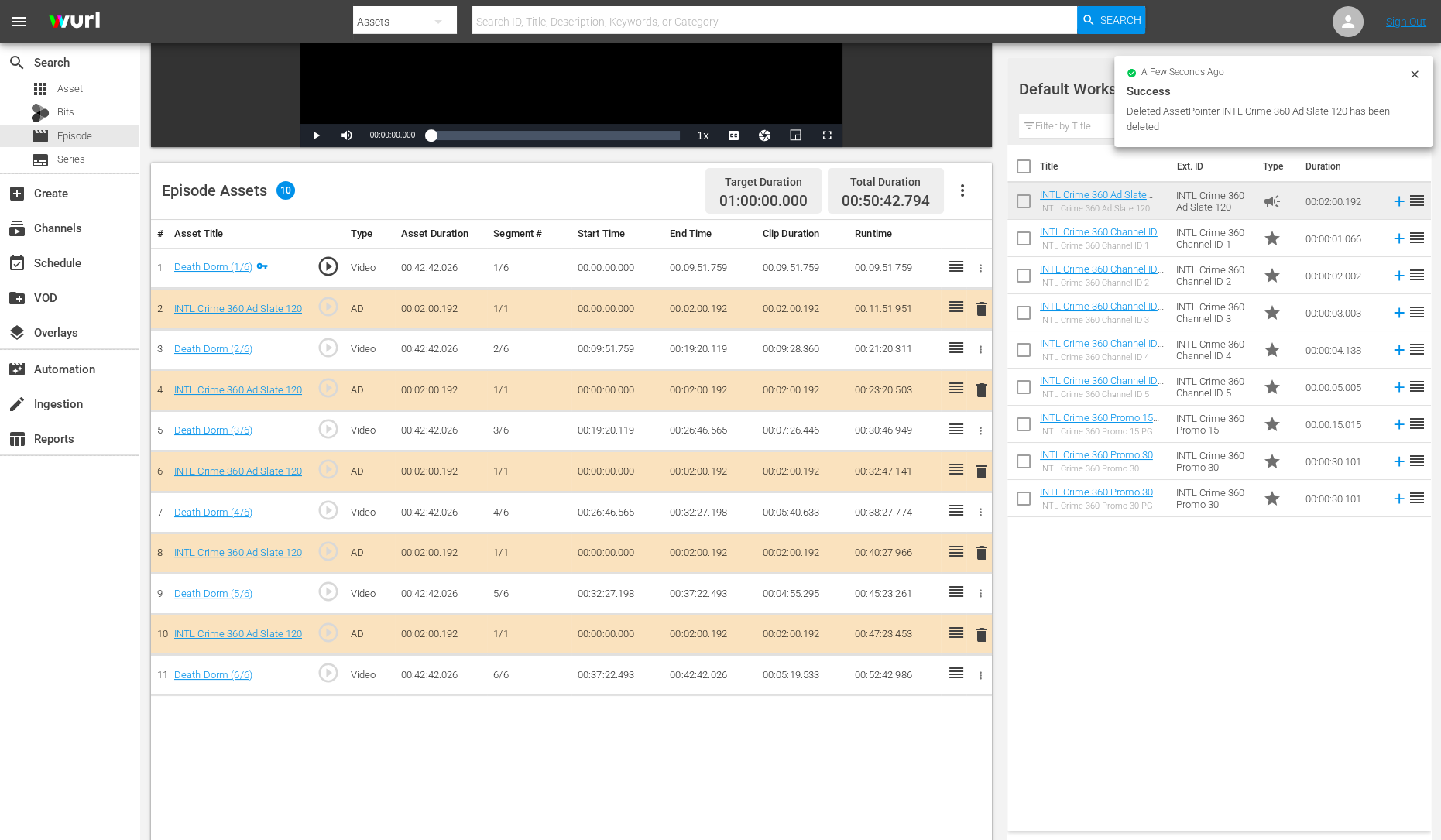
click at [980, 547] on span "delete" at bounding box center [982, 552] width 19 height 19
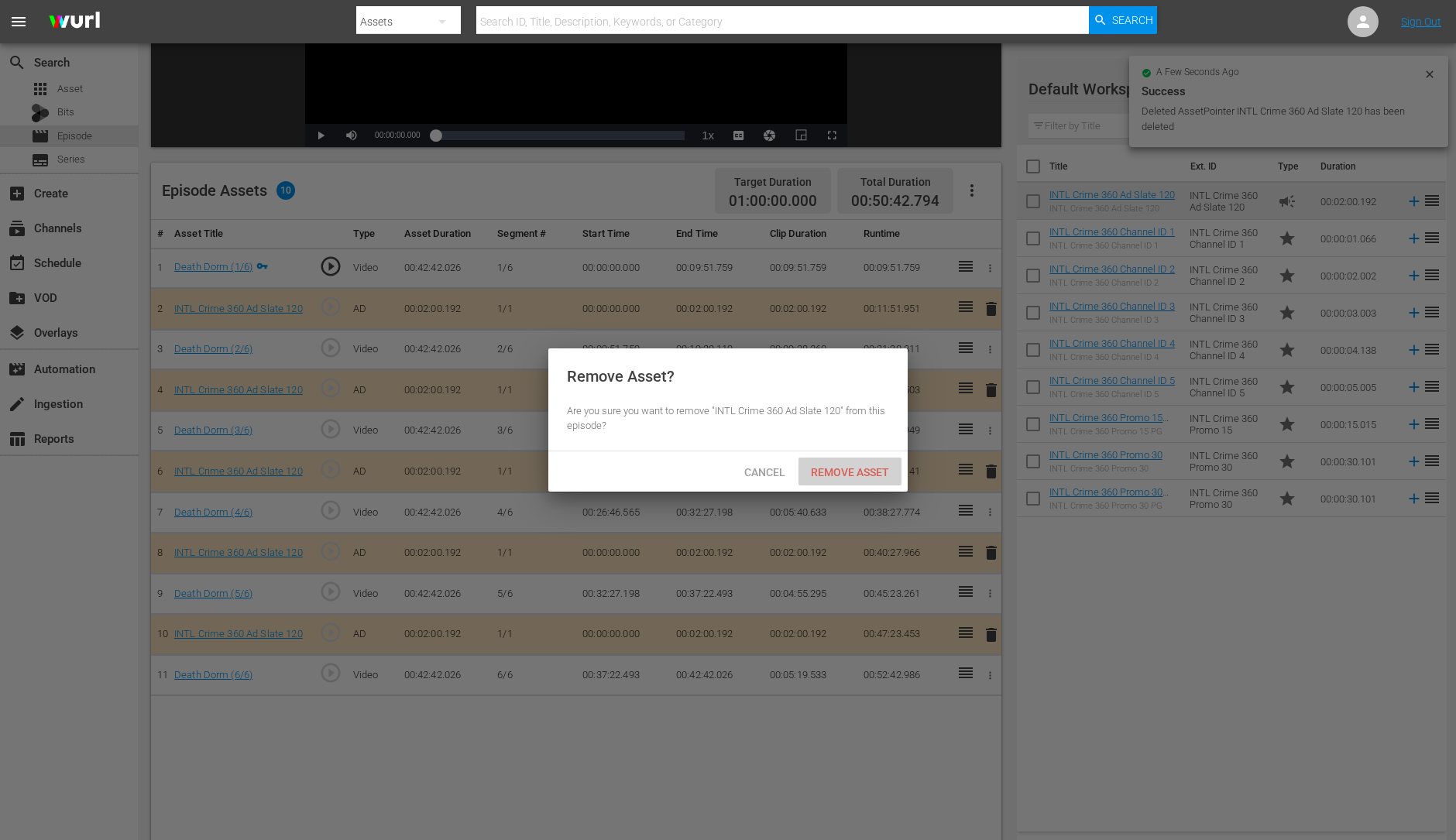
click at [855, 458] on div "Remove Asset" at bounding box center [849, 471] width 103 height 29
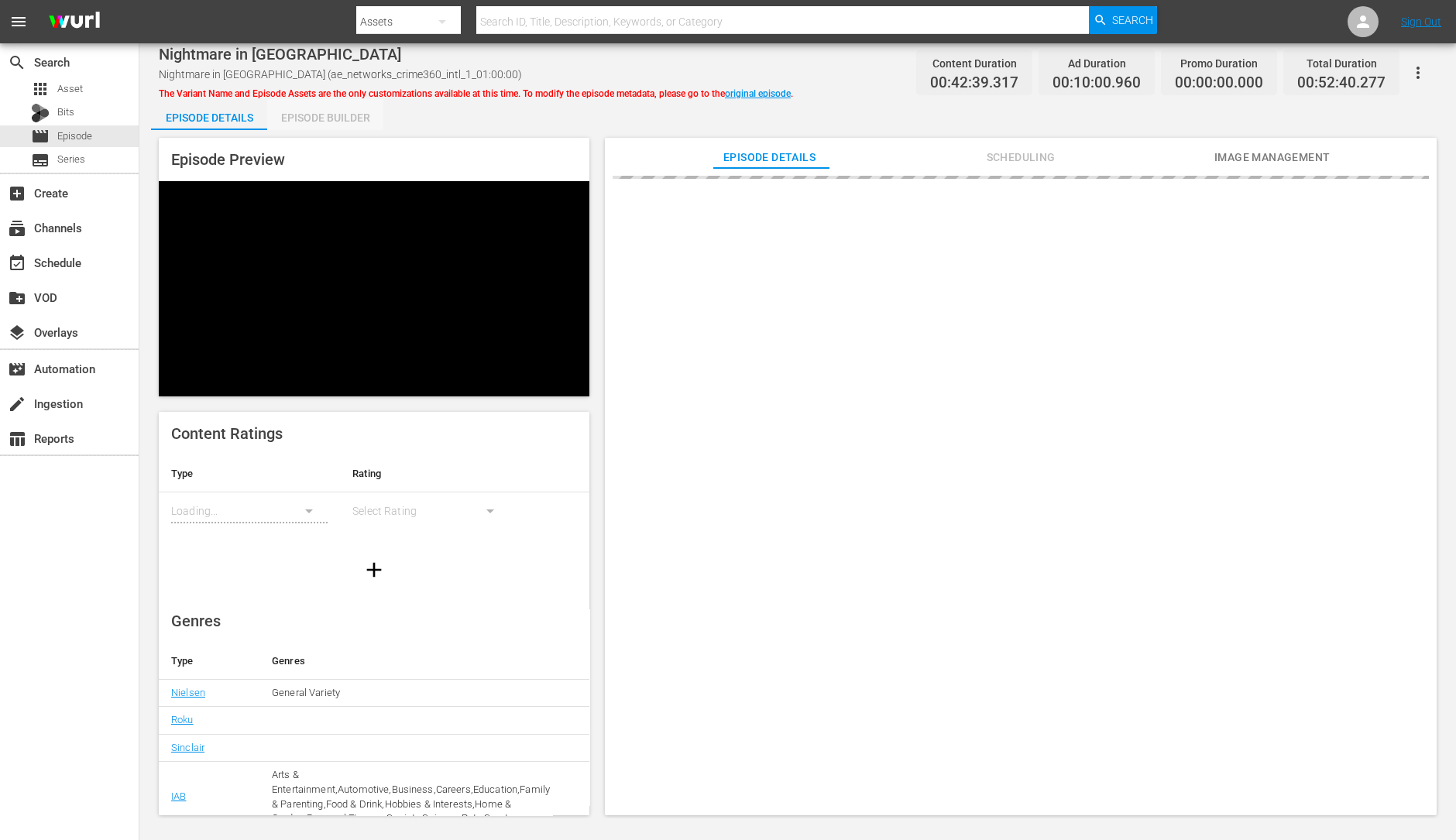
click at [348, 106] on div "Episode Builder" at bounding box center [326, 118] width 116 height 38
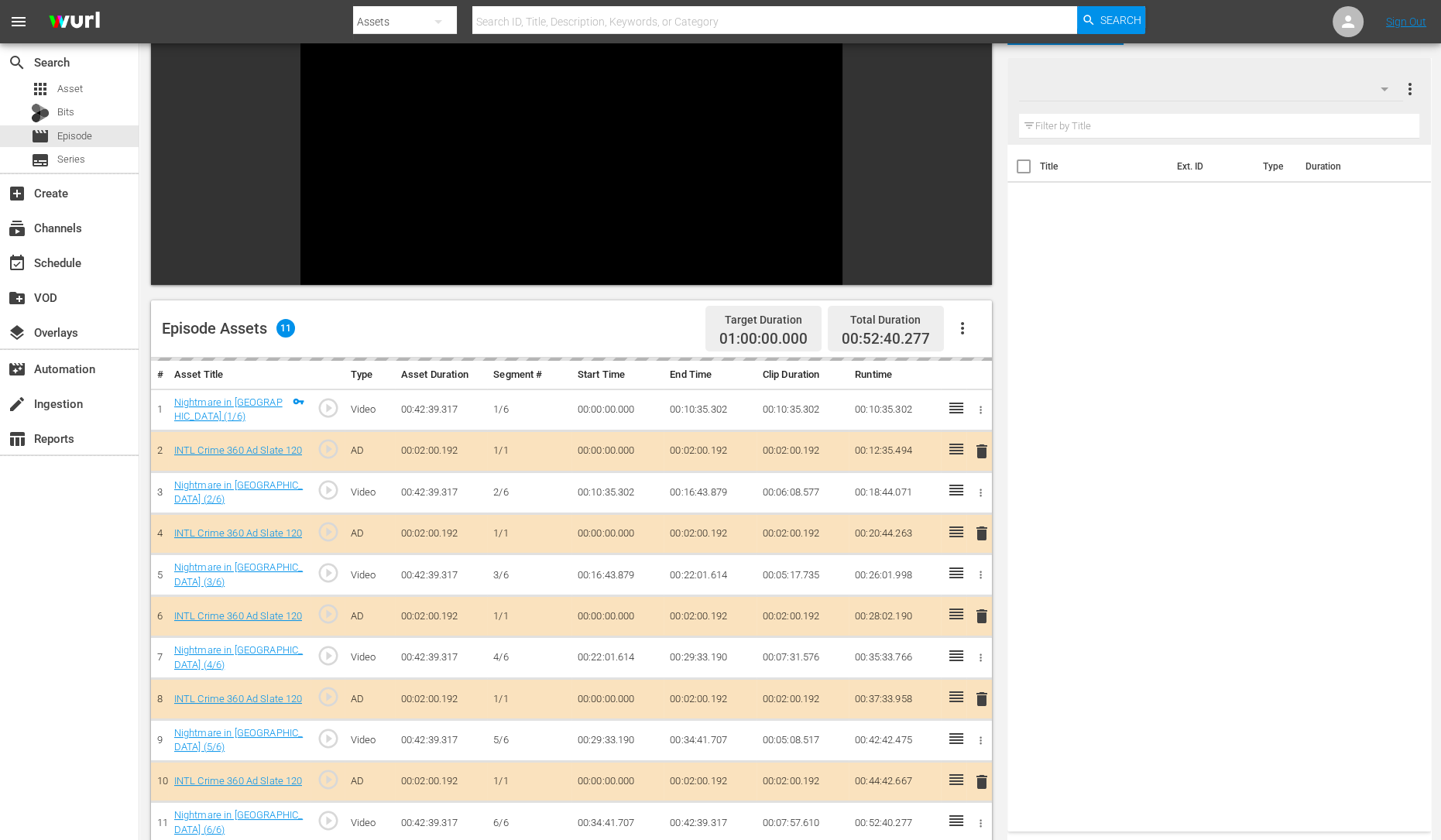
scroll to position [214, 0]
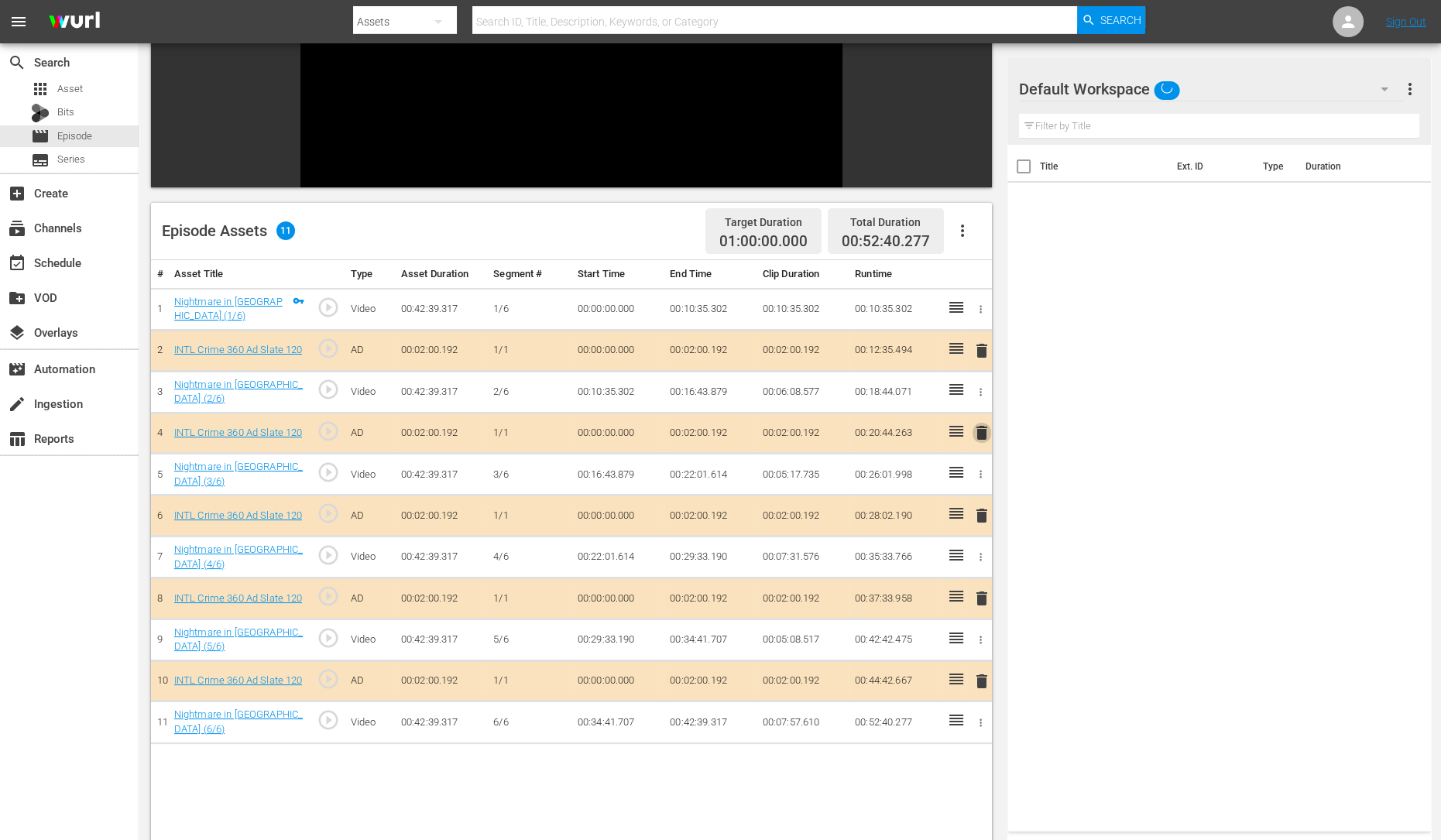
click at [983, 423] on span "delete" at bounding box center [982, 432] width 19 height 19
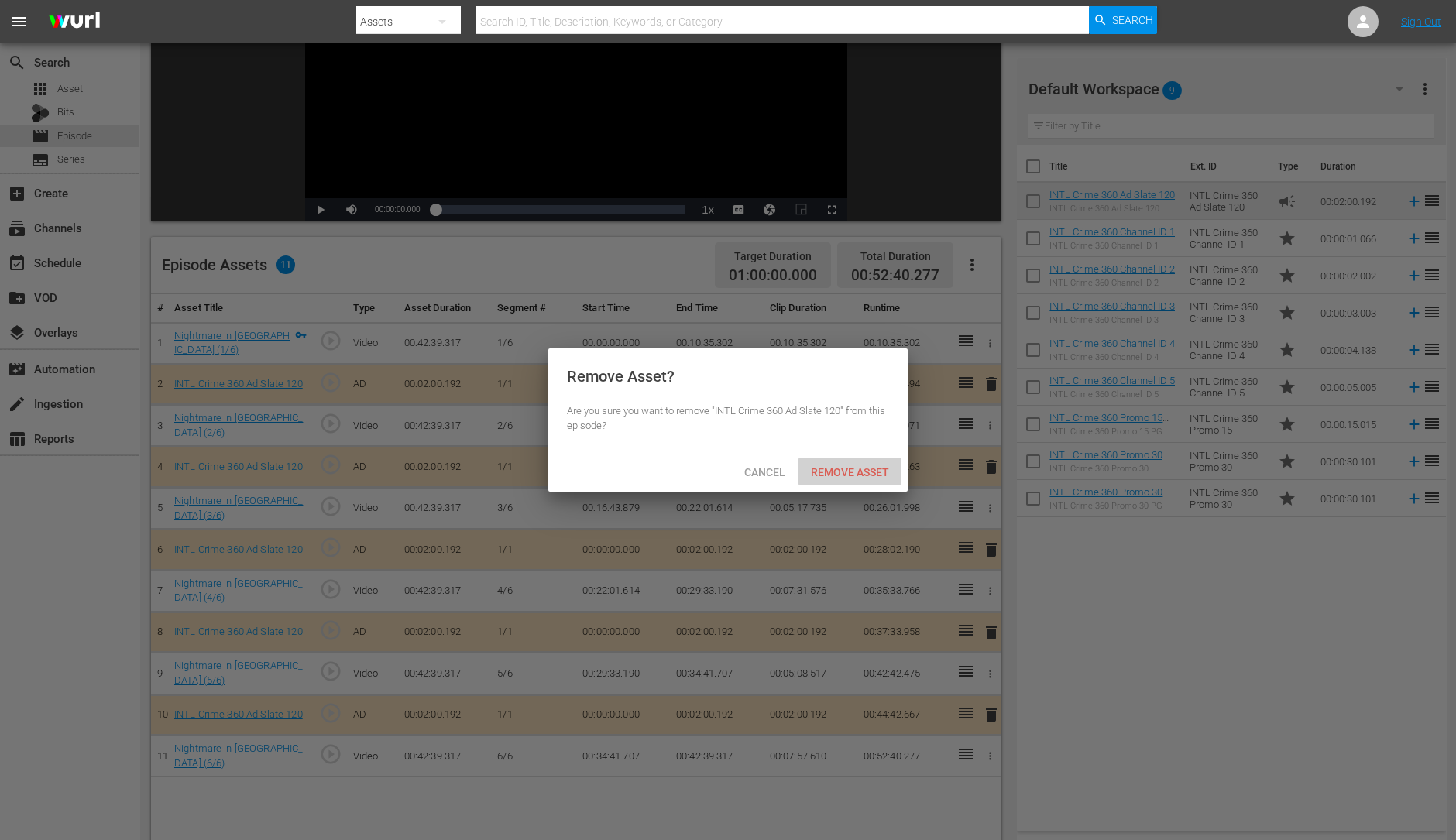
click at [867, 481] on div "Remove Asset" at bounding box center [849, 471] width 103 height 29
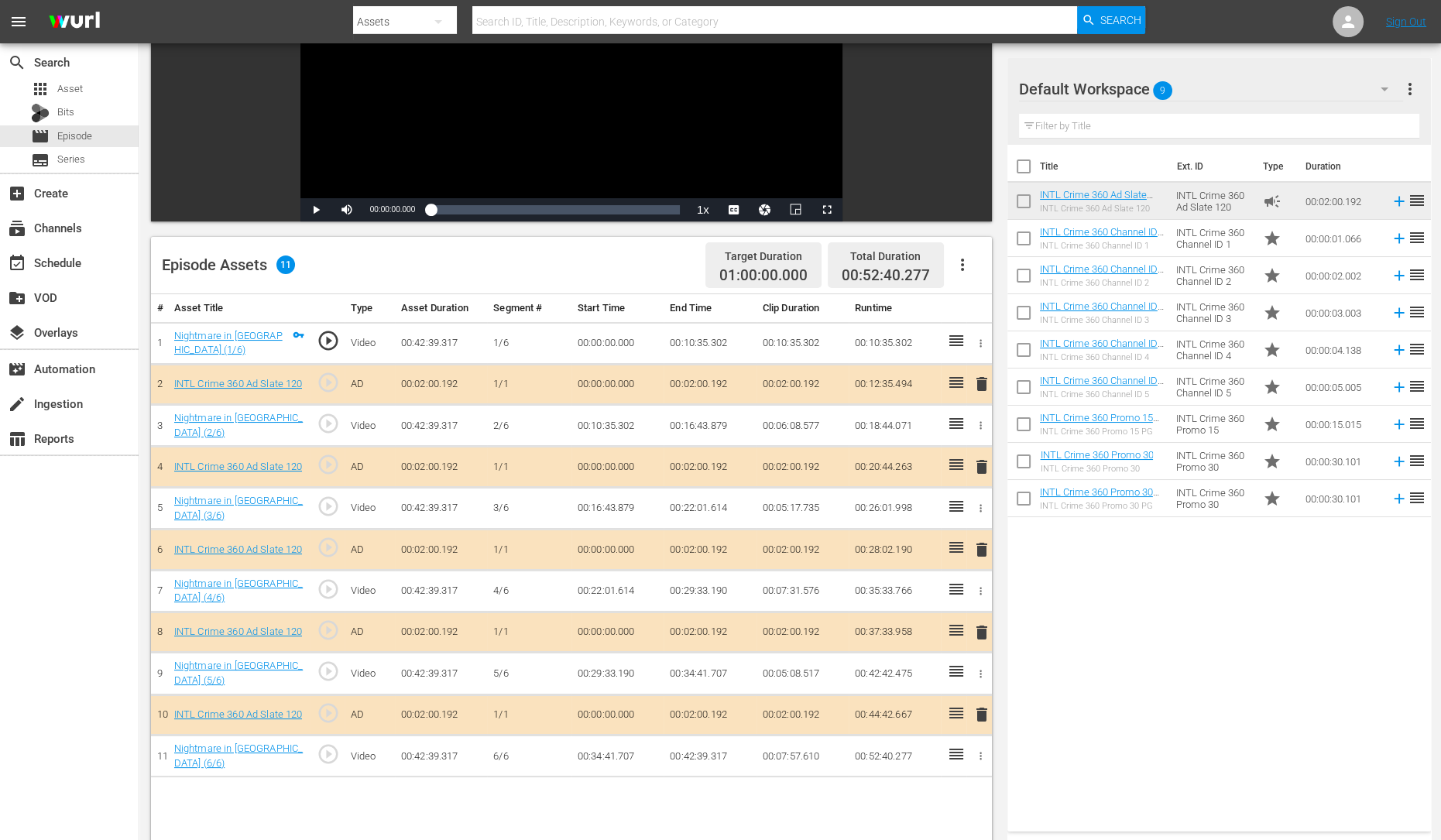
click at [983, 550] on span "delete" at bounding box center [982, 549] width 19 height 19
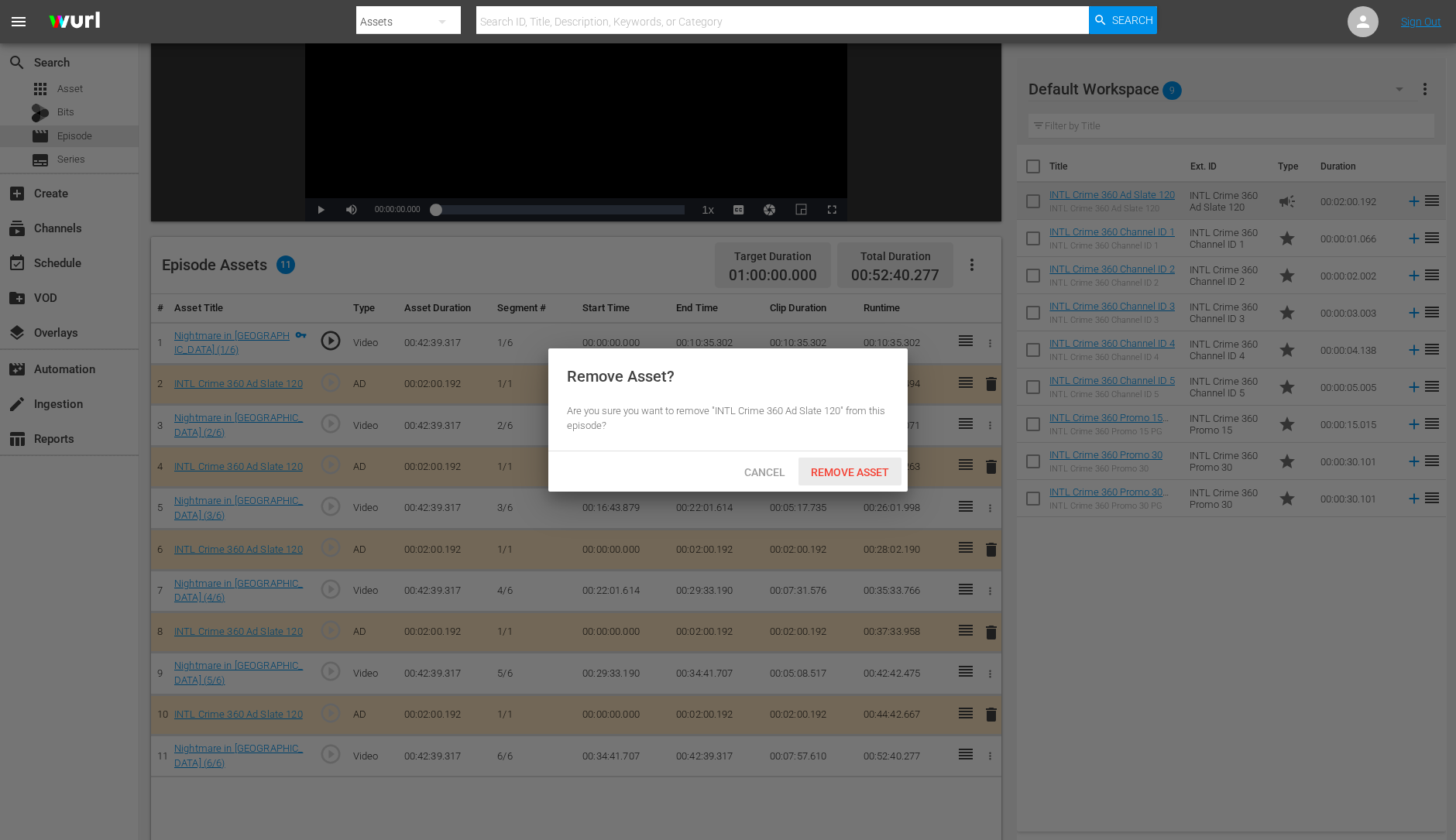
click at [875, 475] on span "Remove Asset" at bounding box center [849, 472] width 103 height 13
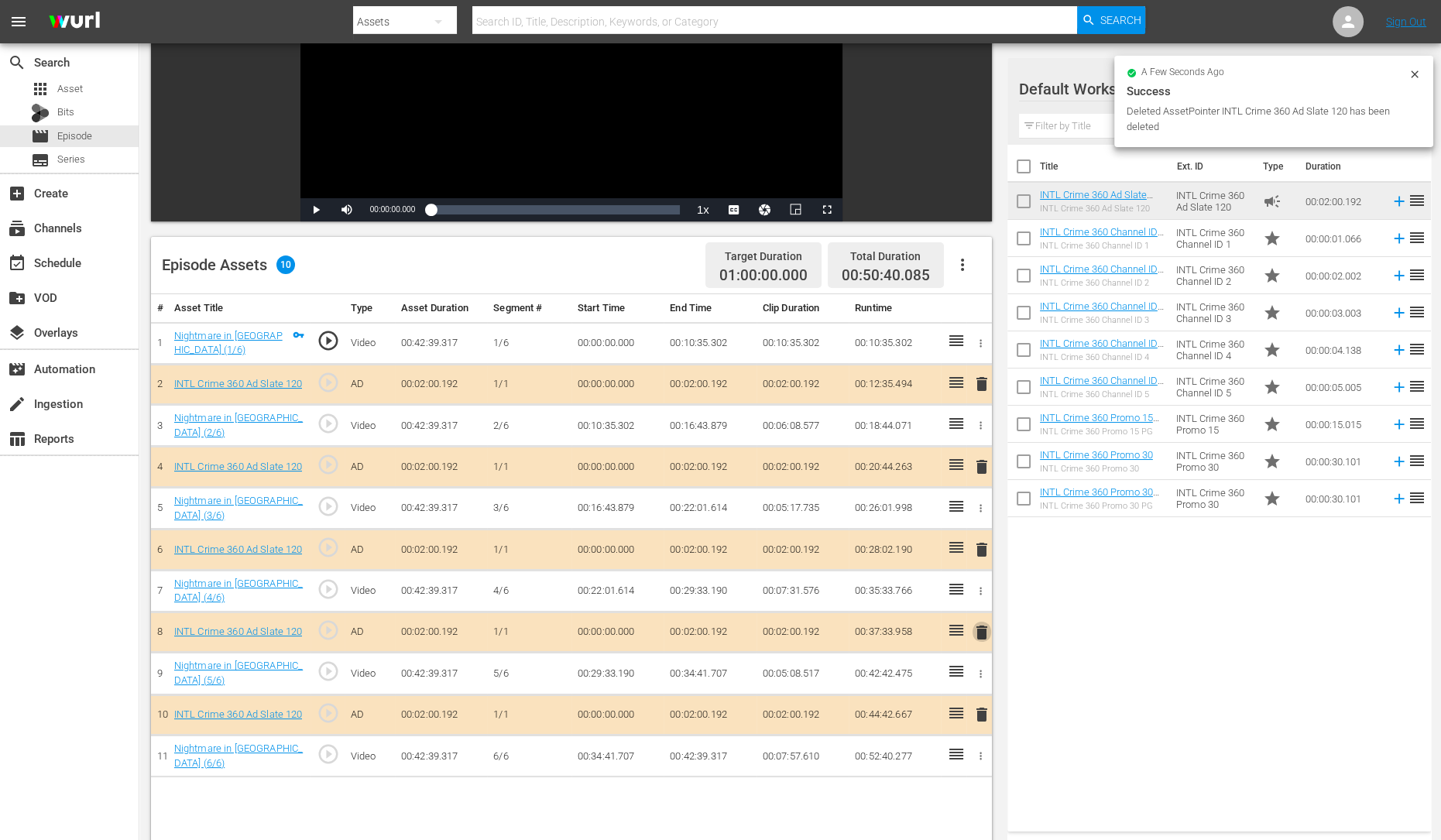
click at [974, 635] on span "delete" at bounding box center [982, 632] width 19 height 19
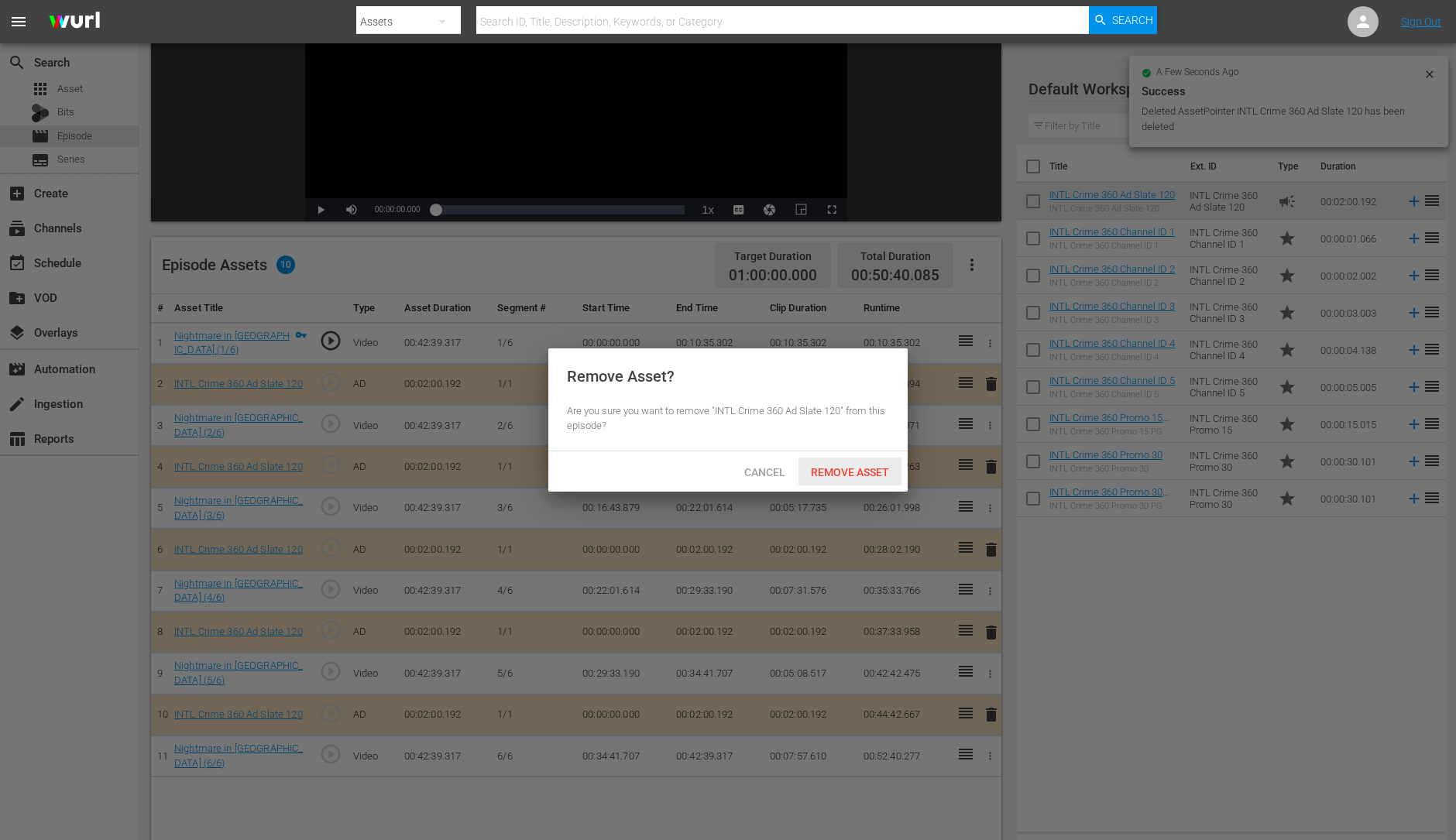
click at [837, 474] on span "Remove Asset" at bounding box center [849, 472] width 103 height 13
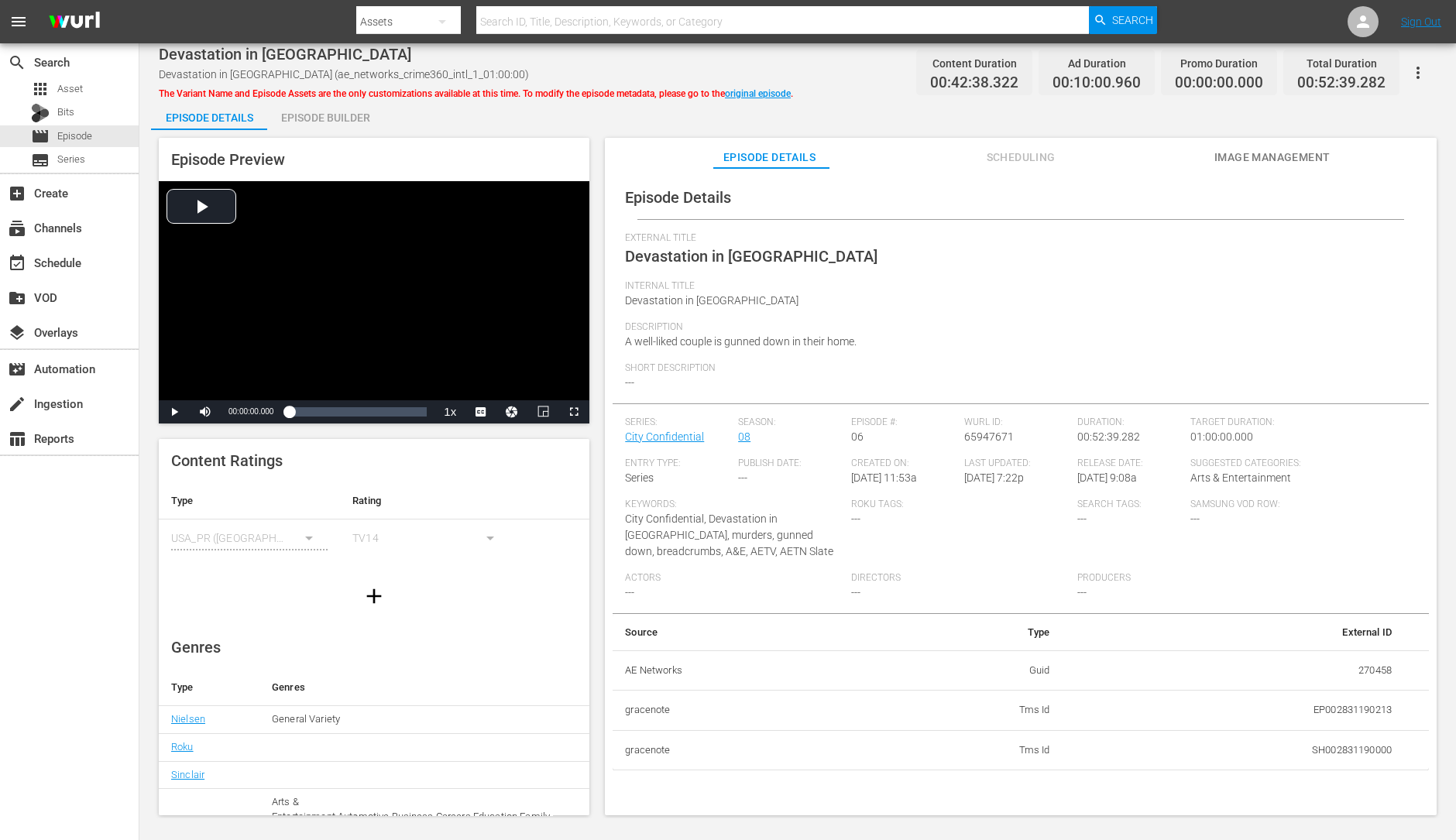
click at [353, 106] on div "Episode Builder" at bounding box center [326, 118] width 116 height 38
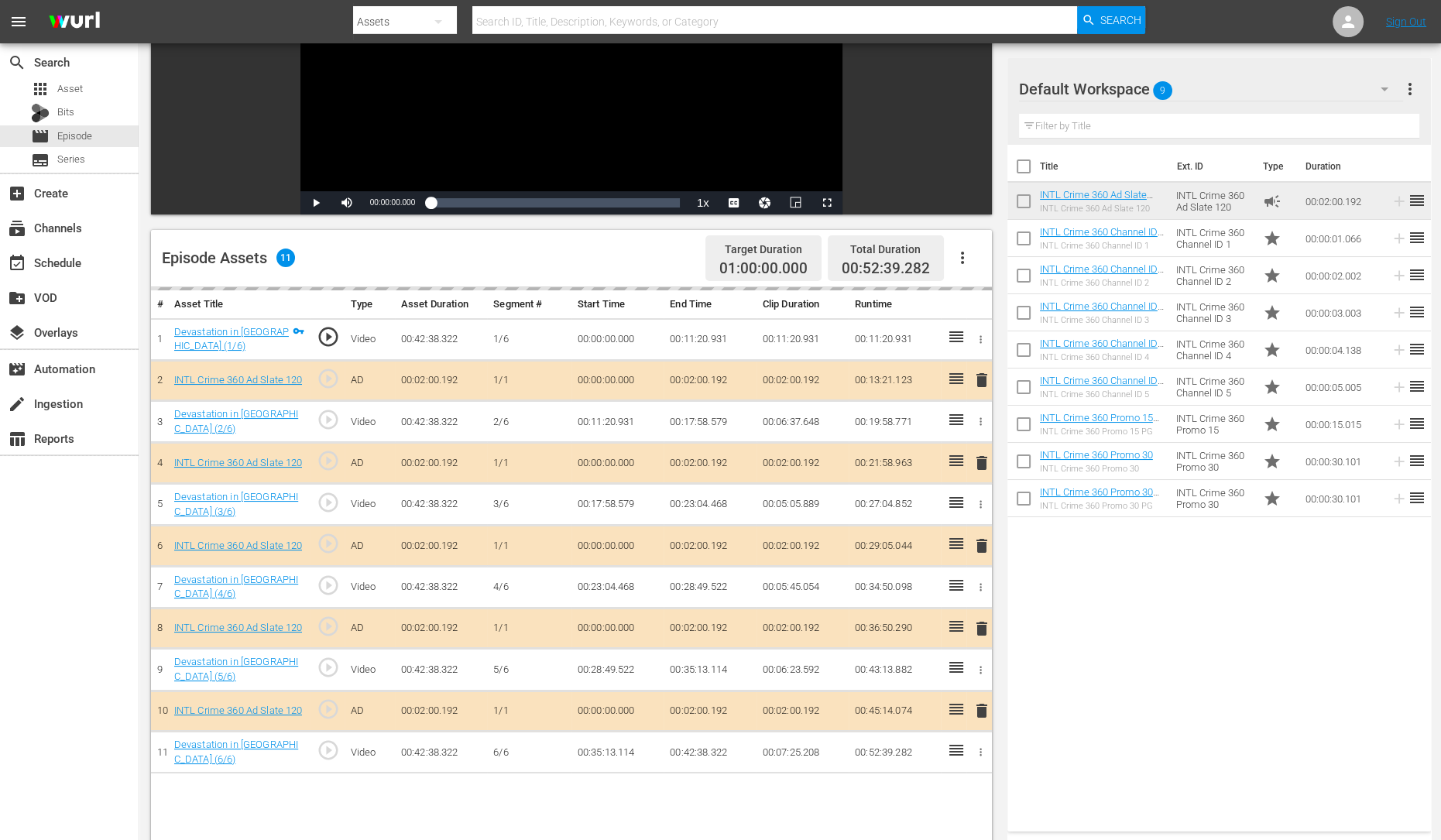
scroll to position [238, 0]
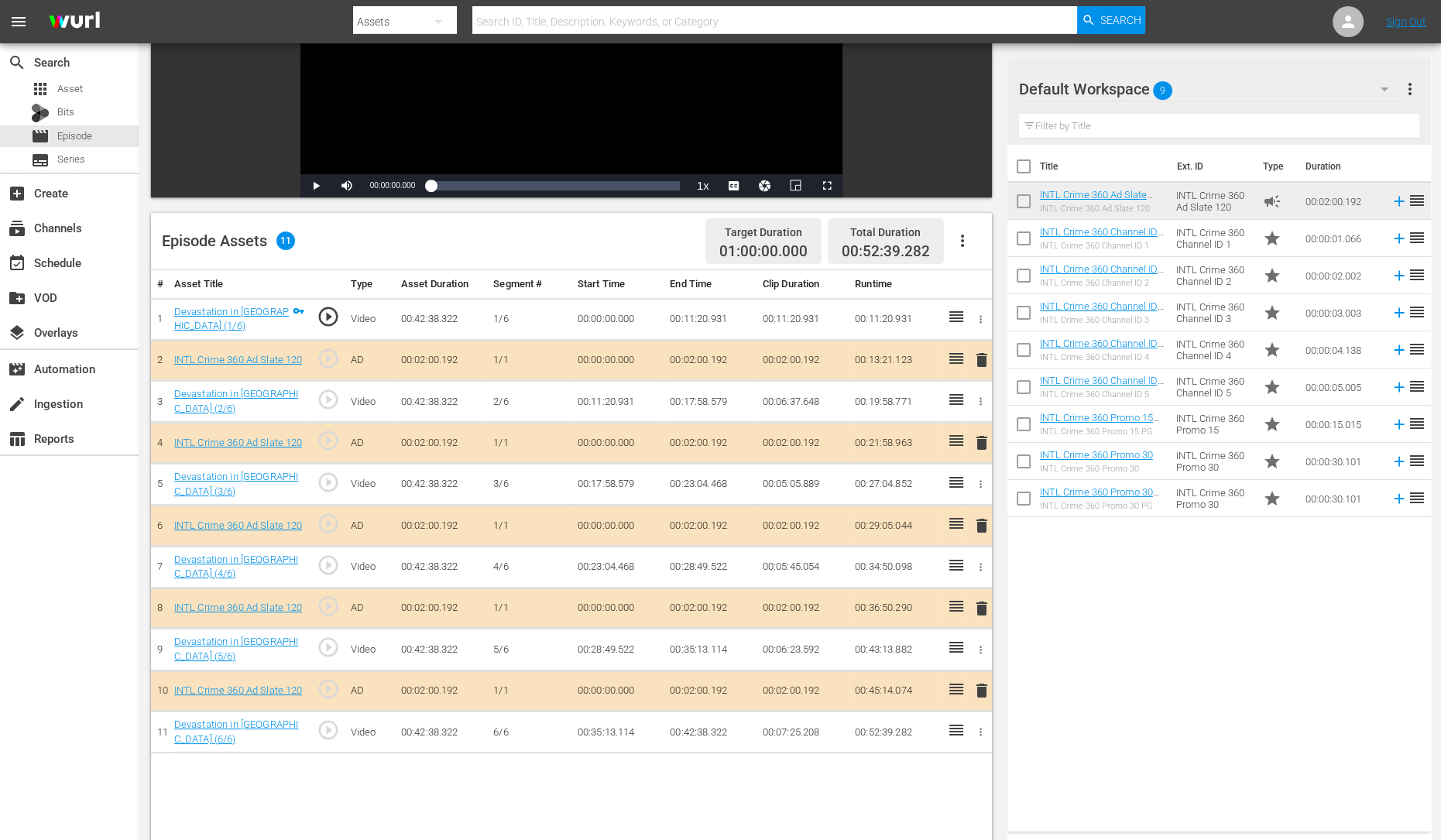
click at [983, 442] on span "delete" at bounding box center [982, 443] width 19 height 19
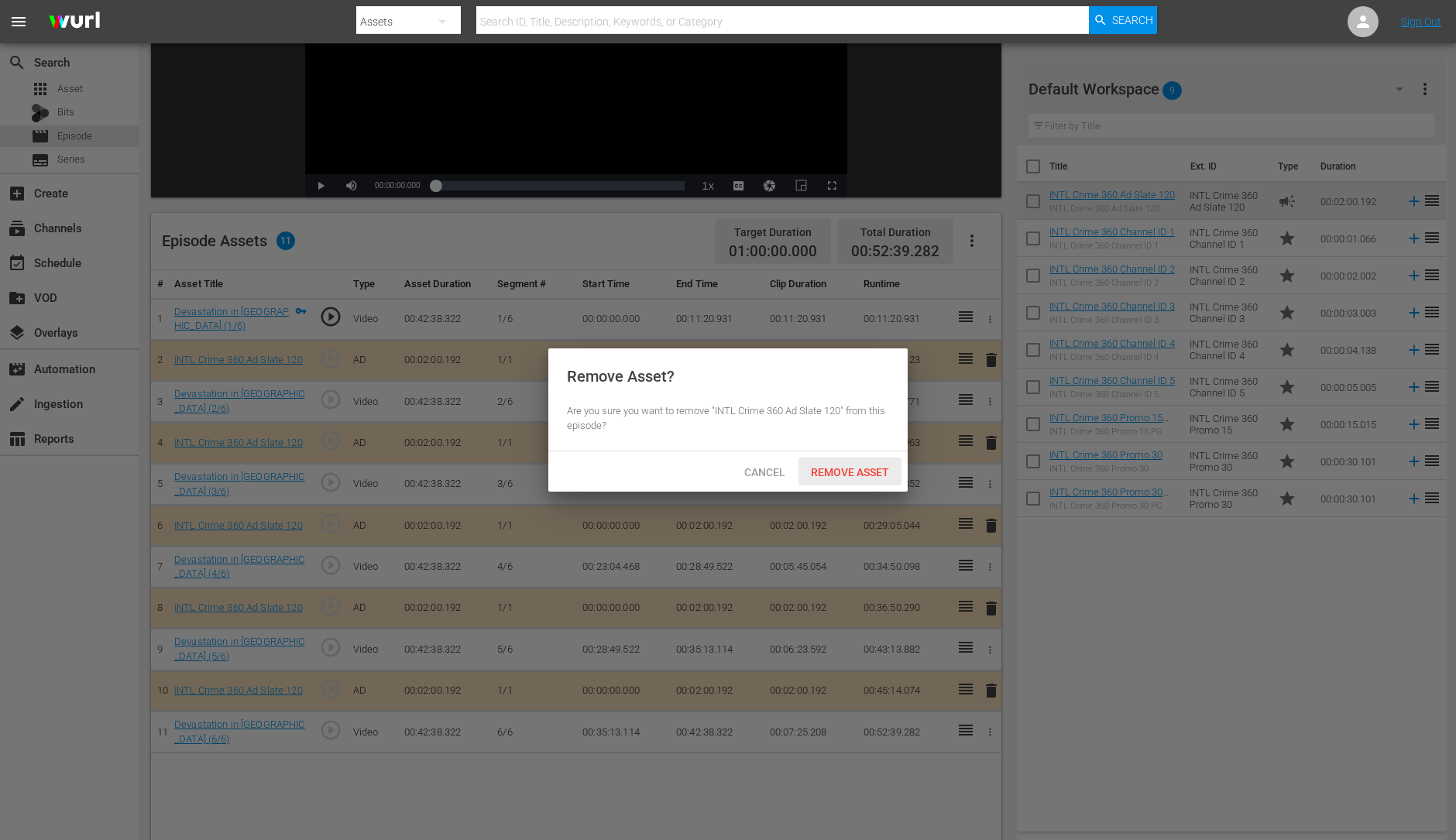
click at [870, 472] on span "Remove Asset" at bounding box center [849, 472] width 103 height 13
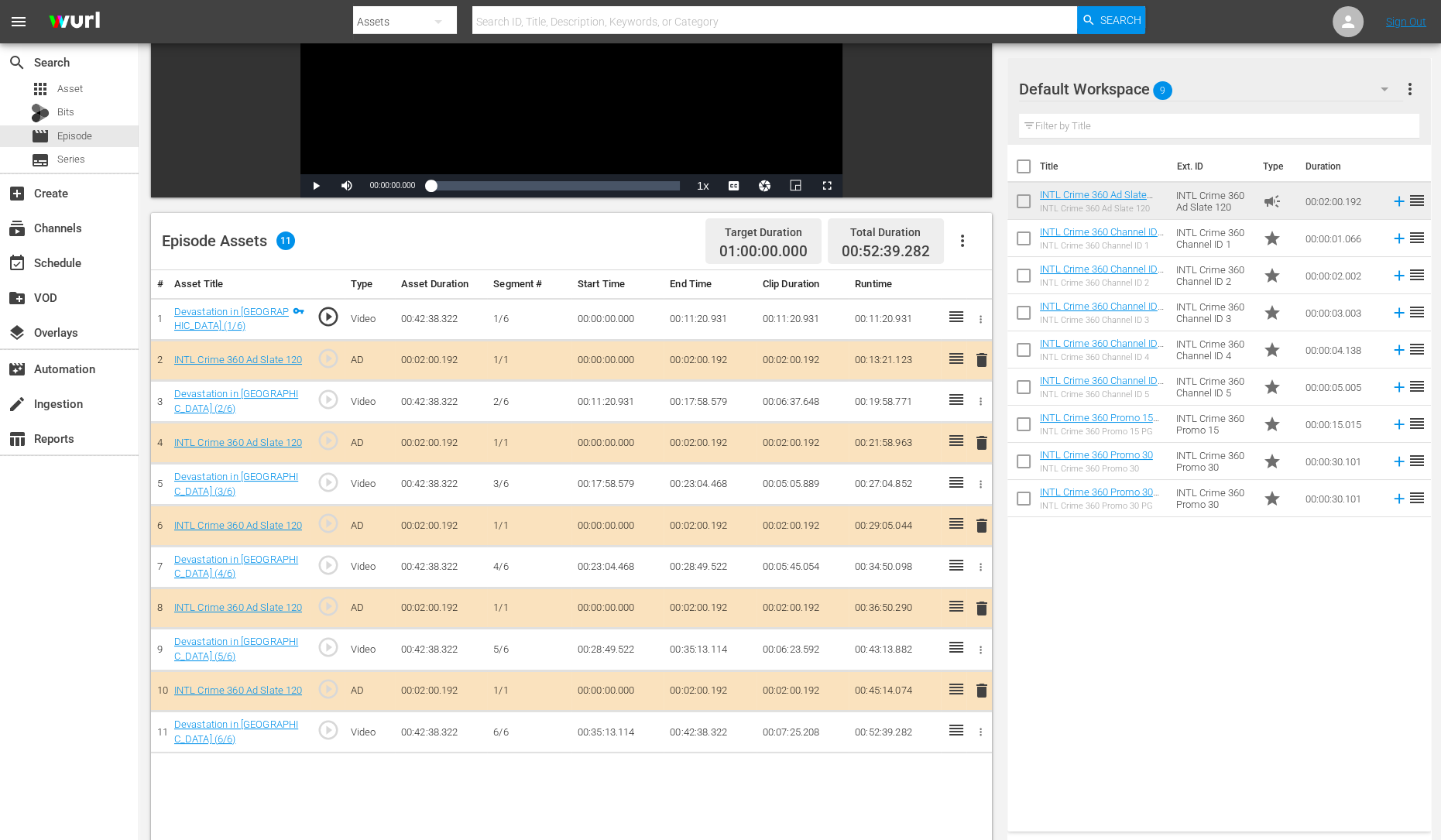
click at [989, 526] on span "delete" at bounding box center [982, 525] width 19 height 19
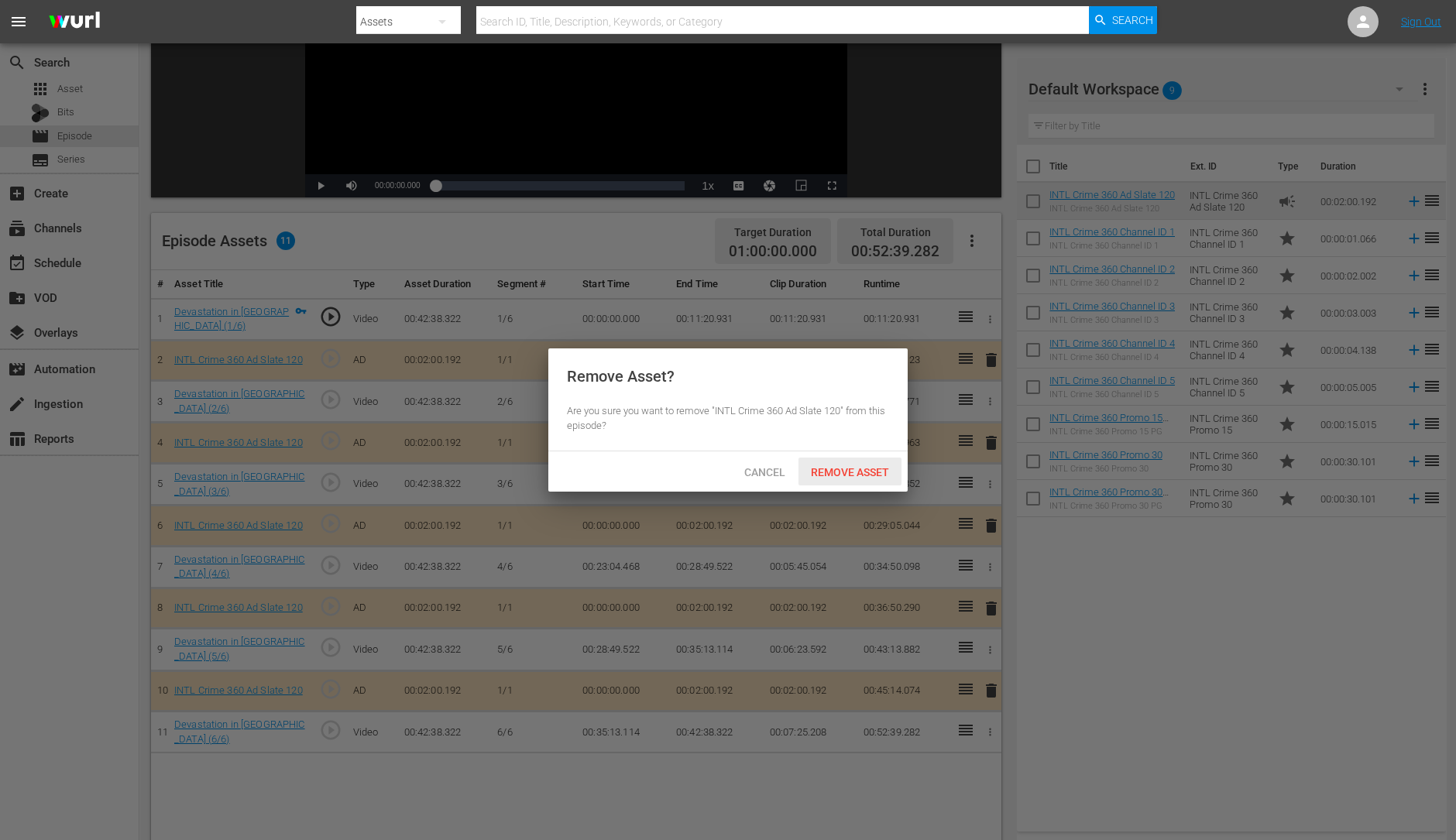
click at [864, 469] on span "Remove Asset" at bounding box center [849, 472] width 103 height 13
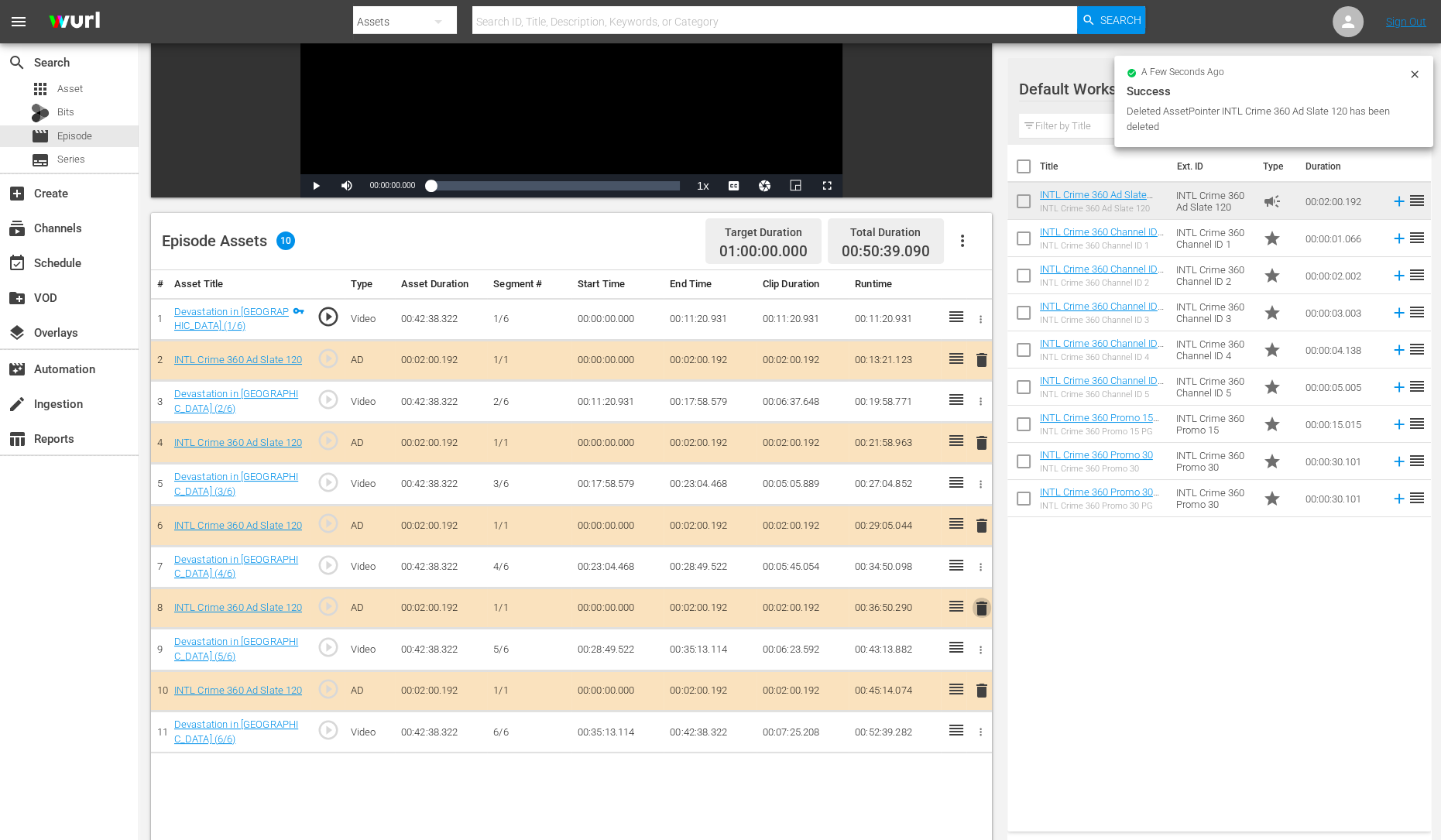
click at [982, 602] on span "delete" at bounding box center [982, 608] width 19 height 19
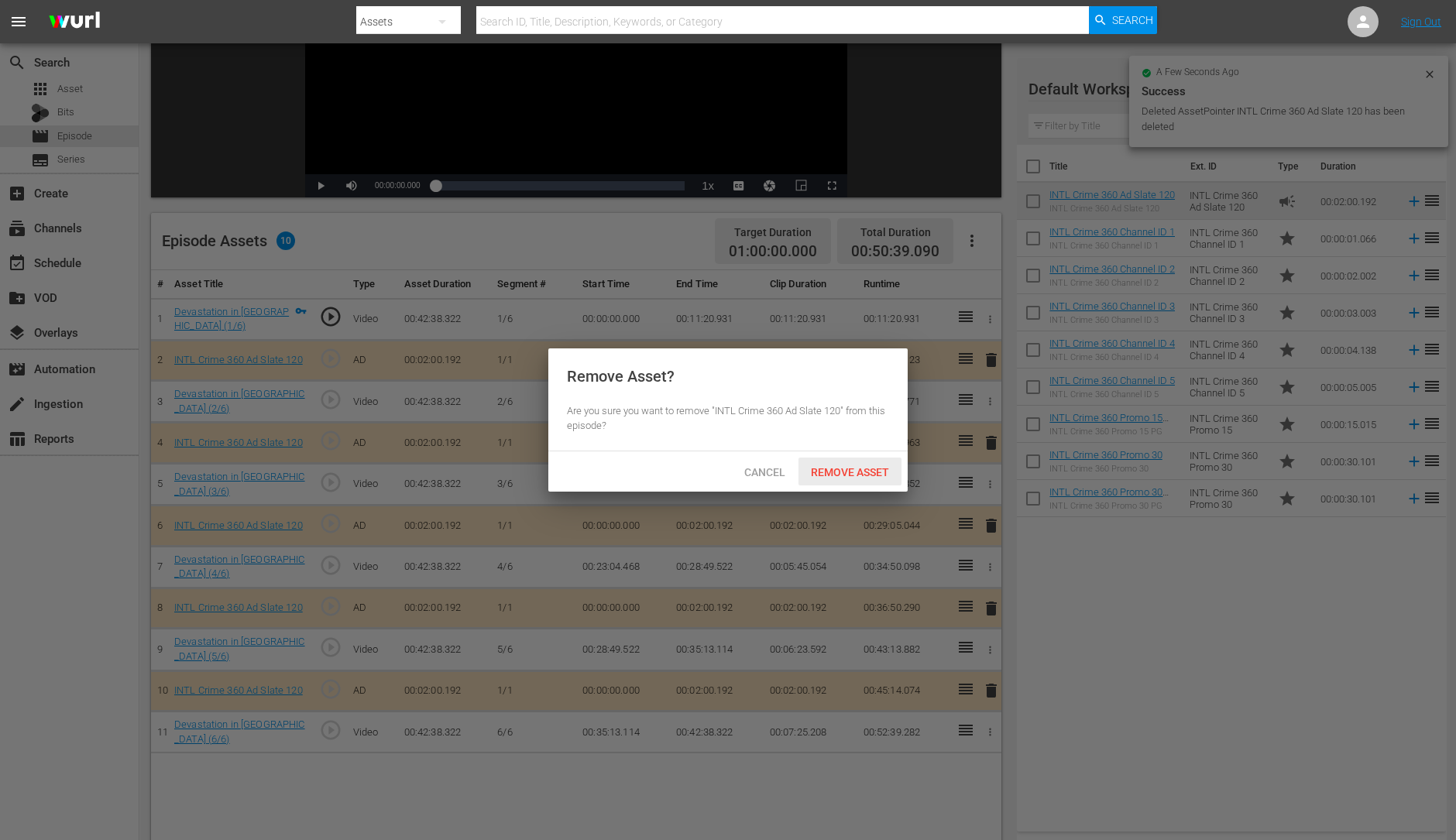
click at [852, 472] on span "Remove Asset" at bounding box center [849, 472] width 103 height 13
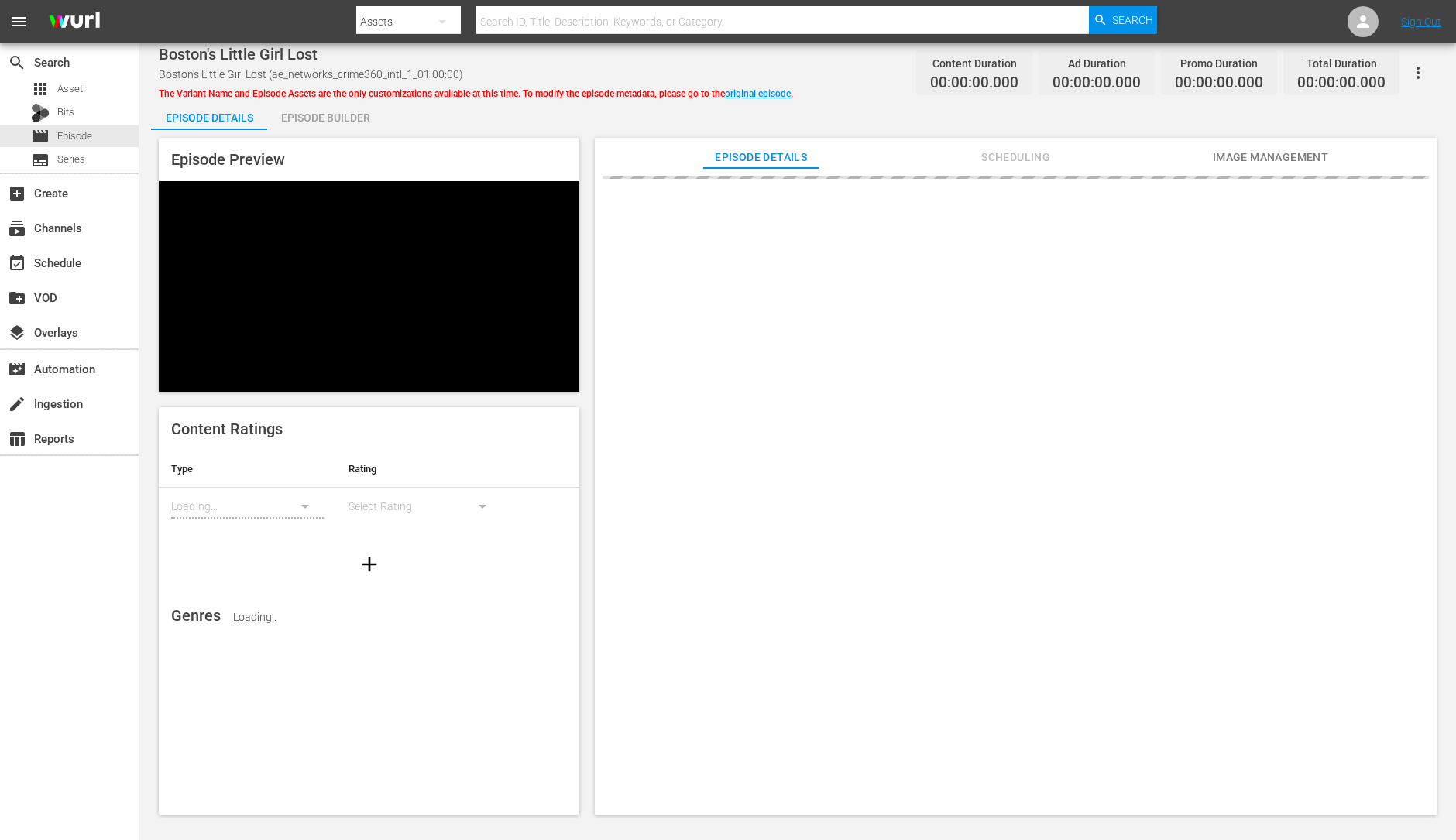
click at [321, 110] on div "Episode Builder" at bounding box center [326, 118] width 116 height 38
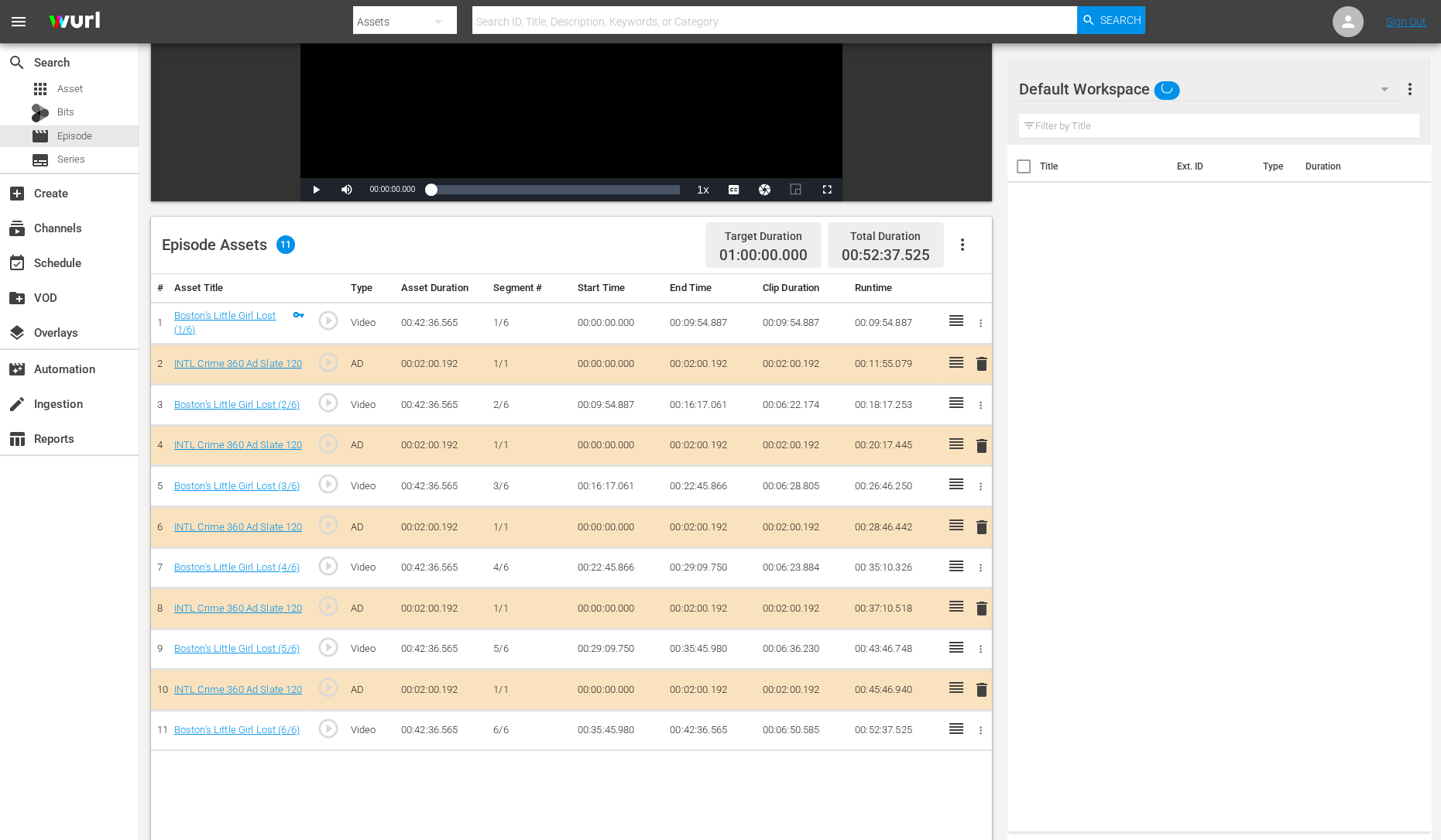
scroll to position [240, 0]
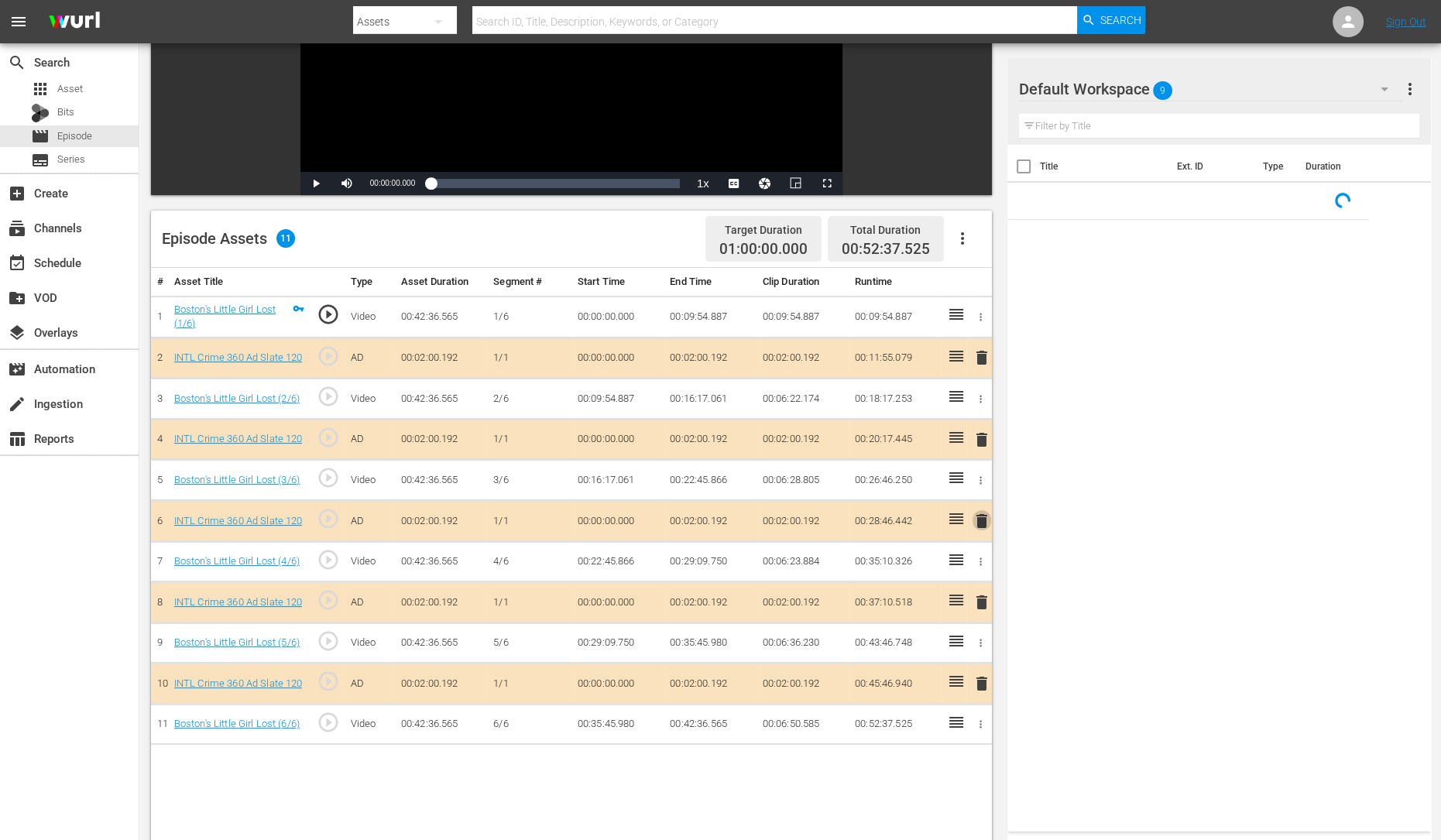
click at [984, 514] on span "delete" at bounding box center [982, 521] width 19 height 19
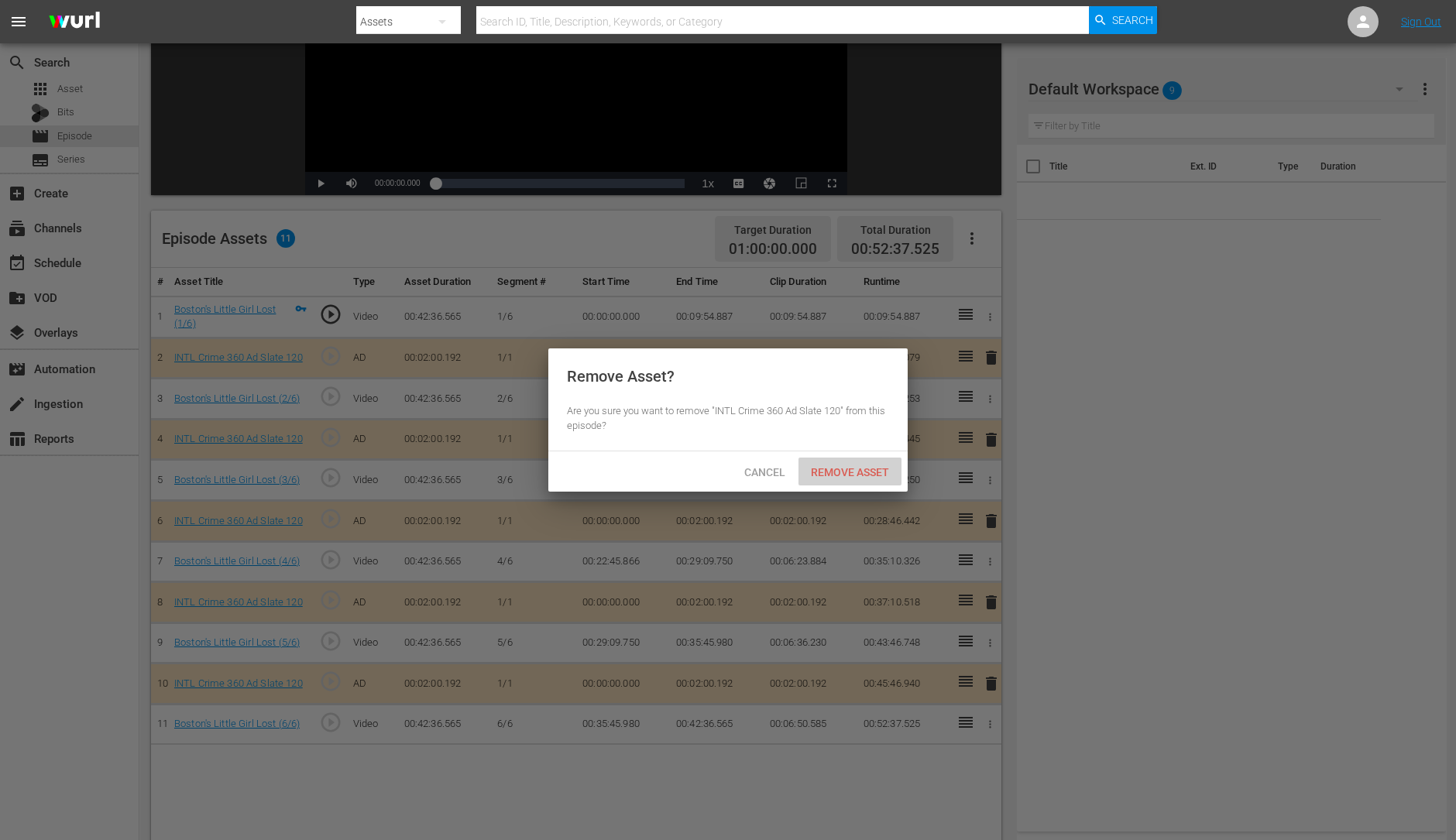
click at [882, 476] on span "Remove Asset" at bounding box center [849, 472] width 103 height 13
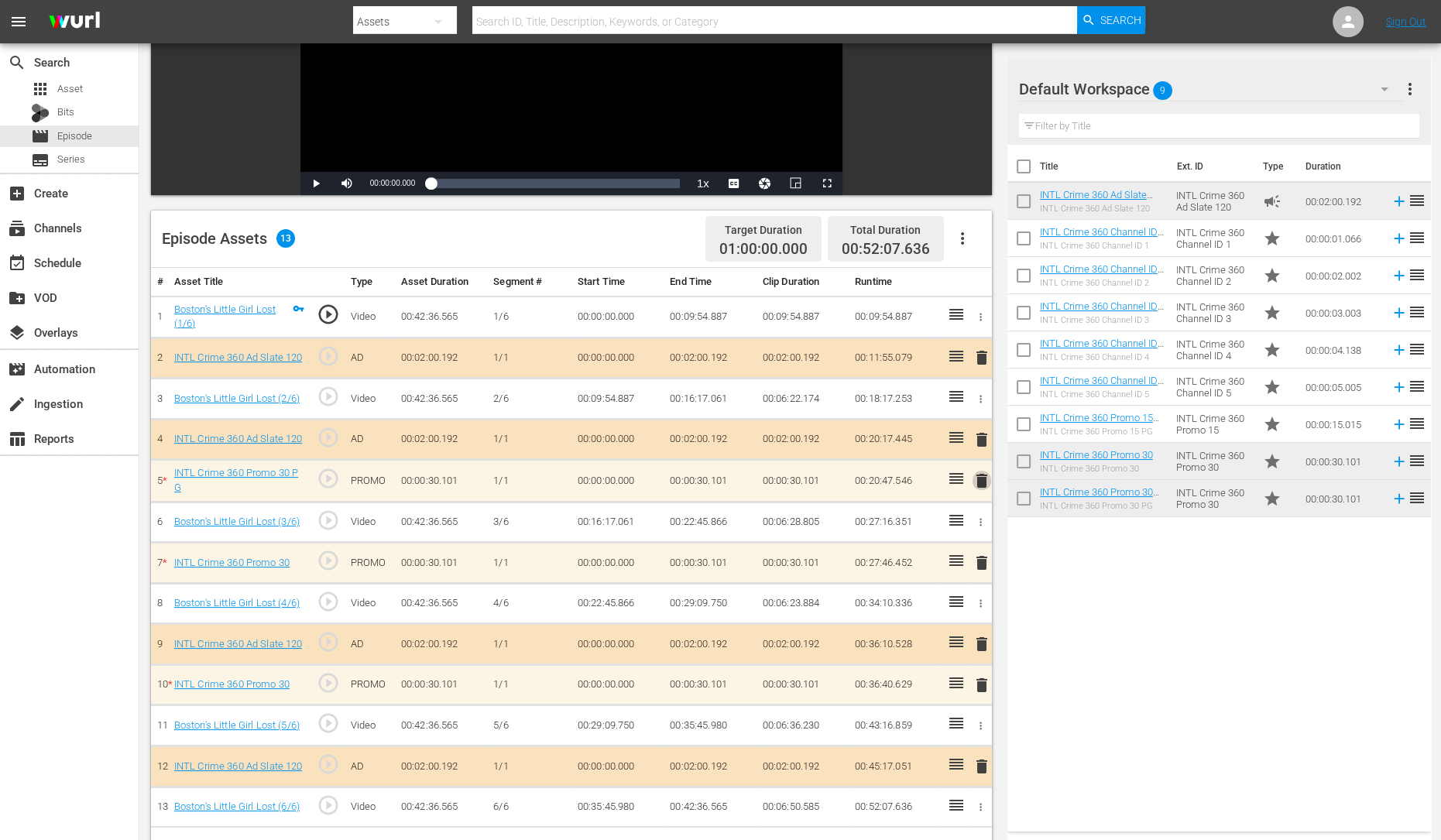
click at [986, 482] on span "delete" at bounding box center [982, 480] width 19 height 19
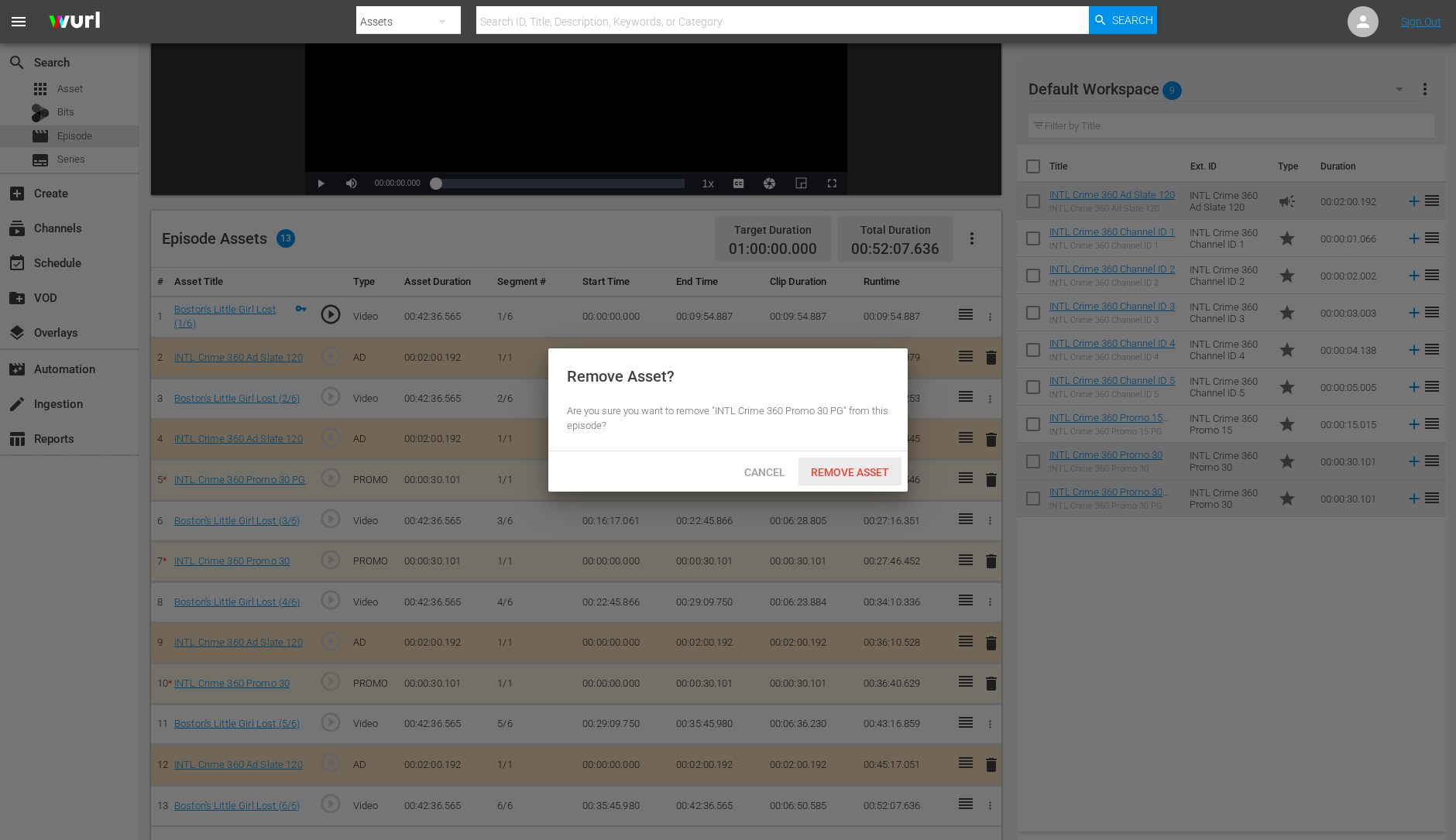
click at [879, 470] on span "Remove Asset" at bounding box center [849, 472] width 103 height 13
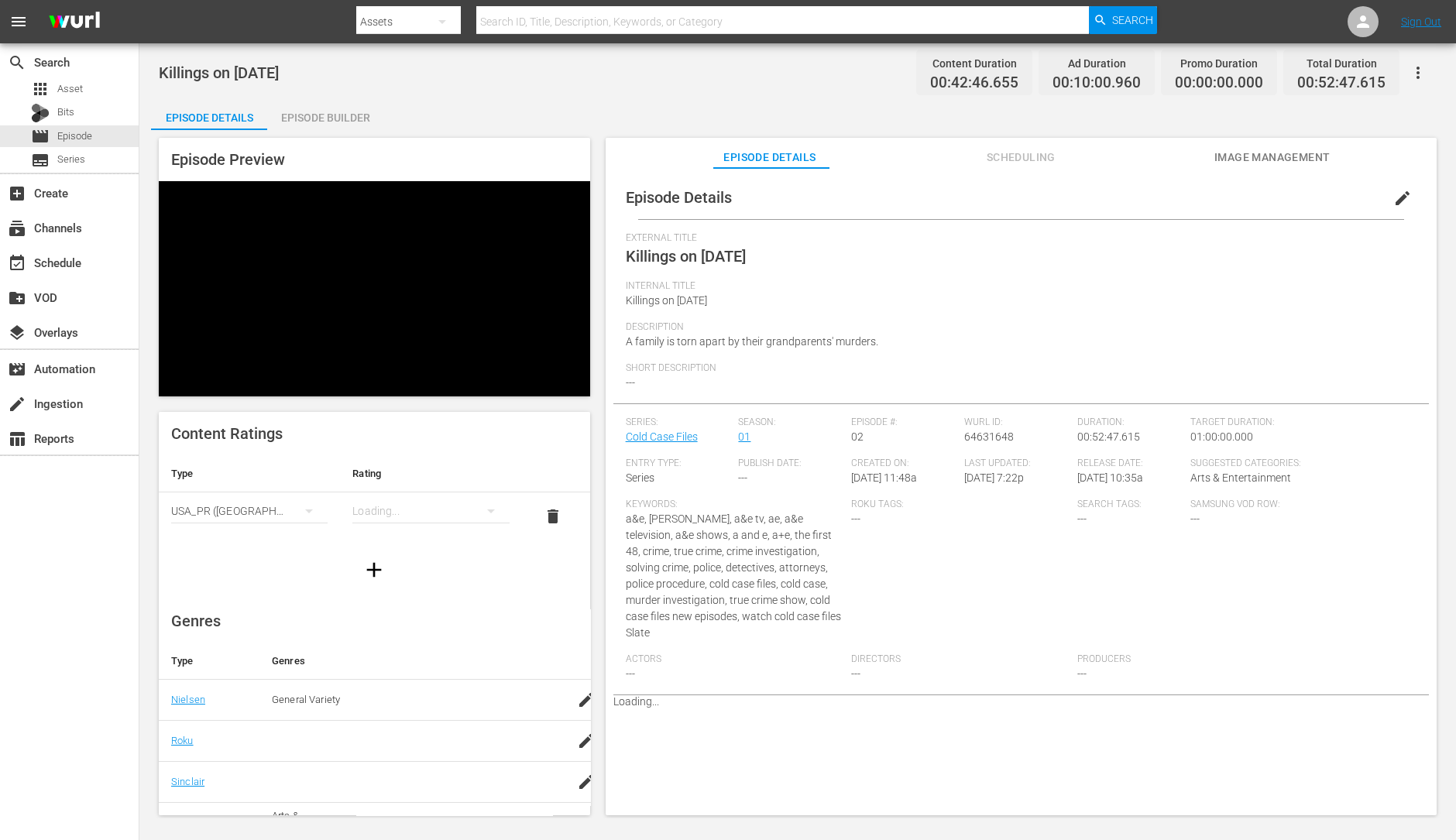
click at [295, 122] on div "Episode Builder" at bounding box center [326, 118] width 116 height 38
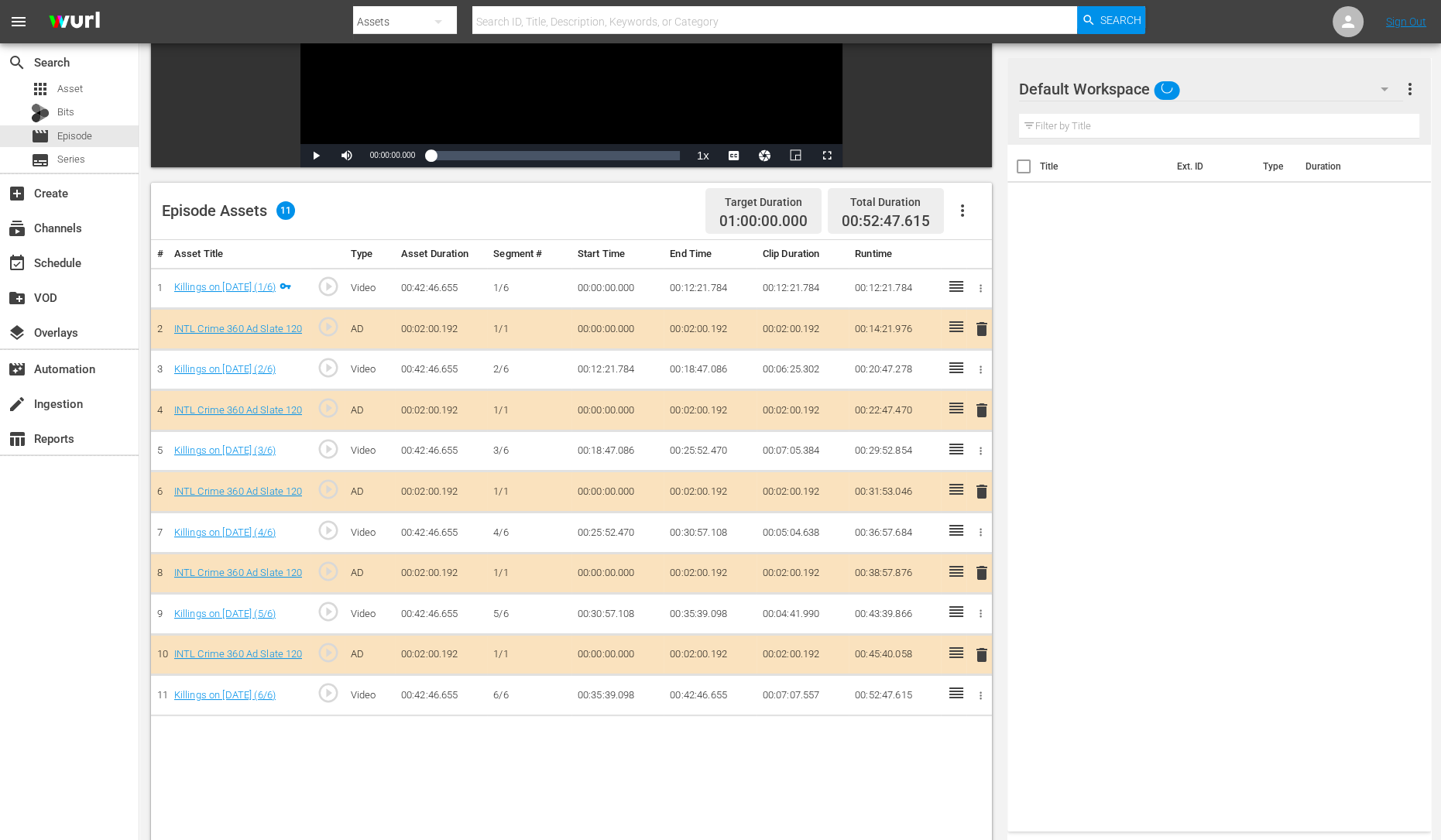
scroll to position [284, 0]
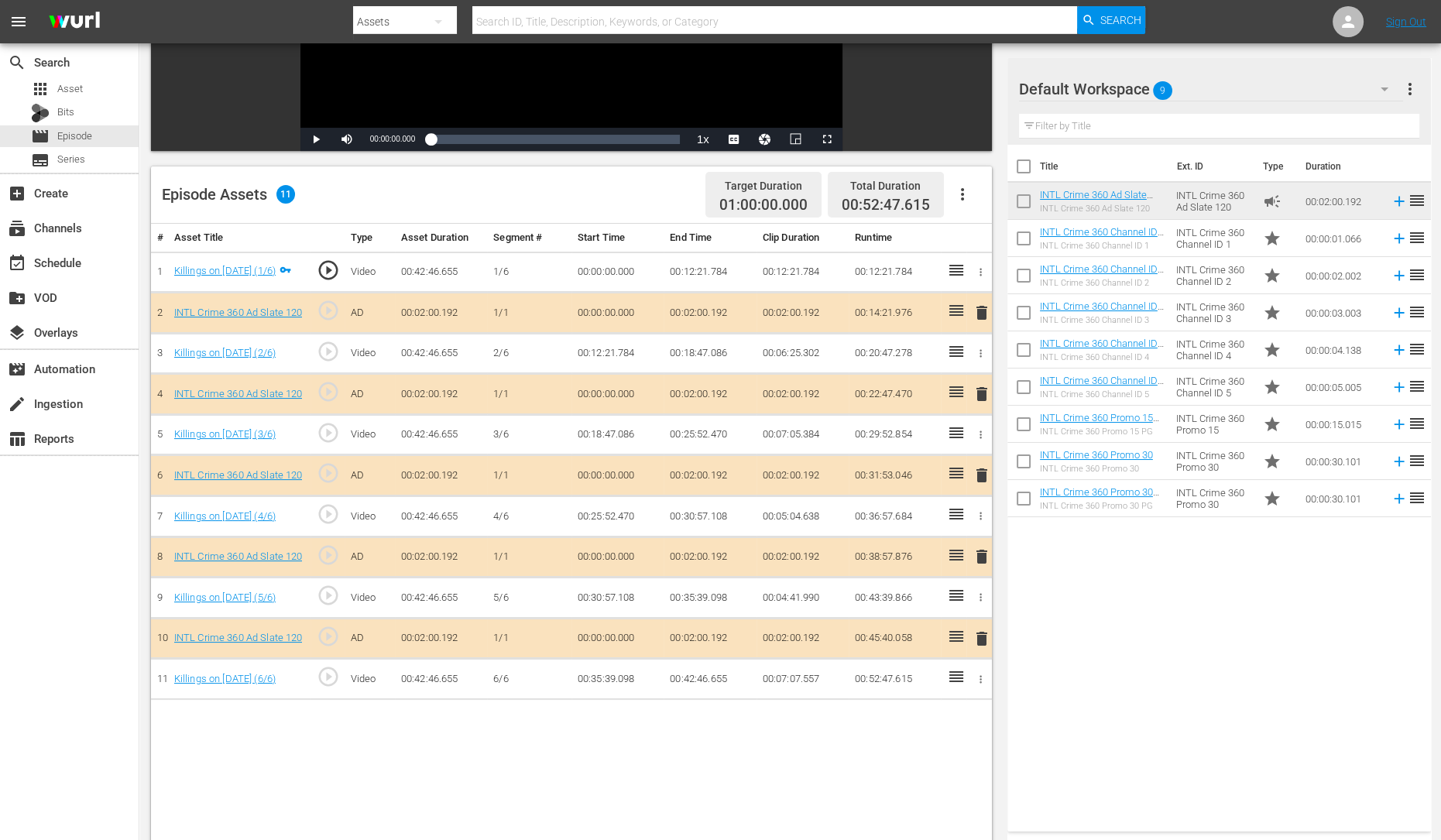
click at [985, 394] on span "delete" at bounding box center [982, 394] width 19 height 19
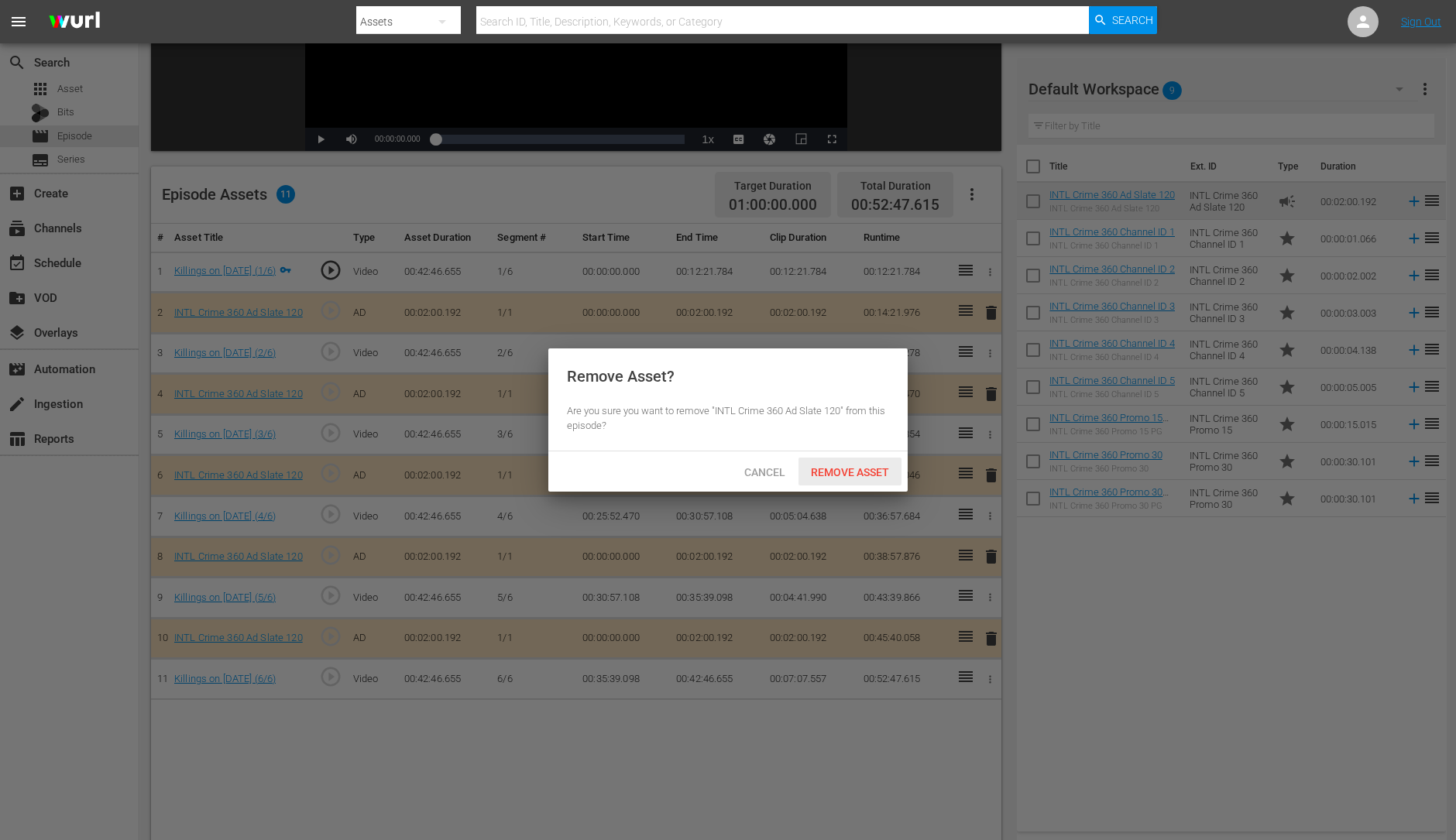
click at [847, 463] on div "Remove Asset" at bounding box center [849, 471] width 103 height 29
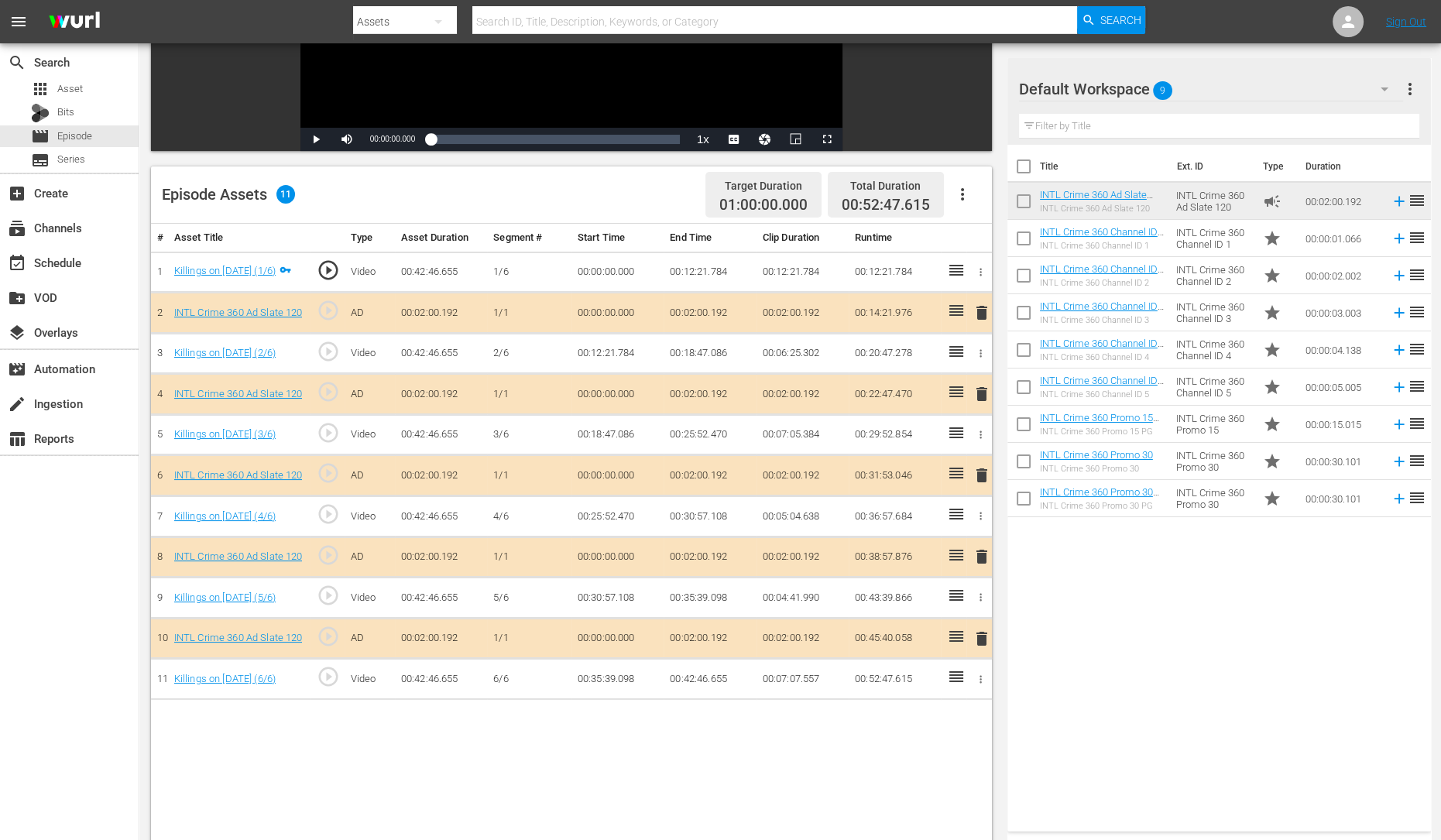
click at [981, 477] on span "delete" at bounding box center [982, 475] width 19 height 19
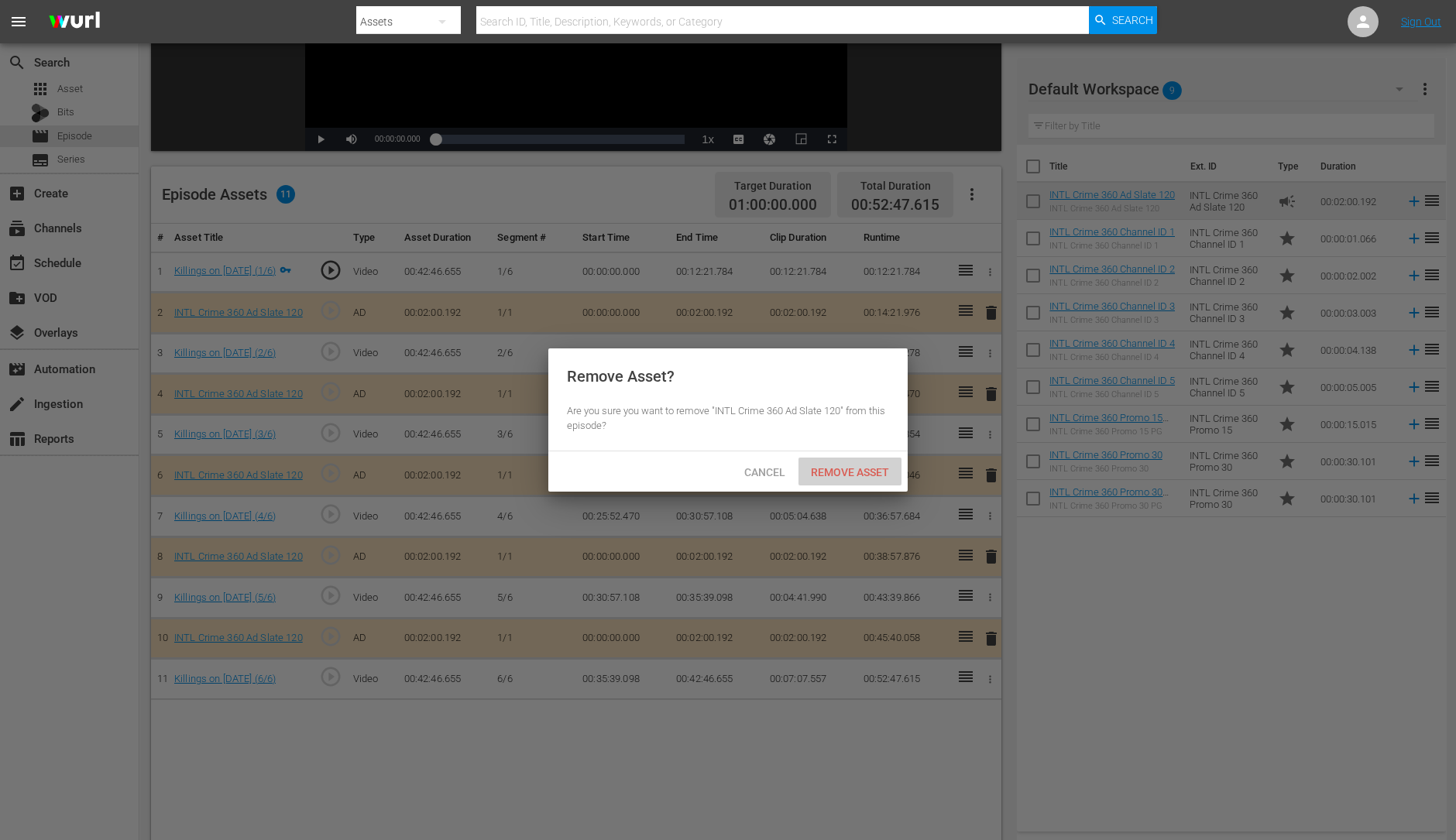
click at [840, 472] on span "Remove Asset" at bounding box center [849, 472] width 103 height 13
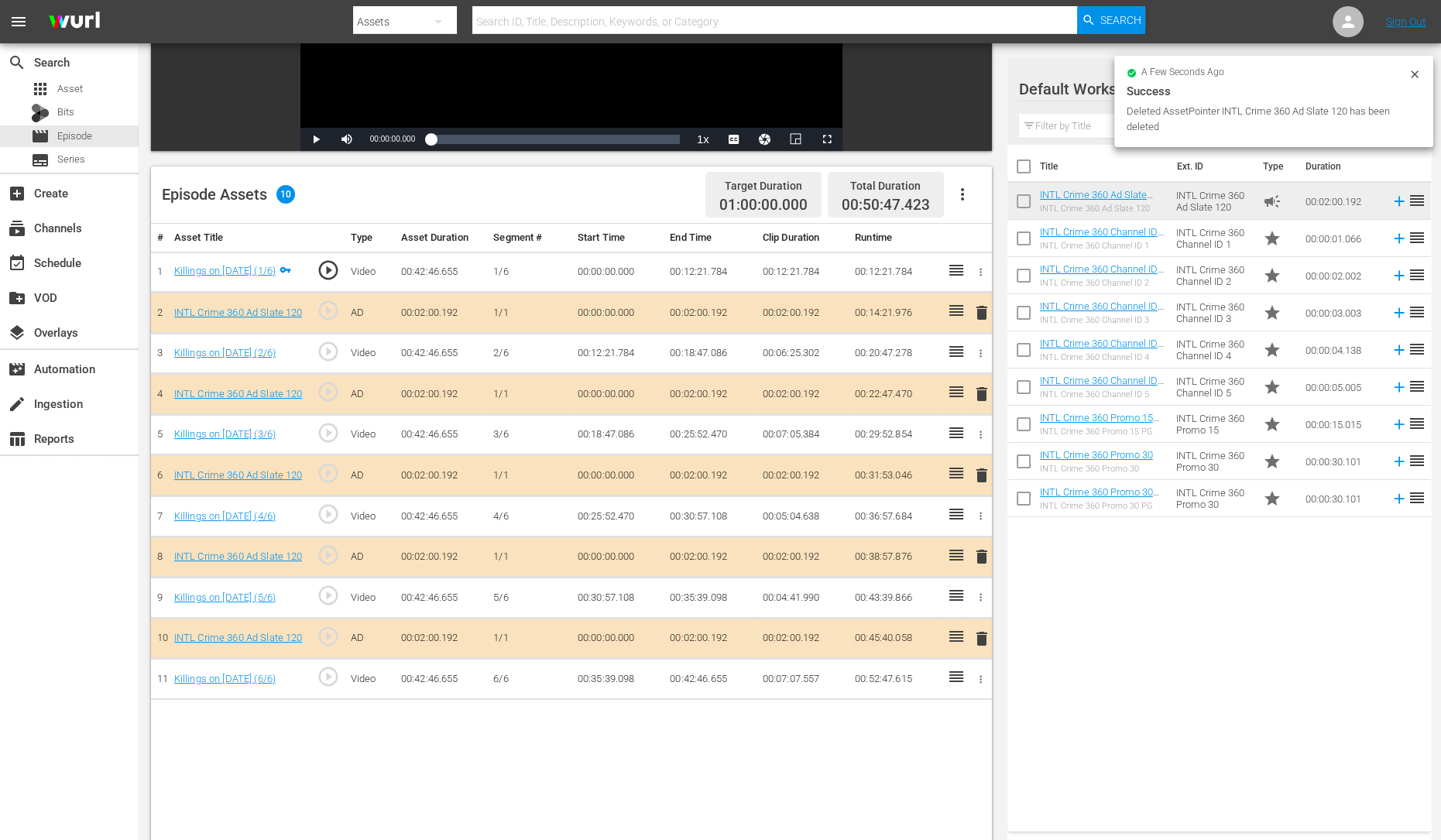
click at [983, 556] on span "delete" at bounding box center [982, 556] width 19 height 19
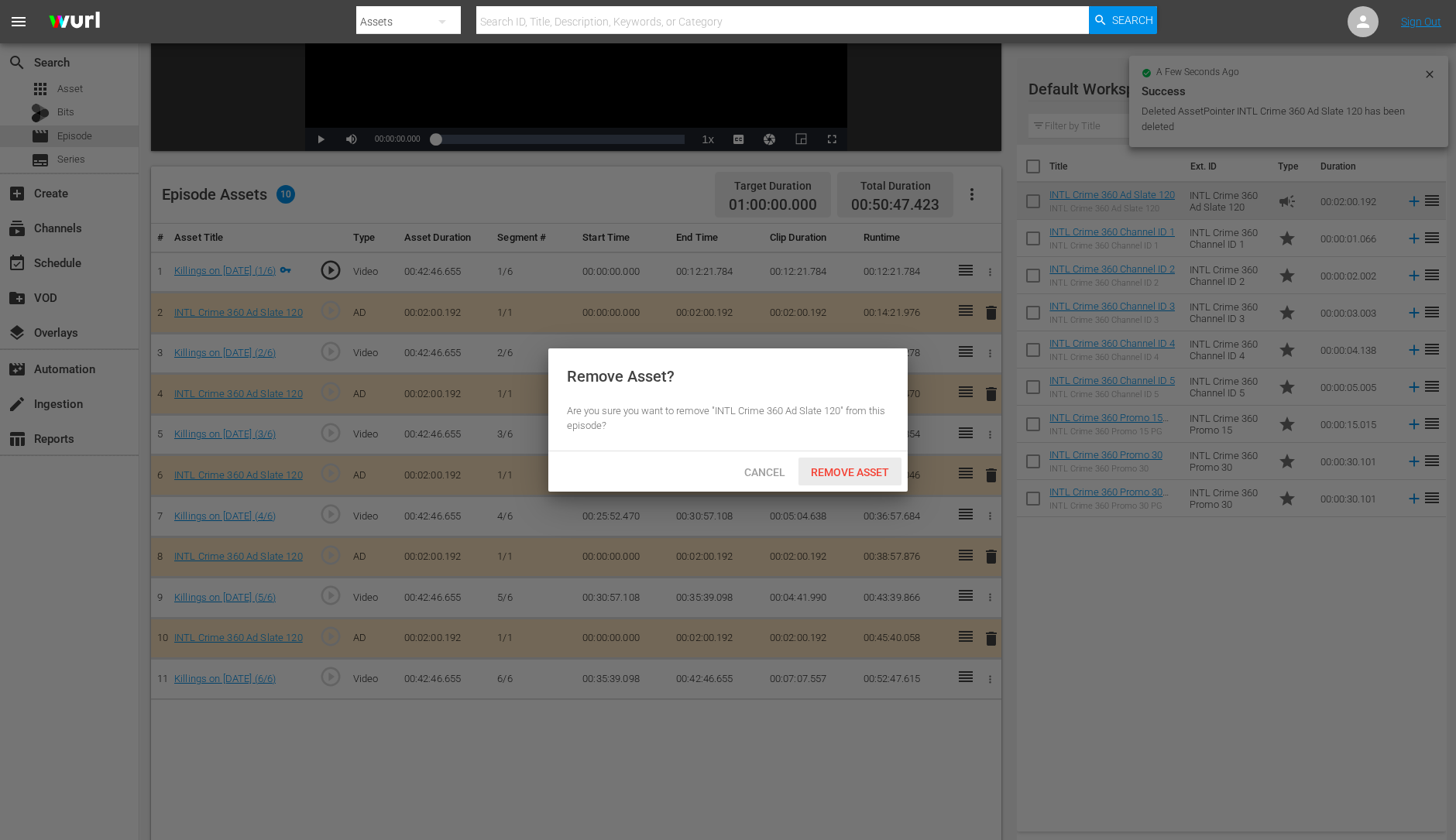
click at [824, 466] on span "Remove Asset" at bounding box center [849, 472] width 103 height 13
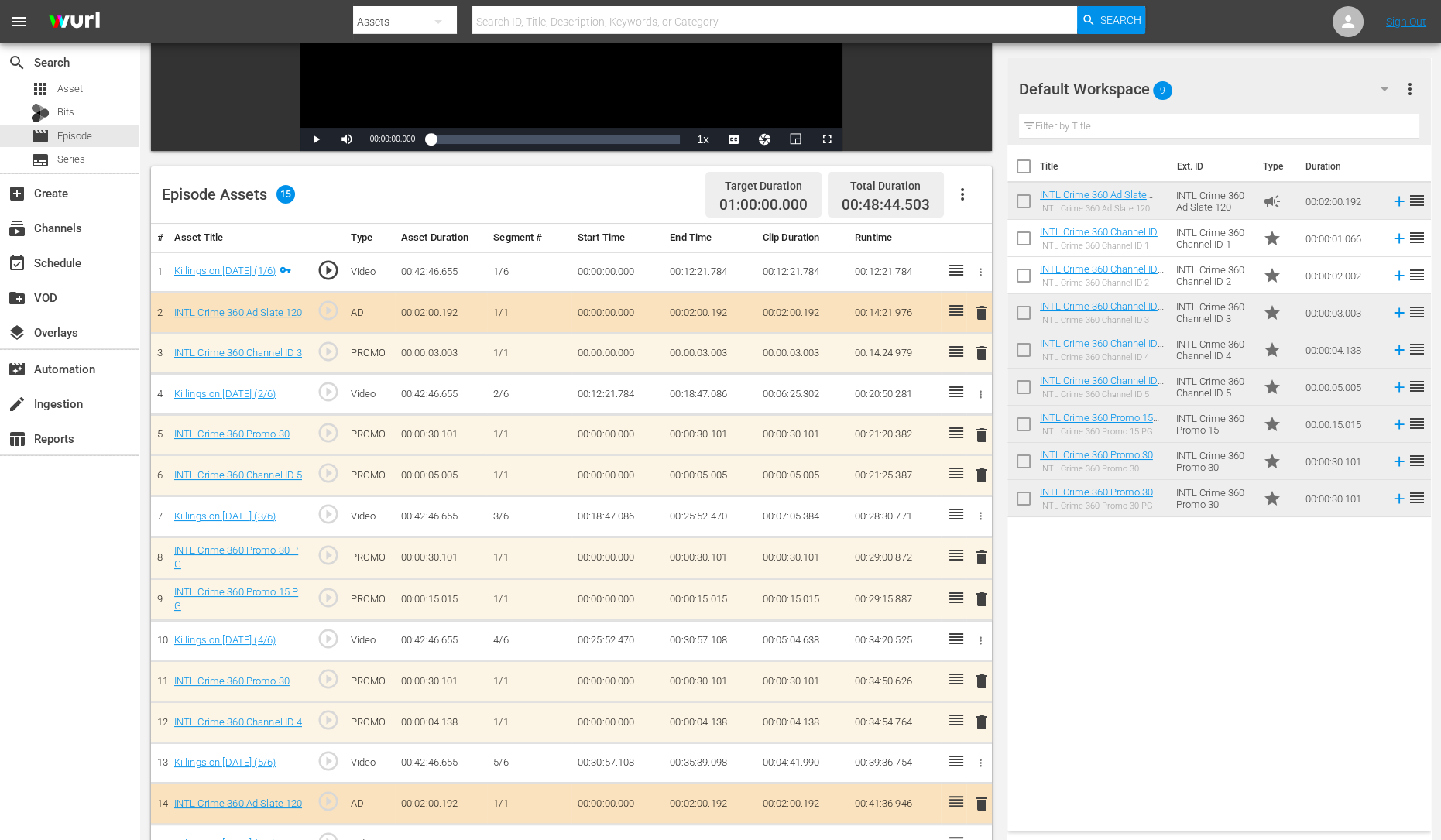
scroll to position [403, 0]
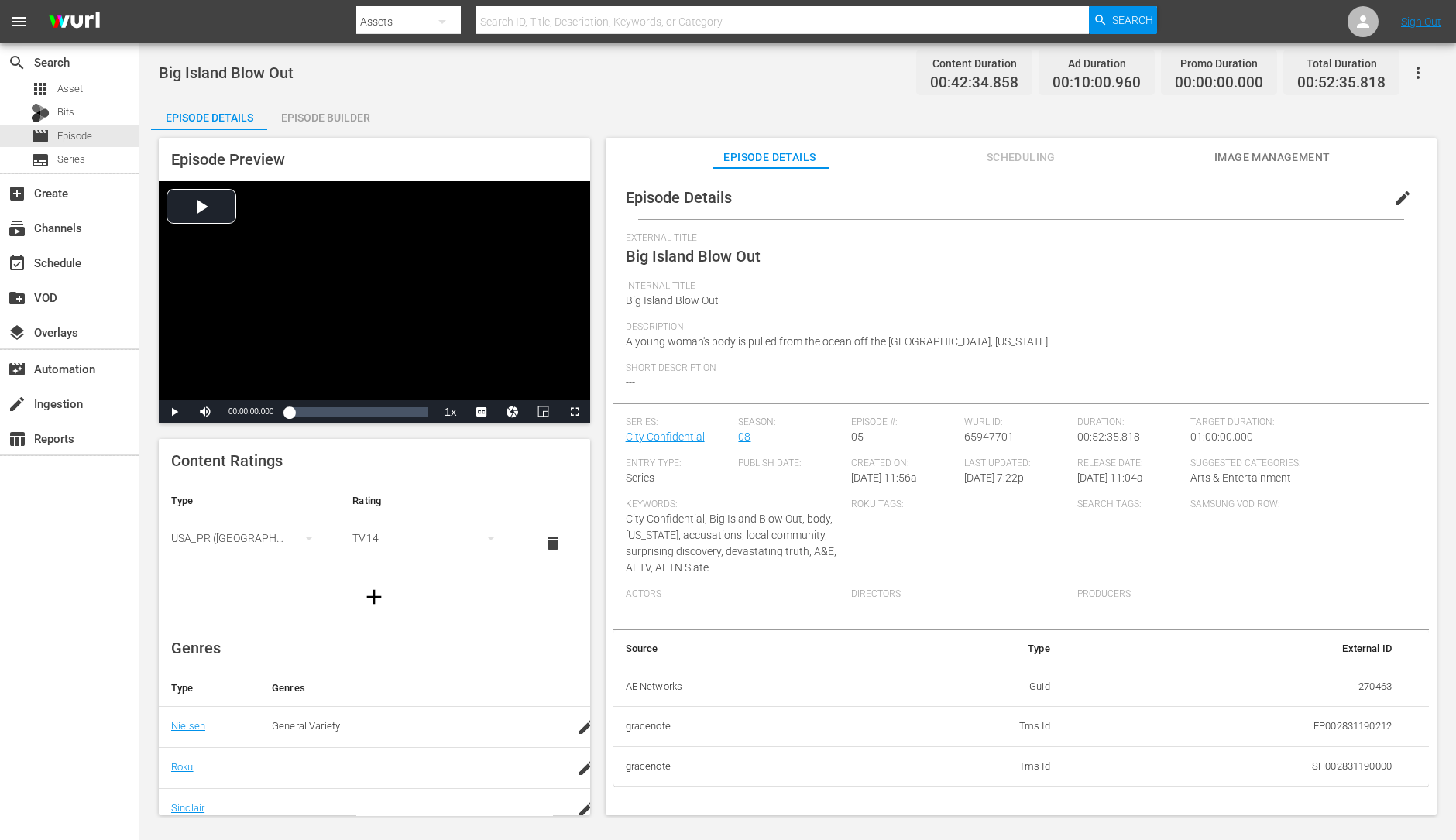
click at [333, 113] on div "Episode Builder" at bounding box center [326, 118] width 116 height 38
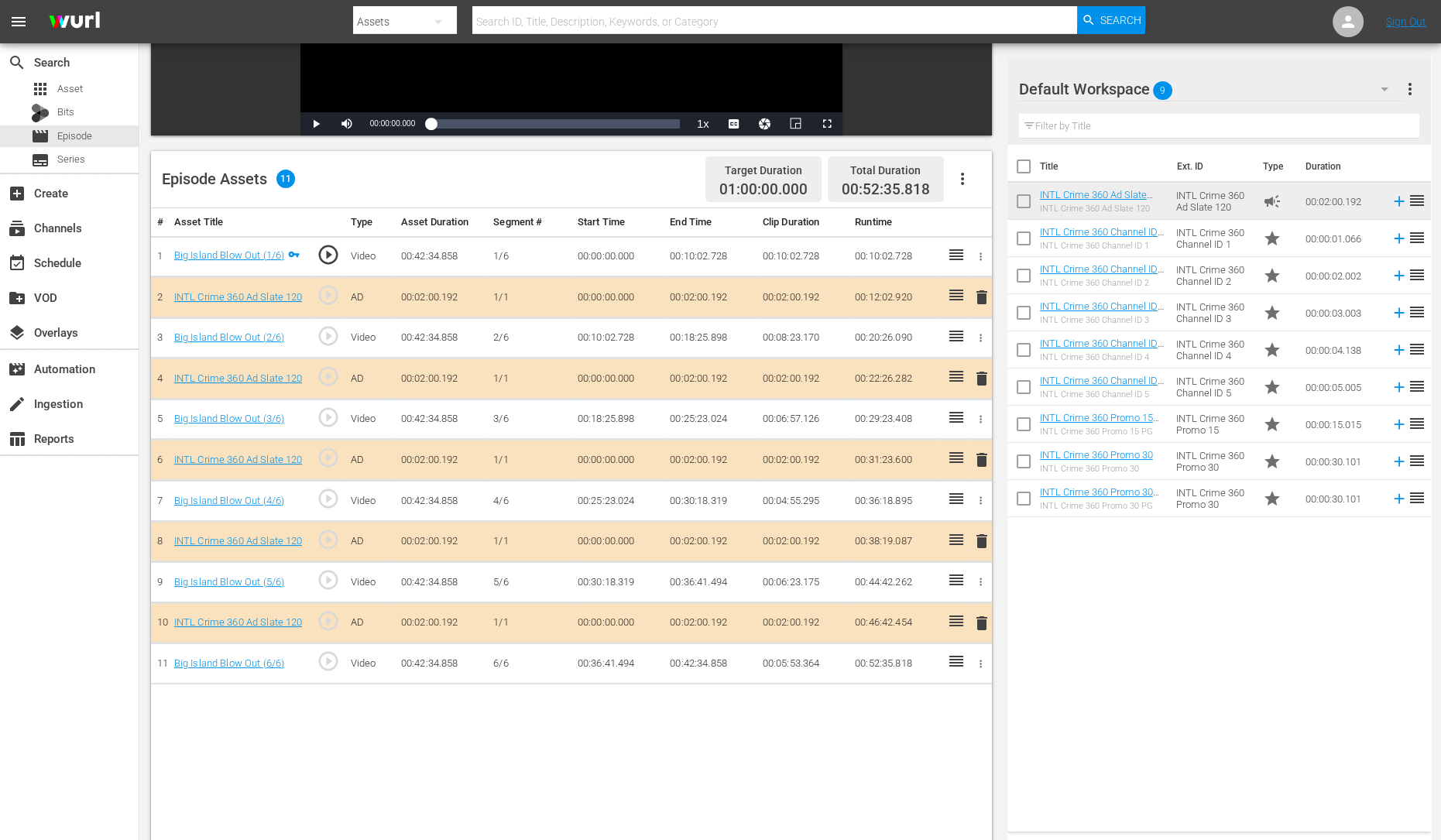
scroll to position [317, 0]
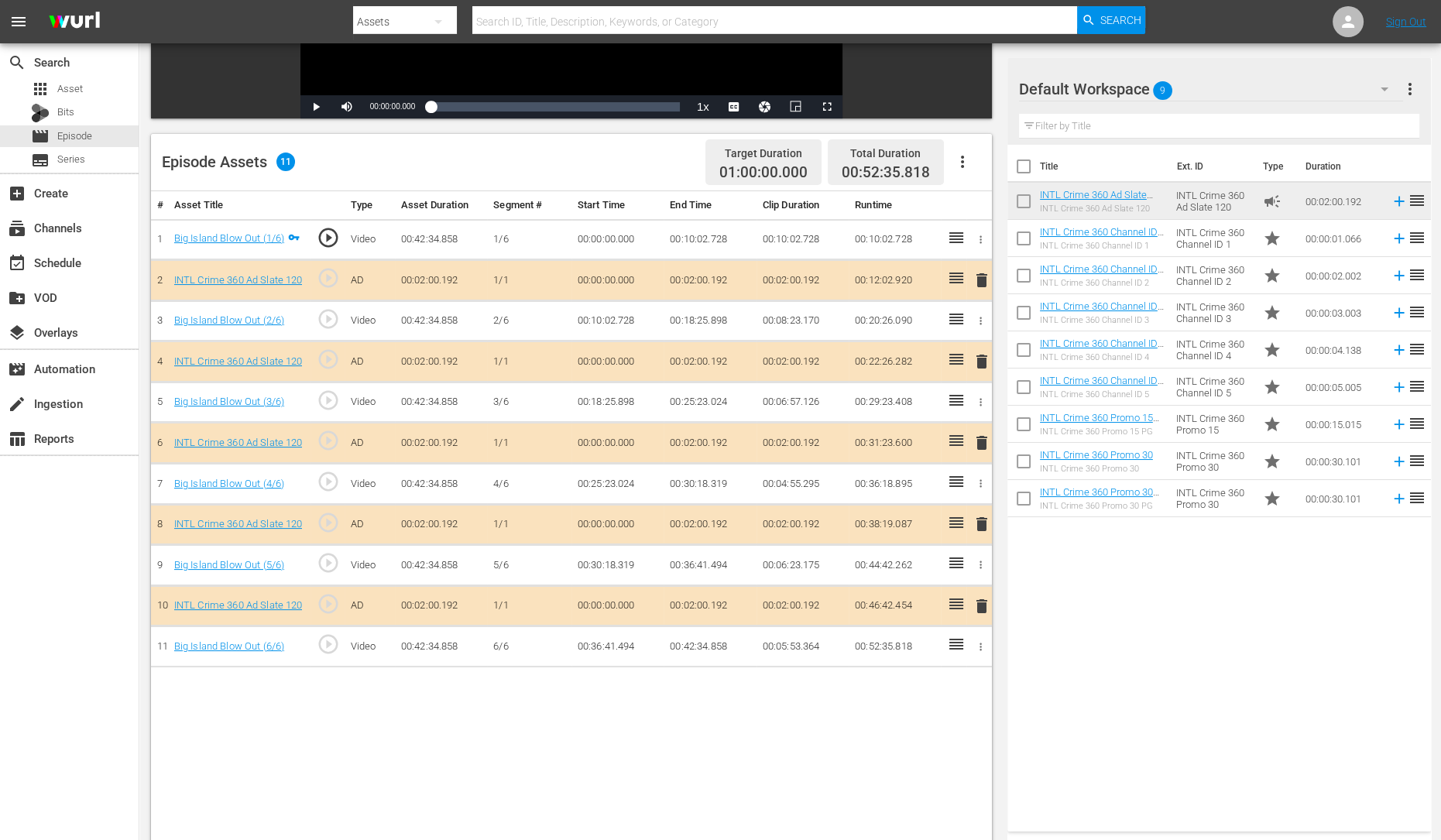
click at [984, 434] on span "delete" at bounding box center [982, 443] width 19 height 19
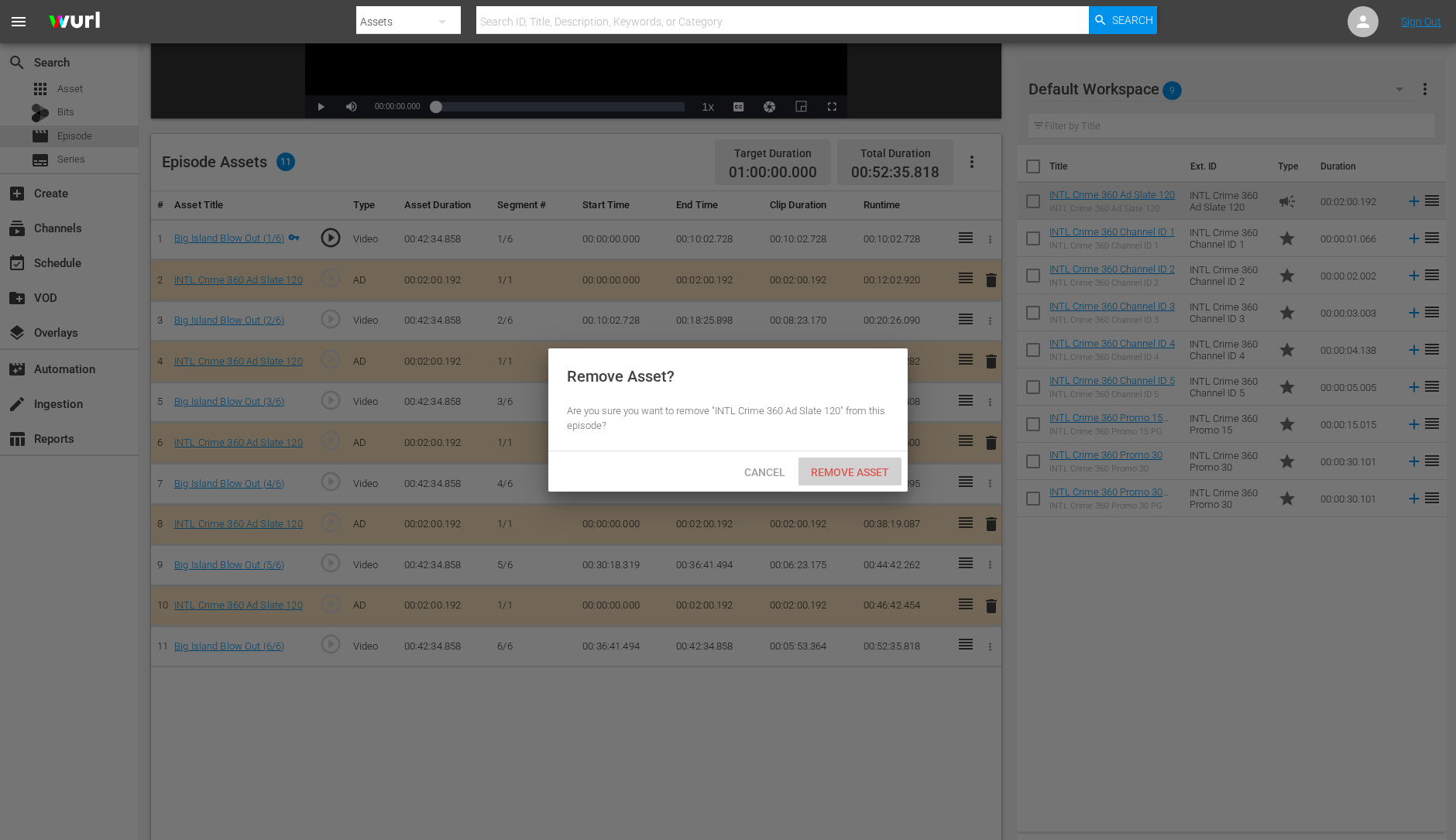
click at [848, 466] on span "Remove Asset" at bounding box center [849, 472] width 103 height 13
